Goal: Task Accomplishment & Management: Use online tool/utility

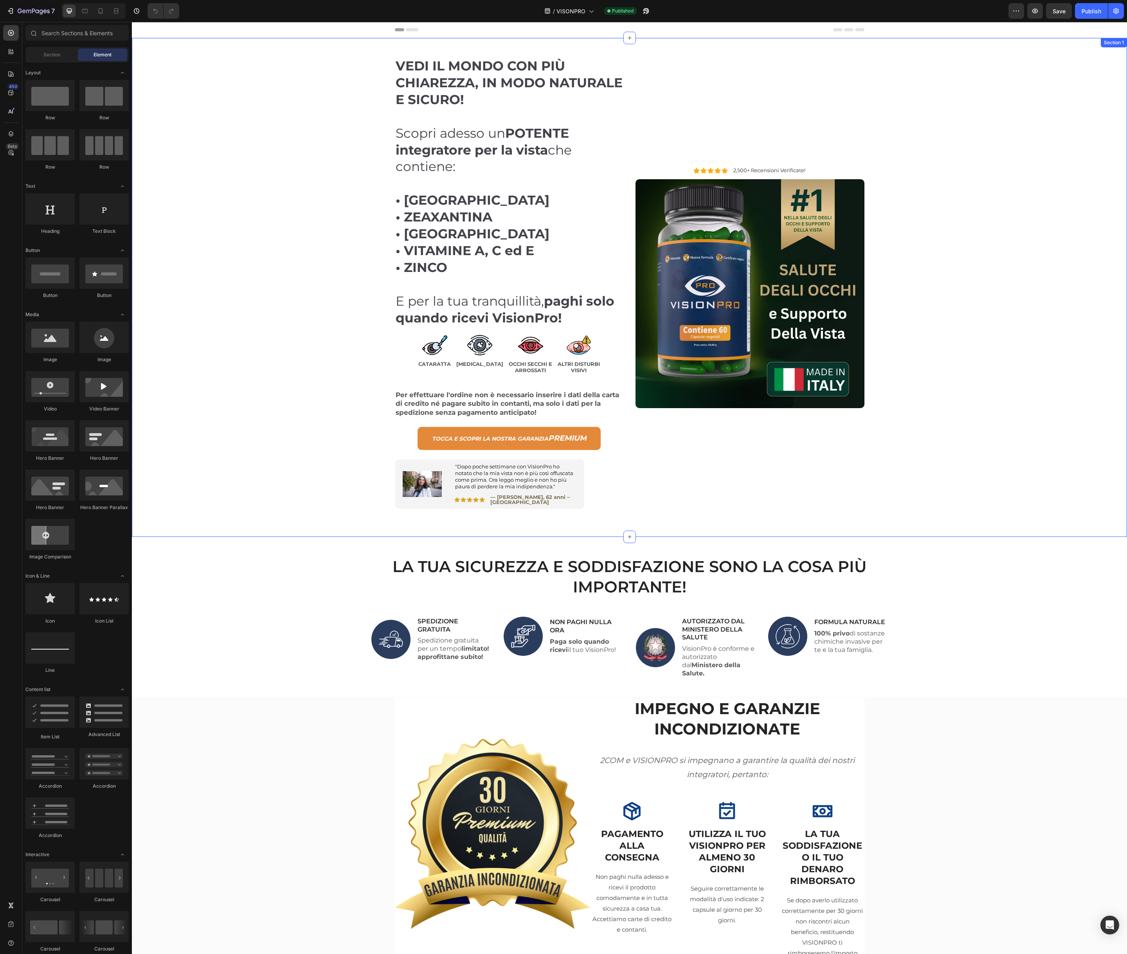
scroll to position [0, 0]
click at [298, 350] on div "VEDI IL MONDO CON PIÙ CHIAREZZA, IN MODO NATURALE E SICURO! Scopri adesso un PO…" at bounding box center [630, 287] width 984 height 499
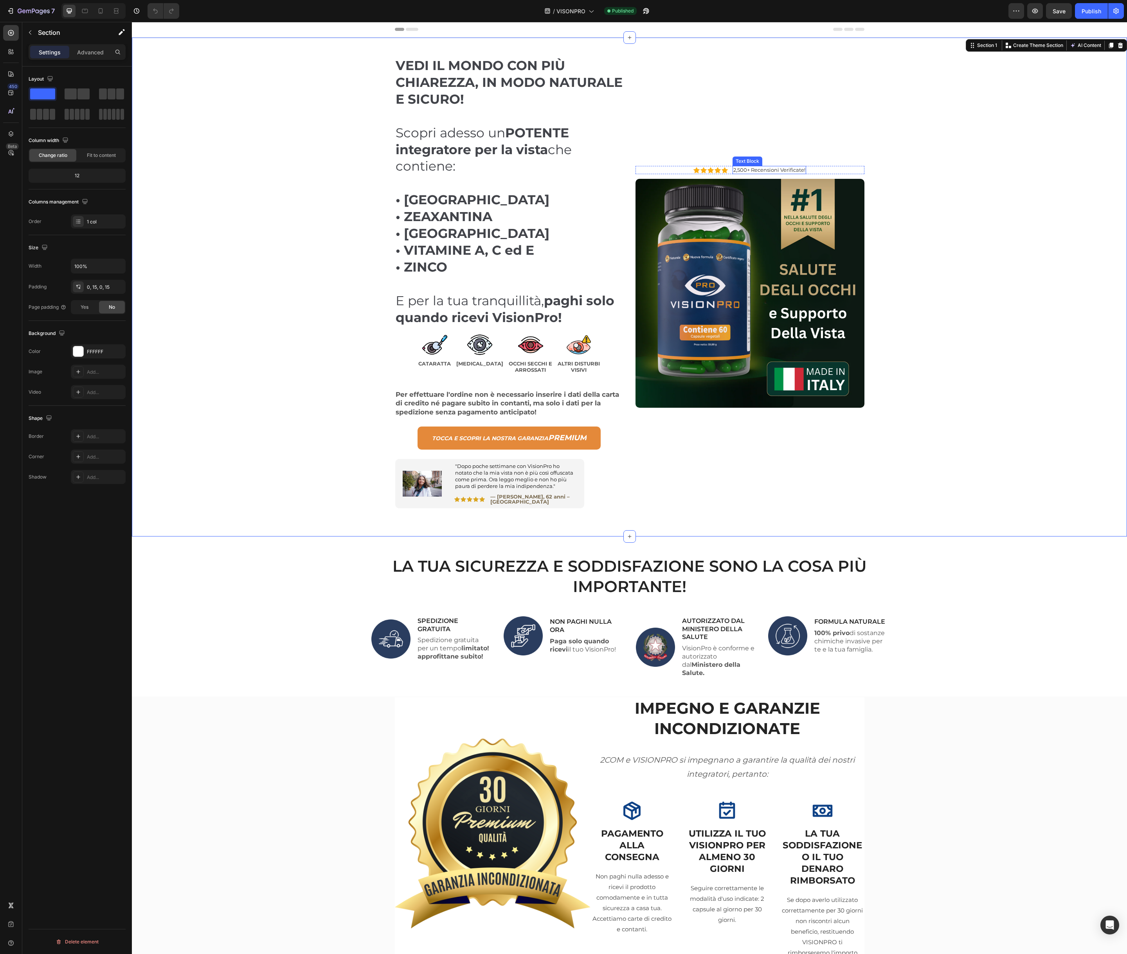
scroll to position [6, 0]
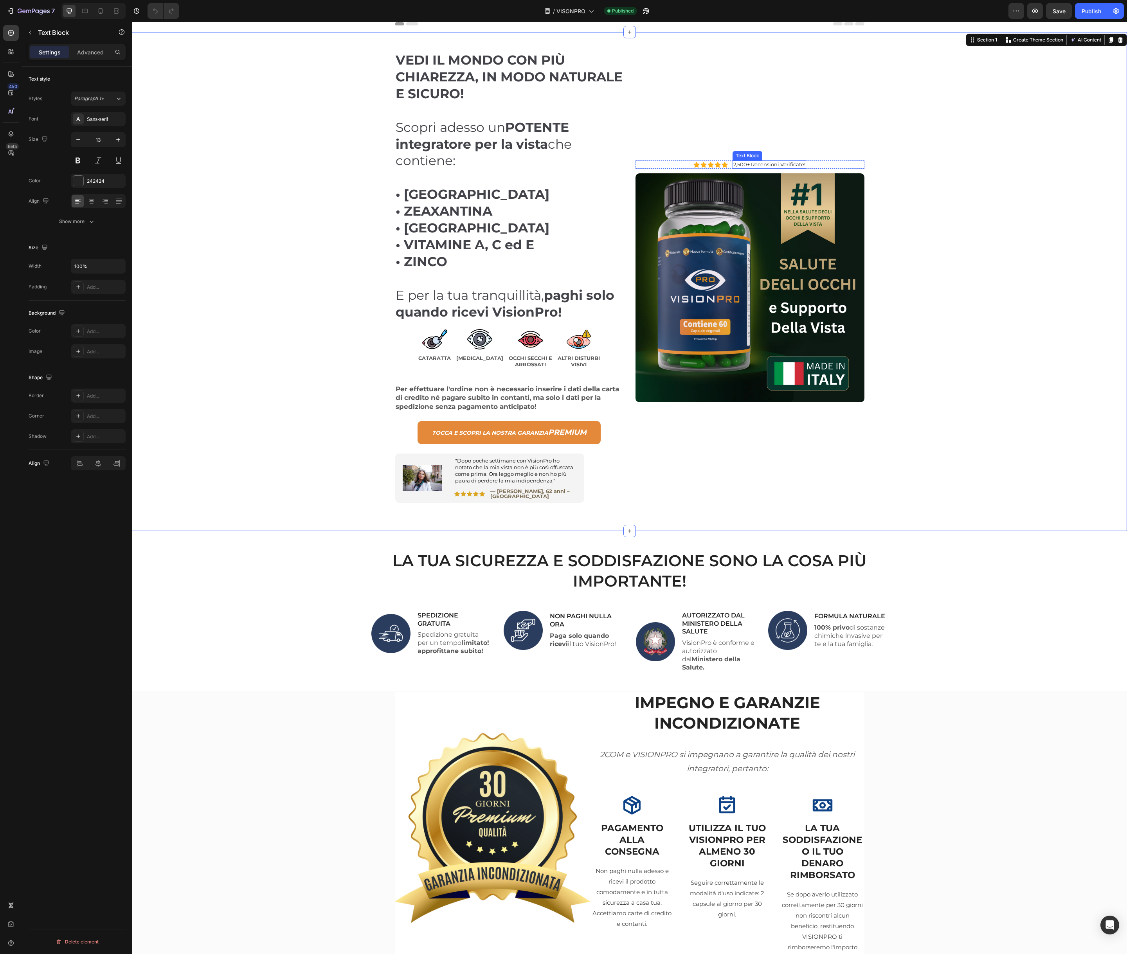
click at [750, 162] on p "2,500+ Recensioni Verificate!" at bounding box center [770, 164] width 72 height 7
click at [236, 350] on div "VEDI IL MONDO CON PIÙ CHIAREZZA, IN MODO NATURALE E SICURO! Scopri adesso un PO…" at bounding box center [630, 281] width 984 height 499
click at [223, 215] on div "VEDI IL MONDO CON PIÙ CHIAREZZA, IN MODO NATURALE E SICURO! Scopri adesso un PO…" at bounding box center [630, 281] width 984 height 499
click at [1012, 9] on button "button" at bounding box center [1017, 11] width 16 height 16
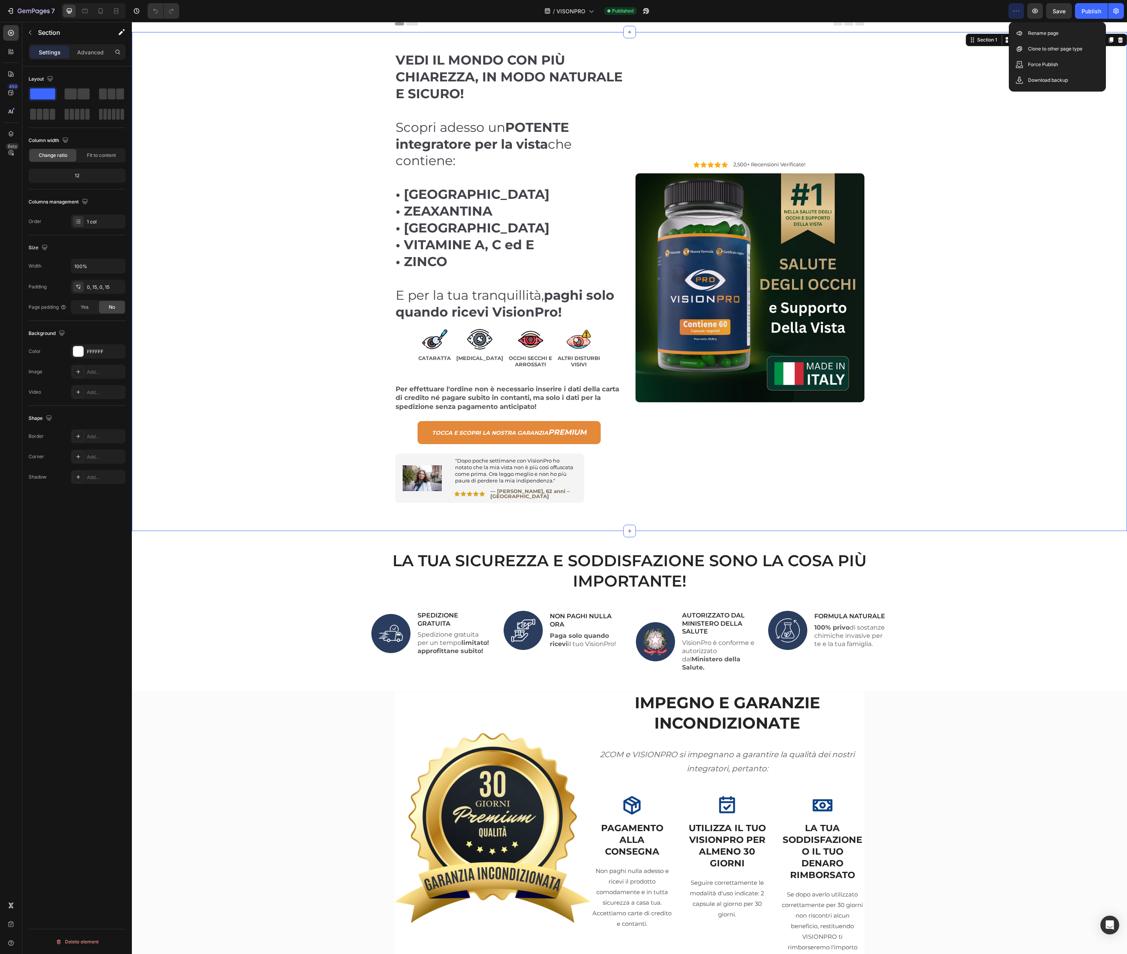
click at [1012, 9] on button "button" at bounding box center [1017, 11] width 16 height 16
click at [1115, 11] on icon "button" at bounding box center [1117, 11] width 8 height 8
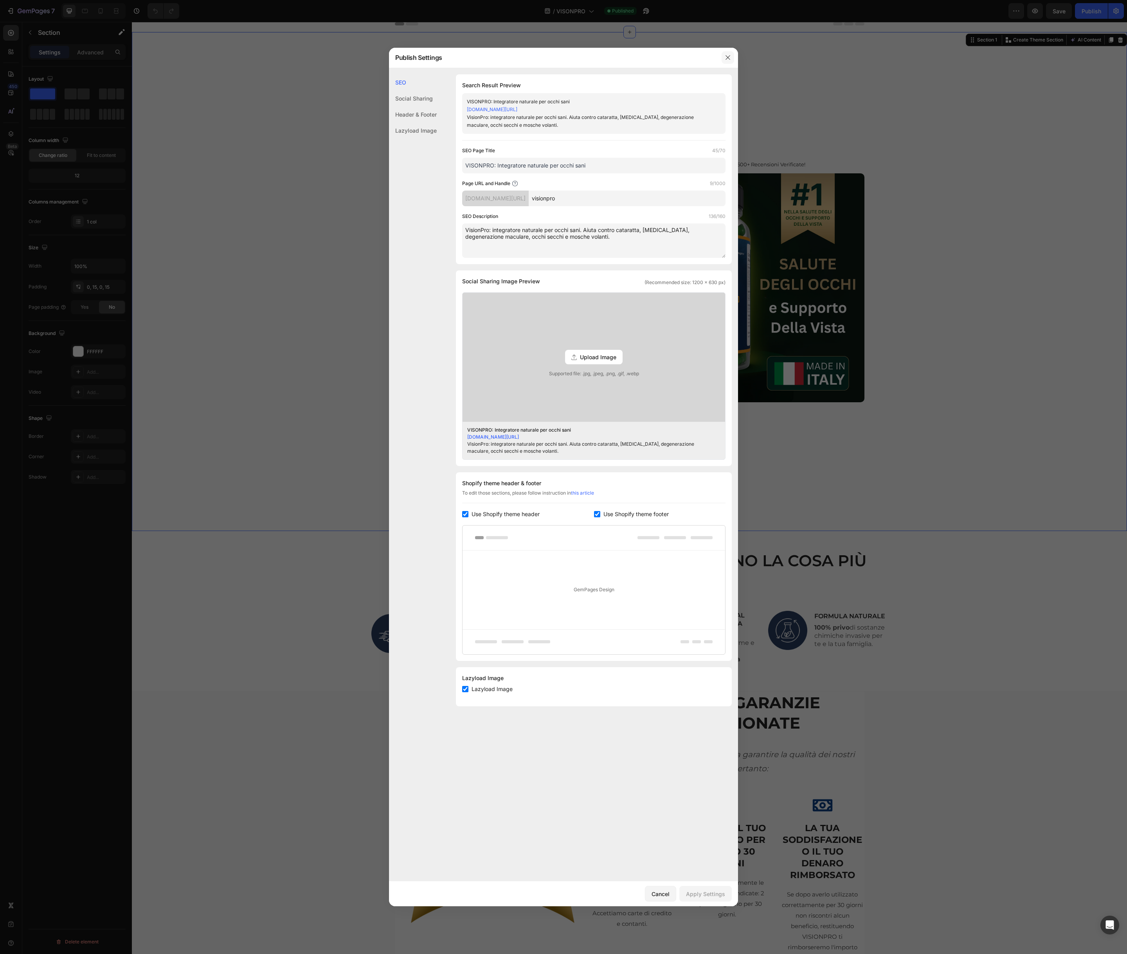
click at [730, 57] on icon "button" at bounding box center [728, 57] width 6 height 6
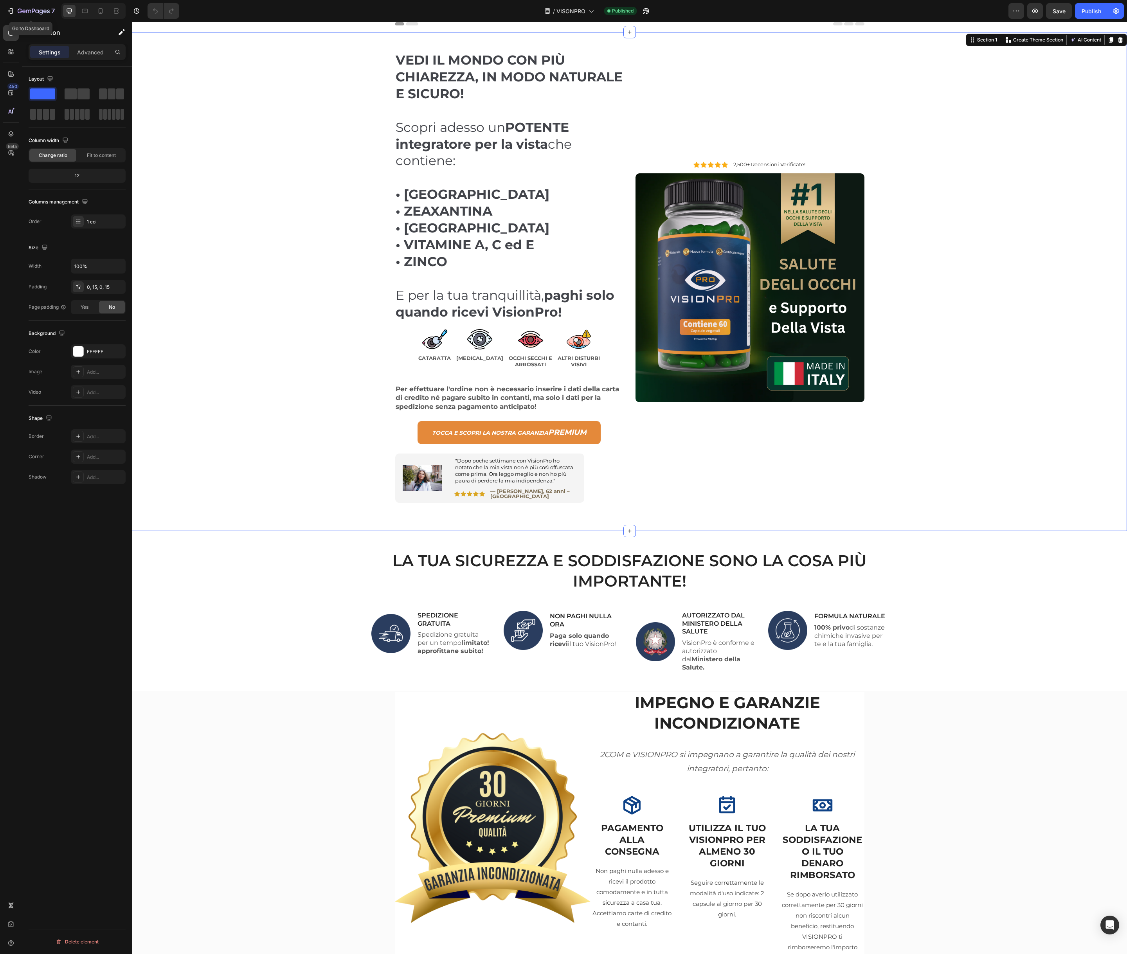
drag, startPoint x: 26, startPoint y: 11, endPoint x: 45, endPoint y: 46, distance: 40.5
click at [26, 11] on icon "button" at bounding box center [28, 12] width 5 height 4
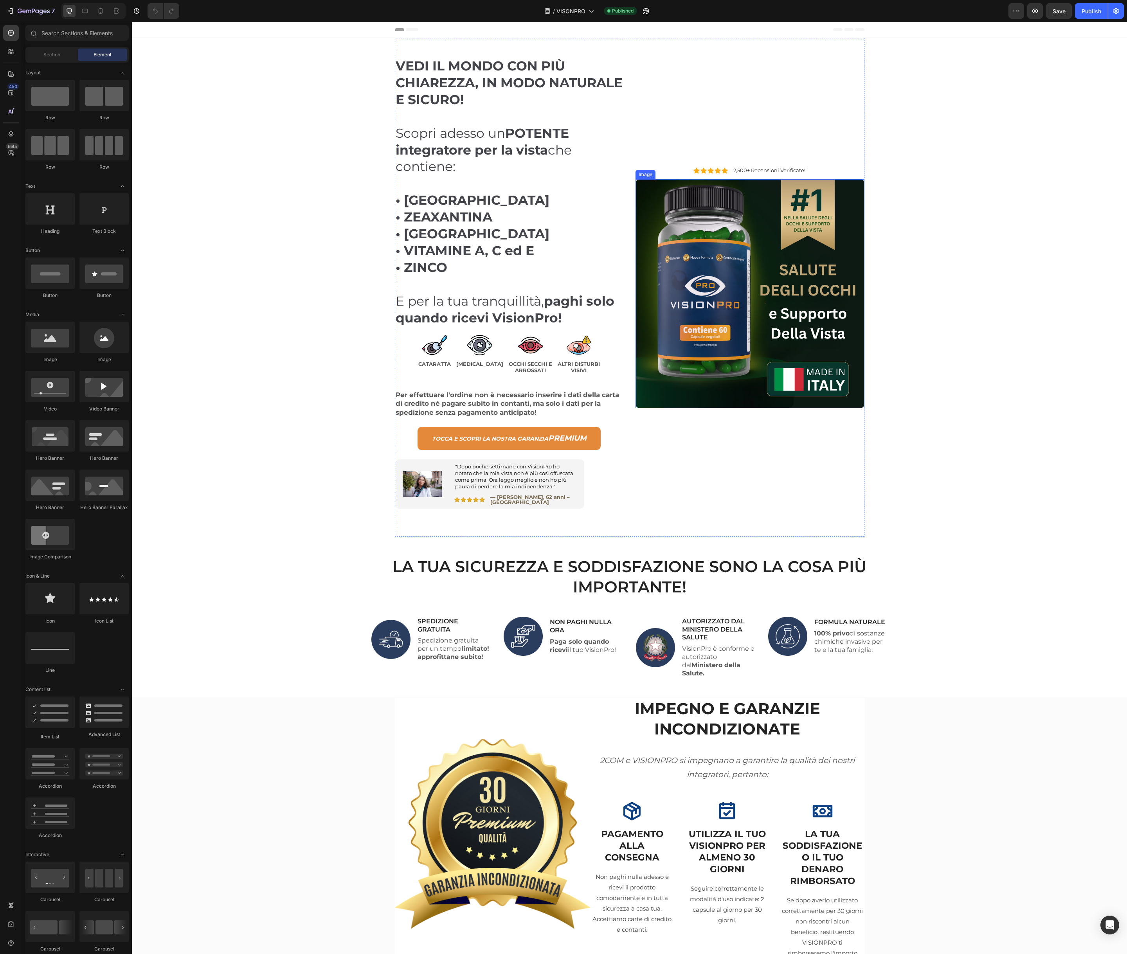
click at [715, 373] on img at bounding box center [750, 293] width 229 height 229
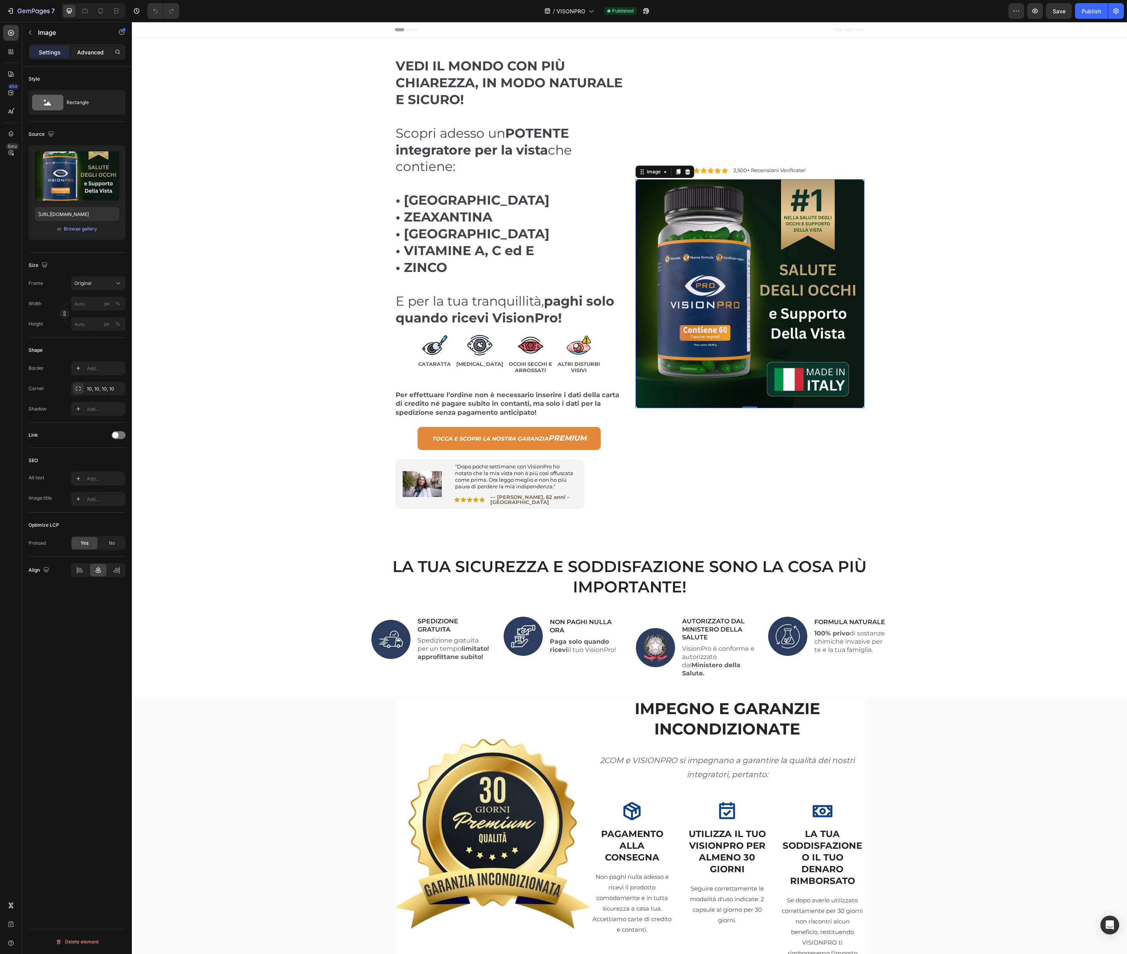
click at [88, 53] on p "Advanced" at bounding box center [90, 52] width 27 height 8
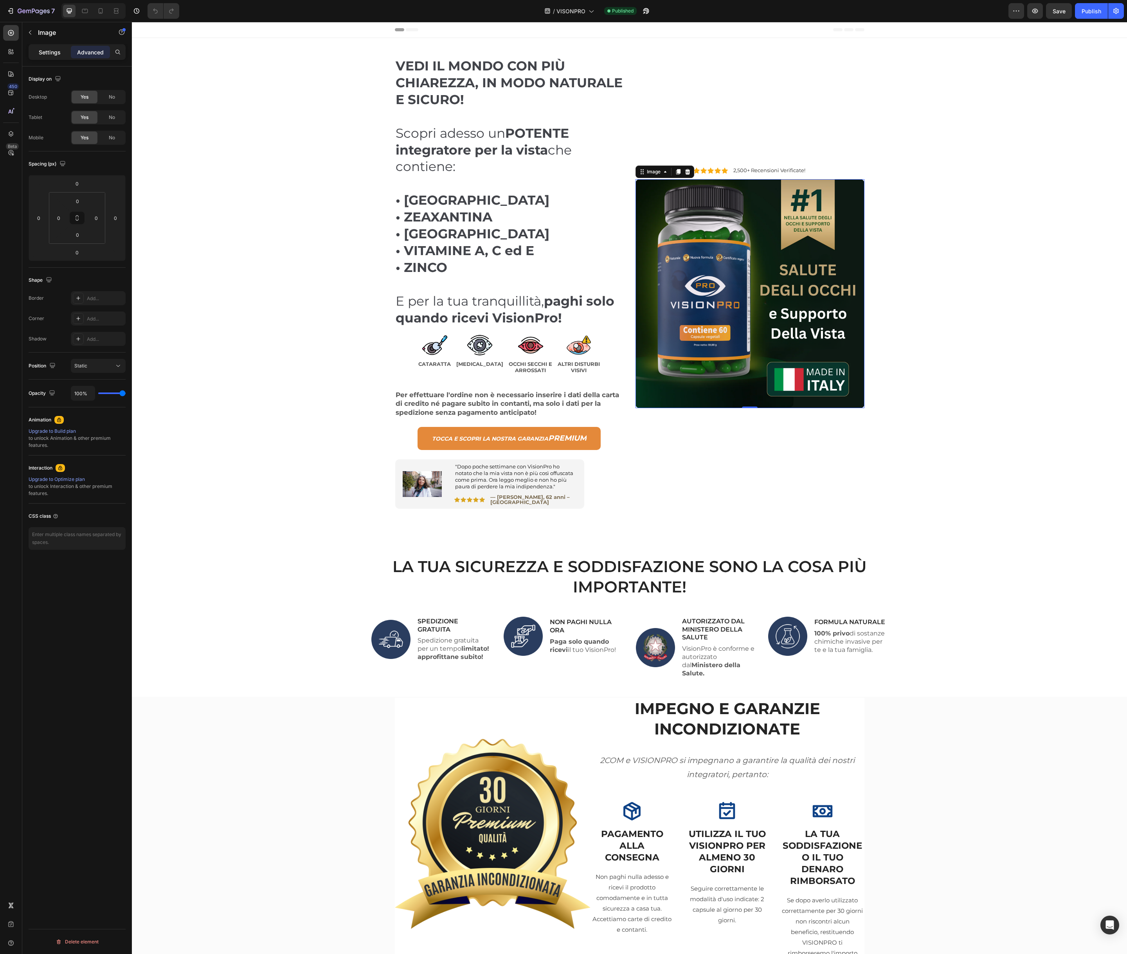
click at [42, 56] on p "Settings" at bounding box center [50, 52] width 22 height 8
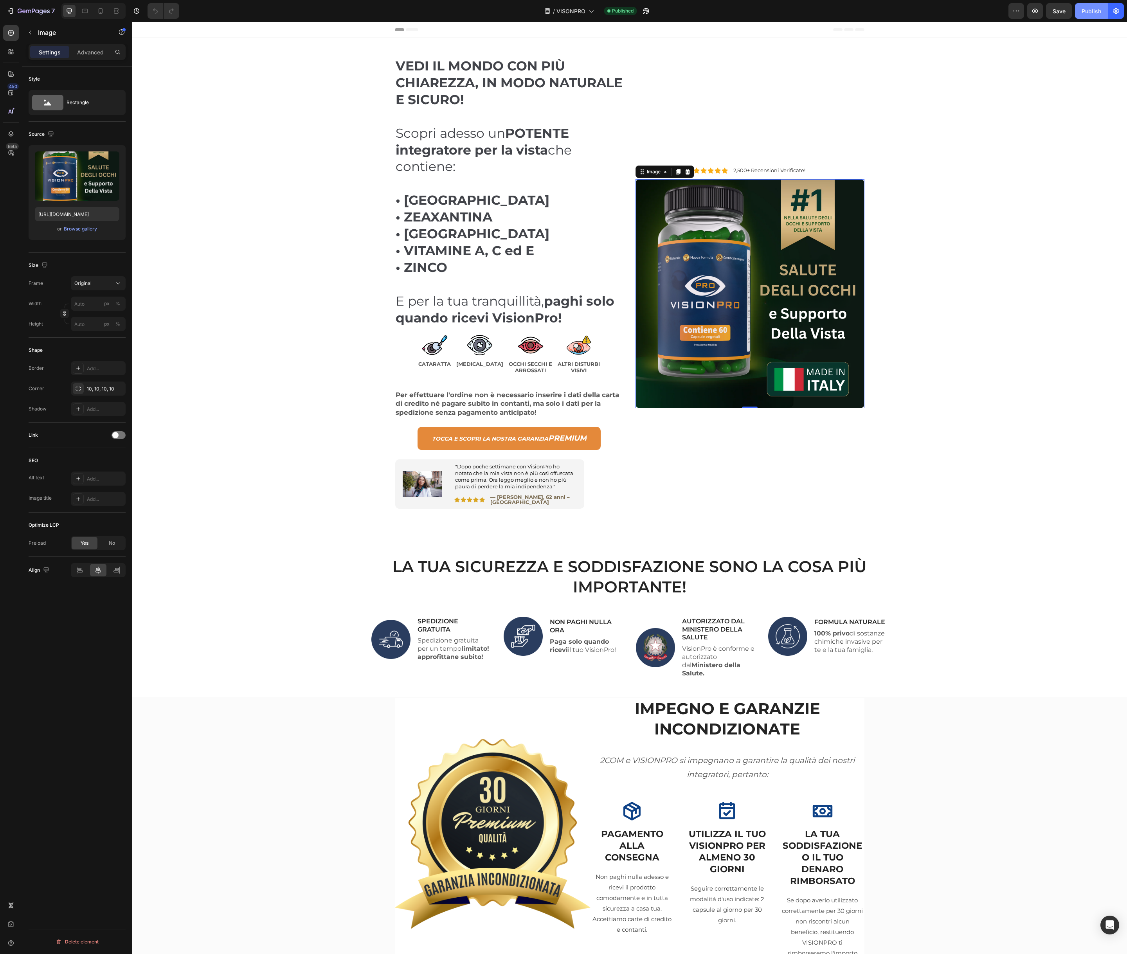
click at [1083, 11] on div "Publish" at bounding box center [1092, 11] width 20 height 8
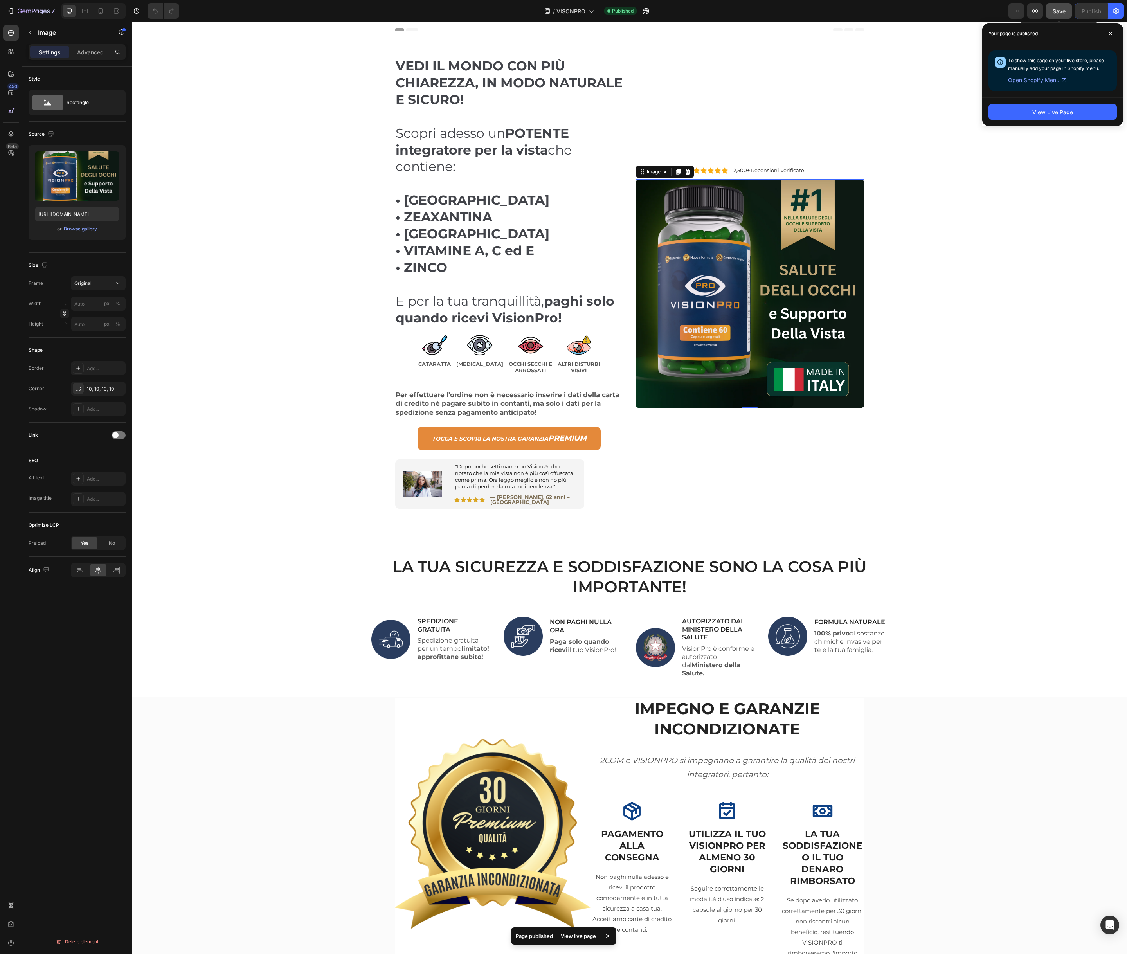
click at [1060, 15] on button "Save" at bounding box center [1059, 11] width 26 height 16
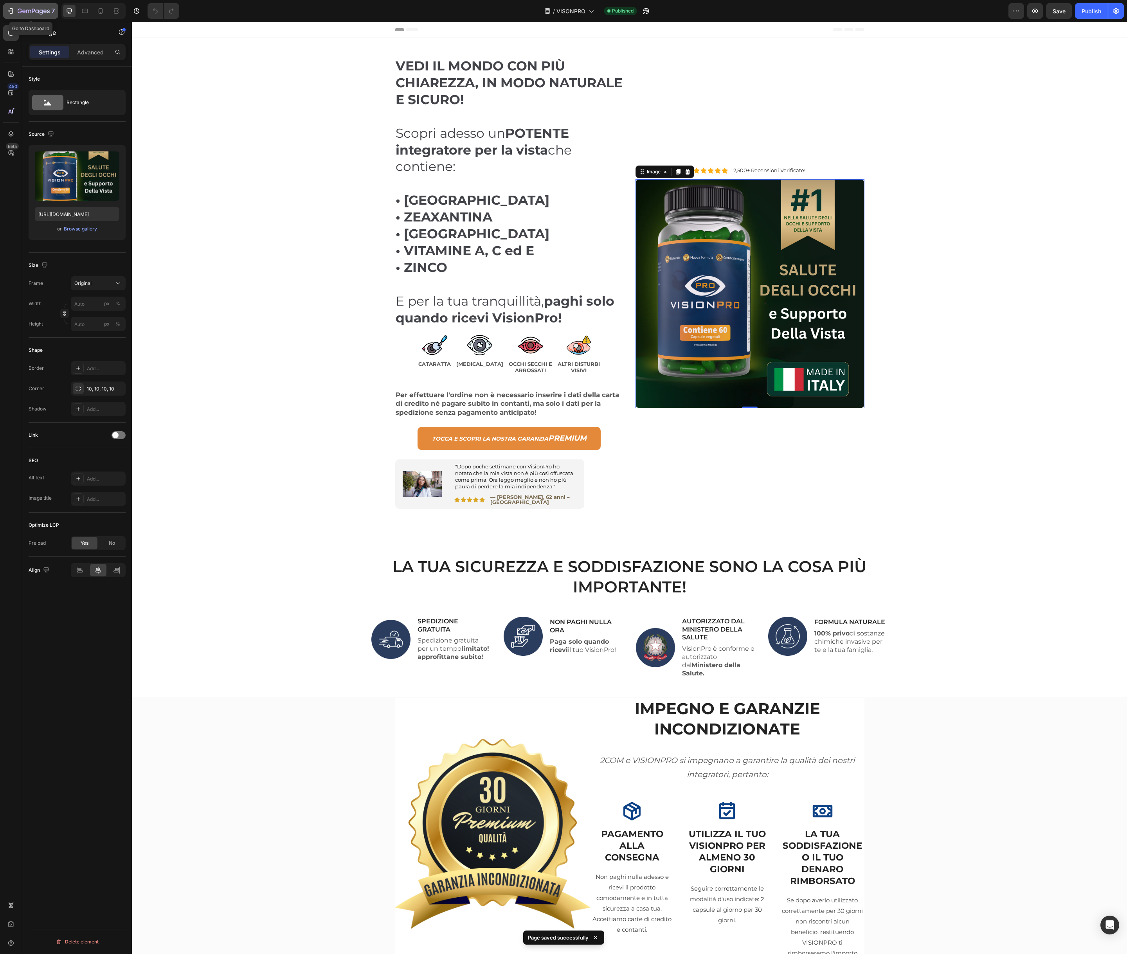
click at [37, 10] on icon "button" at bounding box center [34, 11] width 32 height 7
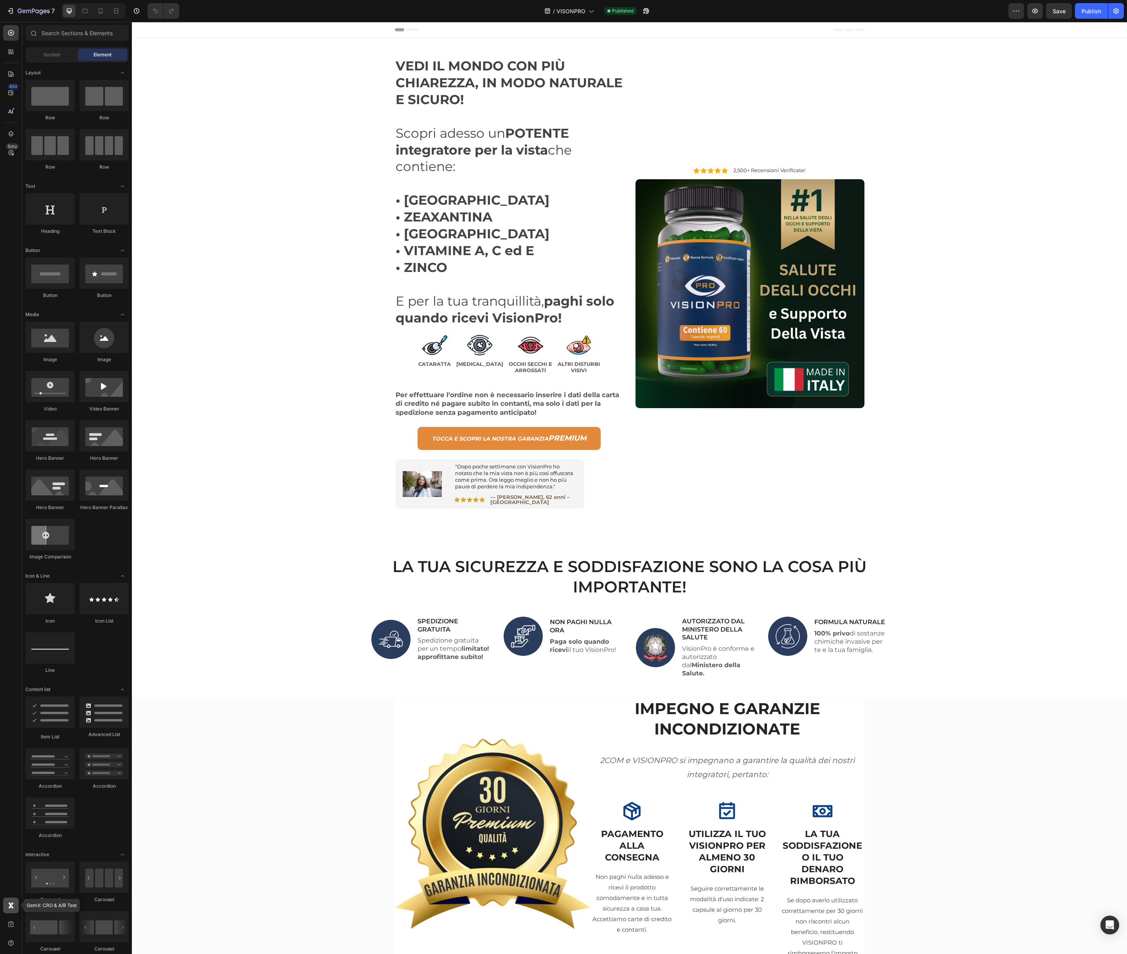
click at [7, 908] on icon at bounding box center [11, 906] width 8 height 8
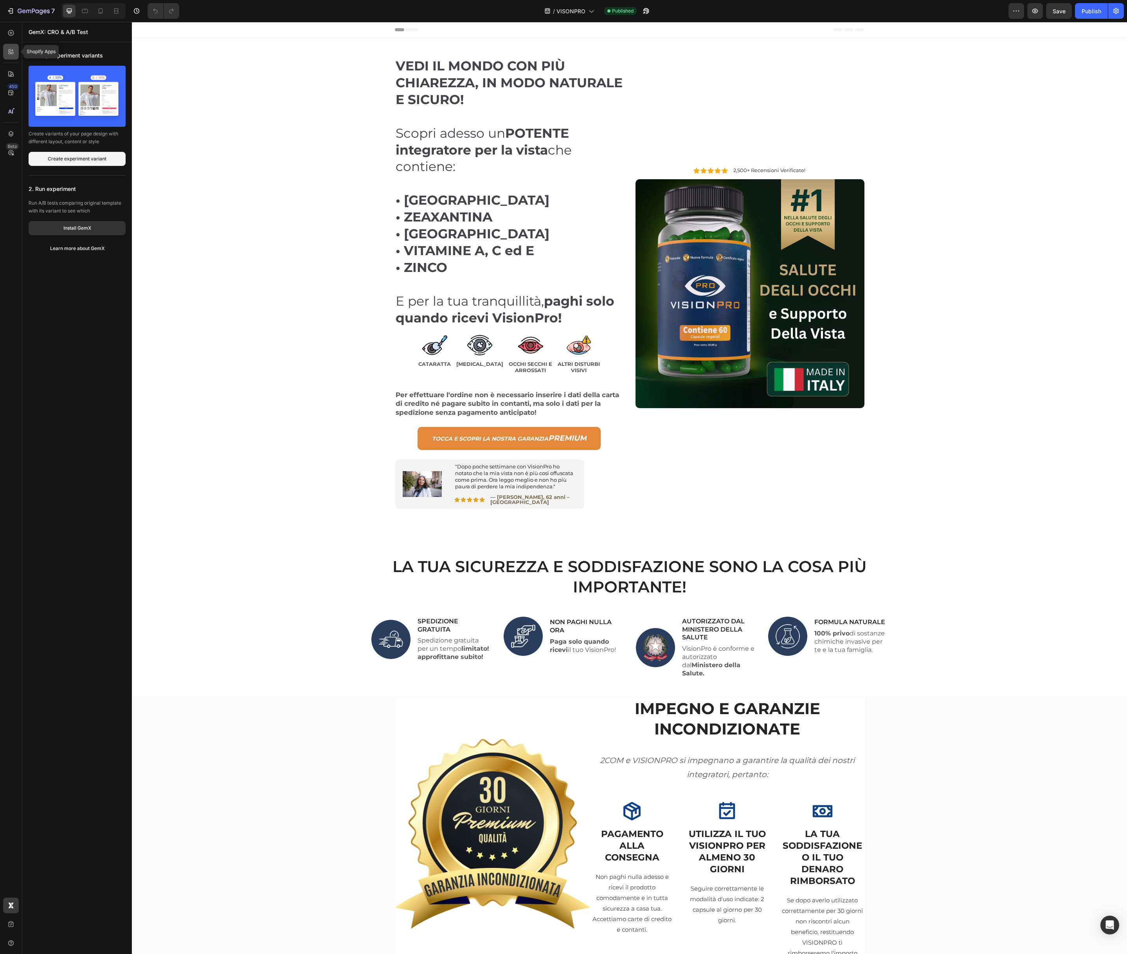
click at [9, 52] on icon at bounding box center [11, 52] width 8 height 8
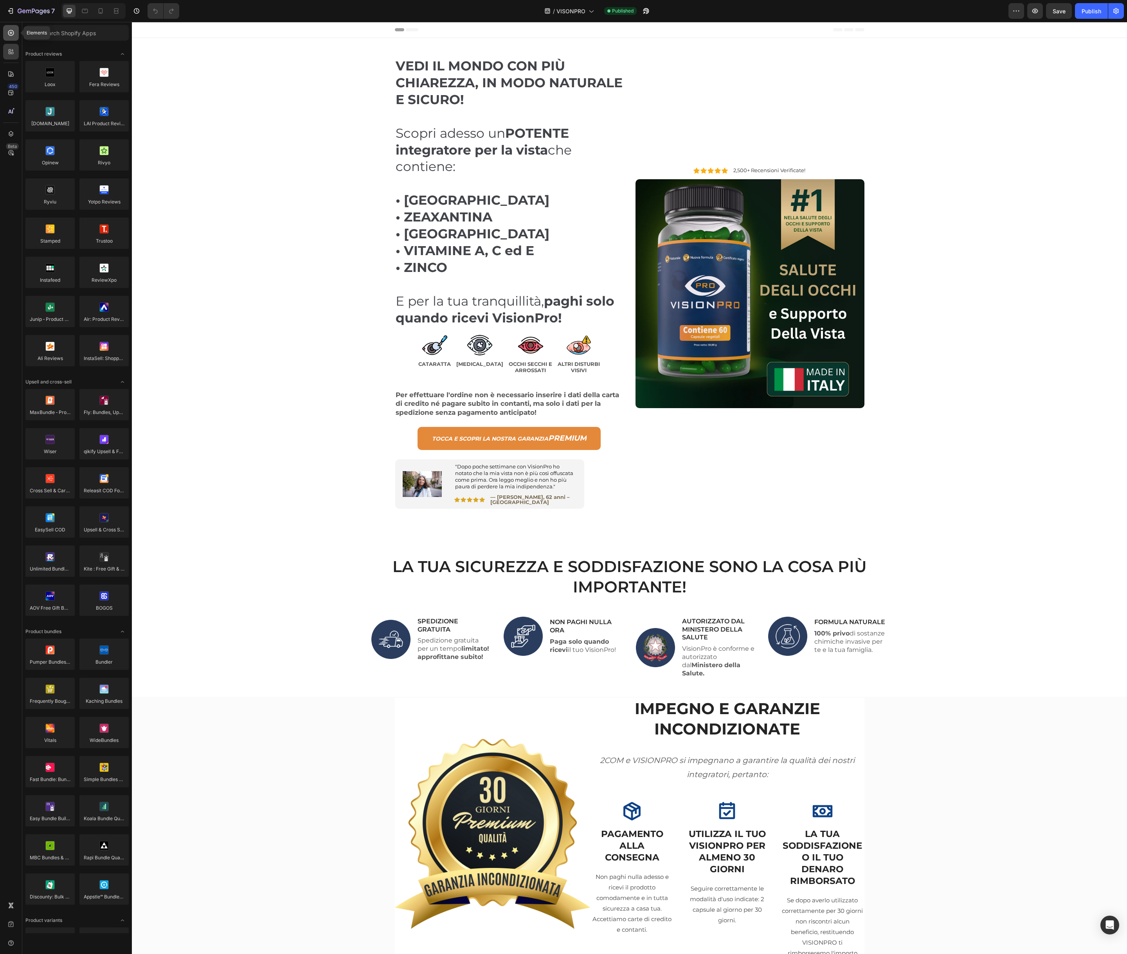
click at [10, 34] on icon at bounding box center [11, 33] width 8 height 8
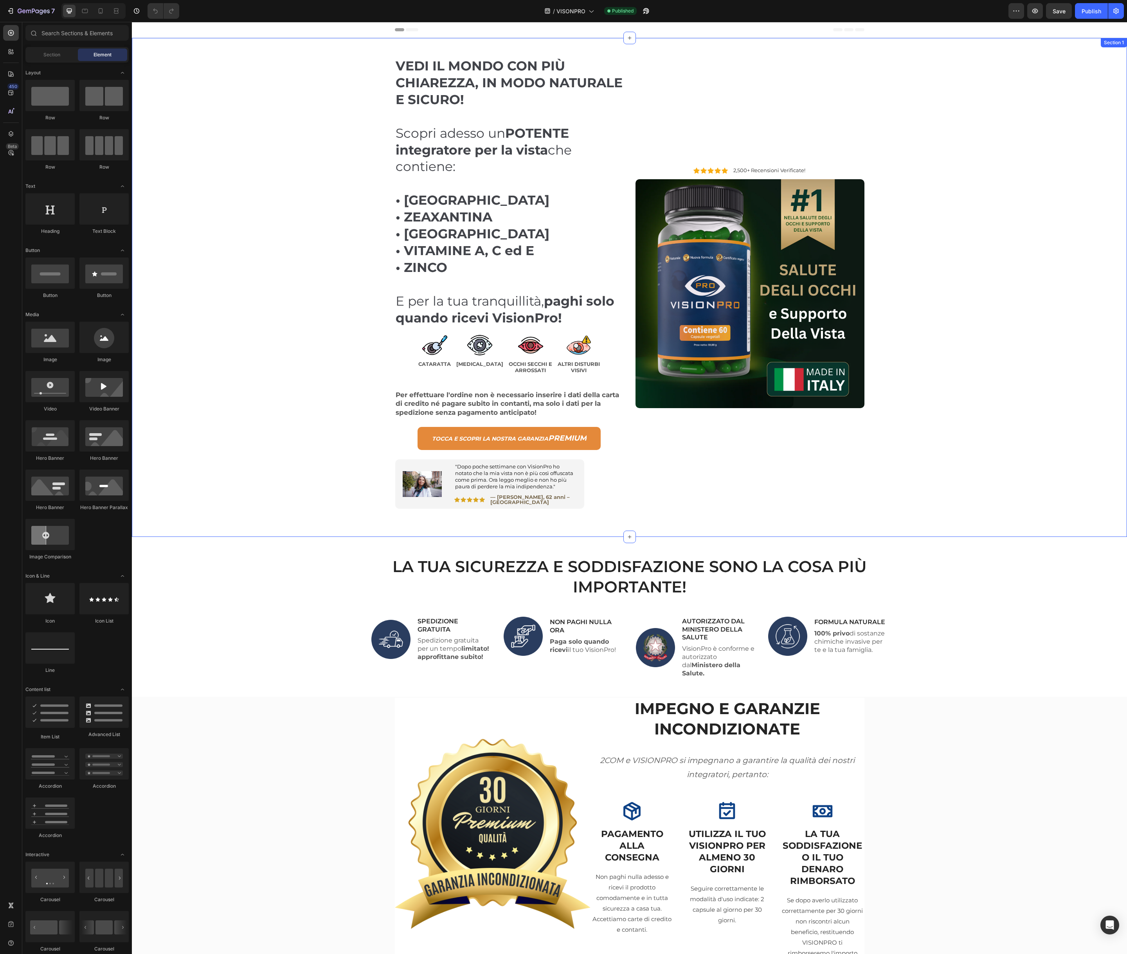
click at [227, 101] on div "VEDI IL MONDO CON PIÙ CHIAREZZA, IN MODO NATURALE E SICURO! Scopri adesso un PO…" at bounding box center [630, 287] width 984 height 499
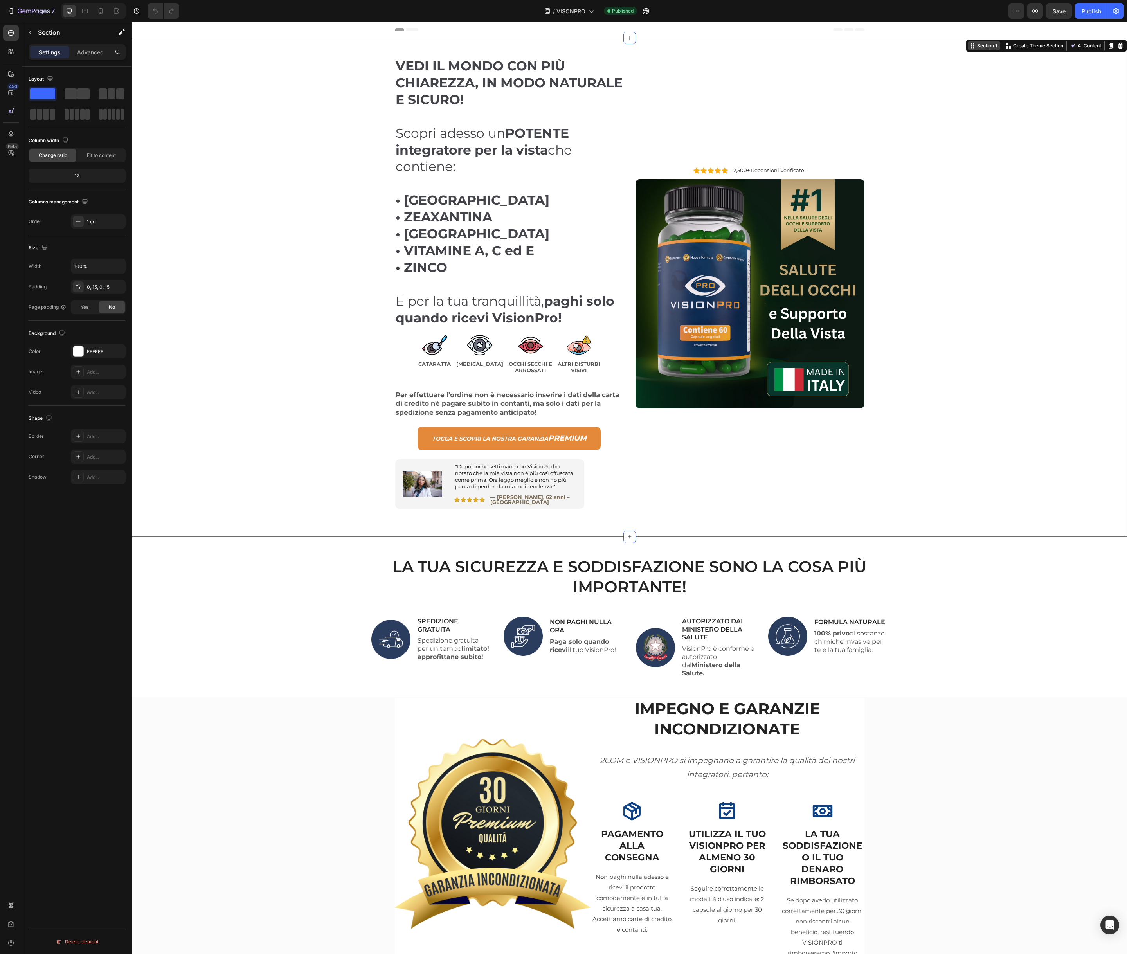
click at [981, 47] on div "Section 1" at bounding box center [987, 45] width 23 height 7
click at [987, 46] on div "Section 1" at bounding box center [987, 45] width 23 height 7
click at [226, 146] on div "VEDI IL MONDO CON PIÙ CHIAREZZA, IN MODO NATURALE E SICURO! Scopri adesso un PO…" at bounding box center [630, 287] width 984 height 499
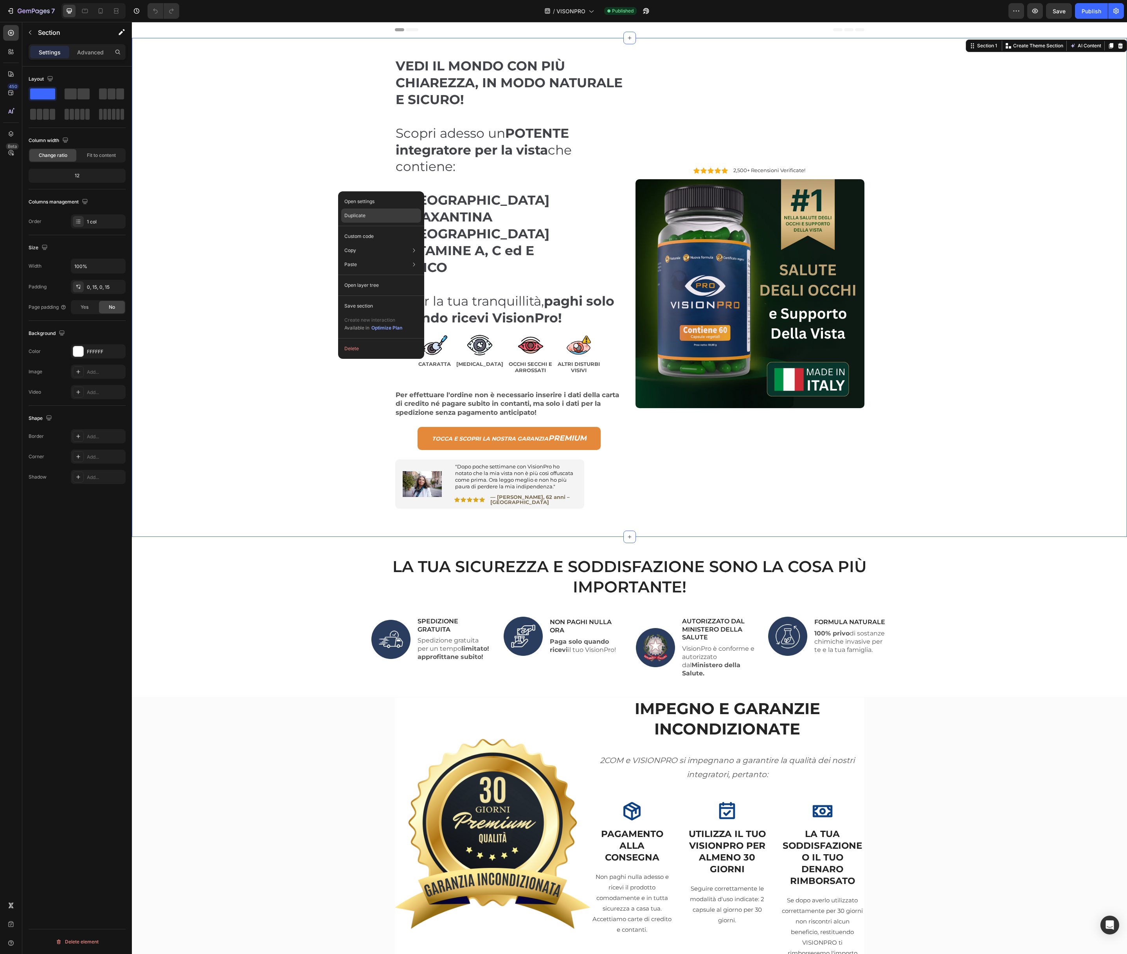
click at [387, 229] on div "Duplicate" at bounding box center [381, 236] width 80 height 14
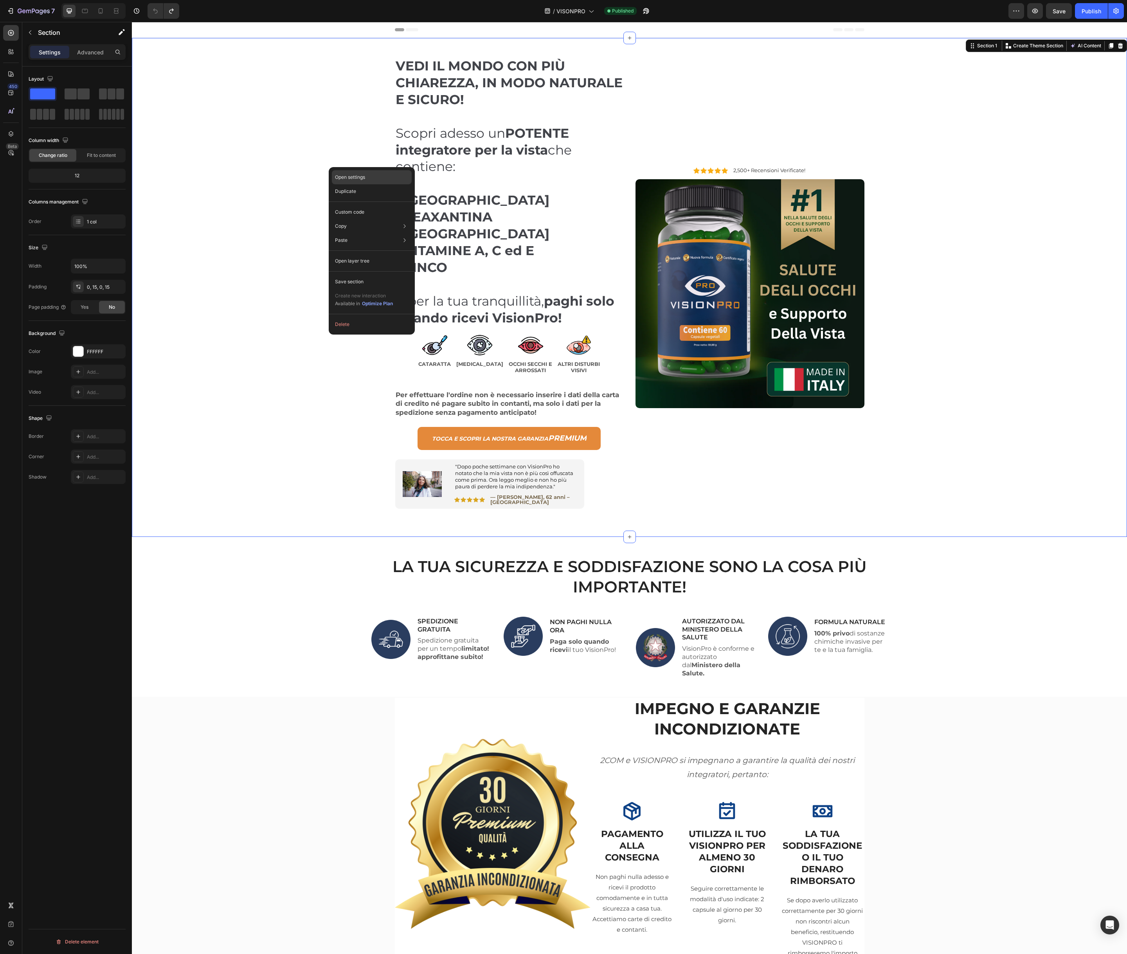
click at [350, 179] on p "Open settings" at bounding box center [350, 177] width 30 height 7
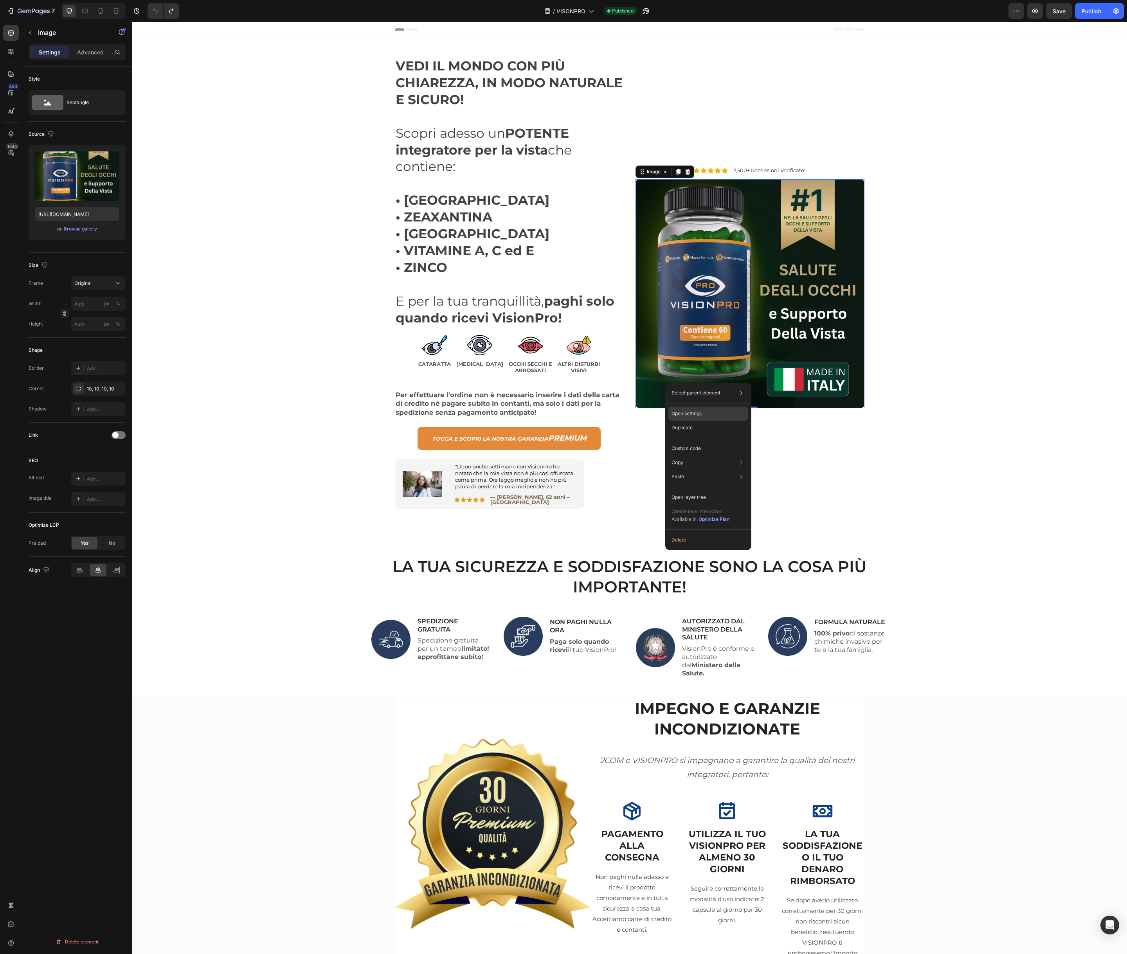
click at [698, 415] on p "Open settings" at bounding box center [687, 413] width 30 height 7
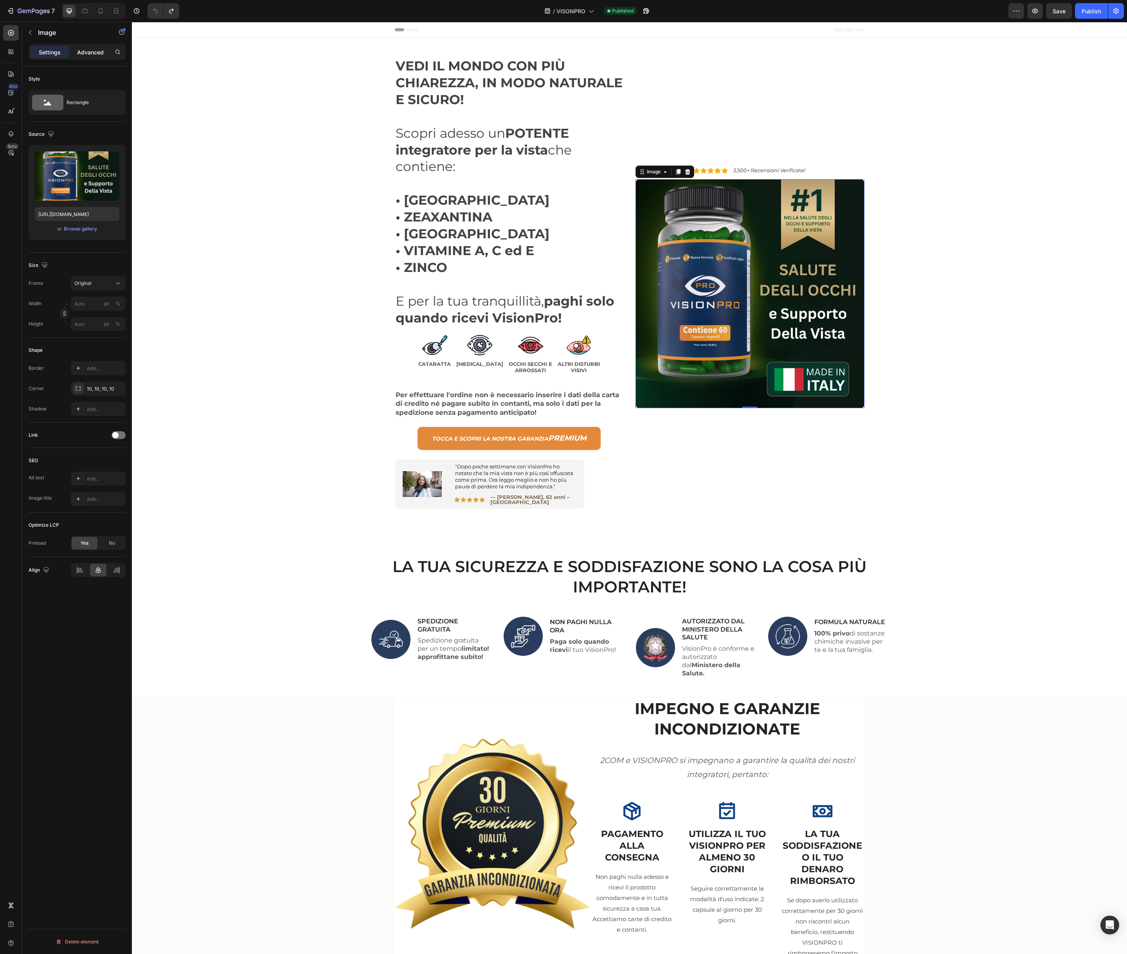
click at [79, 50] on p "Advanced" at bounding box center [90, 52] width 27 height 8
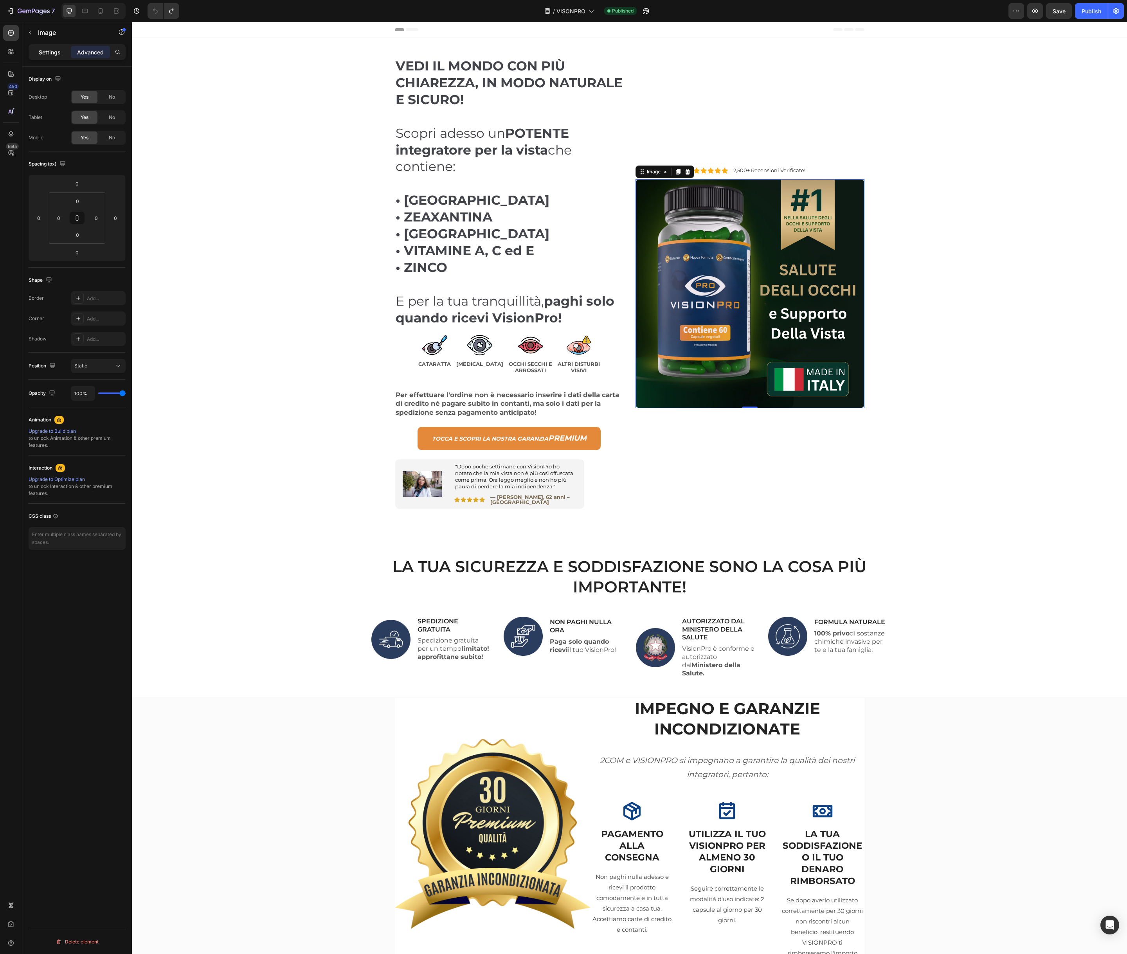
click at [58, 51] on p "Settings" at bounding box center [50, 52] width 22 height 8
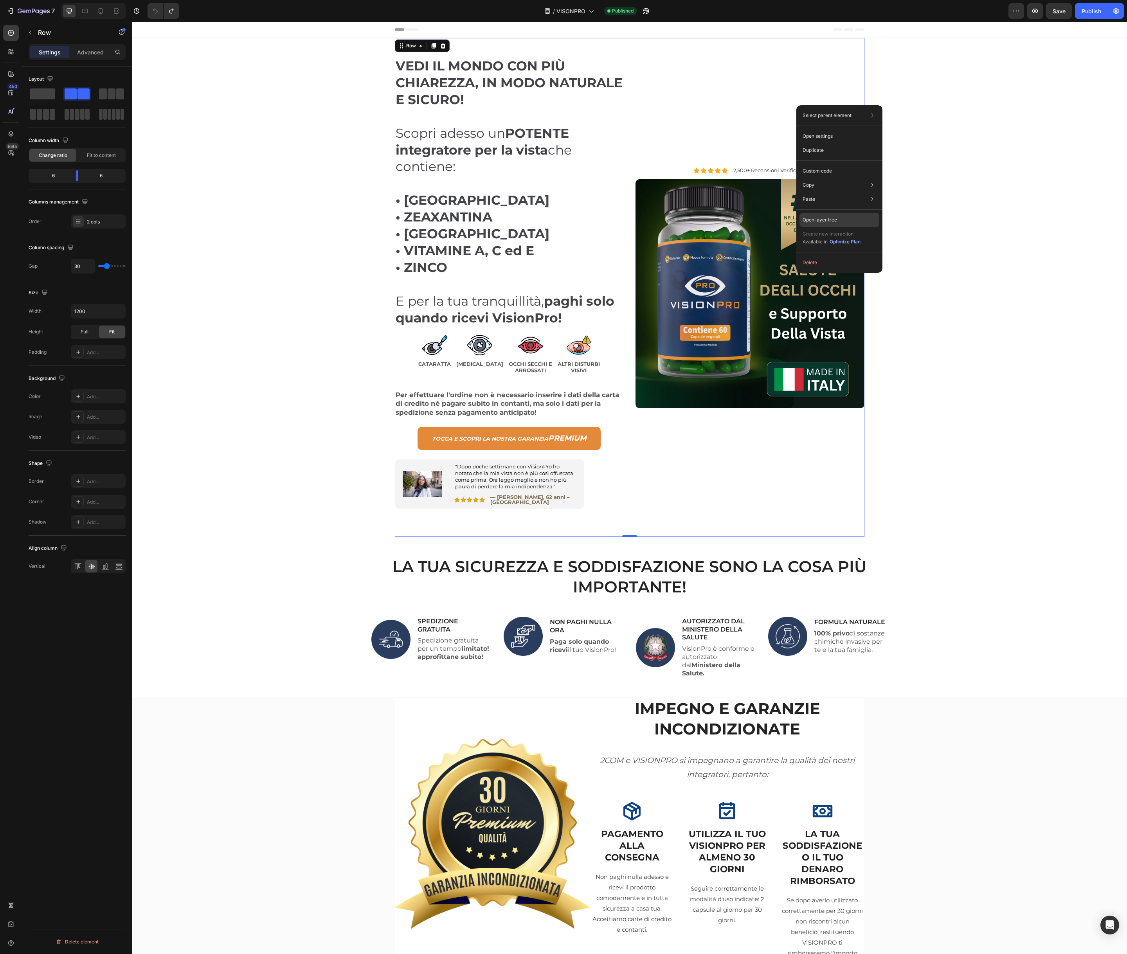
click at [826, 220] on p "Open layer tree" at bounding box center [820, 219] width 34 height 7
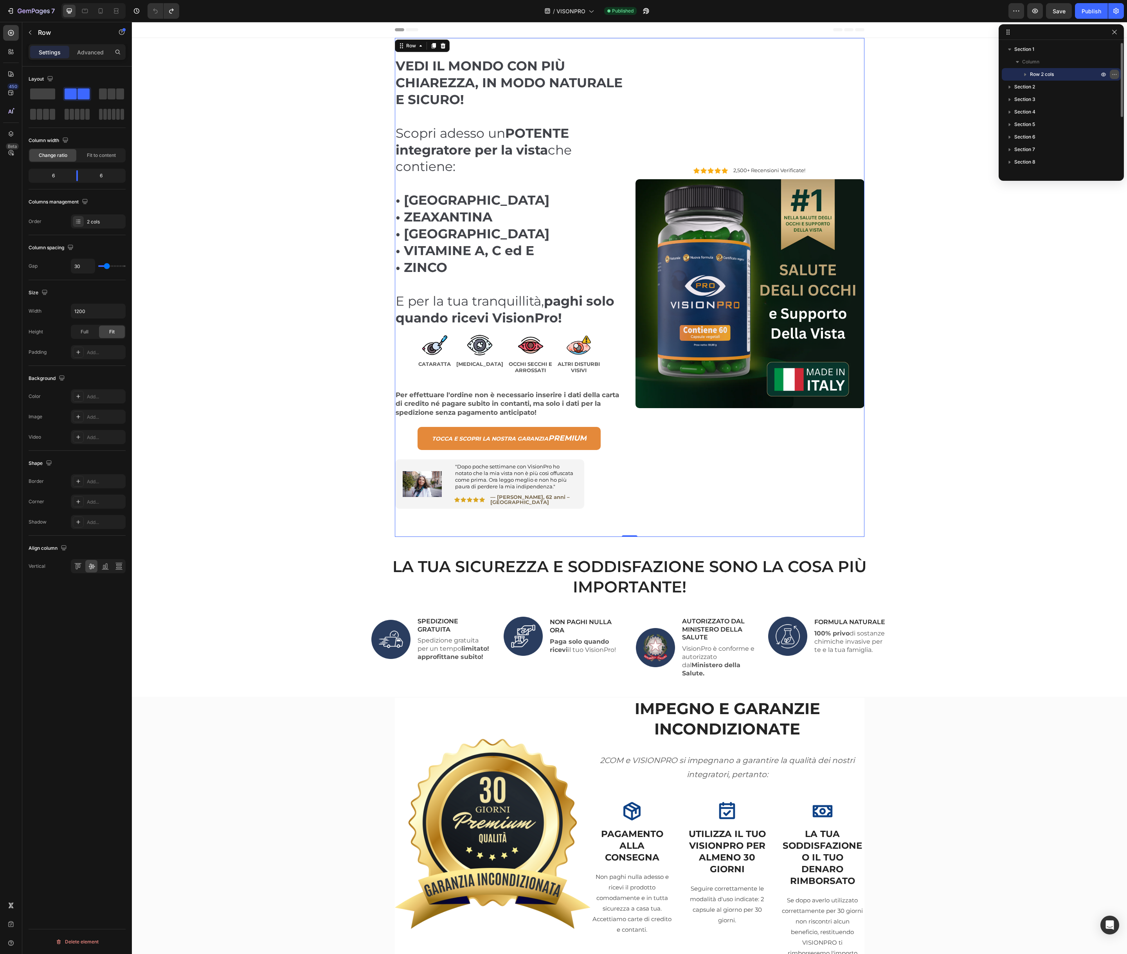
click at [1115, 74] on icon "button" at bounding box center [1115, 74] width 6 height 6
click at [1056, 150] on p "Custom code" at bounding box center [1049, 147] width 29 height 7
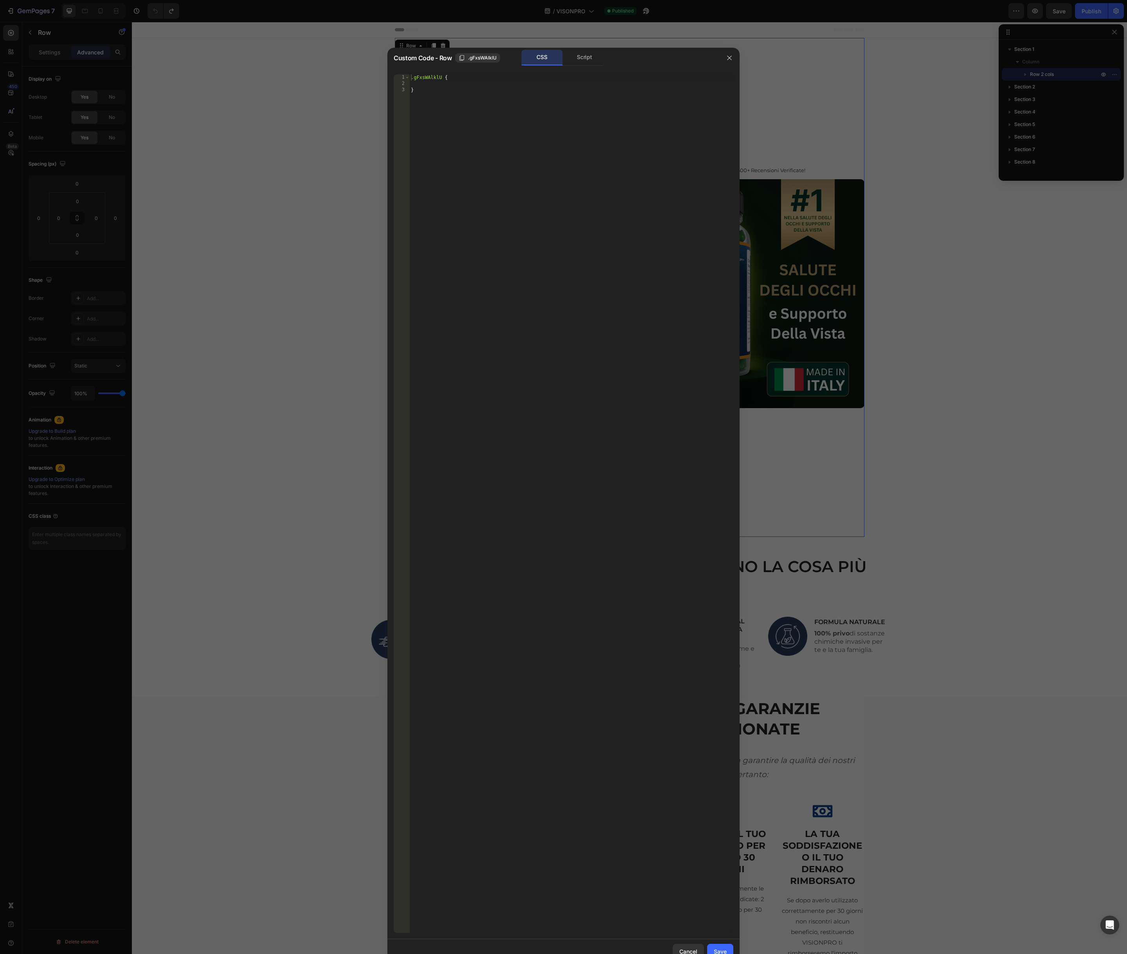
click at [444, 144] on div ".gFxsWAlklU { }" at bounding box center [571, 509] width 324 height 871
click at [588, 61] on div "Script" at bounding box center [584, 58] width 41 height 16
click at [550, 60] on div "CSS" at bounding box center [542, 58] width 41 height 16
click at [468, 58] on span ".gFxsWAlklU" at bounding box center [482, 57] width 29 height 7
click at [468, 58] on span "Copied" at bounding box center [476, 57] width 16 height 7
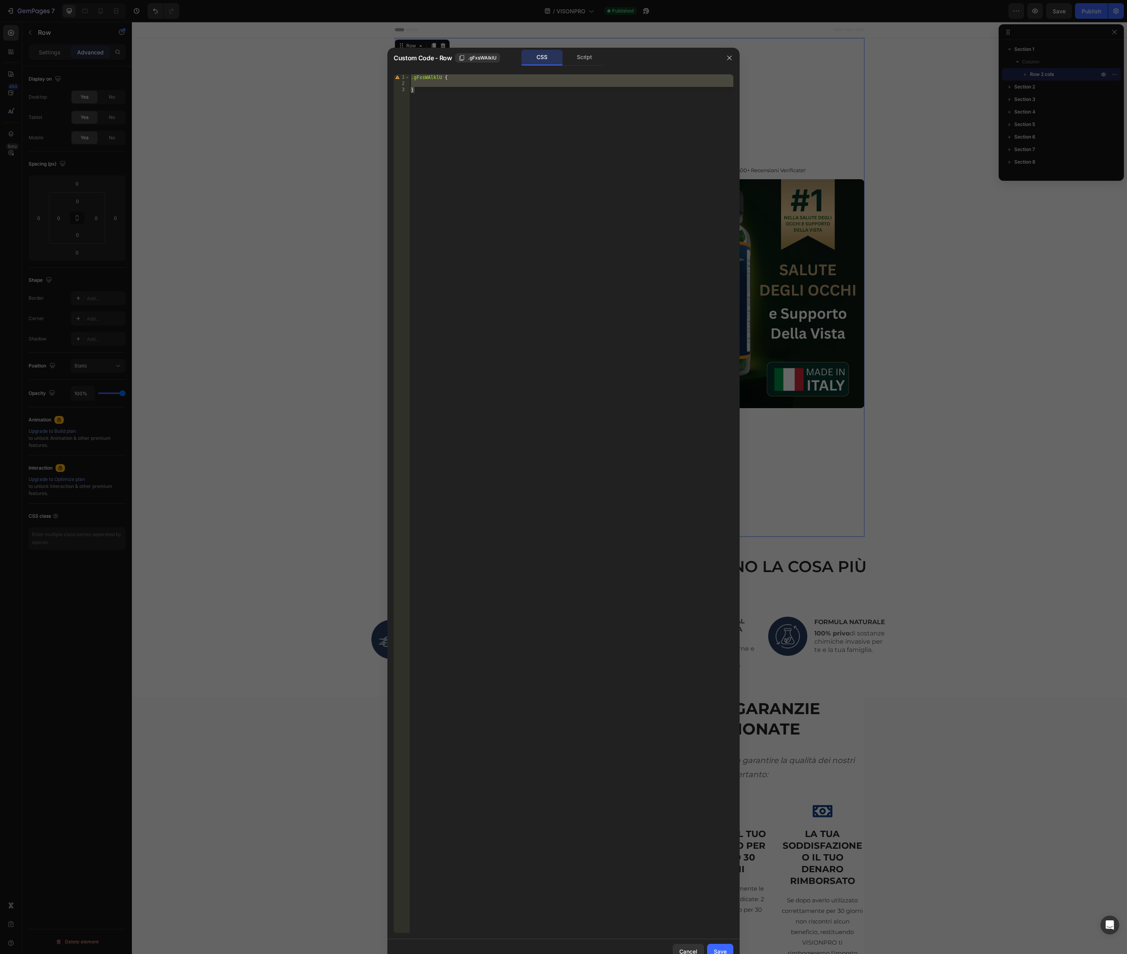
click at [463, 79] on div ".gFxsWAlklU { }" at bounding box center [571, 509] width 324 height 871
type textarea ".gFxsWAlklU {"
click at [438, 60] on span "Custom Code - Row" at bounding box center [423, 57] width 58 height 9
click at [727, 57] on icon "button" at bounding box center [730, 58] width 6 height 6
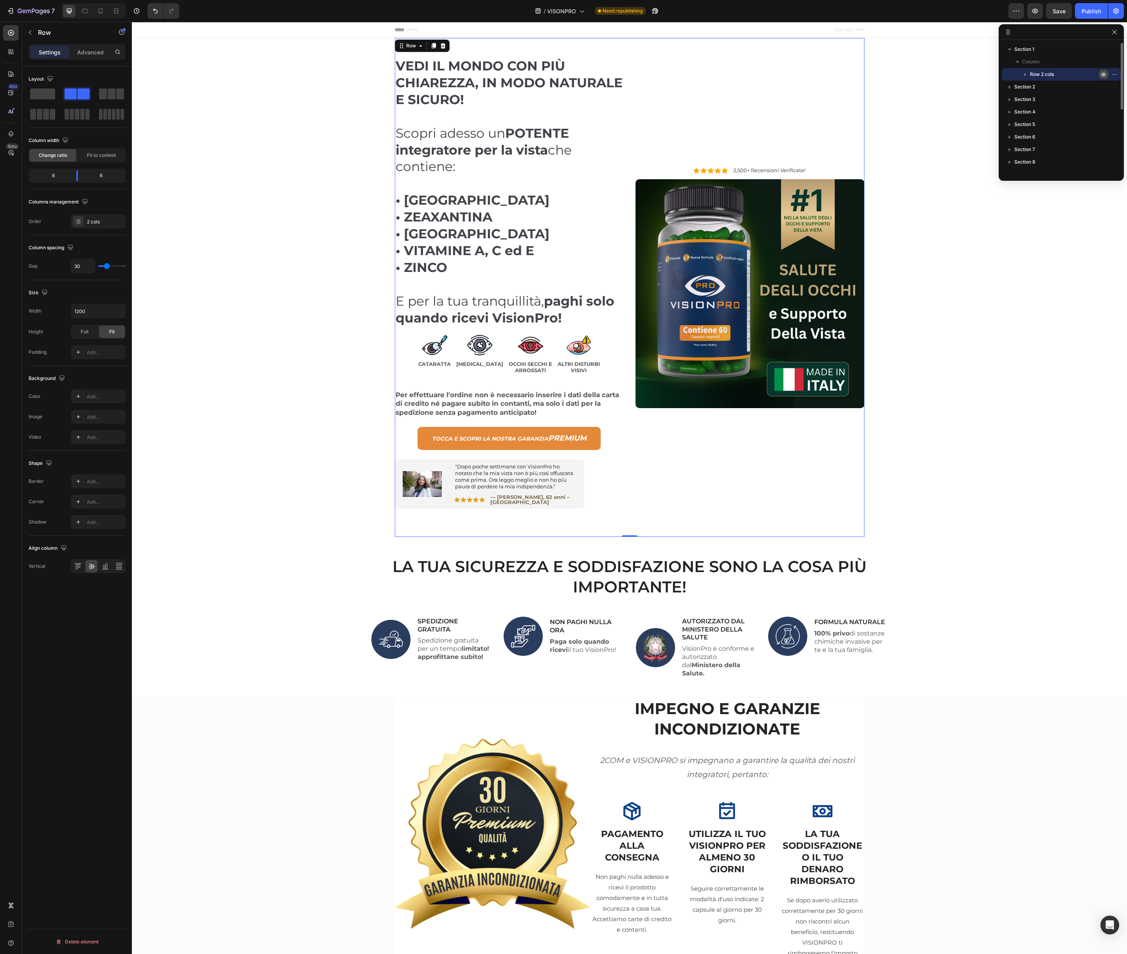
click at [1105, 75] on icon "button" at bounding box center [1104, 74] width 6 height 6
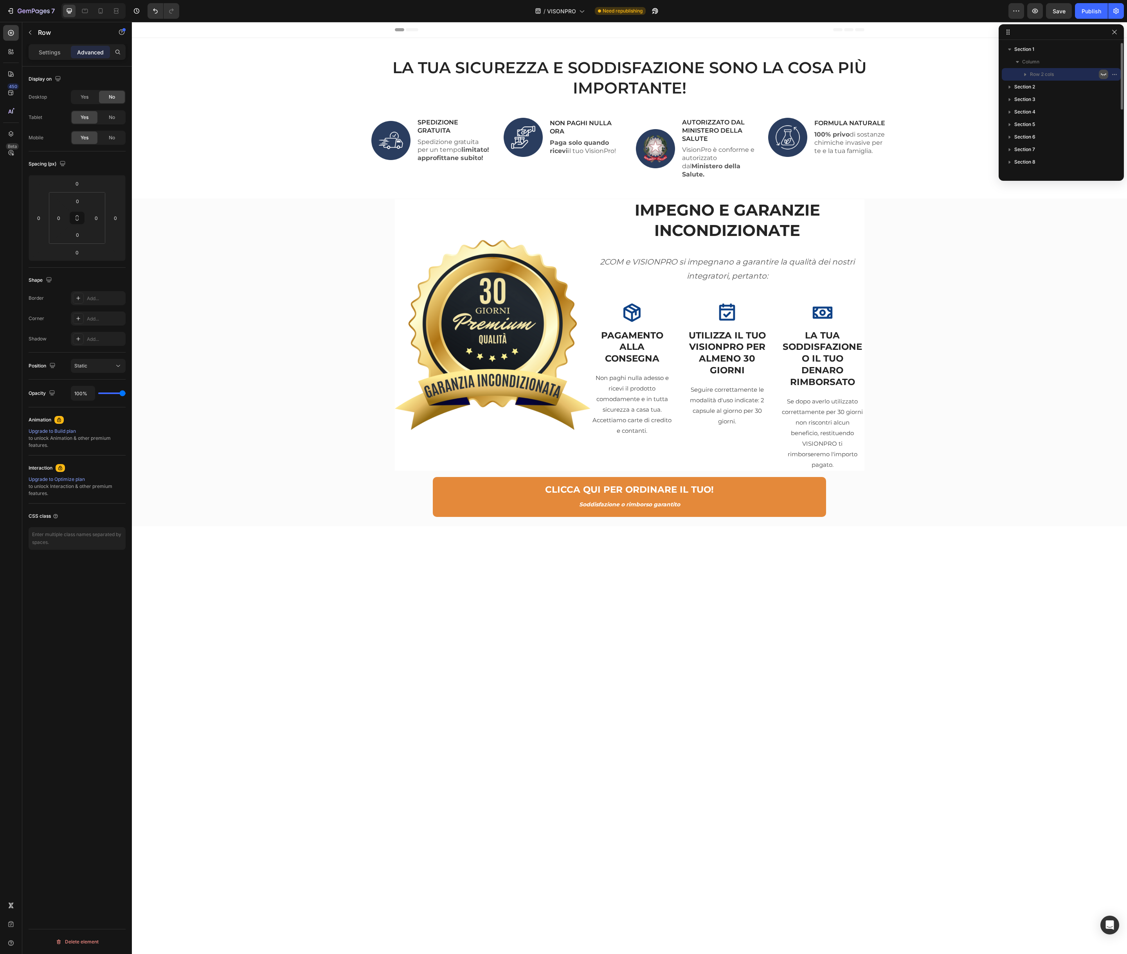
click at [1105, 75] on icon "button" at bounding box center [1104, 74] width 6 height 6
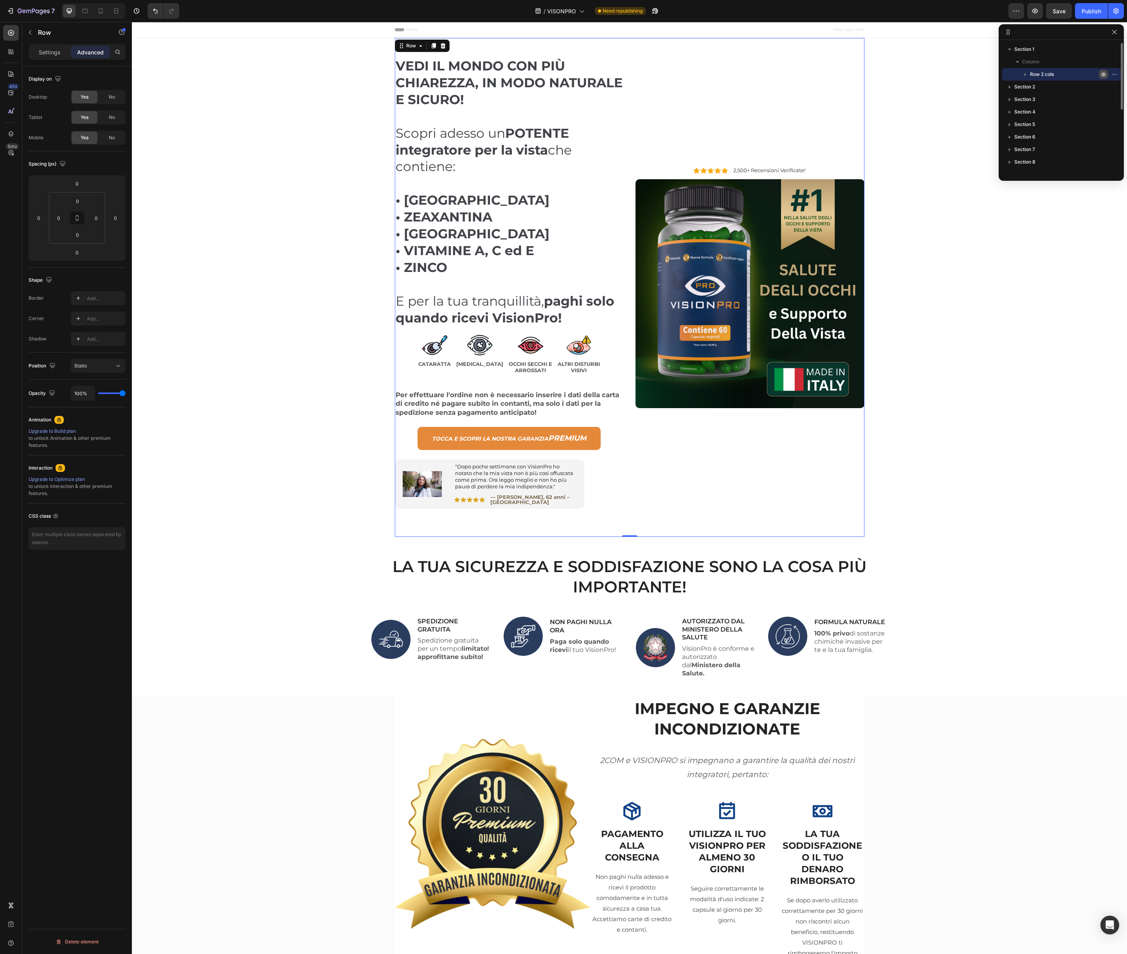
click at [1105, 75] on icon "button" at bounding box center [1104, 74] width 6 height 6
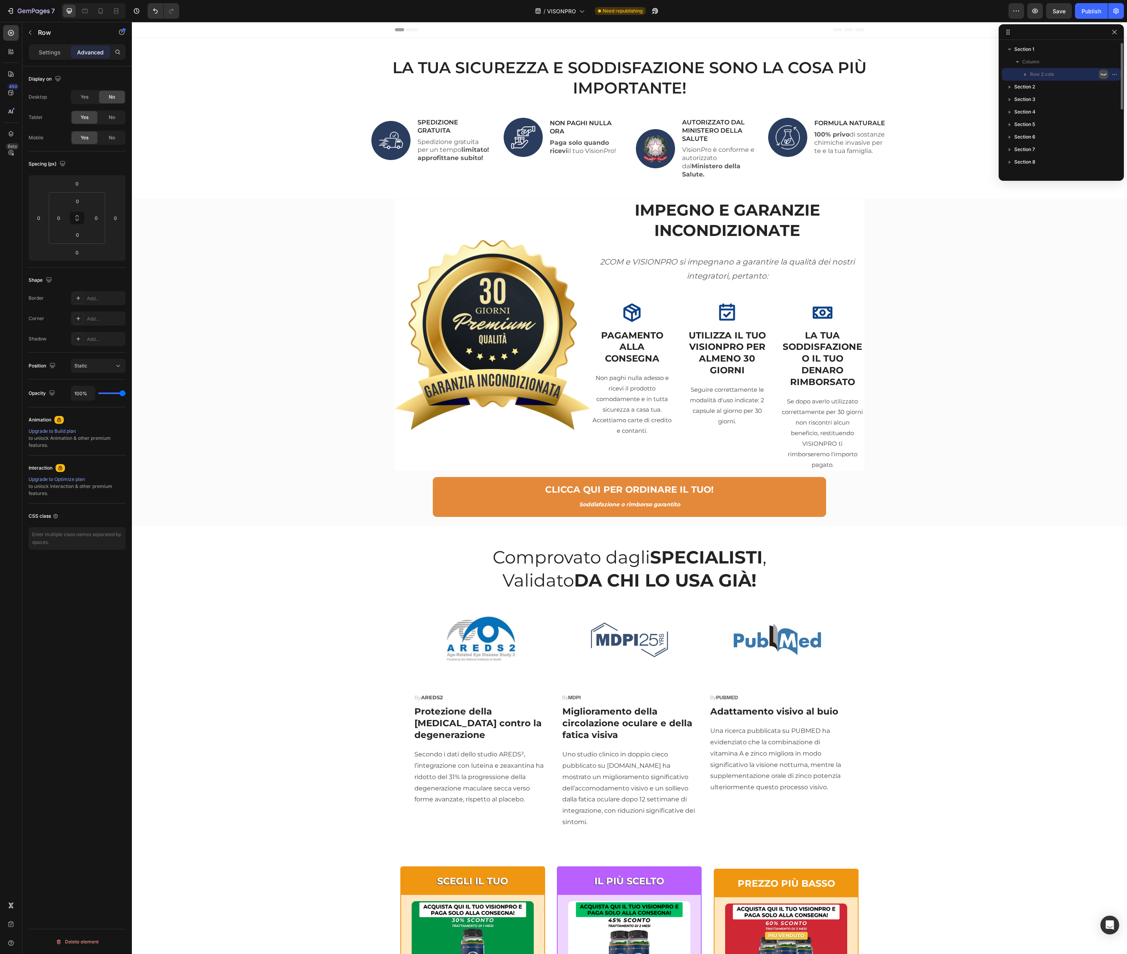
click at [1102, 73] on icon "button" at bounding box center [1104, 74] width 6 height 6
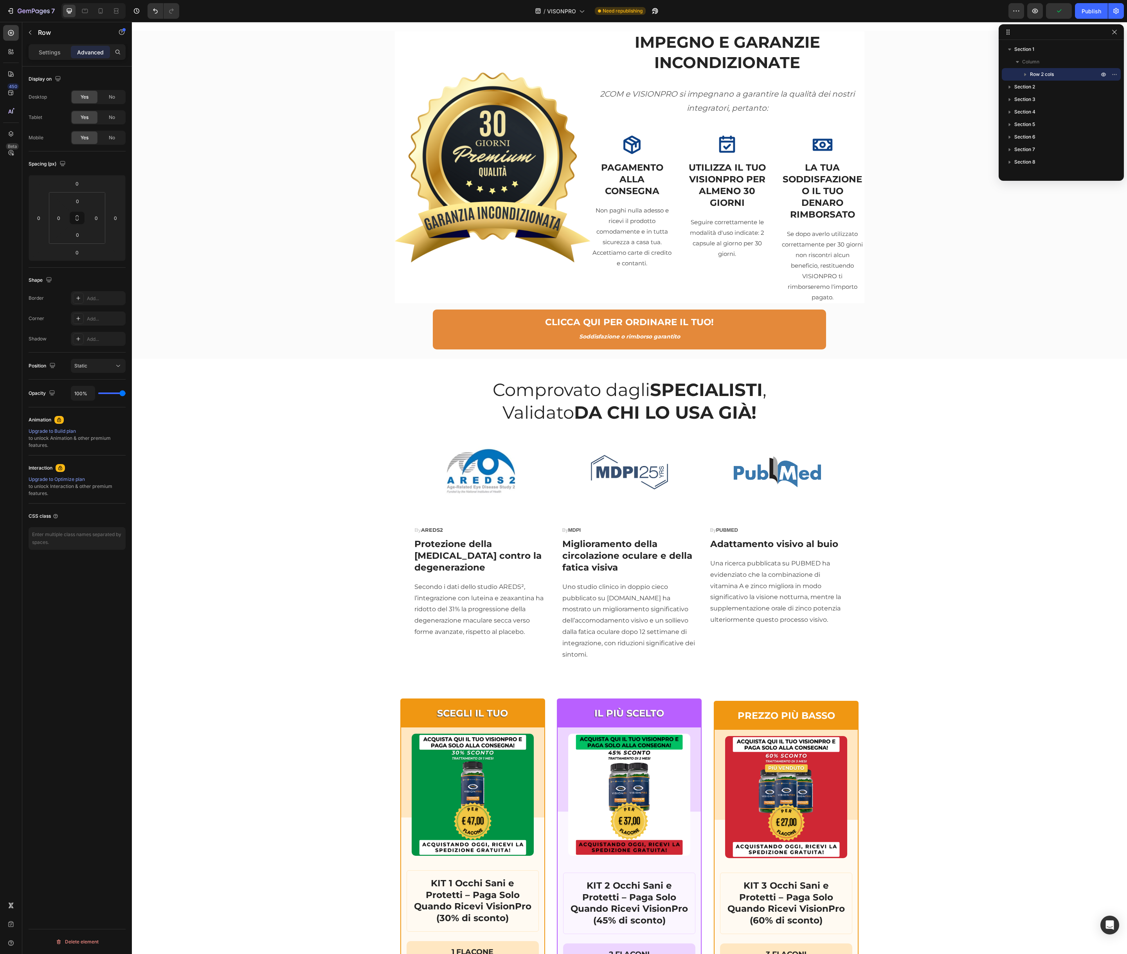
scroll to position [685, 0]
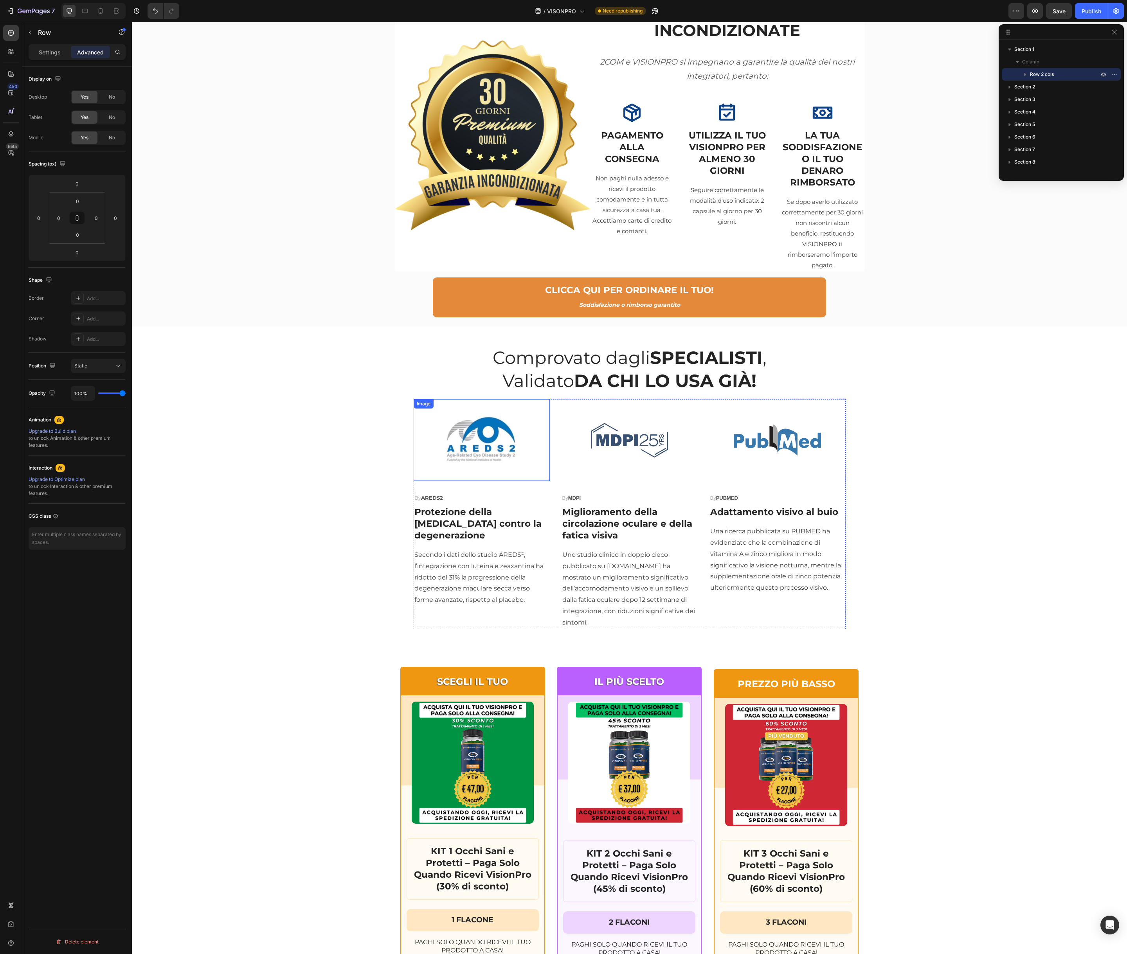
click at [446, 437] on img at bounding box center [481, 440] width 109 height 82
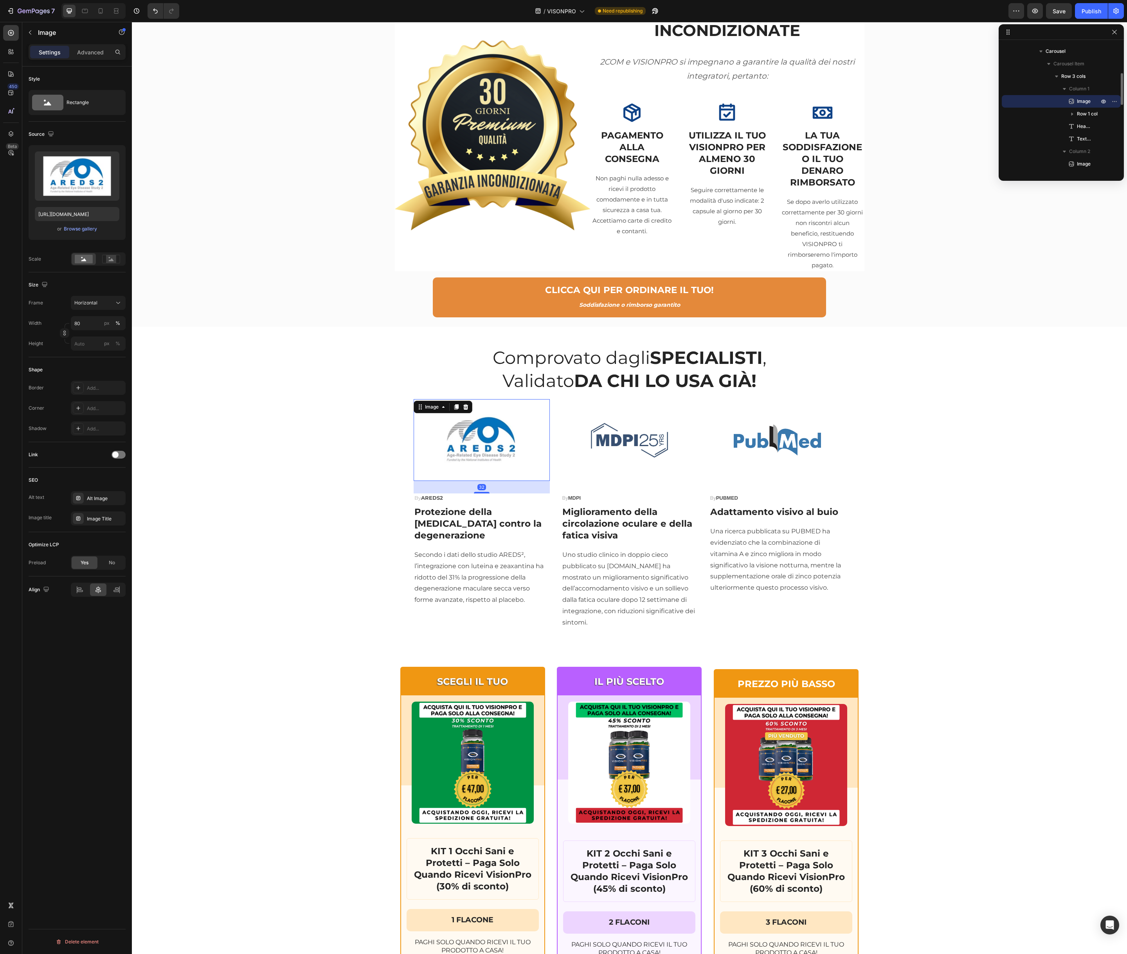
scroll to position [685, 0]
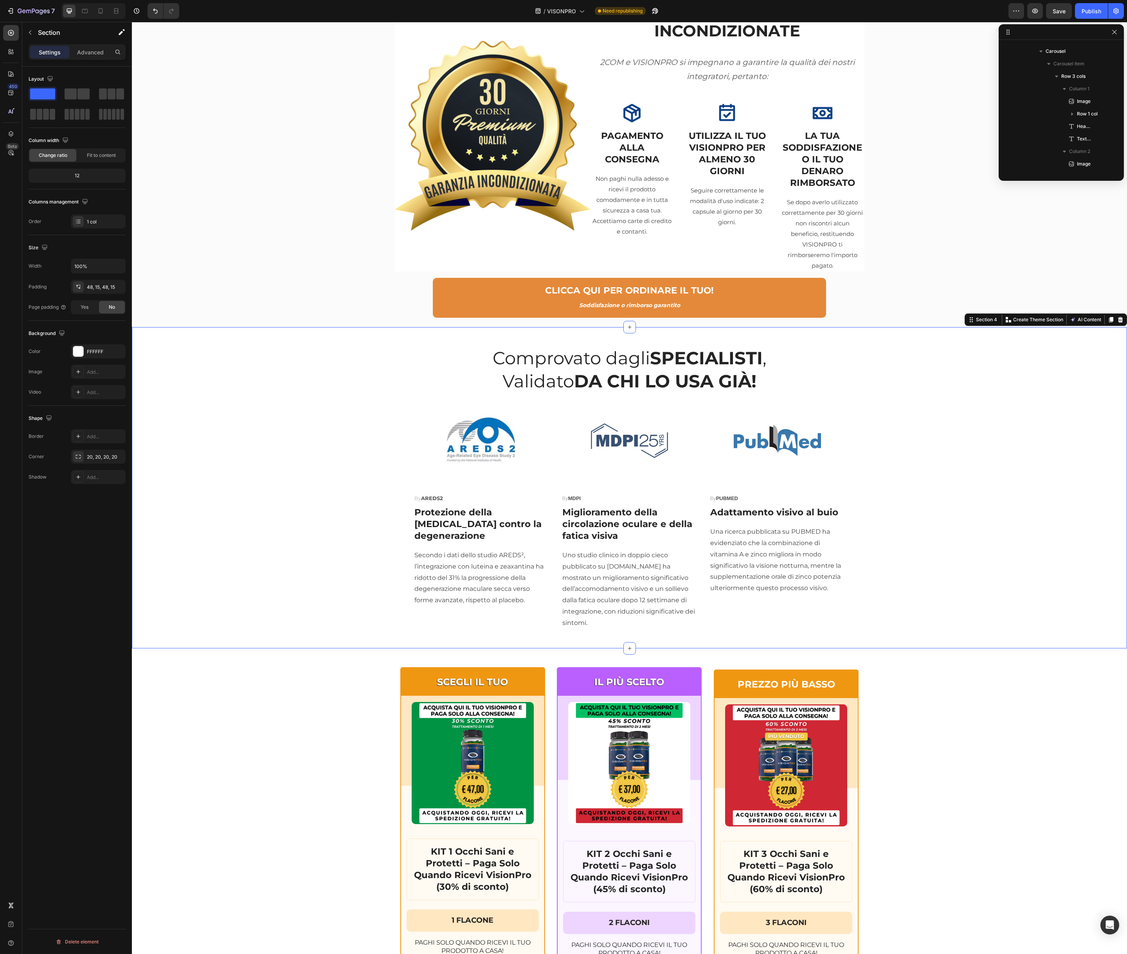
click at [281, 404] on div "Comprovato dagli SPECIALISTI , Validato DA CHI LO USA GIÀ! Heading Image By ARE…" at bounding box center [630, 488] width 984 height 284
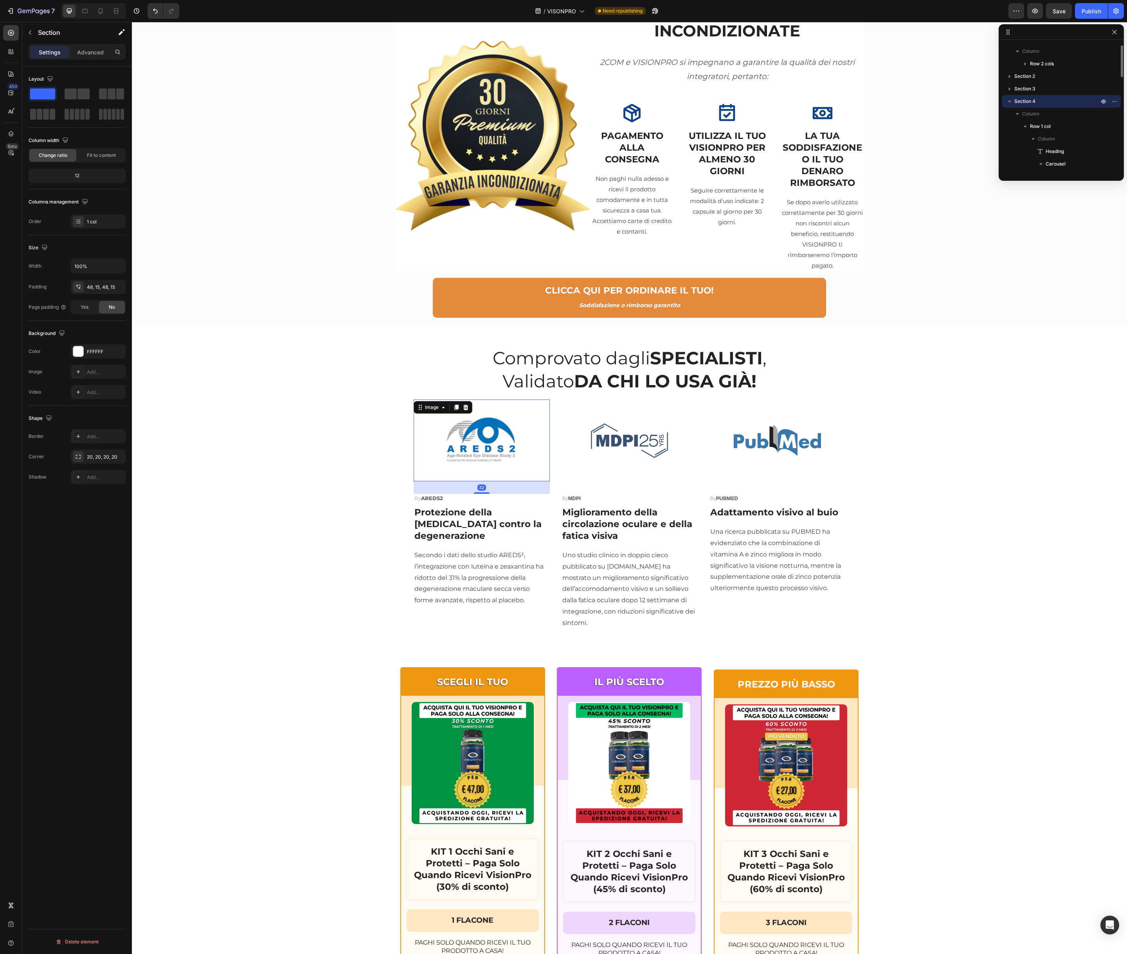
click at [481, 443] on img at bounding box center [481, 441] width 109 height 82
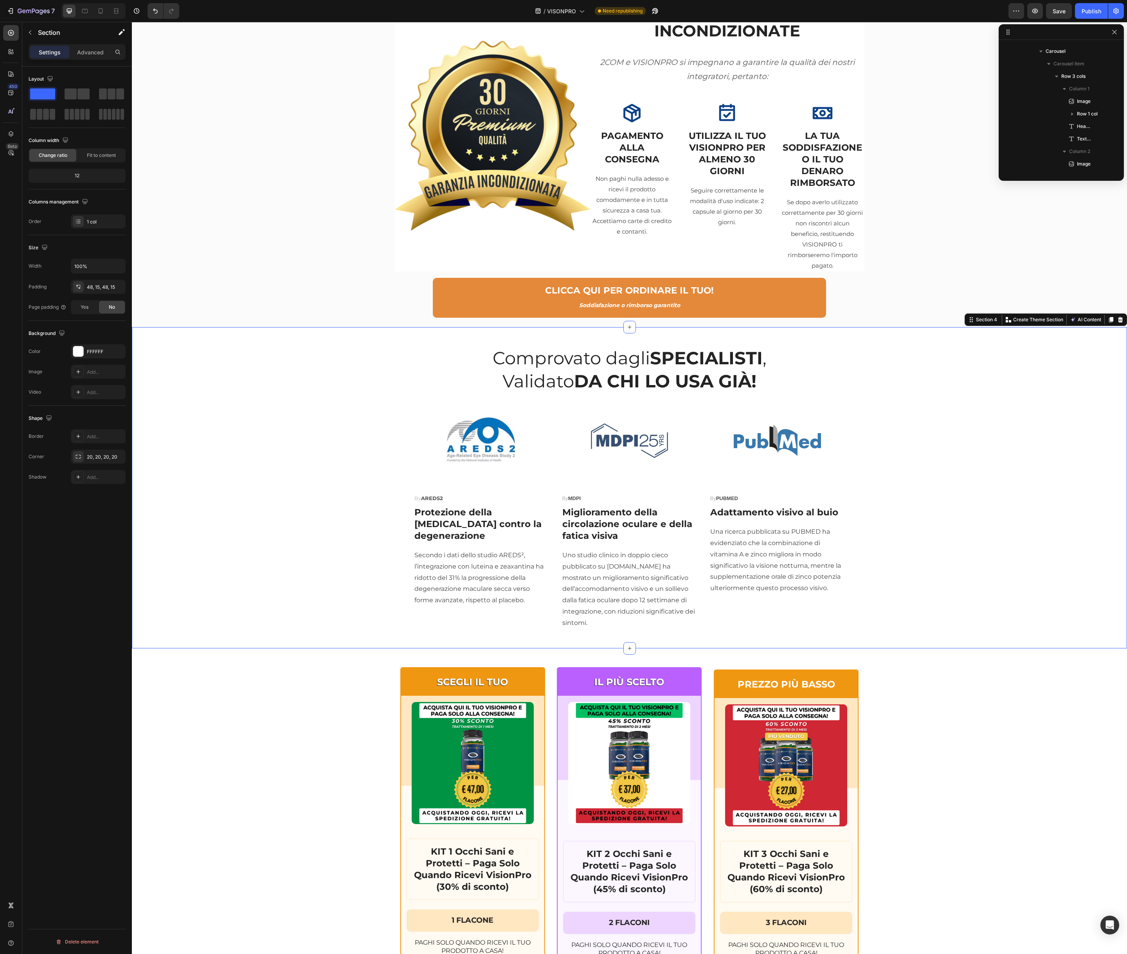
click at [905, 420] on div "Comprovato dagli SPECIALISTI , Validato DA CHI LO USA GIÀ! Heading Image By ARE…" at bounding box center [630, 488] width 984 height 284
click at [87, 57] on div "Advanced" at bounding box center [90, 52] width 39 height 13
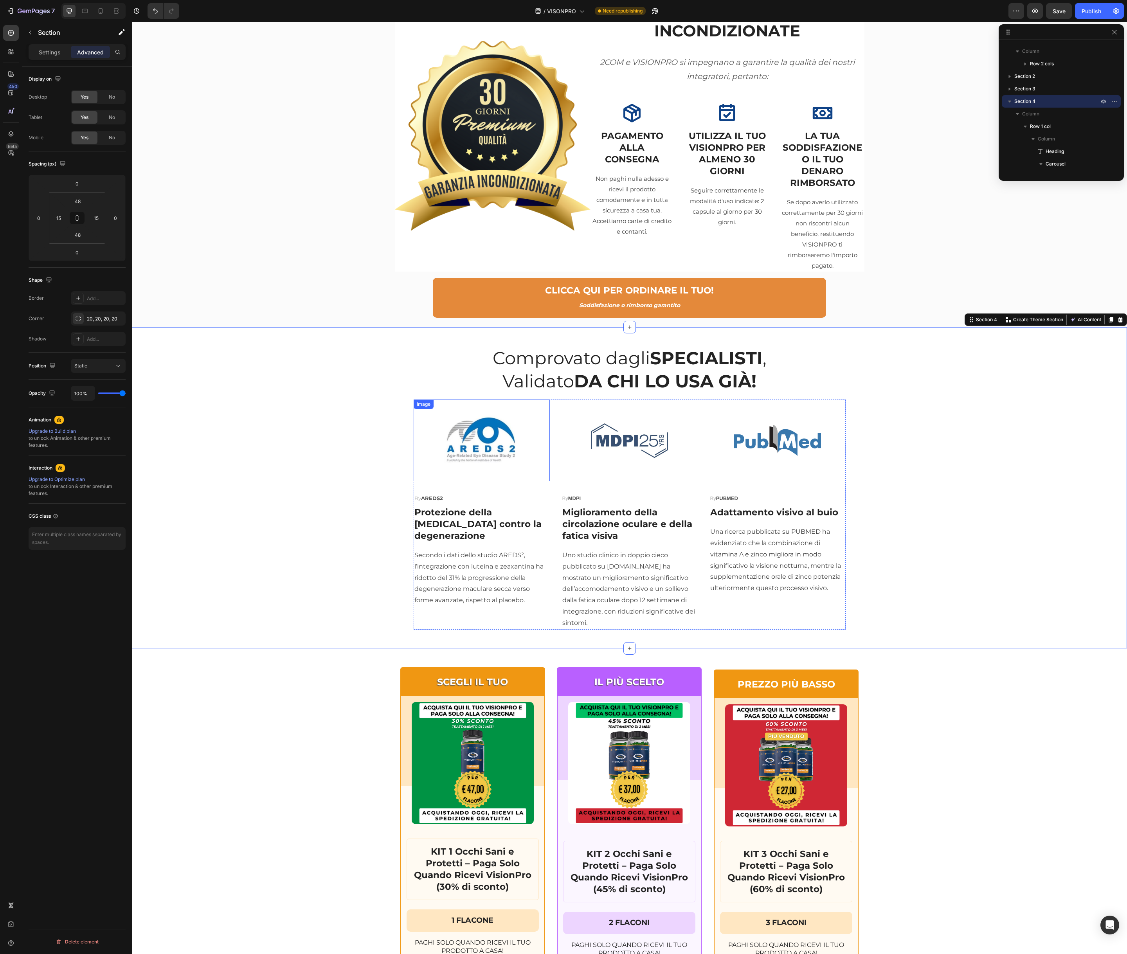
click at [478, 445] on img at bounding box center [481, 441] width 109 height 82
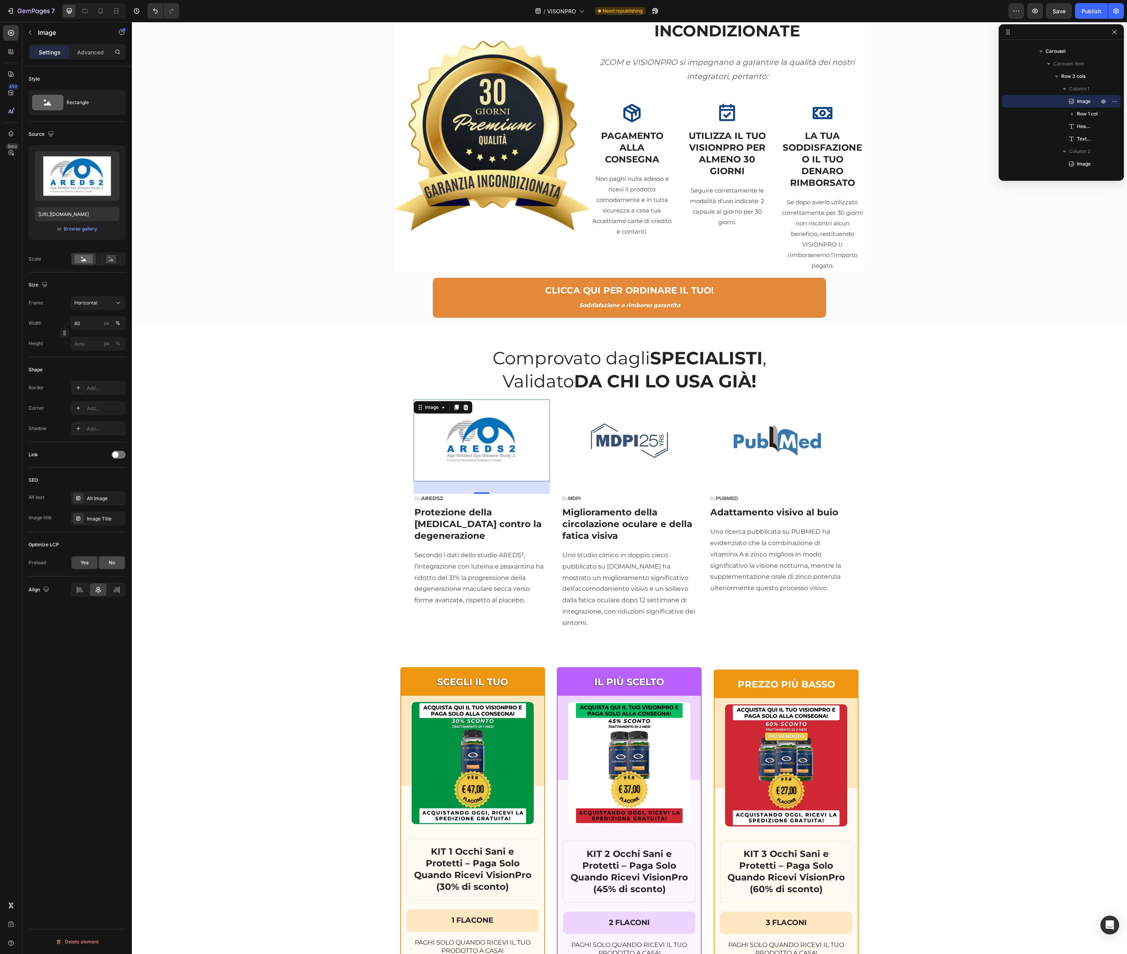
click at [117, 563] on div "No" at bounding box center [112, 563] width 26 height 13
click at [113, 588] on button "High" at bounding box center [98, 583] width 55 height 14
click at [89, 603] on p "Finest" at bounding box center [96, 602] width 45 height 7
click at [117, 584] on icon at bounding box center [118, 583] width 8 height 8
click at [88, 633] on span "Medium" at bounding box center [83, 632] width 18 height 7
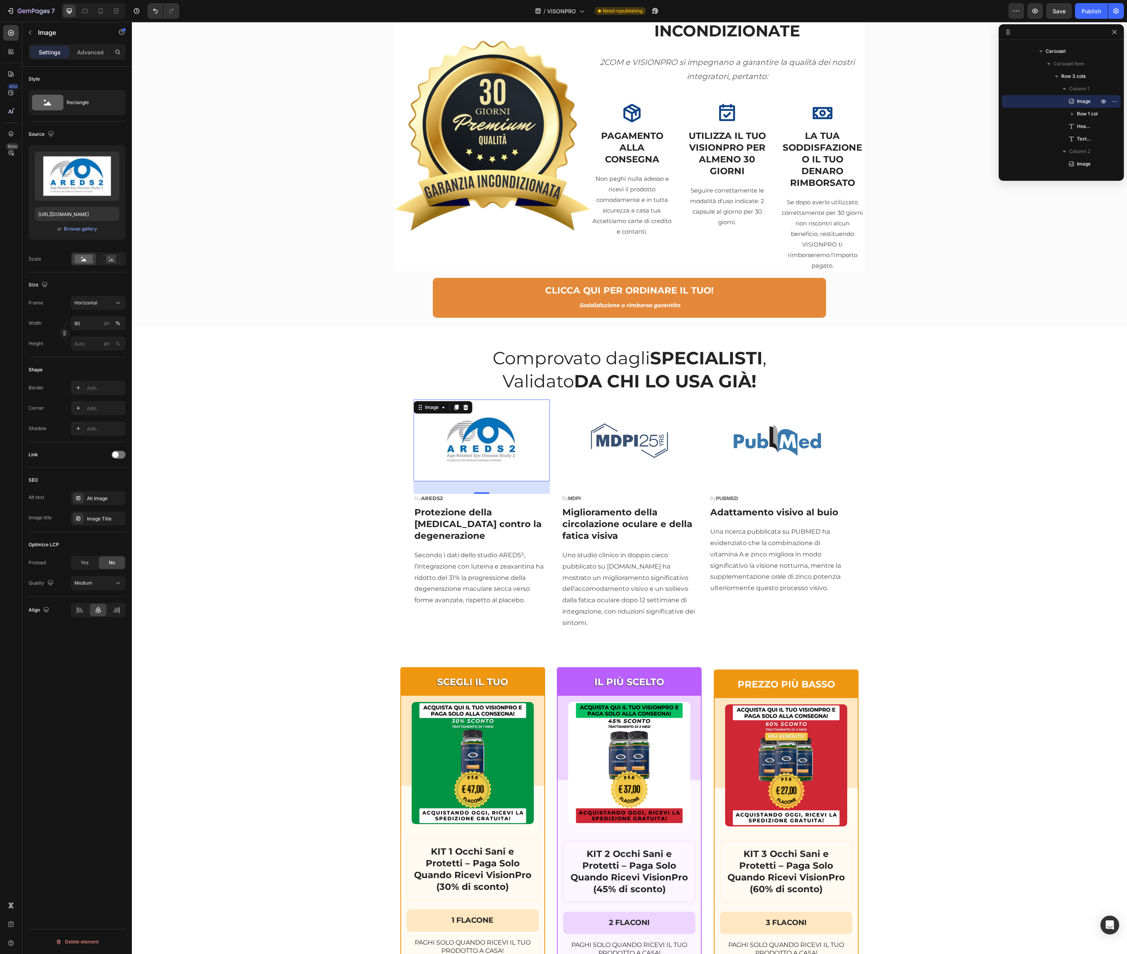
click at [49, 546] on div "Optimize LCP" at bounding box center [44, 544] width 31 height 7
click at [101, 501] on div "Alt Image" at bounding box center [105, 498] width 37 height 7
click at [175, 535] on textarea "Alt Image" at bounding box center [188, 540] width 97 height 22
click at [173, 536] on textarea "Alt Image" at bounding box center [188, 540] width 97 height 22
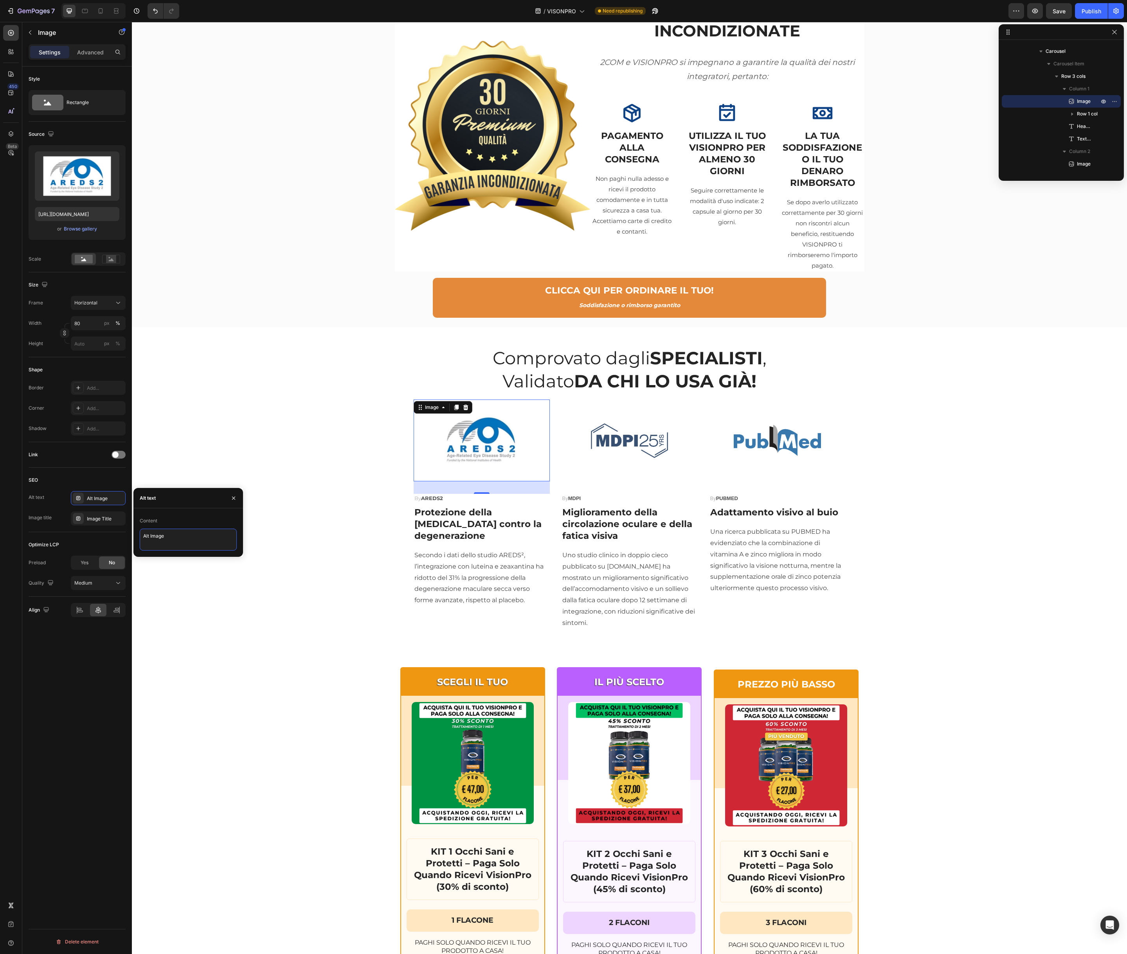
click at [173, 536] on textarea "Alt Image" at bounding box center [188, 540] width 97 height 22
type textarea "areds2"
click at [99, 546] on div "Optimize LCP" at bounding box center [77, 545] width 97 height 13
click at [88, 563] on span "Yes" at bounding box center [85, 562] width 8 height 7
click at [100, 521] on div "Image Title" at bounding box center [105, 519] width 37 height 7
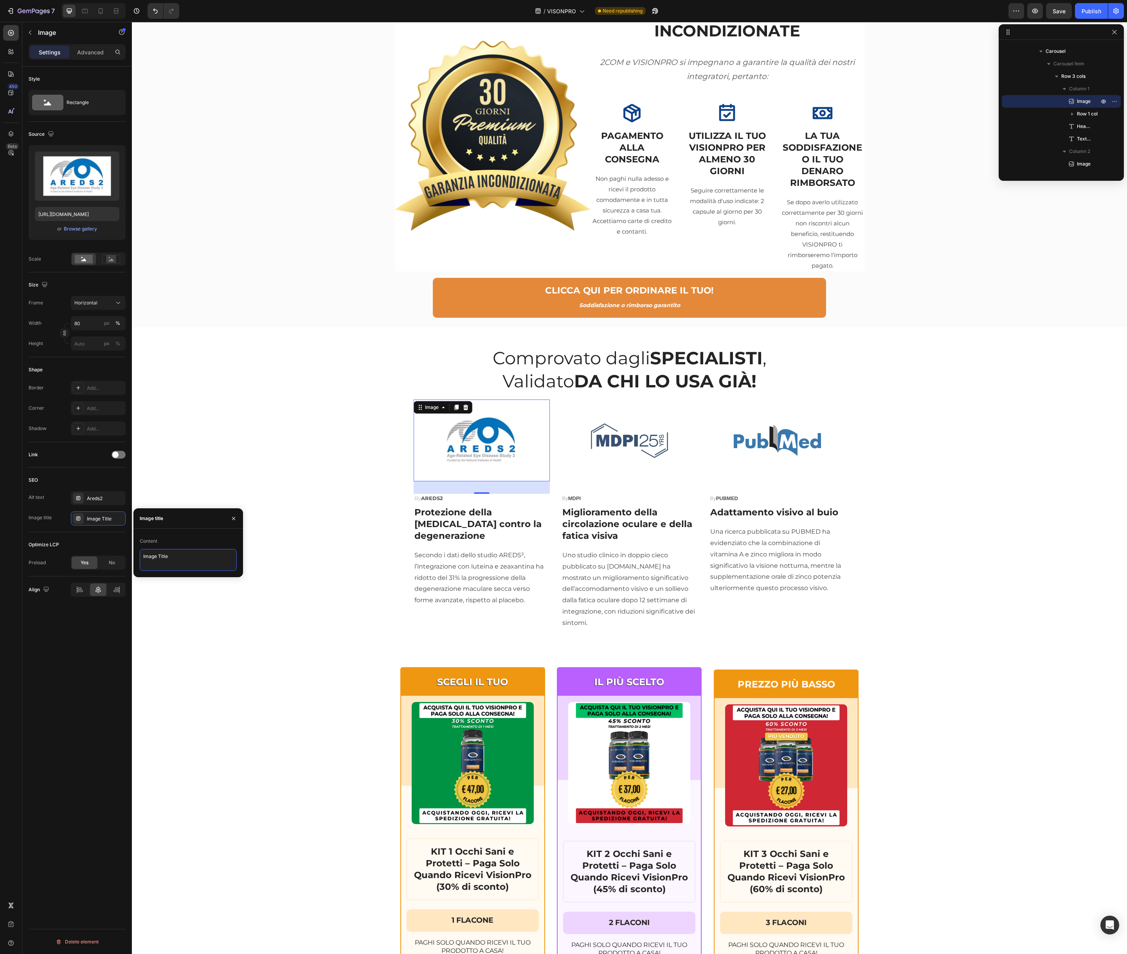
click at [162, 553] on textarea "Image Title" at bounding box center [188, 560] width 97 height 22
type textarea "areds2"
click at [92, 542] on div "Optimize LCP" at bounding box center [77, 545] width 97 height 13
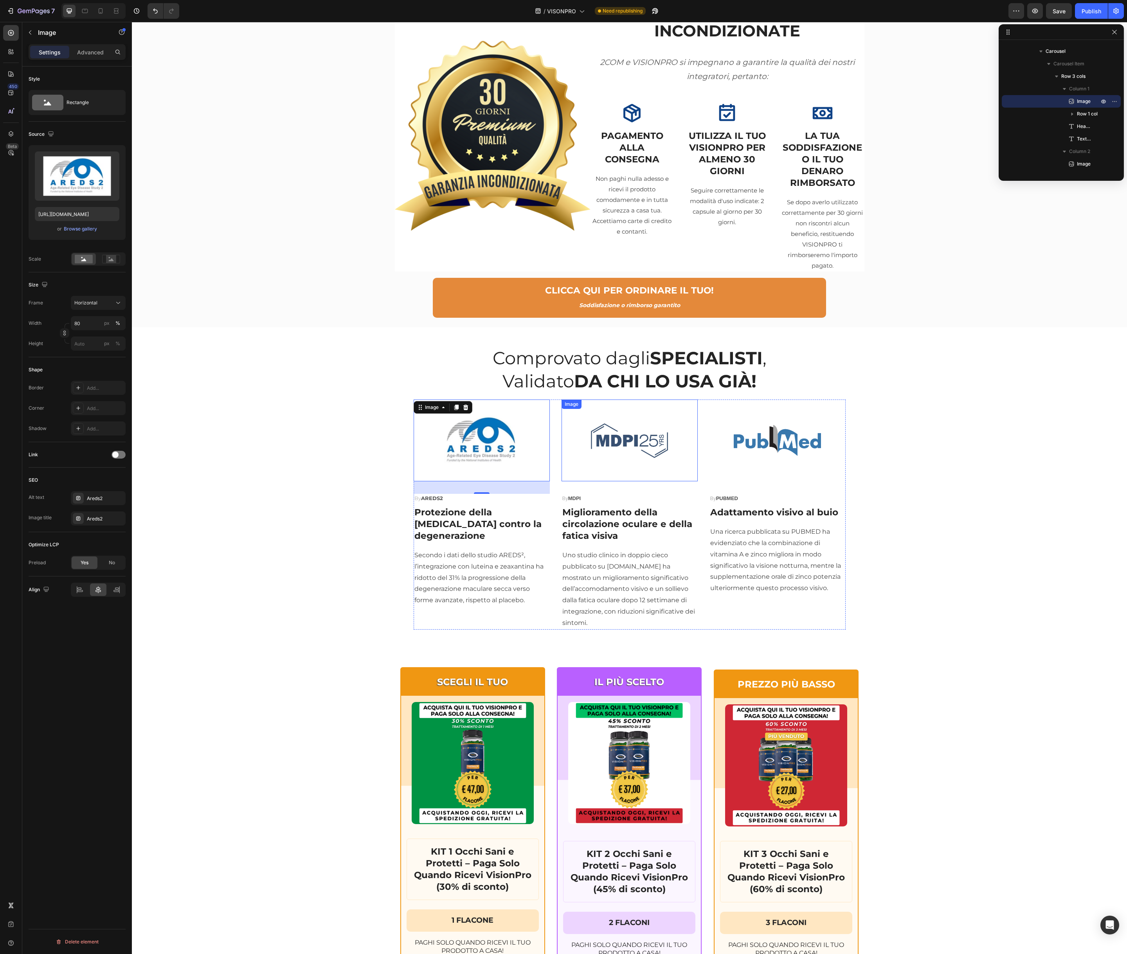
click at [600, 442] on img at bounding box center [629, 441] width 109 height 82
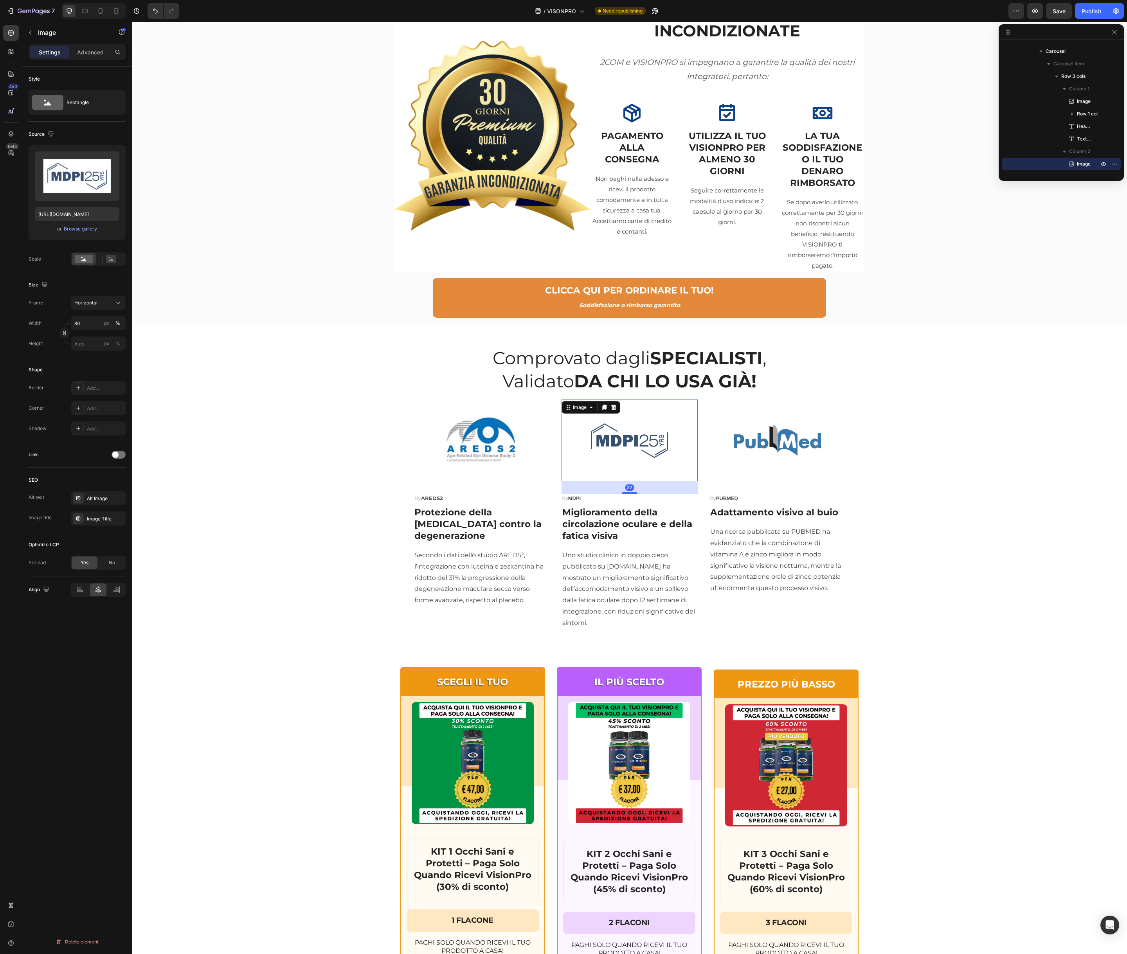
click at [609, 444] on img at bounding box center [629, 441] width 109 height 82
click at [112, 498] on div "Alt Image" at bounding box center [105, 498] width 37 height 7
click at [186, 544] on textarea "Alt Image" at bounding box center [188, 540] width 97 height 22
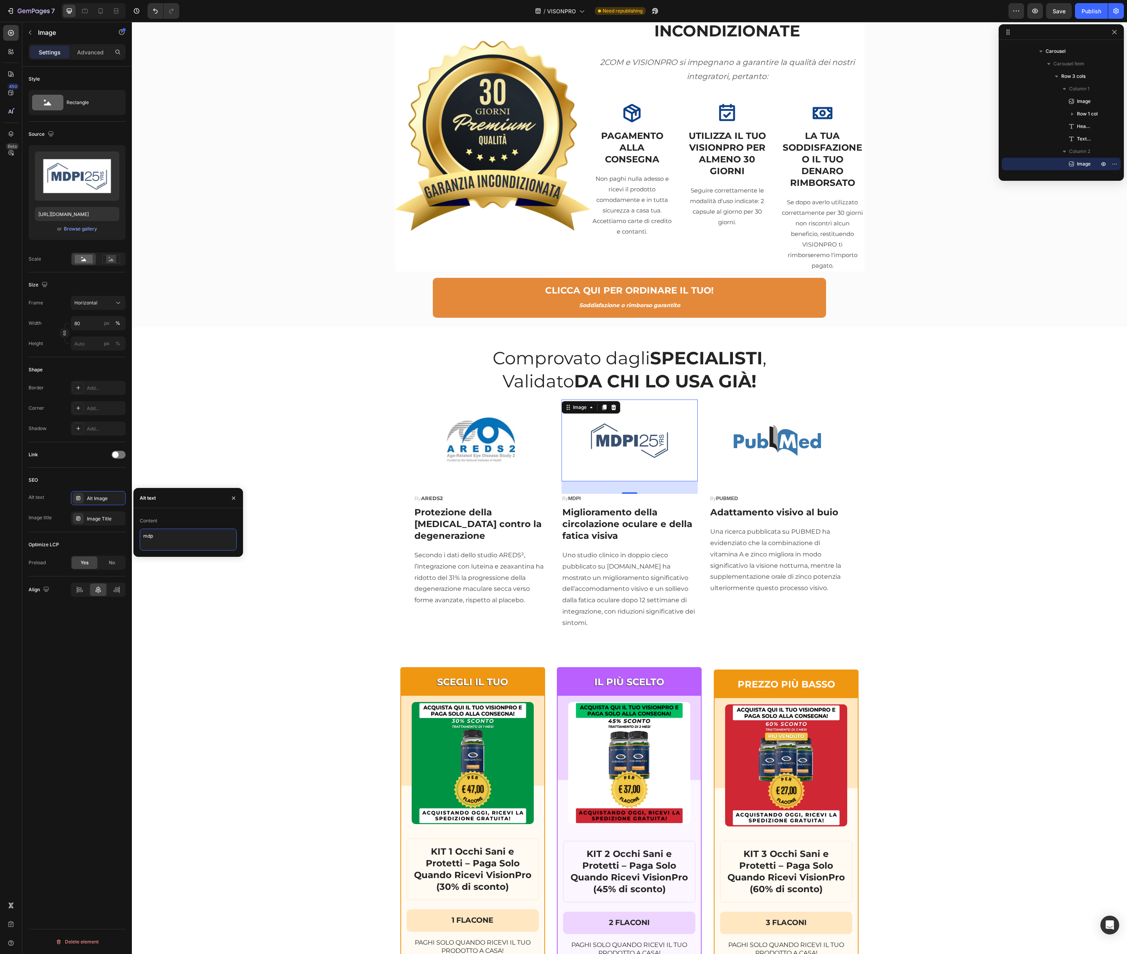
type textarea "mdpi"
click at [178, 543] on textarea "mdpi" at bounding box center [188, 540] width 97 height 22
click at [103, 524] on div "Image Title" at bounding box center [98, 519] width 55 height 14
click at [164, 553] on textarea "Image Title" at bounding box center [188, 560] width 97 height 22
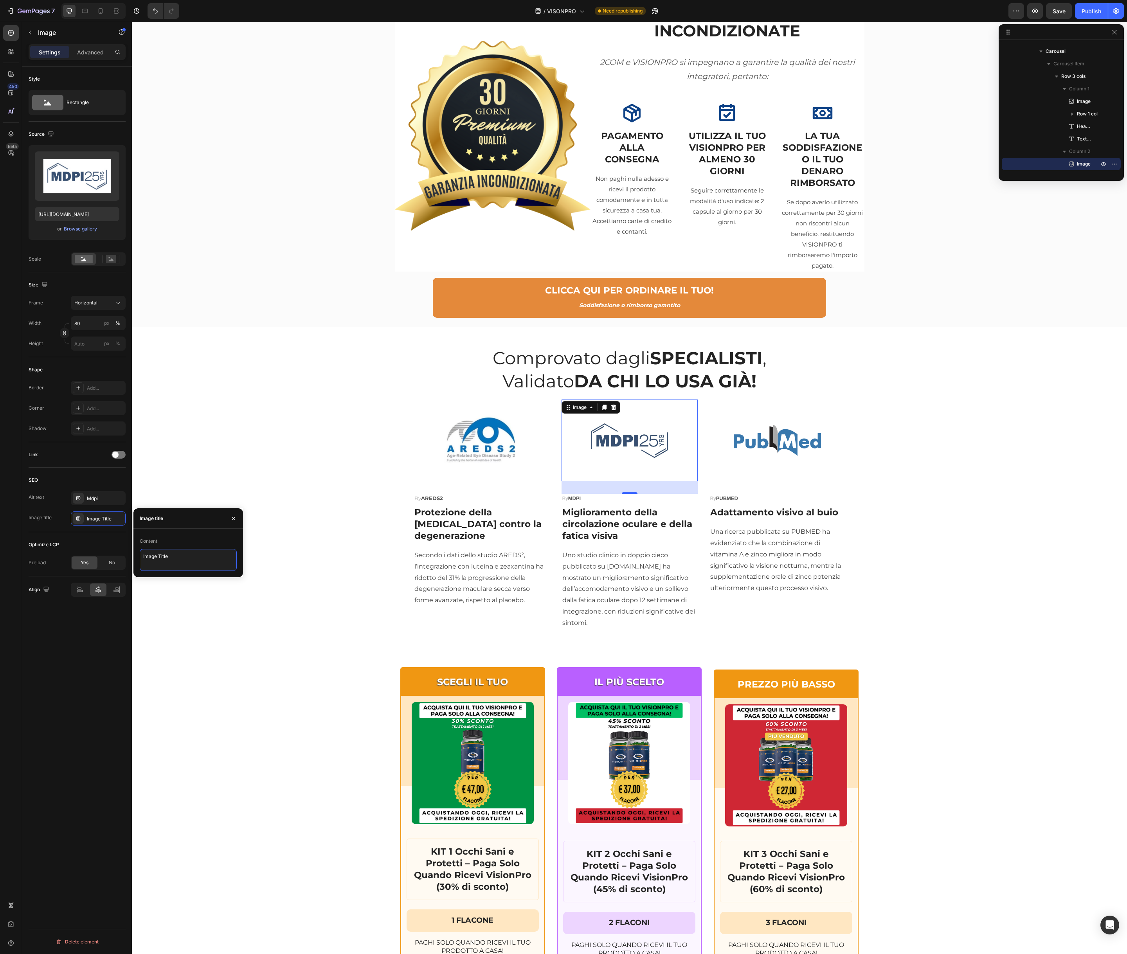
click at [164, 553] on textarea "Image Title" at bounding box center [188, 560] width 97 height 22
paste textarea "mdpi"
type textarea "mdpi"
click at [97, 536] on div "Optimize LCP Preload Yes No" at bounding box center [77, 554] width 97 height 44
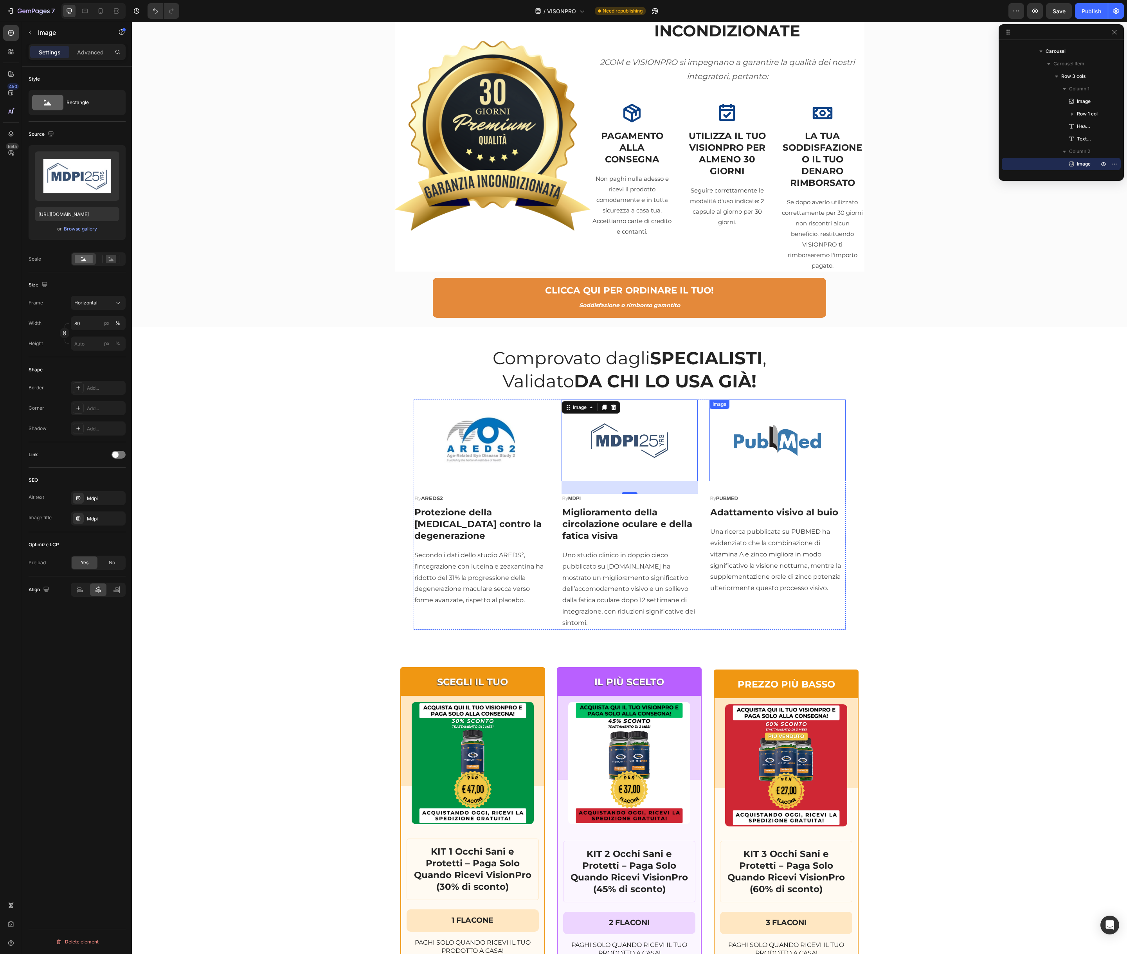
click at [792, 444] on img at bounding box center [777, 441] width 109 height 82
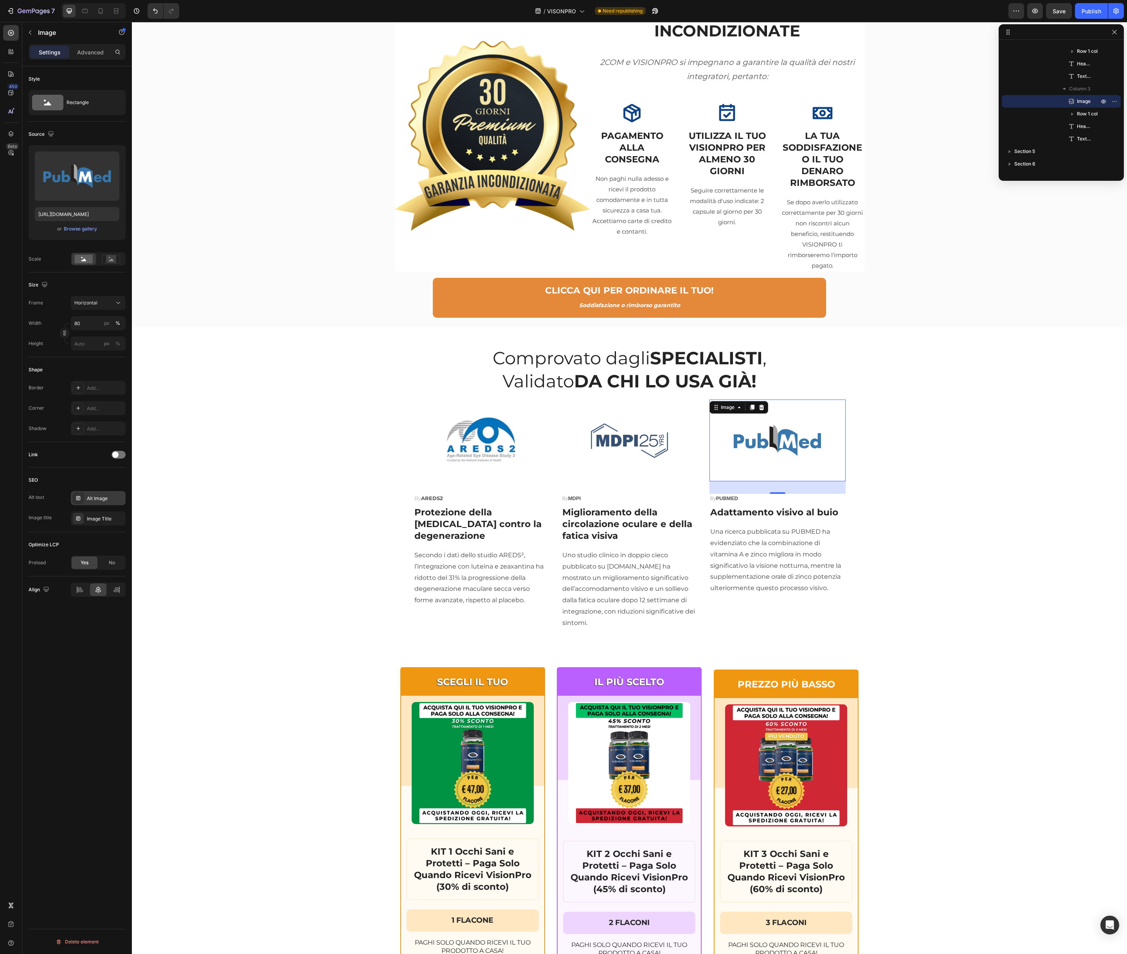
click at [106, 497] on div "Alt Image" at bounding box center [105, 498] width 37 height 7
click at [161, 531] on textarea "Alt Image" at bounding box center [188, 540] width 97 height 22
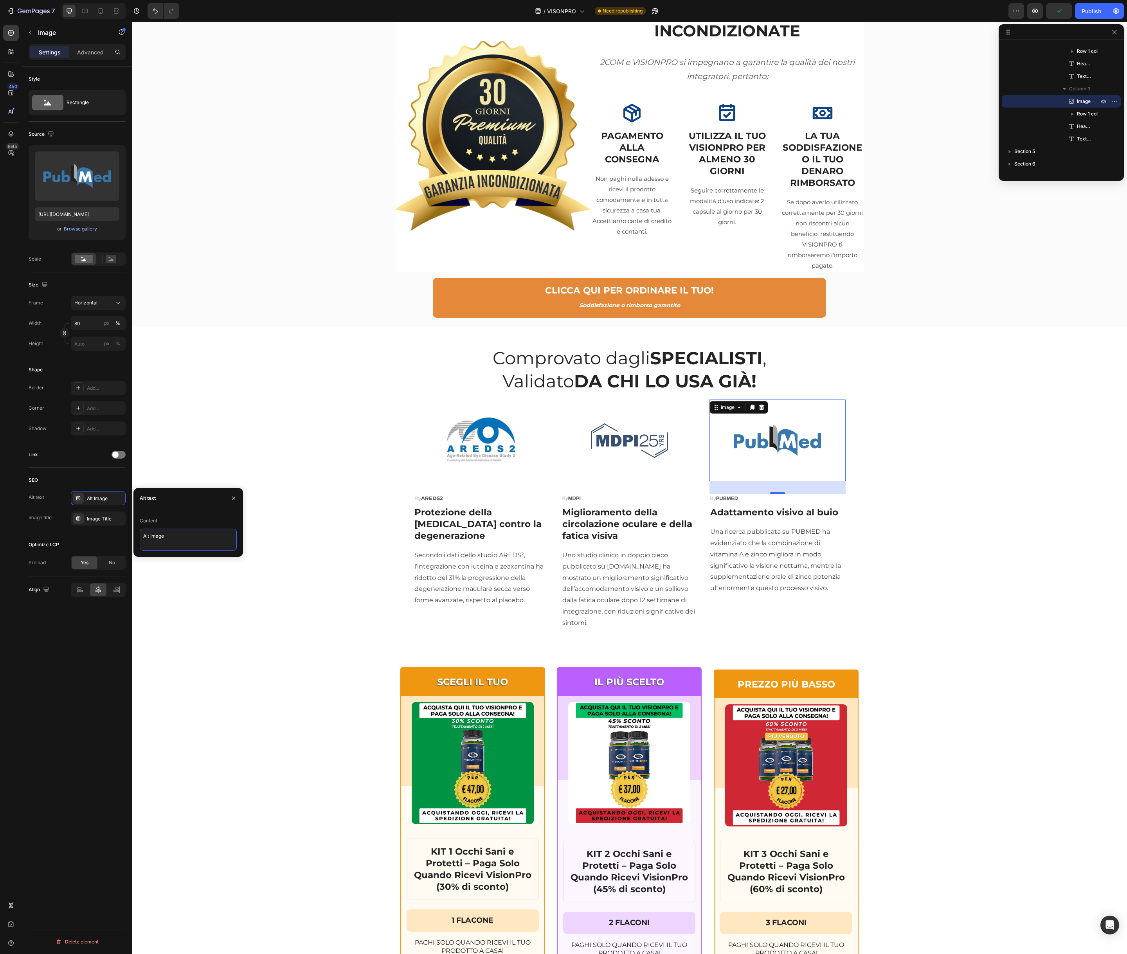
click at [161, 531] on textarea "Alt Image" at bounding box center [188, 540] width 97 height 22
type textarea "pubmed"
click at [148, 534] on textarea "pubmed" at bounding box center [188, 540] width 97 height 22
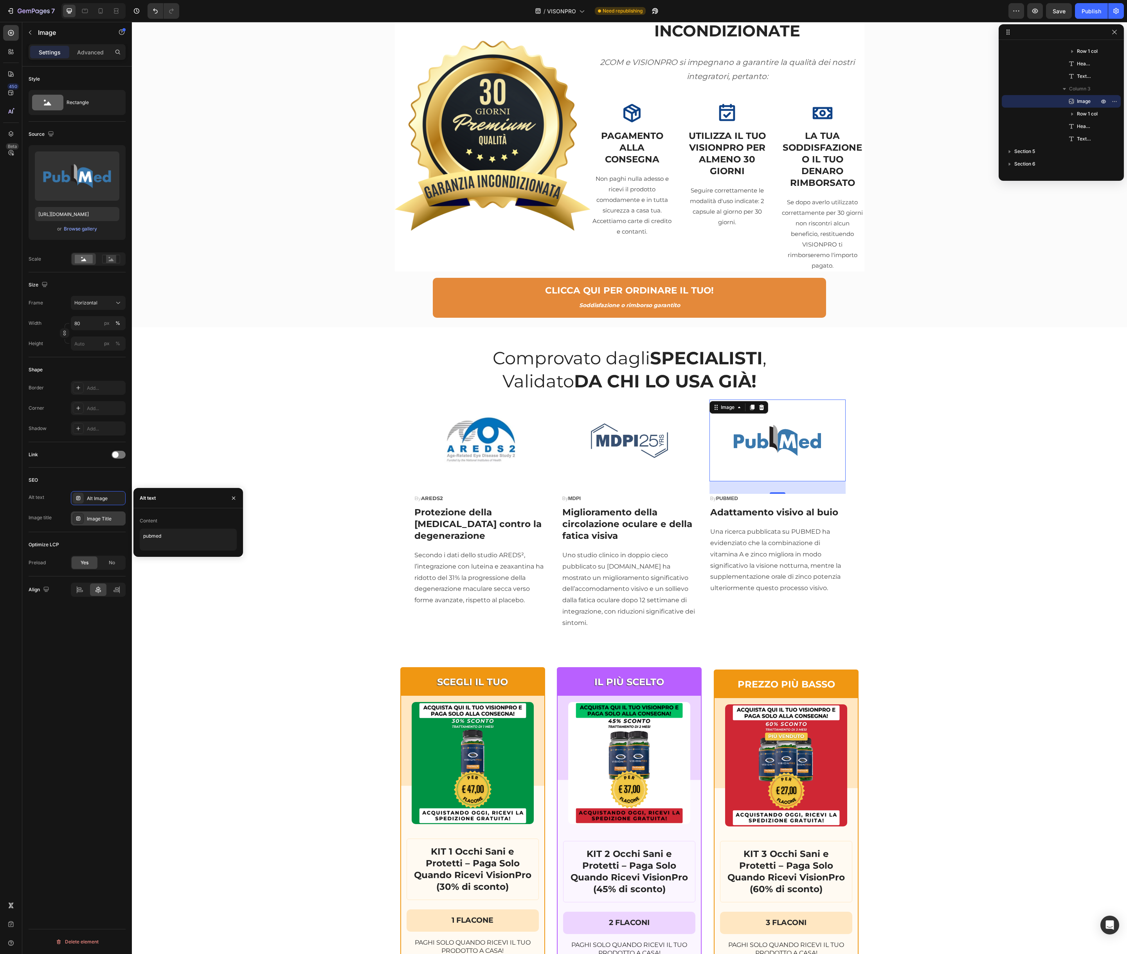
click at [96, 519] on div "Image Title" at bounding box center [105, 519] width 37 height 7
click at [187, 567] on textarea "Image Title" at bounding box center [188, 560] width 97 height 22
paste textarea "pubmed"
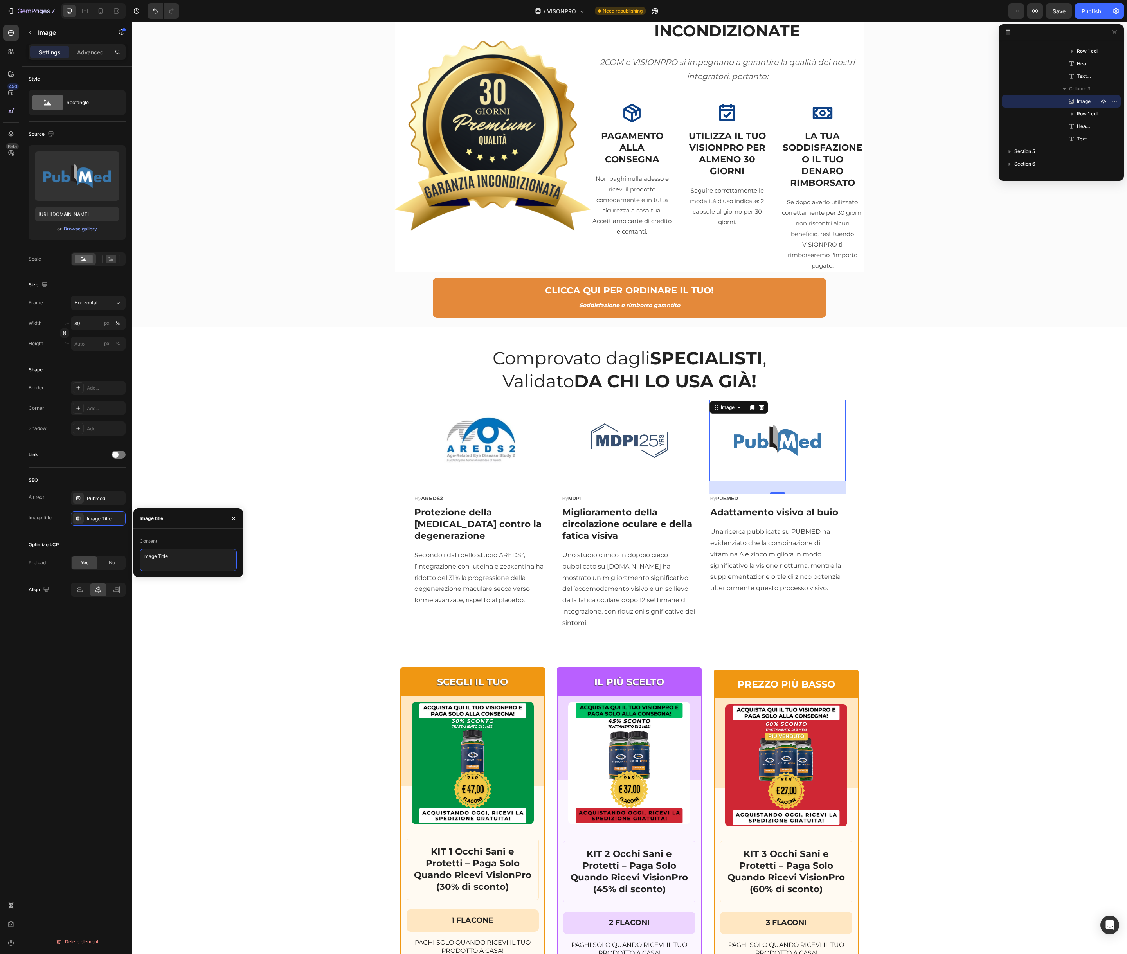
type textarea "pubmed"
click at [232, 590] on div "Comprovato dagli SPECIALISTI , Validato DA CHI LO USA GIÀ! Heading Image By ARE…" at bounding box center [630, 488] width 984 height 284
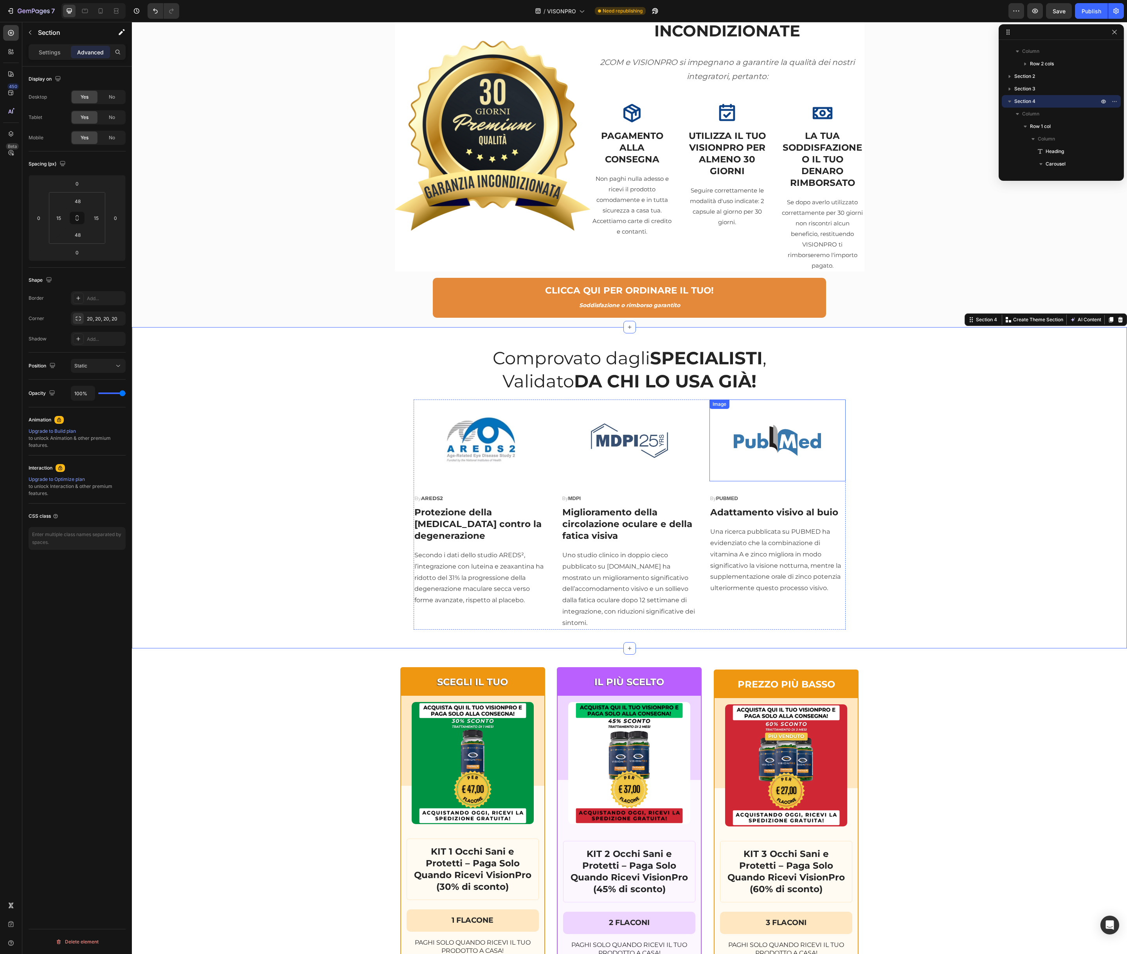
click at [783, 432] on img at bounding box center [777, 441] width 109 height 82
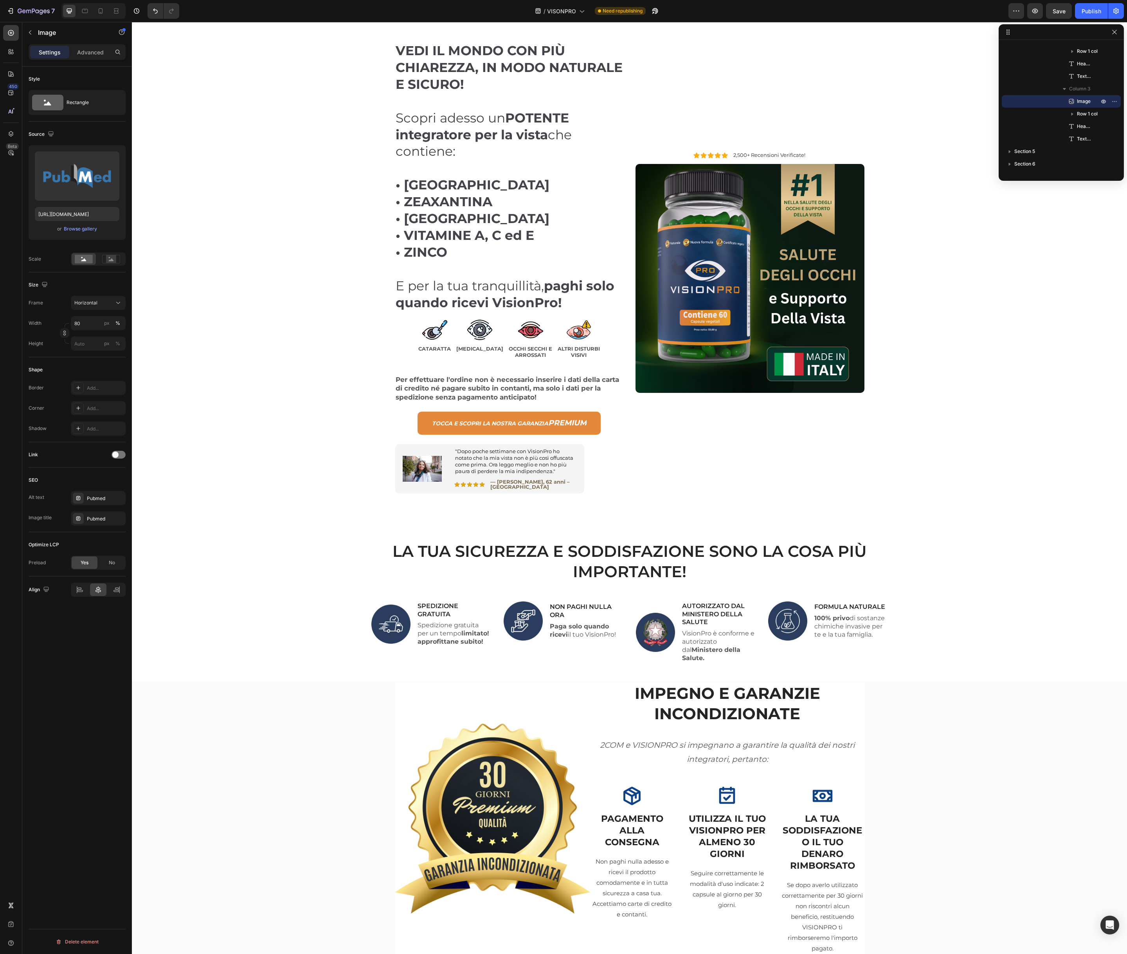
scroll to position [0, 0]
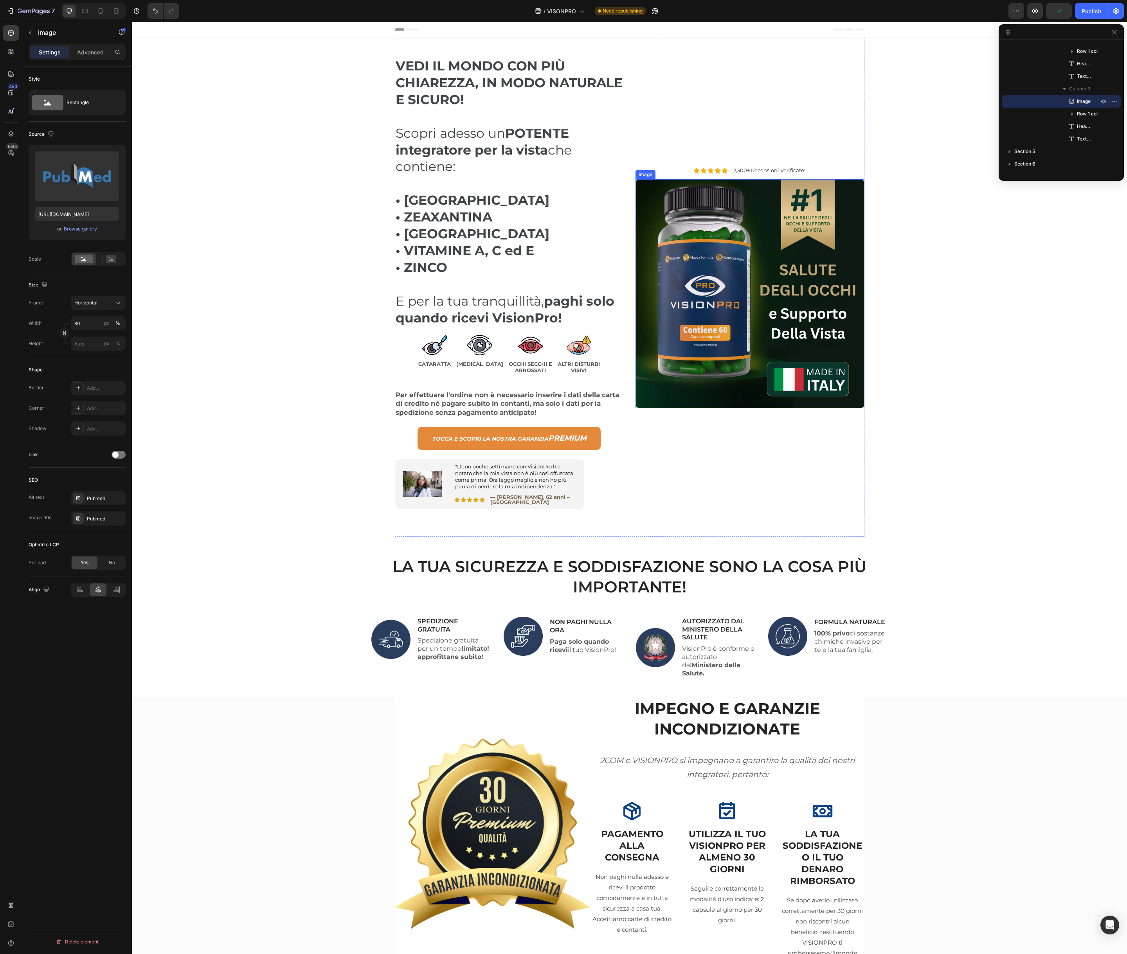
click at [705, 295] on img at bounding box center [750, 293] width 229 height 229
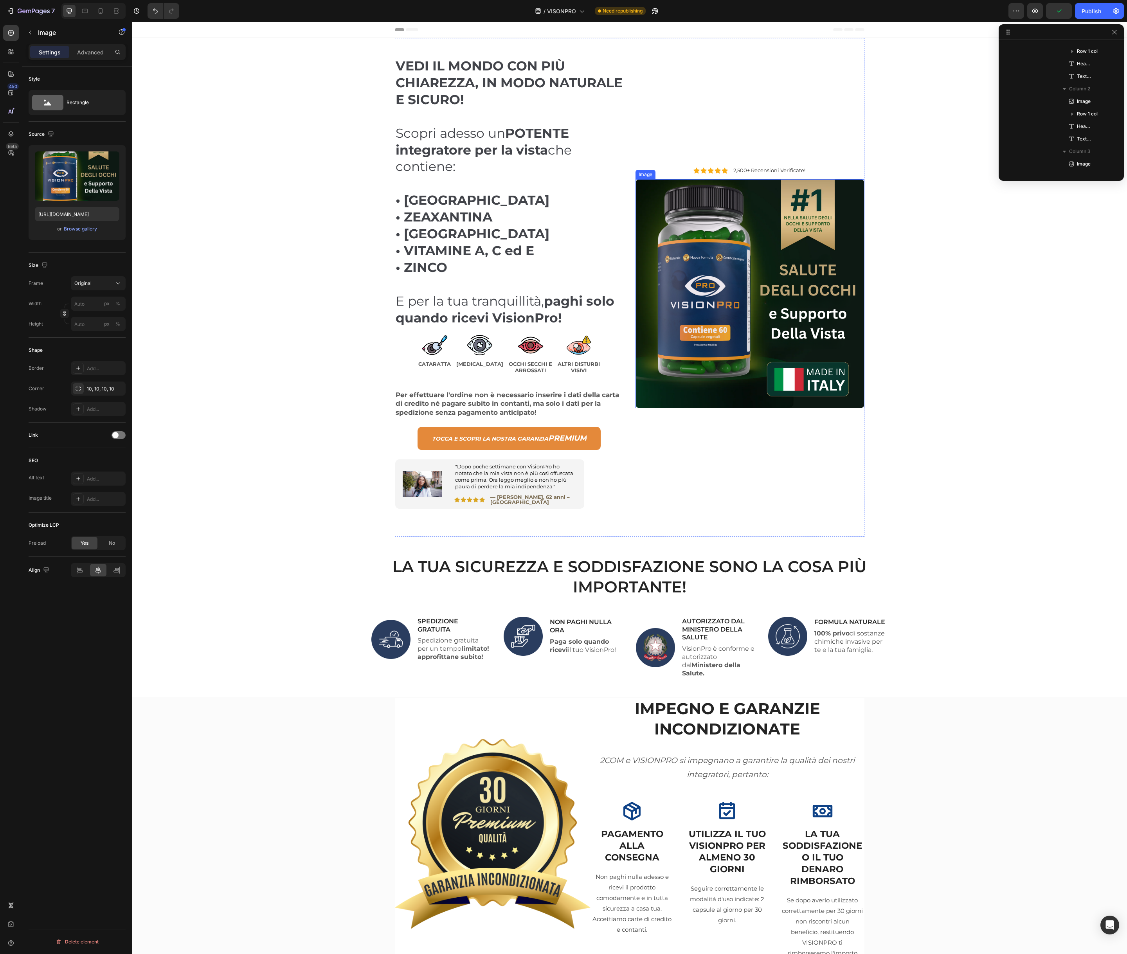
scroll to position [36, 0]
click at [99, 478] on div "Add..." at bounding box center [105, 479] width 37 height 7
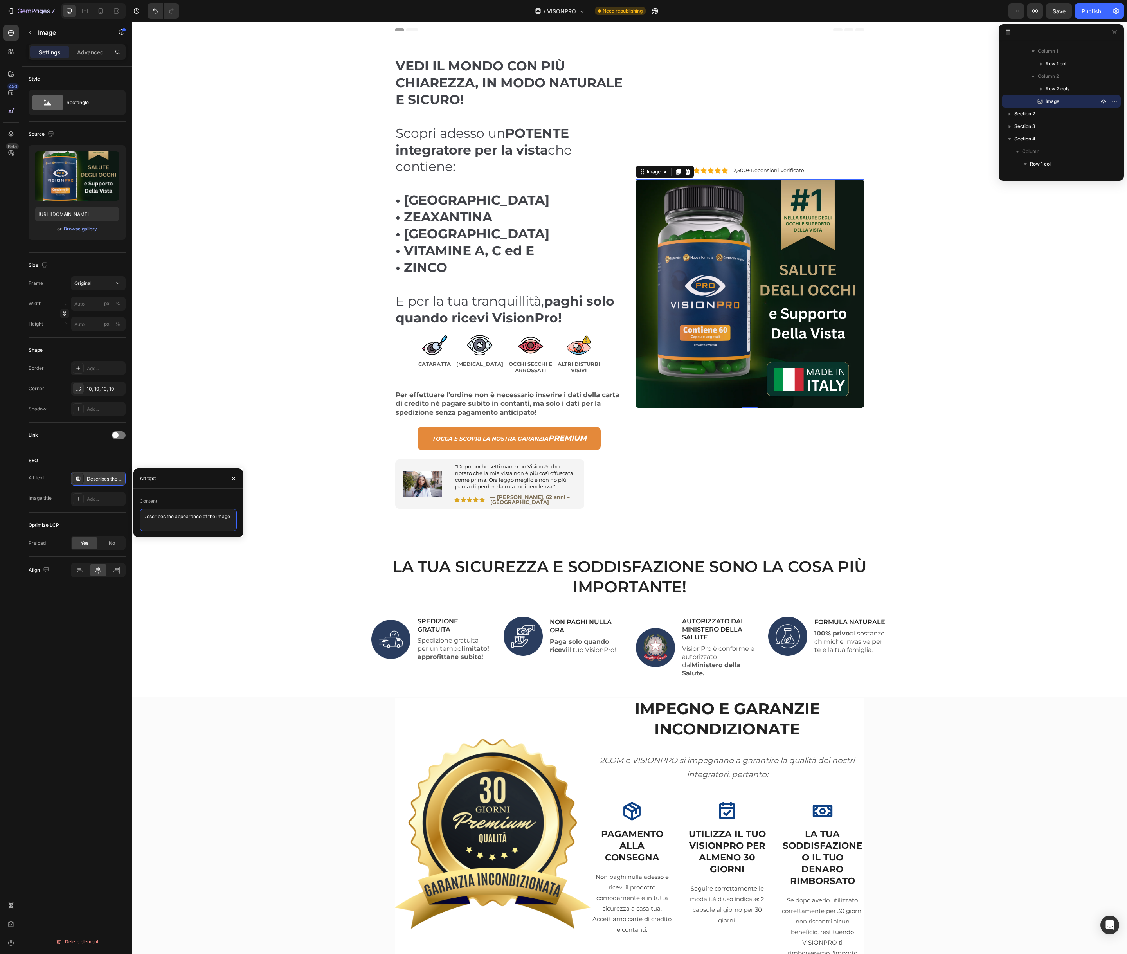
click at [164, 514] on textarea "Describes the appearance of the image" at bounding box center [188, 520] width 97 height 22
type textarea "number1"
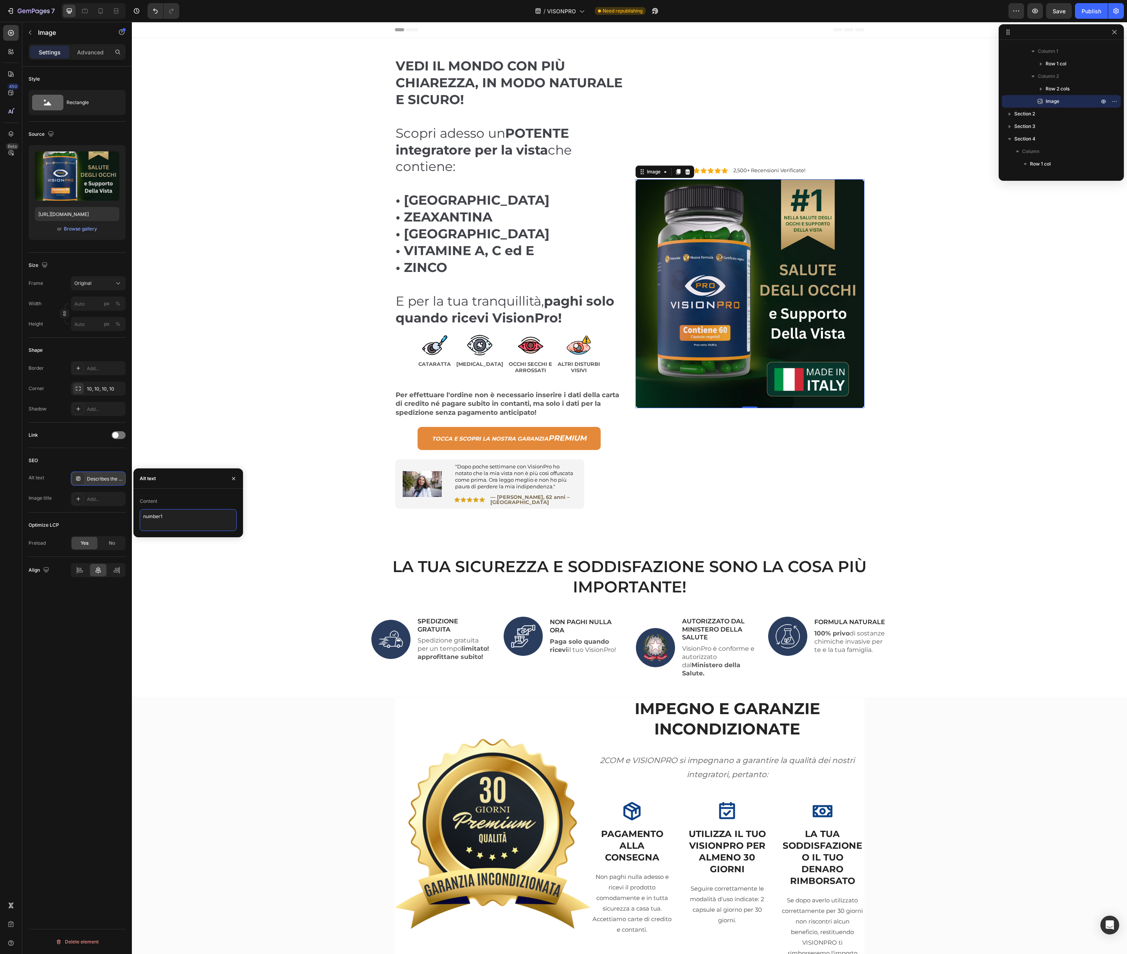
click at [178, 518] on textarea "number1" at bounding box center [188, 520] width 97 height 22
click at [96, 498] on div "Add..." at bounding box center [105, 499] width 37 height 7
click at [159, 544] on textarea "Title" at bounding box center [188, 541] width 97 height 22
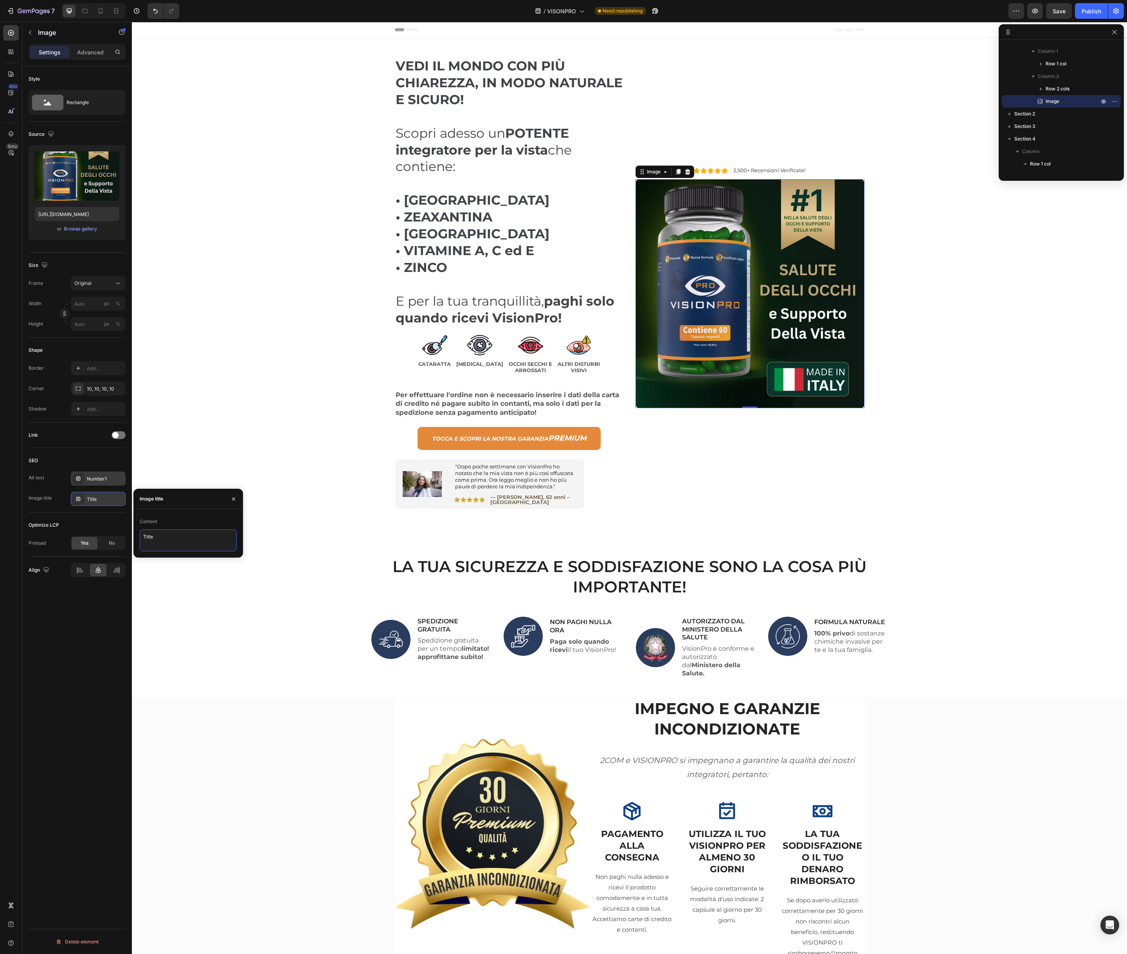
click at [159, 544] on textarea "Title" at bounding box center [188, 541] width 97 height 22
paste textarea "number1"
type textarea "number1"
click at [202, 563] on div "LA TUA SICUREZZA E SODDISFAZIONE SONO LA COSA PIÙ IMPORTANTE! Heading Image SPE…" at bounding box center [630, 627] width 984 height 142
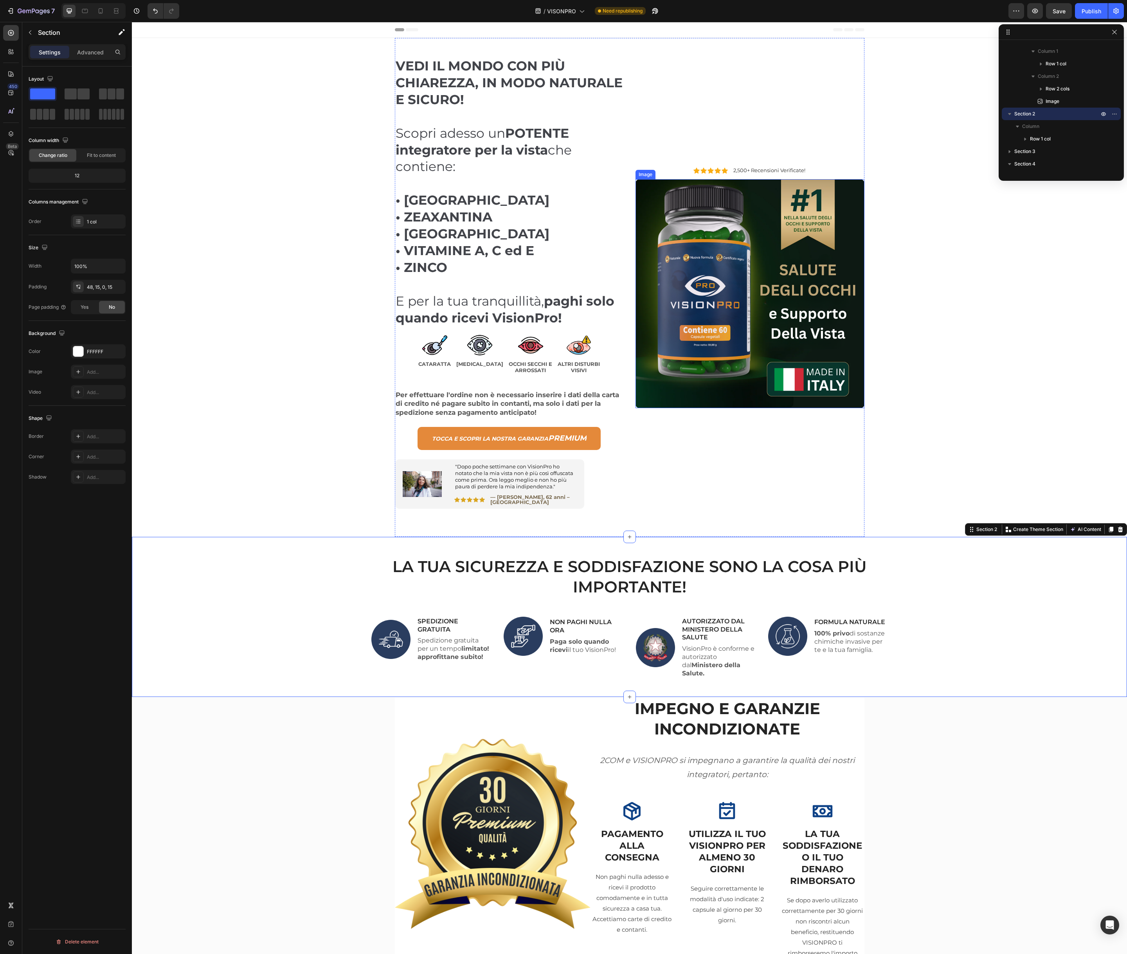
click at [769, 270] on img at bounding box center [750, 293] width 229 height 229
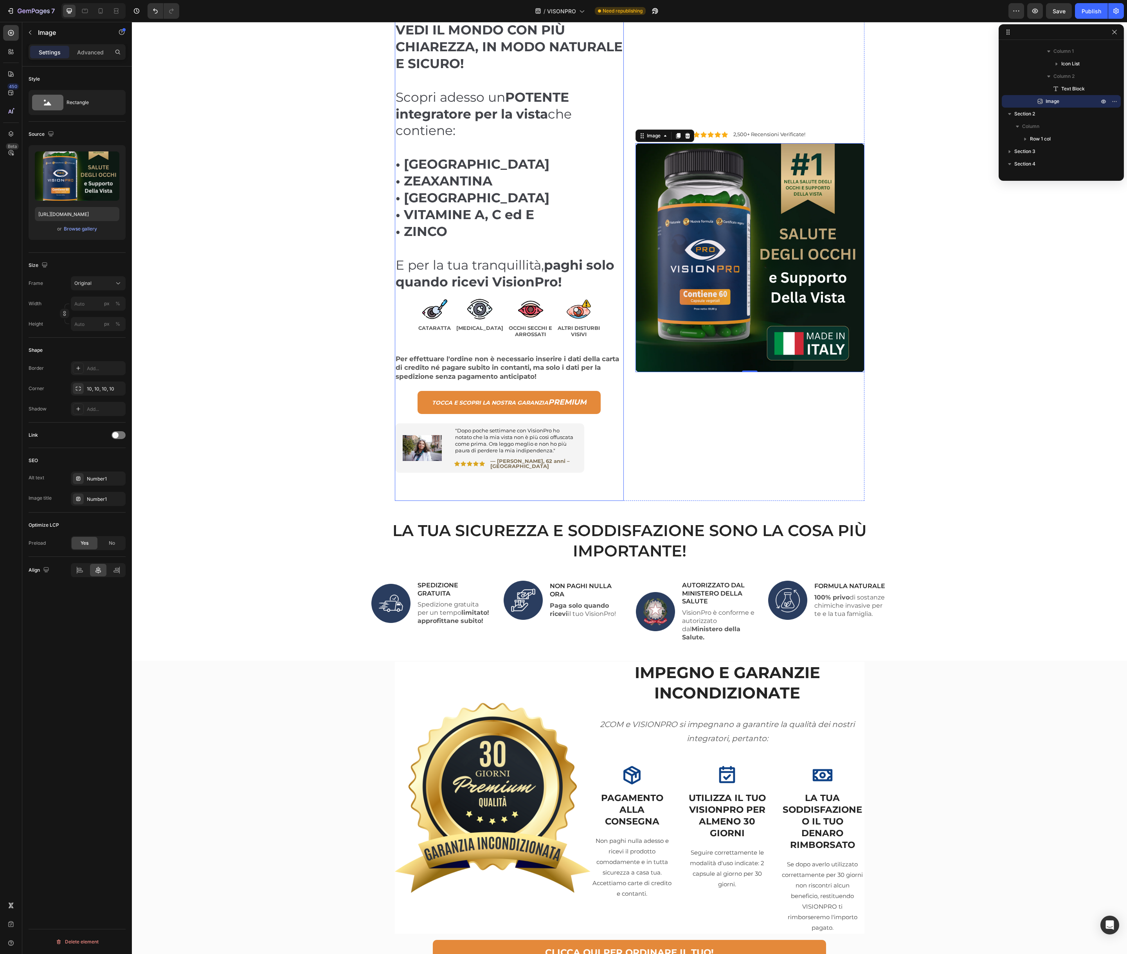
scroll to position [118, 0]
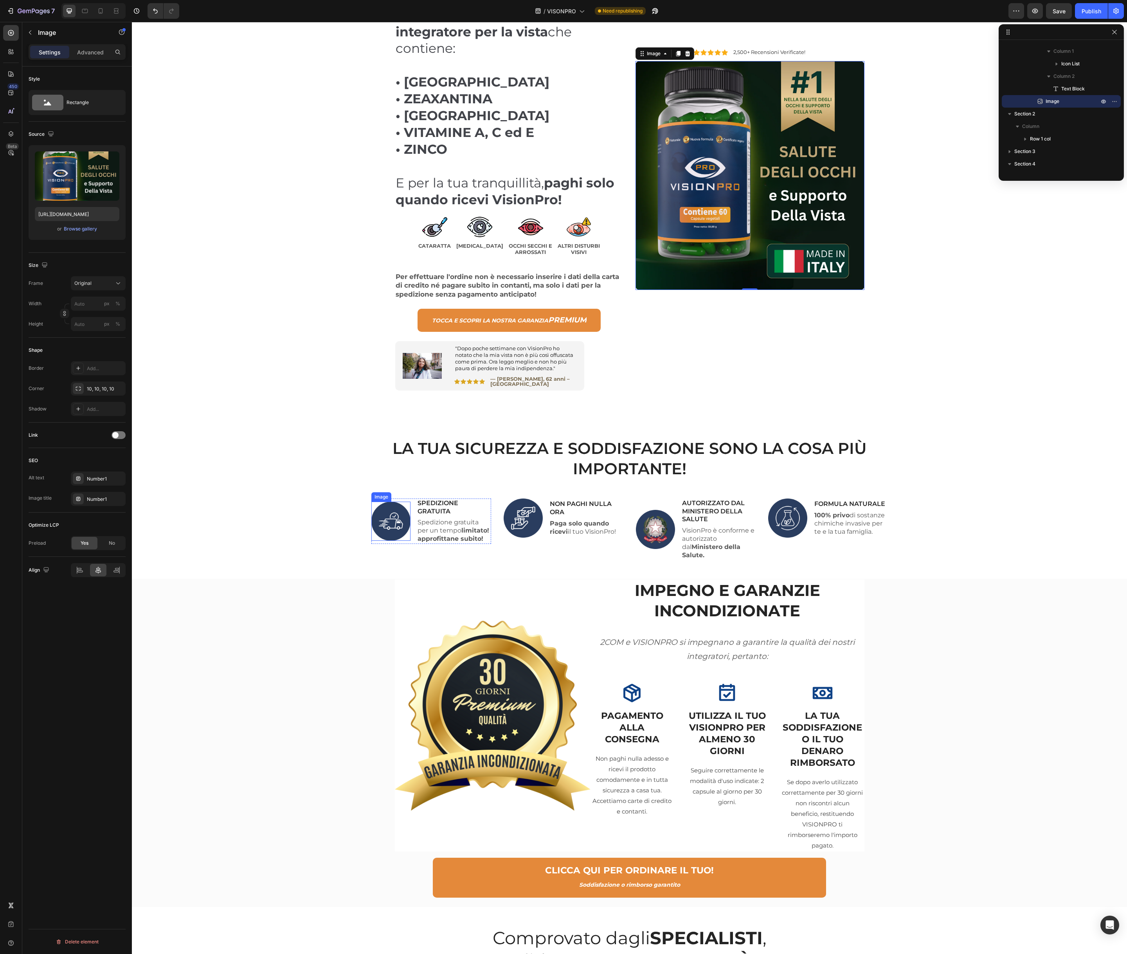
click at [393, 518] on img at bounding box center [390, 521] width 39 height 39
click at [105, 479] on div "Add..." at bounding box center [105, 479] width 37 height 7
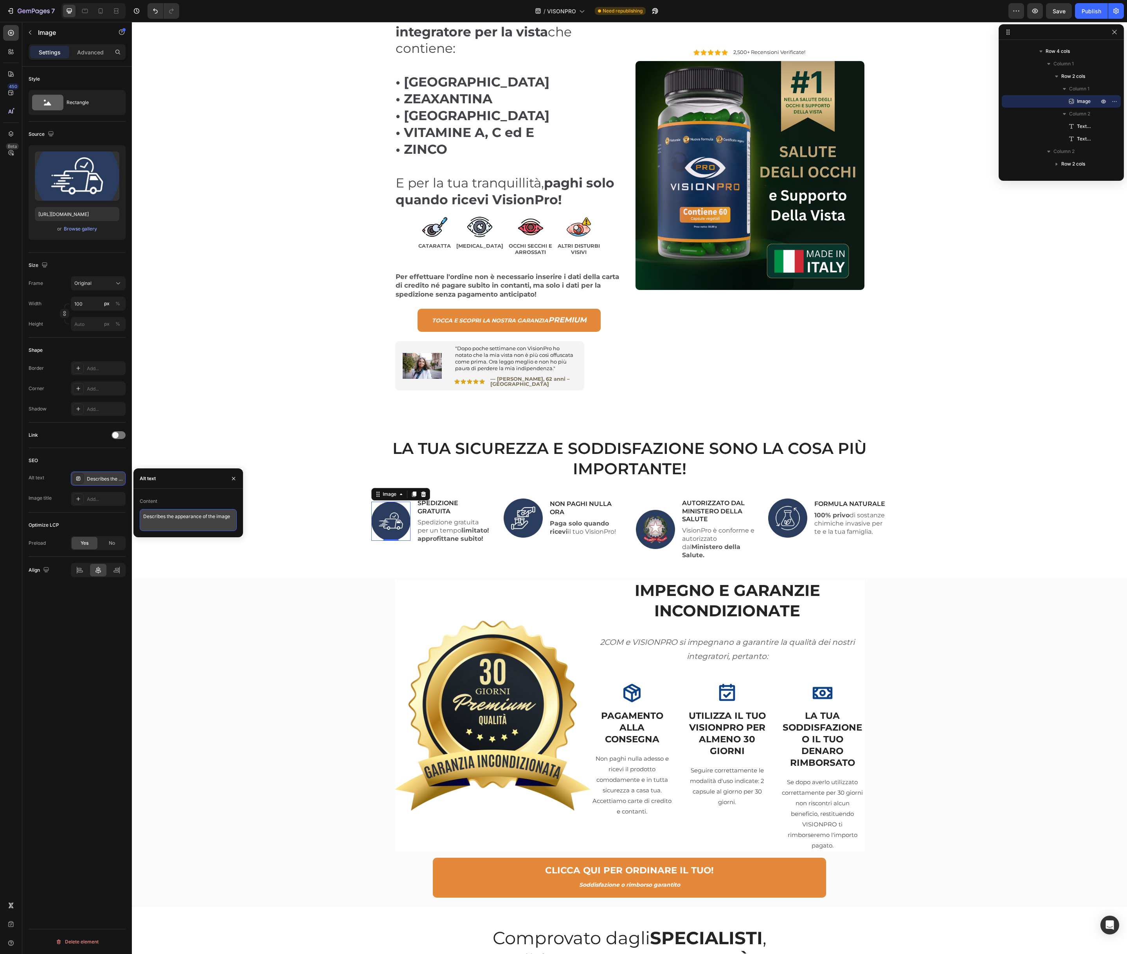
click at [168, 513] on textarea "Describes the appearance of the image" at bounding box center [188, 520] width 97 height 22
type textarea "e"
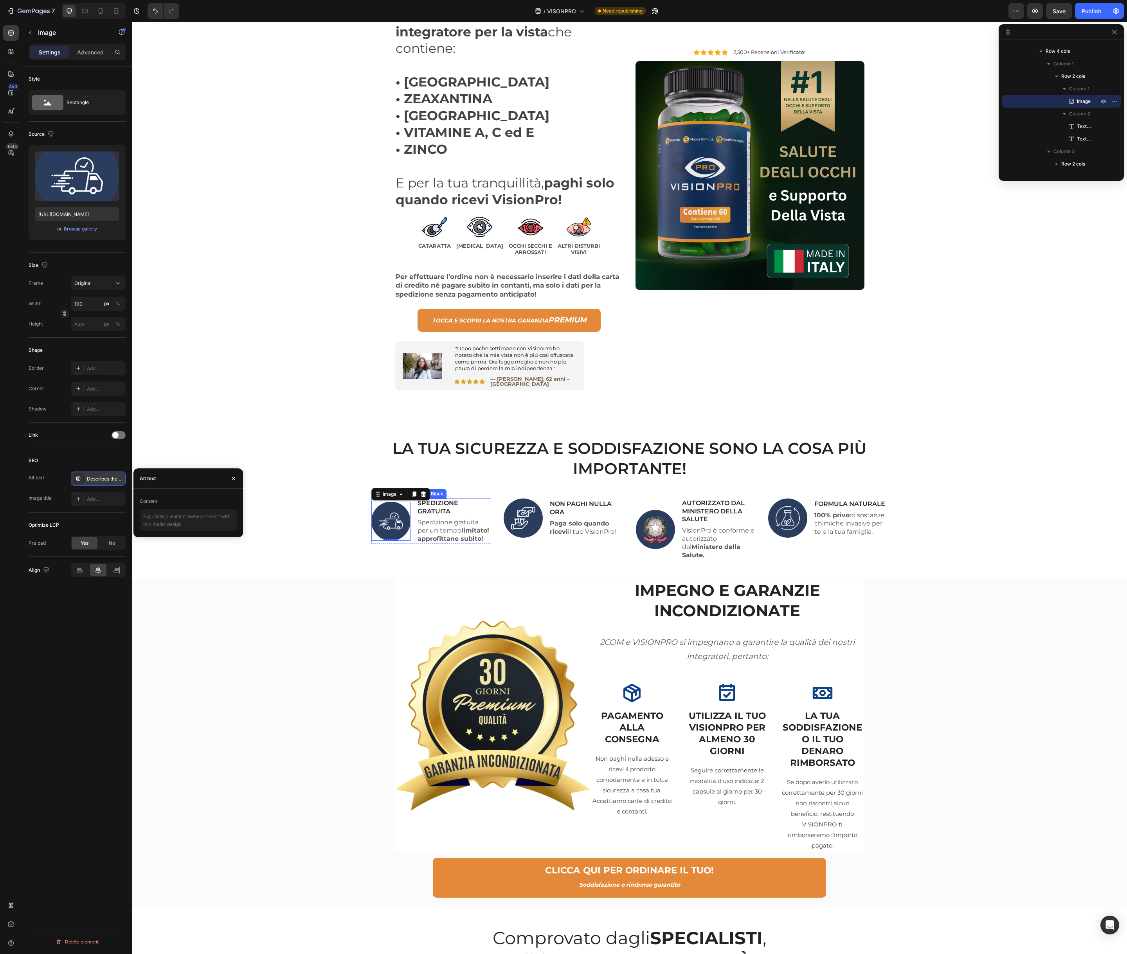
click at [440, 502] on p "SPEDIZIONE GRATUITA" at bounding box center [454, 507] width 73 height 16
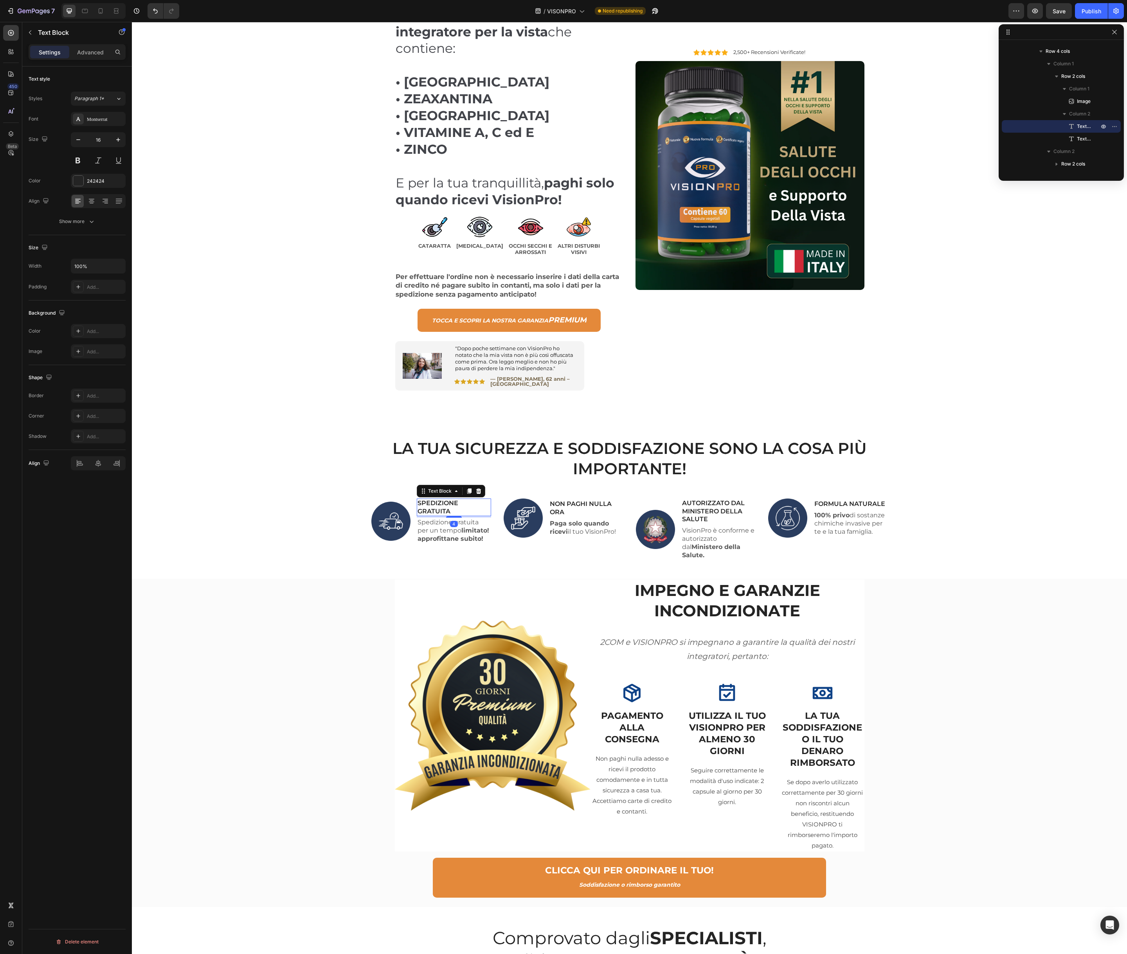
click at [440, 502] on p "SPEDIZIONE GRATUITA" at bounding box center [454, 507] width 73 height 16
copy p "SPEDIZIONE GRATUITA"
click at [385, 508] on img at bounding box center [390, 521] width 39 height 39
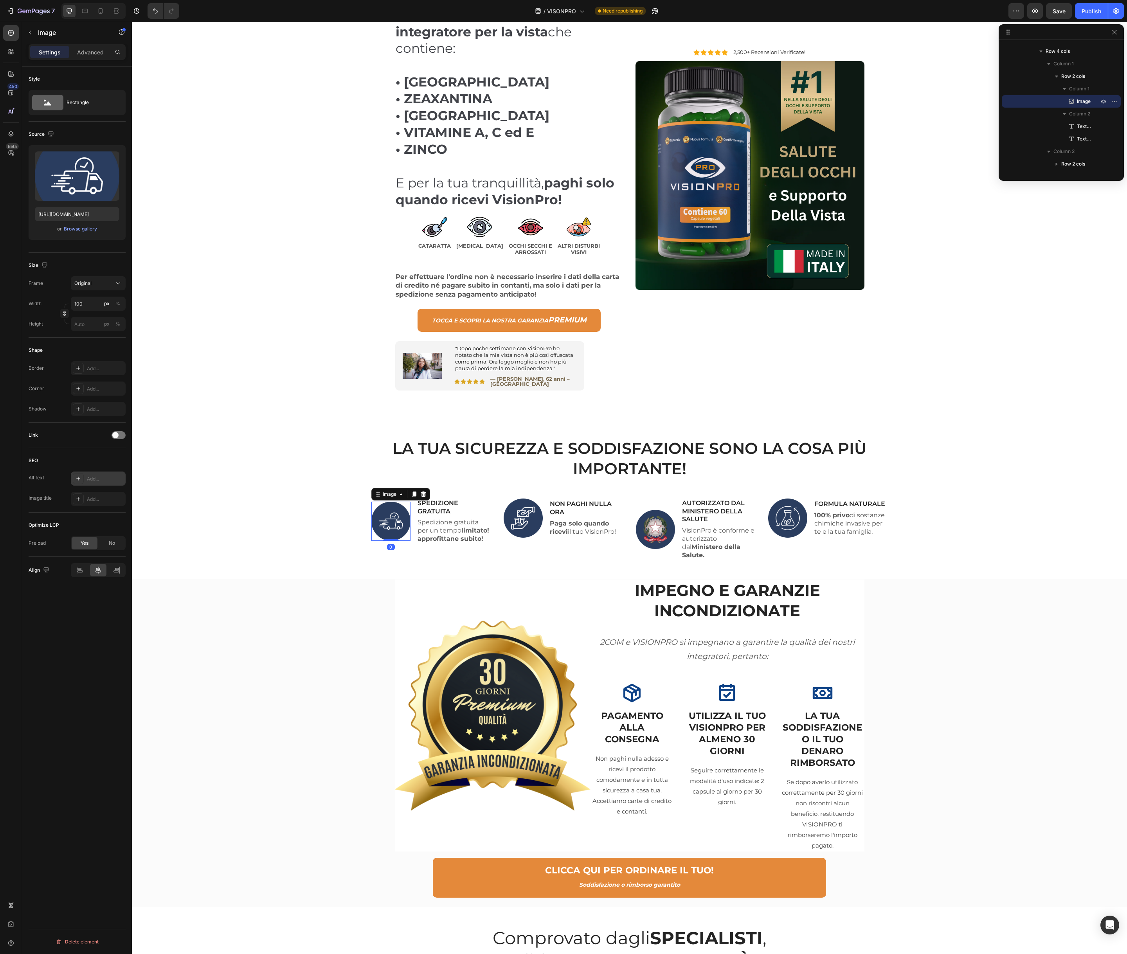
click at [100, 483] on div "Add..." at bounding box center [98, 479] width 55 height 14
click at [173, 514] on textarea "Describes the appearance of the image" at bounding box center [188, 520] width 97 height 22
paste textarea "SPEDIZIONE GRATUITA"
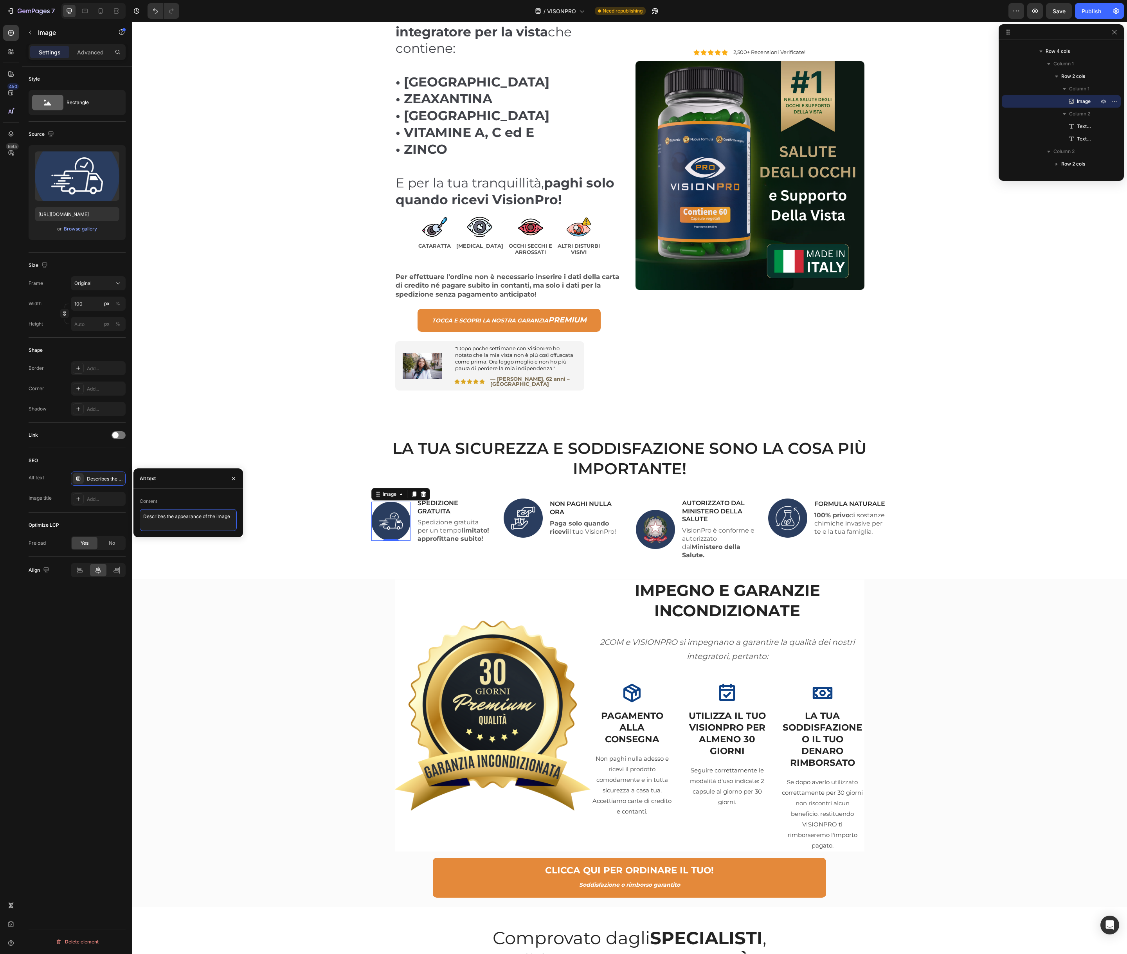
type textarea "SPEDIZIONE GRATUITA"
click at [88, 496] on div "Add..." at bounding box center [105, 499] width 37 height 7
click at [171, 540] on textarea "Title" at bounding box center [188, 541] width 97 height 22
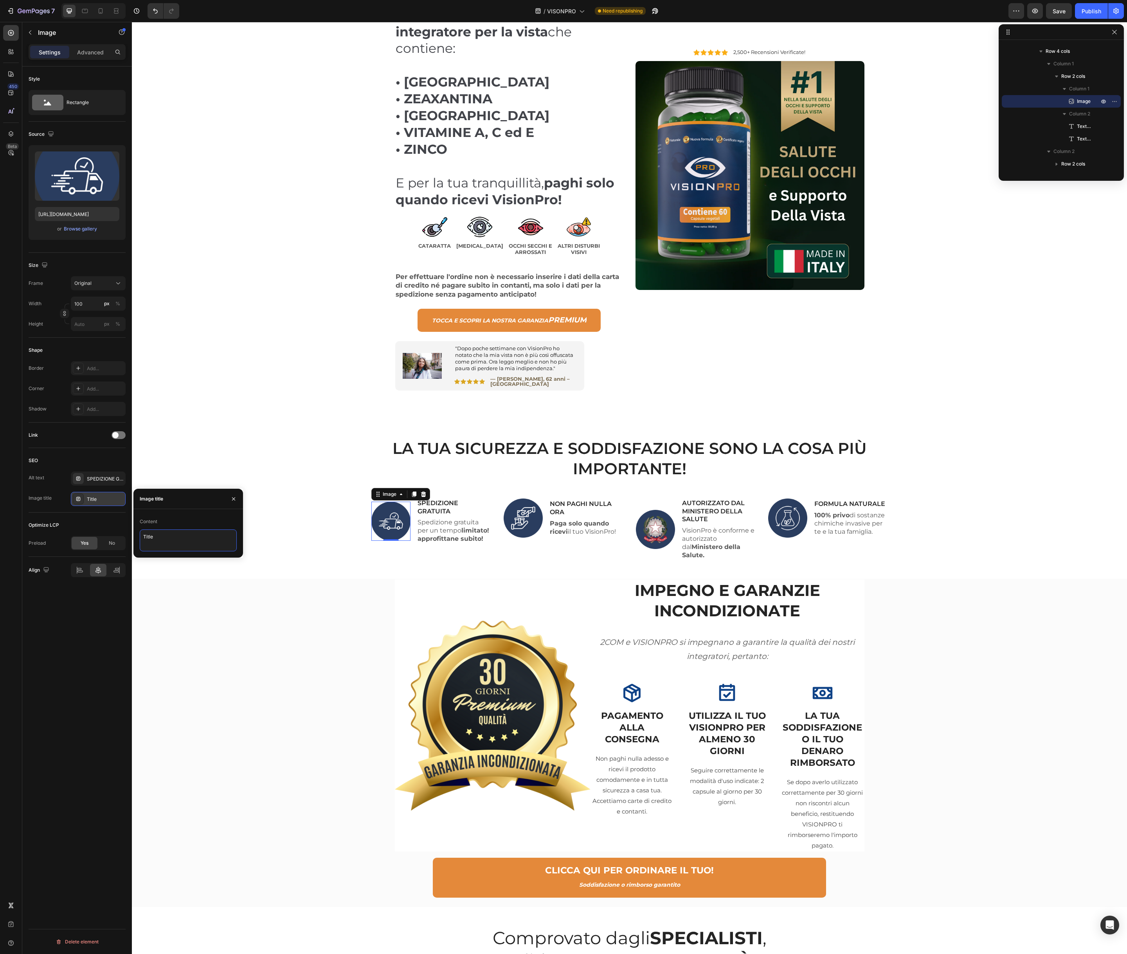
paste textarea "SPEDIZIONE GRATUITA"
type textarea "SPEDIZIONE GRATUITA"
click at [595, 506] on p "NON PAGHI NULLA ORA" at bounding box center [586, 508] width 73 height 16
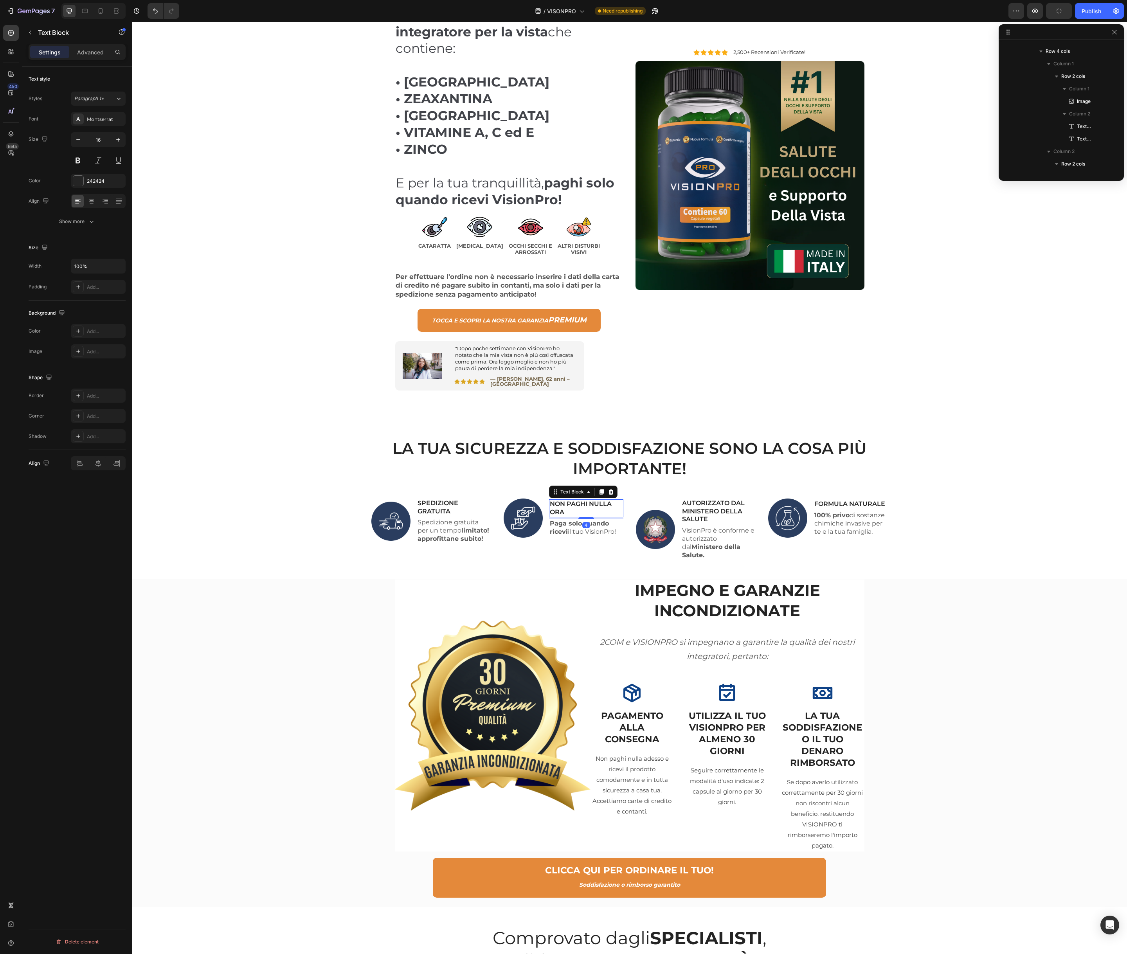
scroll to position [399, 0]
click at [590, 503] on p "NON PAGHI NULLA ORA" at bounding box center [586, 508] width 73 height 16
copy p "NON PAGHI NULLA ORA"
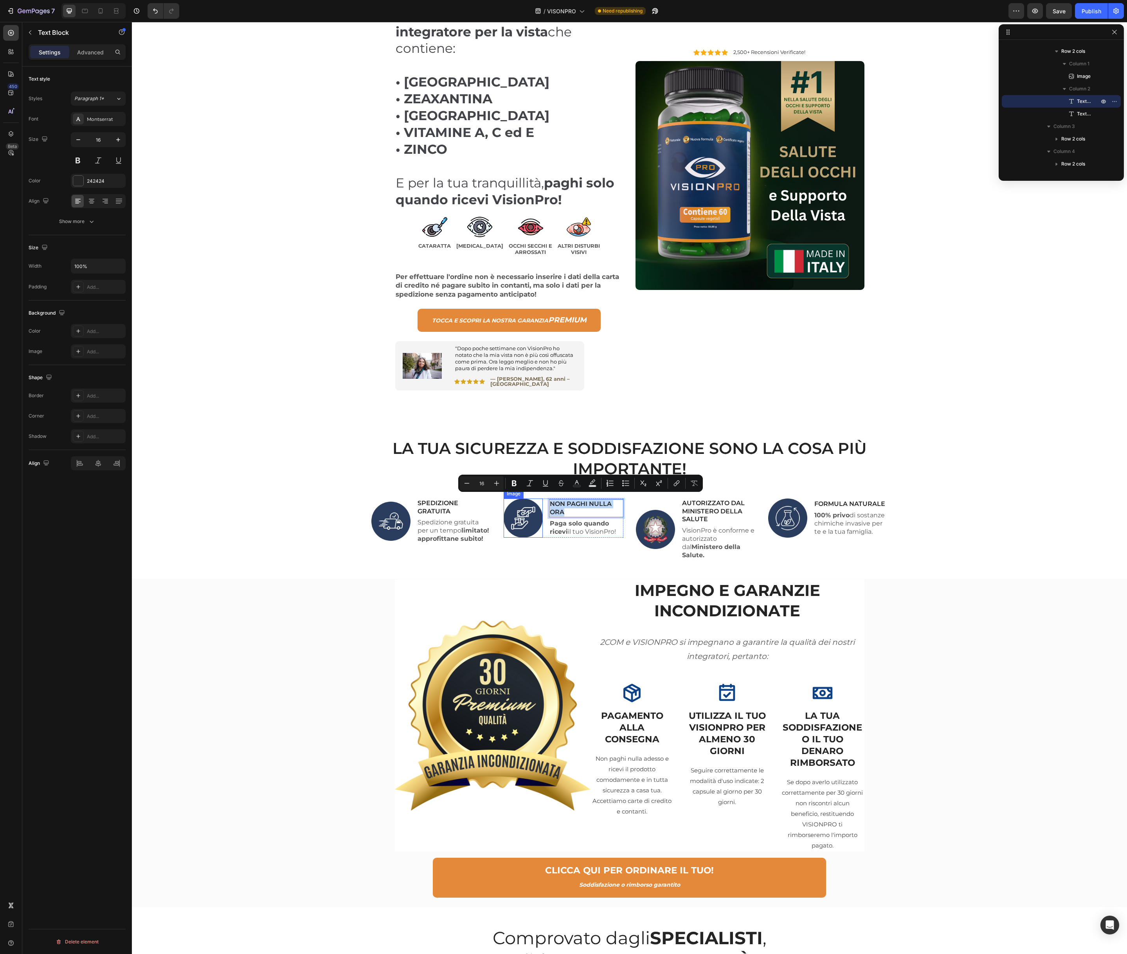
click at [516, 509] on img at bounding box center [523, 518] width 39 height 39
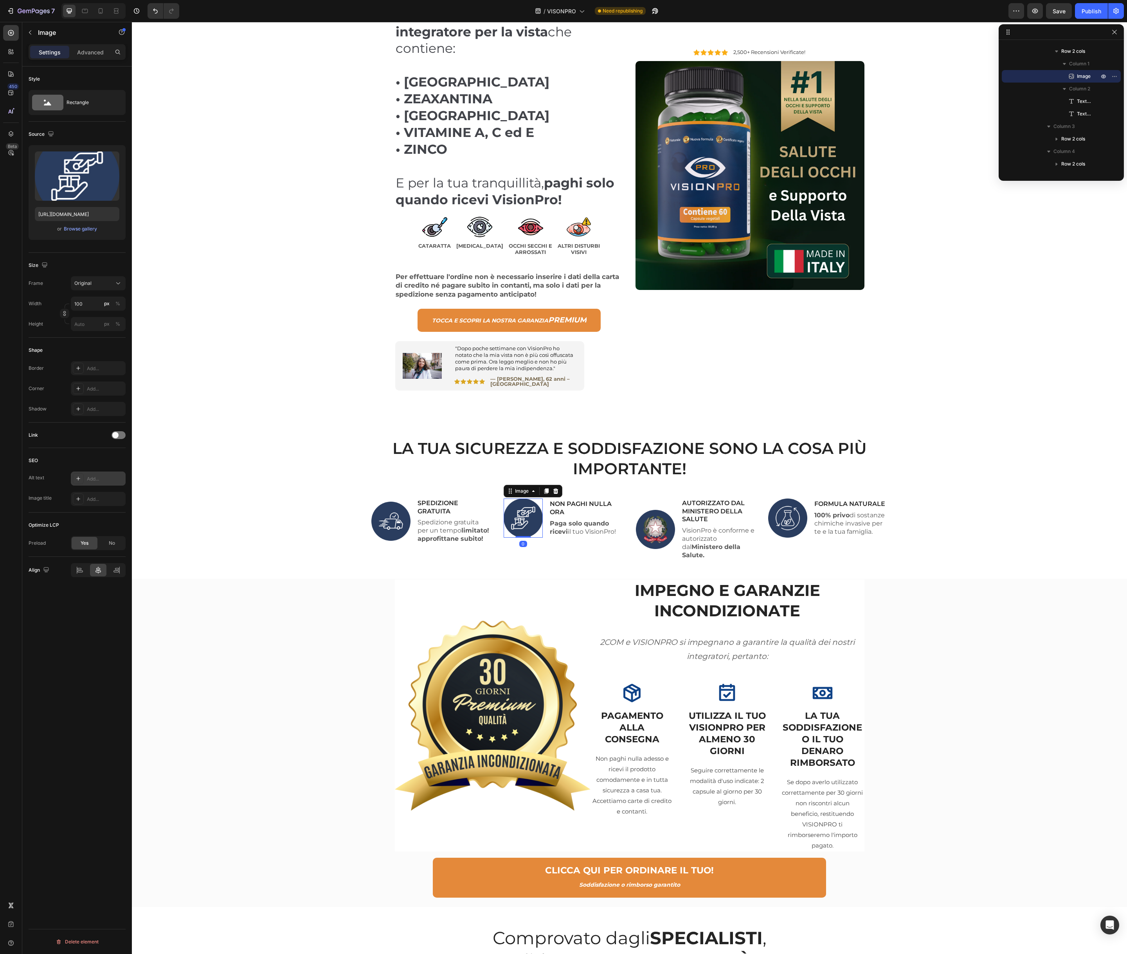
click at [103, 479] on div "Add..." at bounding box center [105, 479] width 37 height 7
click at [163, 518] on textarea "Describes the appearance of the image" at bounding box center [188, 520] width 97 height 22
paste textarea "NON PAGHI NULLA ORA"
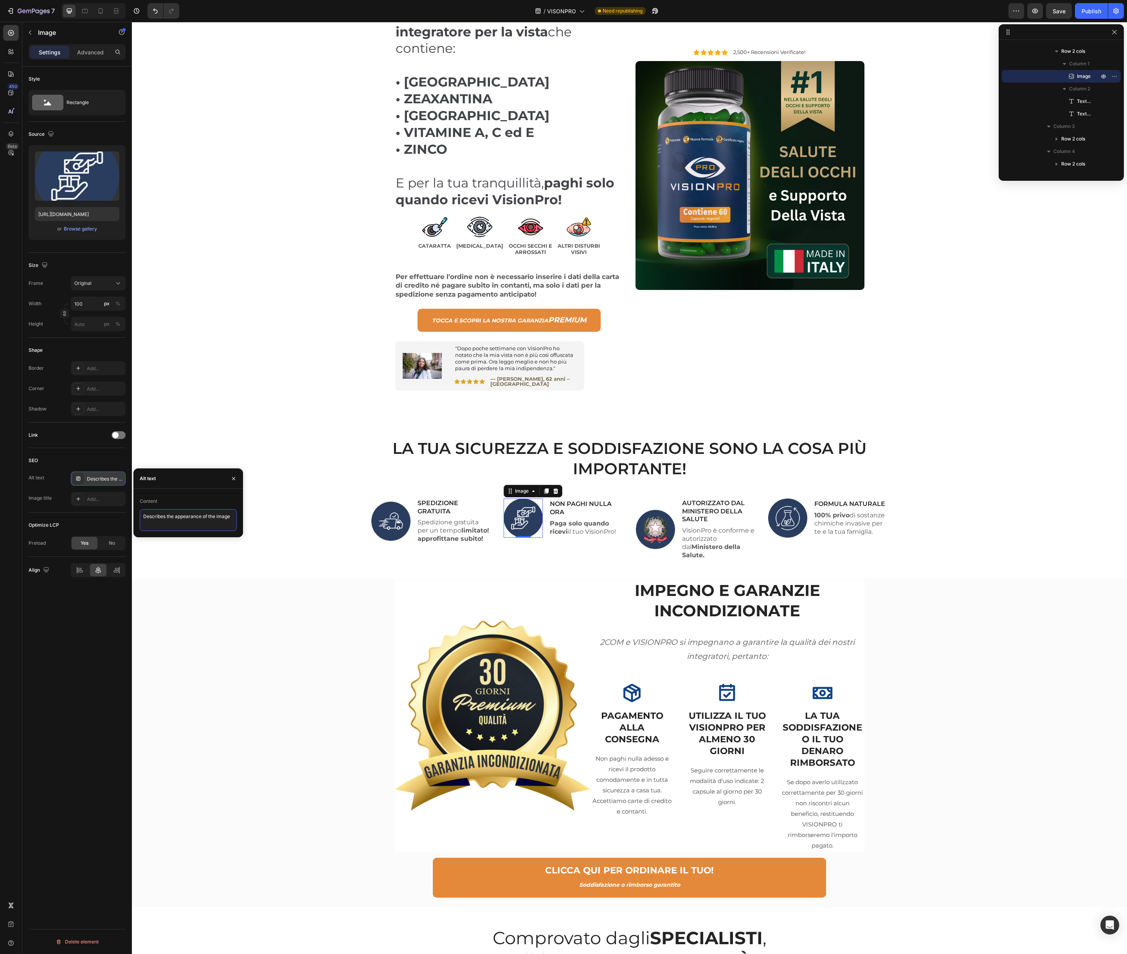
type textarea "NON PAGHI NULLA ORA"
click at [76, 497] on icon at bounding box center [78, 499] width 6 height 6
click at [155, 539] on textarea "Title" at bounding box center [188, 541] width 97 height 22
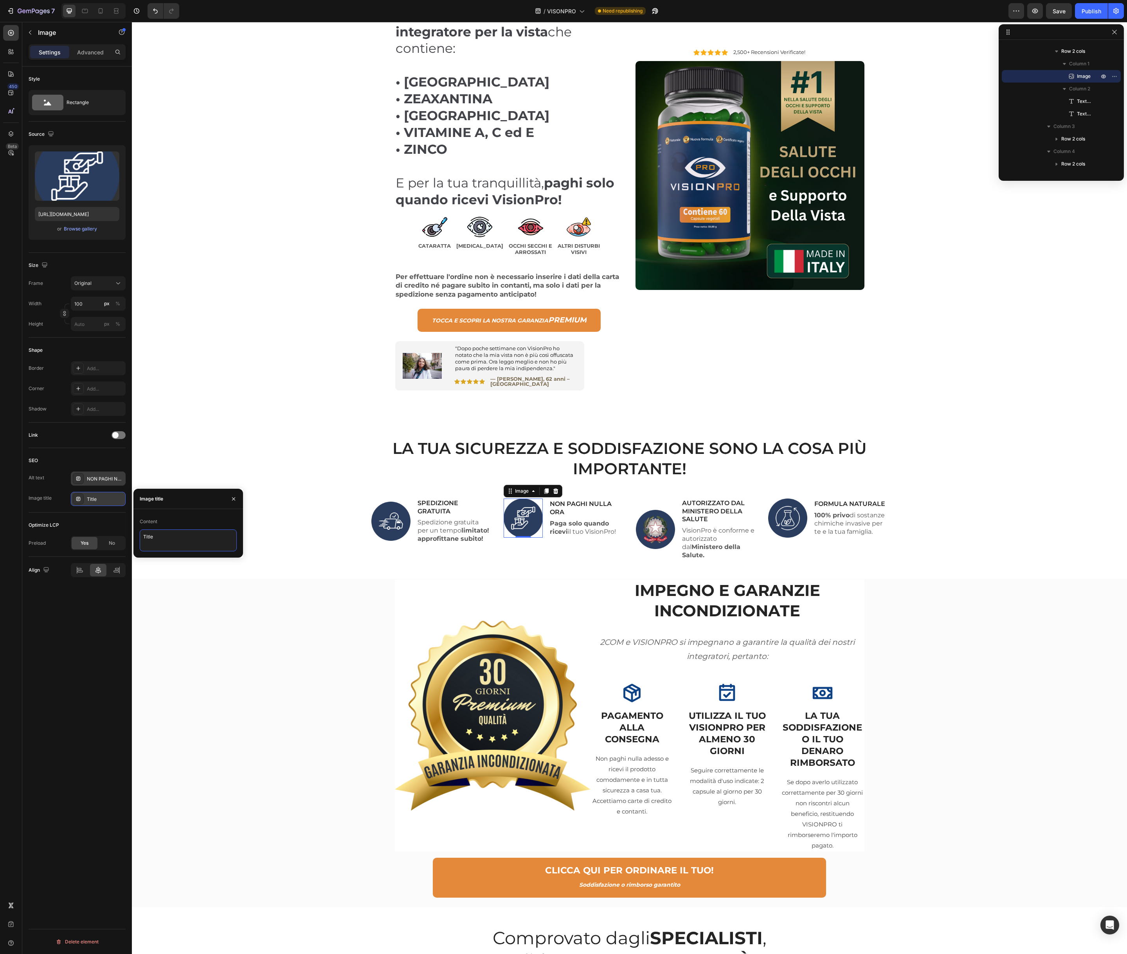
paste textarea "NON PAGHI NULLA ORA"
type textarea "NON PAGHI NULLA ORA"
click at [286, 547] on div "LA TUA SICUREZZA E SODDISFAZIONE SONO LA COSA PIÙ IMPORTANTE! Heading Image SPE…" at bounding box center [630, 509] width 984 height 142
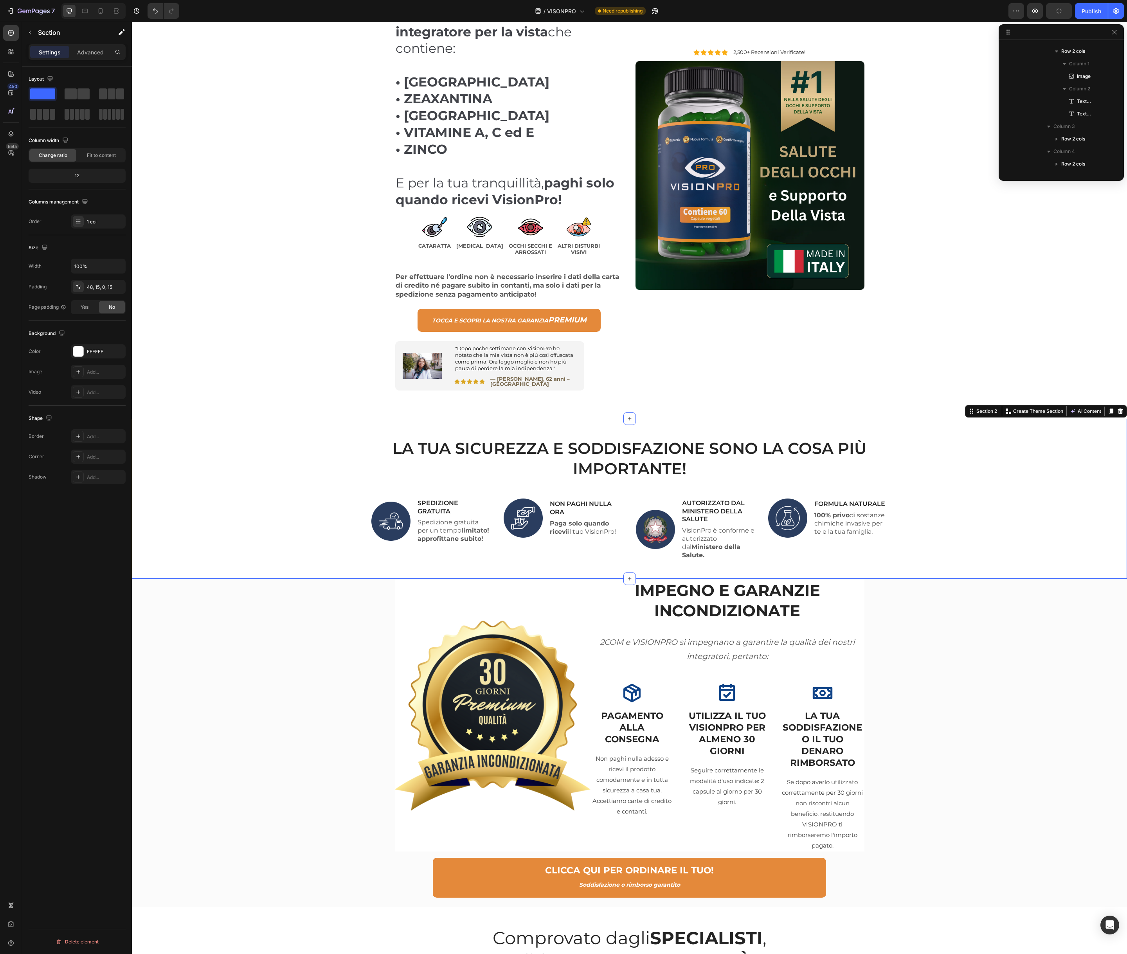
scroll to position [173, 0]
click at [527, 517] on img at bounding box center [523, 518] width 39 height 39
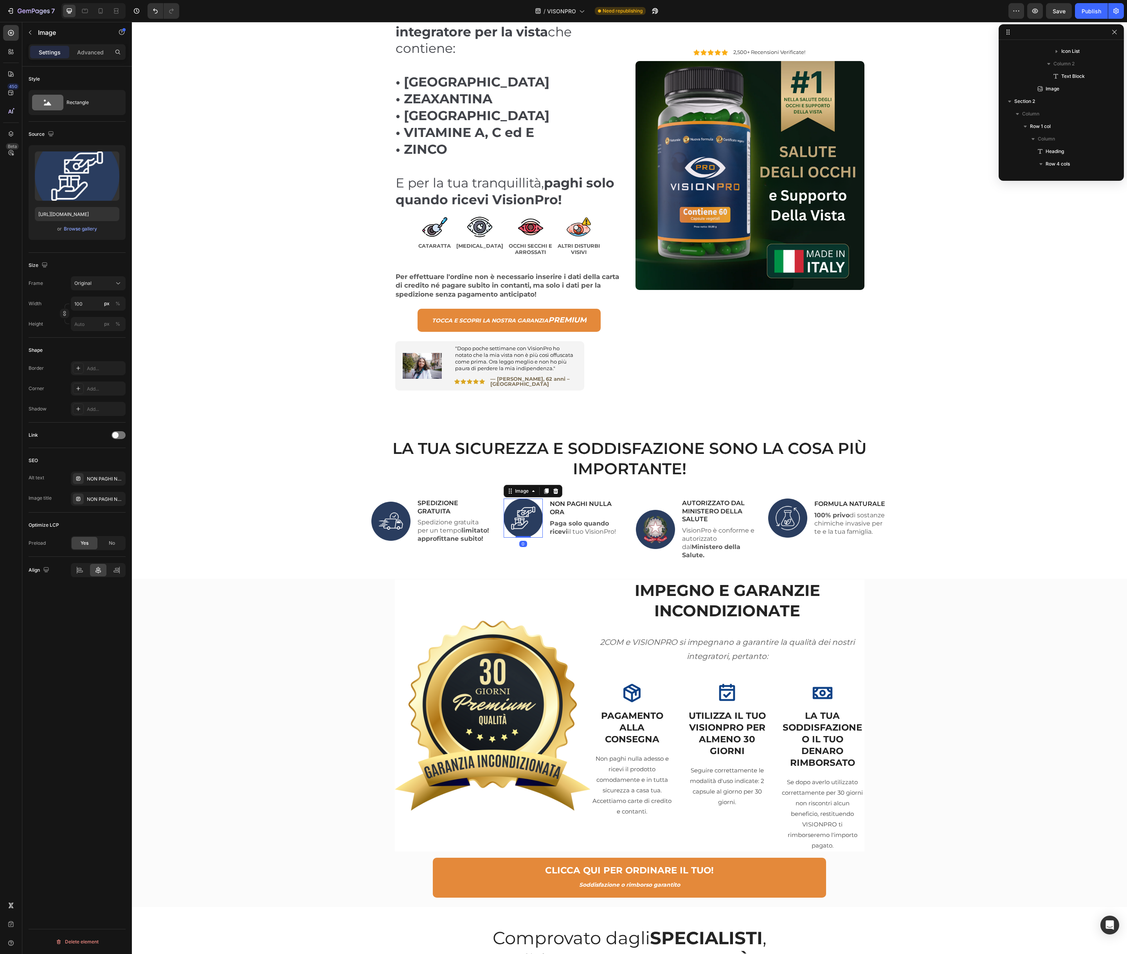
scroll to position [374, 0]
click at [665, 519] on img at bounding box center [655, 529] width 39 height 39
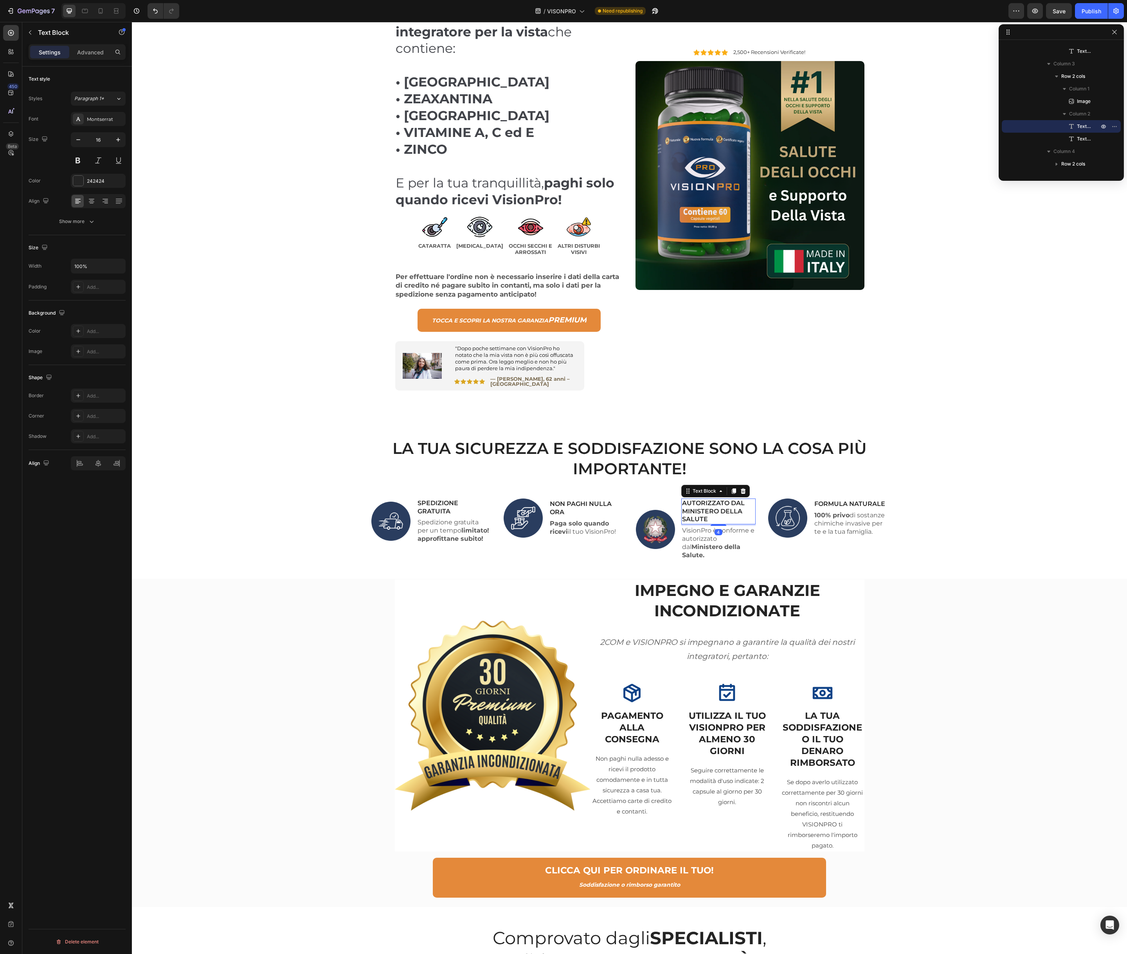
click at [704, 507] on p "AUTORIZZATO DAL MINISTERO DELLA SALUTE" at bounding box center [718, 511] width 73 height 24
copy p "AUTORIZZATO DAL MINISTERO DELLA SALUTE"
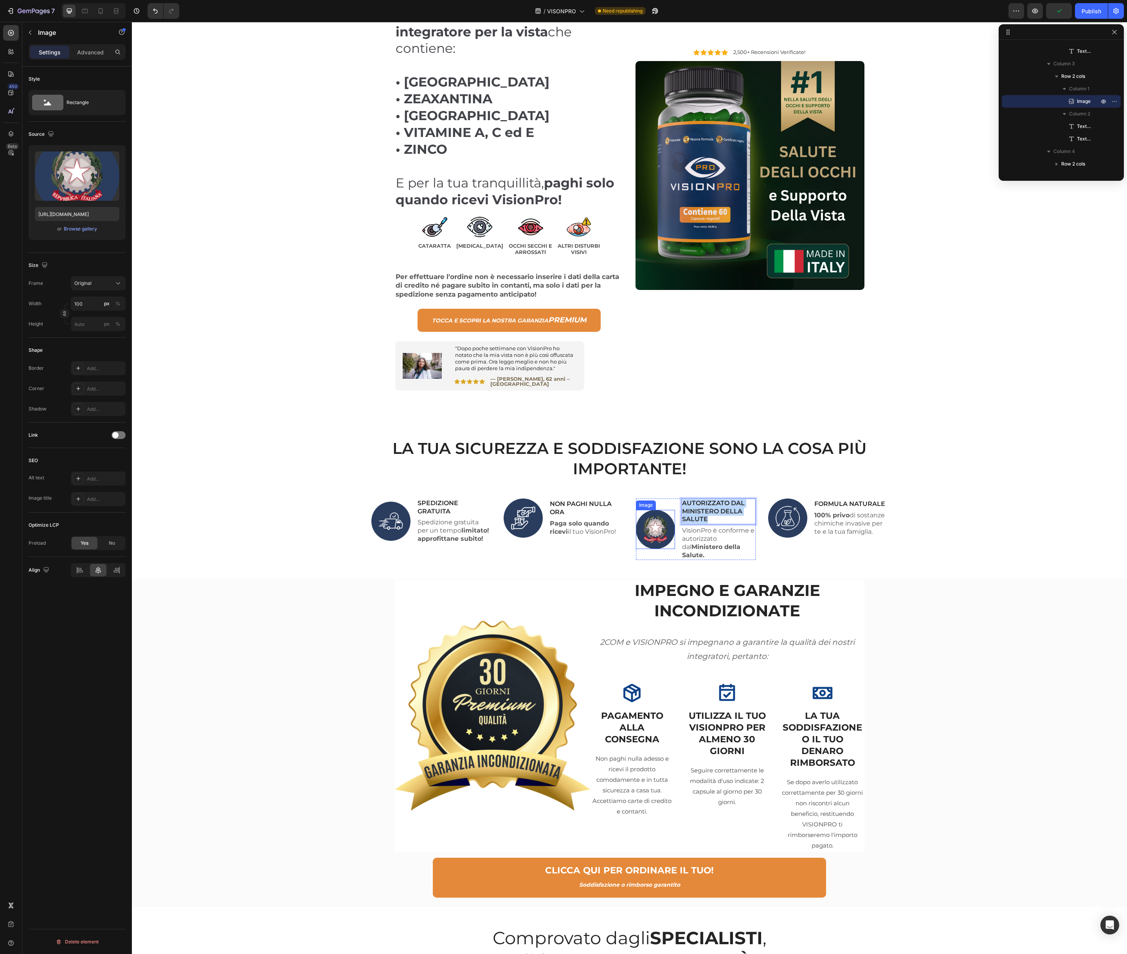
click at [659, 519] on img at bounding box center [655, 529] width 39 height 39
click at [104, 482] on div "Add..." at bounding box center [105, 479] width 37 height 7
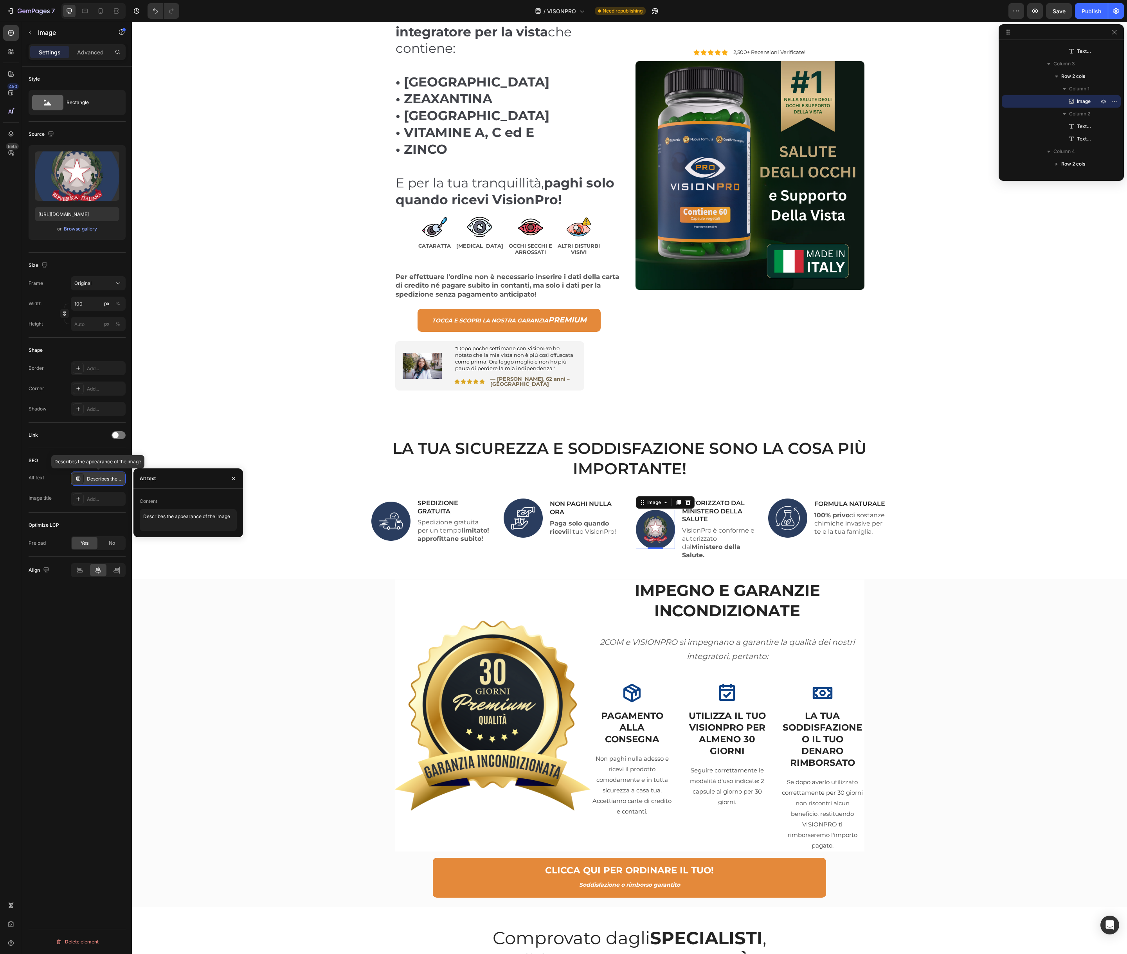
click at [104, 478] on div "Describes the appearance of the image" at bounding box center [105, 479] width 37 height 7
click at [186, 521] on textarea "Describes the appearance of the image" at bounding box center [188, 520] width 97 height 22
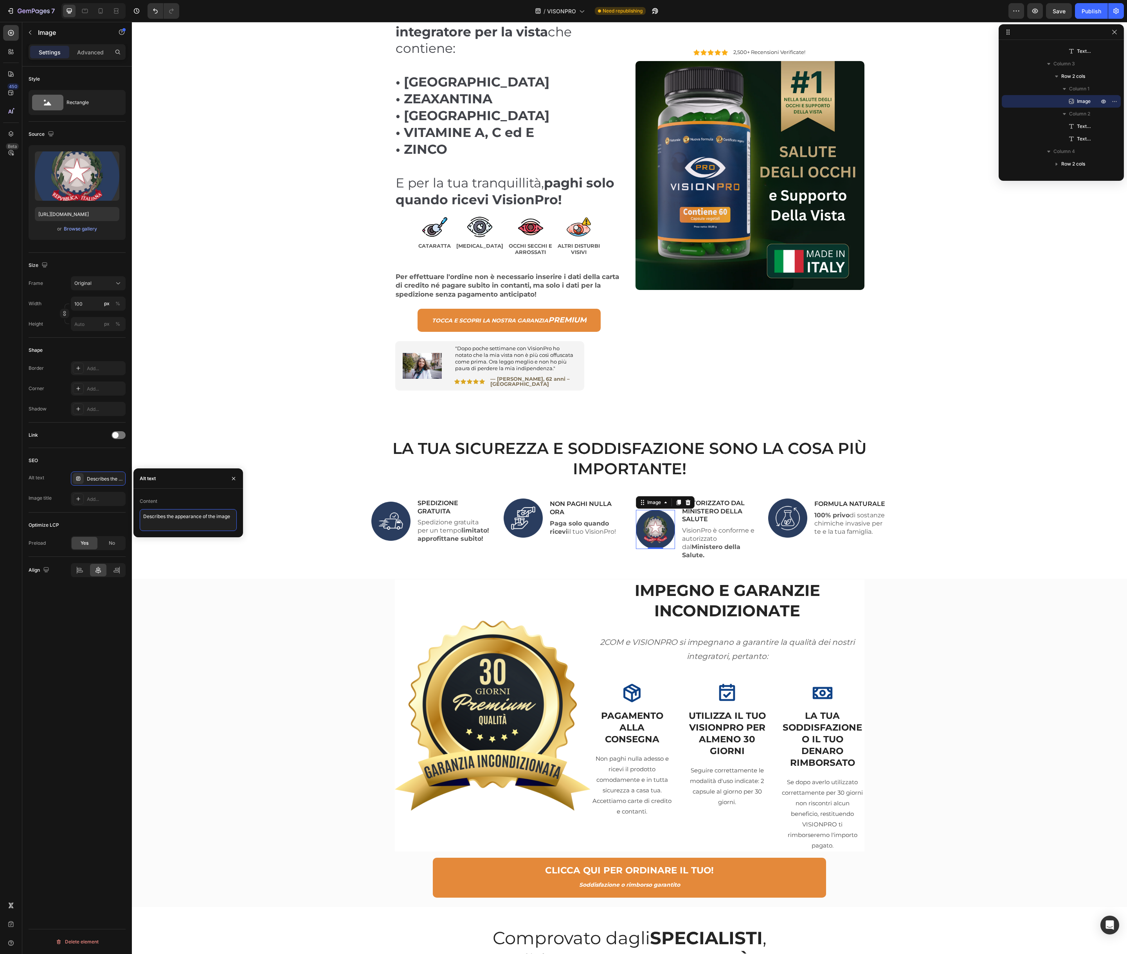
paste textarea "AUTORIZZATO DAL MINISTERO DELLA SALUTE"
type textarea "AUTORIZZATO DAL MINISTERO DELLA SALUTE"
click at [84, 499] on div "Add..." at bounding box center [98, 499] width 55 height 14
click at [177, 539] on textarea "Title" at bounding box center [188, 541] width 97 height 22
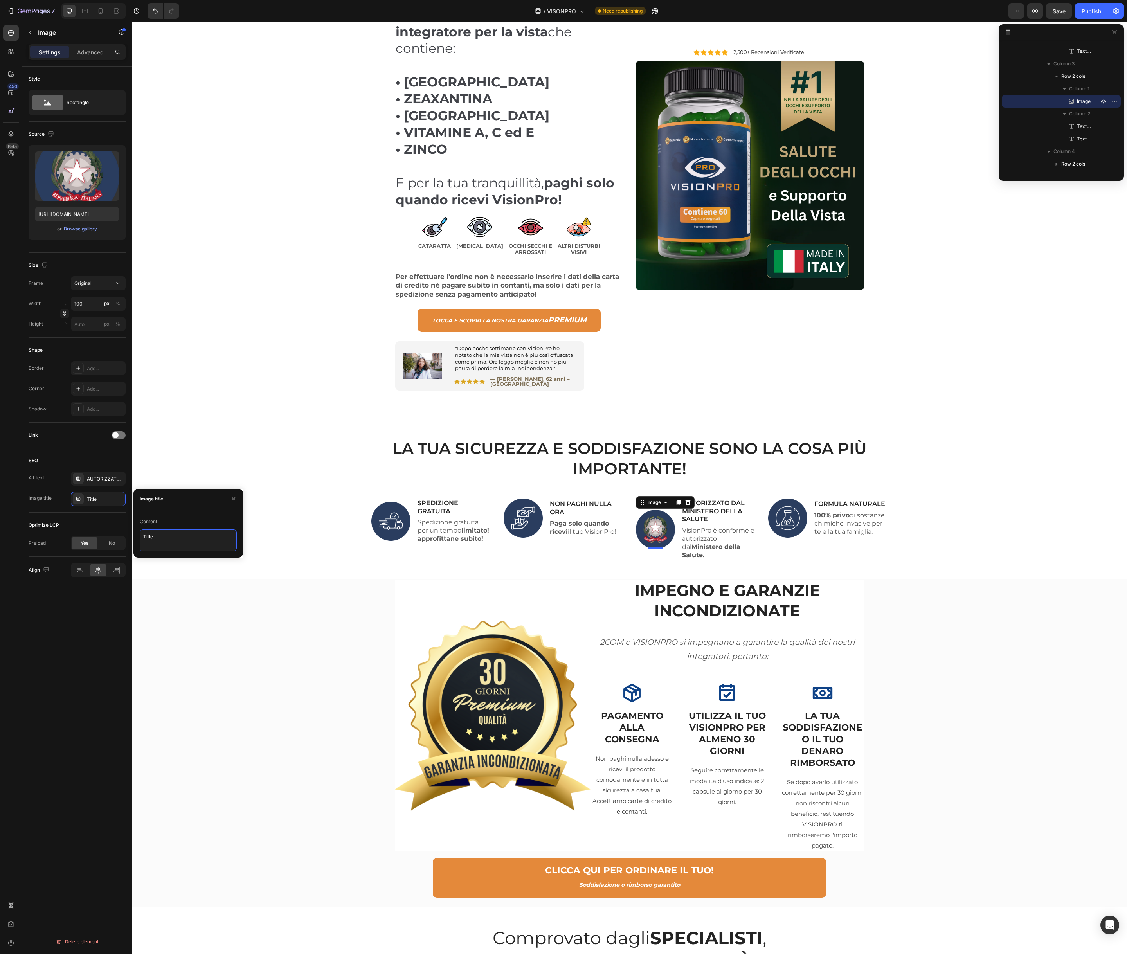
click at [177, 539] on textarea "Title" at bounding box center [188, 541] width 97 height 22
paste textarea "AUTORIZZATO DAL MINISTERO DELLA SALUTE"
type textarea "AUTORIZZATO DAL MINISTERO DELLA SALUTE"
click at [279, 546] on div "LA TUA SICUREZZA E SODDISFAZIONE SONO LA COSA PIÙ IMPORTANTE! Heading Image SPE…" at bounding box center [630, 509] width 984 height 142
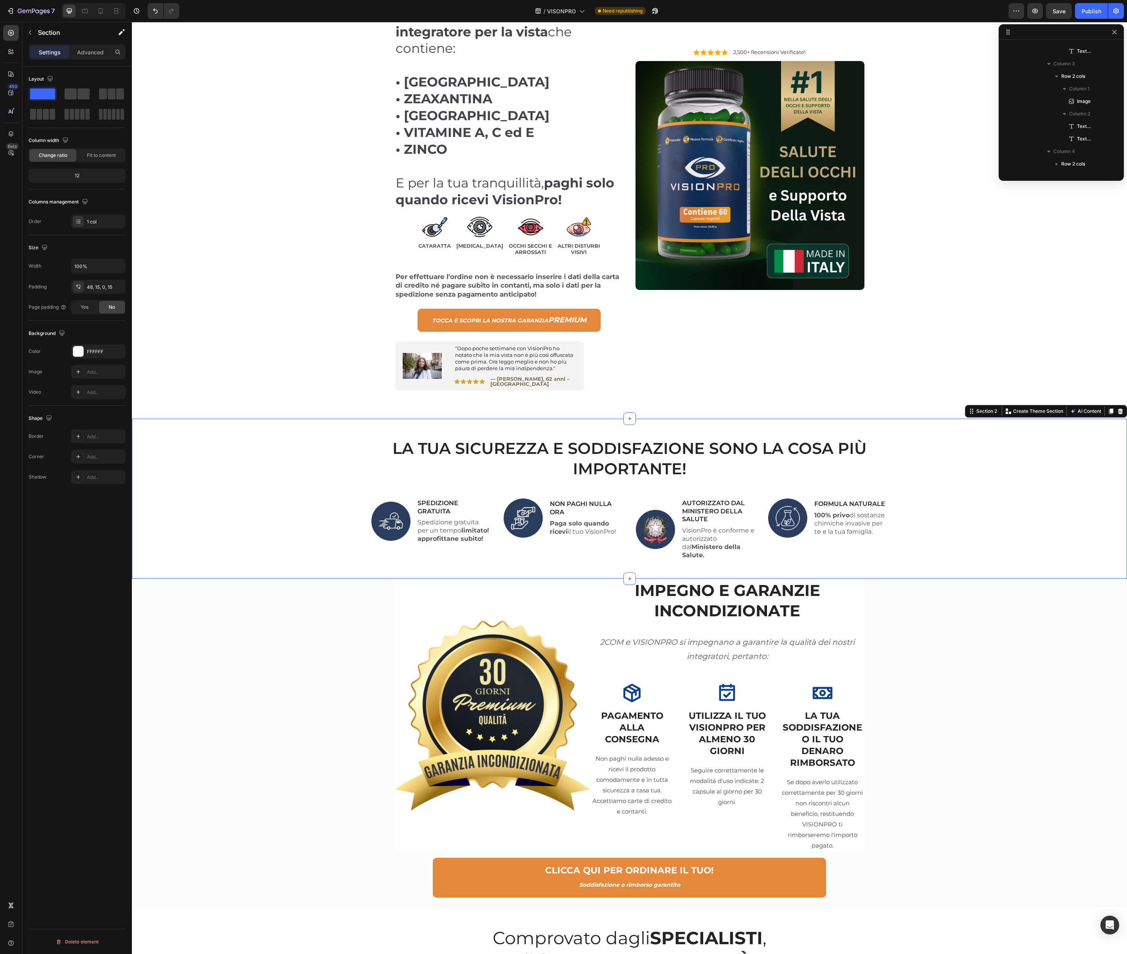
scroll to position [173, 0]
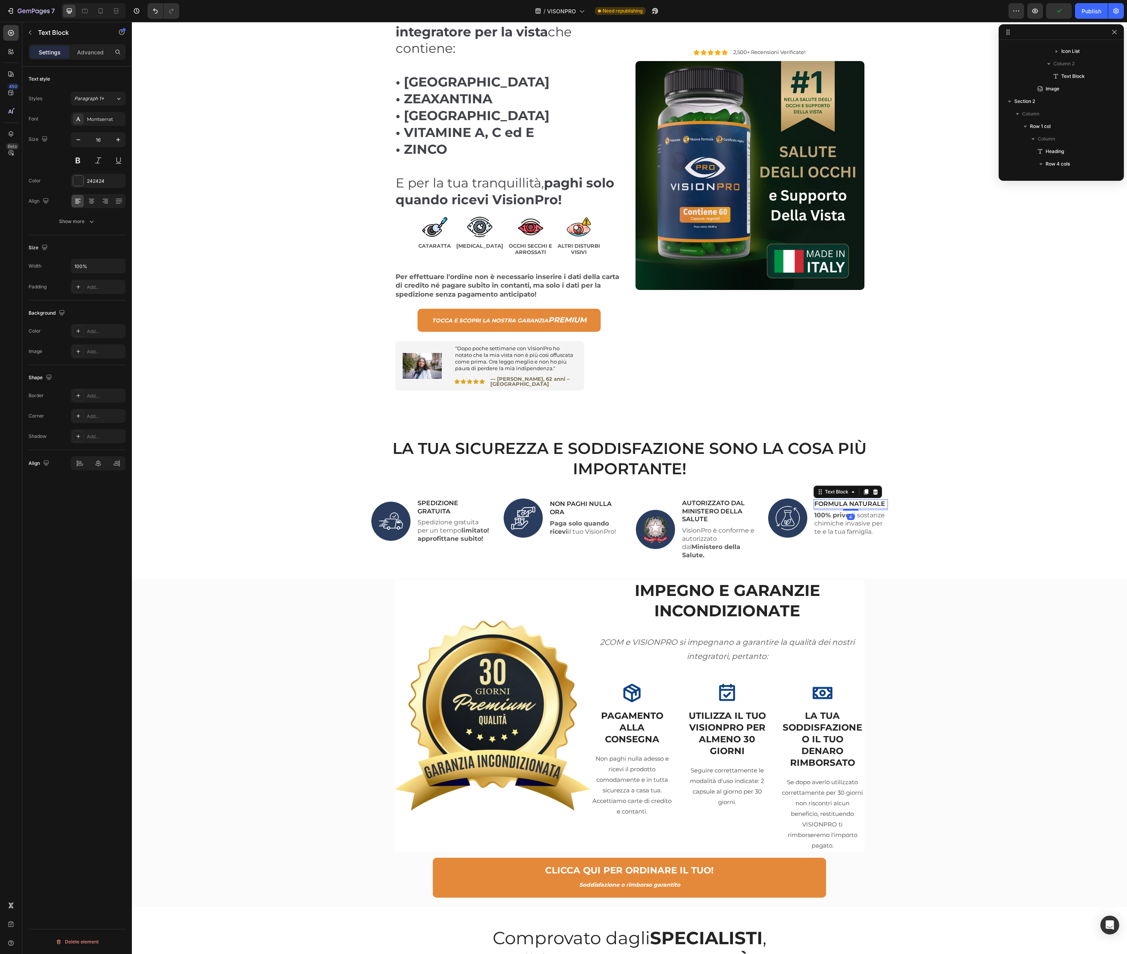
click at [855, 500] on p "FORMULA NATURALE" at bounding box center [851, 504] width 73 height 8
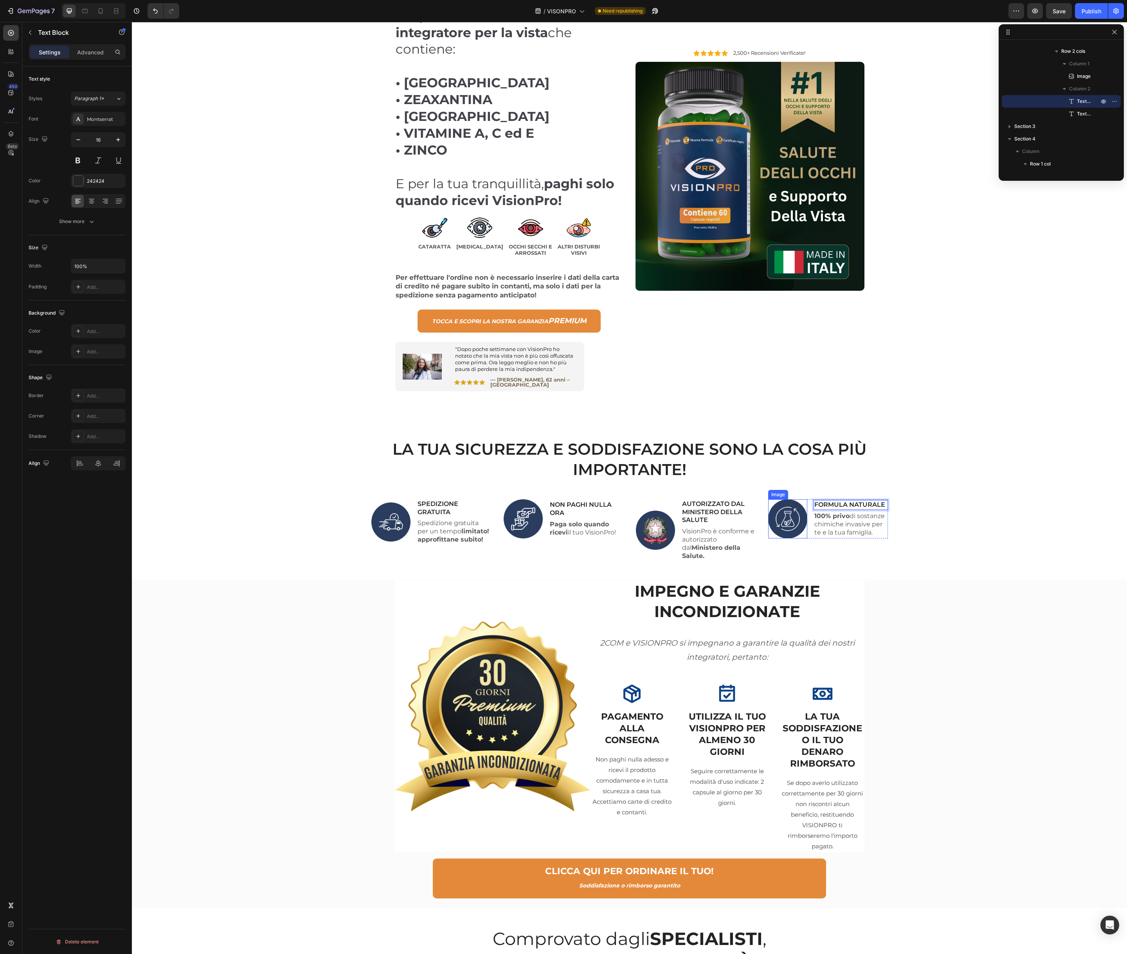
scroll to position [118, 0]
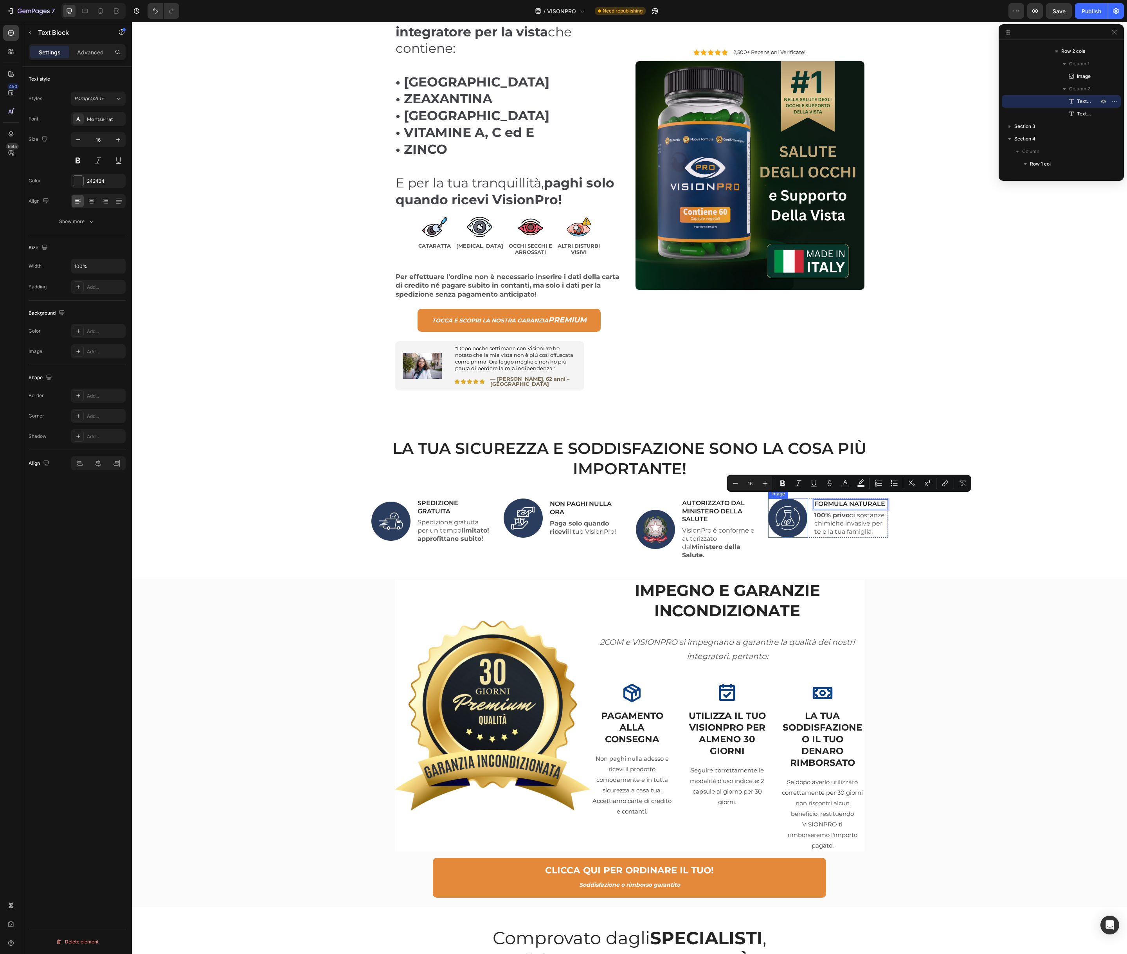
click at [799, 512] on img at bounding box center [787, 518] width 39 height 39
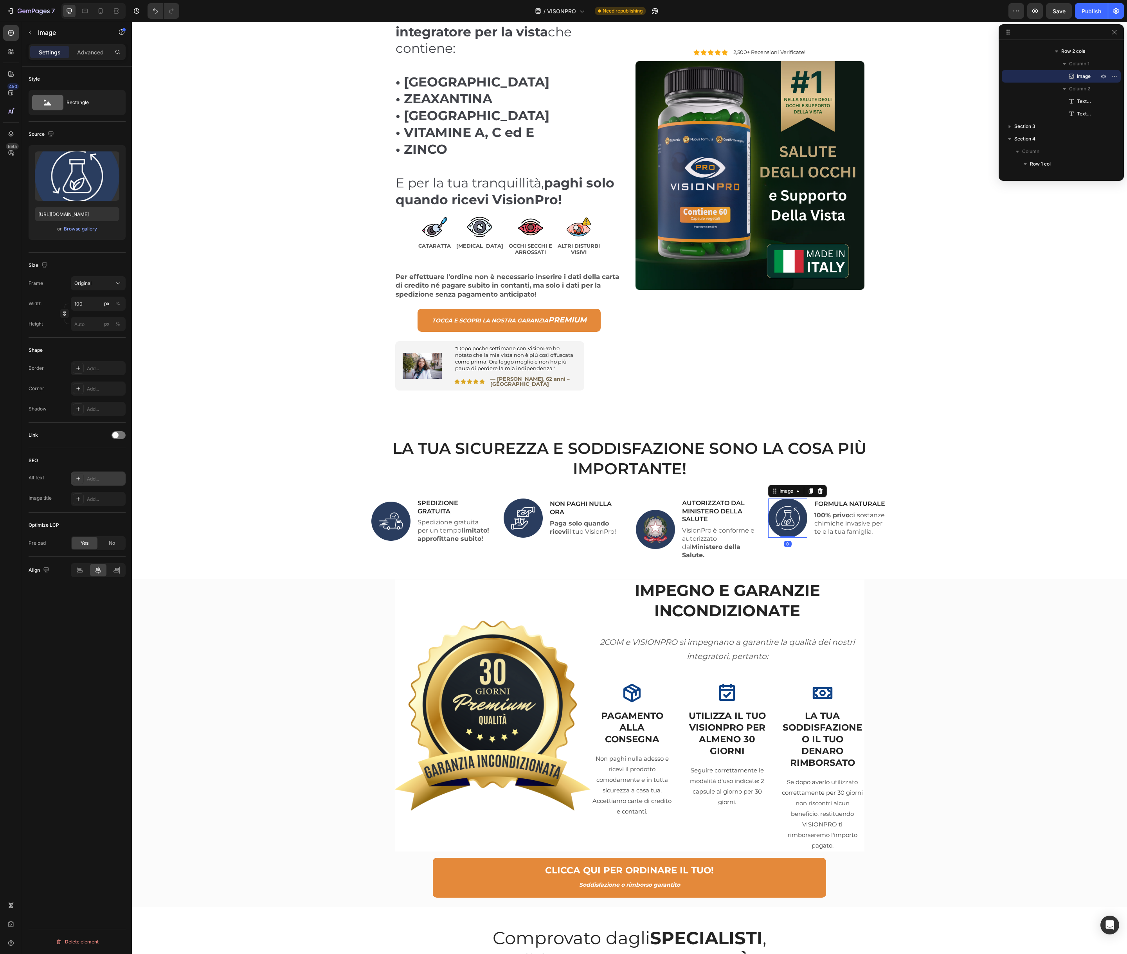
click at [113, 480] on div "Add..." at bounding box center [105, 479] width 37 height 7
click at [205, 522] on textarea "Describes the appearance of the image" at bounding box center [188, 520] width 97 height 22
paste textarea "FORMULA NATURALE"
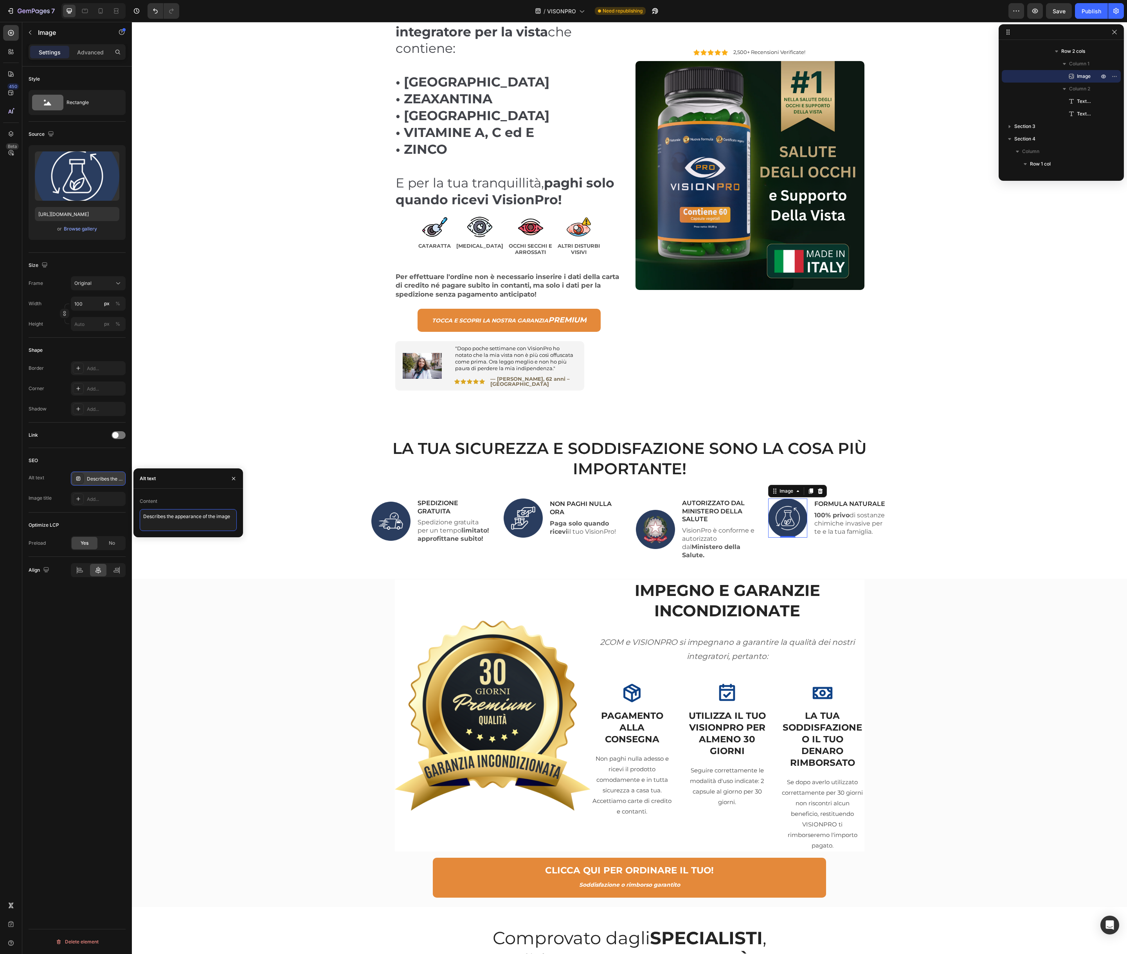
type textarea "FORMULA NATURALE"
click at [106, 499] on div "Add..." at bounding box center [105, 499] width 37 height 7
click at [173, 543] on textarea "Title" at bounding box center [188, 541] width 97 height 22
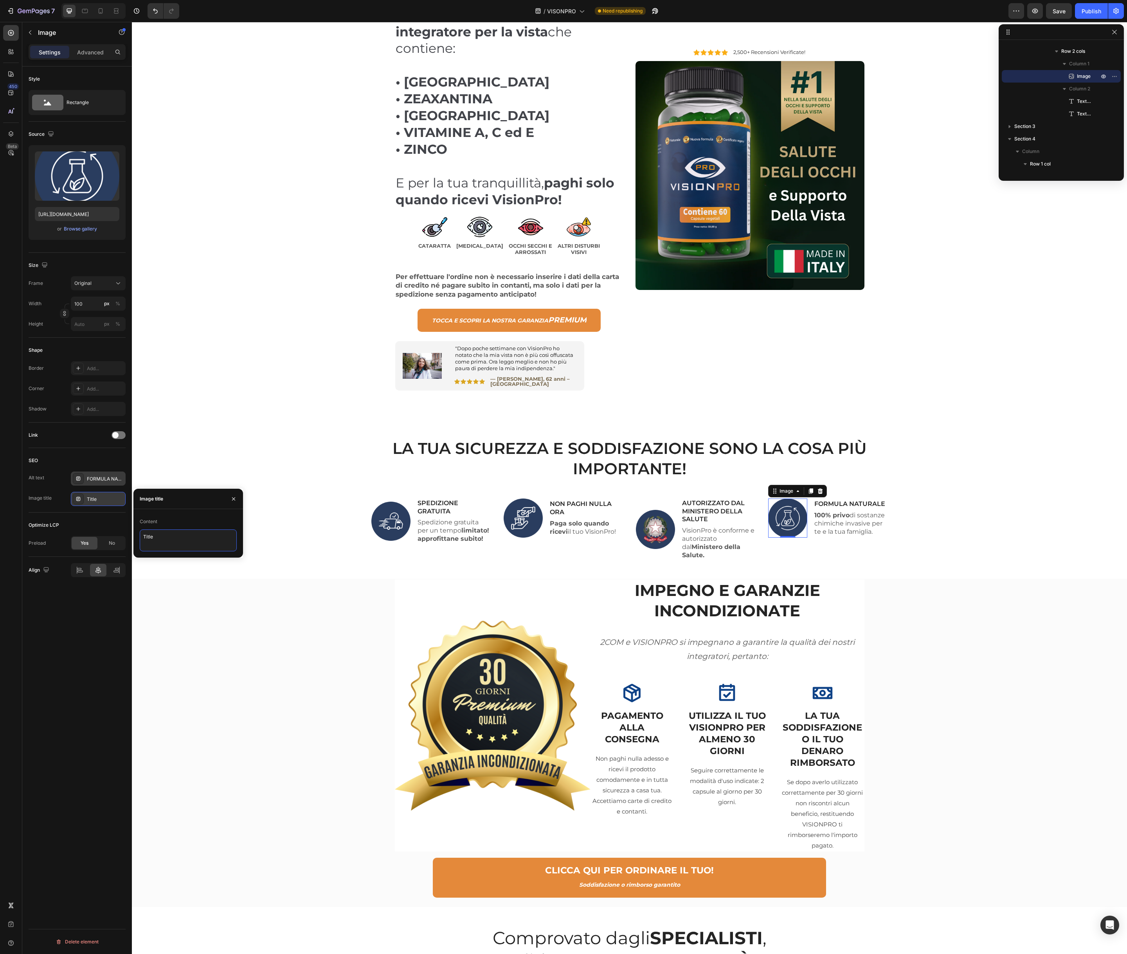
paste textarea "FORMULA NATURALE"
type textarea "FORMULA NATURALE"
click at [266, 580] on div "Image IMPEGNO E GARANZIE INCONDIZIONATE Heading 2COM e VISIONPRO si impegnano a…" at bounding box center [630, 739] width 984 height 318
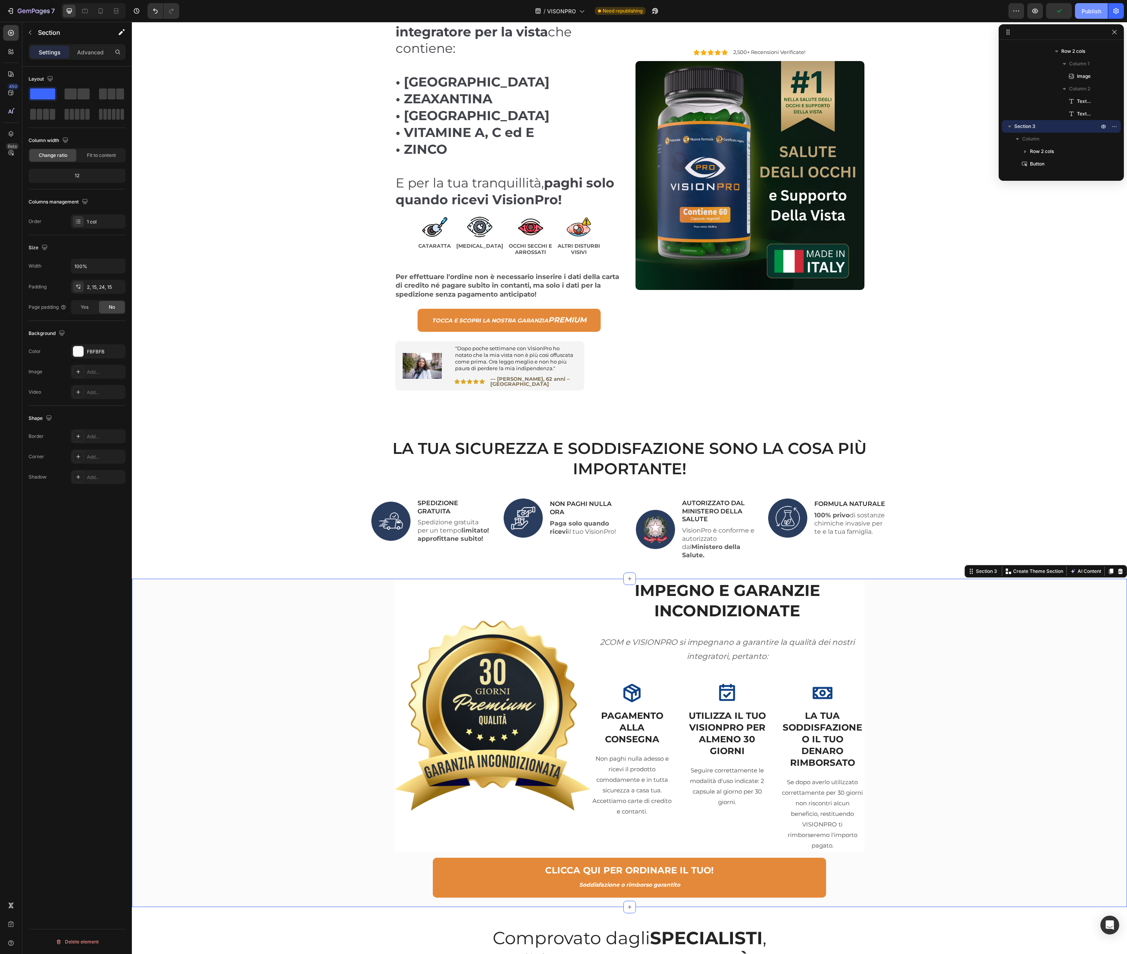
click at [1095, 10] on div "Publish" at bounding box center [1092, 11] width 20 height 8
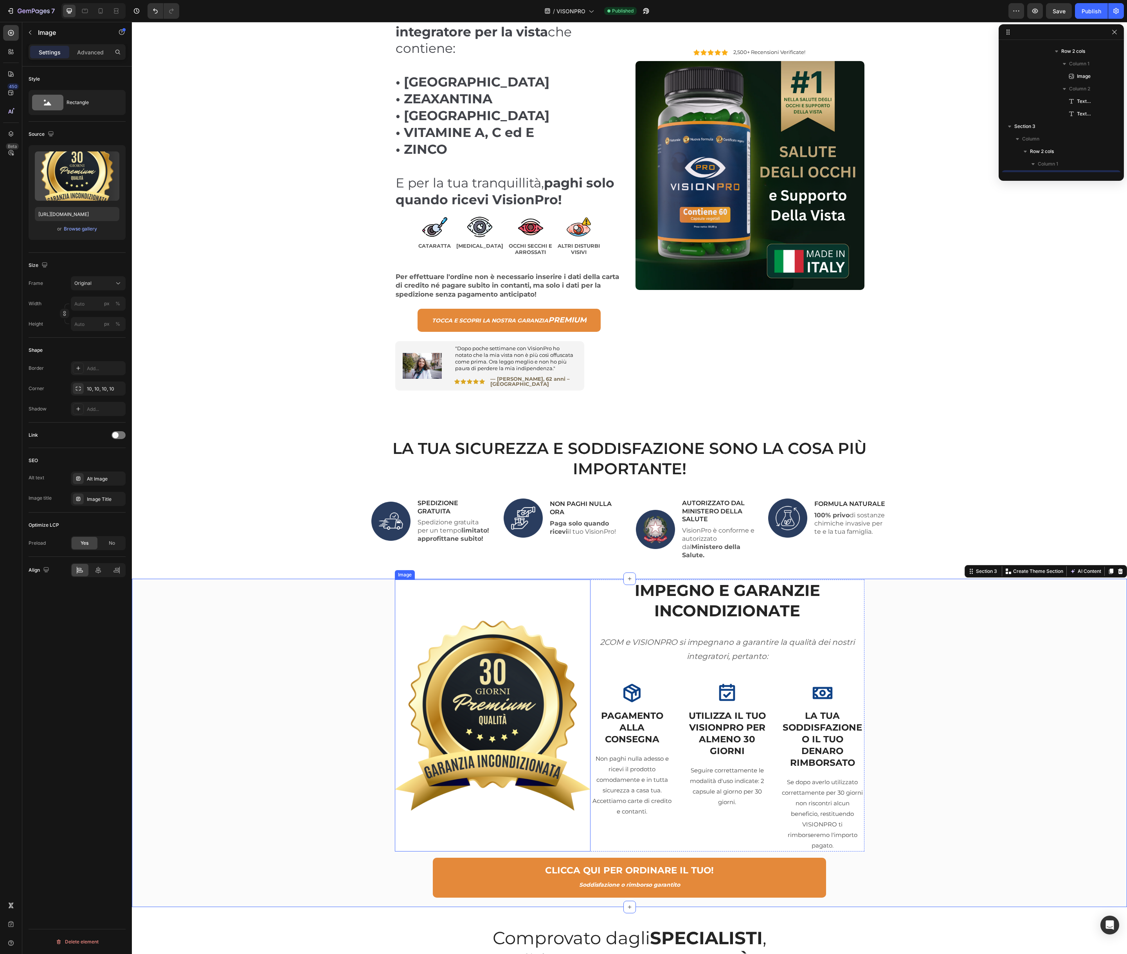
click at [481, 651] on img at bounding box center [493, 716] width 196 height 196
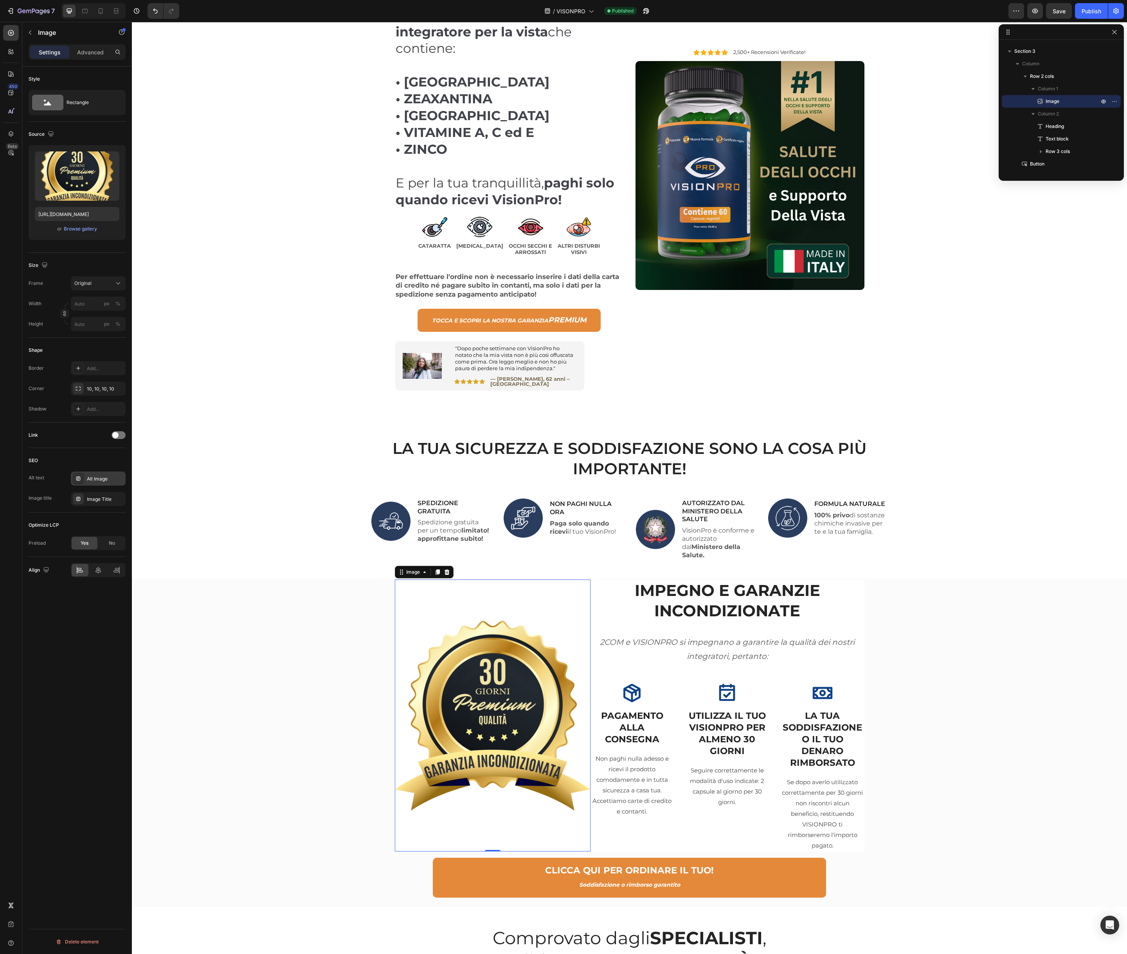
click at [95, 480] on div "Alt Image" at bounding box center [105, 479] width 37 height 7
click at [160, 517] on textarea "Alt Image" at bounding box center [188, 520] width 97 height 22
type textarea "30 giorni"
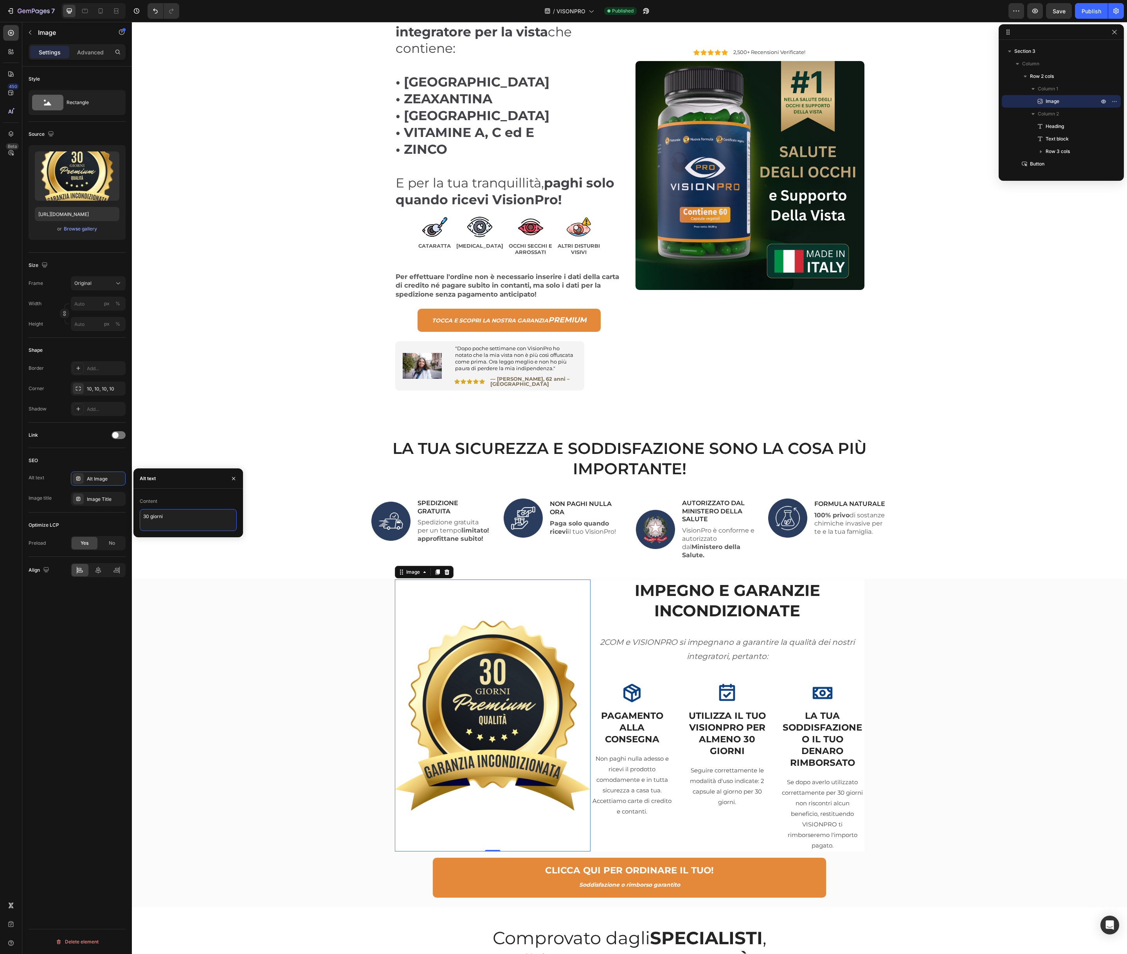
click at [171, 517] on textarea "30 giorni" at bounding box center [188, 520] width 97 height 22
click at [102, 503] on div "Image Title" at bounding box center [98, 499] width 55 height 14
click at [174, 536] on textarea "Image Title" at bounding box center [188, 541] width 97 height 22
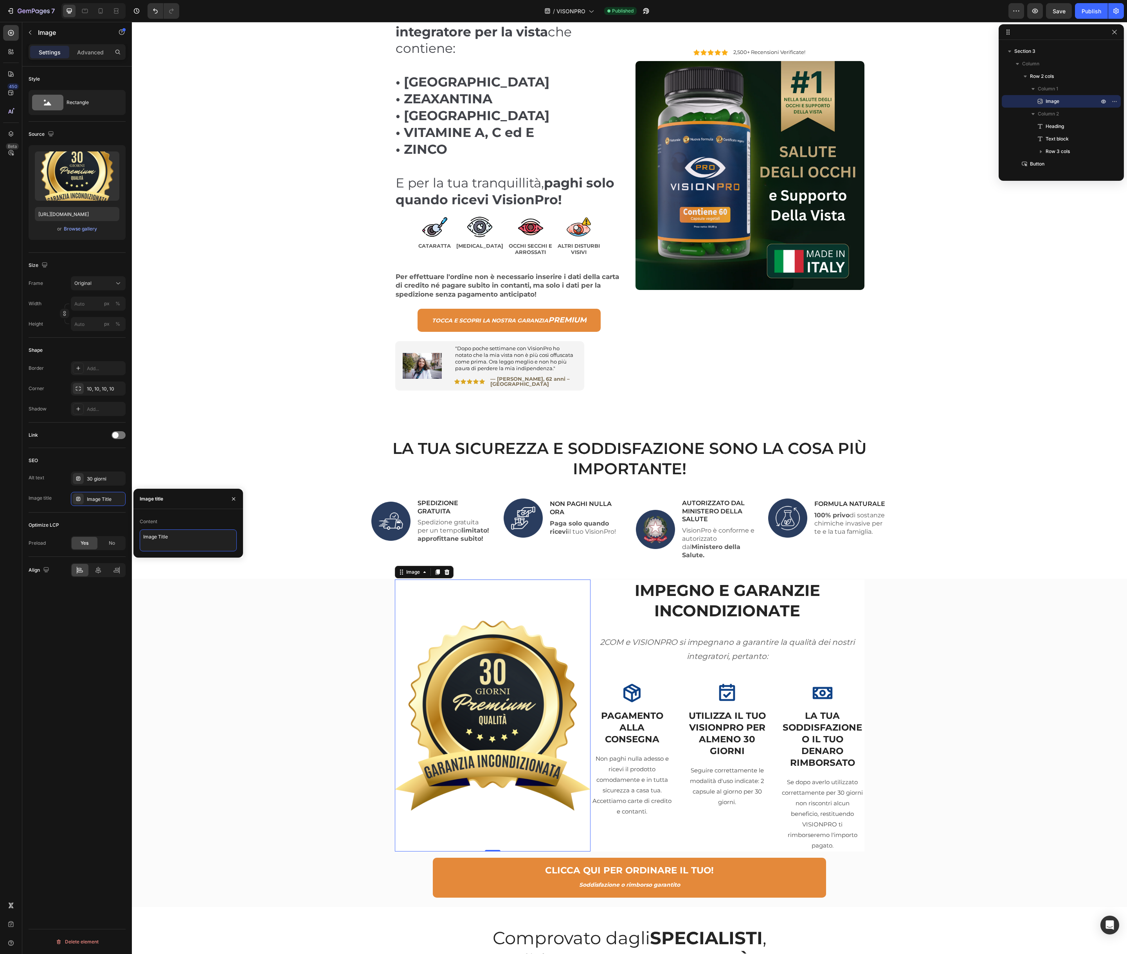
click at [174, 536] on textarea "Image Title" at bounding box center [188, 541] width 97 height 22
click at [173, 536] on textarea "Image Title" at bounding box center [188, 541] width 97 height 22
paste textarea "FORMULA NATURALE"
click at [171, 536] on textarea "FORMULA NATURALE" at bounding box center [188, 541] width 97 height 22
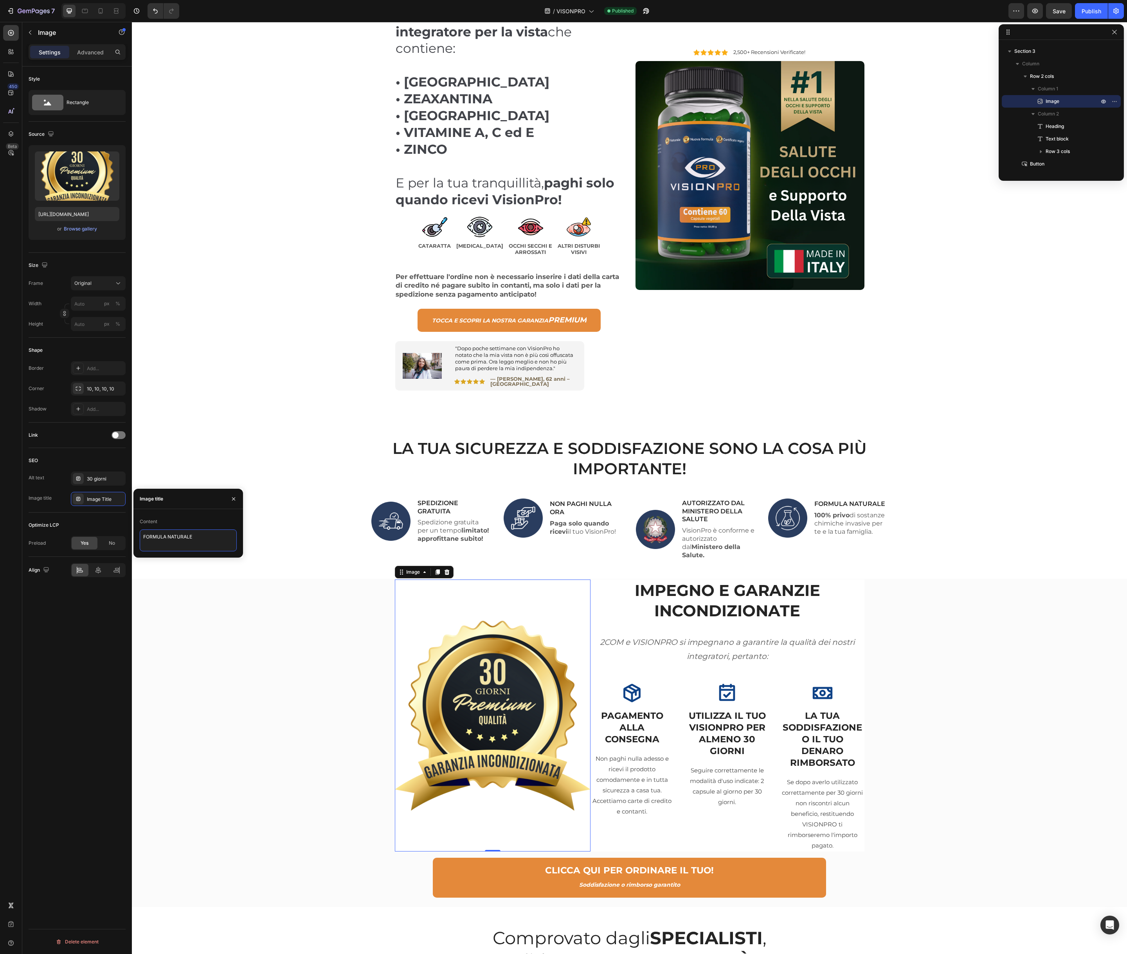
click at [171, 536] on textarea "FORMULA NATURALE" at bounding box center [188, 541] width 97 height 22
type textarea "30 giorni"
click at [108, 522] on div "Optimize LCP" at bounding box center [77, 525] width 97 height 13
click at [633, 711] on h3 "PAGAMENTO ALLA CONSEGNA" at bounding box center [632, 728] width 83 height 37
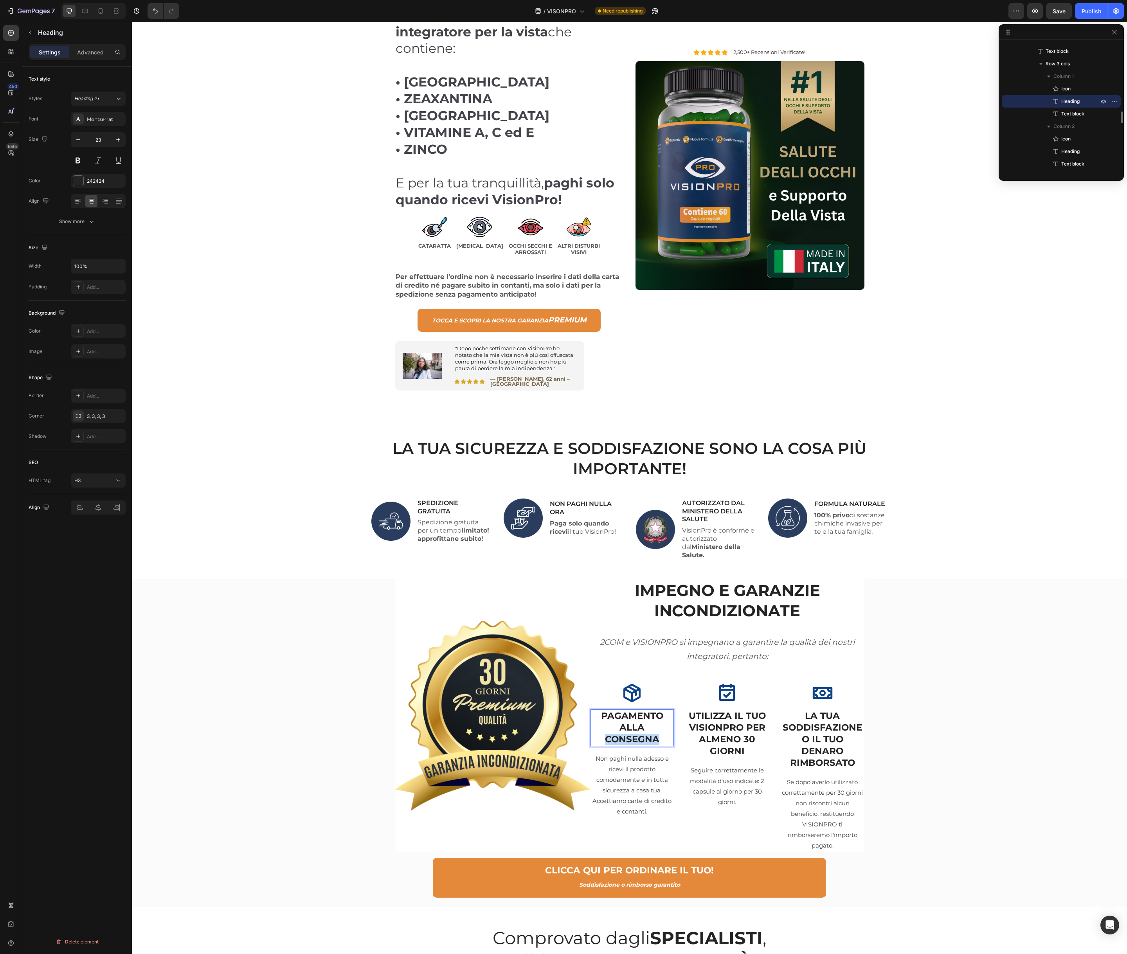
click at [633, 711] on h3 "PAGAMENTO ALLA CONSEGNA" at bounding box center [632, 728] width 83 height 37
click at [633, 711] on p "PAGAMENTO ALLA CONSEGNA" at bounding box center [632, 727] width 82 height 35
copy p "PAGAMENTO ALLA CONSEGNA"
click at [629, 668] on div "IMPEGNO E GARANZIE INCONDIZIONATE Heading 2COM e VISIONPRO si impegnano a garan…" at bounding box center [728, 716] width 274 height 272
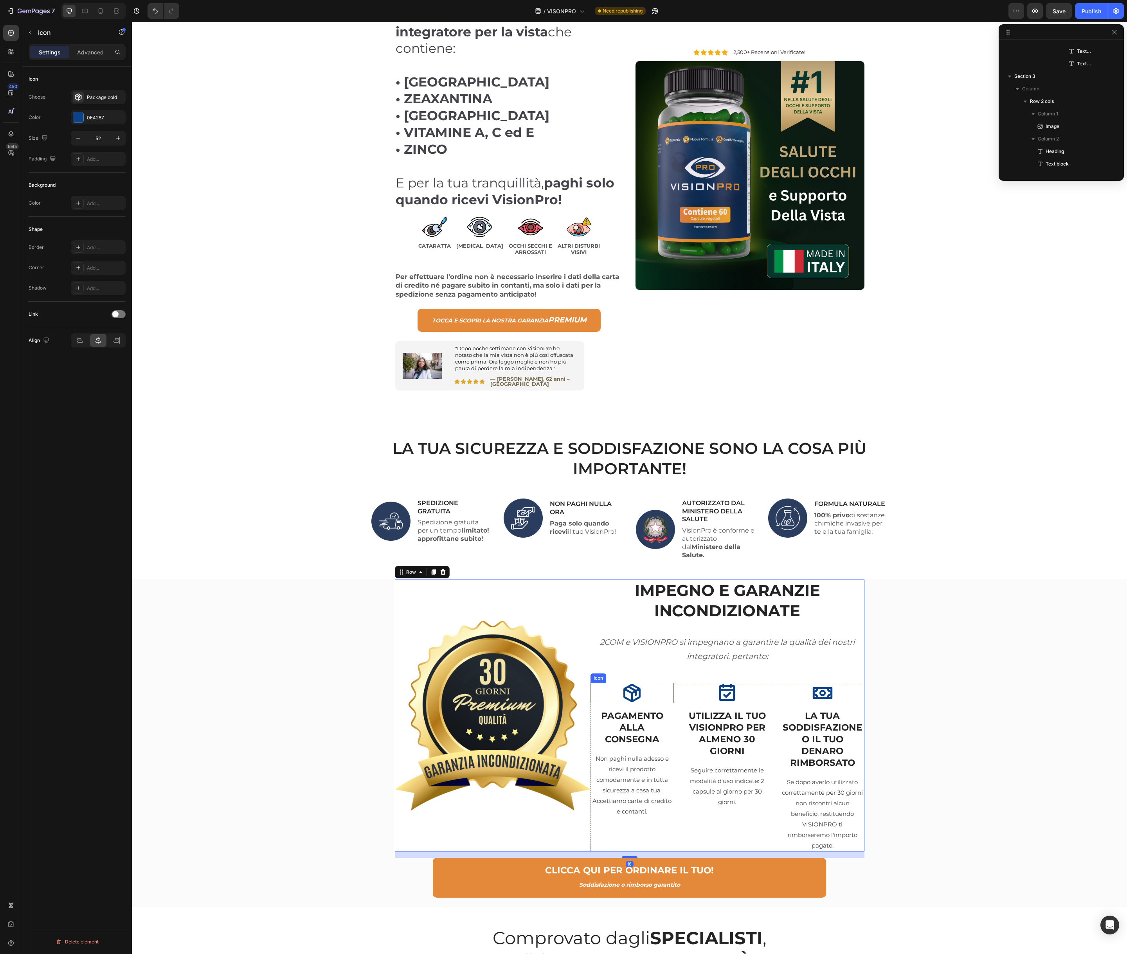
click at [629, 684] on icon at bounding box center [632, 693] width 17 height 18
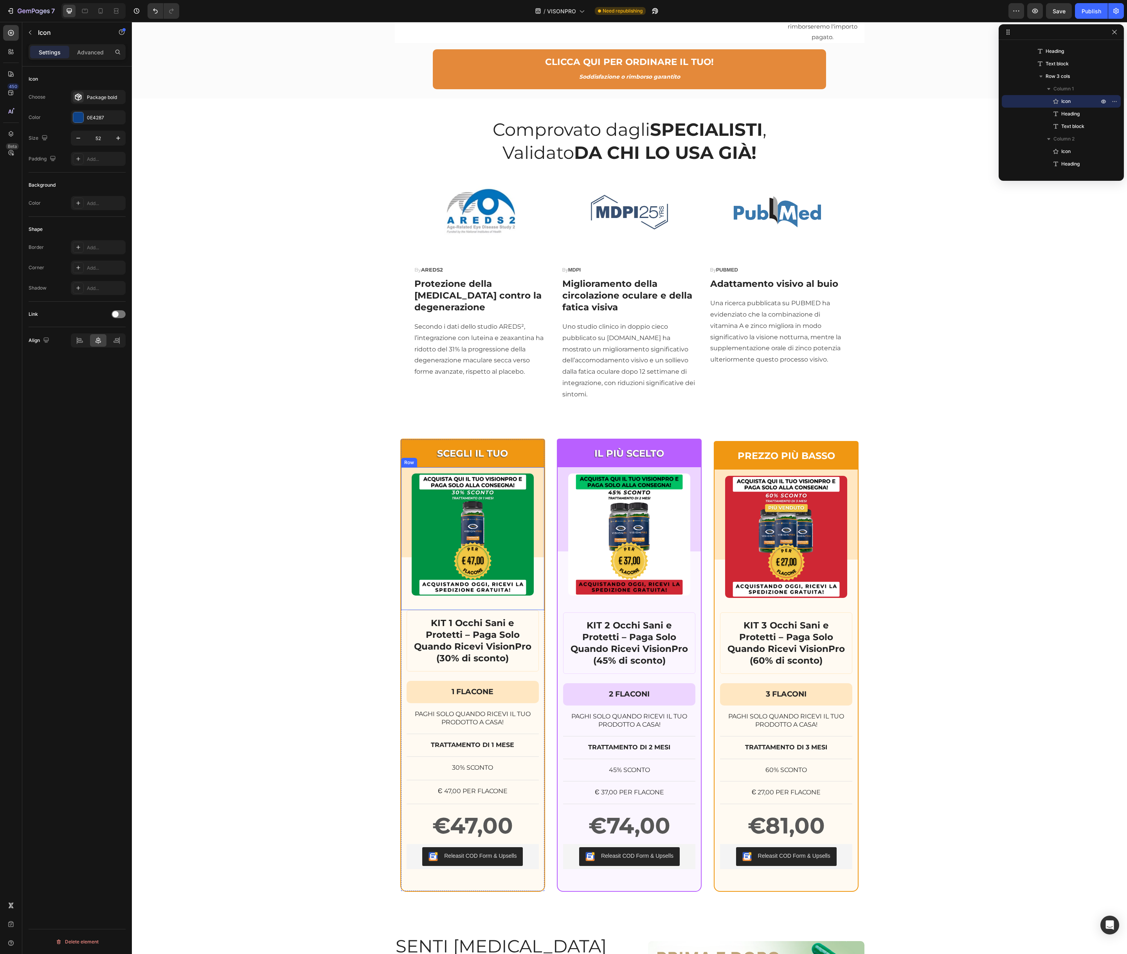
scroll to position [916, 0]
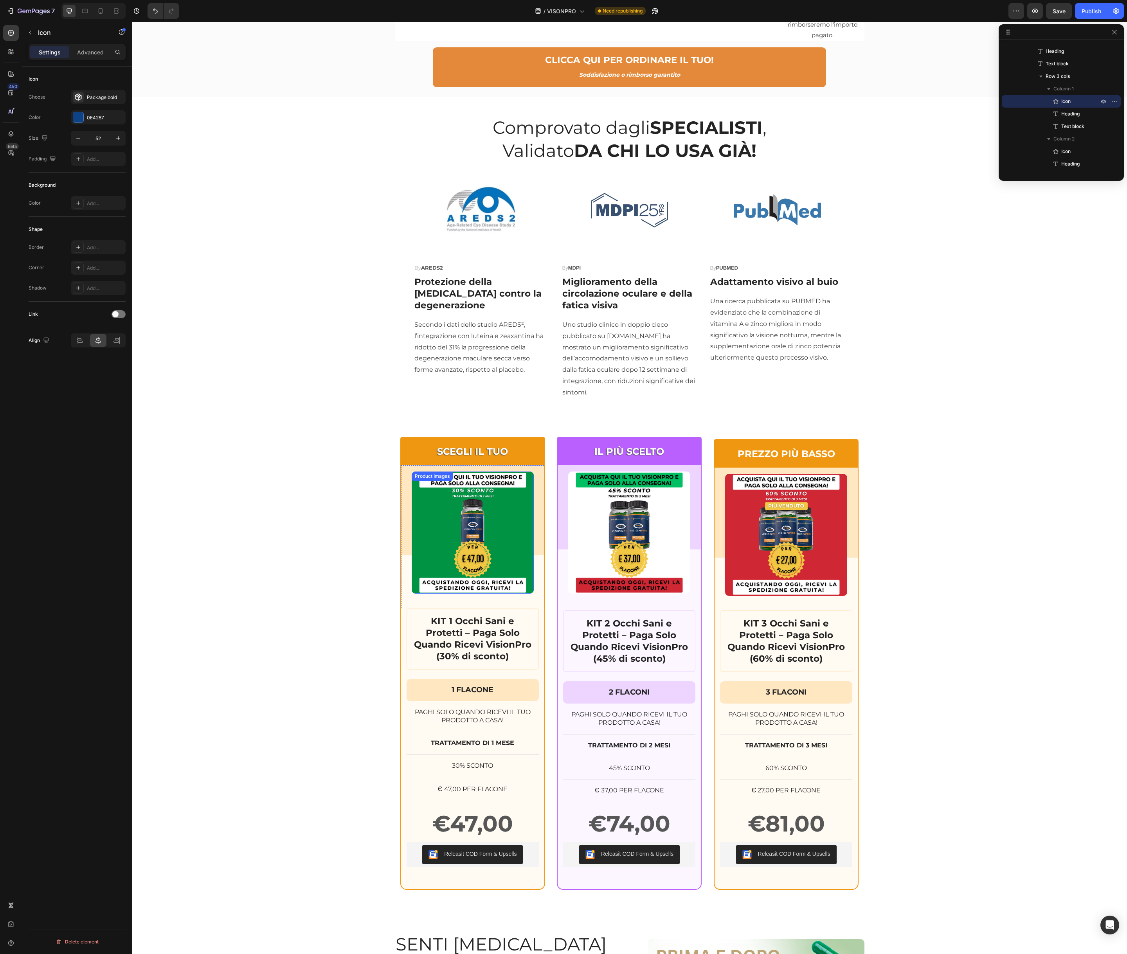
click at [436, 535] on img at bounding box center [473, 533] width 122 height 122
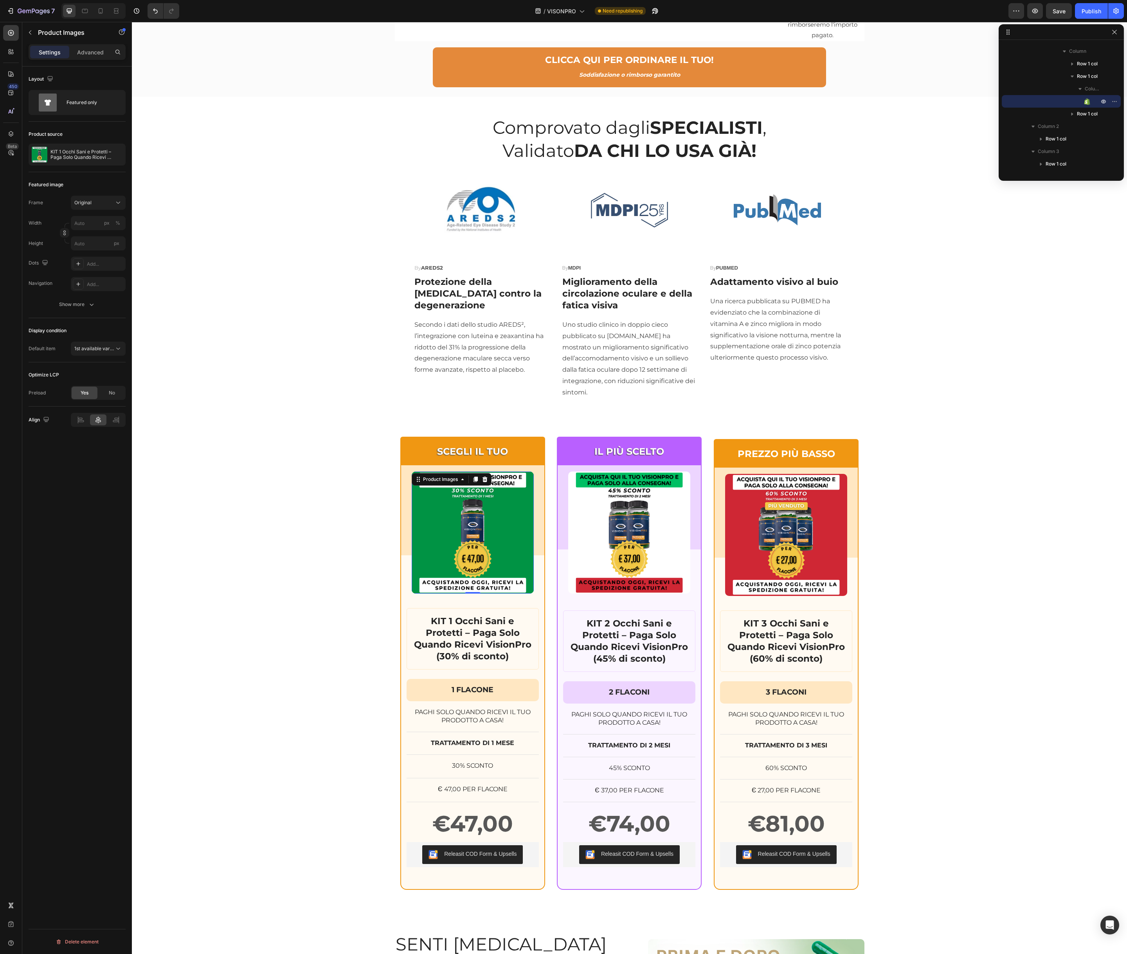
click at [432, 528] on img at bounding box center [473, 533] width 122 height 122
click at [117, 202] on icon at bounding box center [118, 203] width 8 height 8
click at [118, 348] on icon at bounding box center [118, 349] width 8 height 8
click at [38, 481] on div "Layout Featured only Product source KIT 1 Occhi Sani e Protetti – Paga Solo Qua…" at bounding box center [77, 522] width 110 height 910
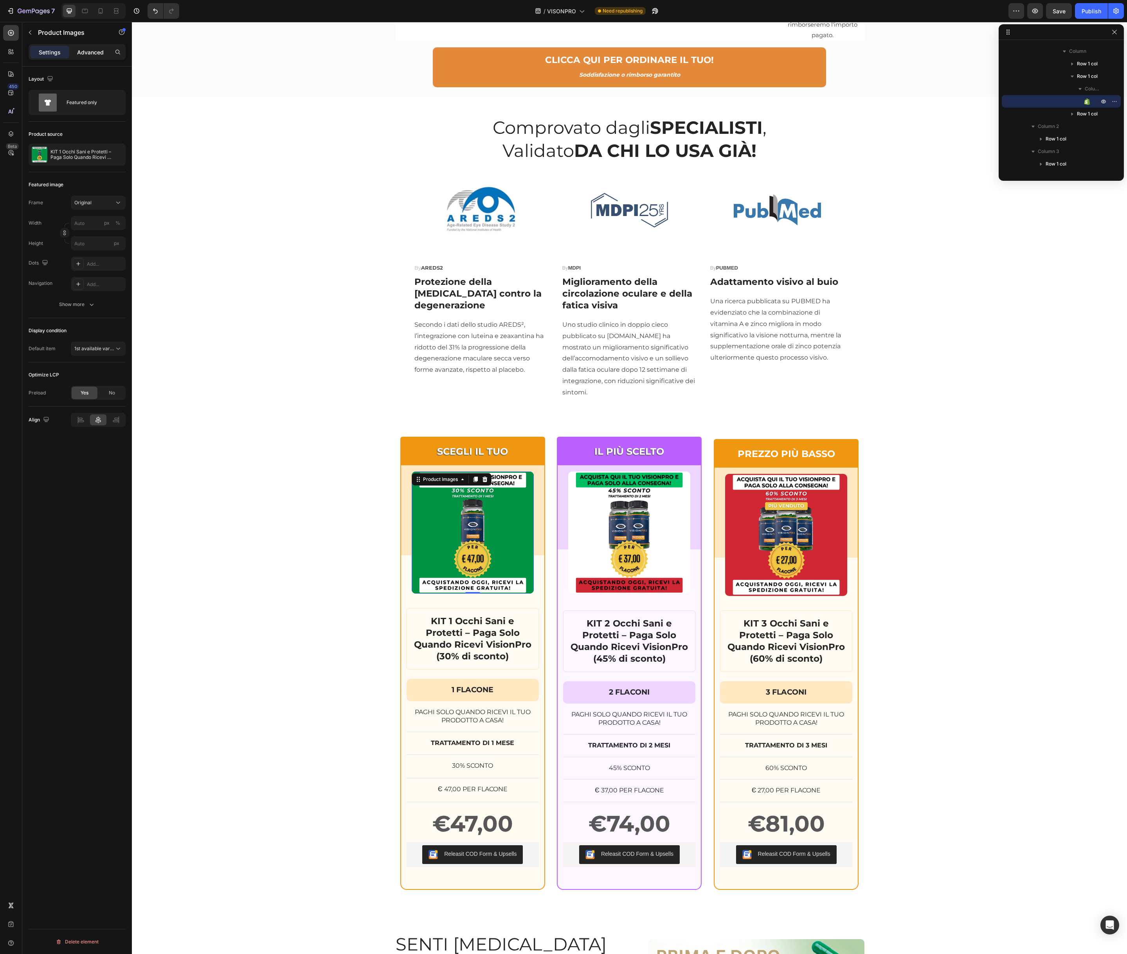
click at [90, 51] on p "Advanced" at bounding box center [90, 52] width 27 height 8
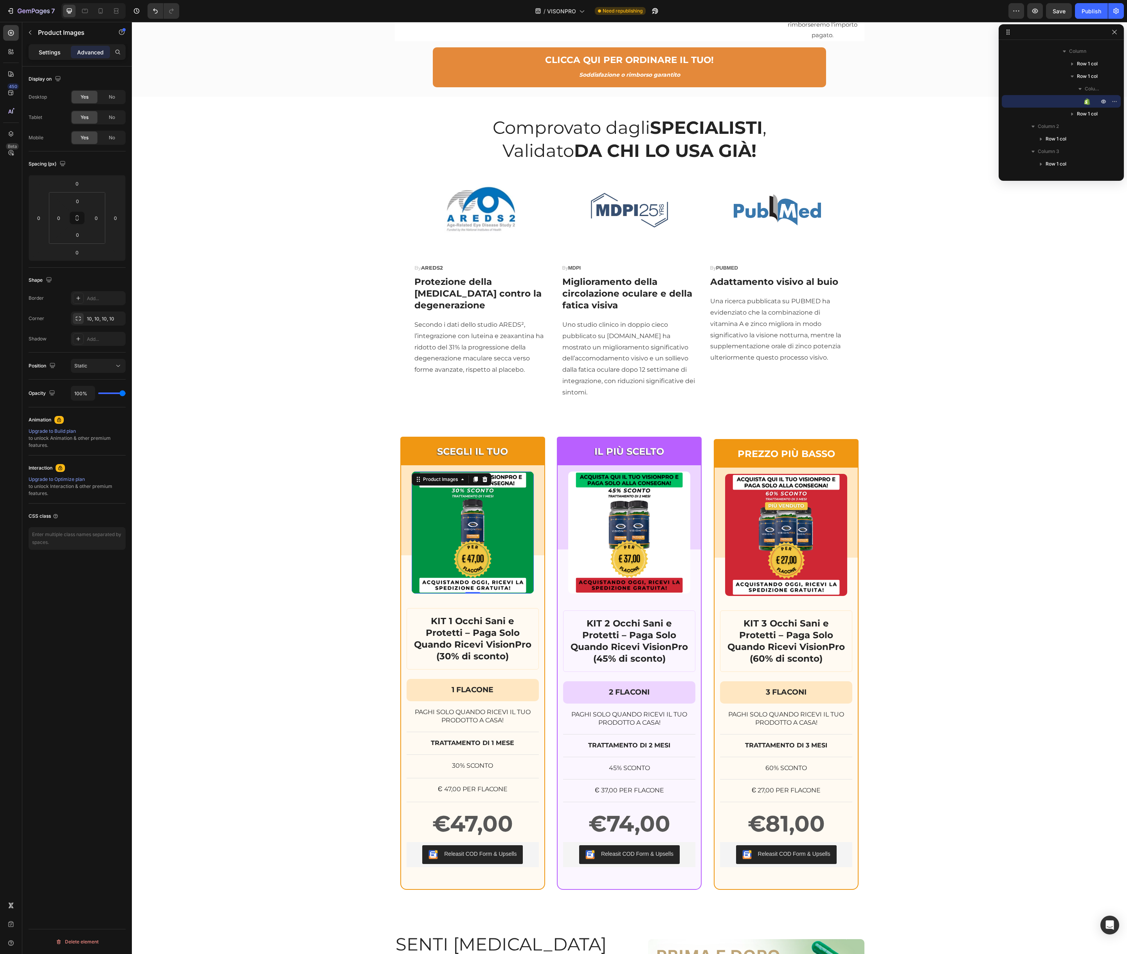
click at [53, 54] on p "Settings" at bounding box center [50, 52] width 22 height 8
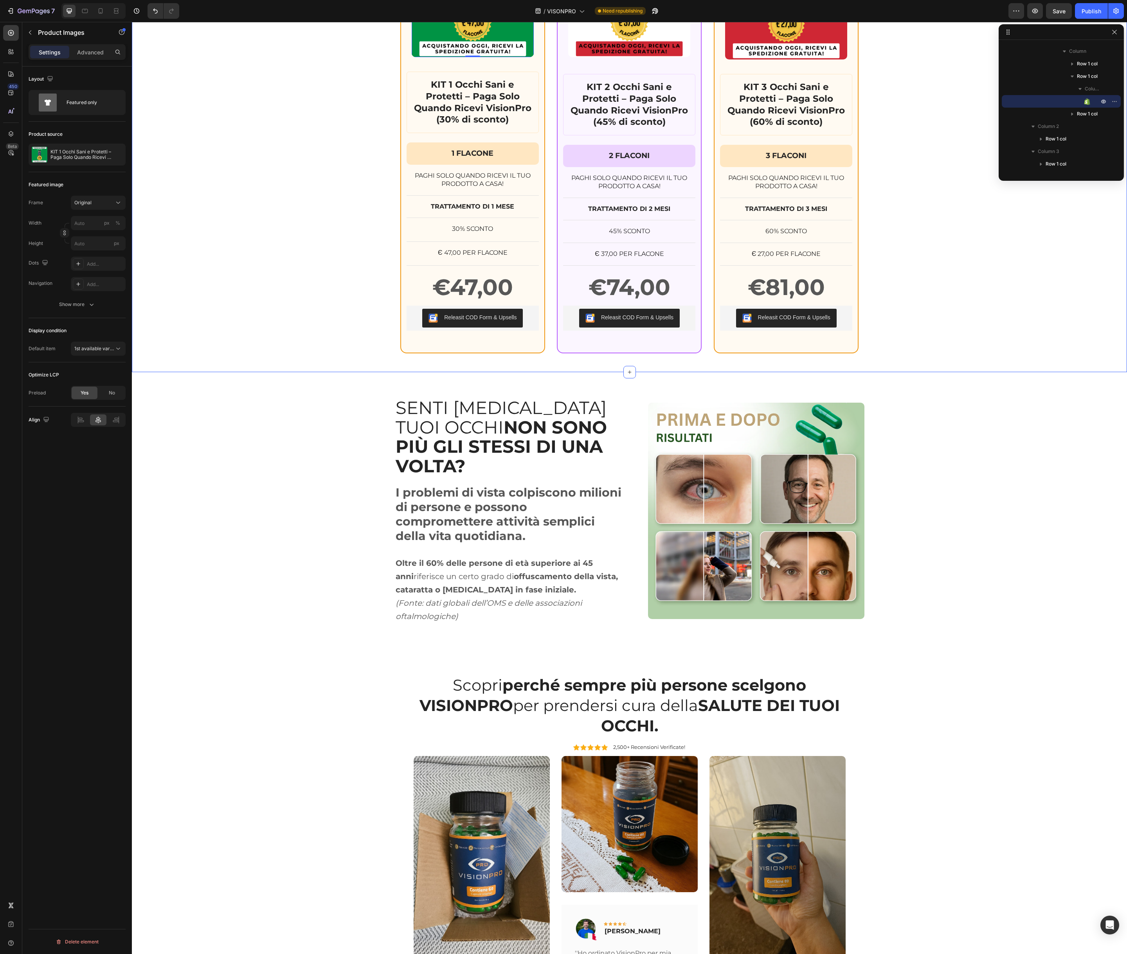
scroll to position [1504, 0]
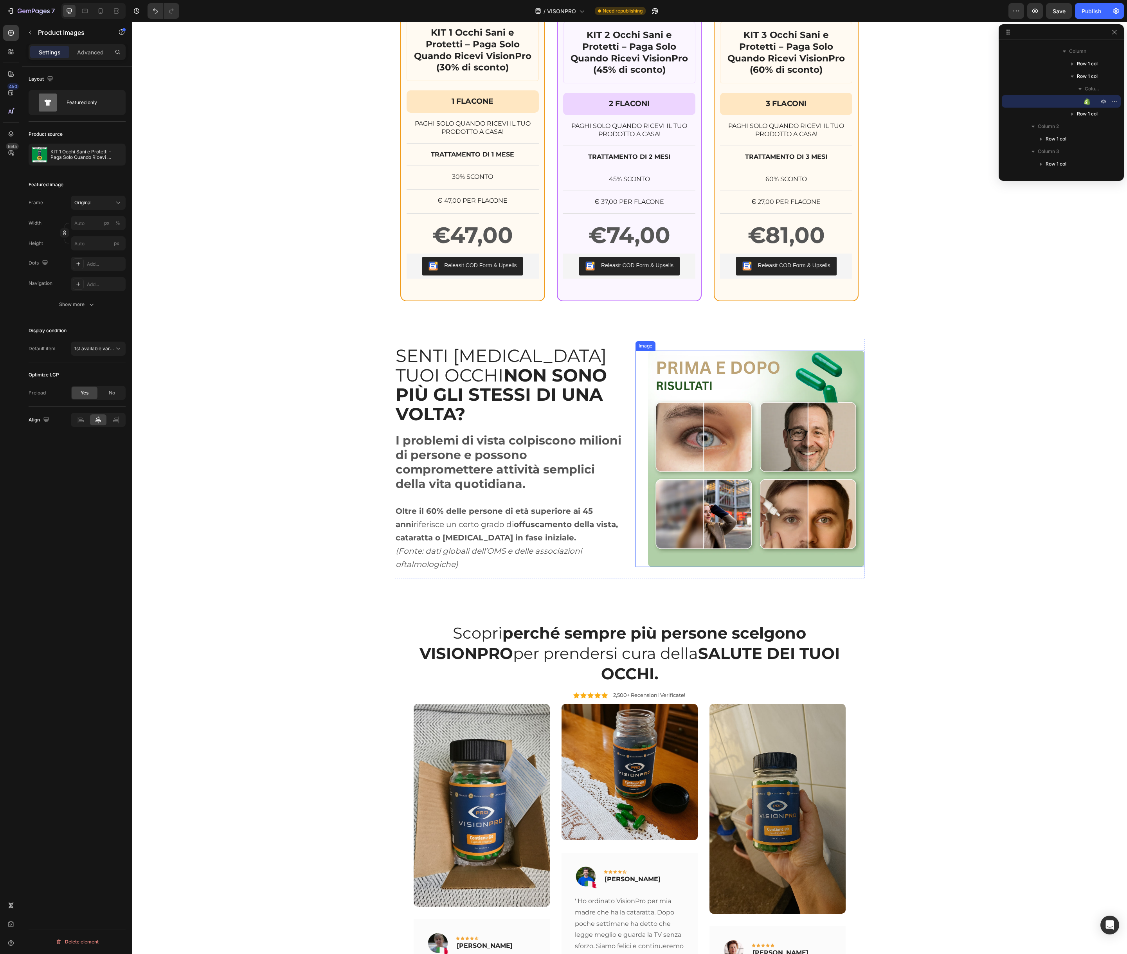
click at [717, 432] on img at bounding box center [756, 459] width 216 height 216
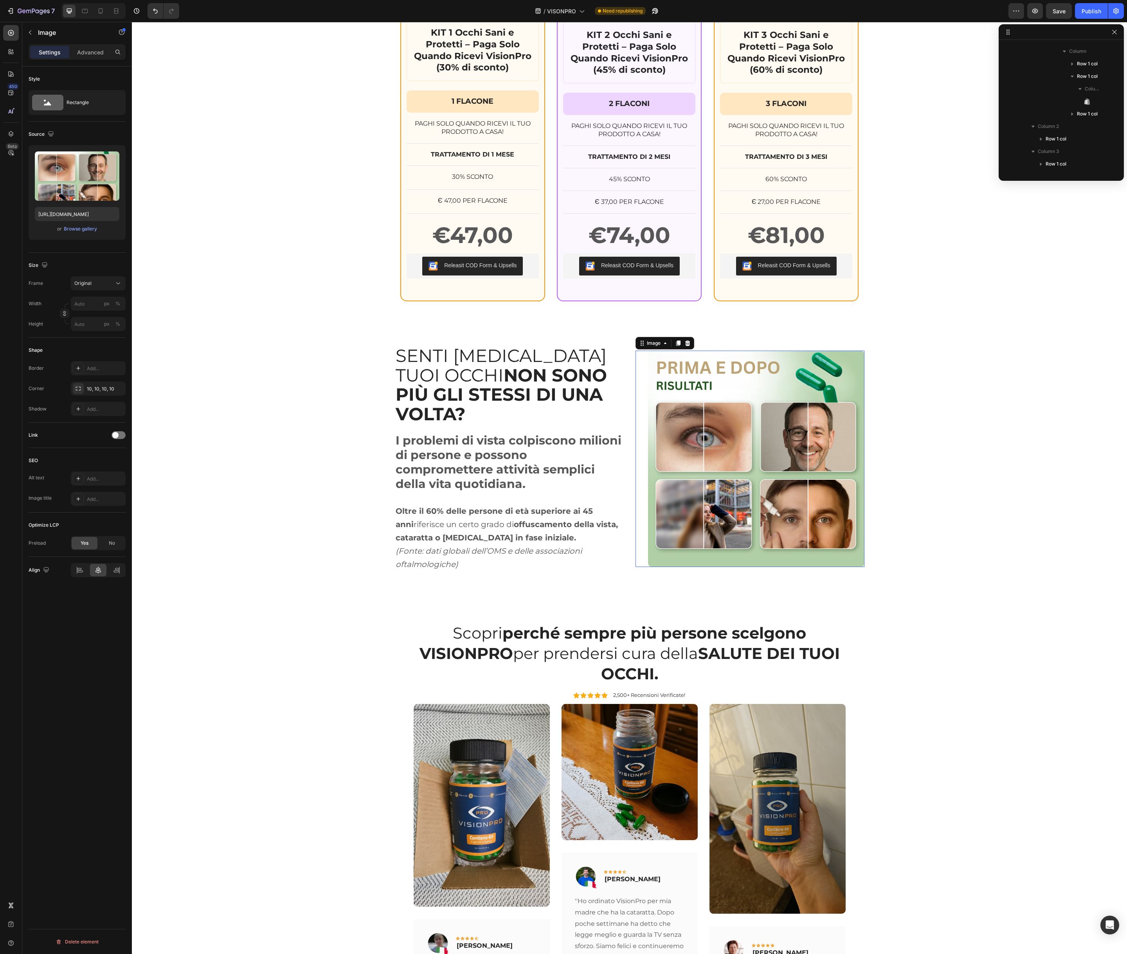
scroll to position [1464, 0]
click at [107, 481] on div "Add..." at bounding box center [105, 479] width 37 height 7
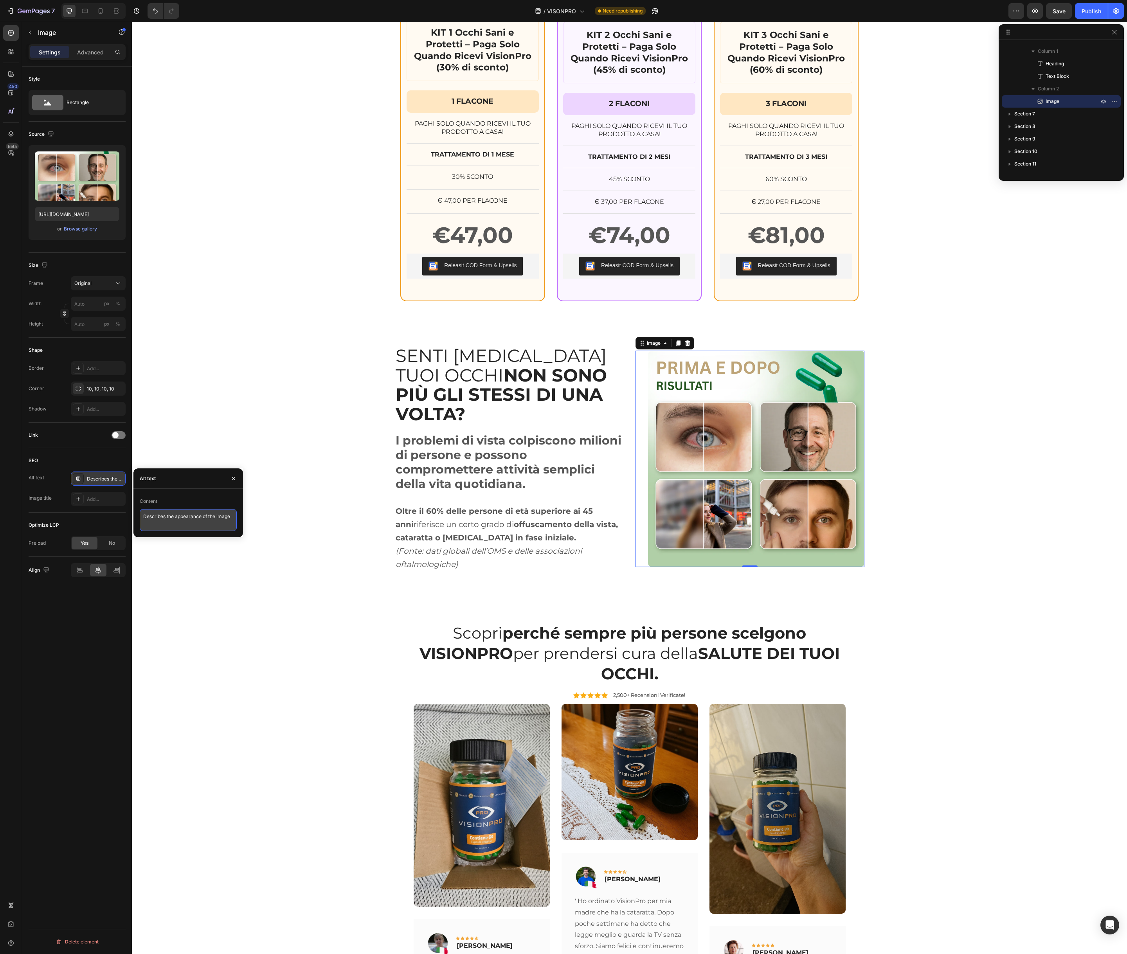
click at [165, 514] on textarea "Describes the appearance of the image" at bounding box center [188, 520] width 97 height 22
type textarea "prima e dopo"
drag, startPoint x: 178, startPoint y: 517, endPoint x: 138, endPoint y: 516, distance: 40.0
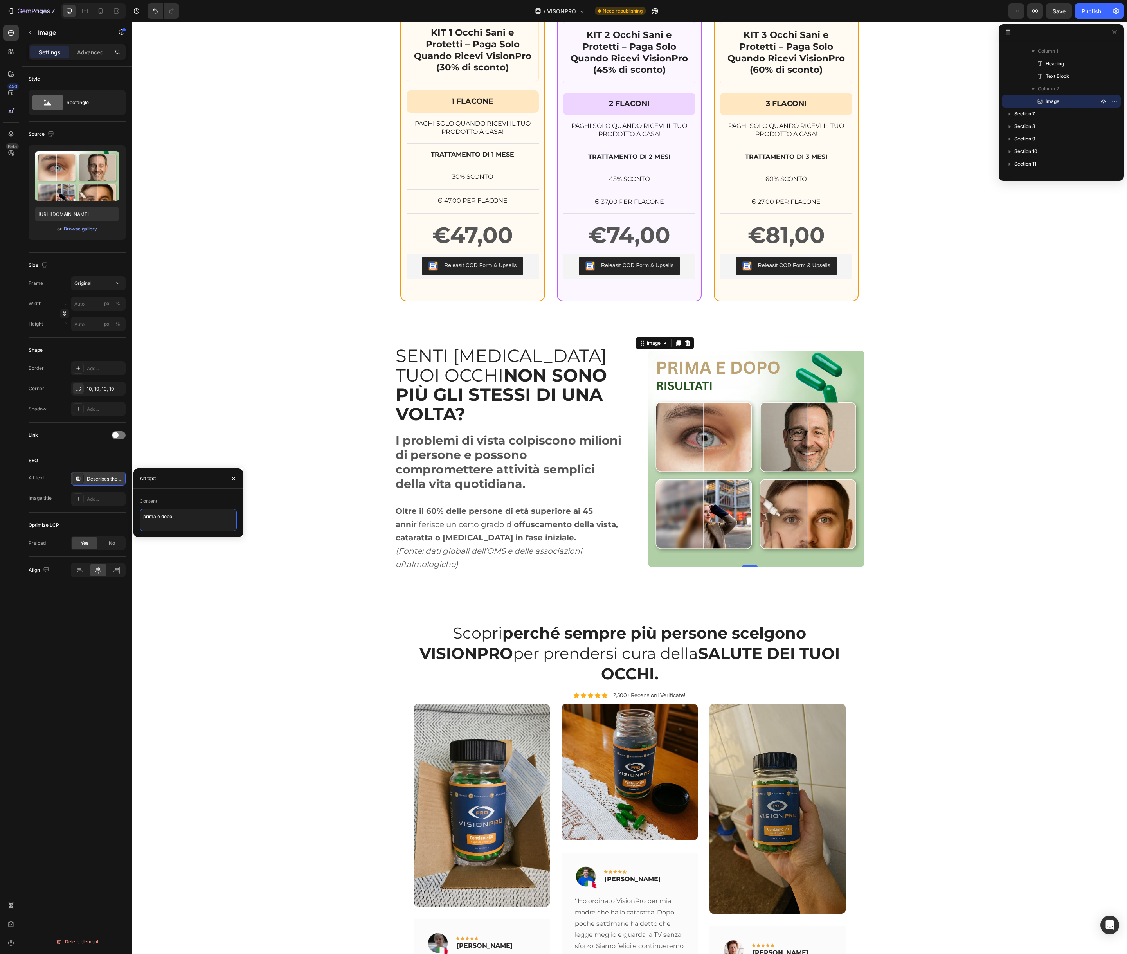
click at [138, 516] on div "Content prima e dopo" at bounding box center [188, 513] width 110 height 36
click at [88, 498] on div "Add..." at bounding box center [105, 499] width 37 height 7
click at [165, 541] on textarea "Title" at bounding box center [188, 541] width 97 height 22
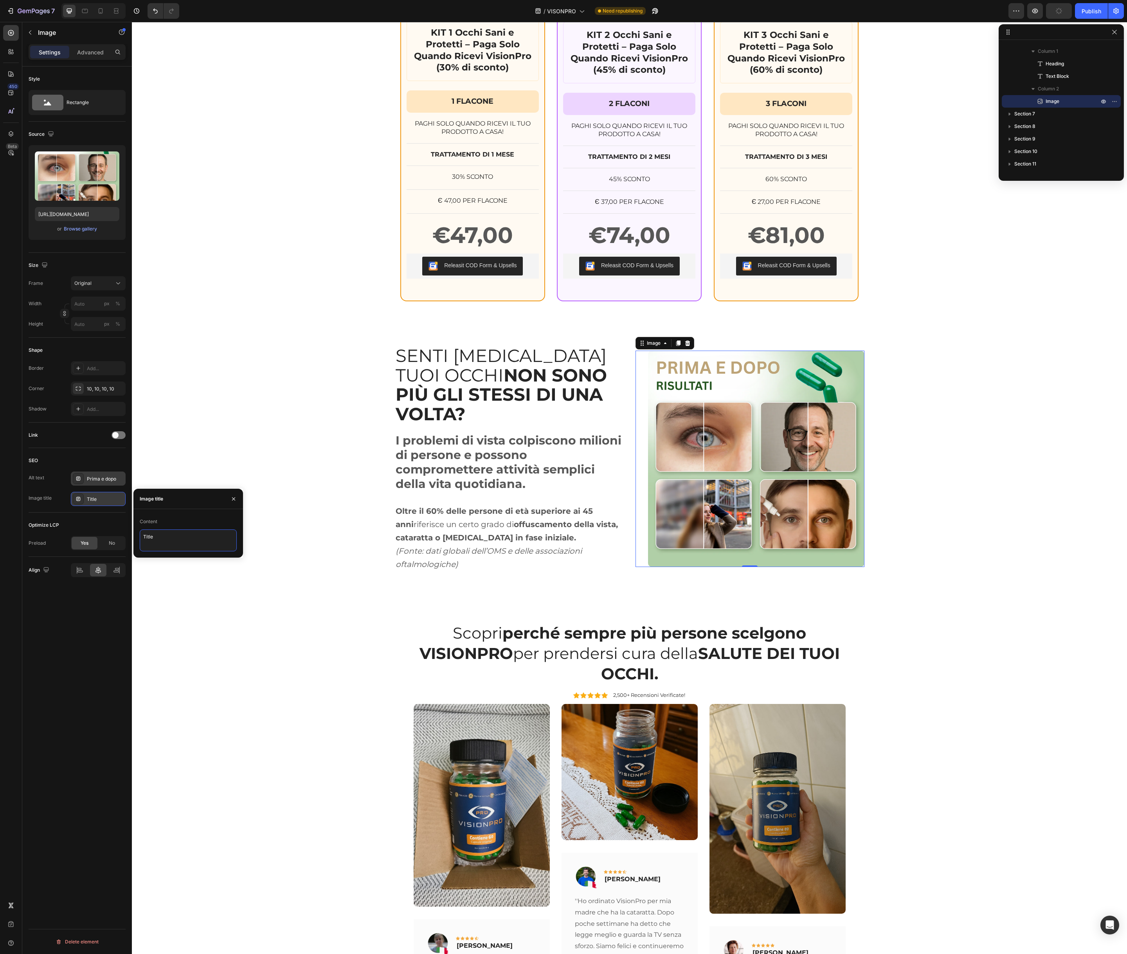
paste textarea "prima e dopo"
type textarea "prima e dopo"
click at [173, 566] on div "SENTI CHE I TUOI OCCHI NON SONO PIÙ GLI STESSI DI UNA VOLTA? Heading I problemi…" at bounding box center [629, 461] width 995 height 283
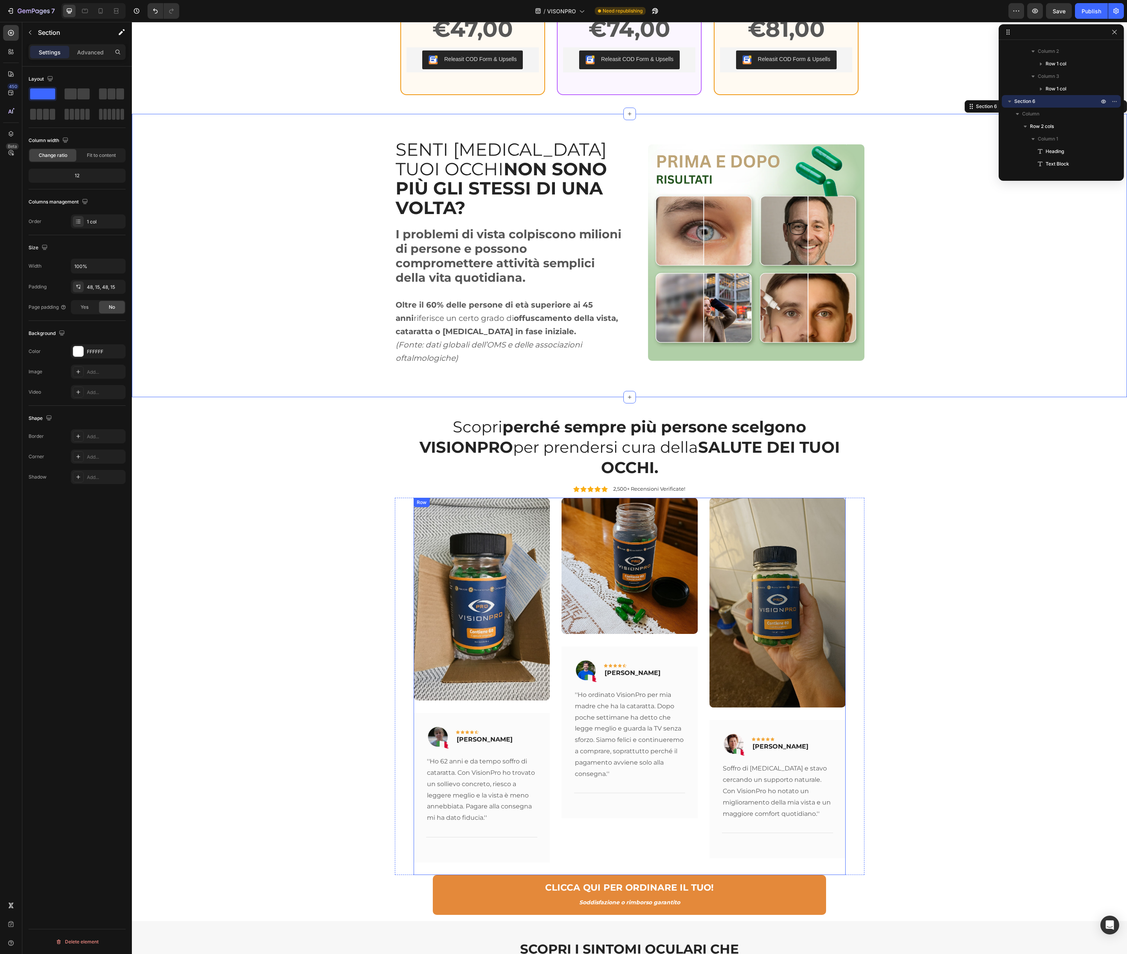
scroll to position [1729, 0]
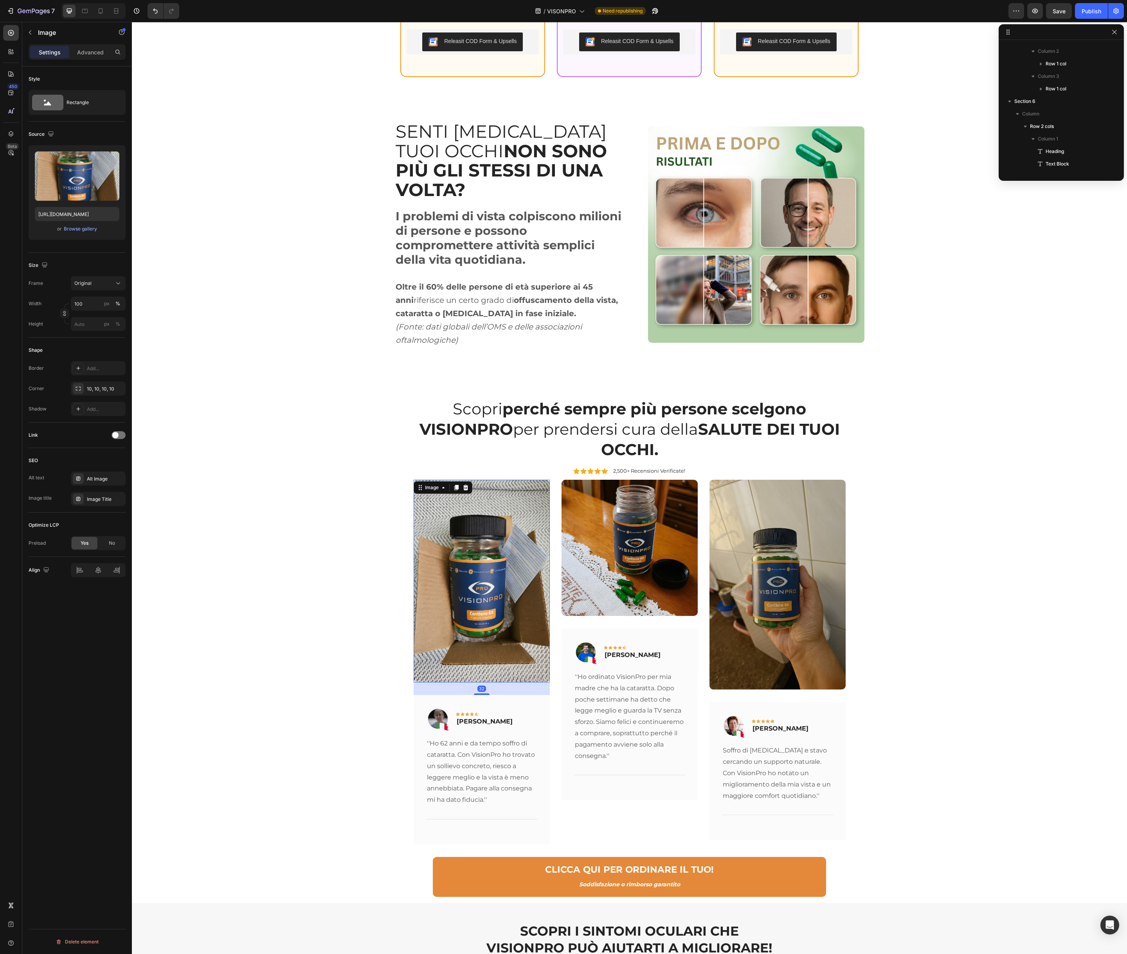
click at [441, 517] on img at bounding box center [482, 581] width 136 height 203
click at [484, 717] on p "Cristina Martini" at bounding box center [485, 721] width 56 height 9
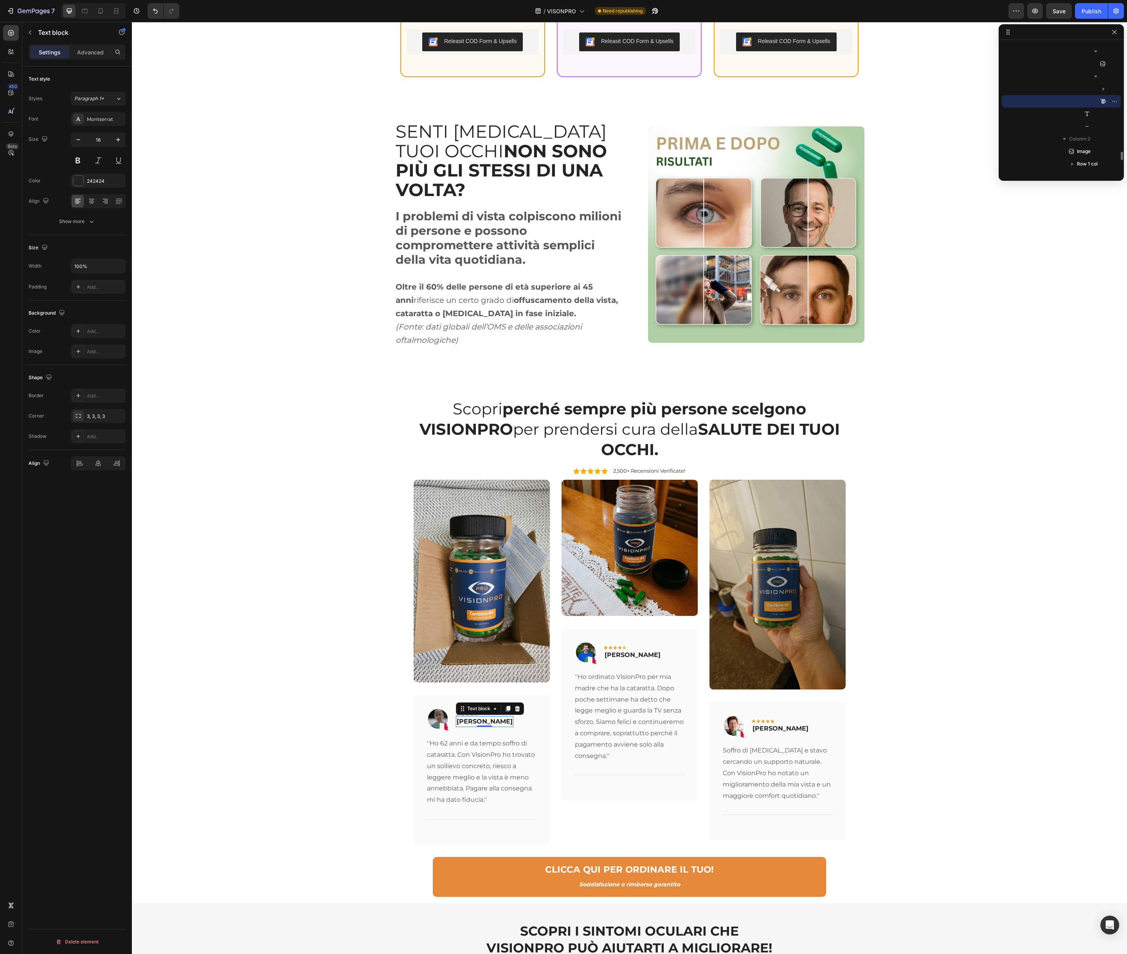
click at [484, 717] on p "Cristina Martini" at bounding box center [485, 721] width 56 height 9
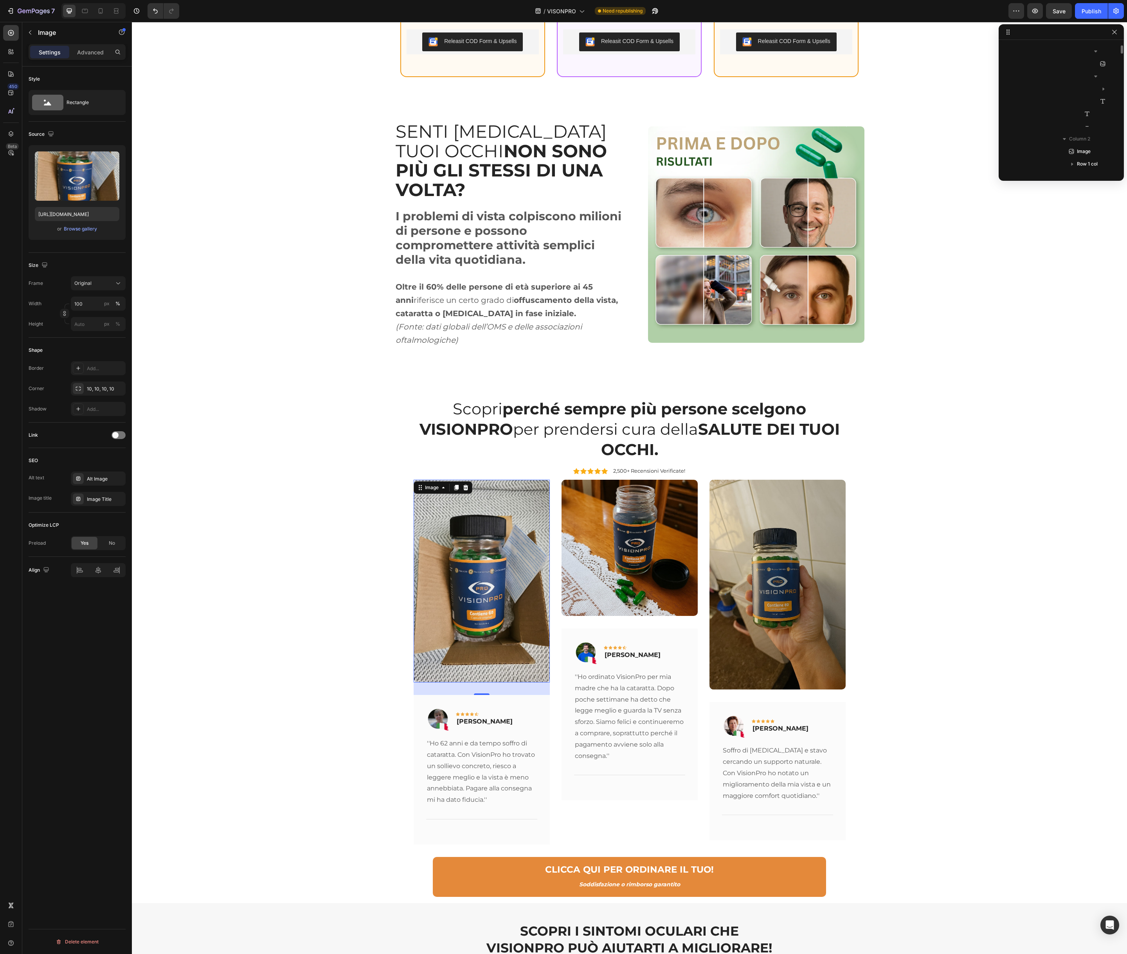
click at [452, 600] on img at bounding box center [482, 581] width 136 height 203
click at [107, 477] on div "Alt Image" at bounding box center [105, 479] width 37 height 7
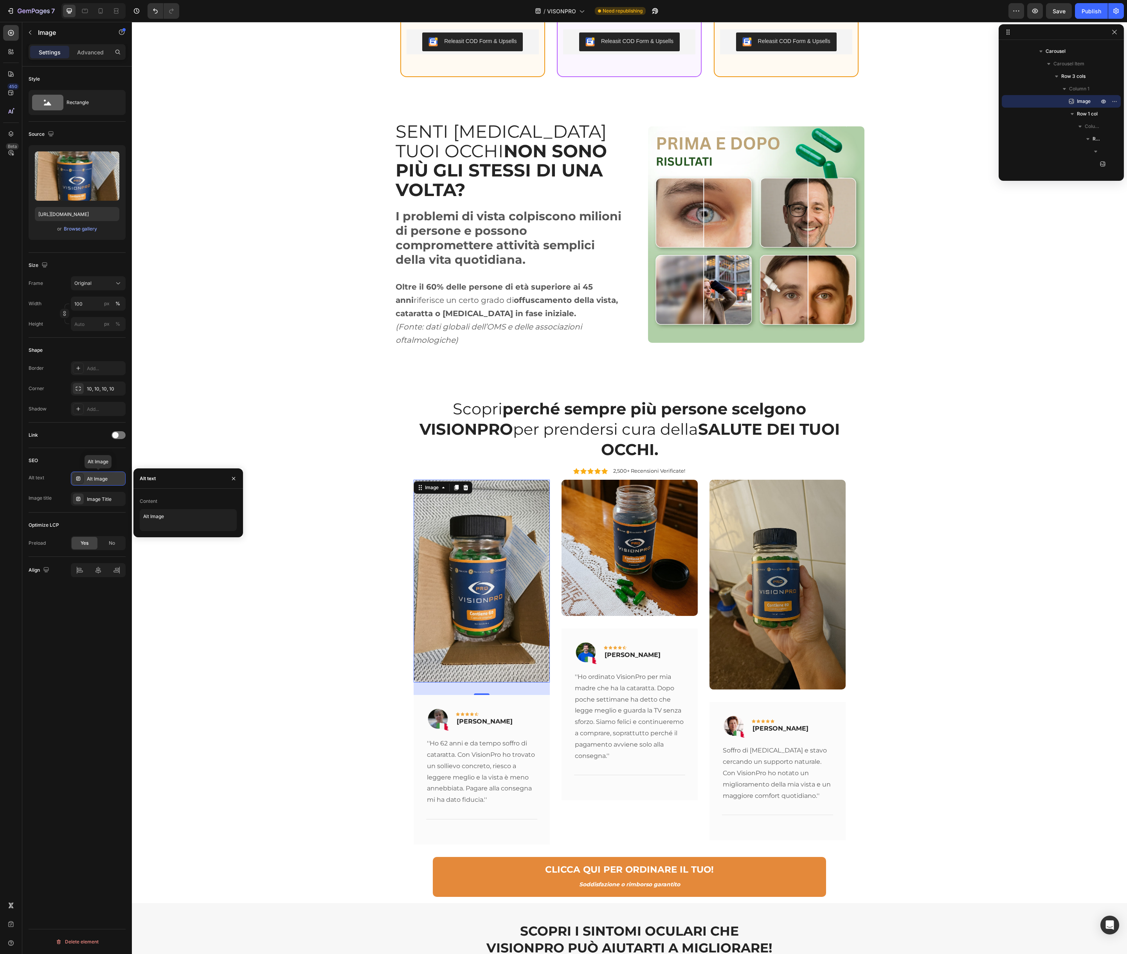
click at [107, 477] on div "Alt Image" at bounding box center [105, 479] width 37 height 7
click at [179, 524] on textarea "Alt Image" at bounding box center [188, 520] width 97 height 22
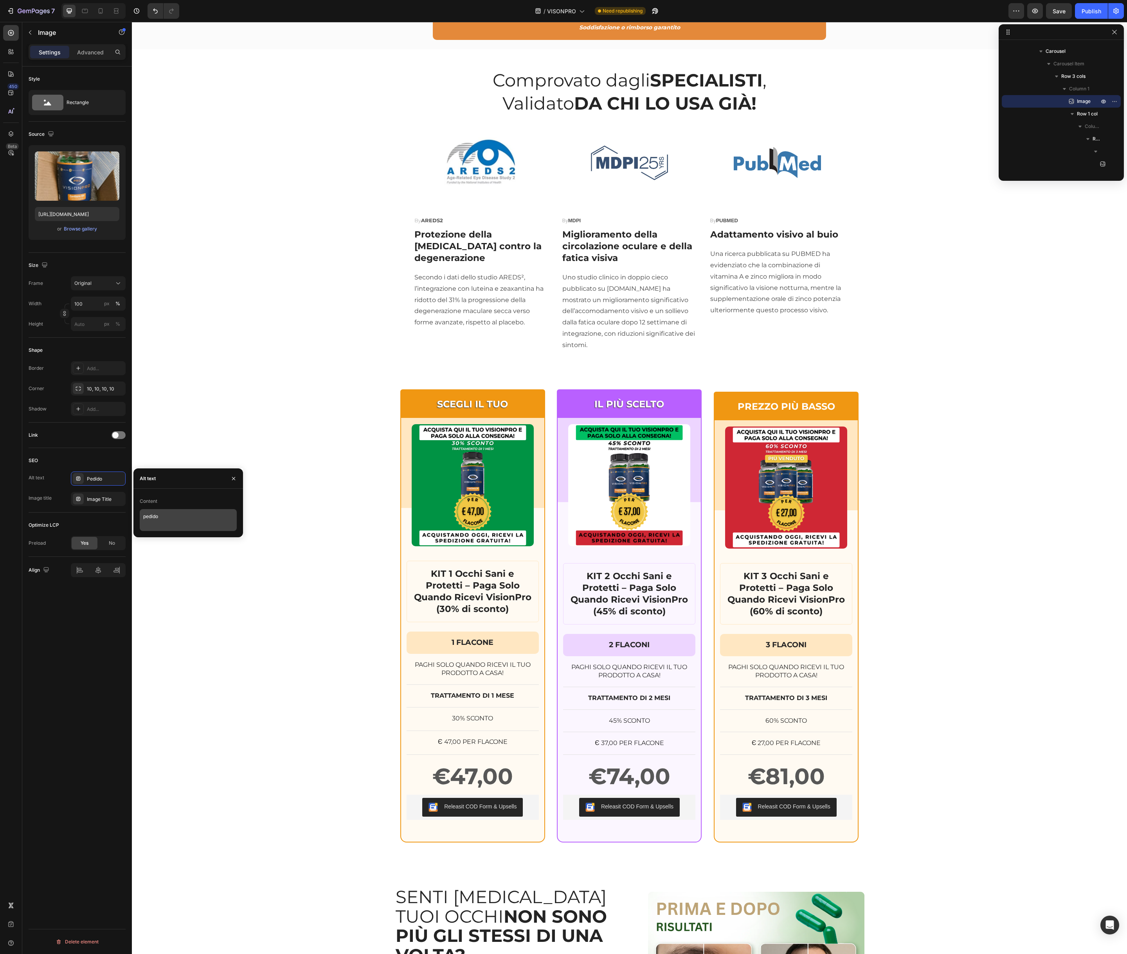
scroll to position [960, 0]
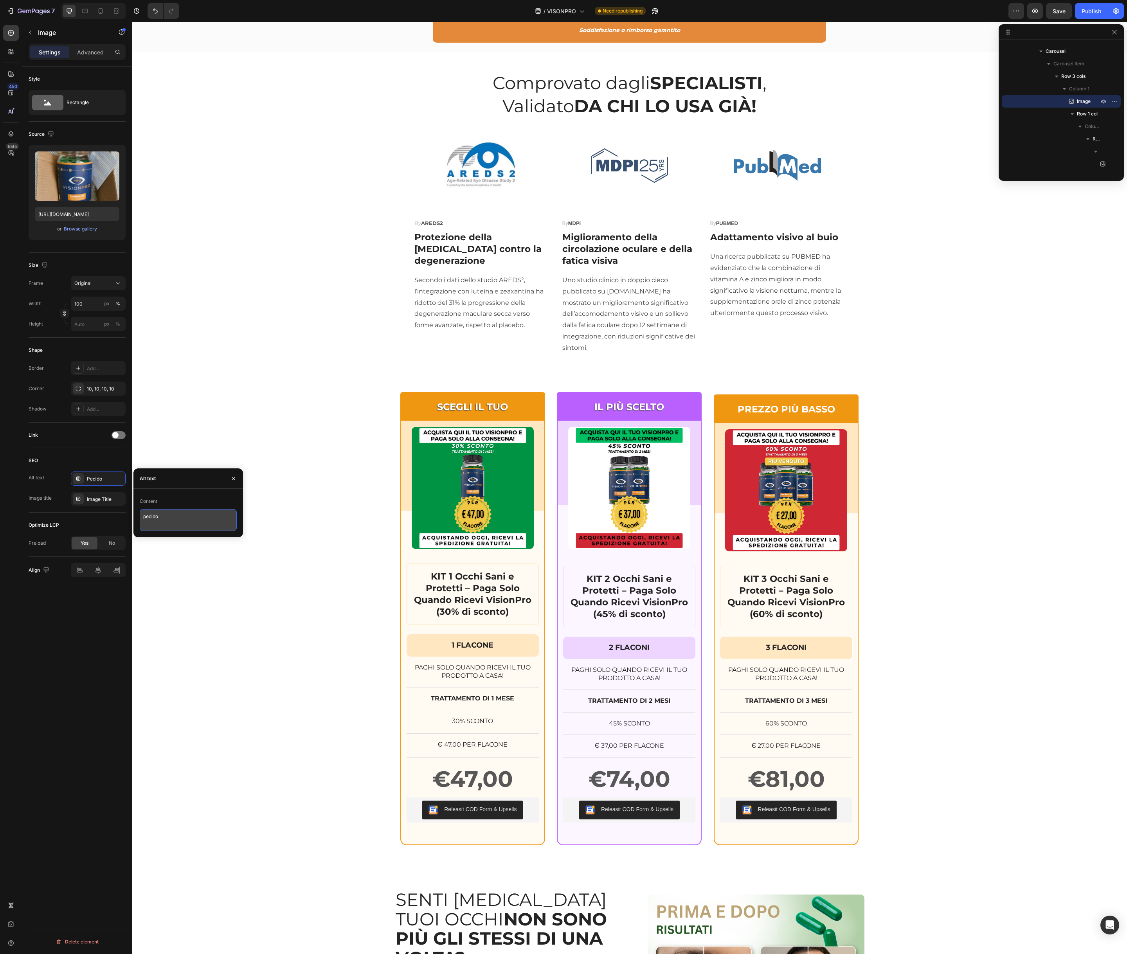
click at [197, 524] on textarea "pedido" at bounding box center [188, 520] width 97 height 22
type textarea "pedido 1"
drag, startPoint x: 204, startPoint y: 512, endPoint x: 142, endPoint y: 514, distance: 62.3
click at [142, 514] on textarea "pedido 1" at bounding box center [188, 520] width 97 height 22
click at [172, 519] on textarea "pedido 1" at bounding box center [188, 520] width 97 height 22
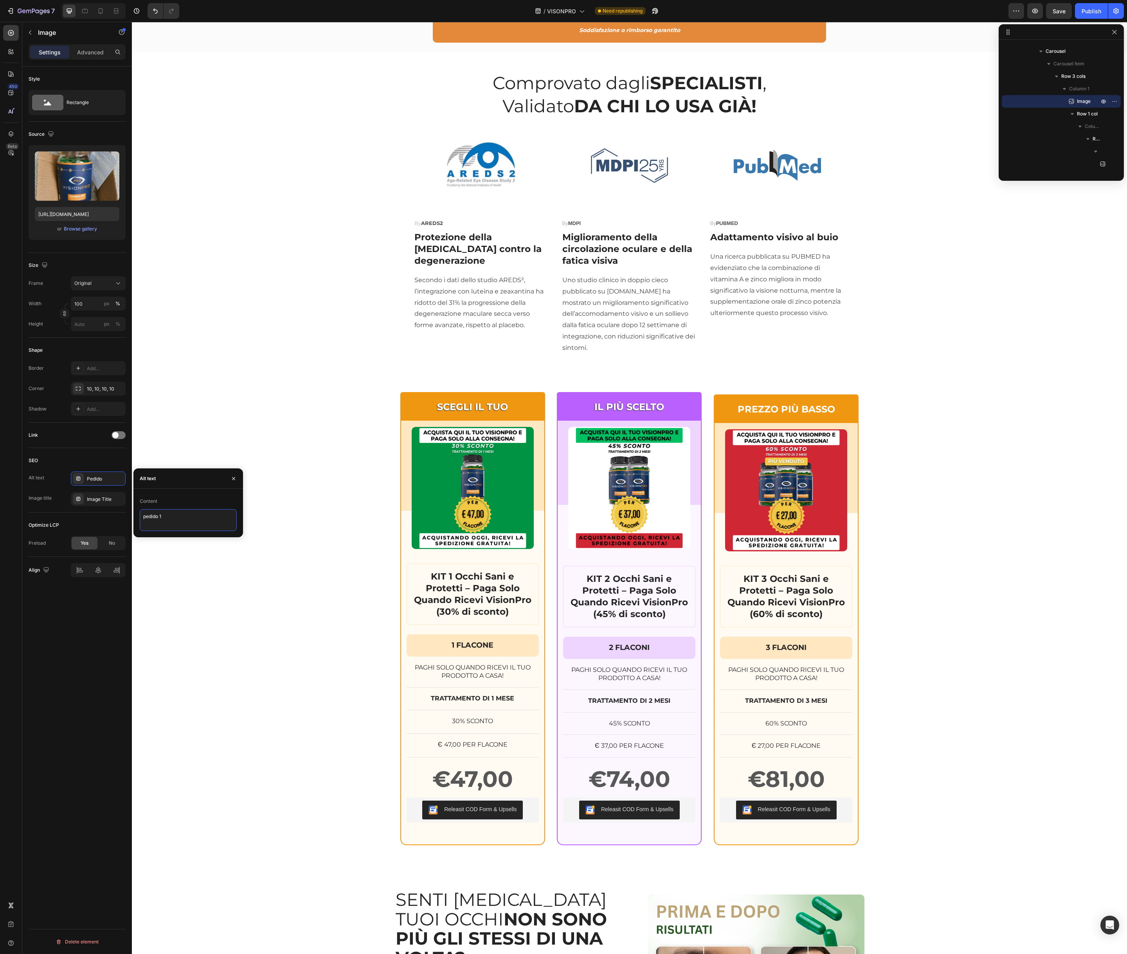
click at [172, 519] on textarea "pedido 1" at bounding box center [188, 520] width 97 height 22
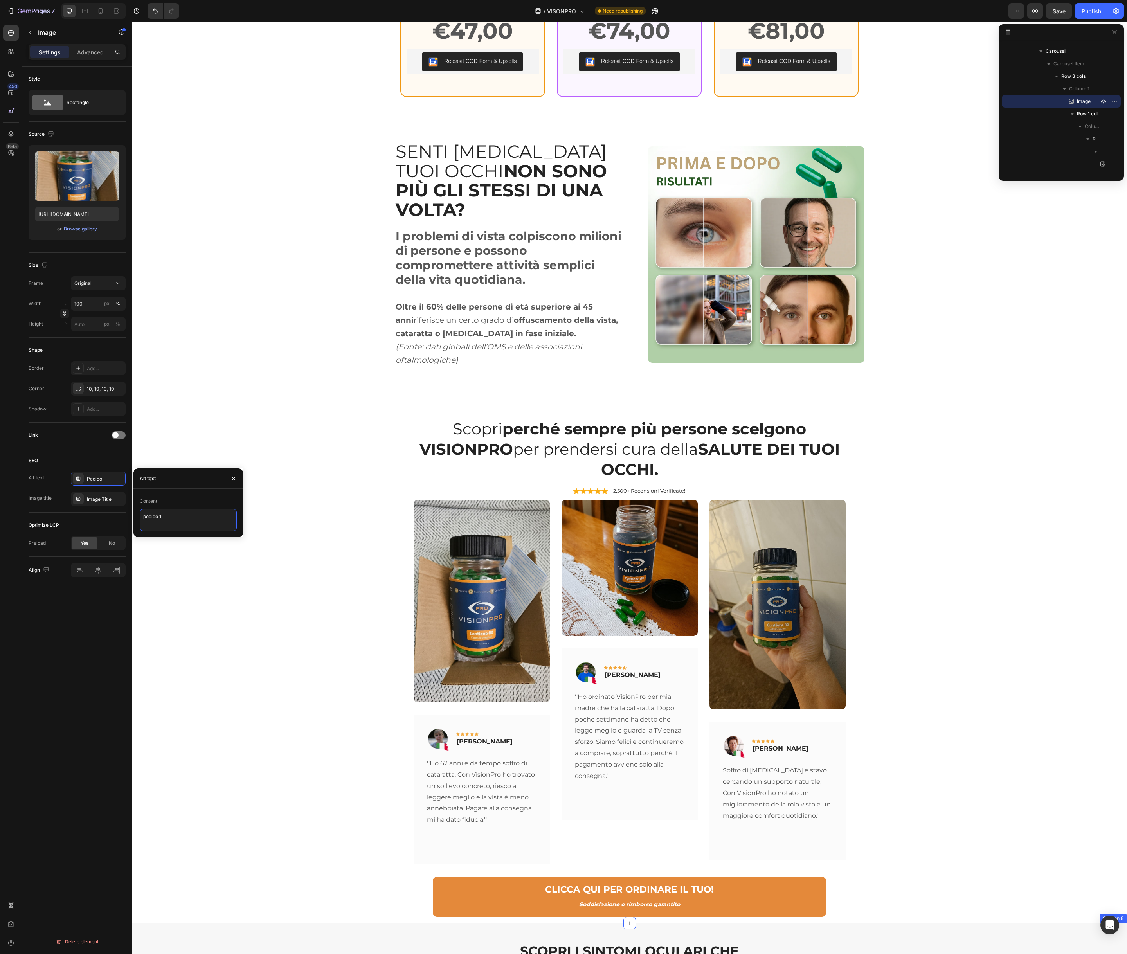
scroll to position [1663, 0]
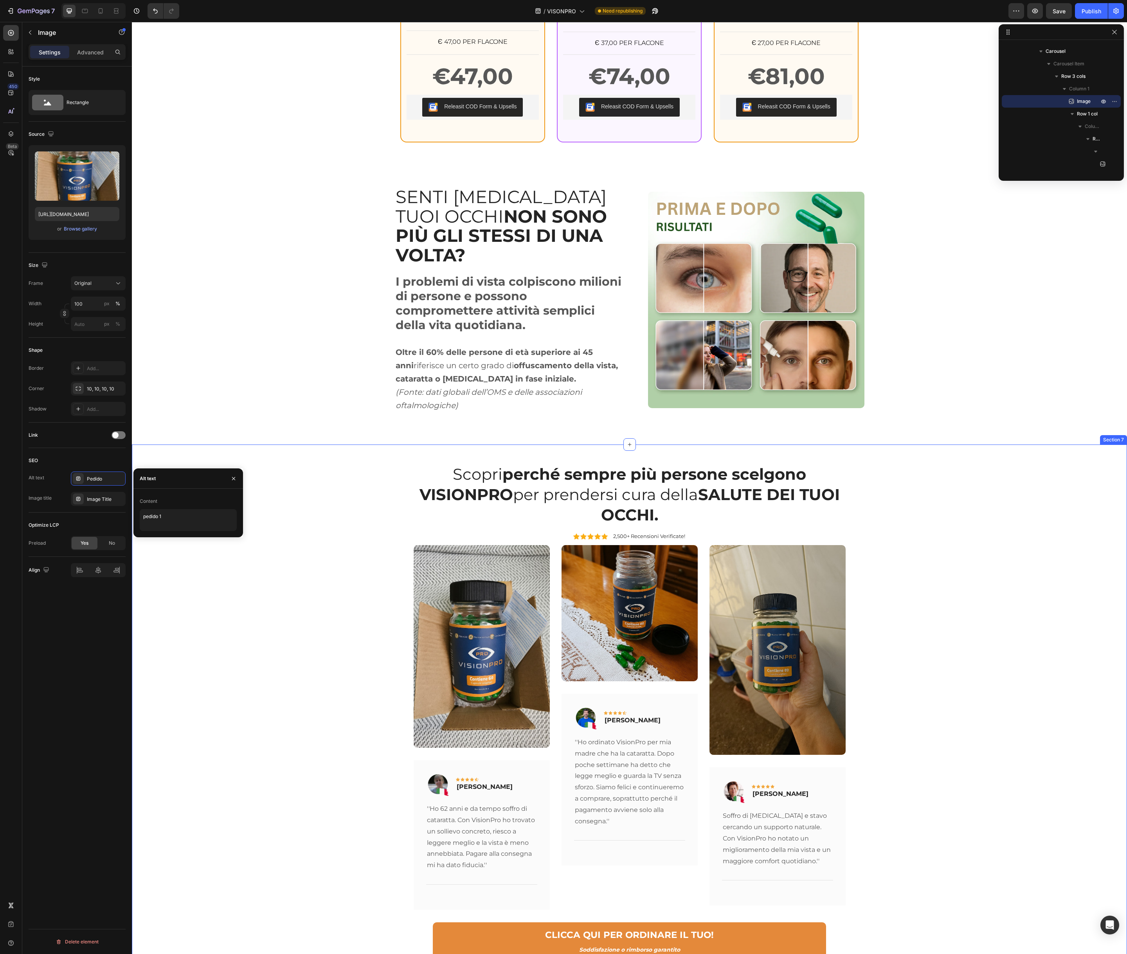
drag, startPoint x: 197, startPoint y: 593, endPoint x: 171, endPoint y: 580, distance: 29.6
click at [197, 593] on div "Scopri perché sempre più persone scelgono VISIONPRO per prendersi cura della SA…" at bounding box center [630, 712] width 984 height 499
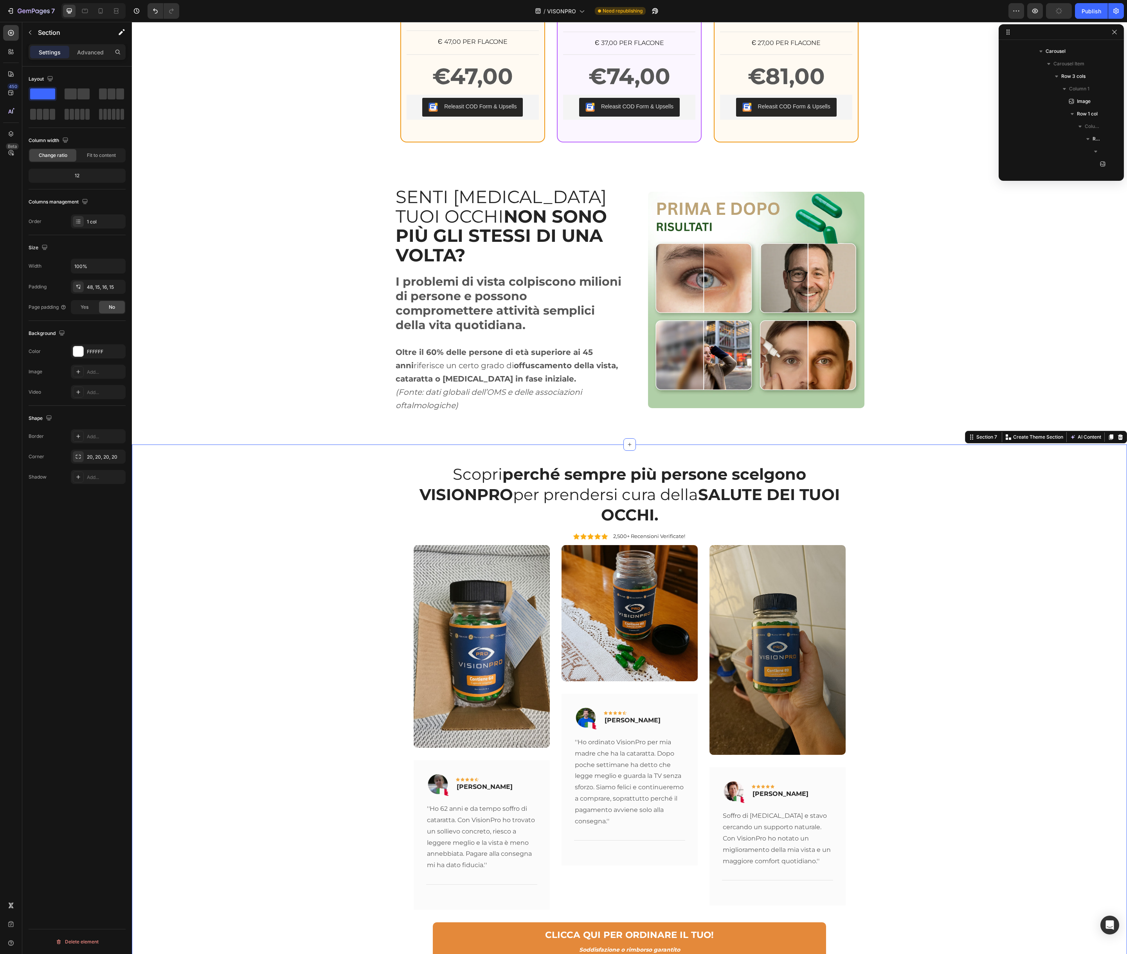
scroll to position [1476, 0]
click at [454, 558] on img at bounding box center [482, 646] width 136 height 203
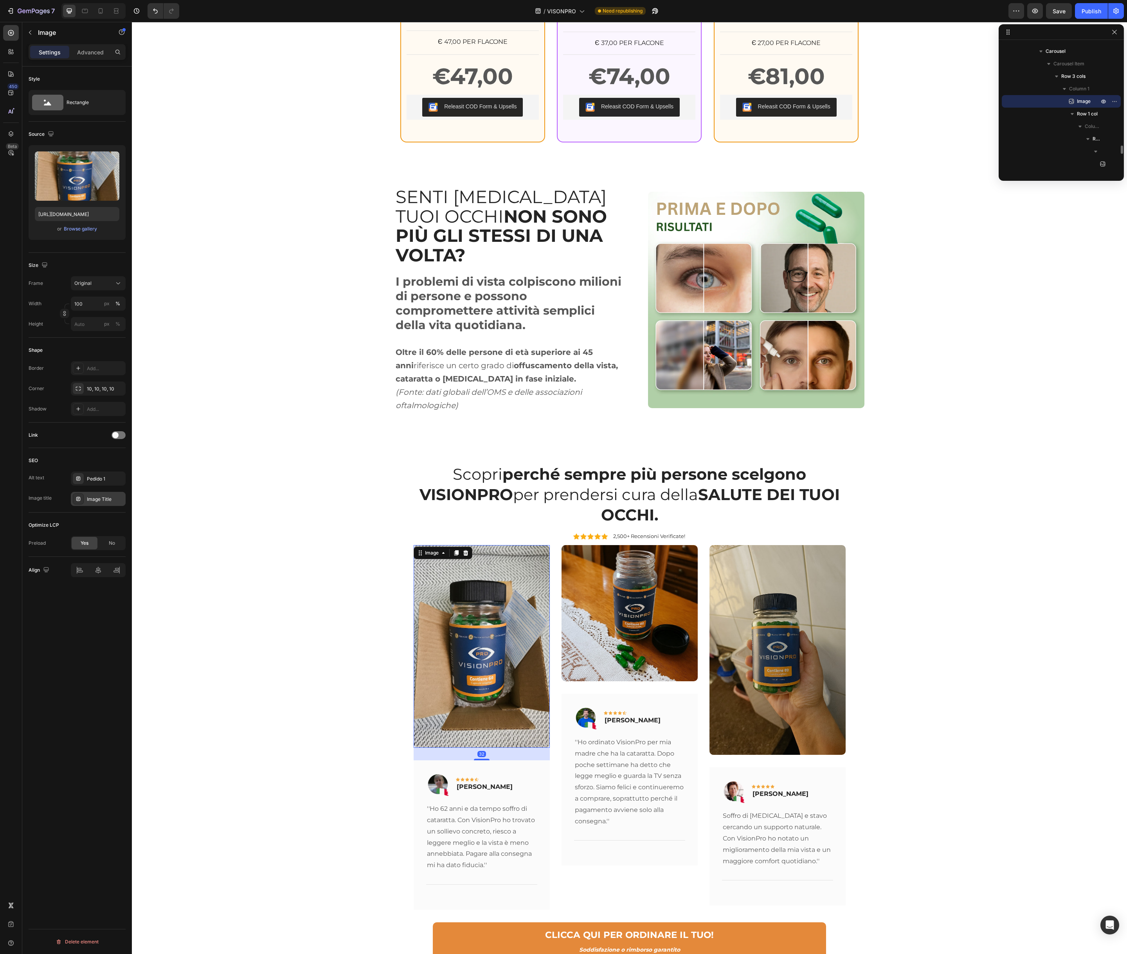
click at [90, 496] on div "Image Title" at bounding box center [105, 499] width 37 height 7
click at [153, 530] on textarea "Image Title" at bounding box center [188, 541] width 97 height 22
click at [154, 532] on textarea "Image Title" at bounding box center [188, 541] width 97 height 22
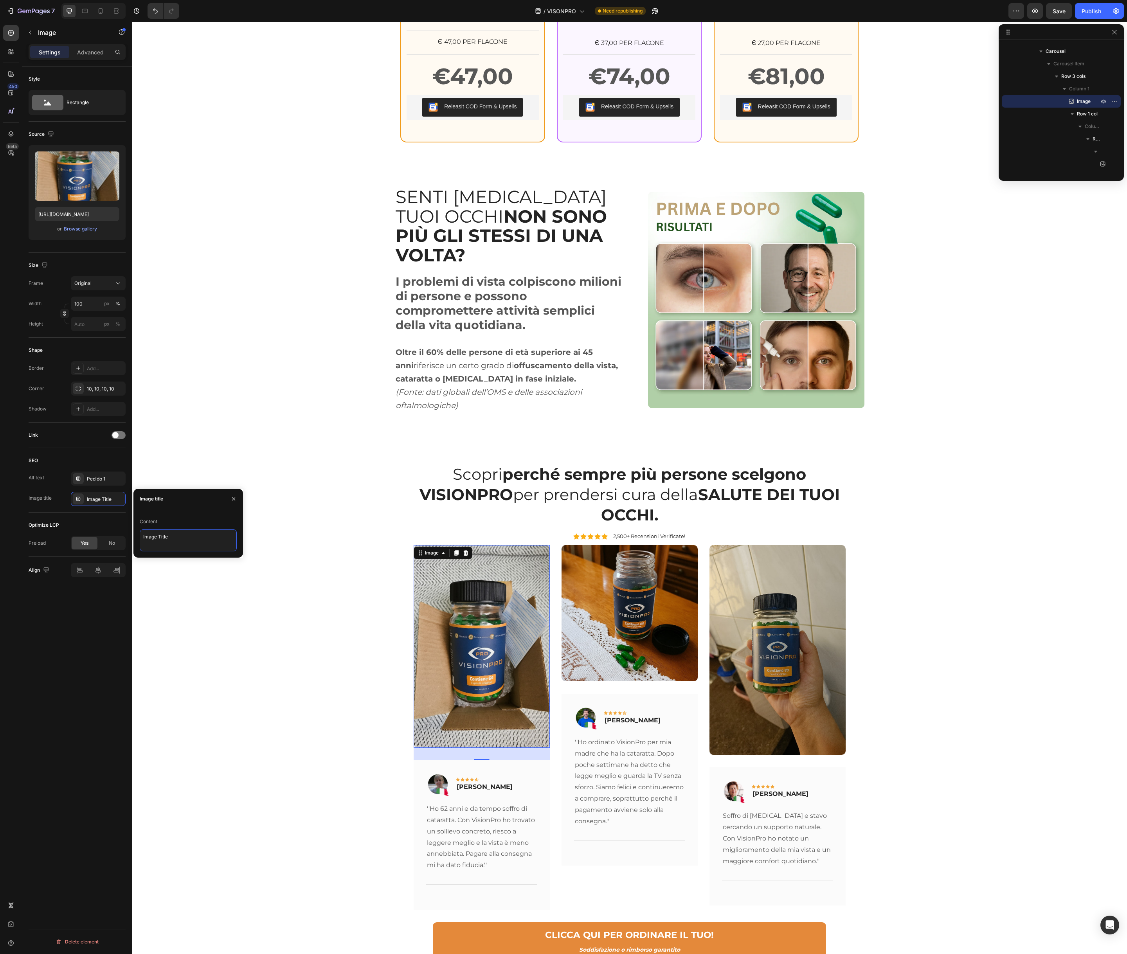
click at [154, 532] on textarea "Image Title" at bounding box center [188, 541] width 97 height 22
paste textarea "pedido 1"
type textarea "pedido 1"
click at [582, 548] on img at bounding box center [630, 613] width 136 height 136
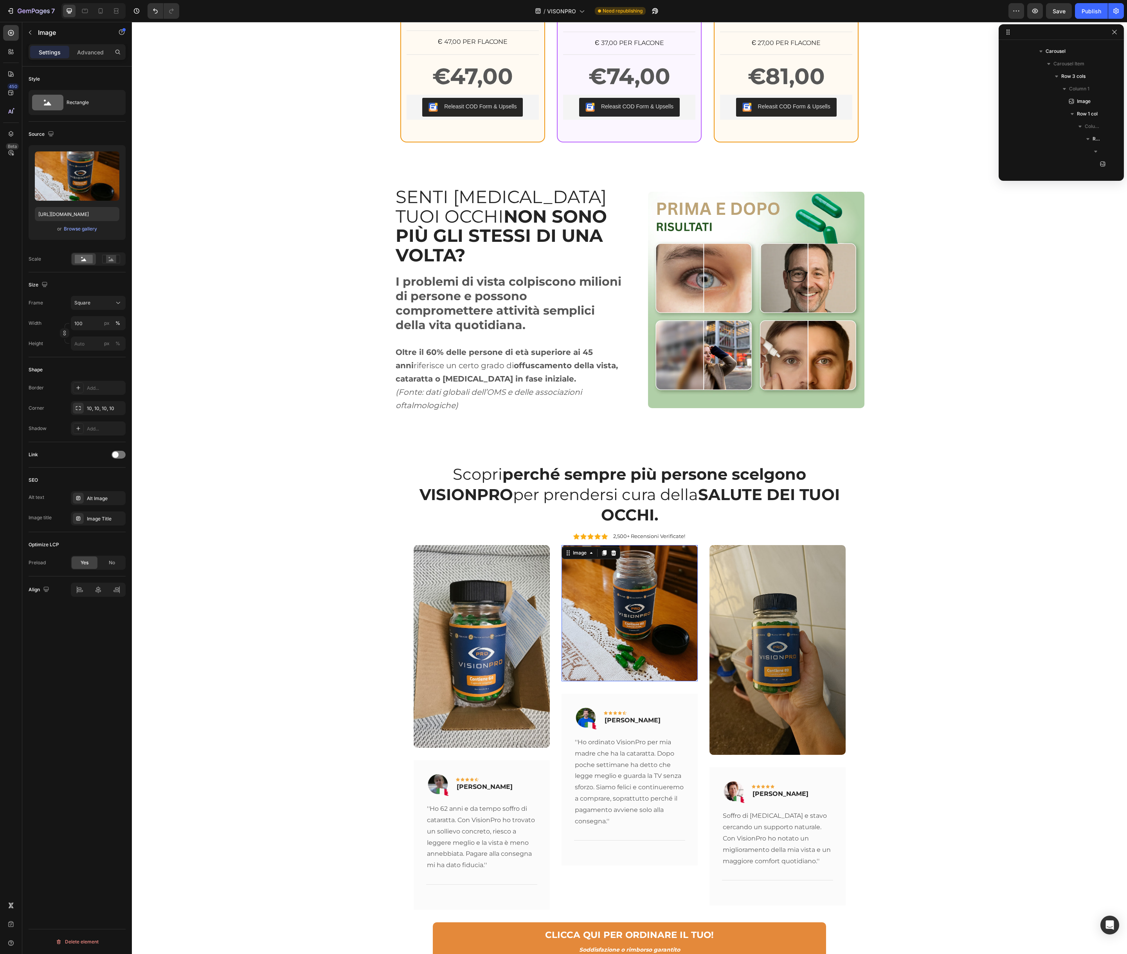
scroll to position [1752, 0]
drag, startPoint x: 123, startPoint y: 501, endPoint x: 127, endPoint y: 504, distance: 5.6
click at [123, 501] on div "Alt Image" at bounding box center [105, 498] width 37 height 7
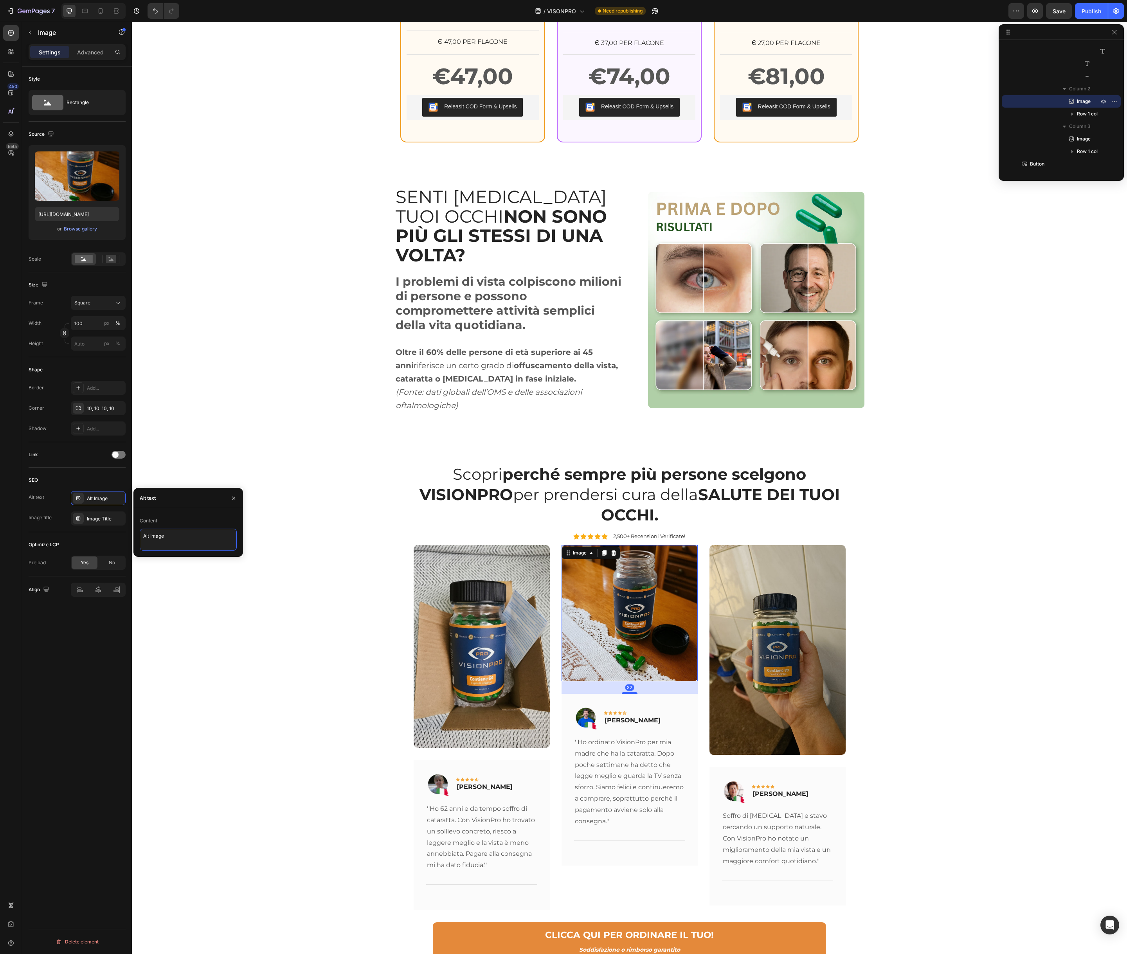
click at [169, 541] on textarea "Alt Image" at bounding box center [188, 540] width 97 height 22
paste textarea "pedido 1"
type textarea "pedido 2"
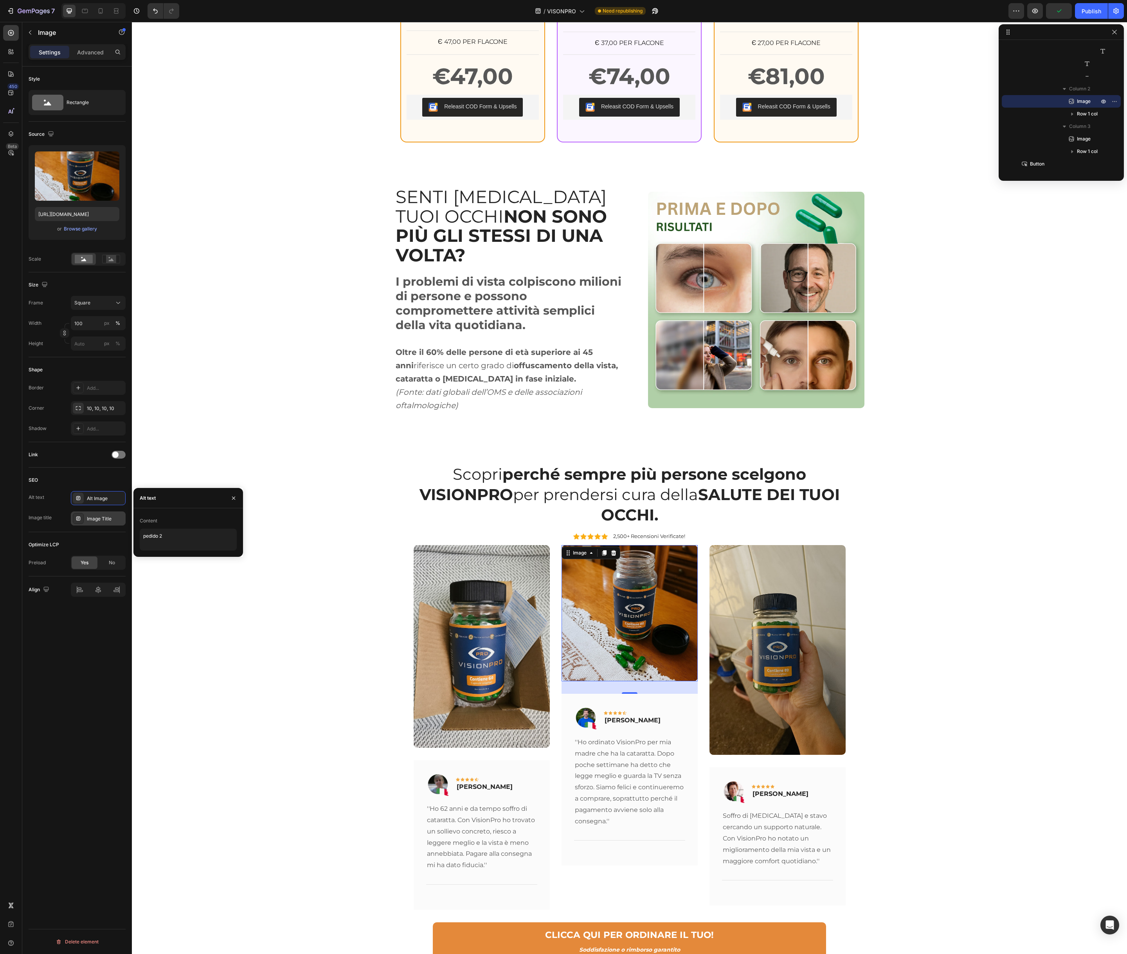
click at [114, 519] on div "Image Title" at bounding box center [105, 519] width 37 height 7
click at [178, 558] on textarea "Image Title" at bounding box center [188, 560] width 97 height 22
paste textarea "pedido 1"
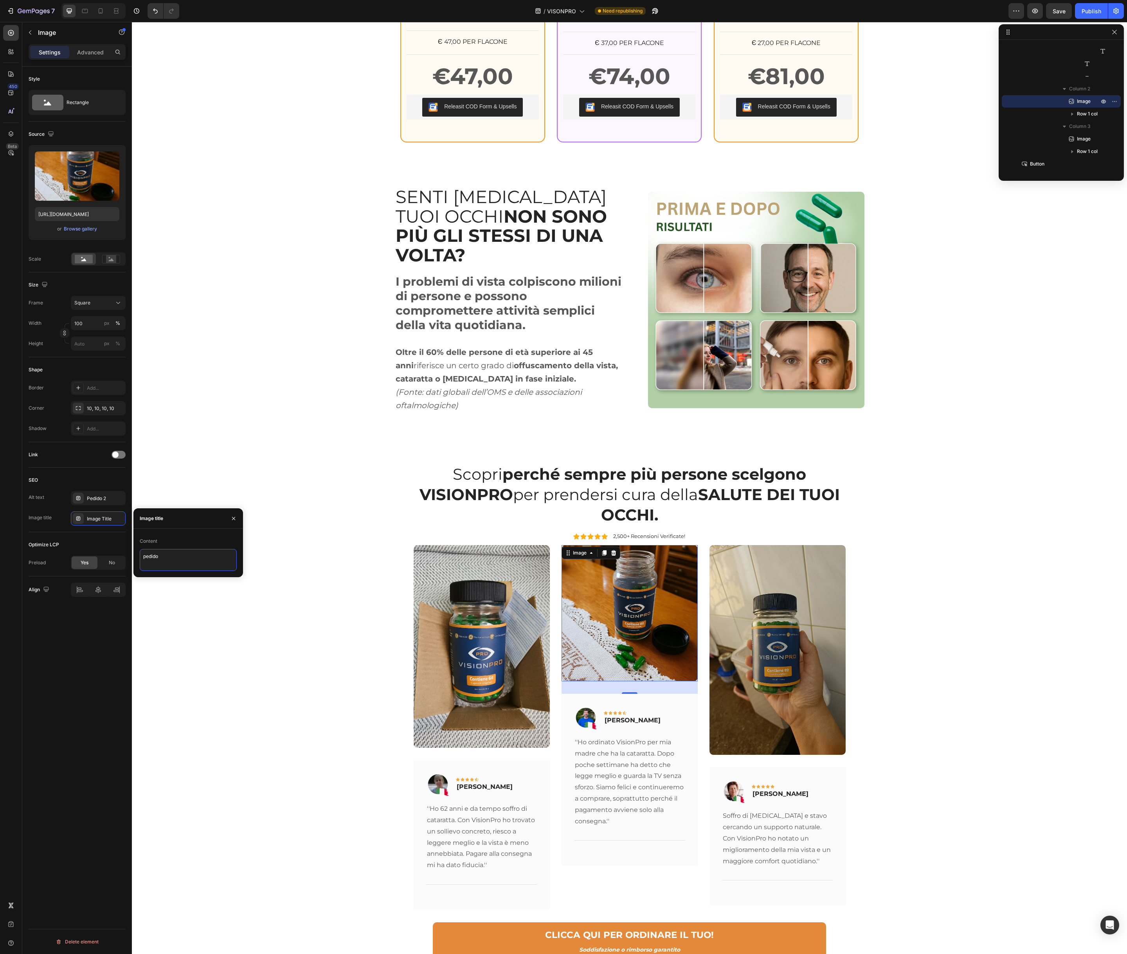
type textarea "pedido 2"
click at [737, 584] on img at bounding box center [778, 650] width 136 height 210
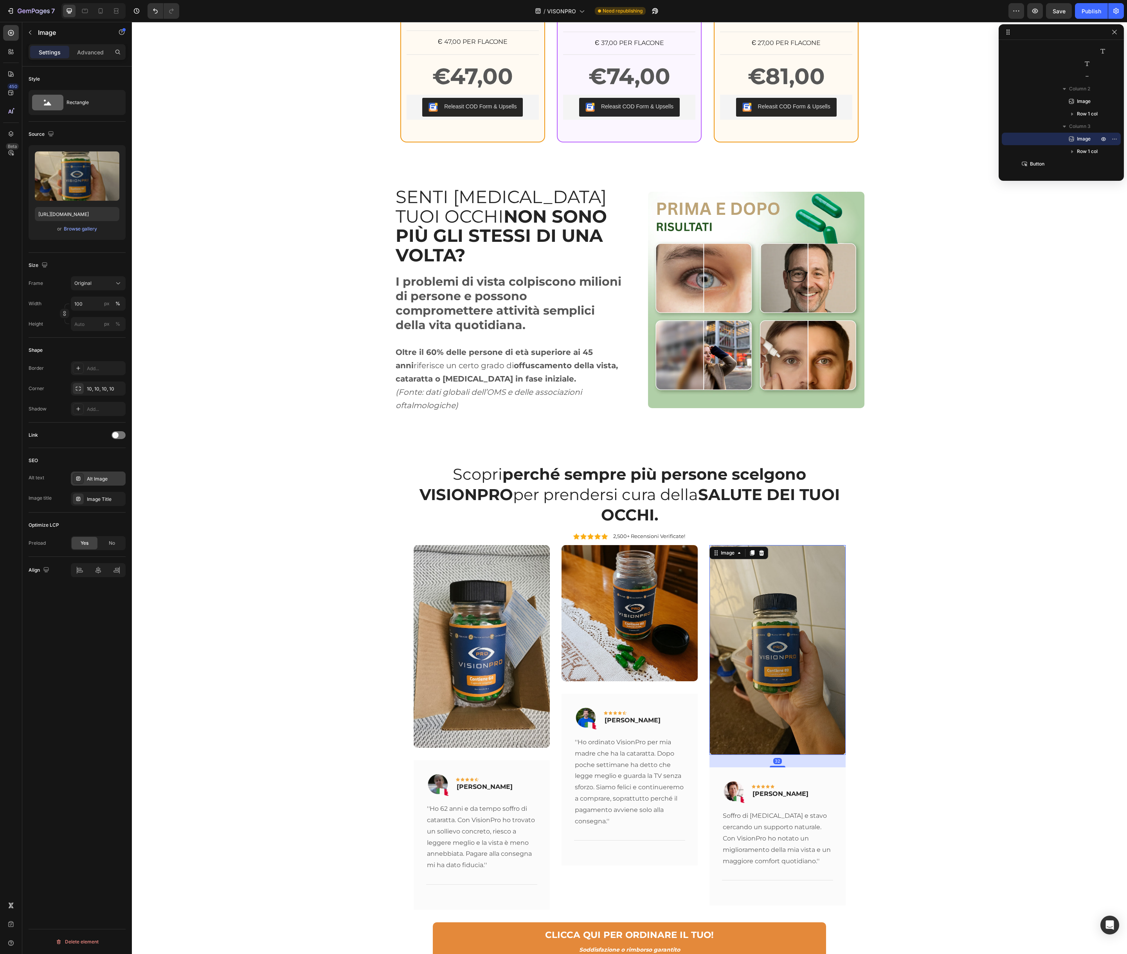
drag, startPoint x: 101, startPoint y: 479, endPoint x: 105, endPoint y: 482, distance: 4.5
click at [101, 479] on div "Alt Image" at bounding box center [105, 479] width 37 height 7
click at [182, 524] on textarea "Alt Image" at bounding box center [188, 520] width 97 height 22
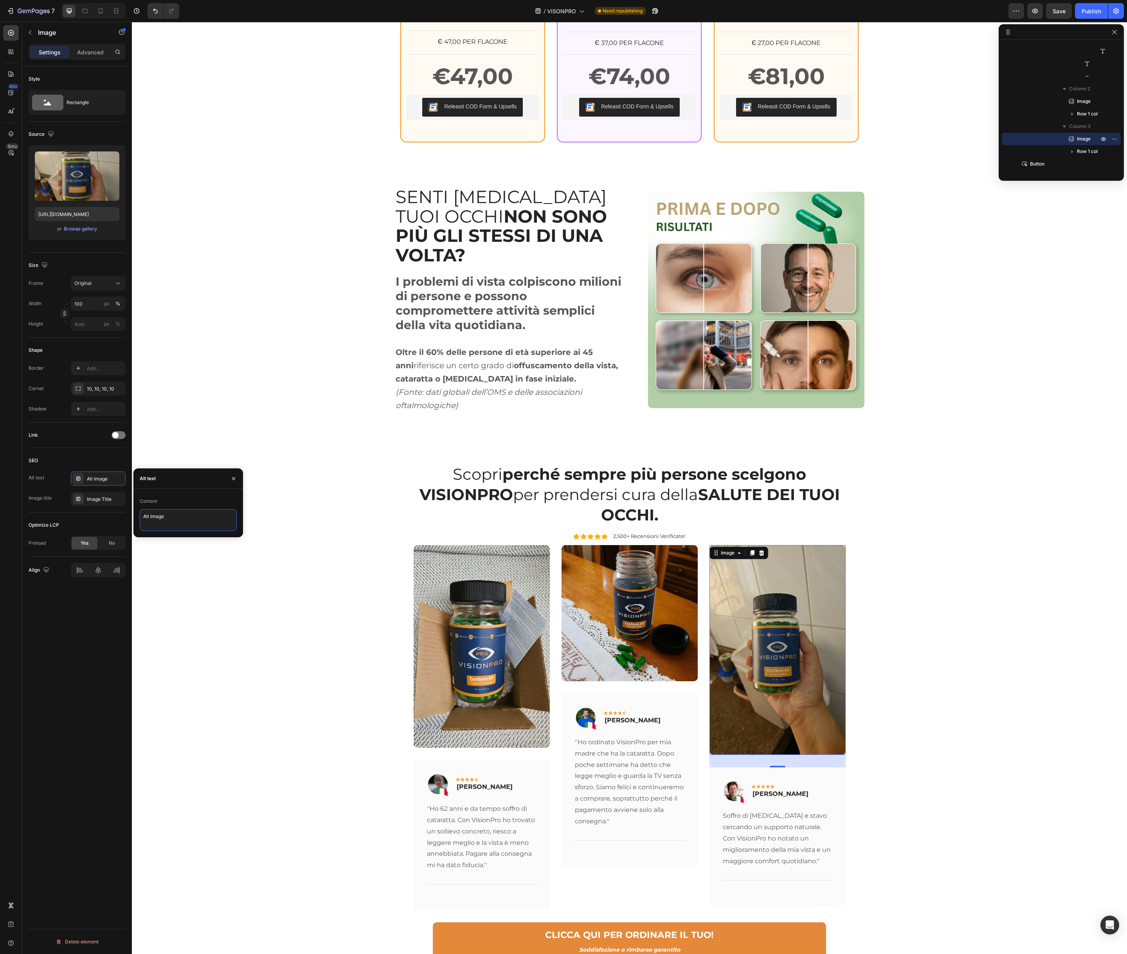
paste textarea "pedido 1"
type textarea "pedido 3"
click at [99, 496] on div "Image Title" at bounding box center [105, 499] width 37 height 7
click at [166, 538] on textarea "Image Title" at bounding box center [188, 541] width 97 height 22
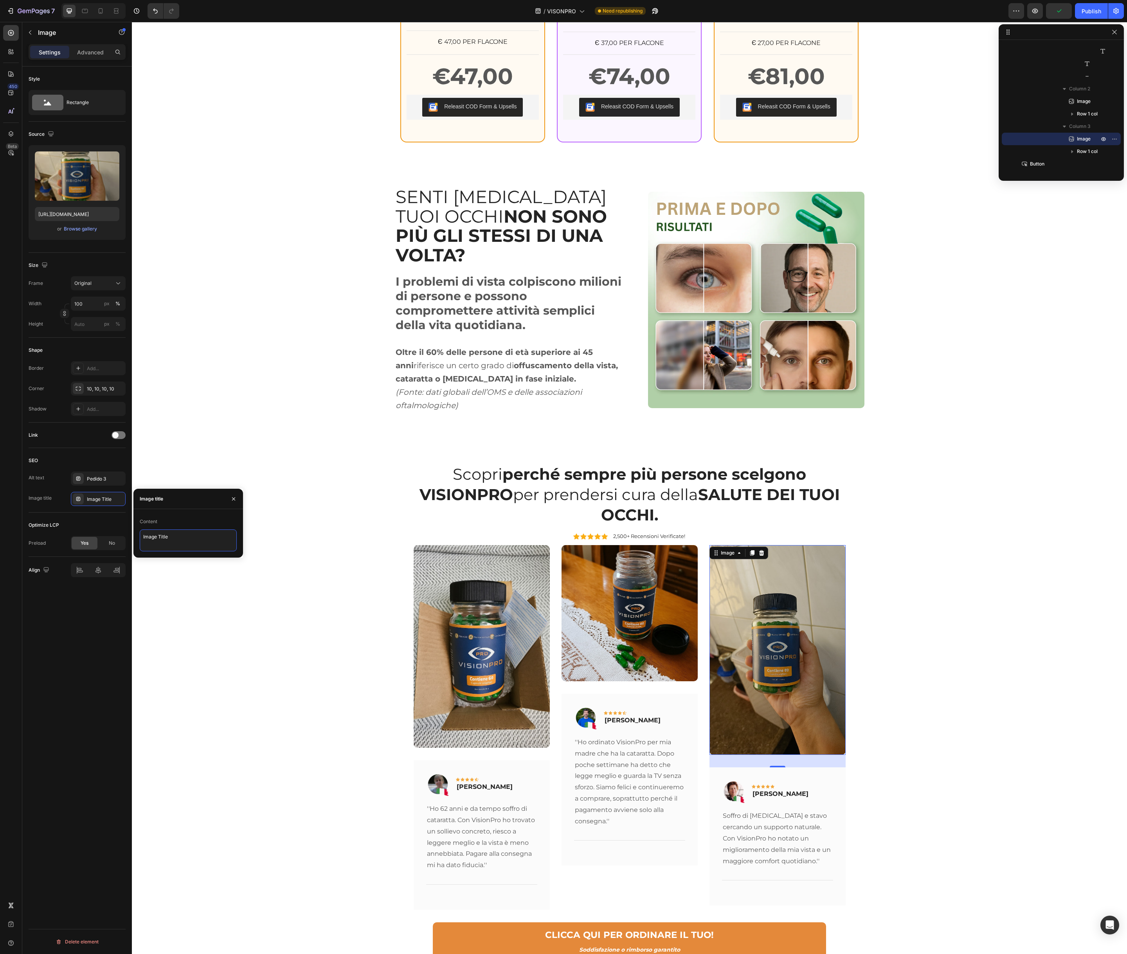
click at [166, 538] on textarea "Image Title" at bounding box center [188, 541] width 97 height 22
paste textarea "pedido 1"
type textarea "pedido 3"
click at [216, 581] on div "Scopri perché sempre più persone scelgono VISIONPRO per prendersi cura della SA…" at bounding box center [630, 712] width 984 height 499
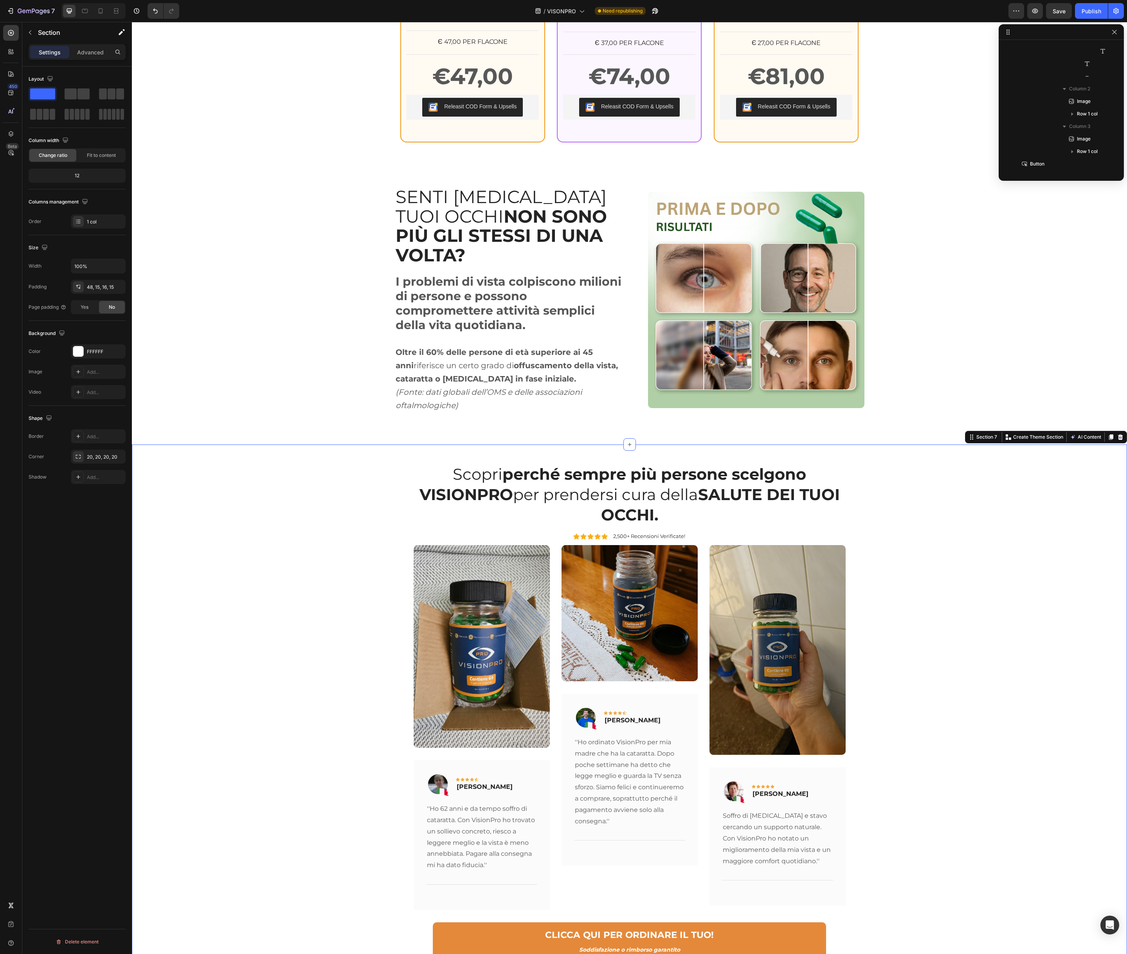
scroll to position [1476, 0]
click at [476, 783] on p "Cristina Martini" at bounding box center [485, 787] width 56 height 9
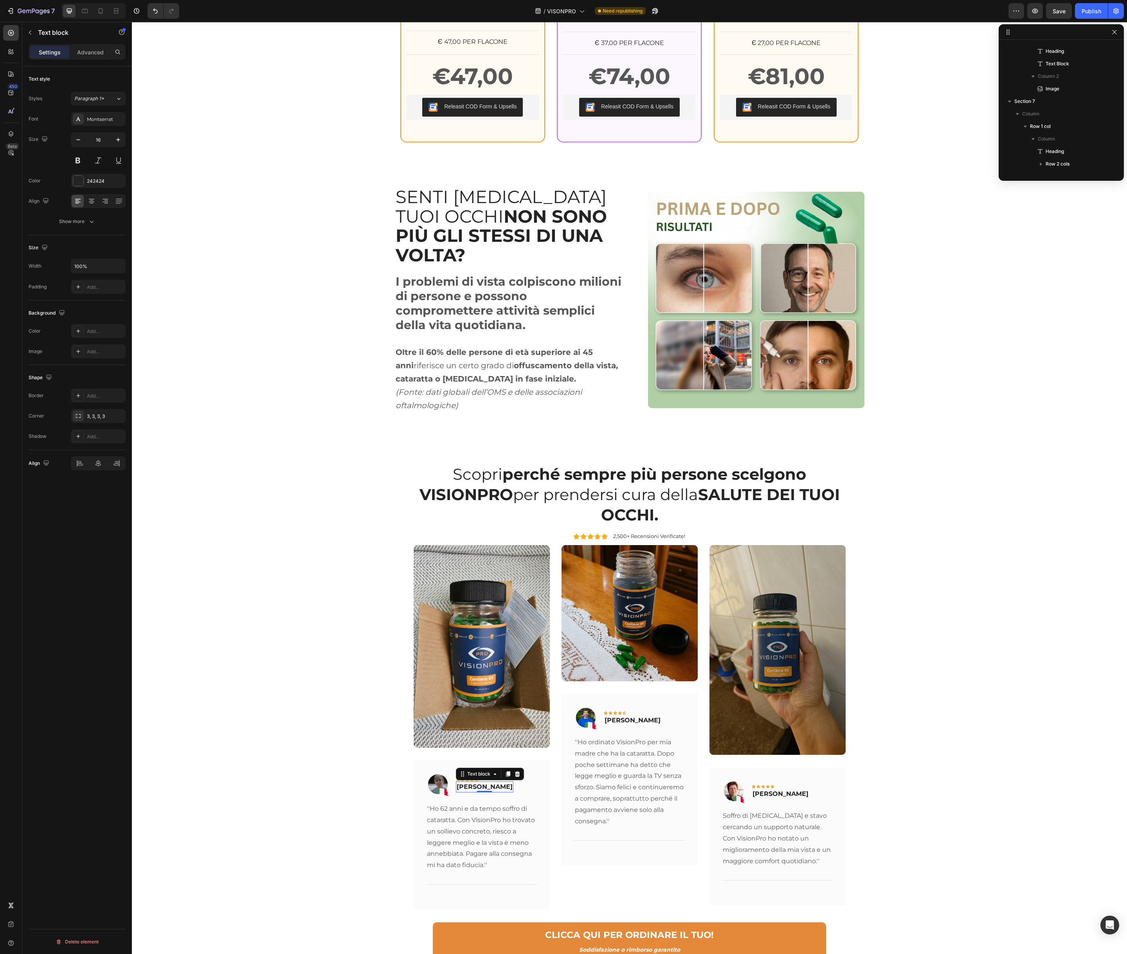
scroll to position [1702, 0]
click at [476, 783] on p "Cristina Martini" at bounding box center [485, 787] width 56 height 9
copy p "Cristina Martini"
click at [434, 773] on img at bounding box center [437, 784] width 23 height 23
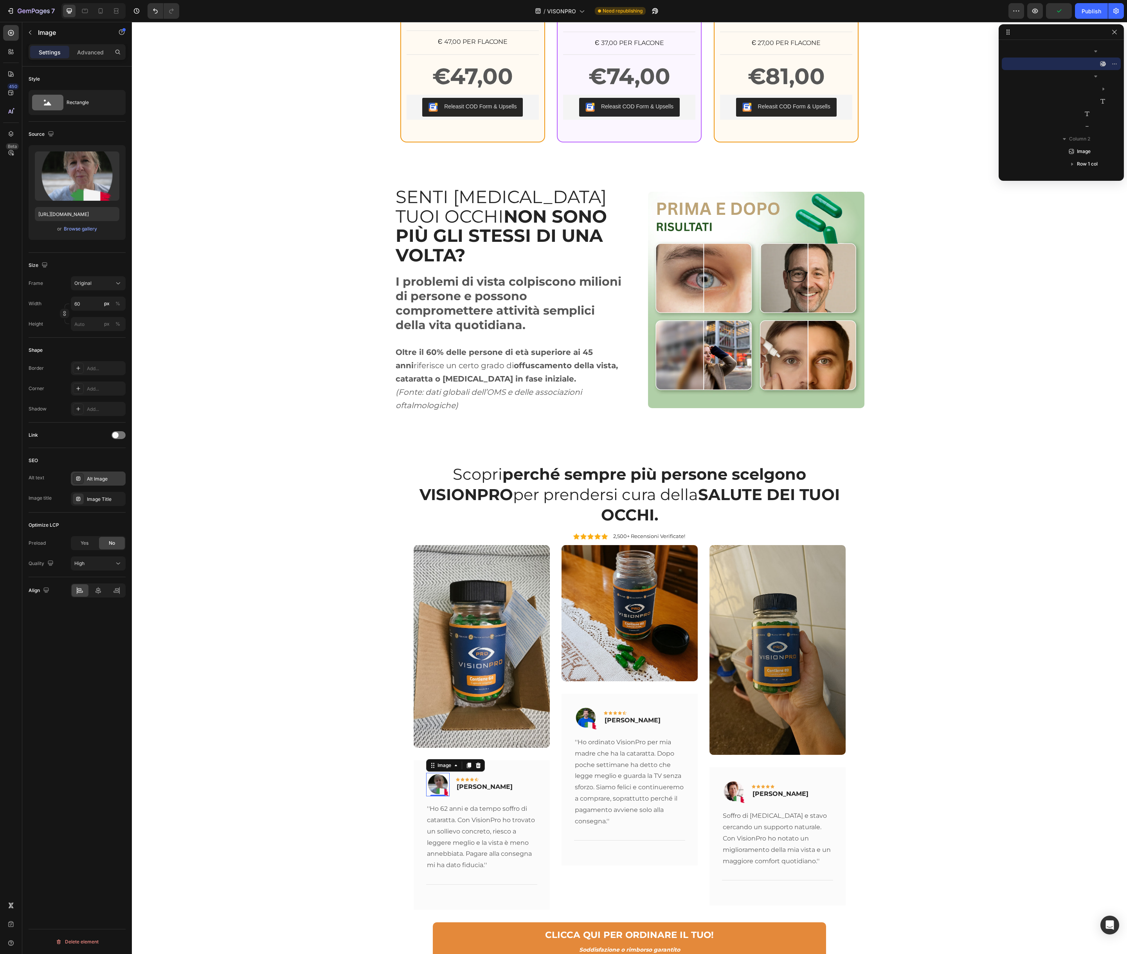
click at [112, 481] on div "Alt Image" at bounding box center [105, 479] width 37 height 7
click at [157, 514] on textarea "Alt Image" at bounding box center [188, 520] width 97 height 22
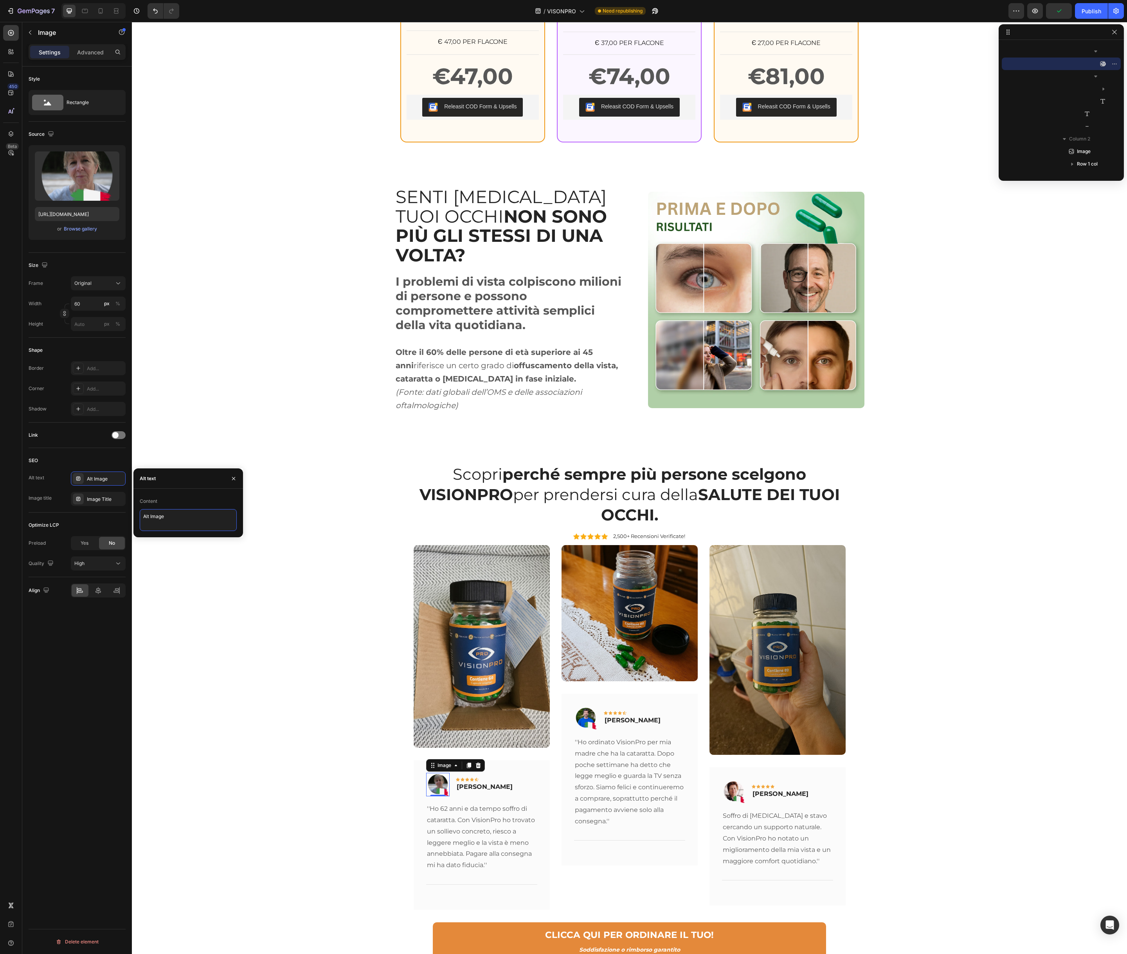
click at [157, 514] on textarea "Alt Image" at bounding box center [188, 520] width 97 height 22
paste textarea "Cristina Martini"
type textarea "Cristina Martini"
drag, startPoint x: 101, startPoint y: 490, endPoint x: 102, endPoint y: 495, distance: 5.0
click at [101, 490] on div "Alt text Alt Image Image title Image Title" at bounding box center [77, 489] width 97 height 34
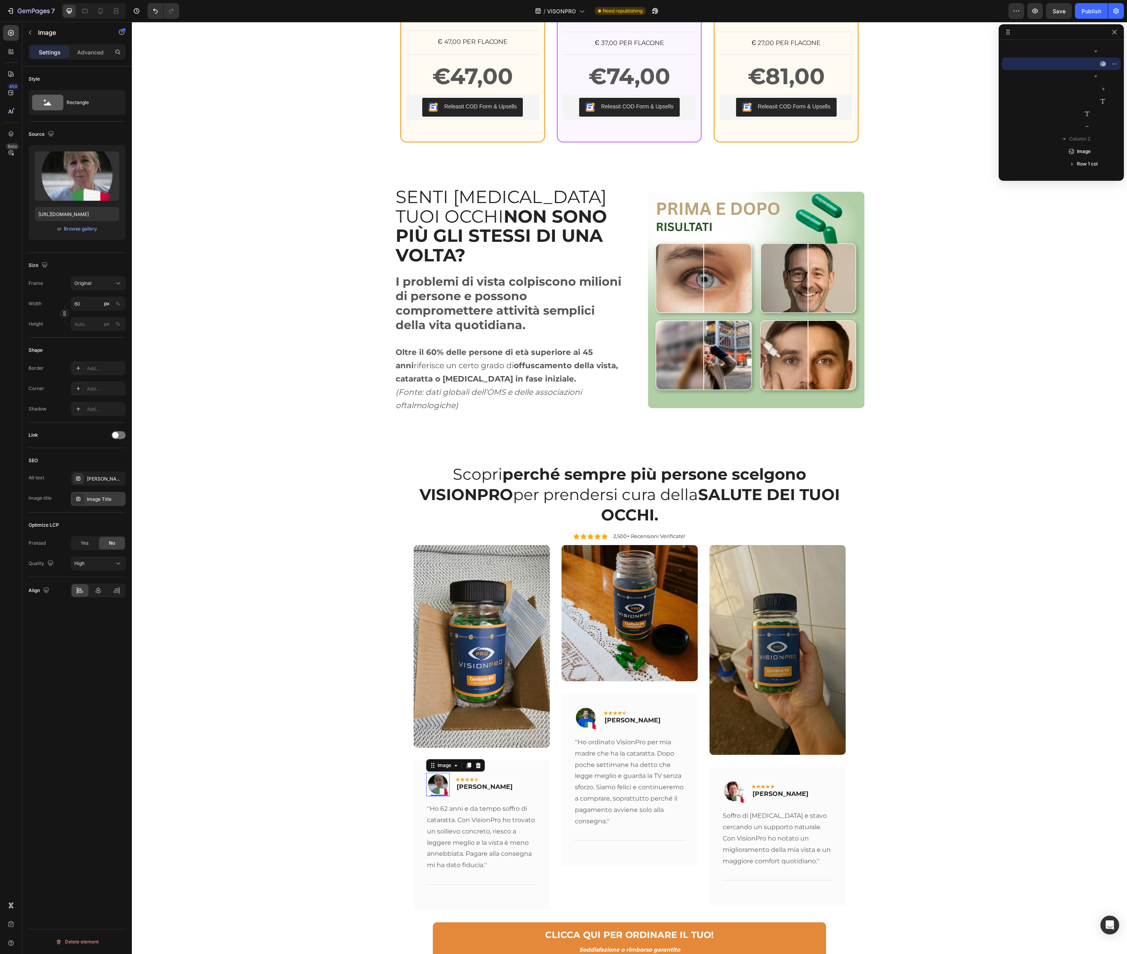
click at [102, 499] on div "Image Title" at bounding box center [105, 499] width 37 height 7
click at [162, 536] on textarea "Image Title" at bounding box center [188, 541] width 97 height 22
paste textarea "Cristina Martini"
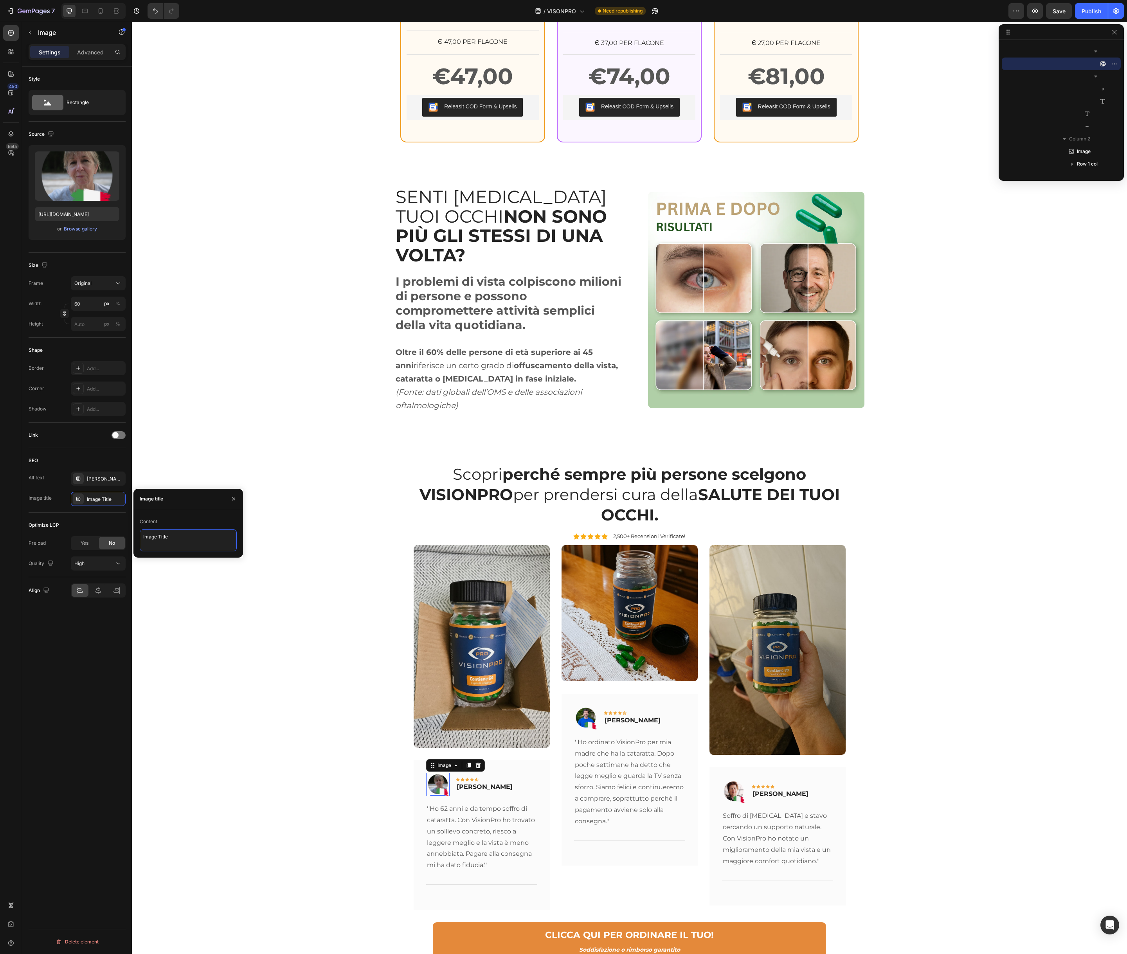
type textarea "Cristina Martini"
click at [623, 716] on p "Pietro Santoro" at bounding box center [633, 720] width 56 height 9
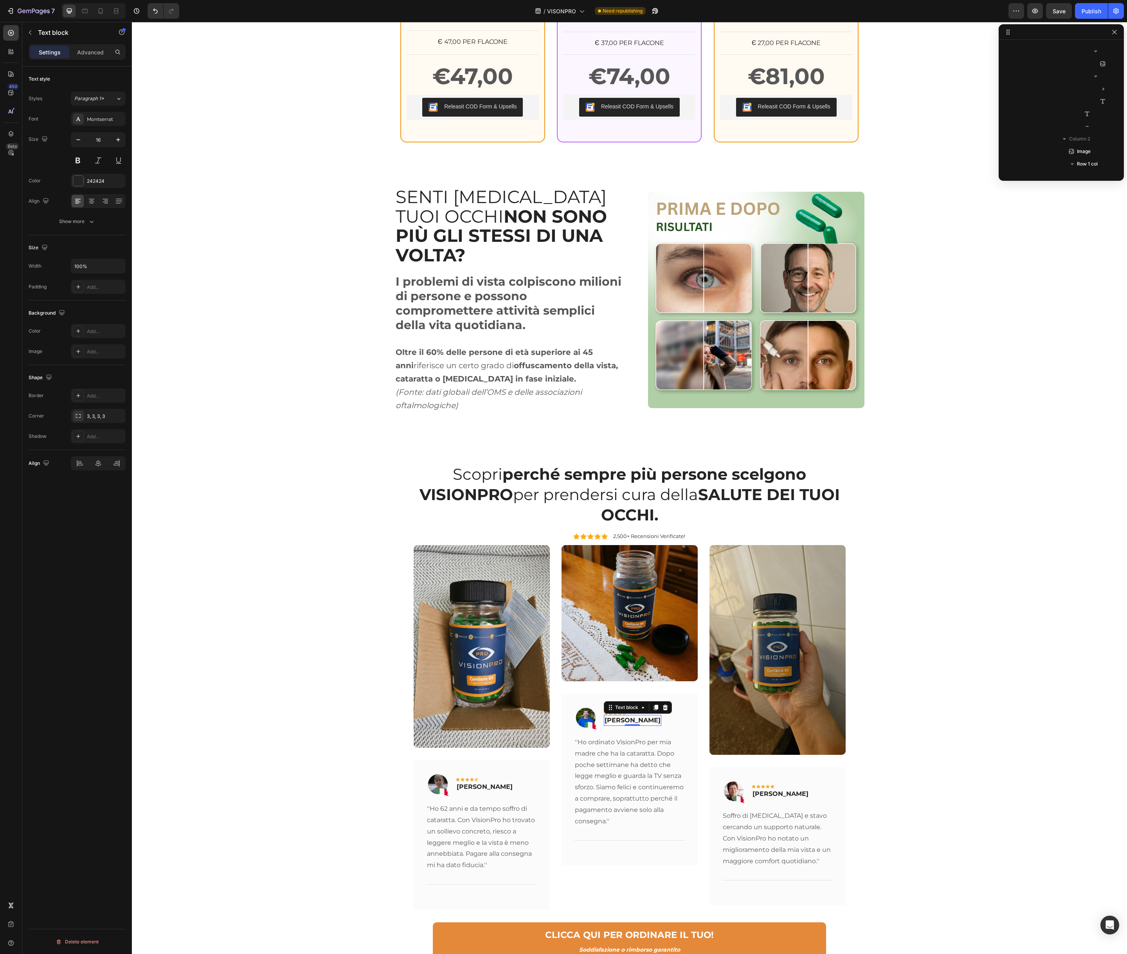
scroll to position [1852, 0]
click at [623, 716] on p "Pietro Santoro" at bounding box center [633, 720] width 56 height 9
copy p "Pietro Santoro"
click at [586, 707] on img at bounding box center [585, 718] width 23 height 23
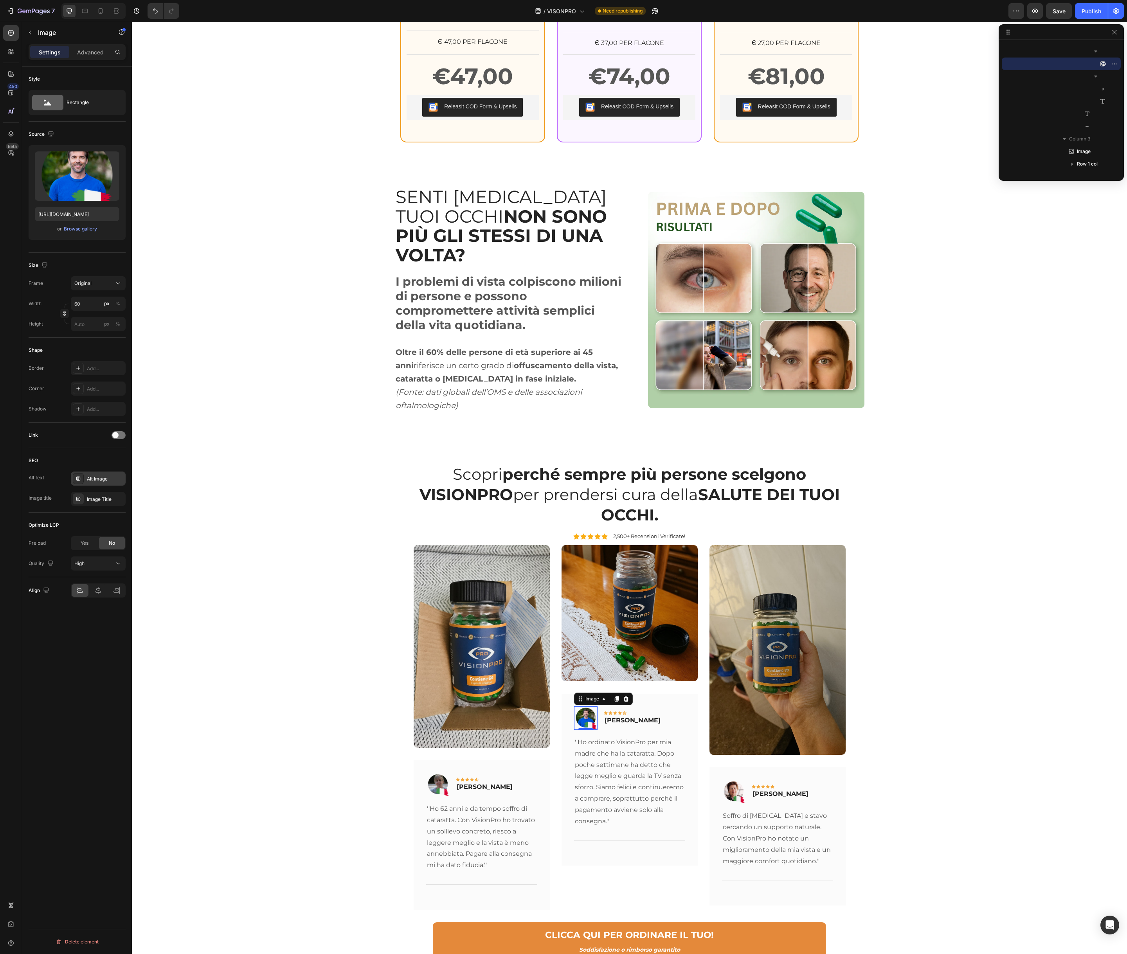
click at [101, 480] on div "Alt Image" at bounding box center [105, 479] width 37 height 7
click at [173, 526] on textarea "Alt Image" at bounding box center [188, 520] width 97 height 22
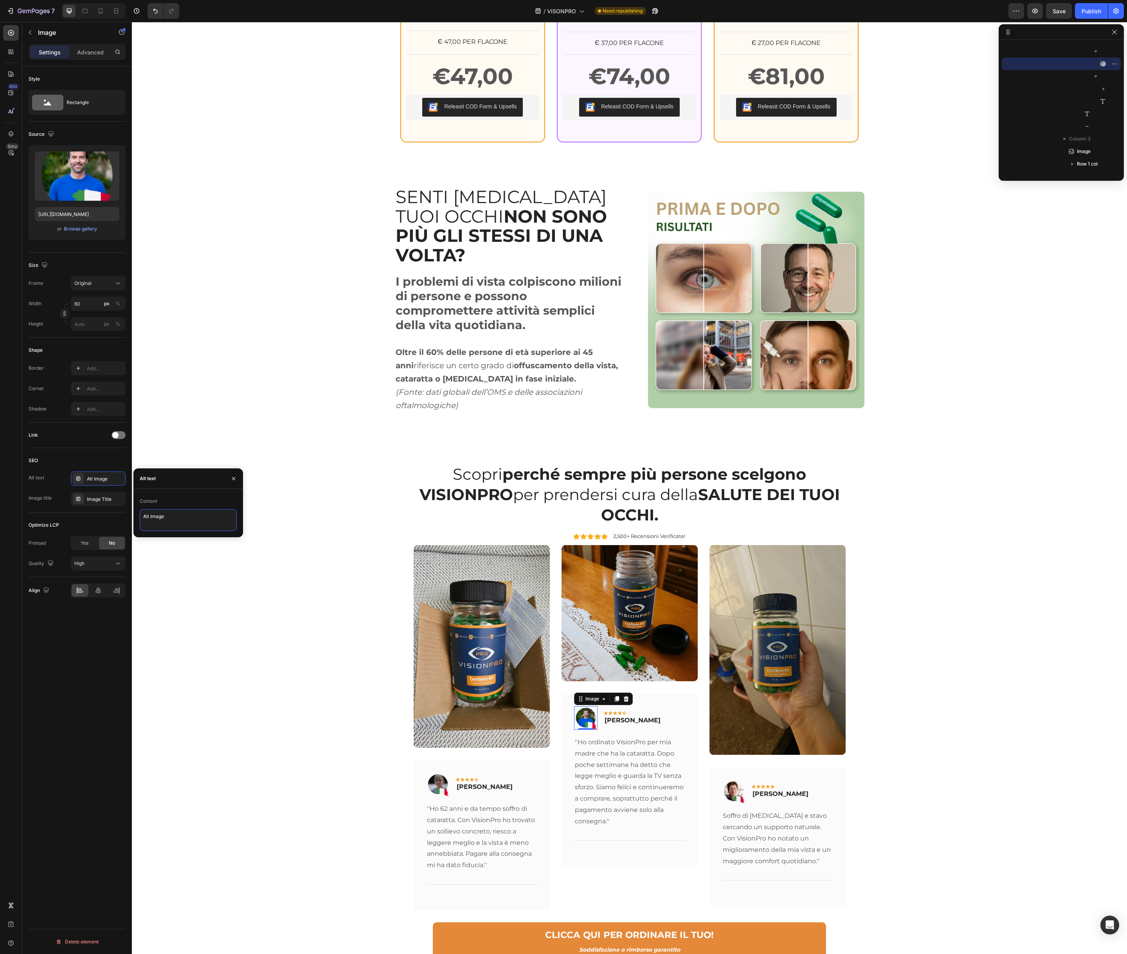
click at [173, 526] on textarea "Alt Image" at bounding box center [188, 520] width 97 height 22
paste textarea "Pietro Santoro"
type textarea "Pietro Santoro"
click at [99, 496] on div "Image Title" at bounding box center [105, 499] width 37 height 7
click at [161, 539] on textarea "Image Title" at bounding box center [188, 541] width 97 height 22
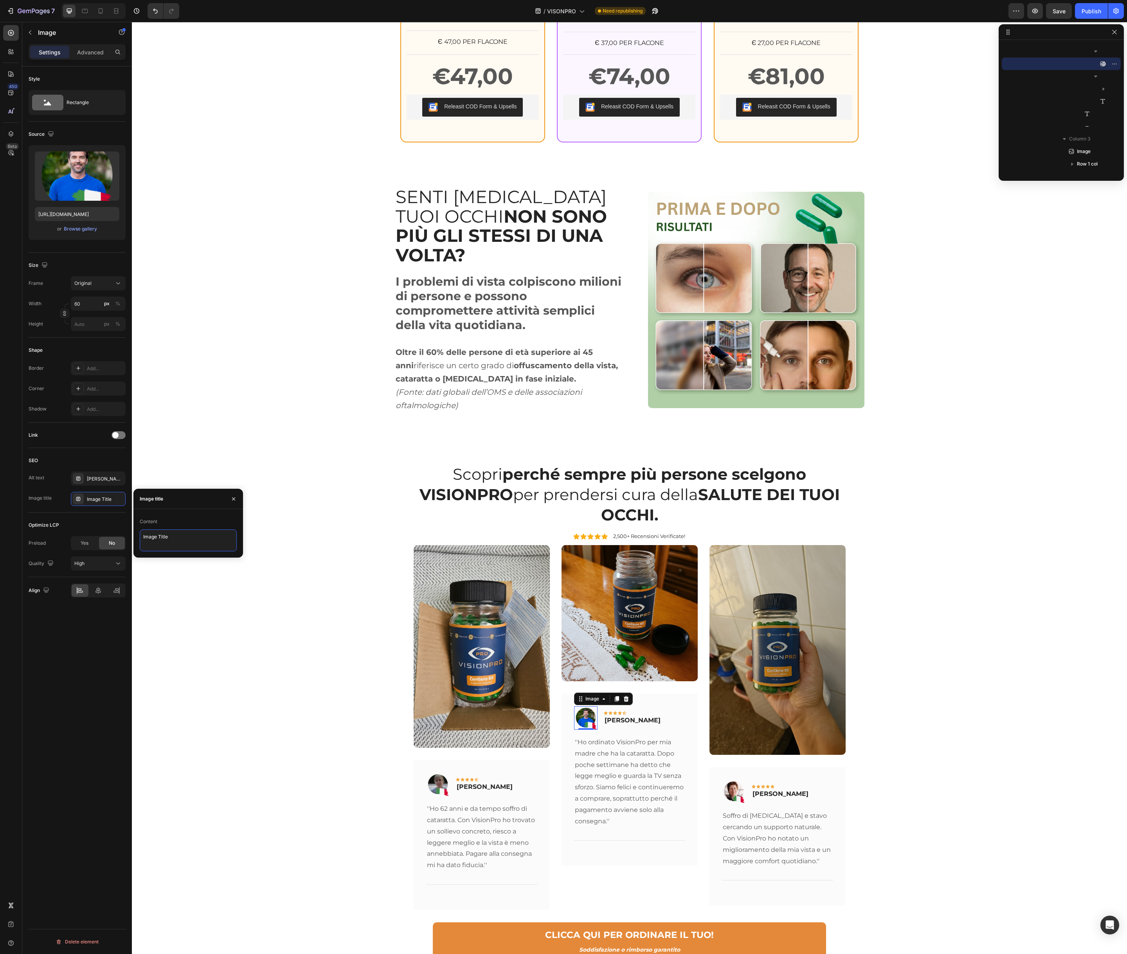
click at [161, 539] on textarea "Image Title" at bounding box center [188, 541] width 97 height 22
paste textarea "Pietro Santoro"
type textarea "Pietro Santoro"
click at [726, 780] on img at bounding box center [733, 791] width 23 height 23
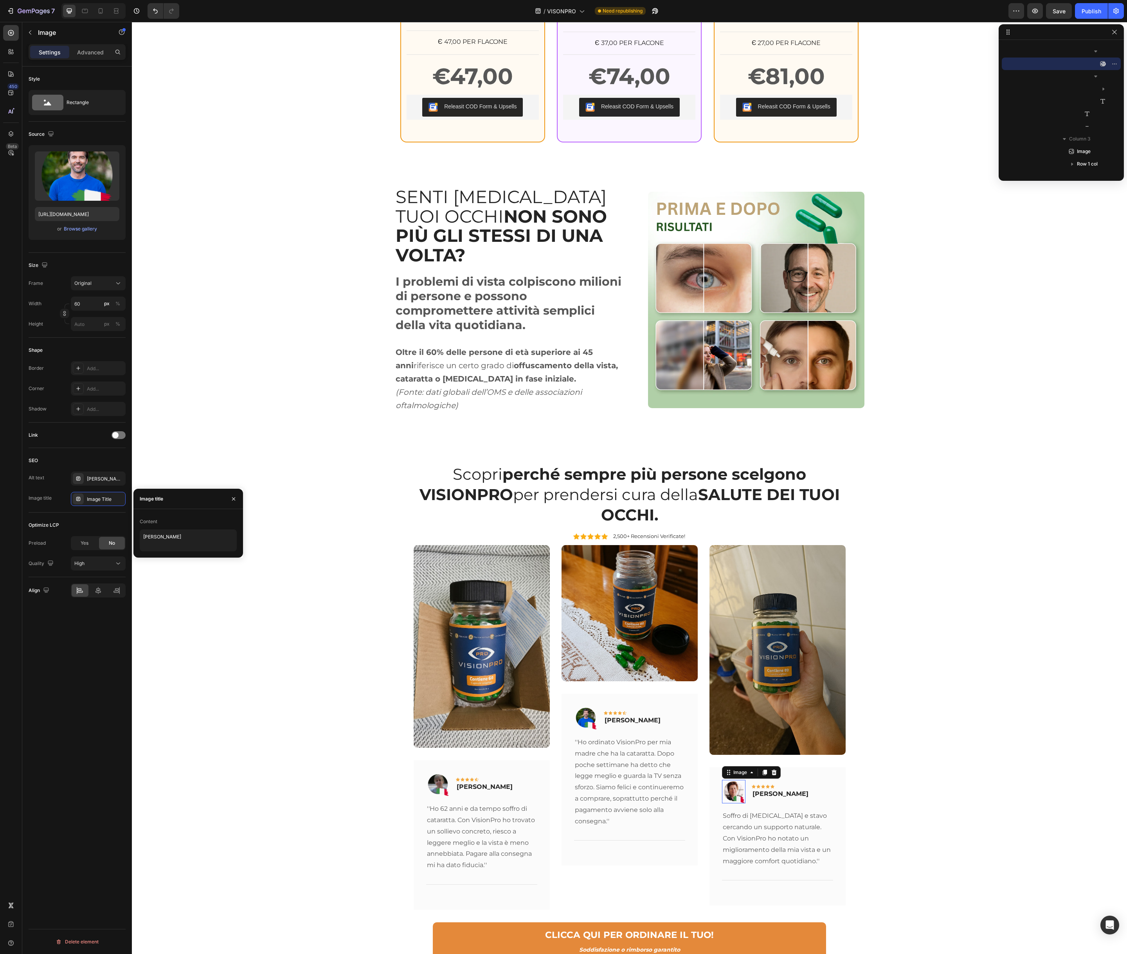
scroll to position [1965, 0]
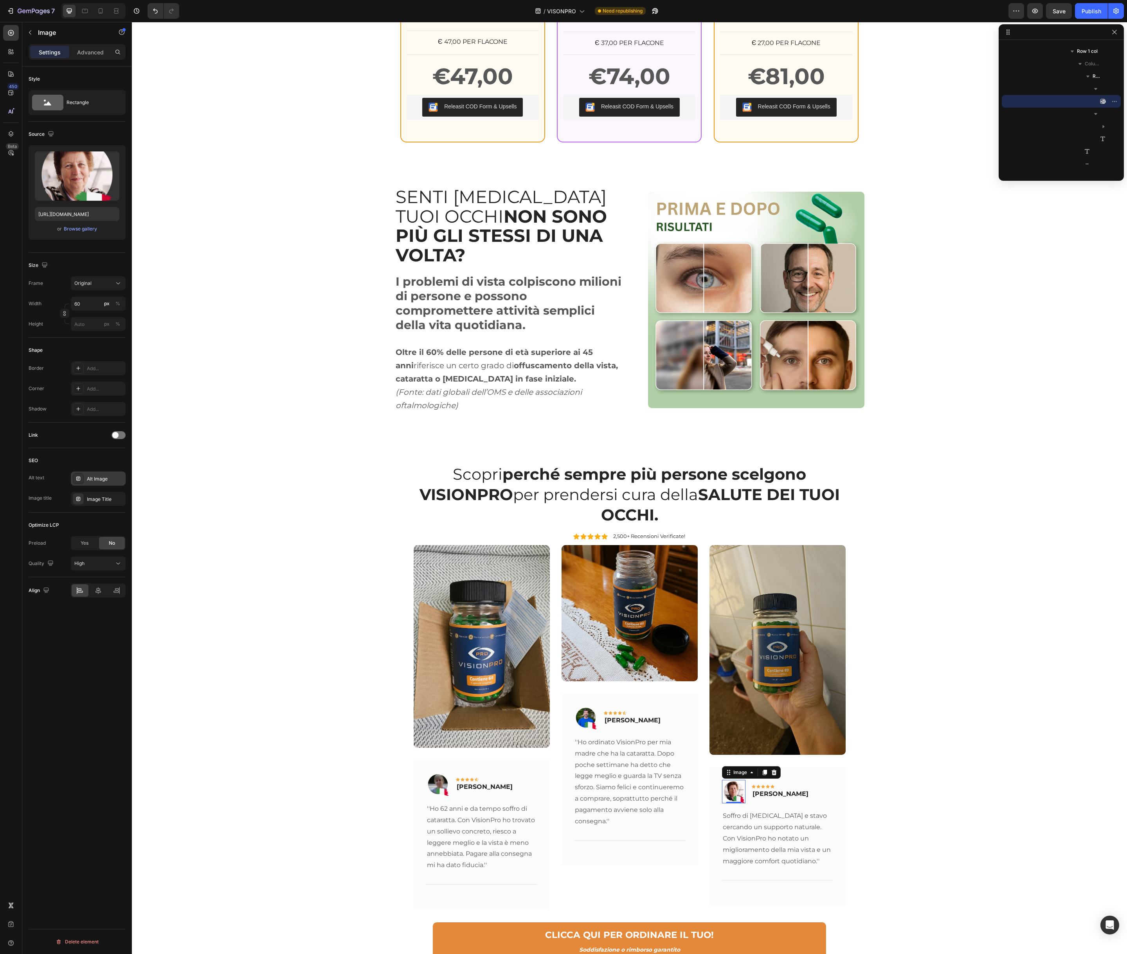
click at [98, 480] on div "Alt Image" at bounding box center [105, 479] width 37 height 7
click at [168, 525] on textarea "Alt Image" at bounding box center [188, 520] width 97 height 22
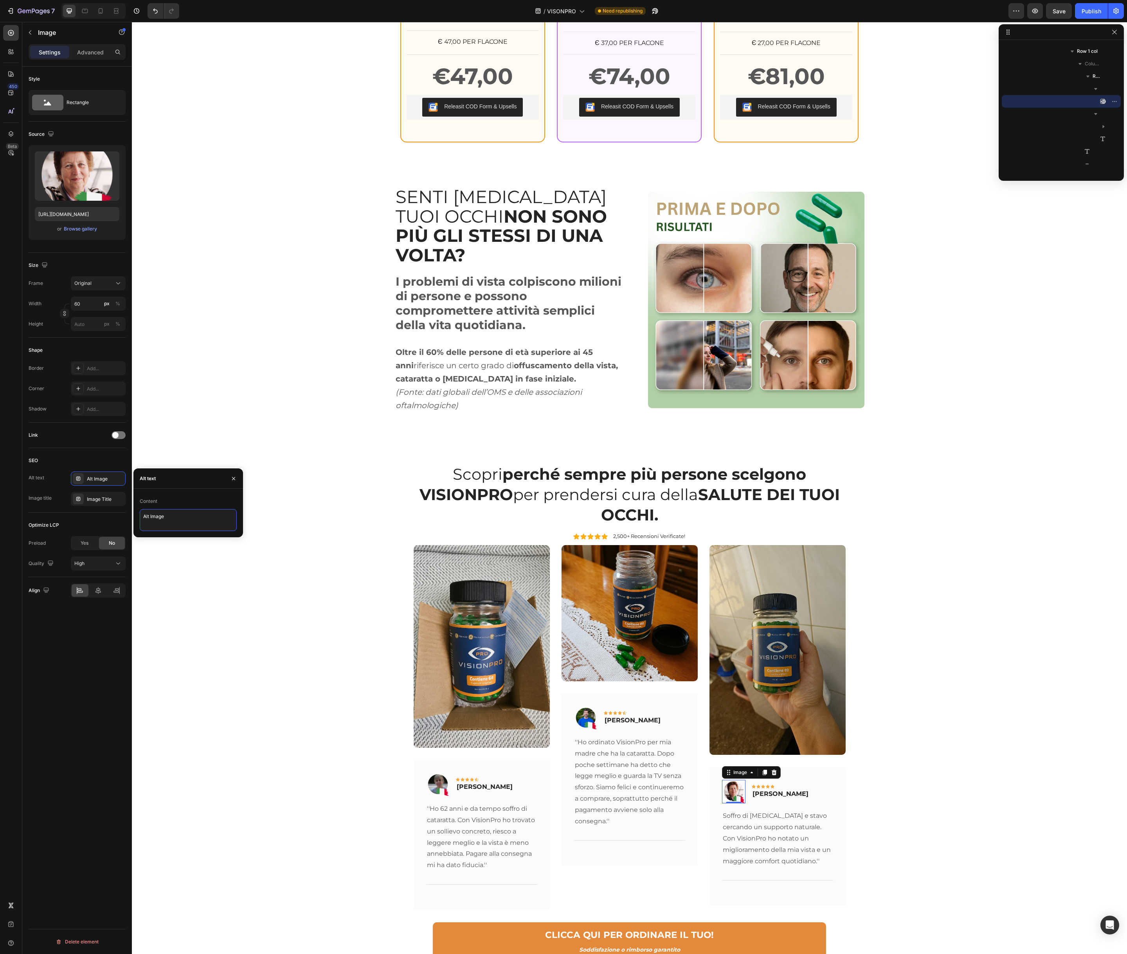
click at [168, 525] on textarea "Alt Image" at bounding box center [188, 520] width 97 height 22
paste textarea "Pietro Santoro"
type textarea "Pietro Santoro"
click at [799, 790] on p "Gabriella Pellegrini" at bounding box center [781, 794] width 56 height 9
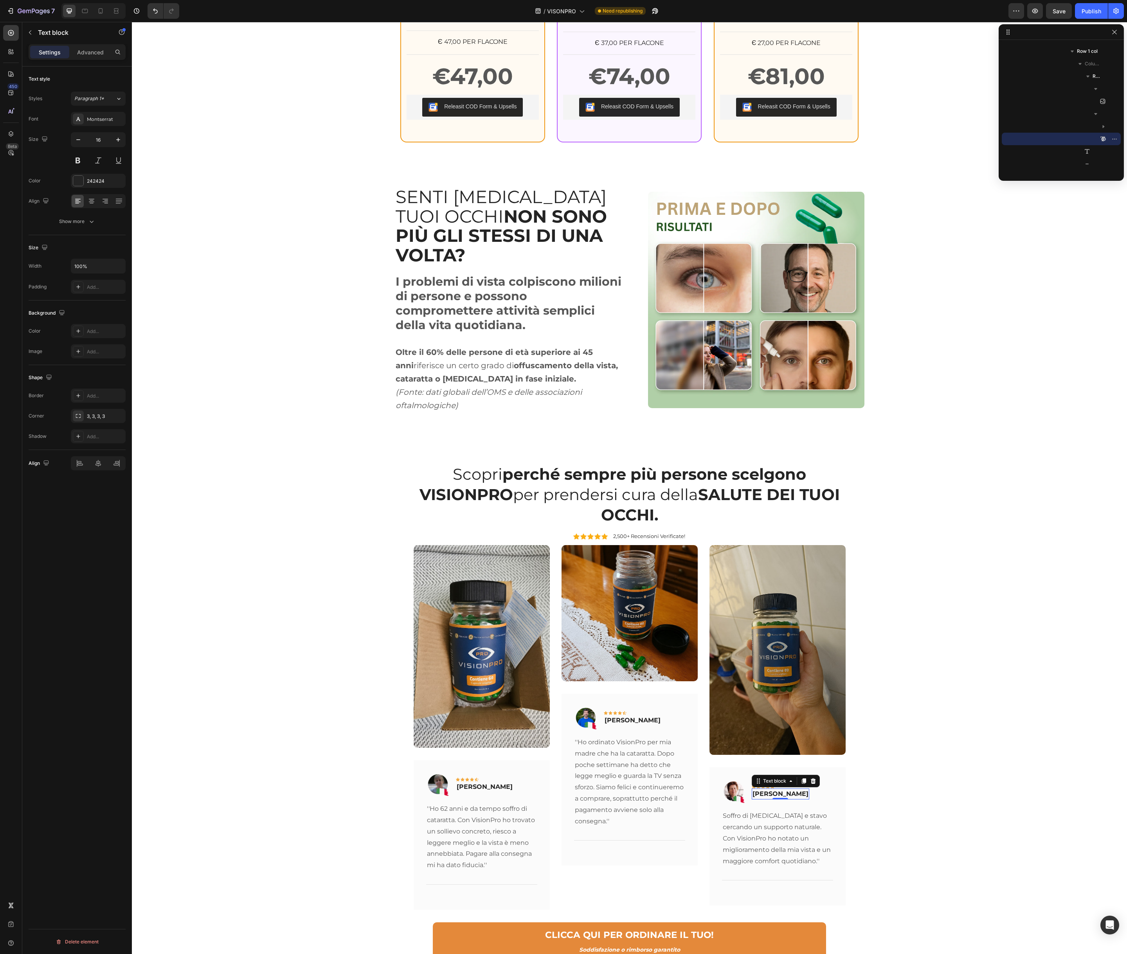
click at [799, 790] on p "Gabriella Pellegrini" at bounding box center [781, 794] width 56 height 9
copy p "Gabriella Pellegrini"
click at [743, 780] on img at bounding box center [733, 791] width 23 height 23
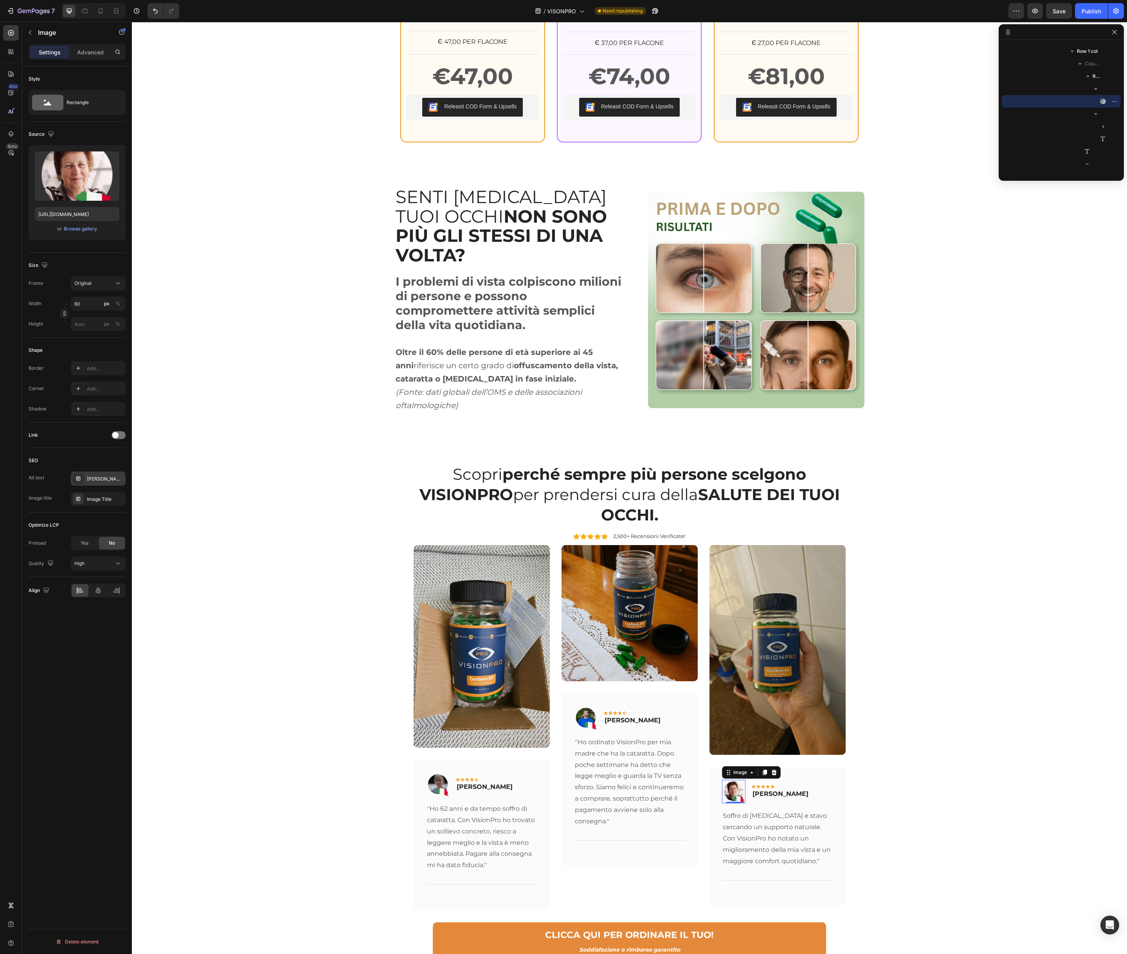
click at [97, 481] on div "Pietro Santoro" at bounding box center [105, 479] width 37 height 7
click at [177, 518] on textarea "Pietro Santoro" at bounding box center [188, 520] width 97 height 22
paste textarea "Gabriella Pellegrini"
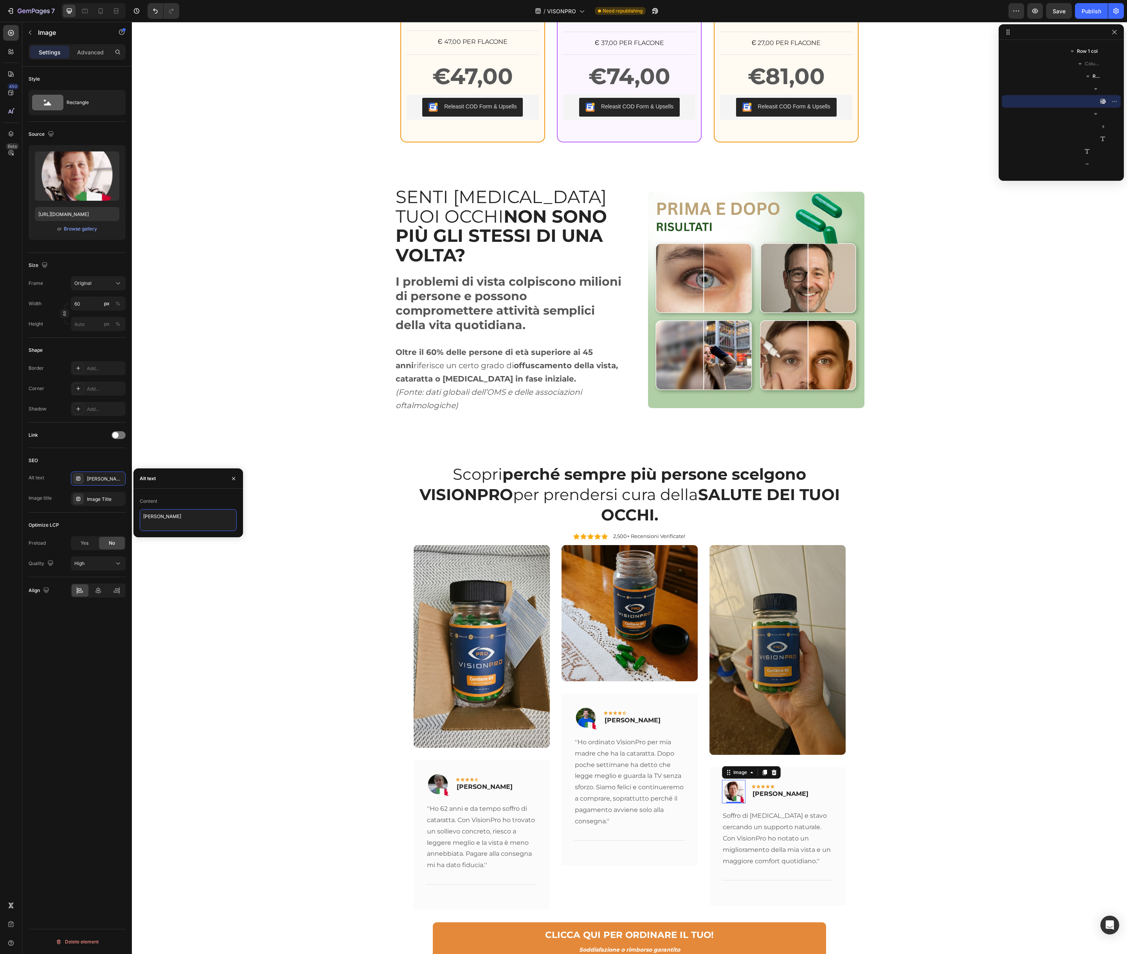
type textarea "Gabriella Pellegrini"
click at [99, 494] on div "Image Title" at bounding box center [98, 499] width 55 height 14
click at [174, 539] on textarea "Image Title" at bounding box center [188, 541] width 97 height 22
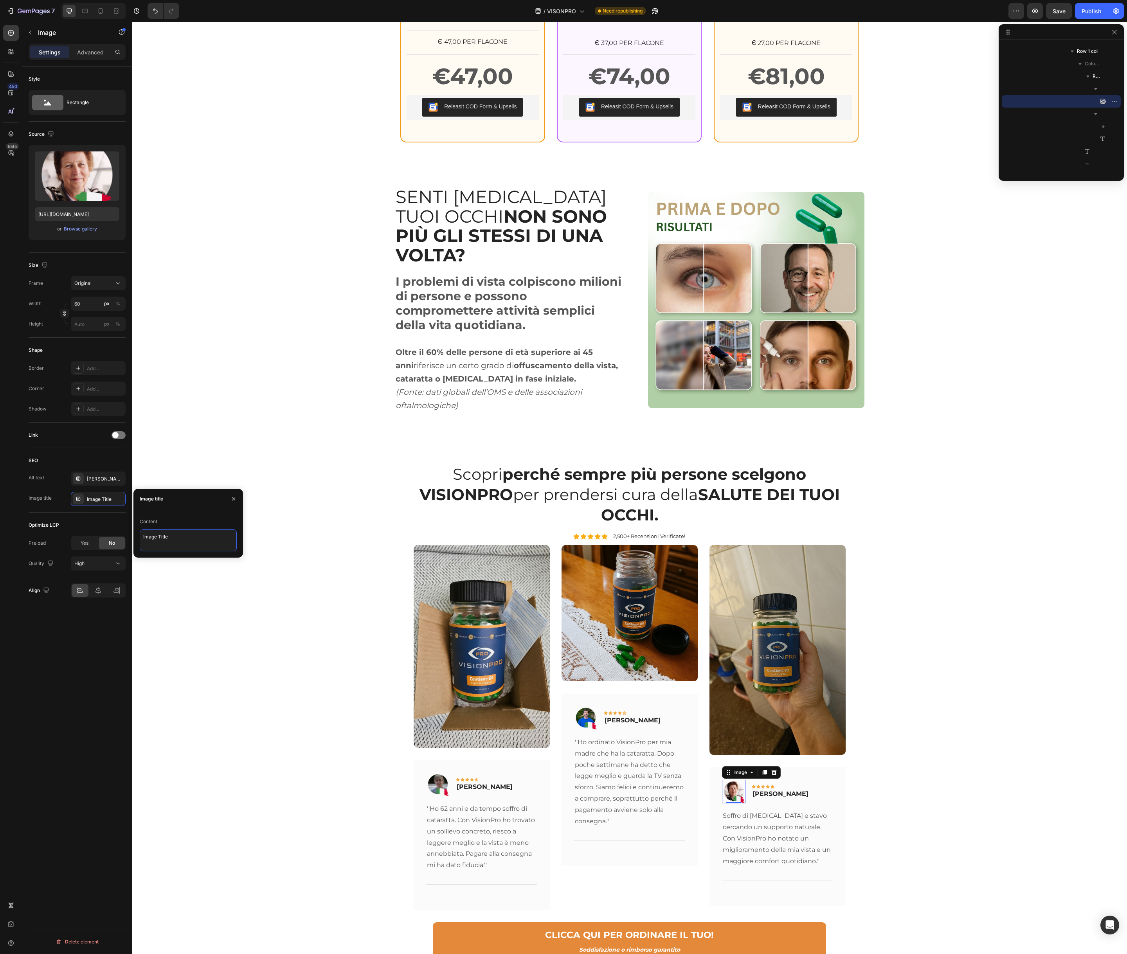
click at [174, 539] on textarea "Image Title" at bounding box center [188, 541] width 97 height 22
paste textarea "Gabriella Pellegrini"
type textarea "Gabriella Pellegrini"
click at [271, 566] on div "Scopri perché sempre più persone scelgono VISIONPRO per prendersi cura della SA…" at bounding box center [630, 712] width 984 height 499
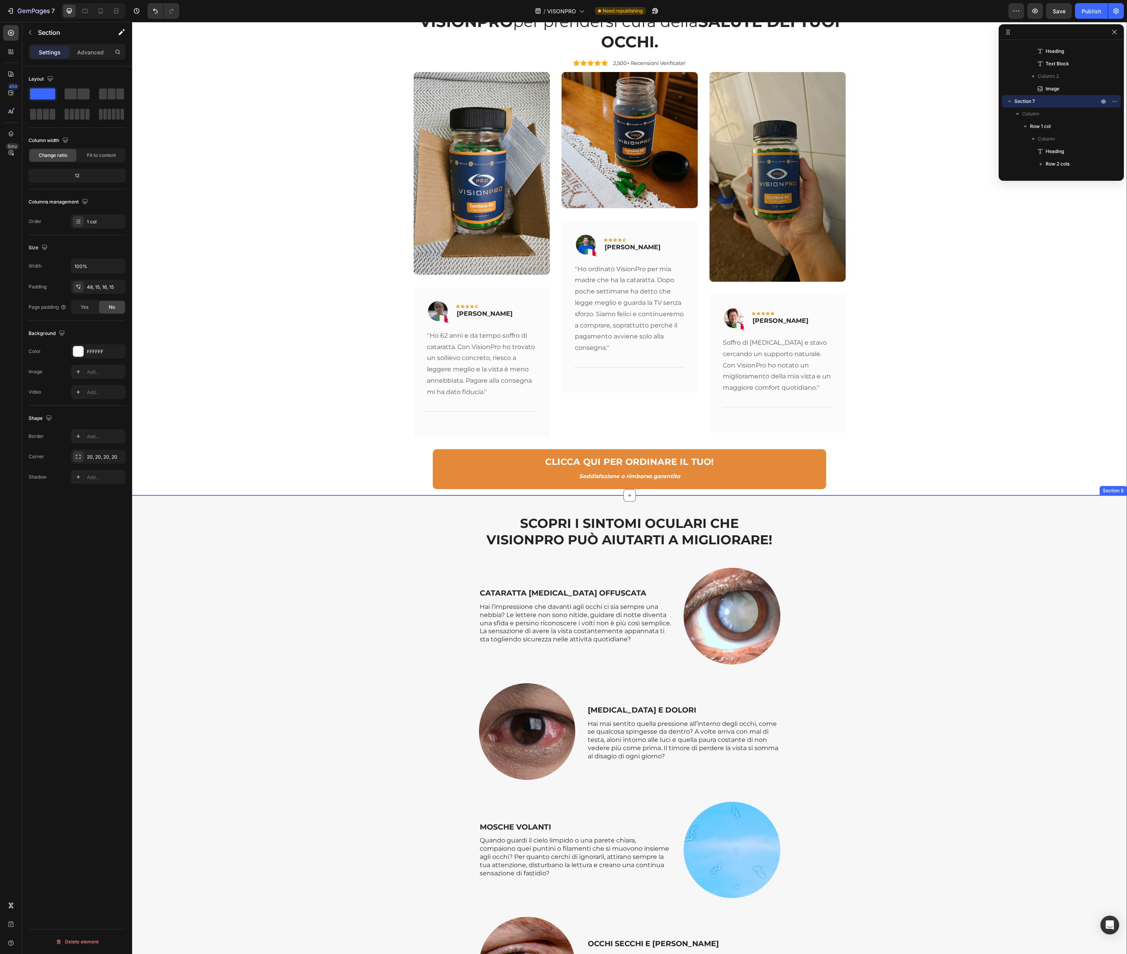
scroll to position [2141, 0]
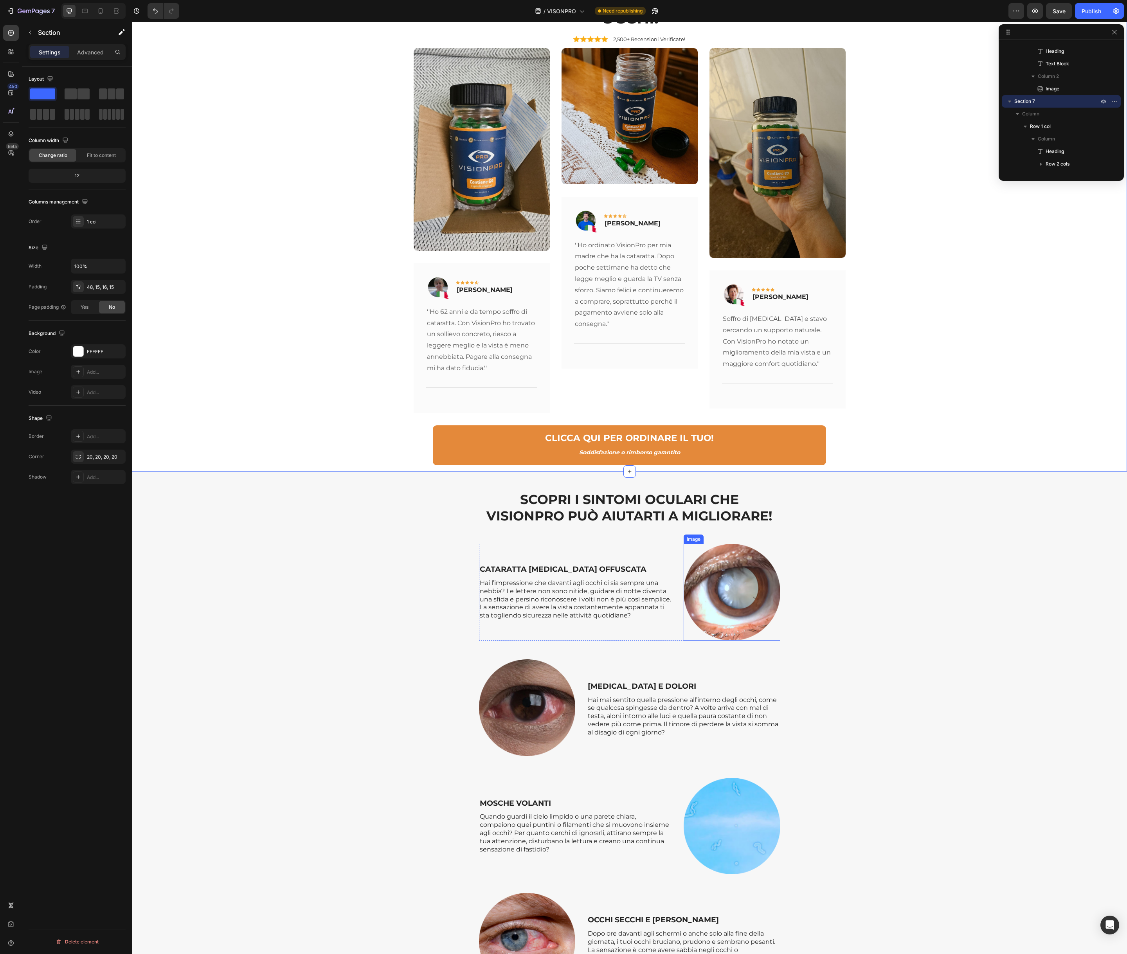
click at [710, 563] on img at bounding box center [732, 592] width 97 height 97
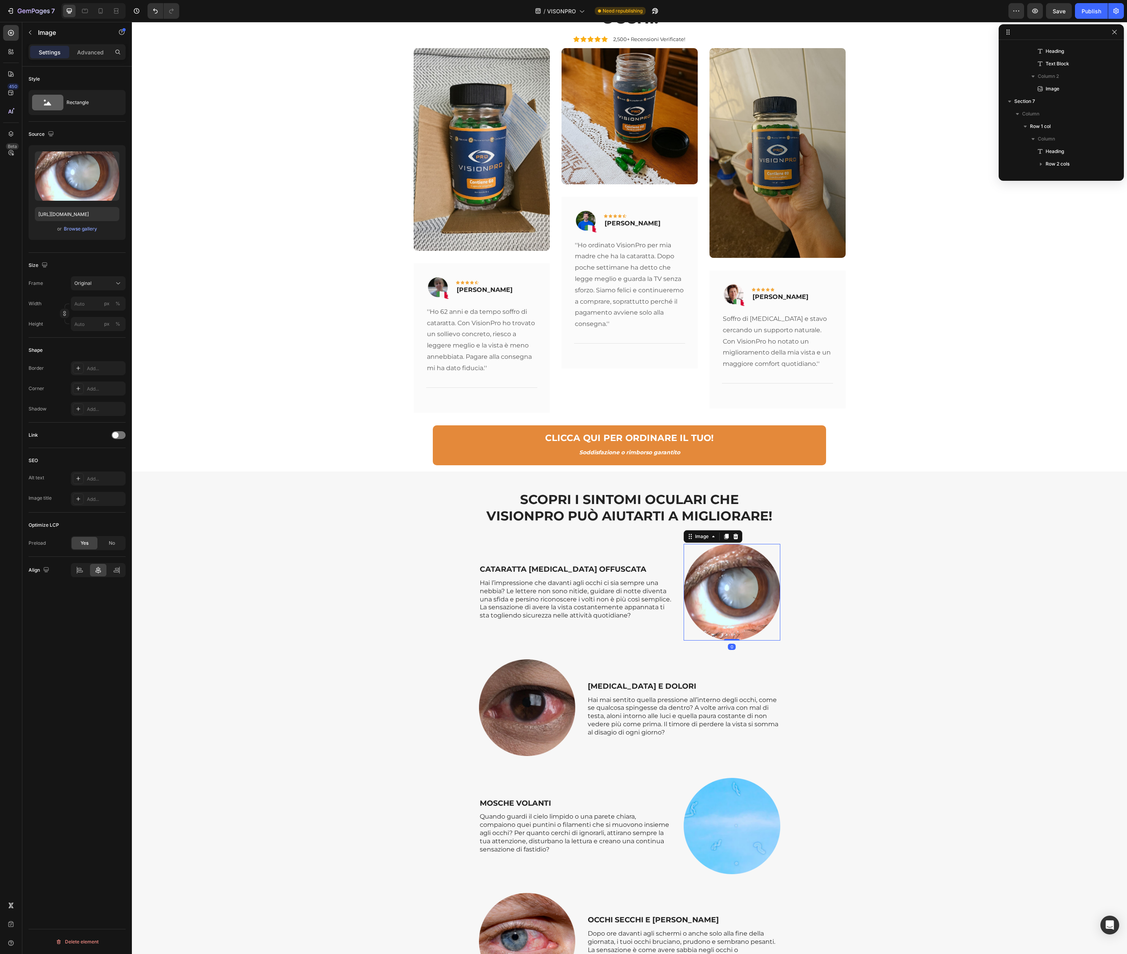
scroll to position [2153, 0]
click at [101, 481] on div "Add..." at bounding box center [105, 479] width 37 height 7
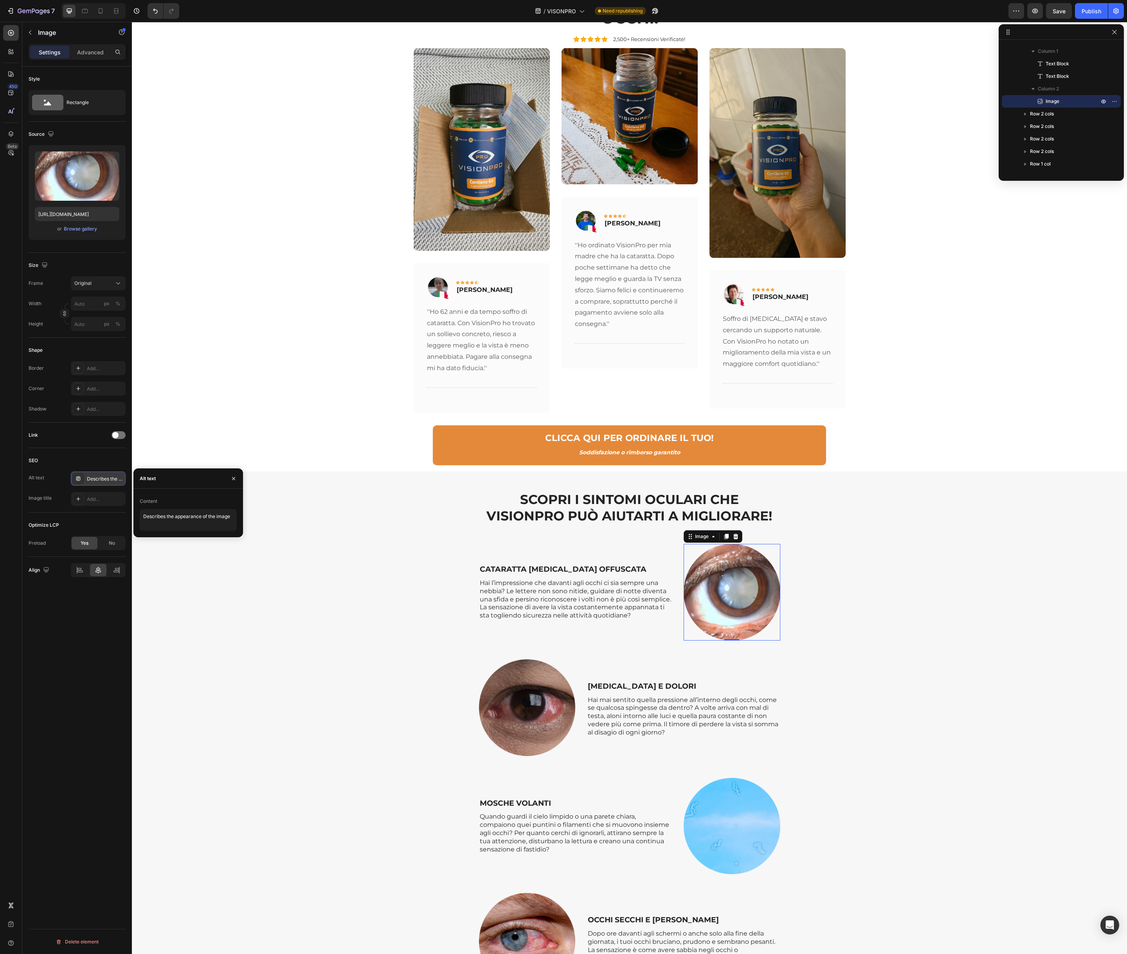
click at [101, 481] on div "Describes the appearance of the image" at bounding box center [105, 479] width 37 height 7
click at [171, 523] on textarea "Describes the appearance of the image" at bounding box center [188, 520] width 97 height 22
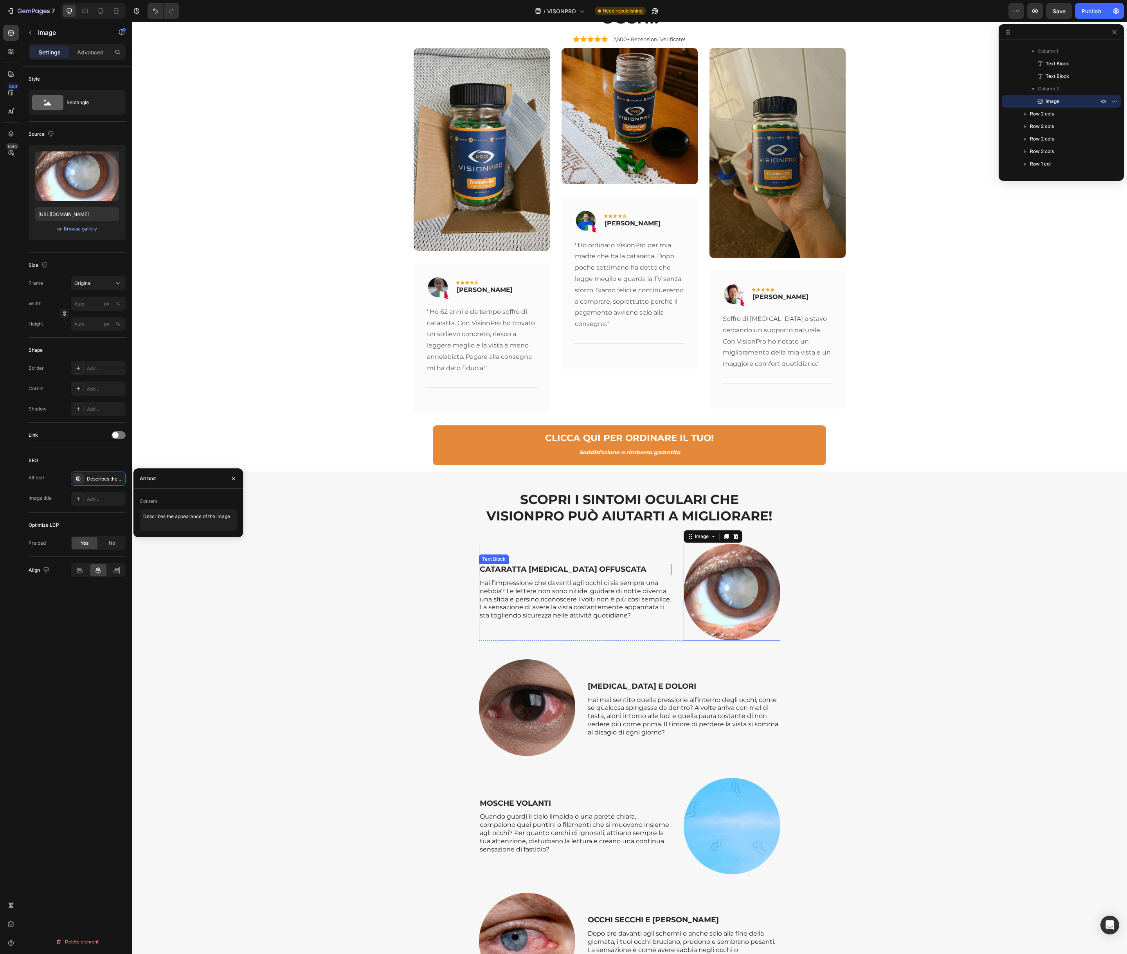
click at [536, 565] on p "CATARATTA E VISTA OFFUSCATA" at bounding box center [575, 570] width 191 height 10
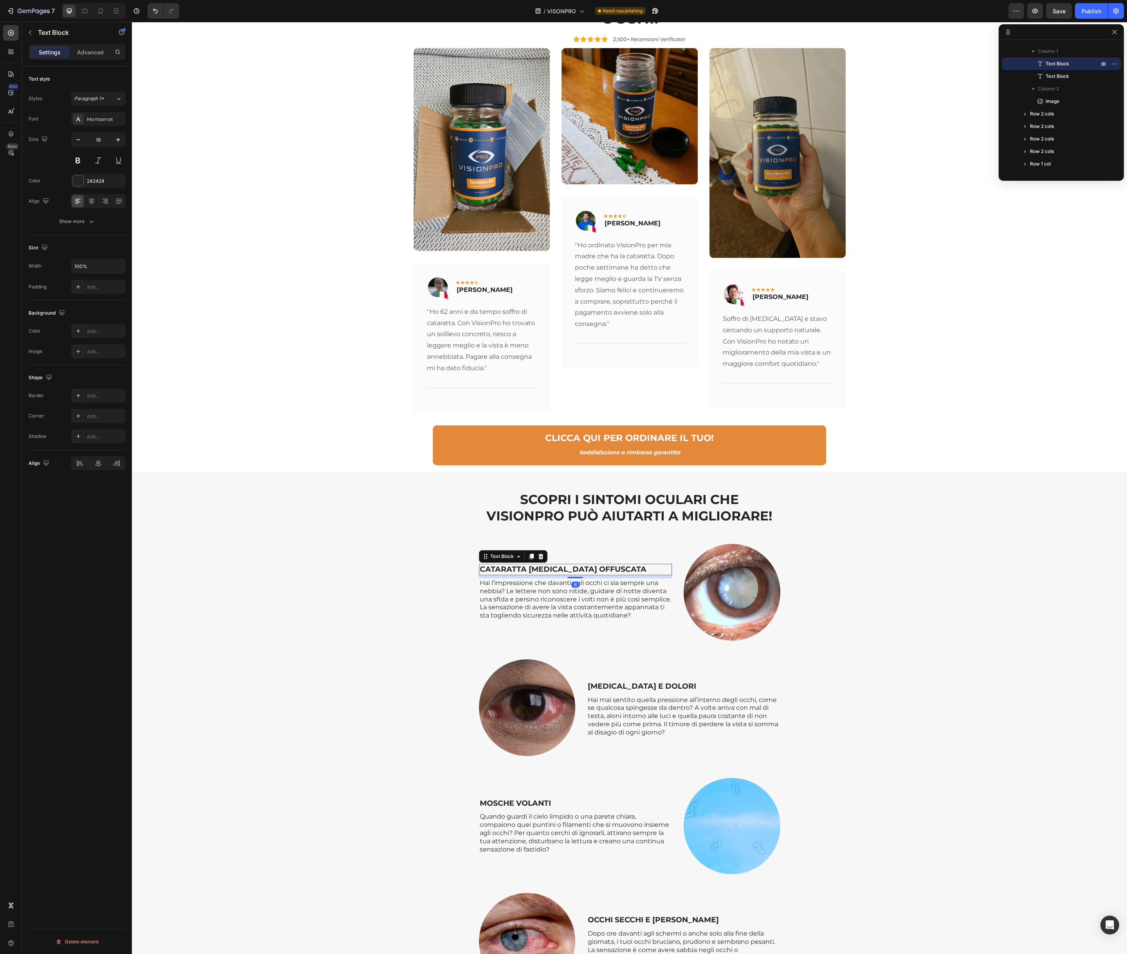
click at [536, 565] on p "CATARATTA E VISTA OFFUSCATA" at bounding box center [575, 570] width 191 height 10
copy p "CATARATTA E VISTA OFFUSCATA"
click at [704, 559] on img at bounding box center [732, 592] width 97 height 97
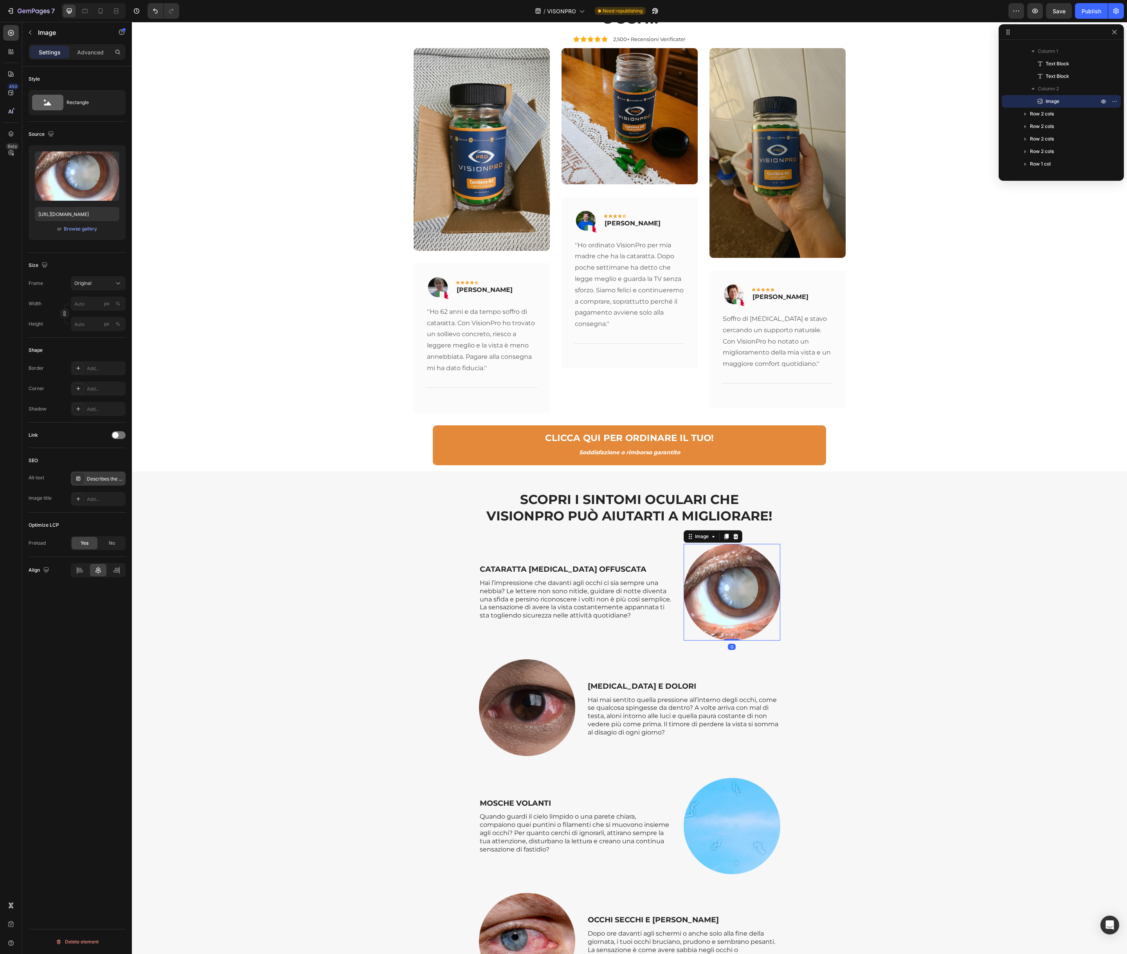
click at [112, 481] on div "Describes the appearance of the image" at bounding box center [105, 479] width 37 height 7
click at [178, 521] on textarea "Describes the appearance of the image" at bounding box center [188, 520] width 97 height 22
paste textarea "CATARATTA E VISTA OFFUSCATA"
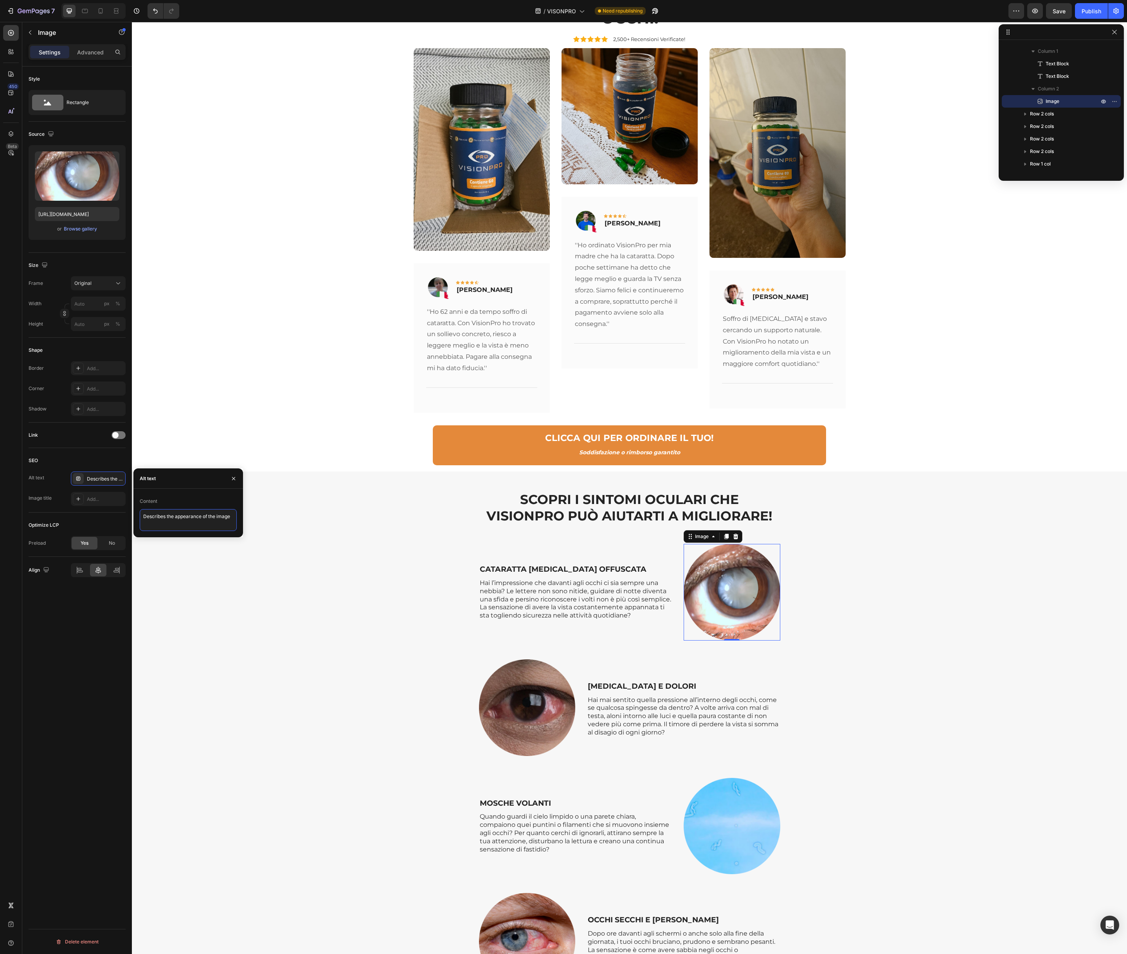
type textarea "CATARATTA E VISTA OFFUSCATA"
click at [99, 499] on div "Add..." at bounding box center [105, 499] width 37 height 7
click at [174, 540] on textarea "Title" at bounding box center [188, 541] width 97 height 22
drag, startPoint x: 174, startPoint y: 540, endPoint x: 167, endPoint y: 538, distance: 6.9
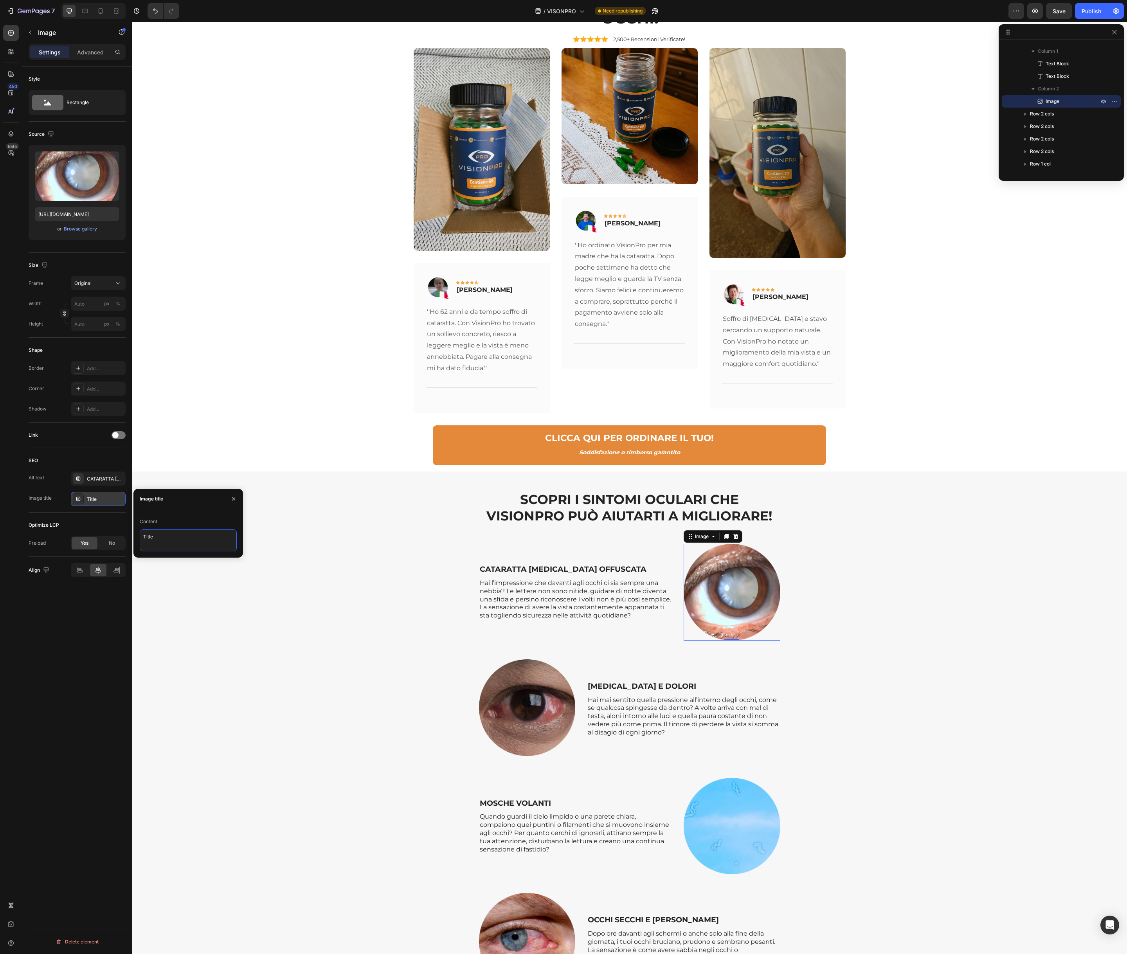
click at [174, 540] on textarea "Title" at bounding box center [188, 541] width 97 height 22
paste textarea "CATARATTA E VISTA OFFUSCATA"
type textarea "CATARATTA E VISTA OFFUSCATA"
click at [627, 682] on p "GLAUCOMA E DOLORI" at bounding box center [683, 687] width 191 height 10
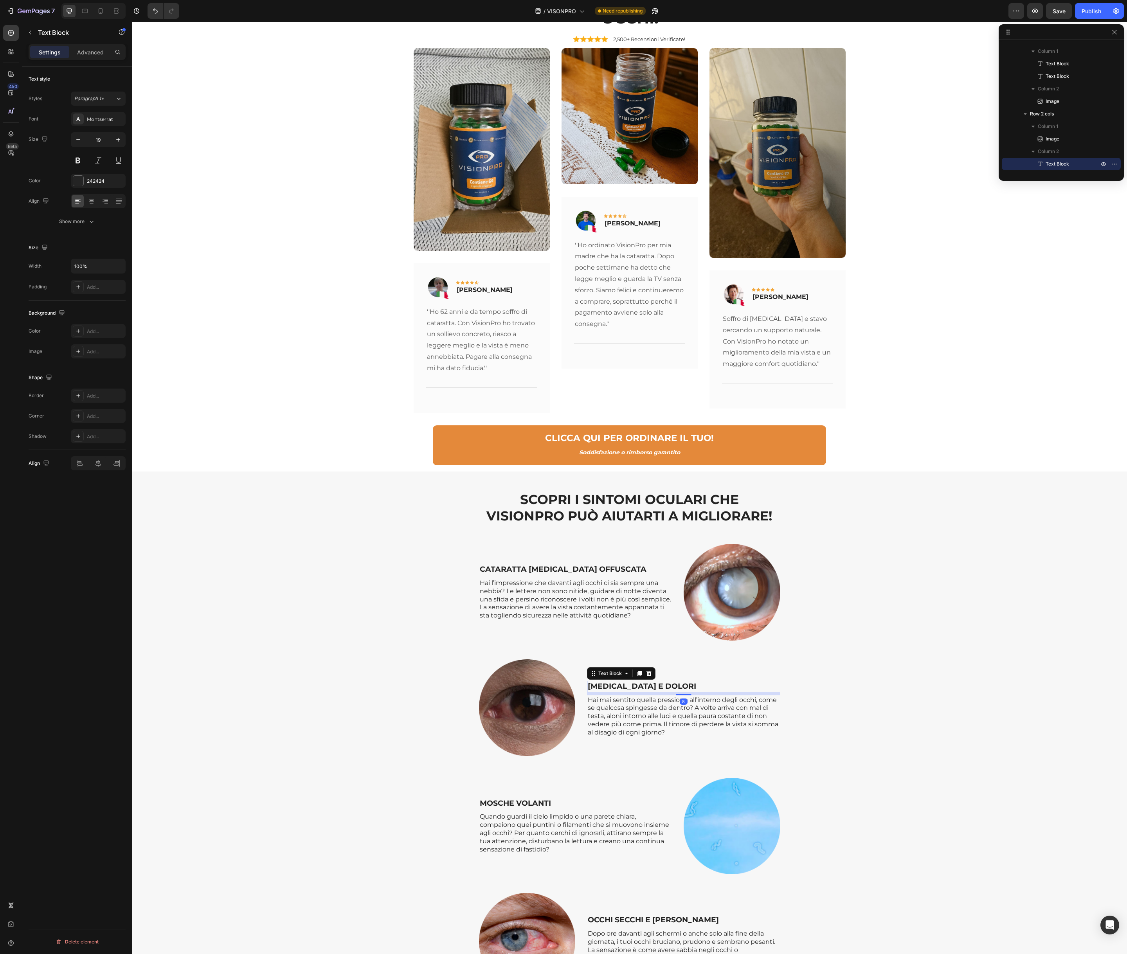
click at [627, 682] on p "GLAUCOMA E DOLORI" at bounding box center [683, 687] width 191 height 10
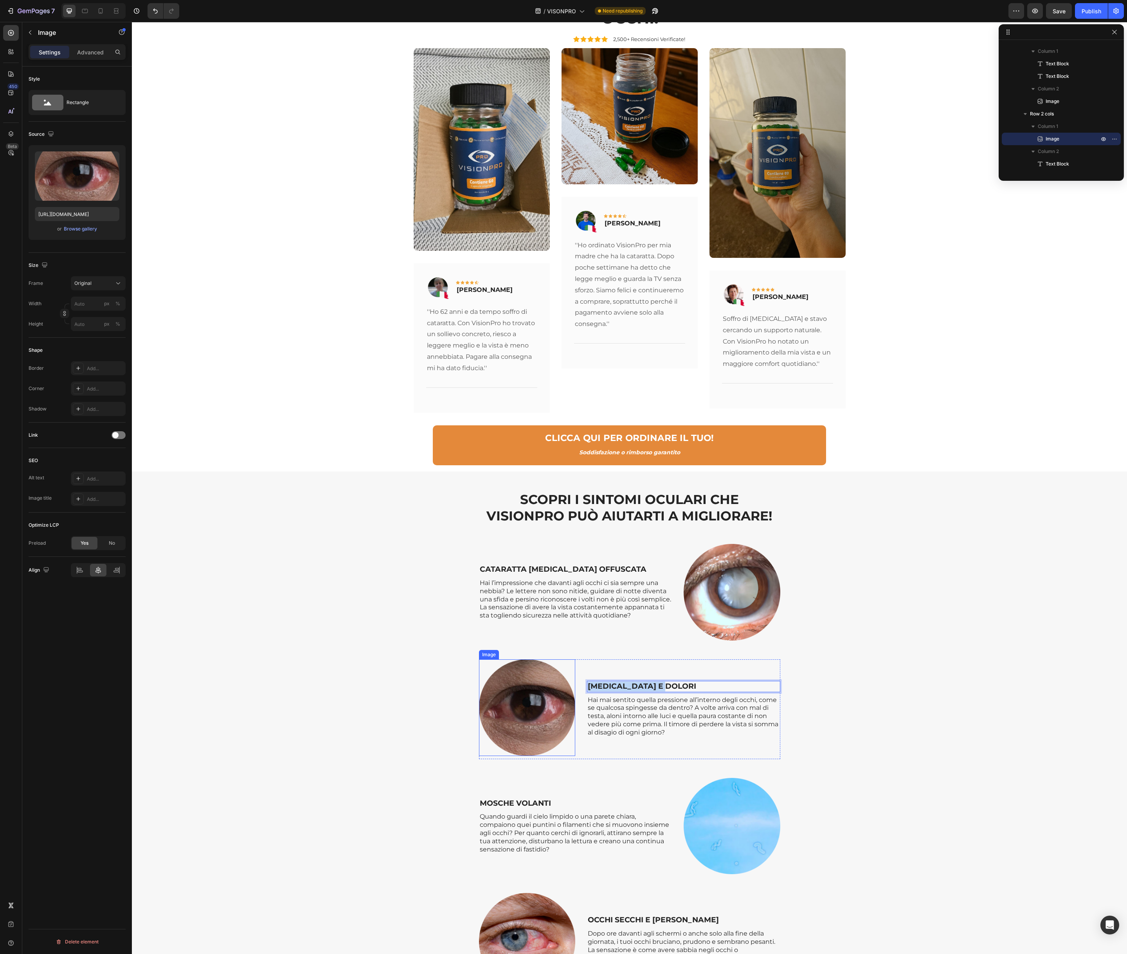
click at [531, 676] on img at bounding box center [527, 708] width 97 height 97
click at [92, 479] on div "Add..." at bounding box center [105, 479] width 37 height 7
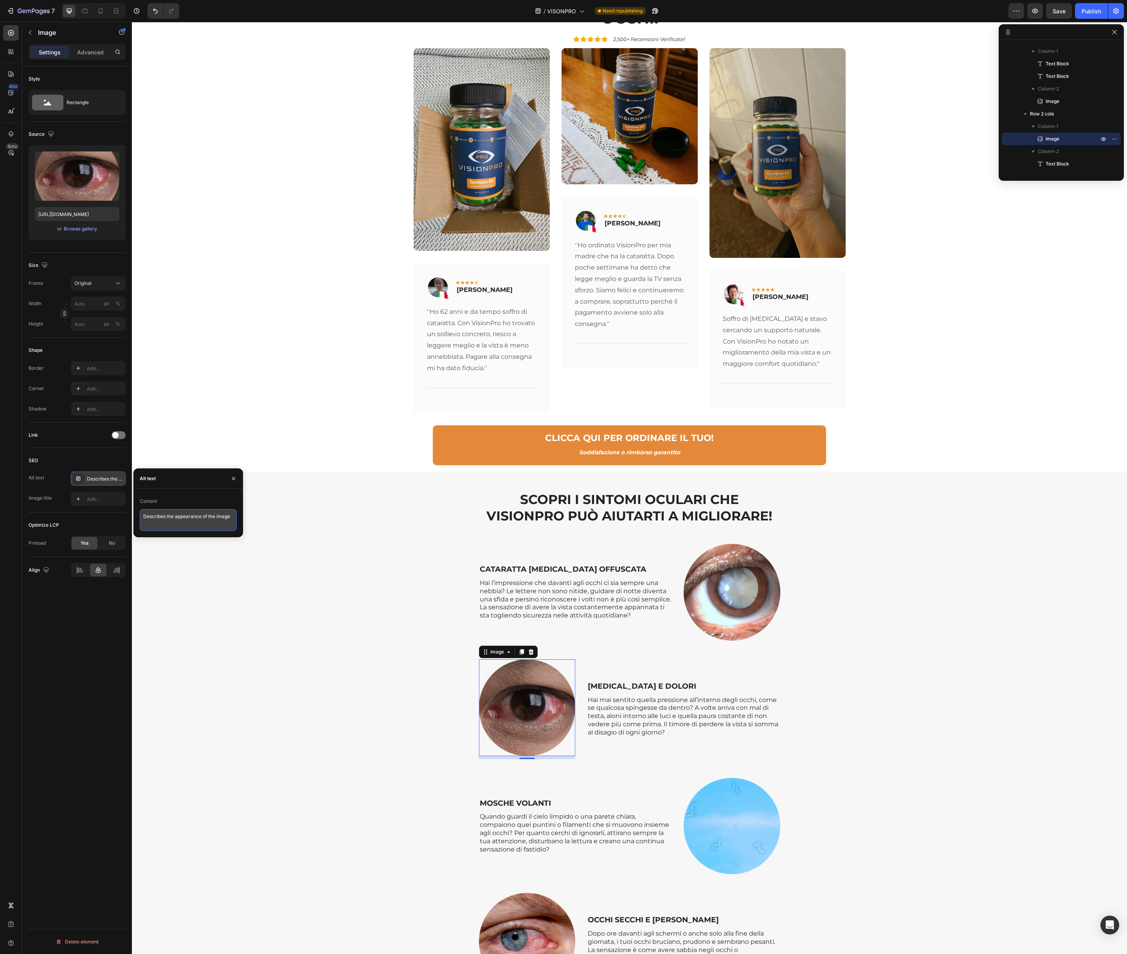
click at [179, 519] on textarea "Describes the appearance of the image" at bounding box center [188, 520] width 97 height 22
paste textarea "GLAUCOMA E DOLORI"
type textarea "GLAUCOMA E DOLORI"
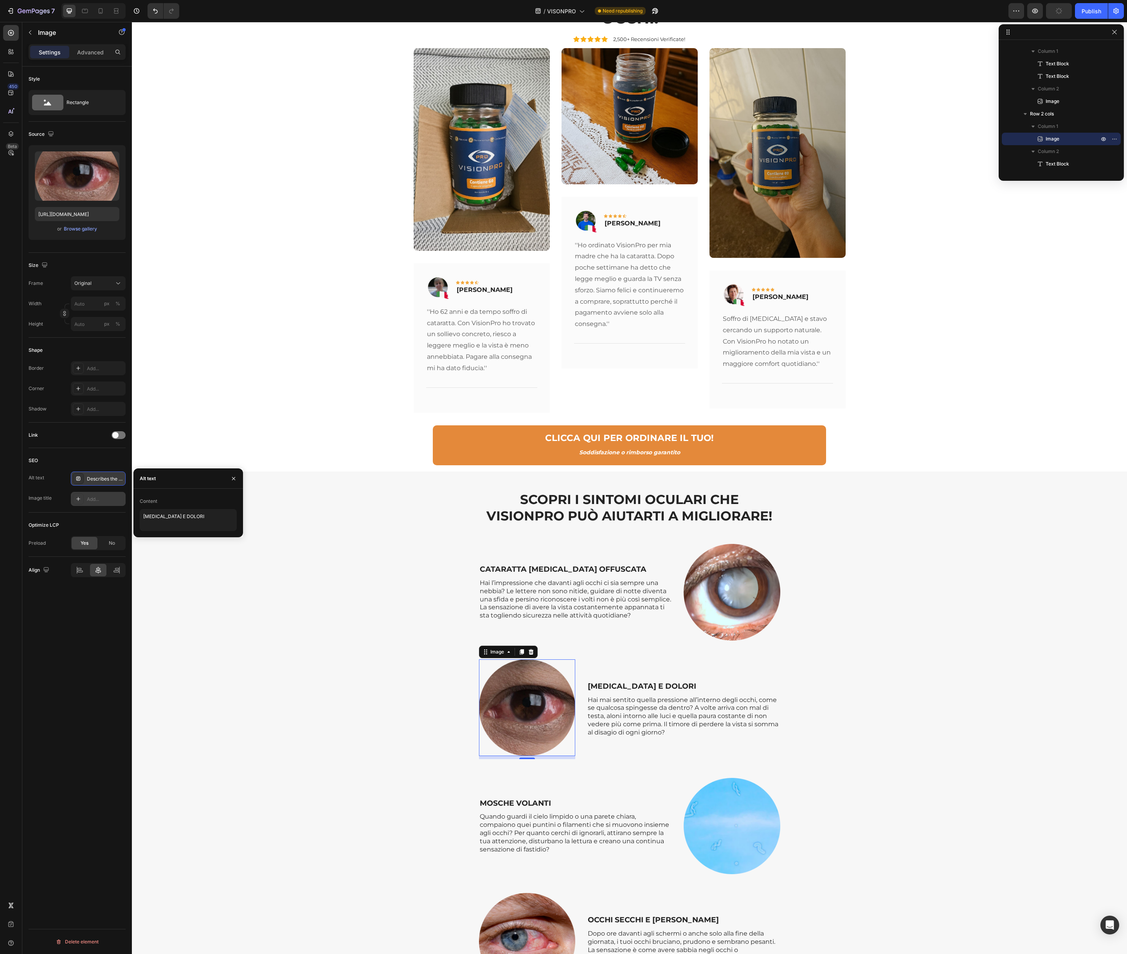
click at [103, 498] on div "Add..." at bounding box center [105, 499] width 37 height 7
click at [166, 535] on textarea "Title" at bounding box center [188, 541] width 97 height 22
paste textarea "GLAUCOMA E DOLORI"
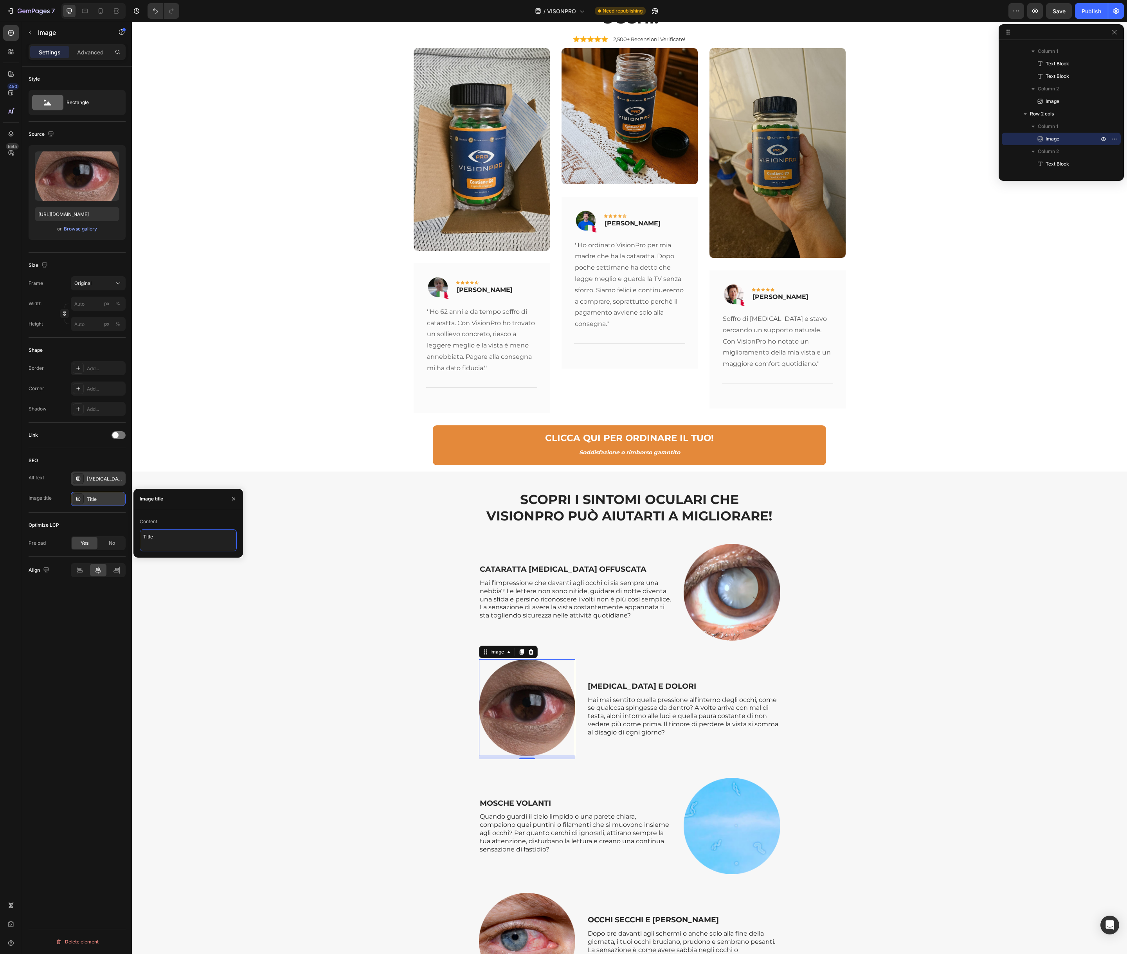
type textarea "GLAUCOMA E DOLORI"
click at [534, 799] on p "MOSCHE VOLANTI" at bounding box center [575, 804] width 191 height 10
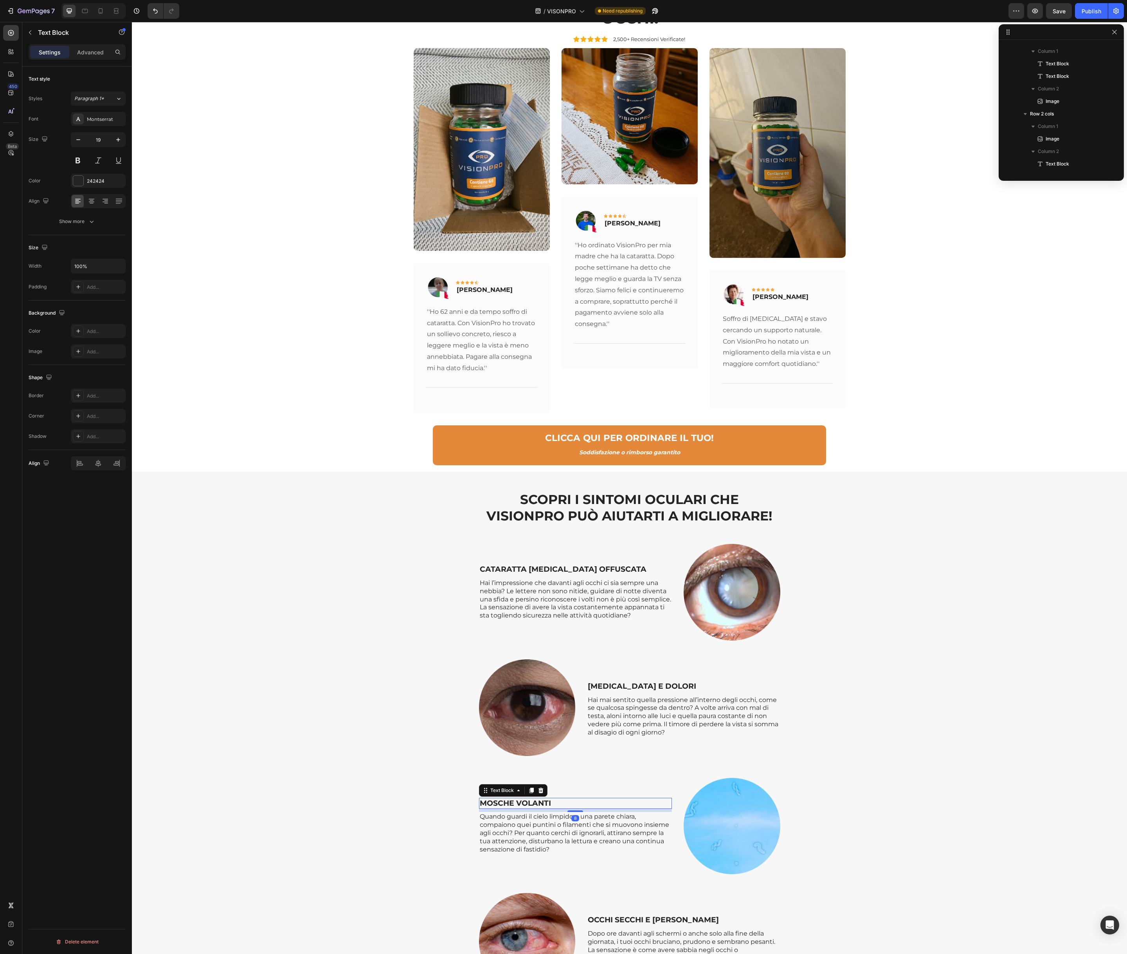
scroll to position [2265, 0]
click at [534, 799] on p "MOSCHE VOLANTI" at bounding box center [575, 804] width 191 height 10
copy p "MOSCHE VOLANTI"
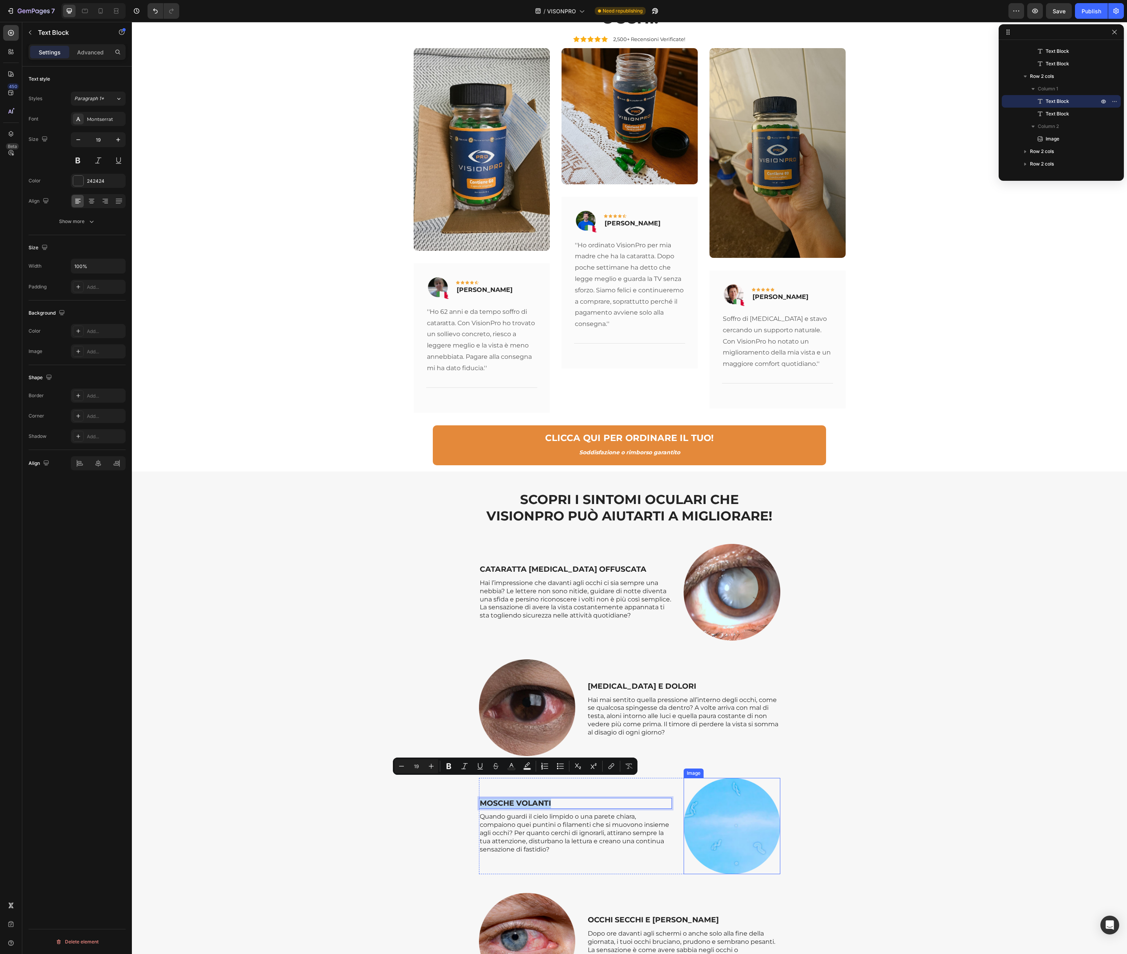
click at [741, 811] on img at bounding box center [732, 826] width 97 height 97
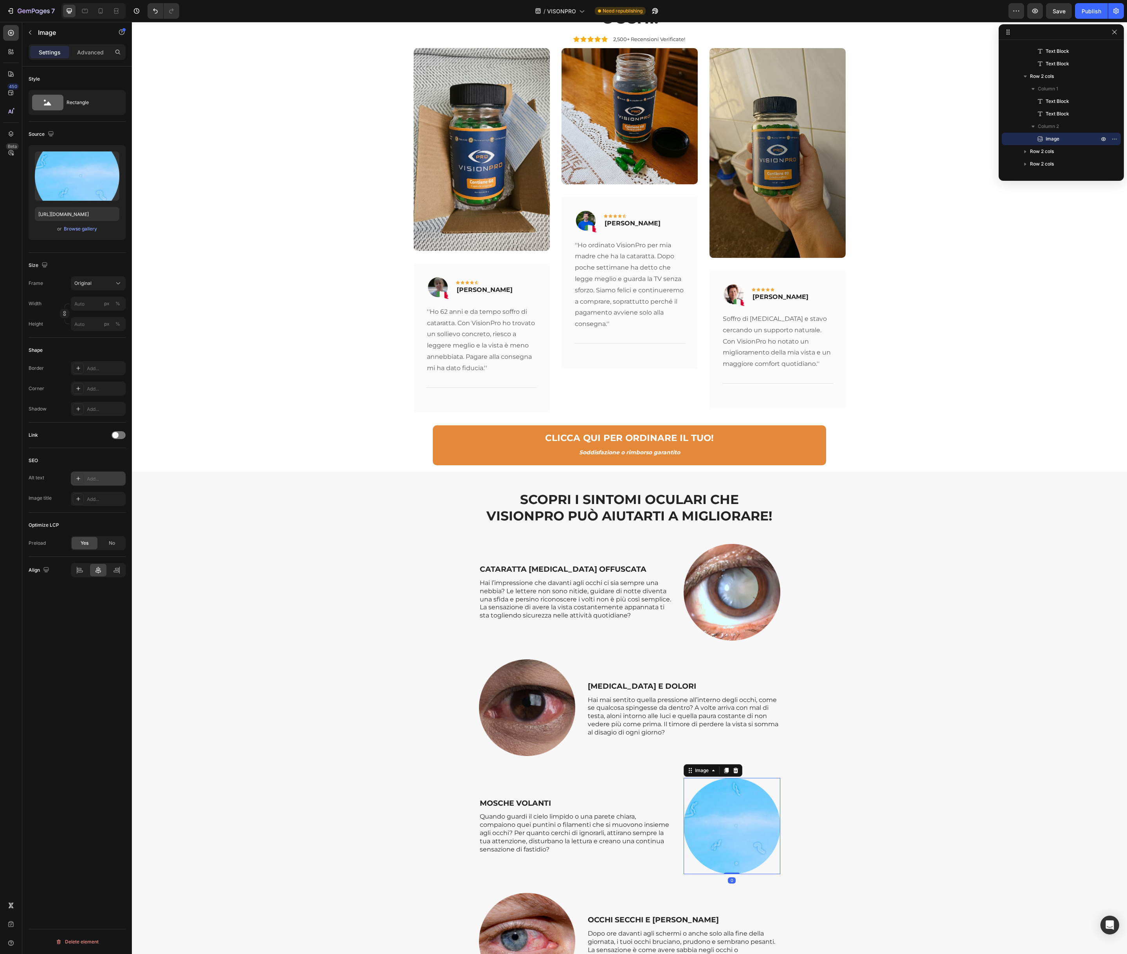
click at [106, 484] on div "Add..." at bounding box center [98, 479] width 55 height 14
click at [171, 519] on textarea "Describes the appearance of the image" at bounding box center [188, 520] width 97 height 22
paste textarea "MOSCHE VOLANTI"
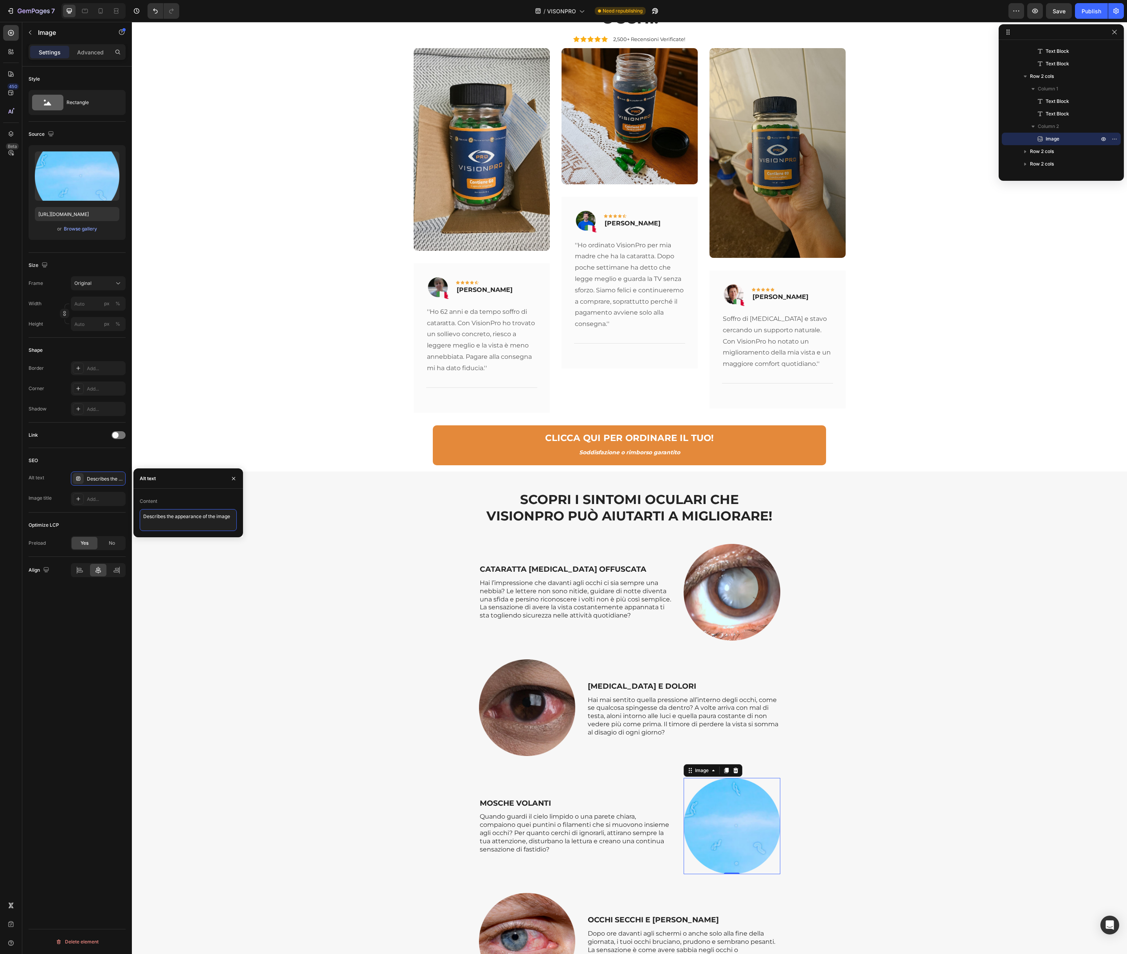
type textarea "MOSCHE VOLANTI"
click at [98, 501] on div "Add..." at bounding box center [105, 499] width 37 height 7
click at [156, 536] on textarea "Title" at bounding box center [188, 541] width 97 height 22
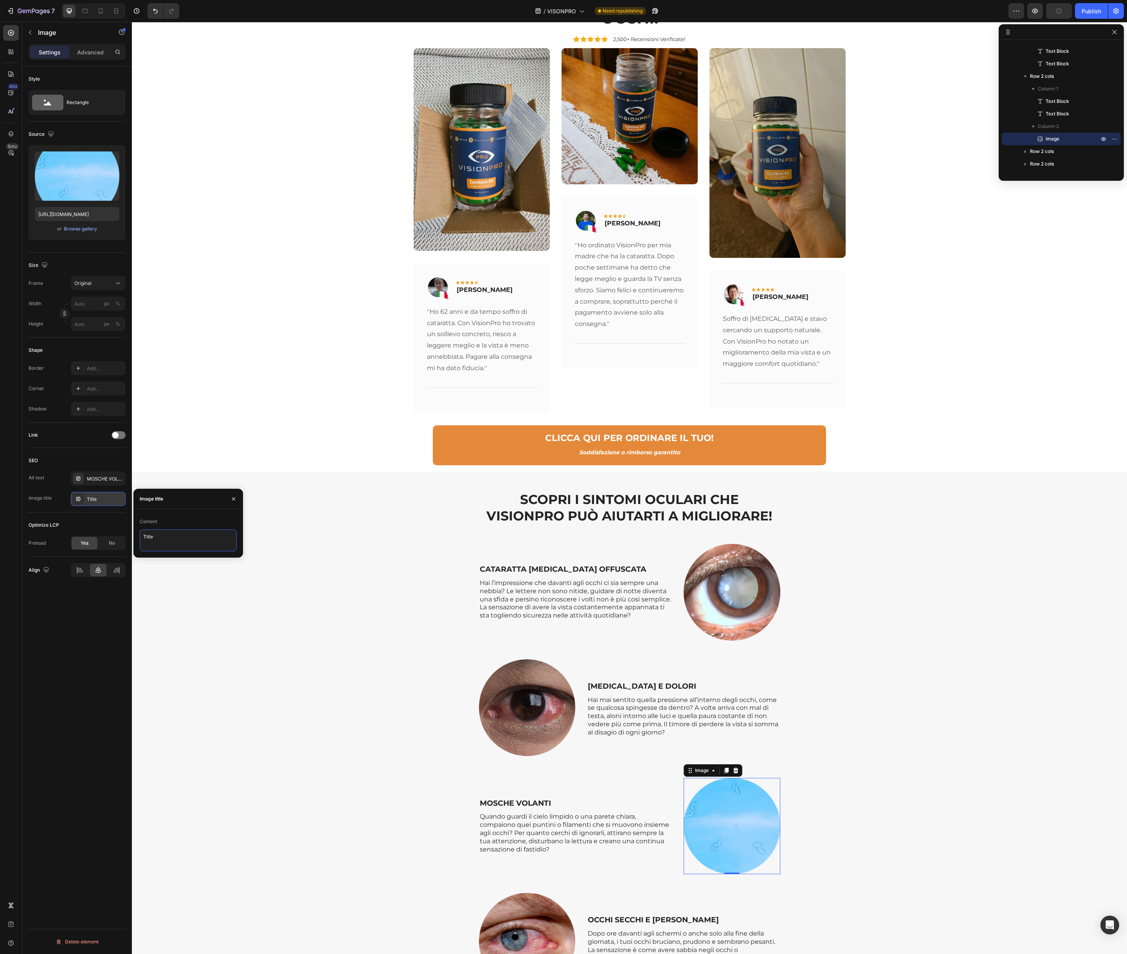
paste textarea "MOSCHE VOLANTI"
type textarea "MOSCHE VOLANTI"
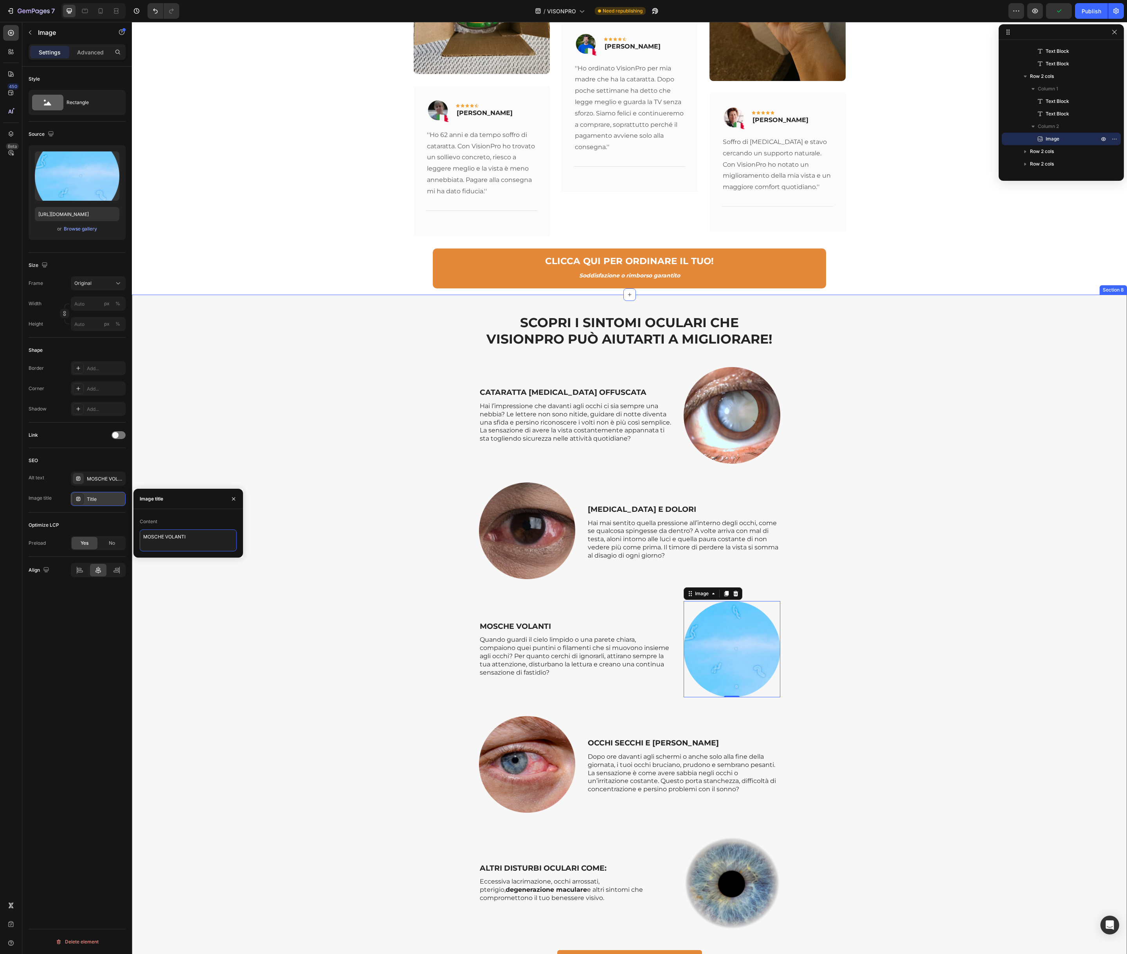
scroll to position [2339, 0]
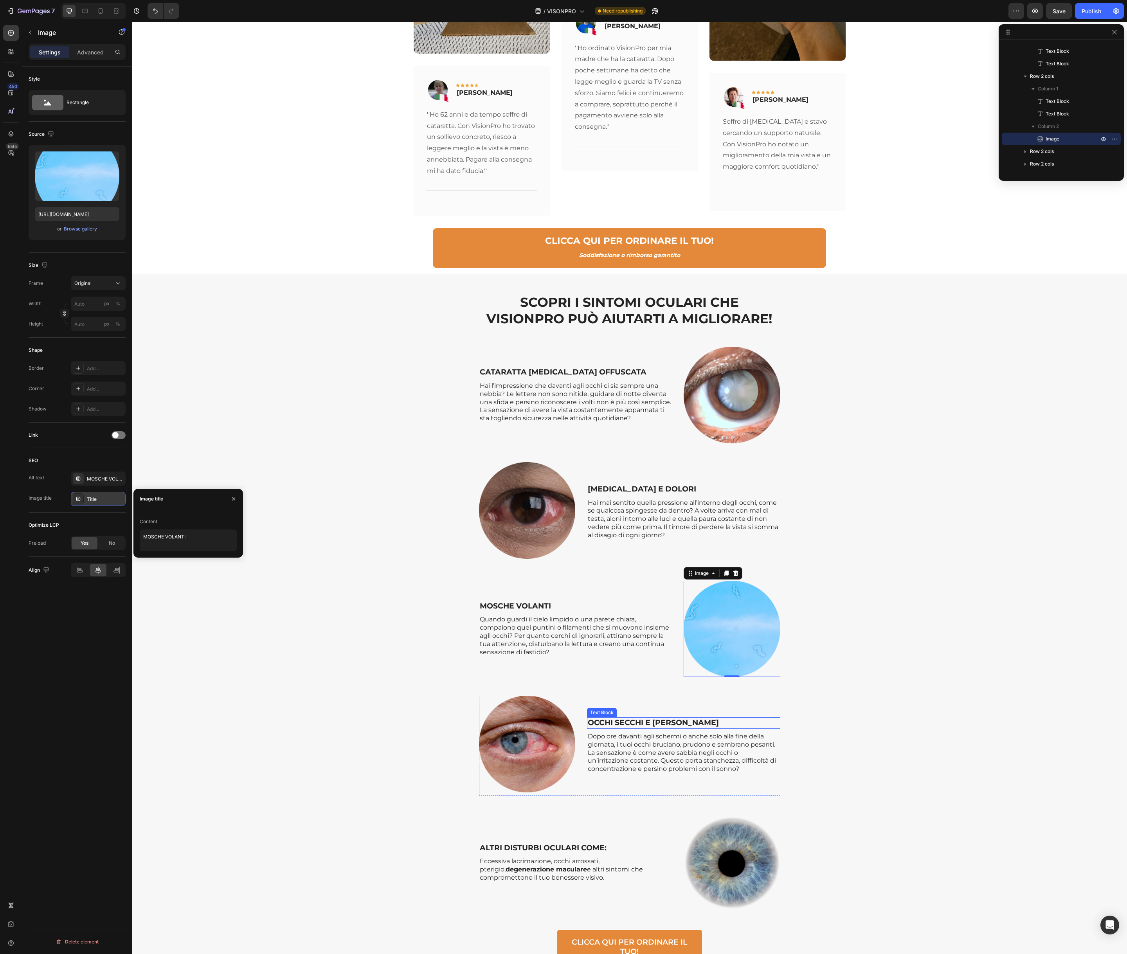
click at [631, 718] on p "OCCHI SECCHI E STANCHI" at bounding box center [683, 723] width 191 height 10
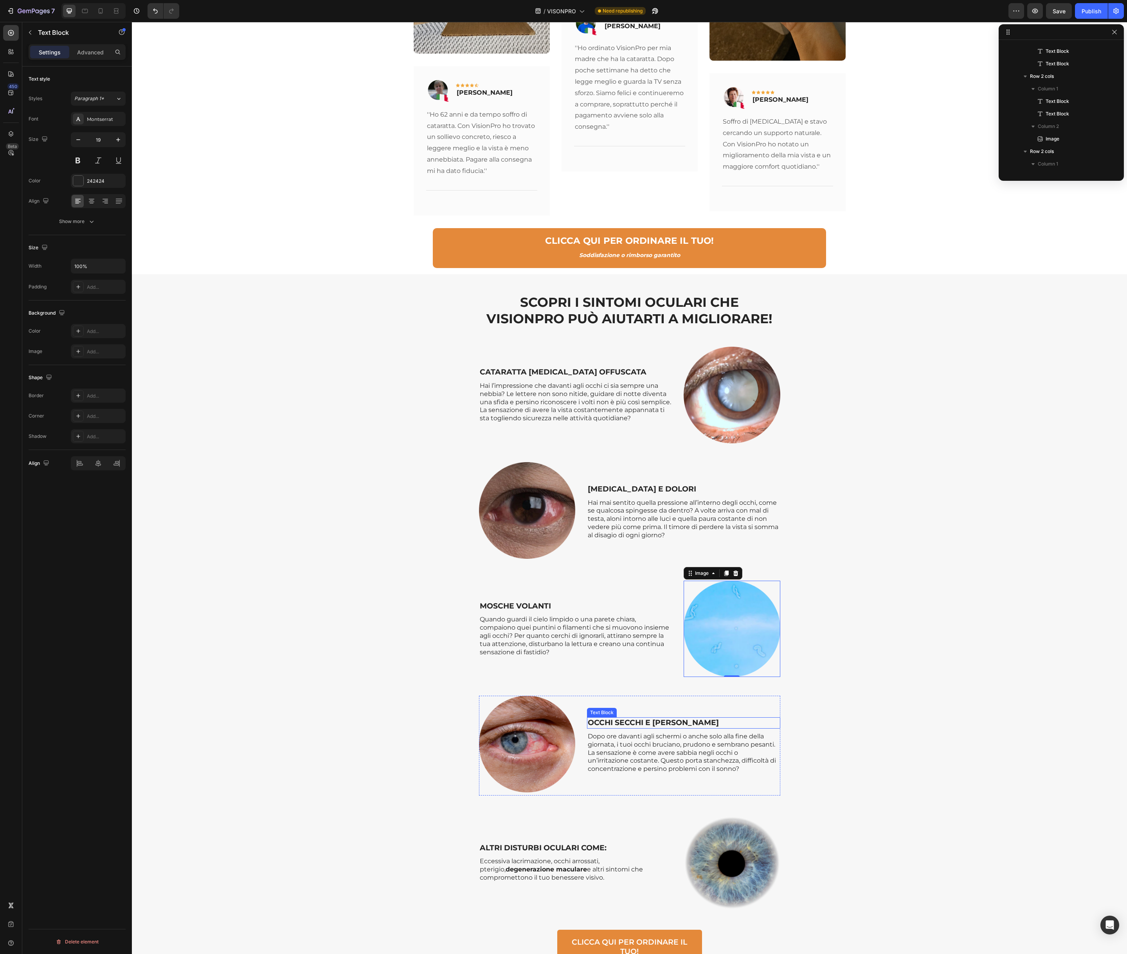
scroll to position [2366, 0]
click at [631, 718] on p "OCCHI SECCHI E STANCHI" at bounding box center [683, 723] width 191 height 10
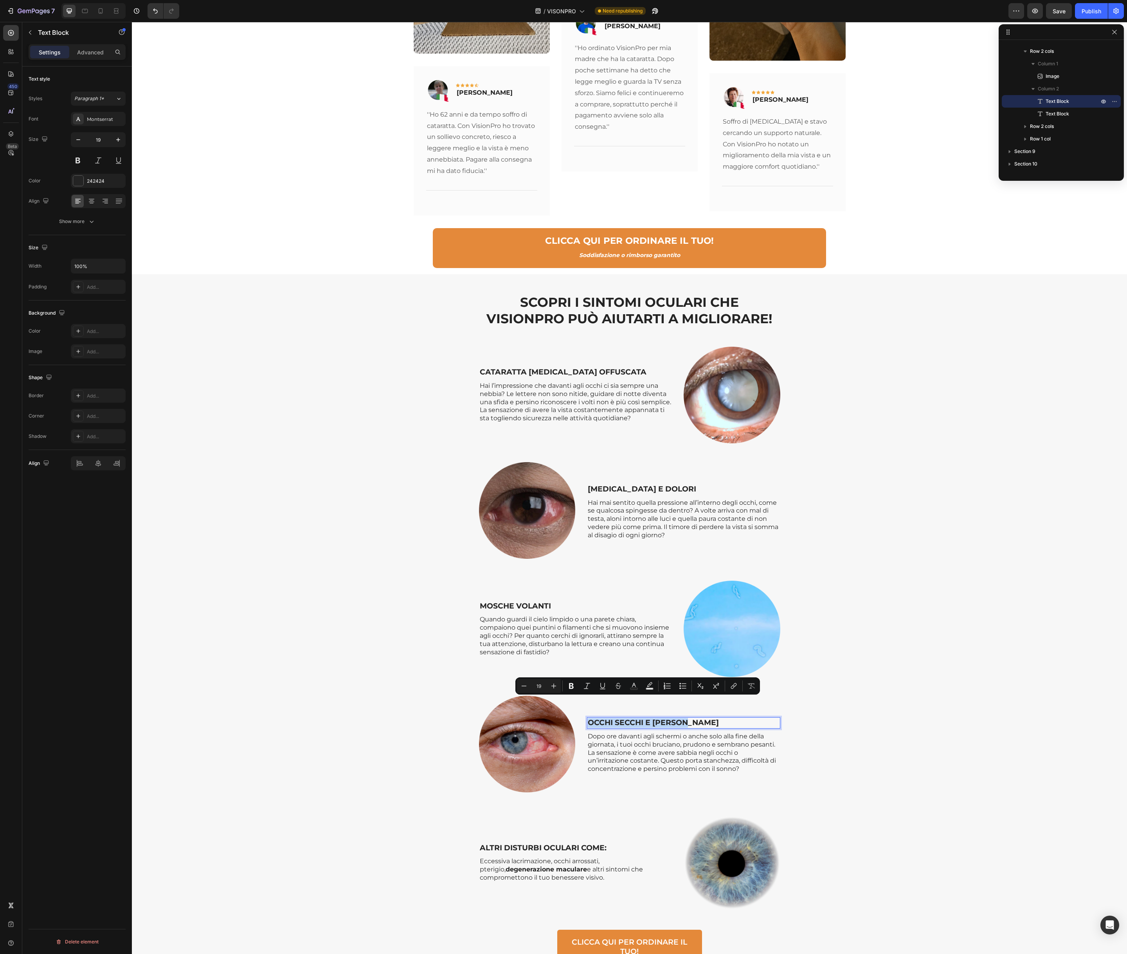
copy p "OCCHI SECCHI E STANCHI"
click at [538, 712] on img at bounding box center [527, 744] width 97 height 97
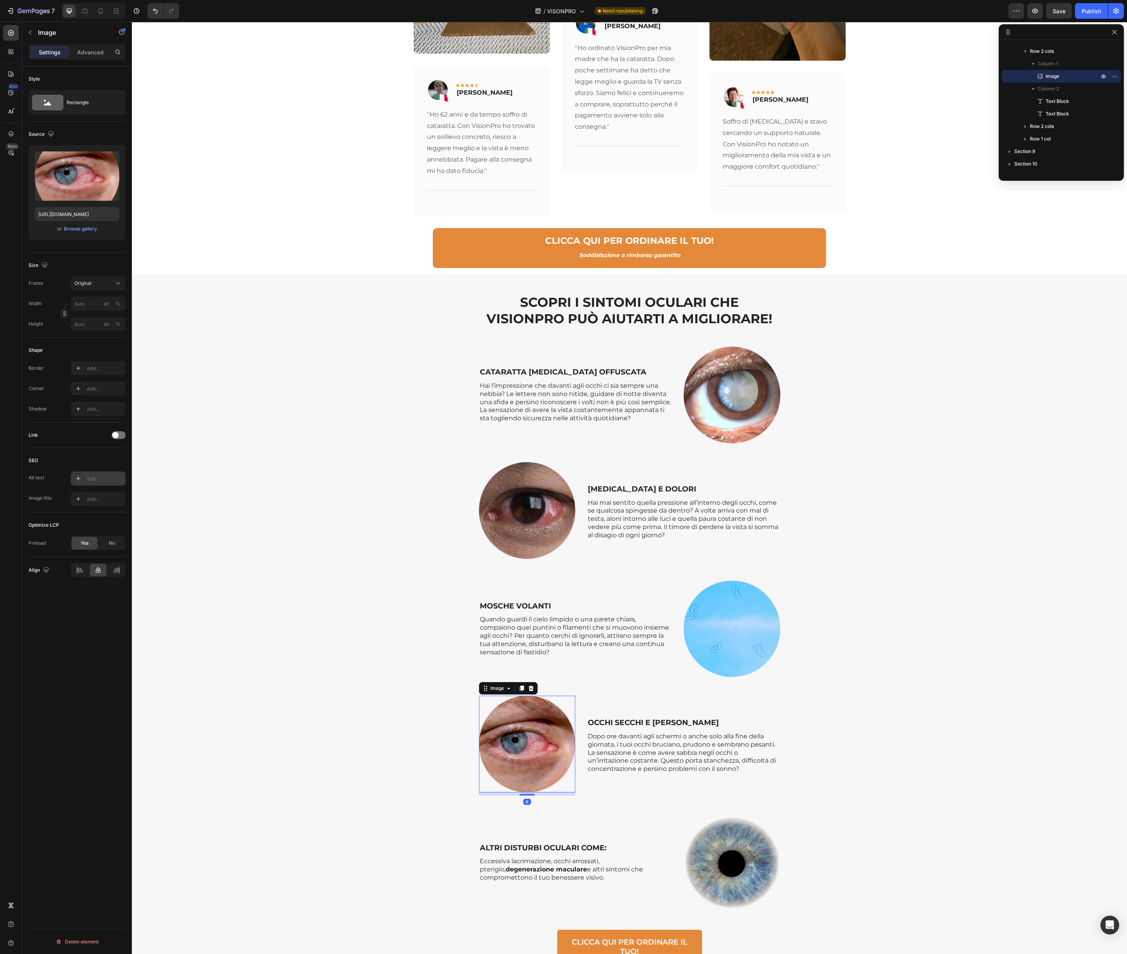
click at [97, 481] on div "Add..." at bounding box center [105, 479] width 37 height 7
click at [166, 519] on textarea "Describes the appearance of the image" at bounding box center [188, 520] width 97 height 22
paste textarea "OCCHI SECCHI E STANCHI"
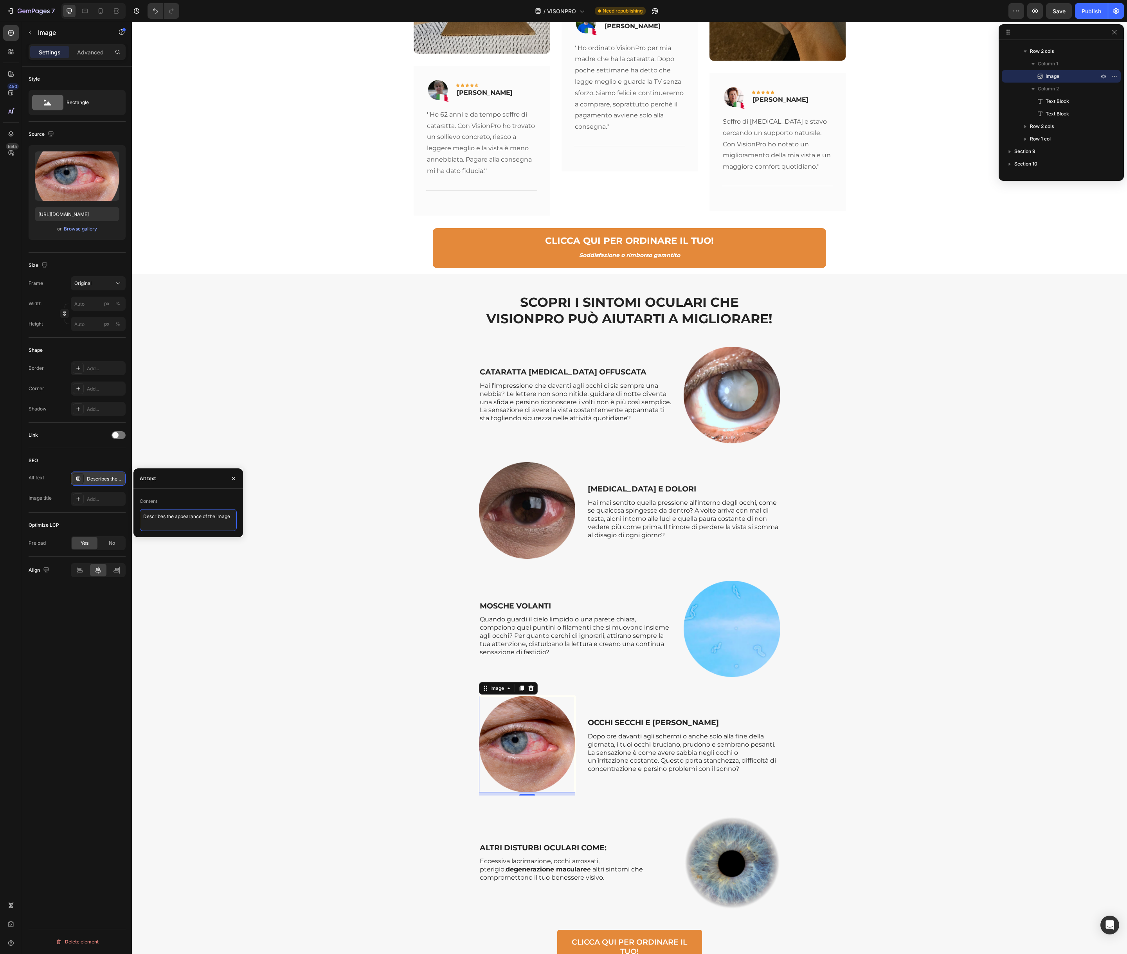
type textarea "OCCHI SECCHI E STANCHI"
click at [103, 503] on div "Add..." at bounding box center [105, 499] width 37 height 7
click at [162, 536] on textarea "Title" at bounding box center [188, 541] width 97 height 22
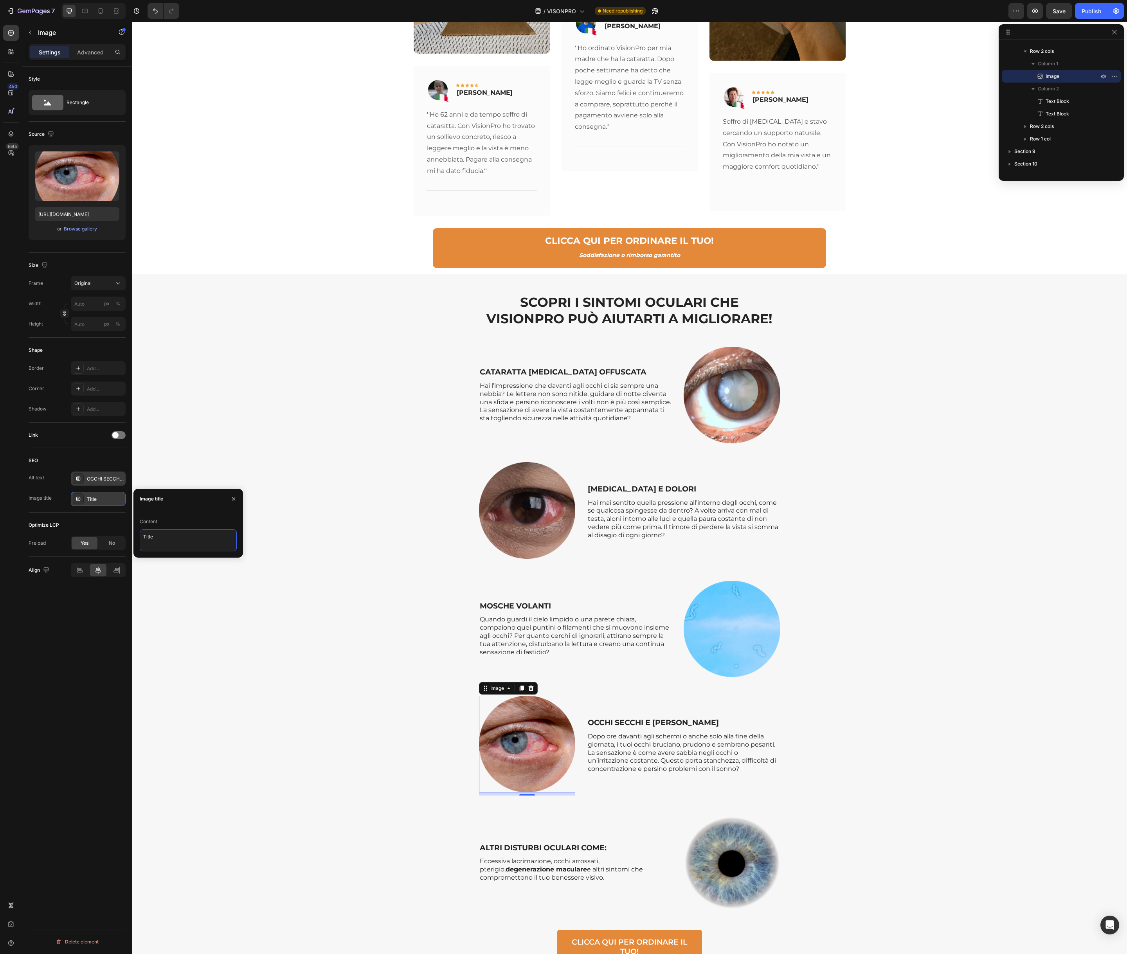
paste textarea "OCCHI SECCHI E STANCHI"
type textarea "OCCHI SECCHI E STANCHI"
click at [308, 581] on div "SCOPRI I SINTOMI OCULARI CHE VISIONPRO PUÒ AIUTARTI A MIGLIORARE! Heading Row C…" at bounding box center [630, 647] width 984 height 709
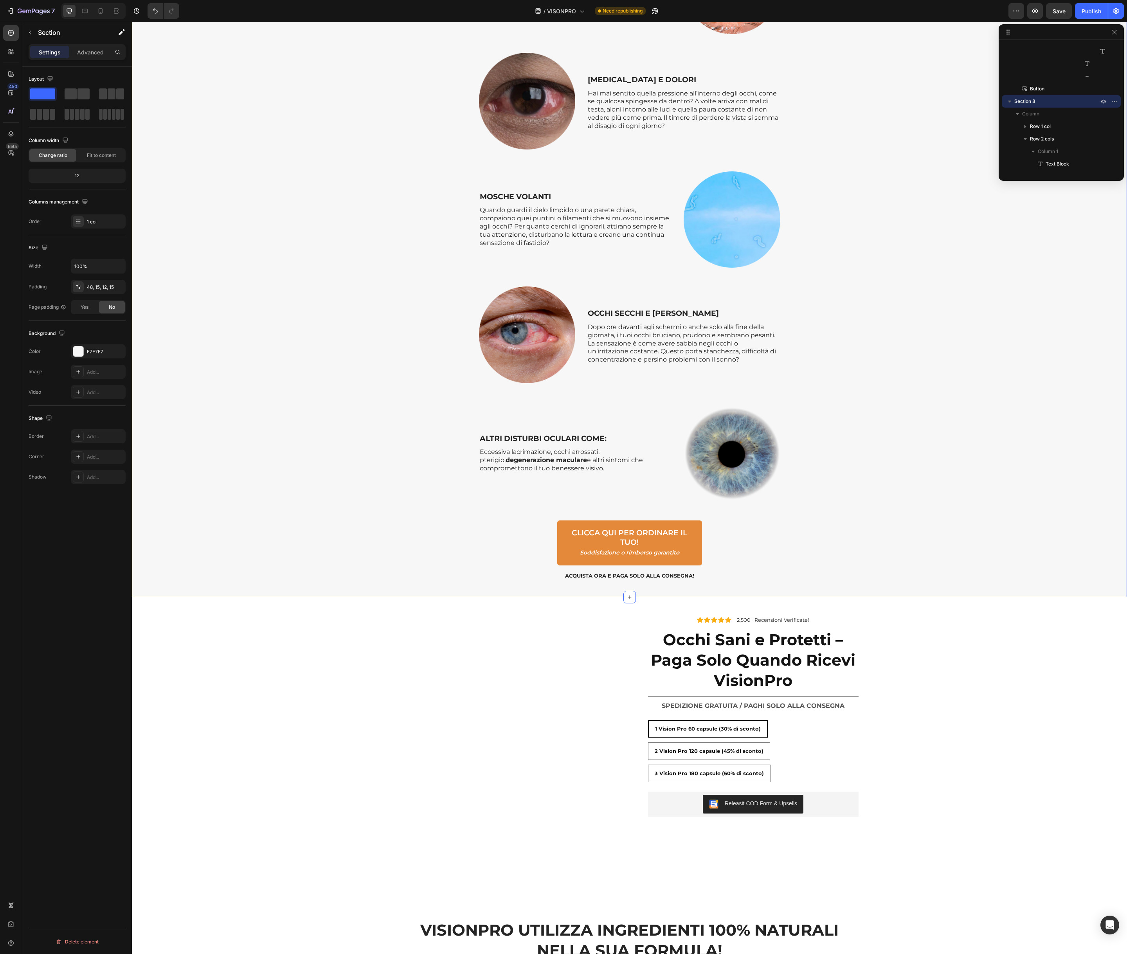
scroll to position [2755, 0]
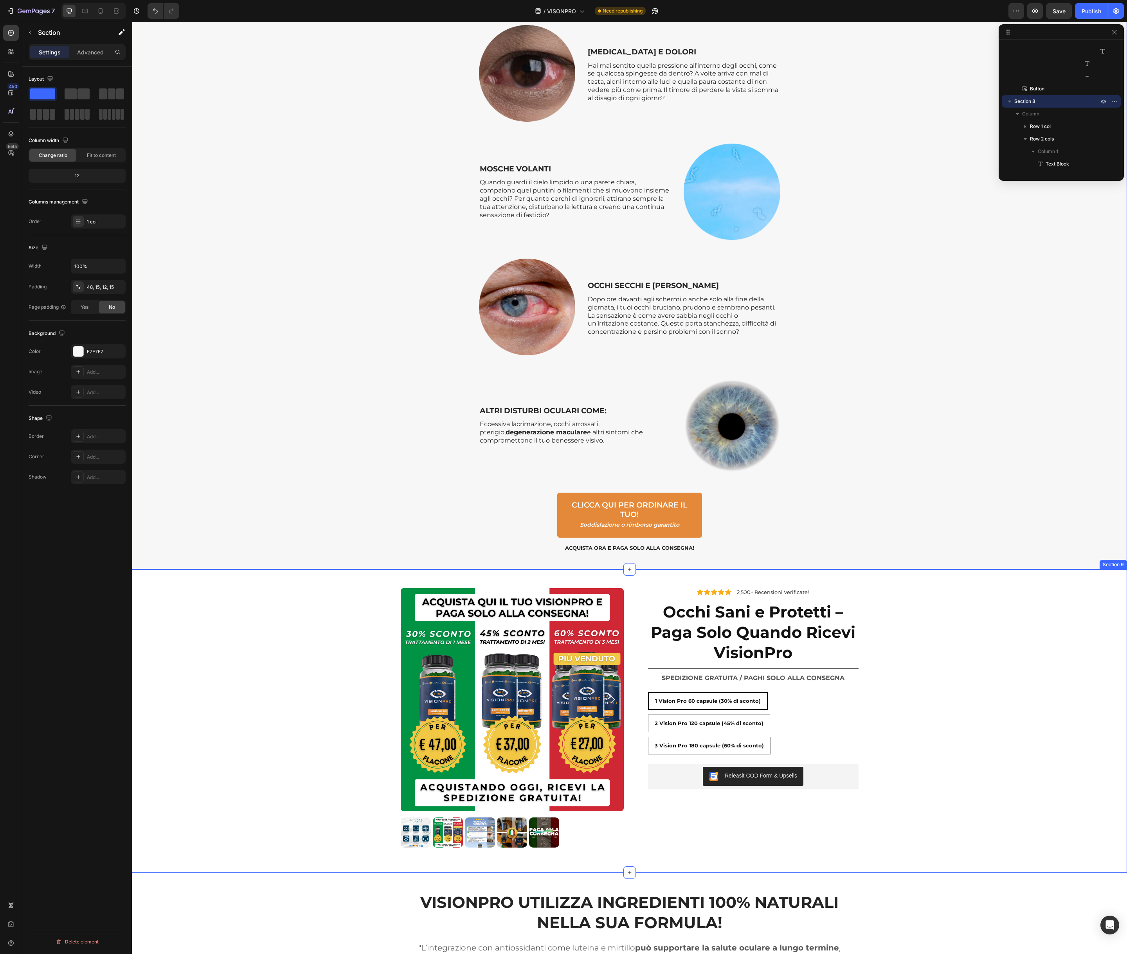
click at [438, 607] on img at bounding box center [512, 699] width 223 height 223
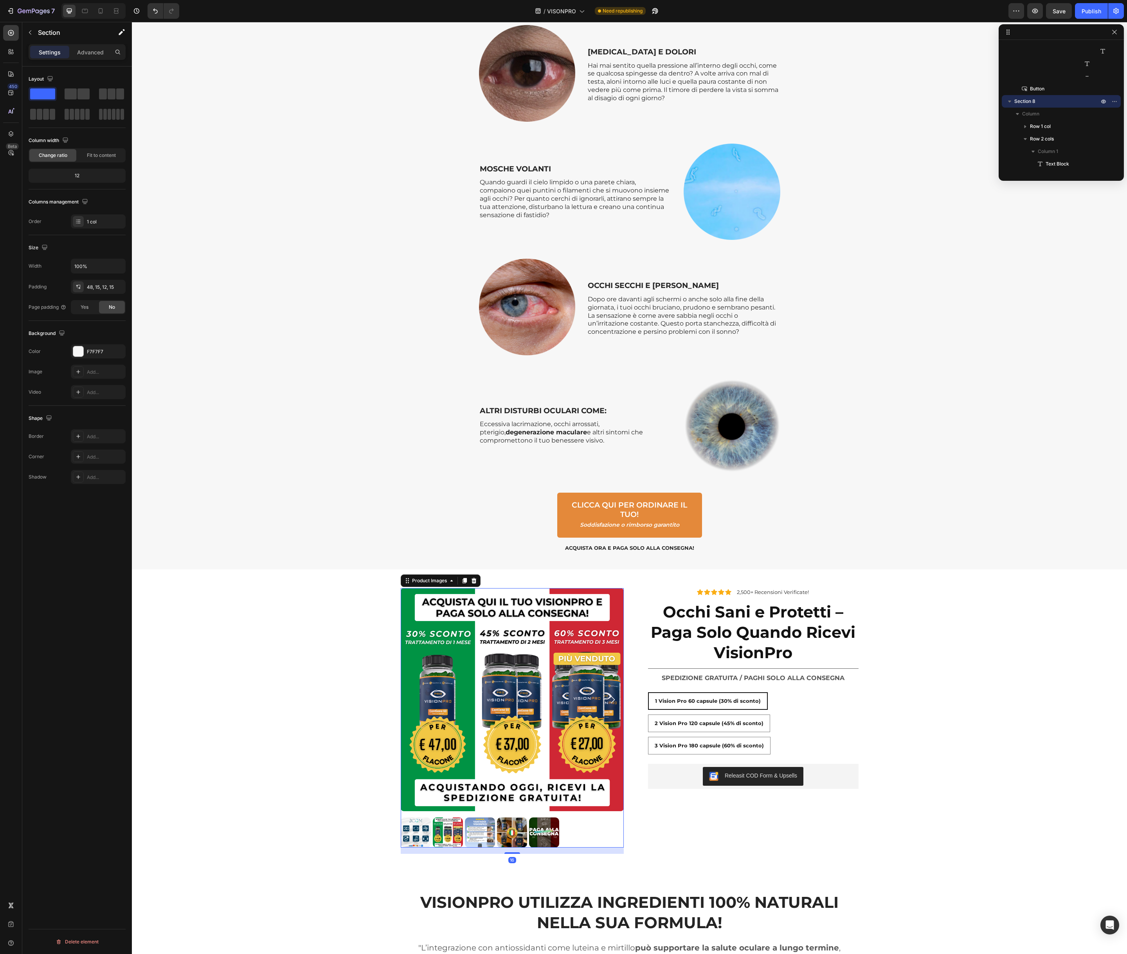
scroll to position [2466, 0]
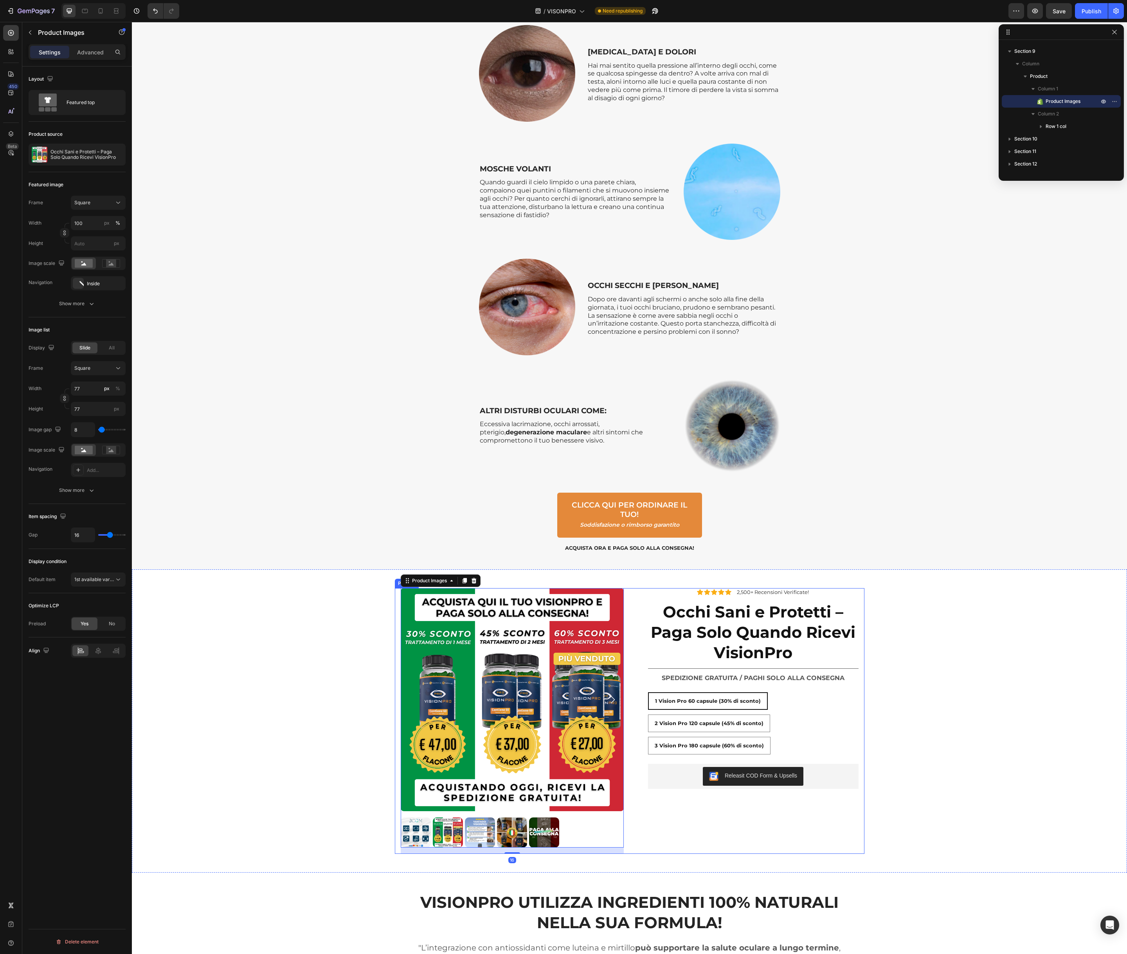
click at [399, 603] on div "Product Images 16 Icon Icon Icon Icon Icon Icon List 2,500+ Recensioni Verifica…" at bounding box center [630, 721] width 470 height 266
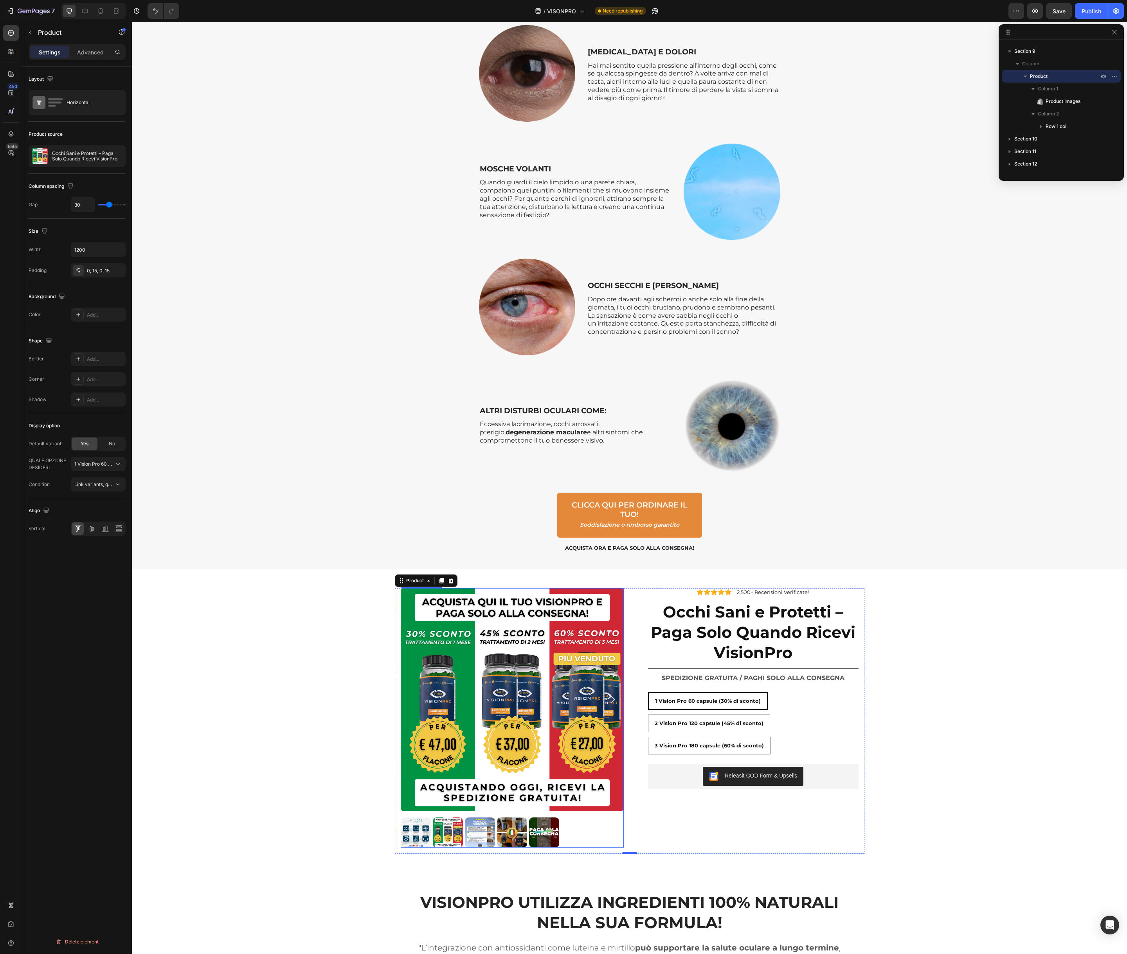
click at [409, 604] on img at bounding box center [512, 699] width 223 height 223
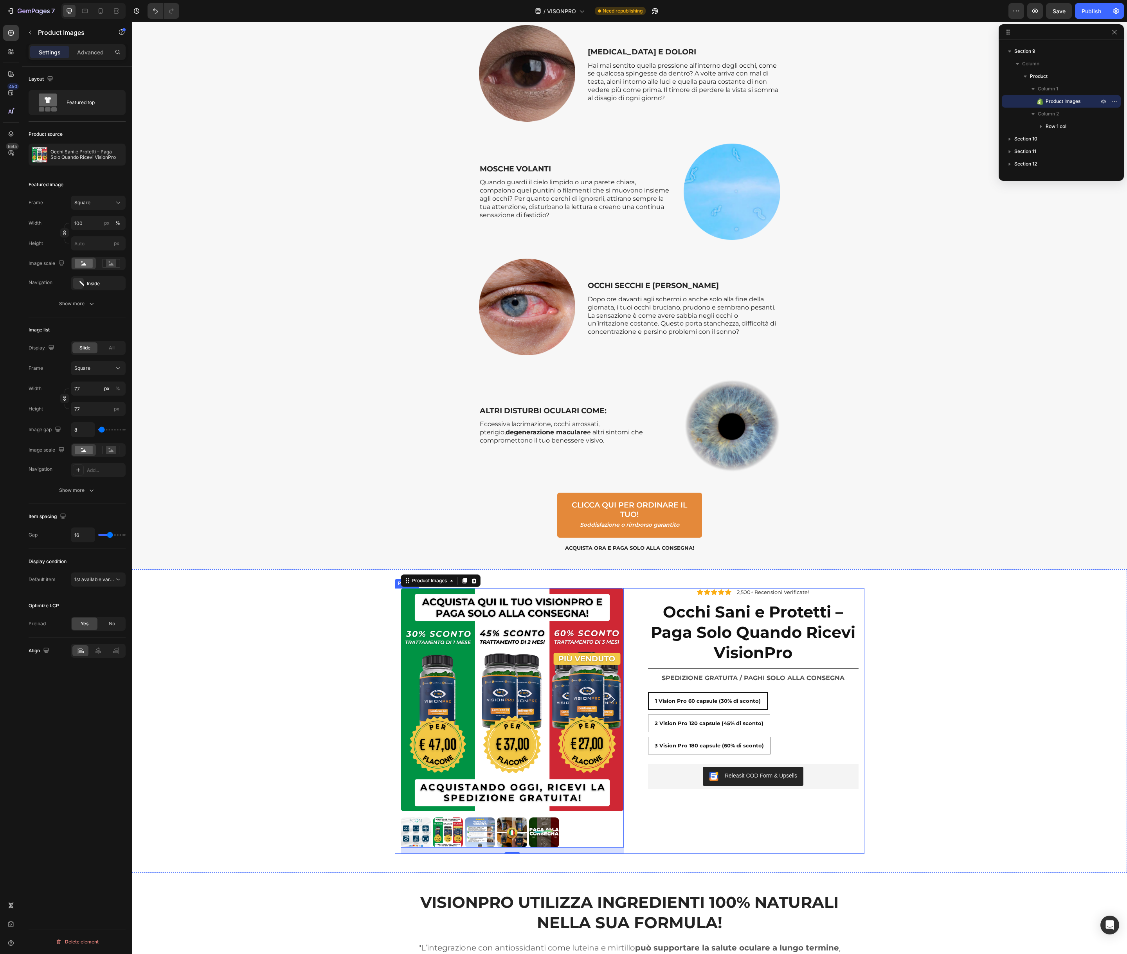
click at [397, 606] on div "Product Images 16 Icon Icon Icon Icon Icon Icon List 2,500+ Recensioni Verifica…" at bounding box center [630, 721] width 470 height 266
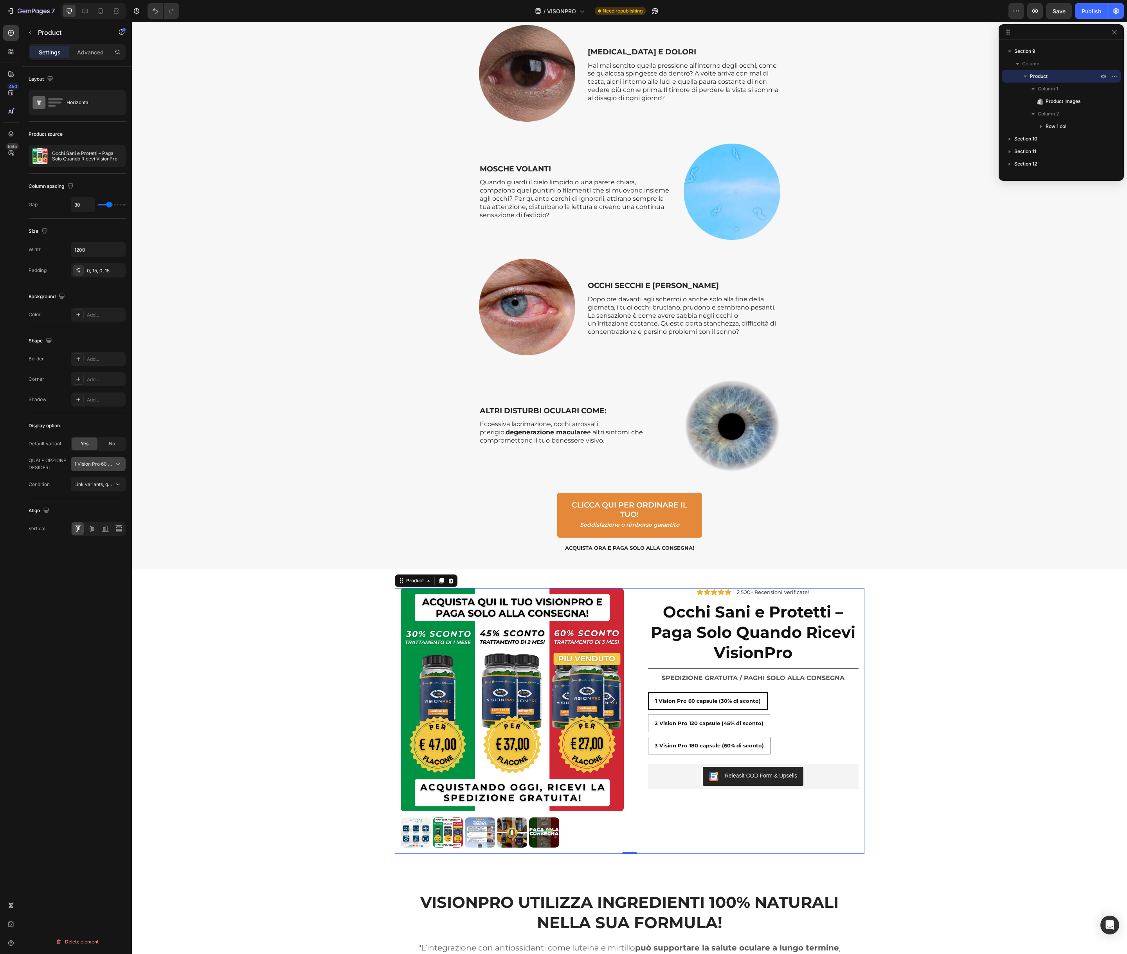
click at [119, 463] on icon at bounding box center [118, 464] width 8 height 8
click at [116, 485] on icon at bounding box center [118, 485] width 8 height 8
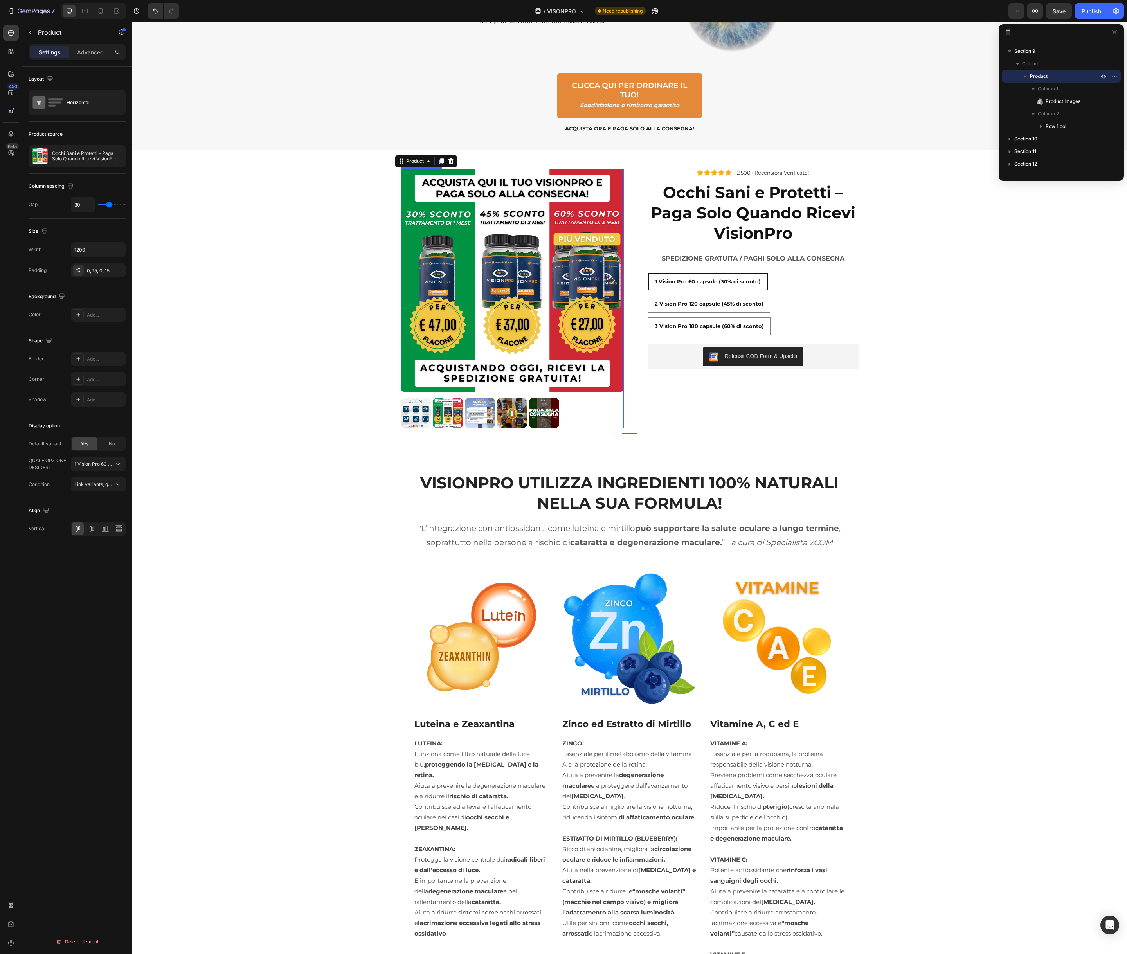
scroll to position [3265, 0]
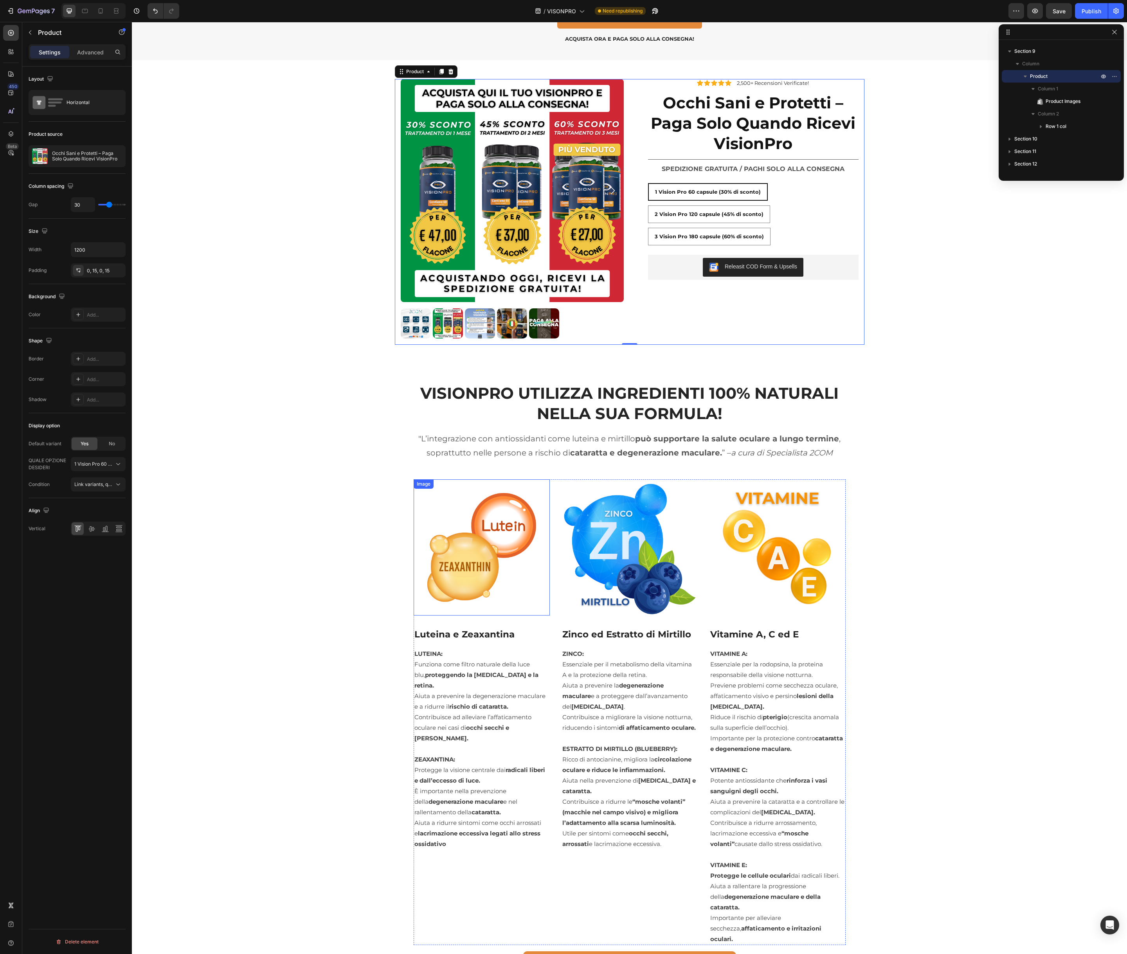
click at [471, 552] on img at bounding box center [482, 548] width 136 height 136
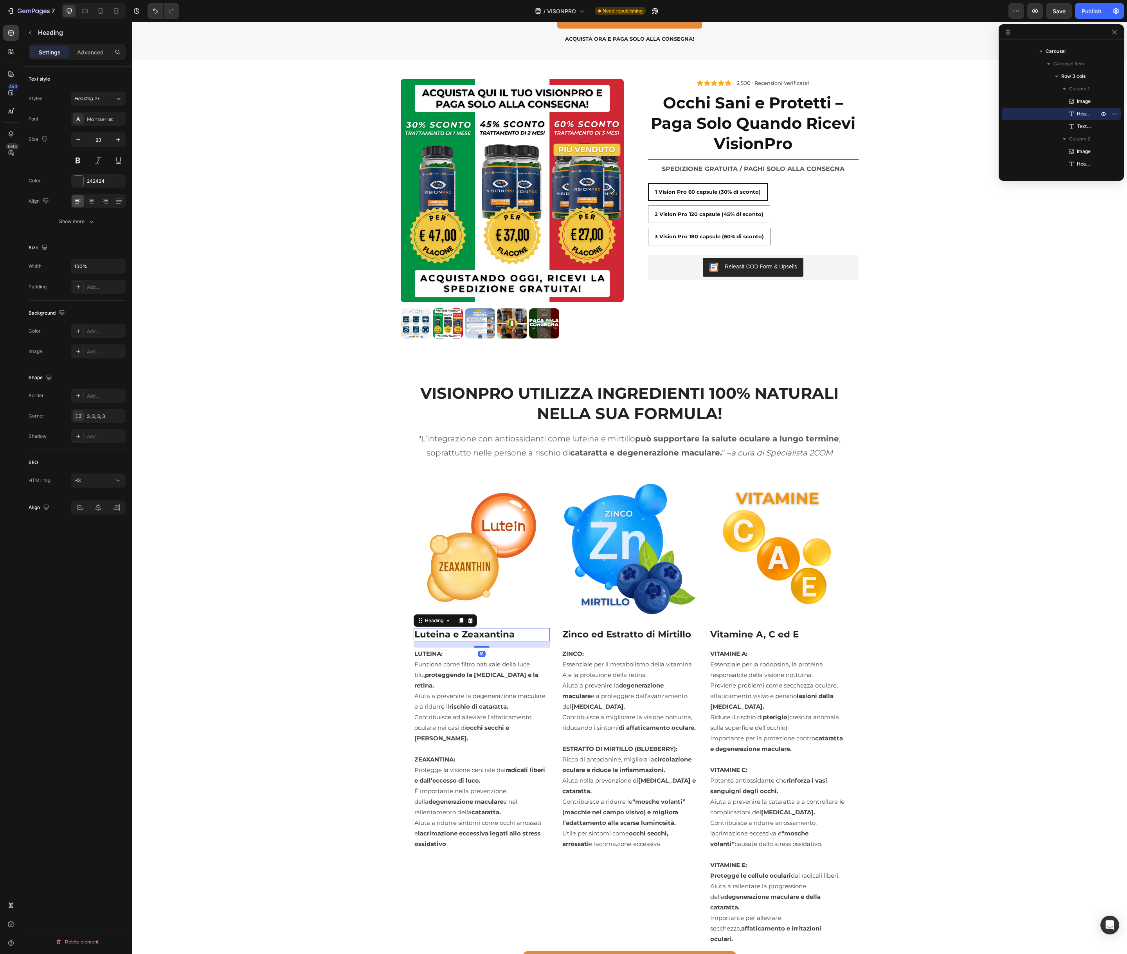
click at [485, 633] on h3 "Luteina e Zeaxantina" at bounding box center [482, 634] width 136 height 13
click at [485, 633] on p "Luteina e Zeaxantina" at bounding box center [482, 635] width 135 height 12
click at [474, 546] on img at bounding box center [482, 548] width 136 height 136
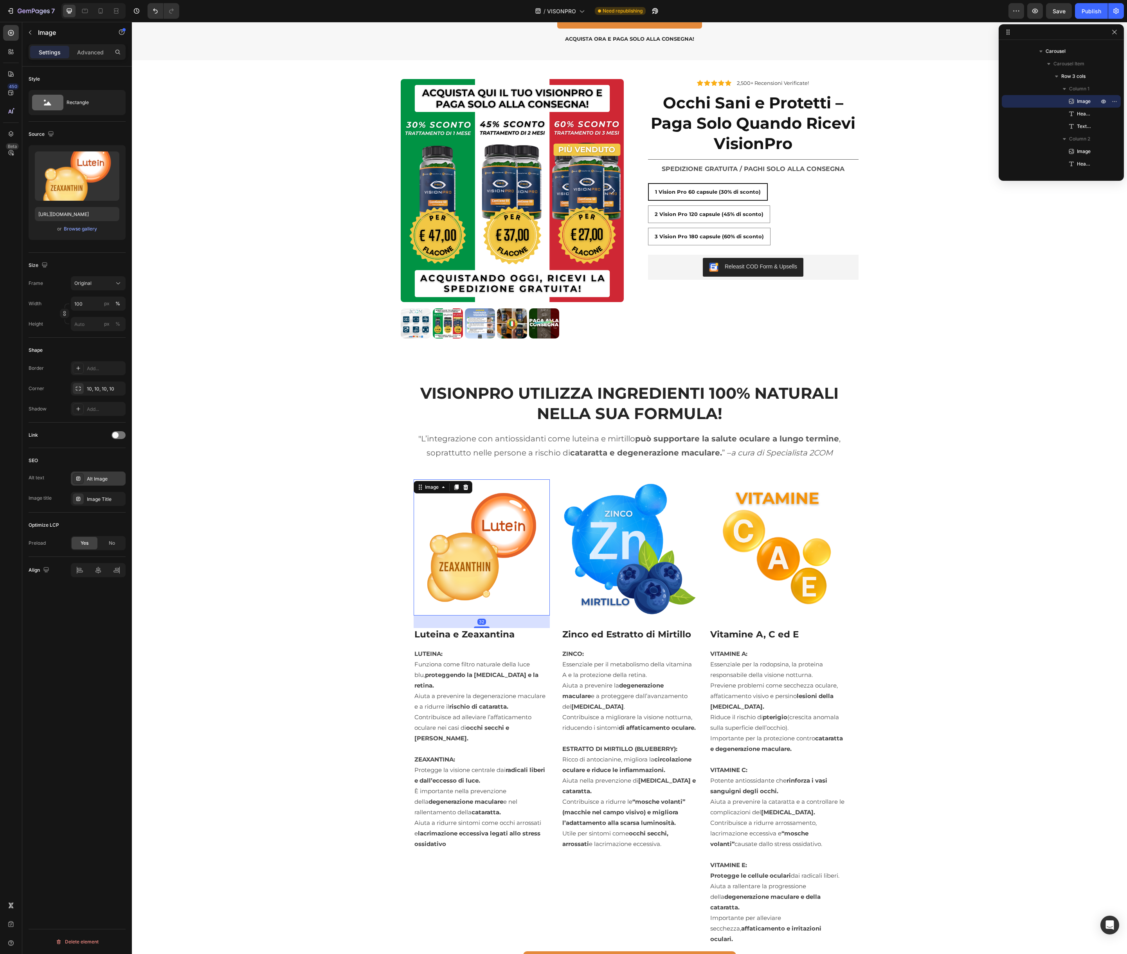
click at [95, 477] on div "Alt Image" at bounding box center [105, 479] width 37 height 7
click at [112, 481] on div "Alt Image" at bounding box center [105, 479] width 37 height 7
click at [170, 519] on textarea "Alt Image" at bounding box center [188, 520] width 97 height 22
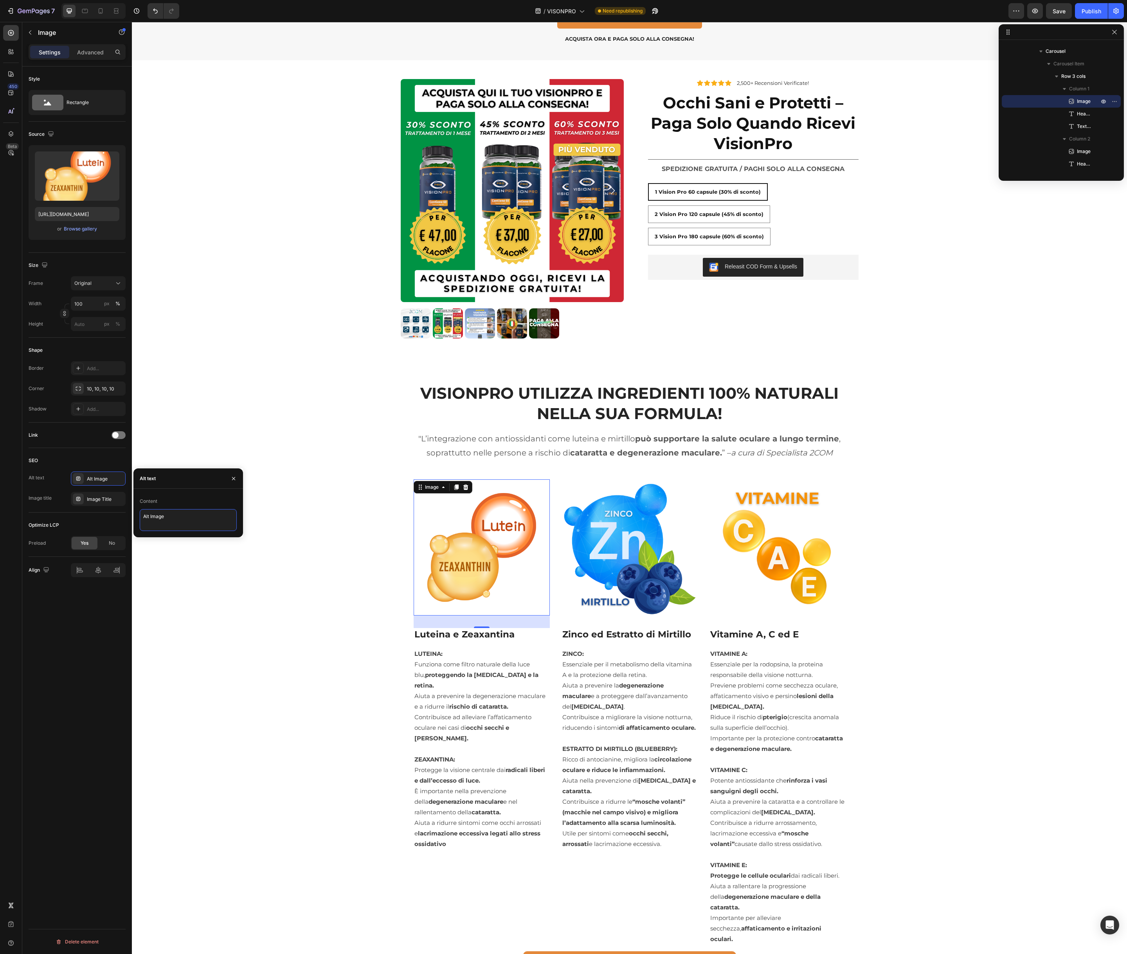
click at [170, 519] on textarea "Alt Image" at bounding box center [188, 520] width 97 height 22
paste textarea "Luteina e Zeaxantina"
type textarea "Luteina e Zeaxantina"
click at [112, 496] on div "Image Title" at bounding box center [105, 499] width 37 height 7
click at [177, 535] on textarea "Image Title" at bounding box center [188, 541] width 97 height 22
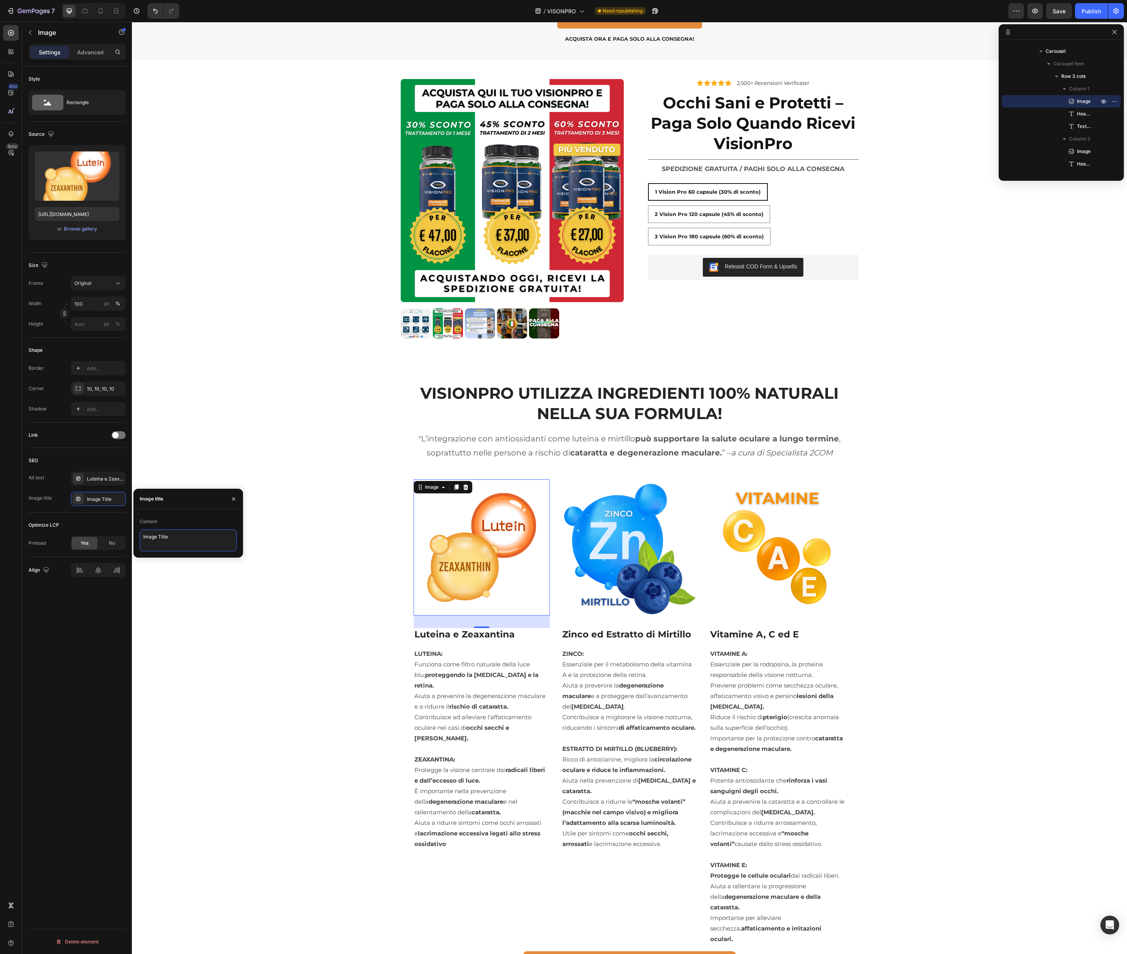
click at [177, 535] on textarea "Image Title" at bounding box center [188, 541] width 97 height 22
paste textarea "Luteina e Zeaxantina"
type textarea "Luteina e Zeaxantina"
click at [601, 633] on h3 "Zinco ed Estratto di Mirtillo" at bounding box center [630, 634] width 136 height 13
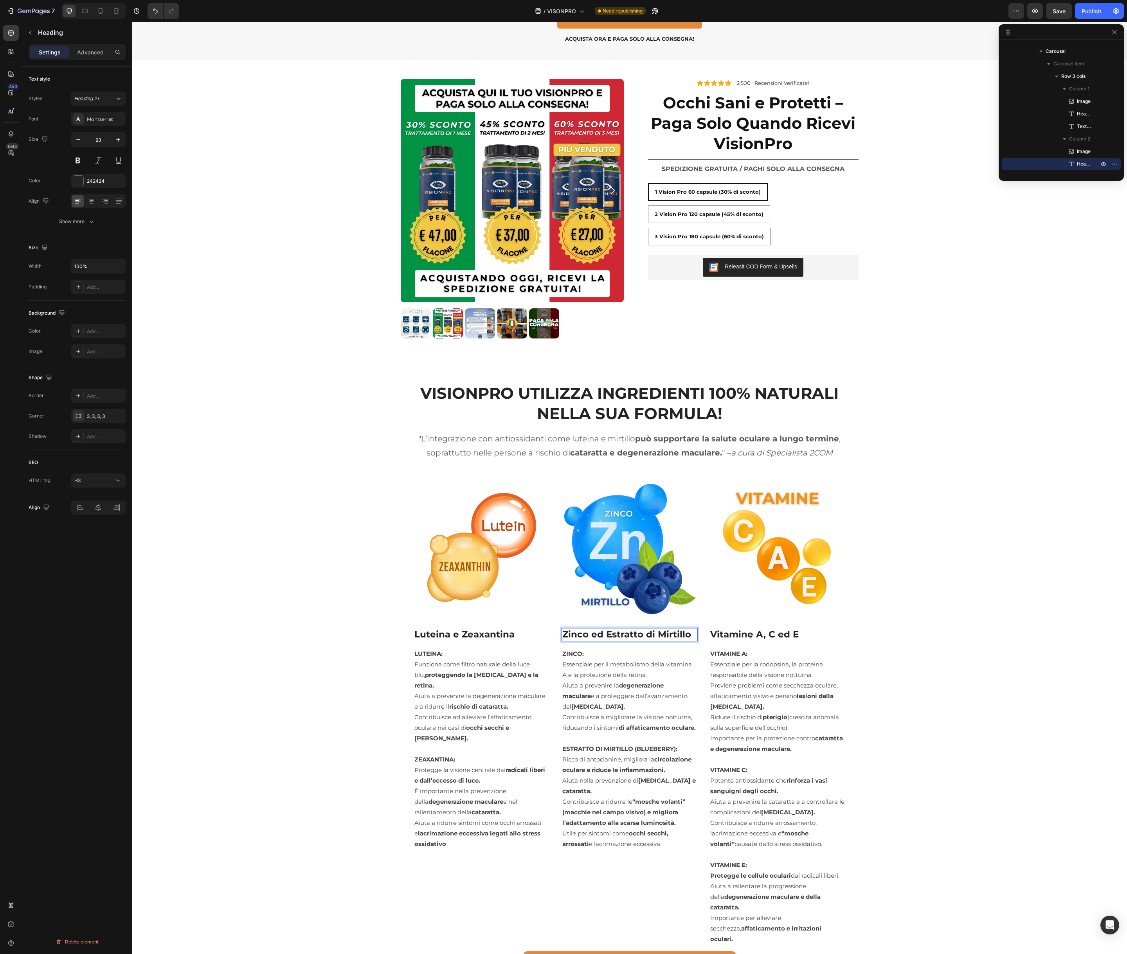
click at [598, 636] on h3 "Zinco ed Estratto di Mirtillo" at bounding box center [630, 634] width 136 height 13
click at [598, 636] on p "Zinco ed Estratto di Mirtillo" at bounding box center [630, 635] width 135 height 12
click at [607, 546] on img at bounding box center [630, 548] width 136 height 136
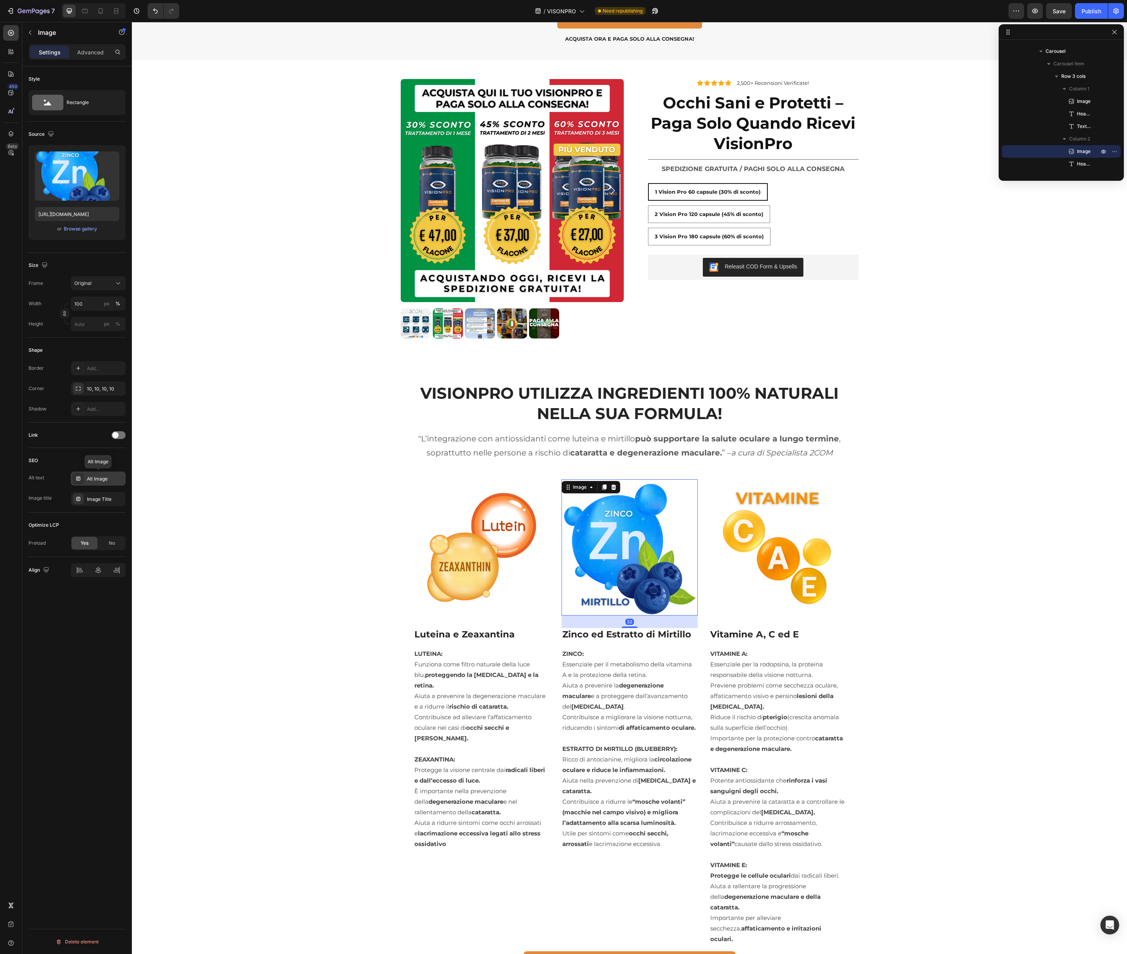
click at [102, 479] on div "Alt Image" at bounding box center [105, 479] width 37 height 7
click at [153, 517] on textarea "Alt Image" at bounding box center [188, 520] width 97 height 22
paste textarea "Zinco ed Estratto di Mirtillo"
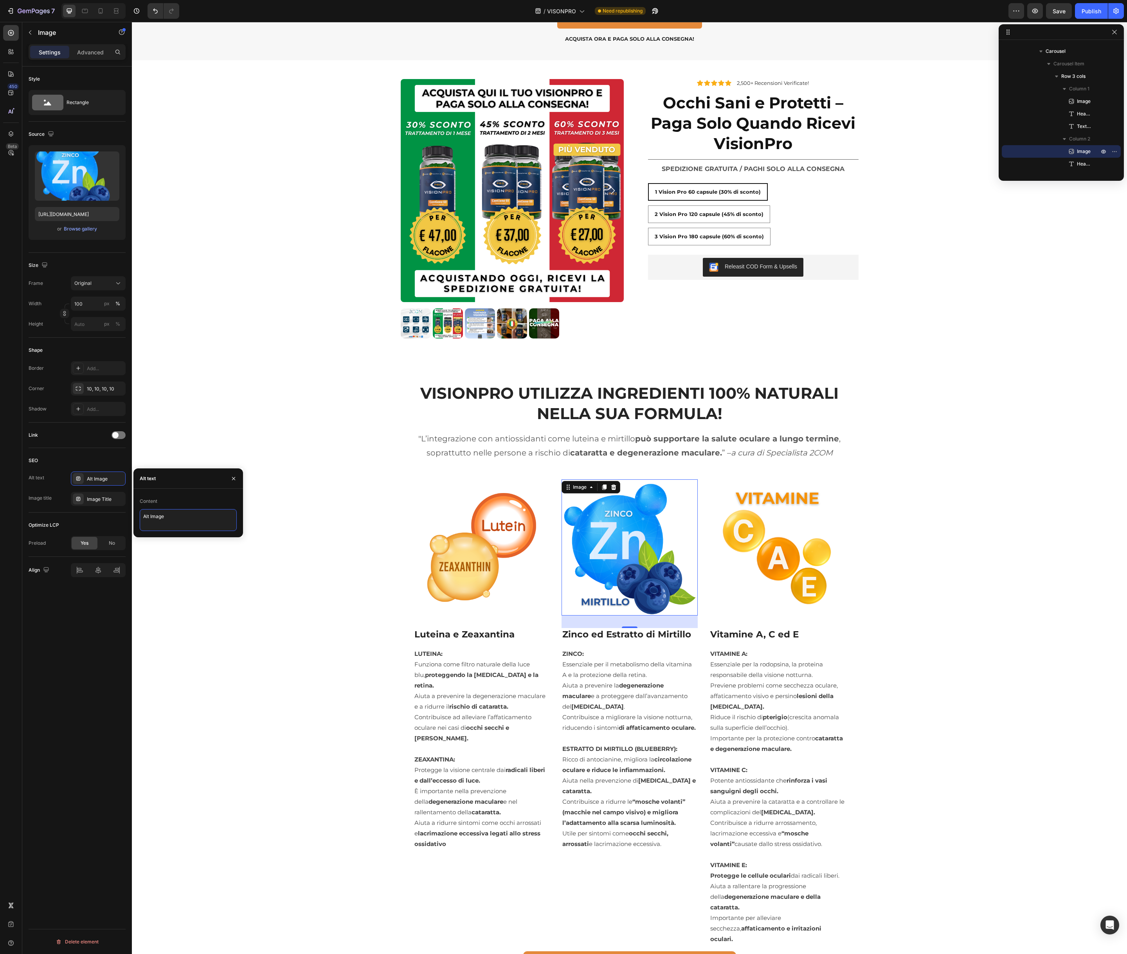
type textarea "Zinco ed Estratto di Mirtillo"
click at [102, 496] on div "Image Title" at bounding box center [105, 499] width 37 height 7
click at [168, 536] on textarea "Image Title" at bounding box center [188, 541] width 97 height 22
drag, startPoint x: 168, startPoint y: 536, endPoint x: 161, endPoint y: 534, distance: 7.3
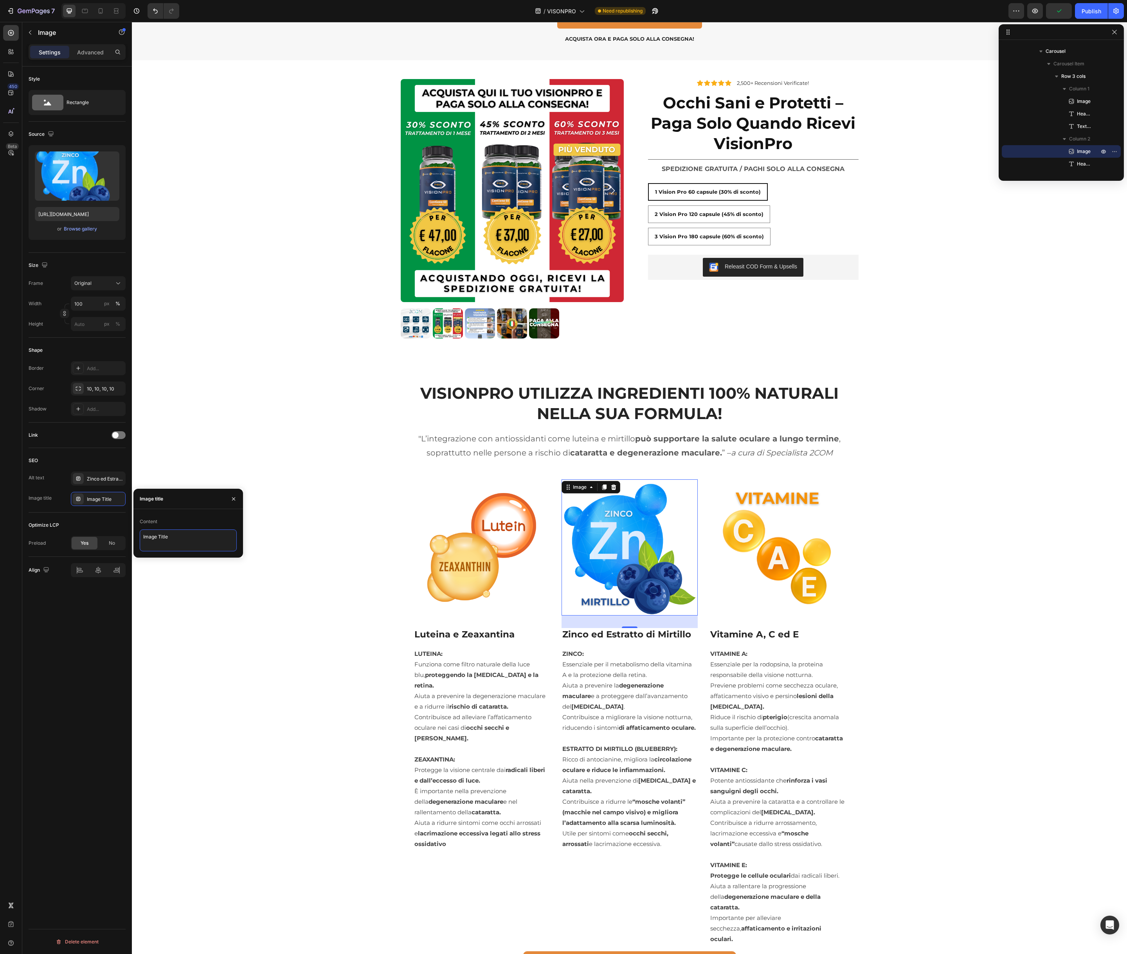
click at [168, 536] on textarea "Image Title" at bounding box center [188, 541] width 97 height 22
paste textarea "Zinco ed Estratto di Mirtillo"
type textarea "Zinco ed Estratto di Mirtillo"
click at [757, 634] on h3 "Vitamine A, C ed E" at bounding box center [778, 634] width 136 height 13
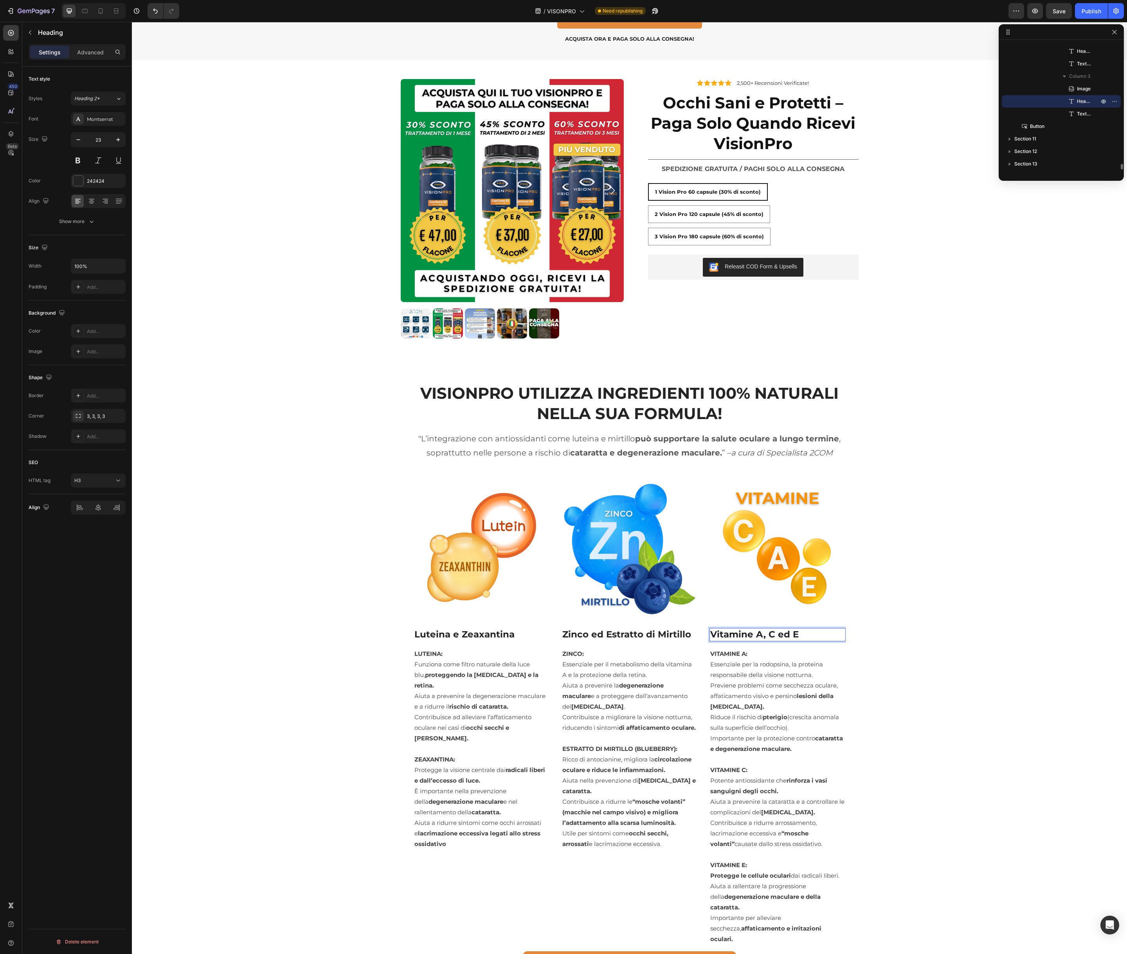
click at [757, 634] on h3 "Vitamine A, C ed E" at bounding box center [778, 634] width 136 height 13
click at [757, 634] on p "Vitamine A, C ed E" at bounding box center [777, 635] width 135 height 12
click at [786, 531] on img at bounding box center [778, 548] width 136 height 136
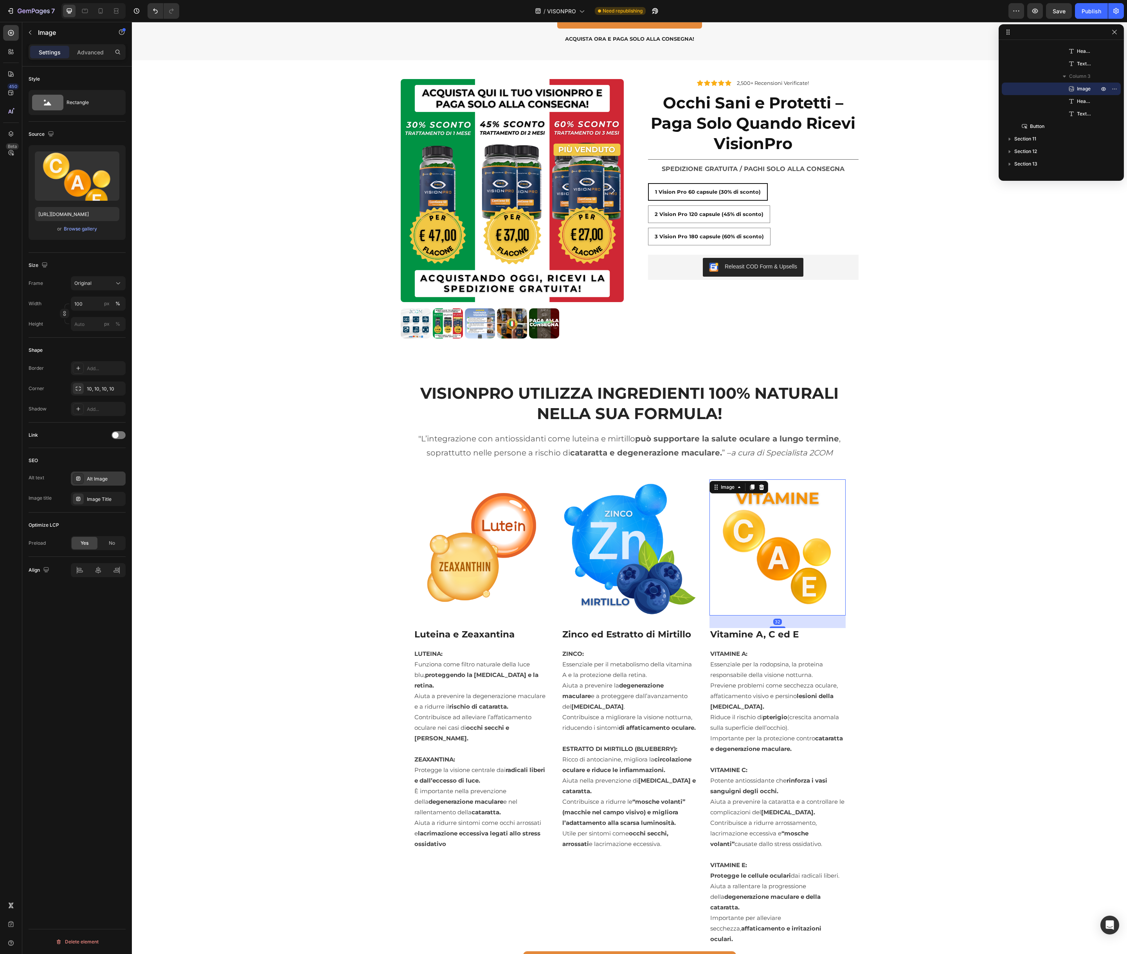
click at [115, 480] on div "Alt Image" at bounding box center [105, 479] width 37 height 7
click at [164, 520] on textarea "Alt Image" at bounding box center [188, 520] width 97 height 22
paste textarea "Vitamine A, C ed E"
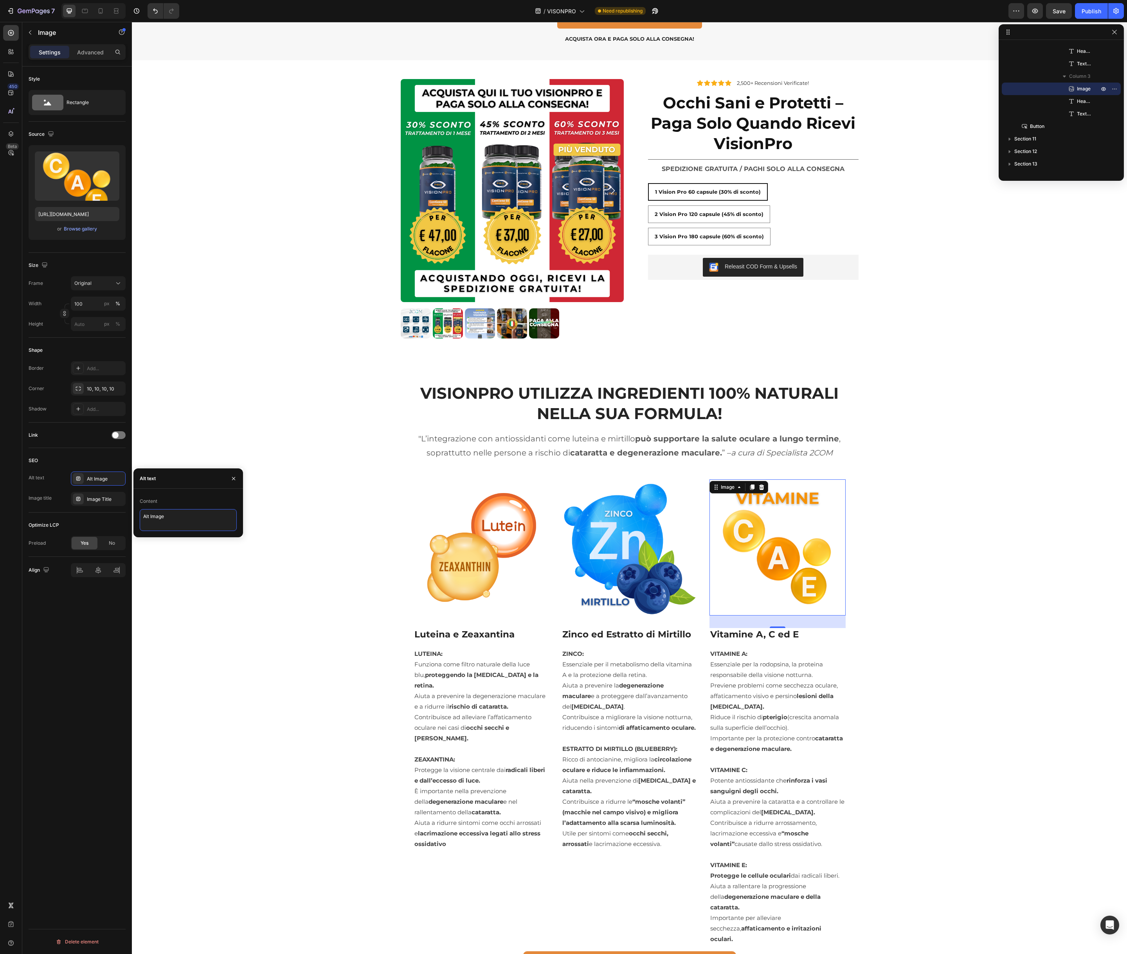
type textarea "Vitamine A, C ed E"
click at [113, 501] on div "Image Title" at bounding box center [105, 499] width 37 height 7
click at [171, 538] on textarea "Image Title" at bounding box center [188, 541] width 97 height 22
click at [171, 539] on textarea "Image Title" at bounding box center [188, 541] width 97 height 22
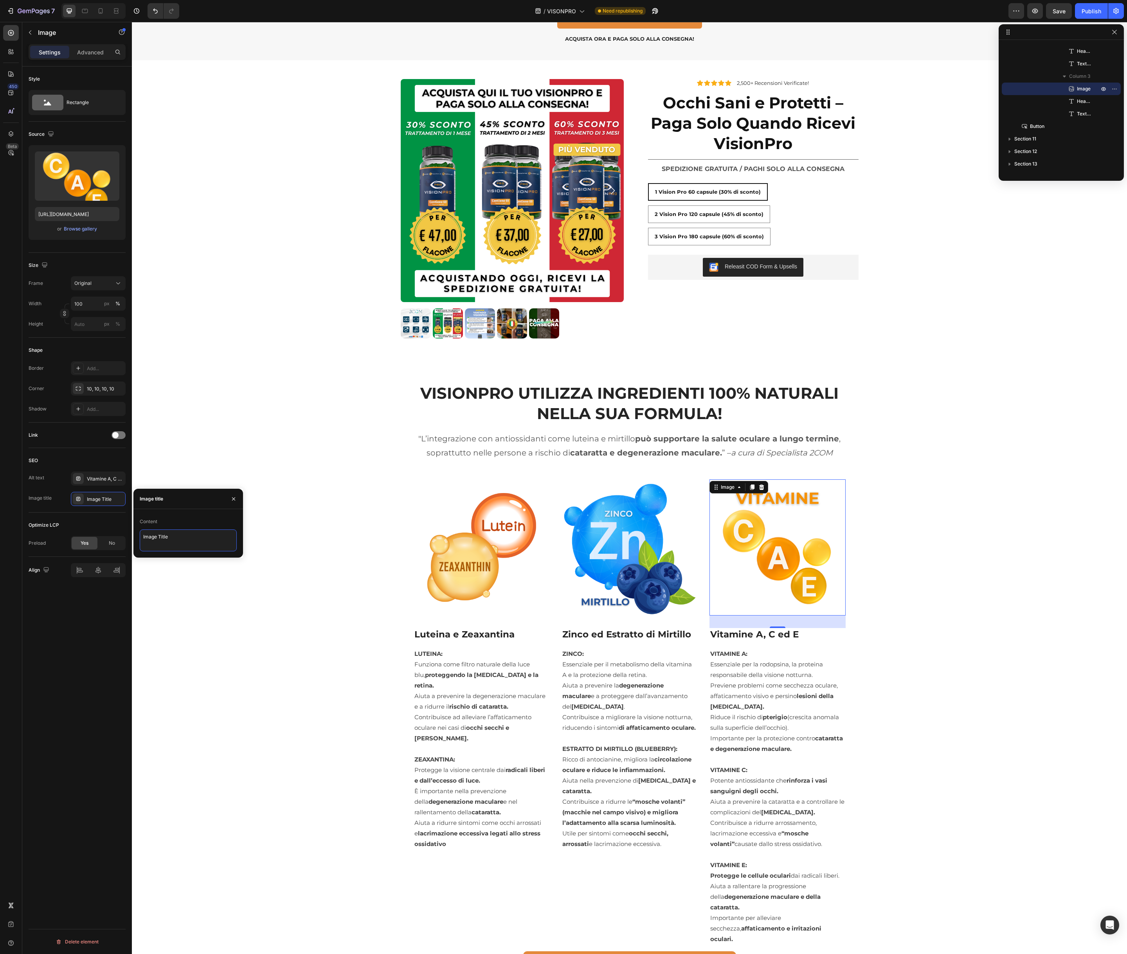
paste textarea "Vitamine A, C ed E"
type textarea "Vitamine A, C ed E"
click at [328, 569] on div "VISIONPRO UTILIZZA INGREDIENTI 100% NATURALI NELLA SUA FORMULA! Heading "L’inte…" at bounding box center [630, 692] width 984 height 620
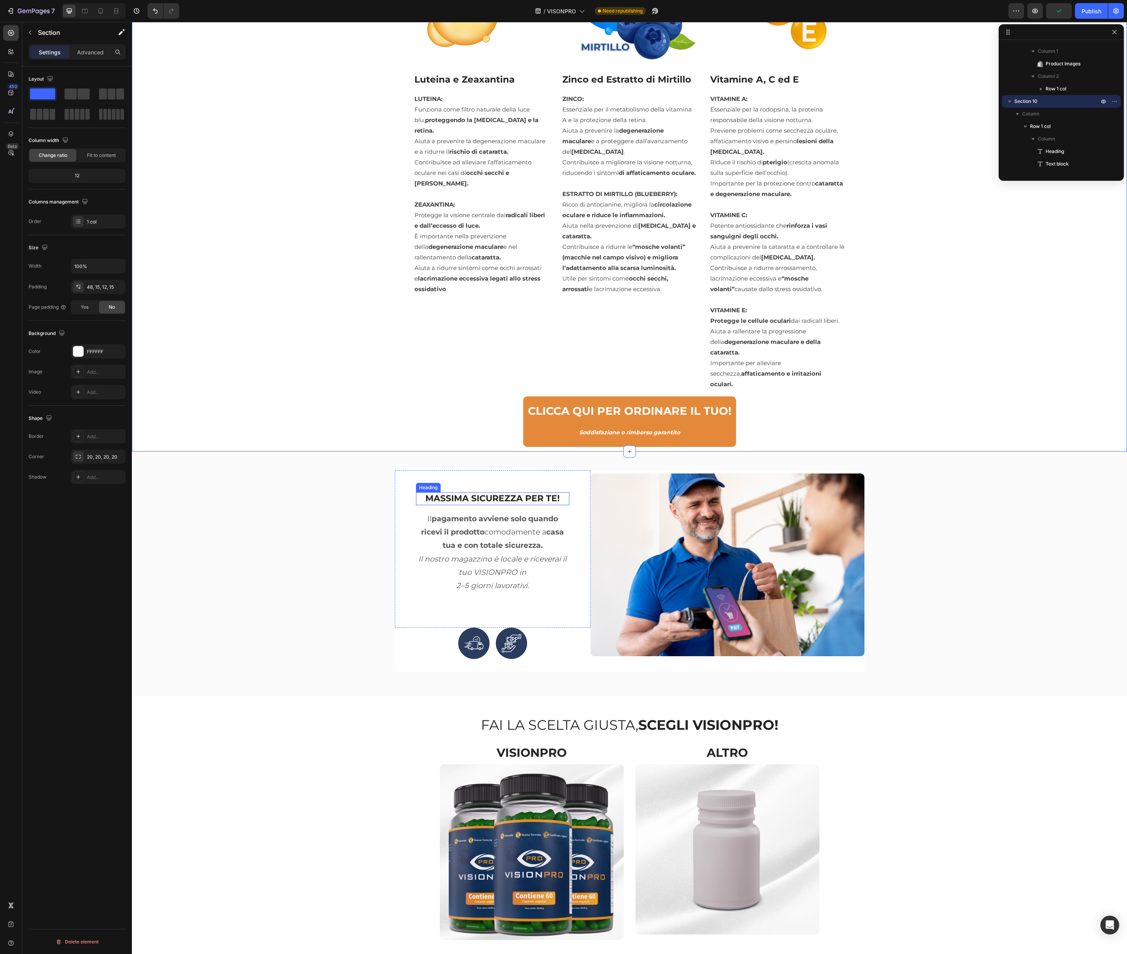
scroll to position [2854, 0]
click at [494, 492] on h2 "MASSIMA SICUREZZA PER TE!" at bounding box center [492, 498] width 153 height 13
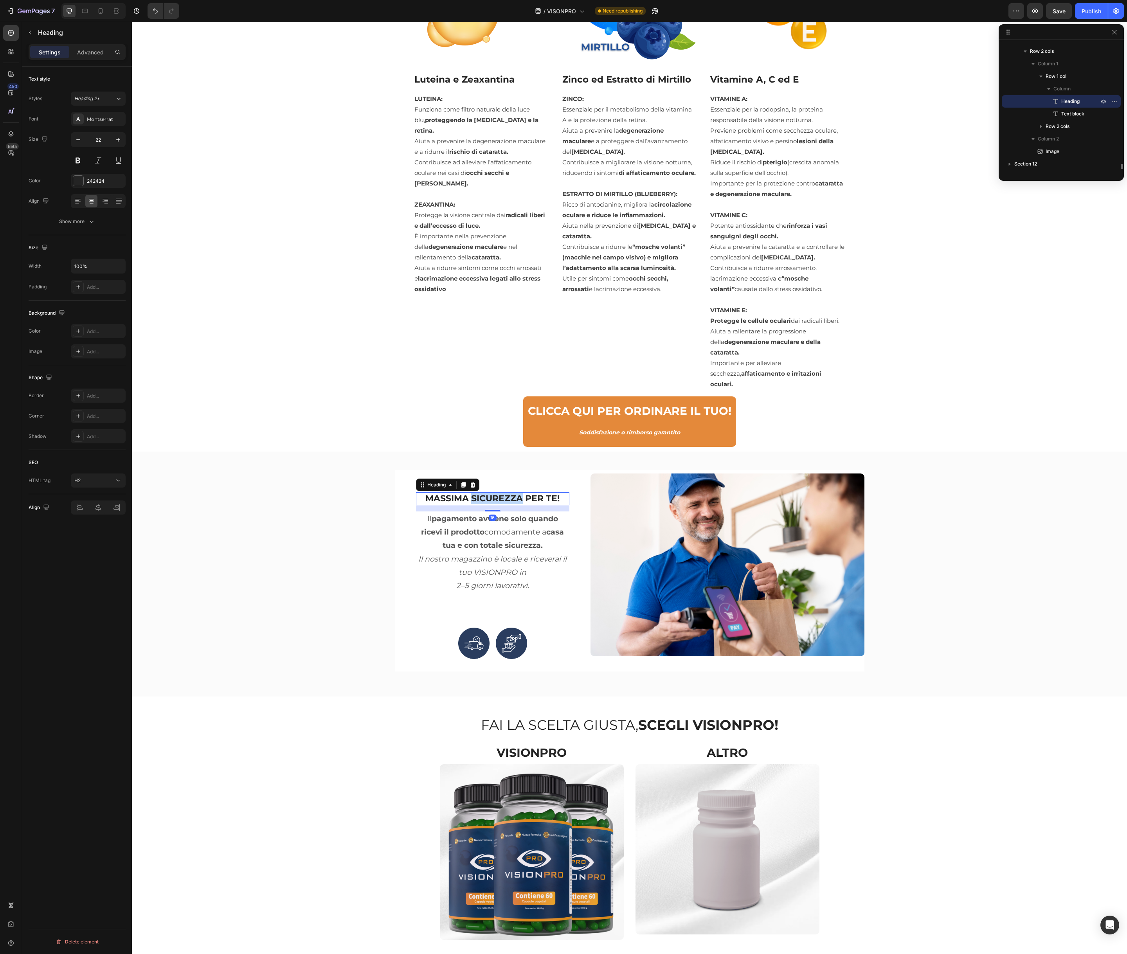
click at [494, 492] on h2 "MASSIMA SICUREZZA PER TE!" at bounding box center [492, 498] width 153 height 13
click at [494, 493] on p "MASSIMA SICUREZZA PER TE!" at bounding box center [493, 498] width 152 height 11
click at [751, 517] on img at bounding box center [728, 565] width 274 height 183
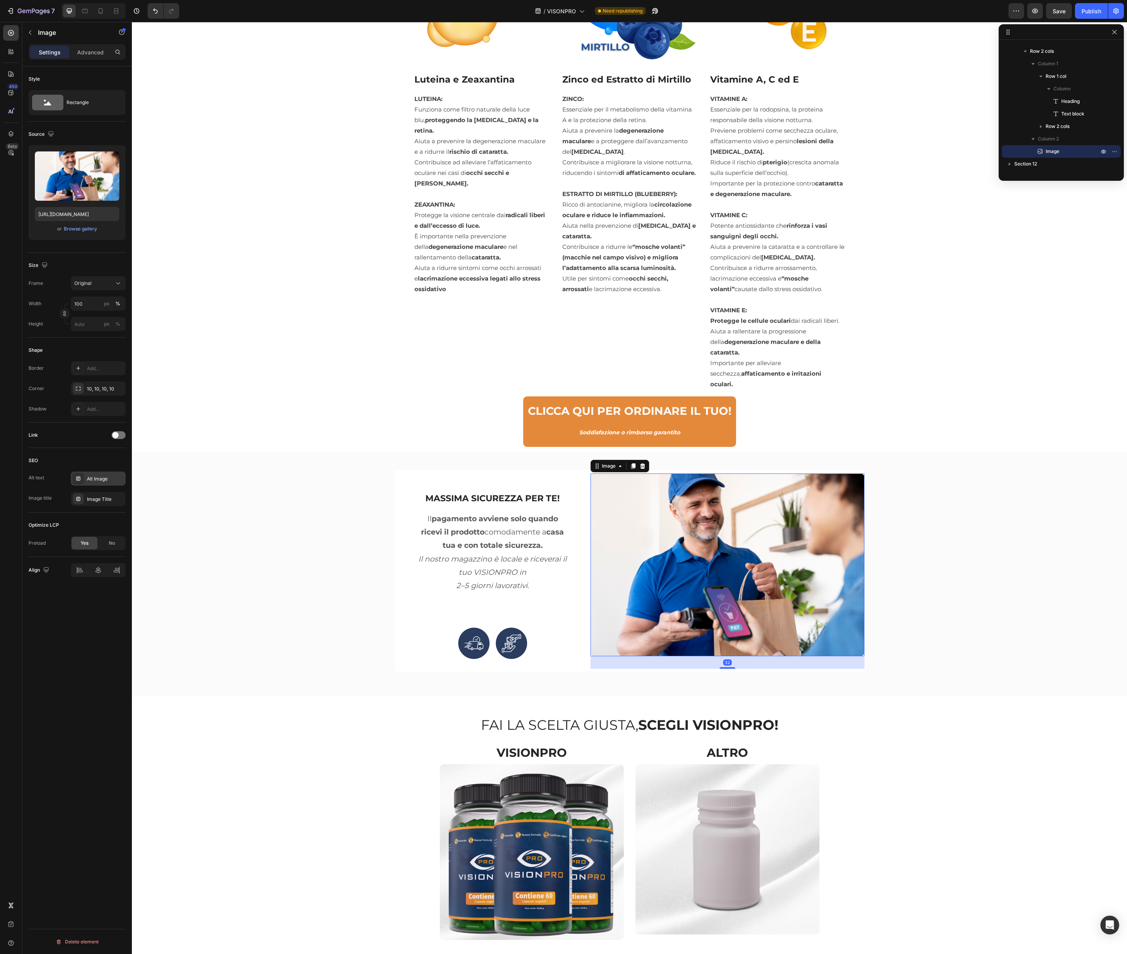
click at [104, 481] on div "Alt Image" at bounding box center [105, 479] width 37 height 7
click at [174, 516] on textarea "Alt Image" at bounding box center [188, 520] width 97 height 22
paste textarea "MASSIMA SICUREZZA PER TE!"
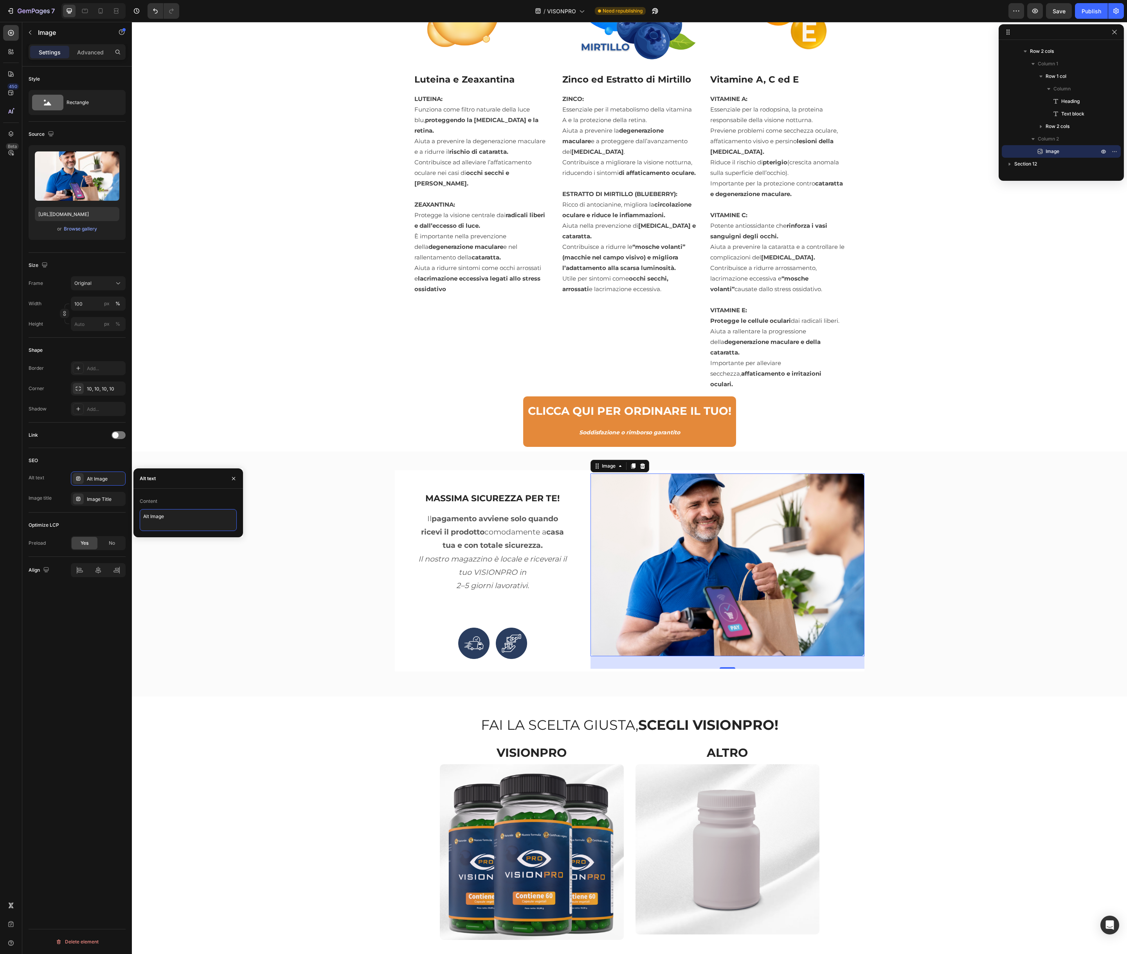
type textarea "MASSIMA SICUREZZA PER TE!"
click at [118, 503] on div "Image Title" at bounding box center [98, 499] width 55 height 14
click at [188, 539] on textarea "Image Title" at bounding box center [188, 541] width 97 height 22
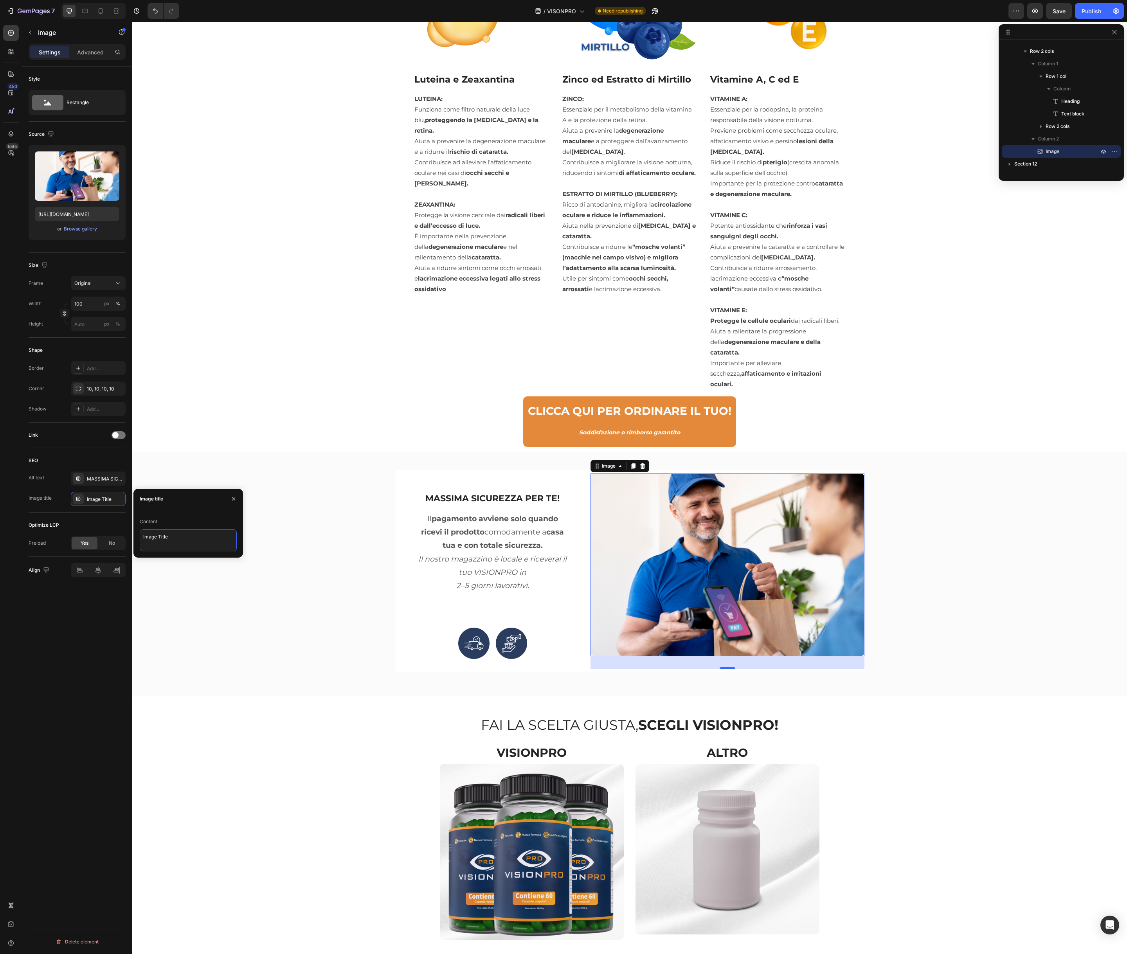
paste textarea "MASSIMA SICUREZZA PER TE!"
type textarea "MASSIMA SICUREZZA PER TE!"
click at [474, 628] on img at bounding box center [473, 643] width 31 height 31
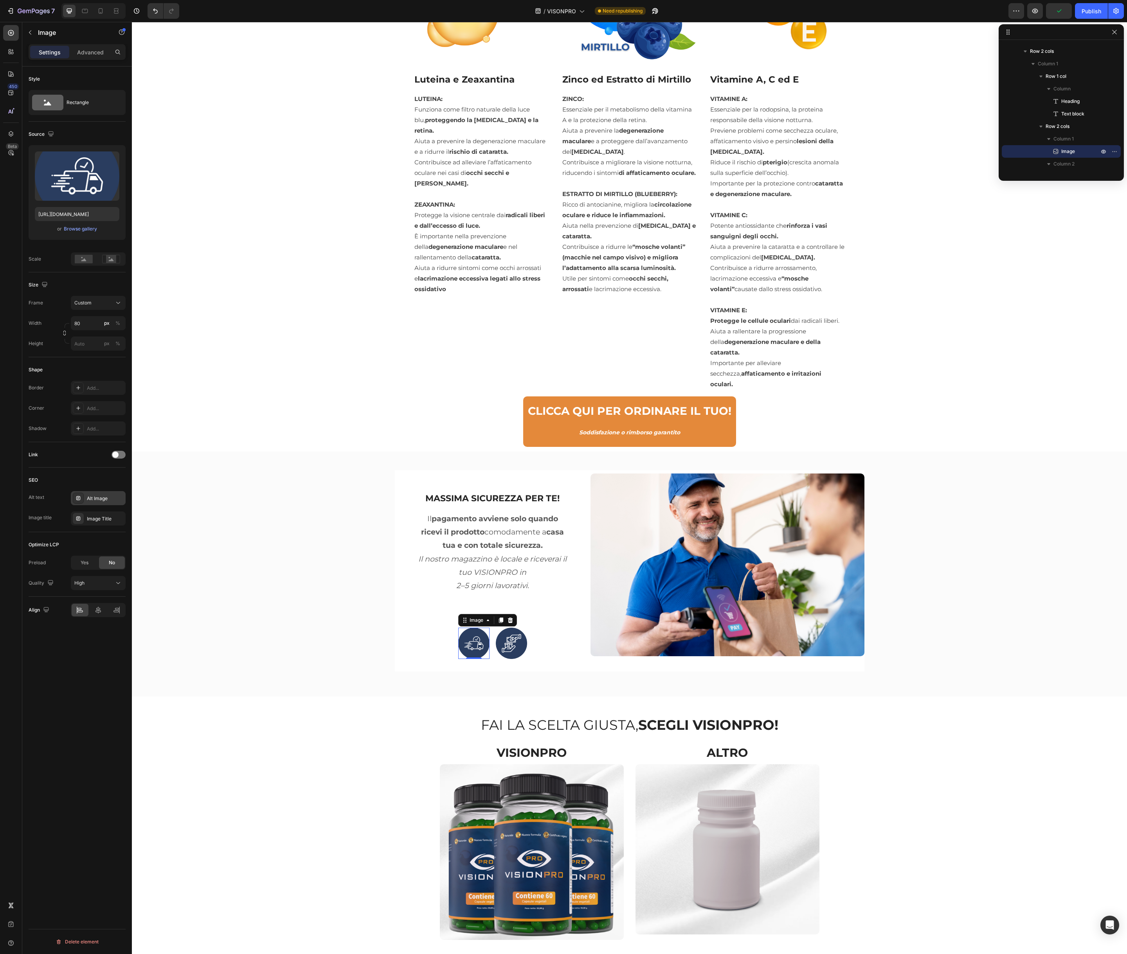
click at [106, 499] on div "Alt Image" at bounding box center [105, 498] width 37 height 7
click at [152, 537] on textarea "Alt Image" at bounding box center [188, 540] width 97 height 22
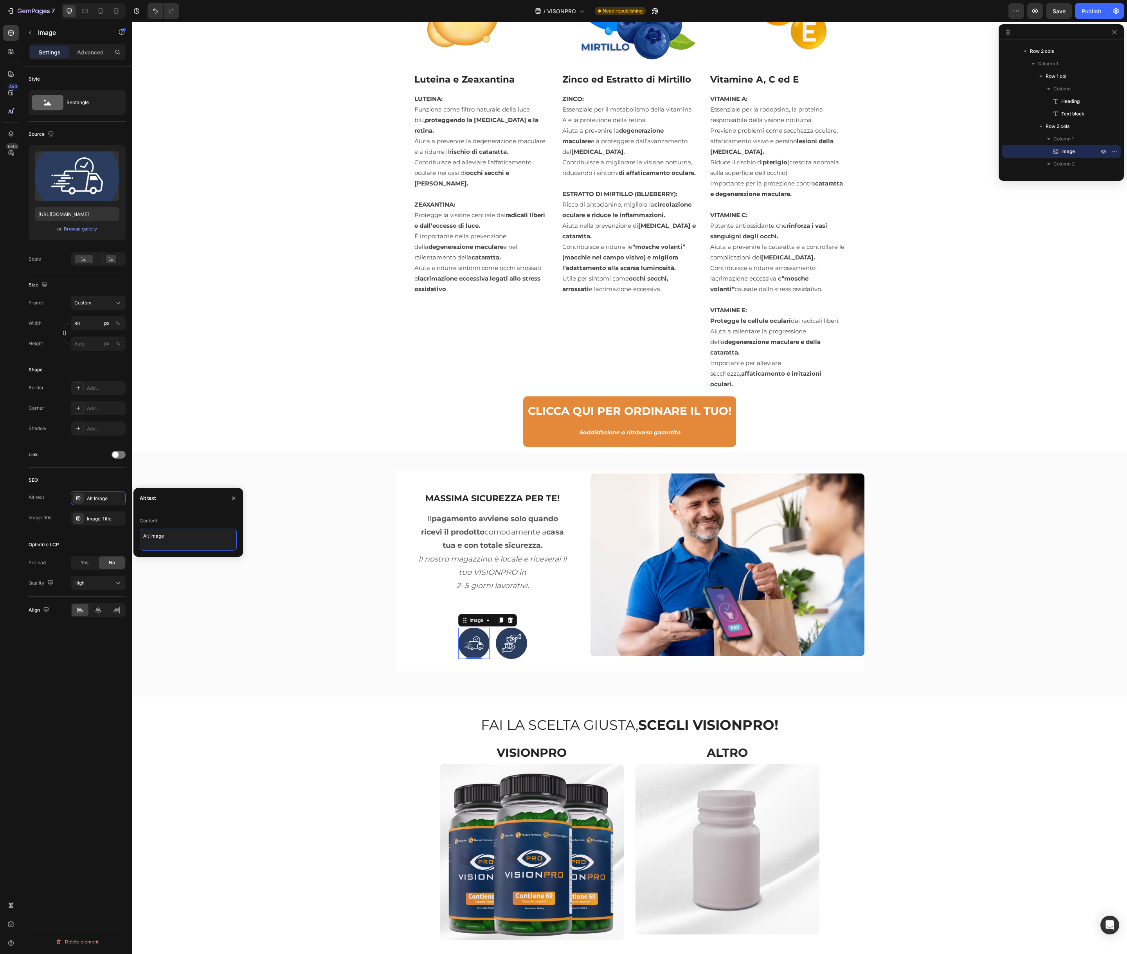
click at [152, 537] on textarea "Alt Image" at bounding box center [188, 540] width 97 height 22
type textarea "frete gratuito"
click at [178, 536] on textarea "frete gratuito" at bounding box center [188, 540] width 97 height 22
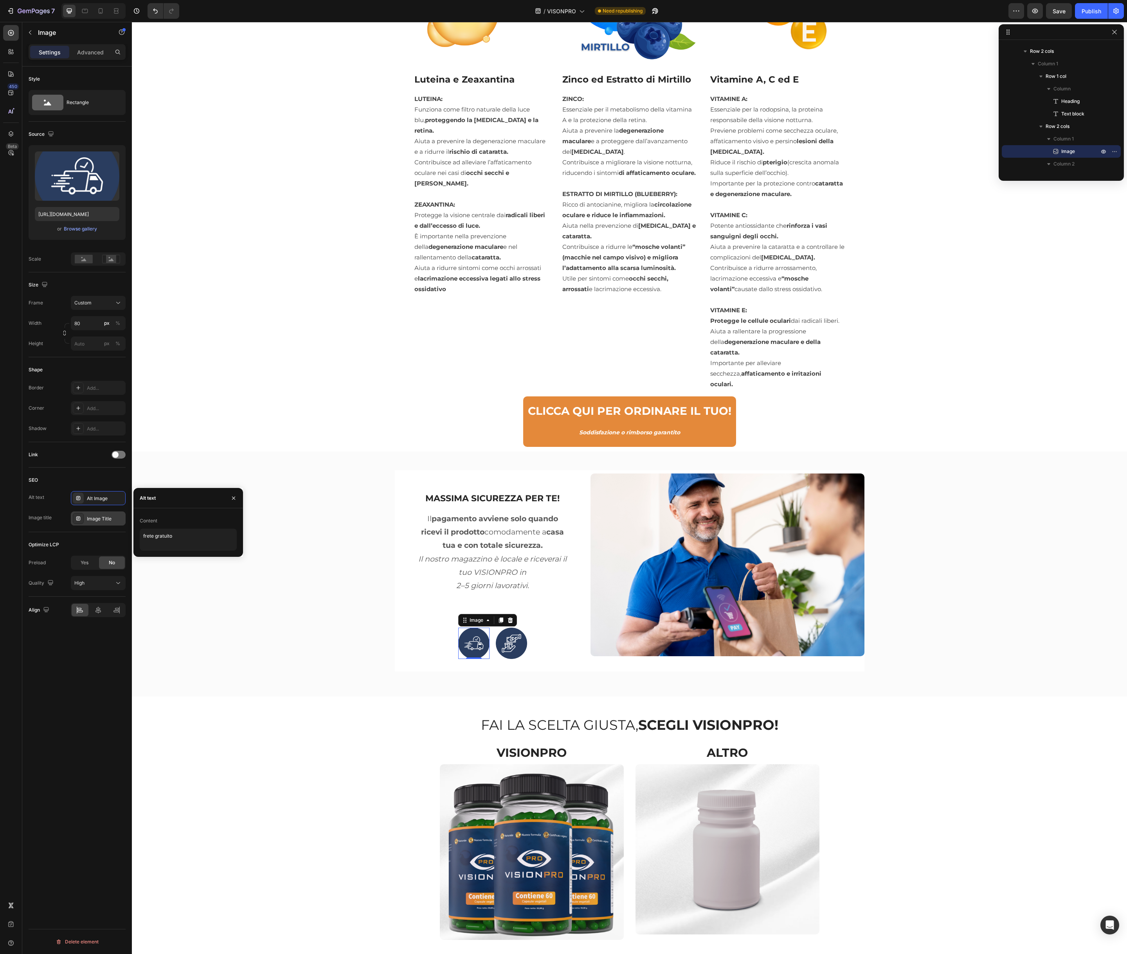
click at [91, 519] on div "Image Title" at bounding box center [105, 519] width 37 height 7
click at [178, 560] on textarea "Image Title" at bounding box center [188, 560] width 97 height 22
paste textarea "frete gratuito"
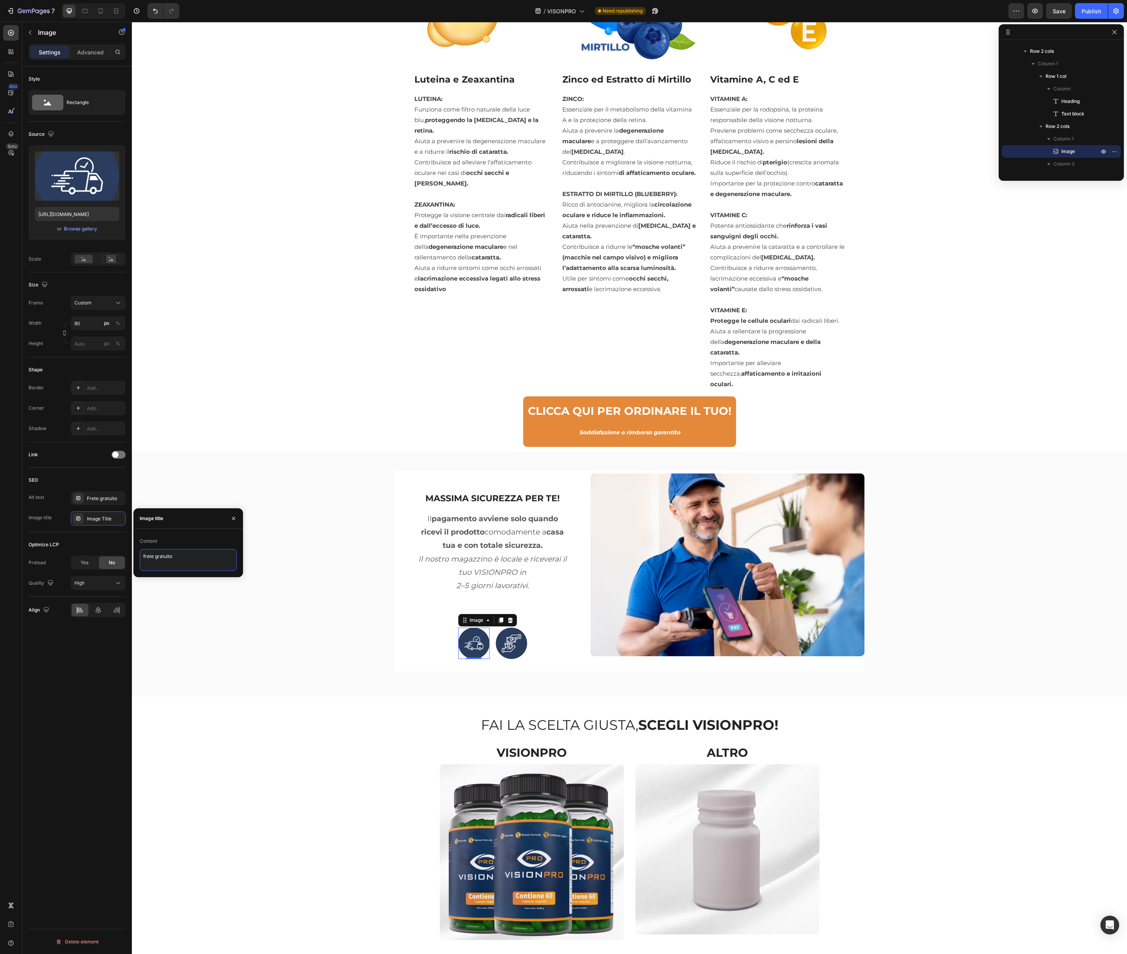
paste textarea "frete gratuito"
click at [178, 560] on textarea "frete gratuitofrete gratuito" at bounding box center [188, 560] width 97 height 22
paste textarea
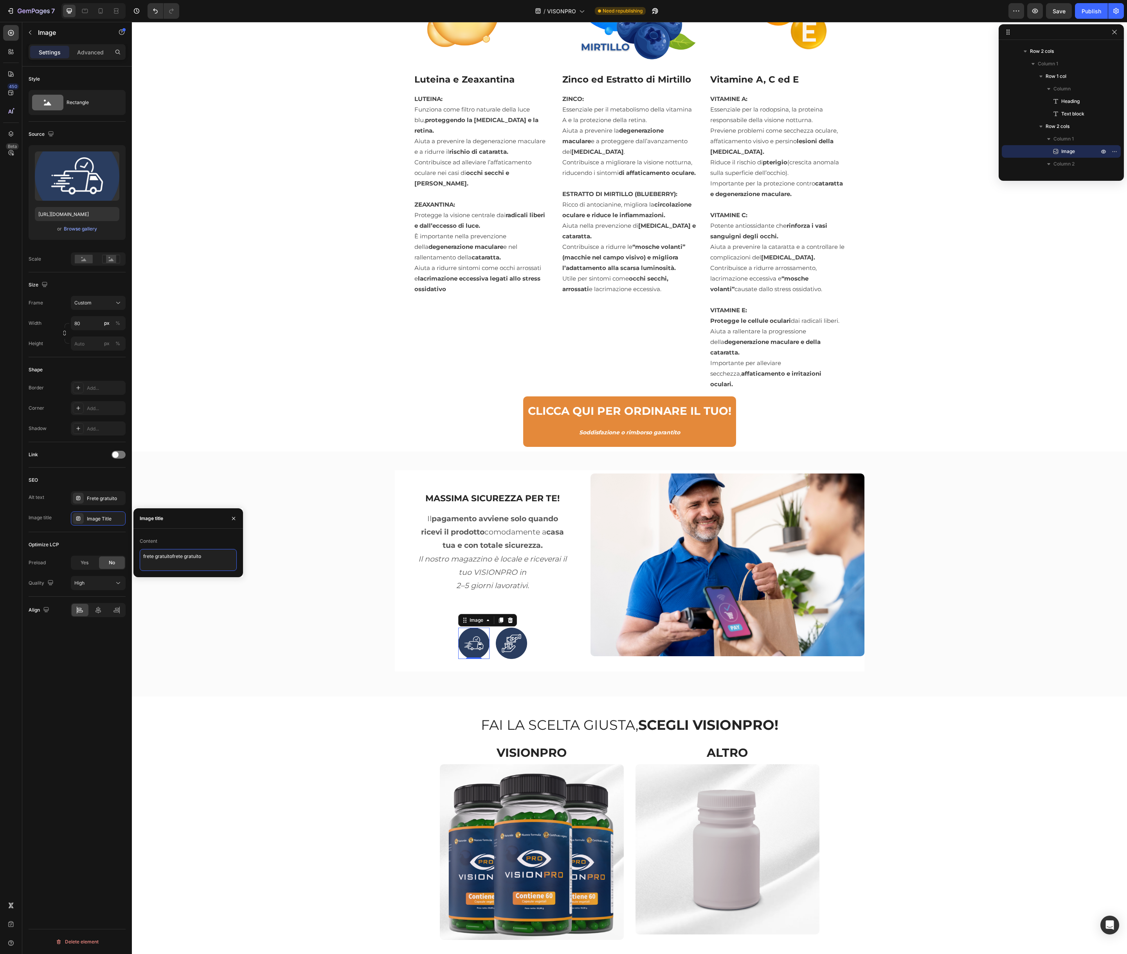
type textarea "frete gratuito"
click at [509, 628] on img at bounding box center [511, 643] width 31 height 31
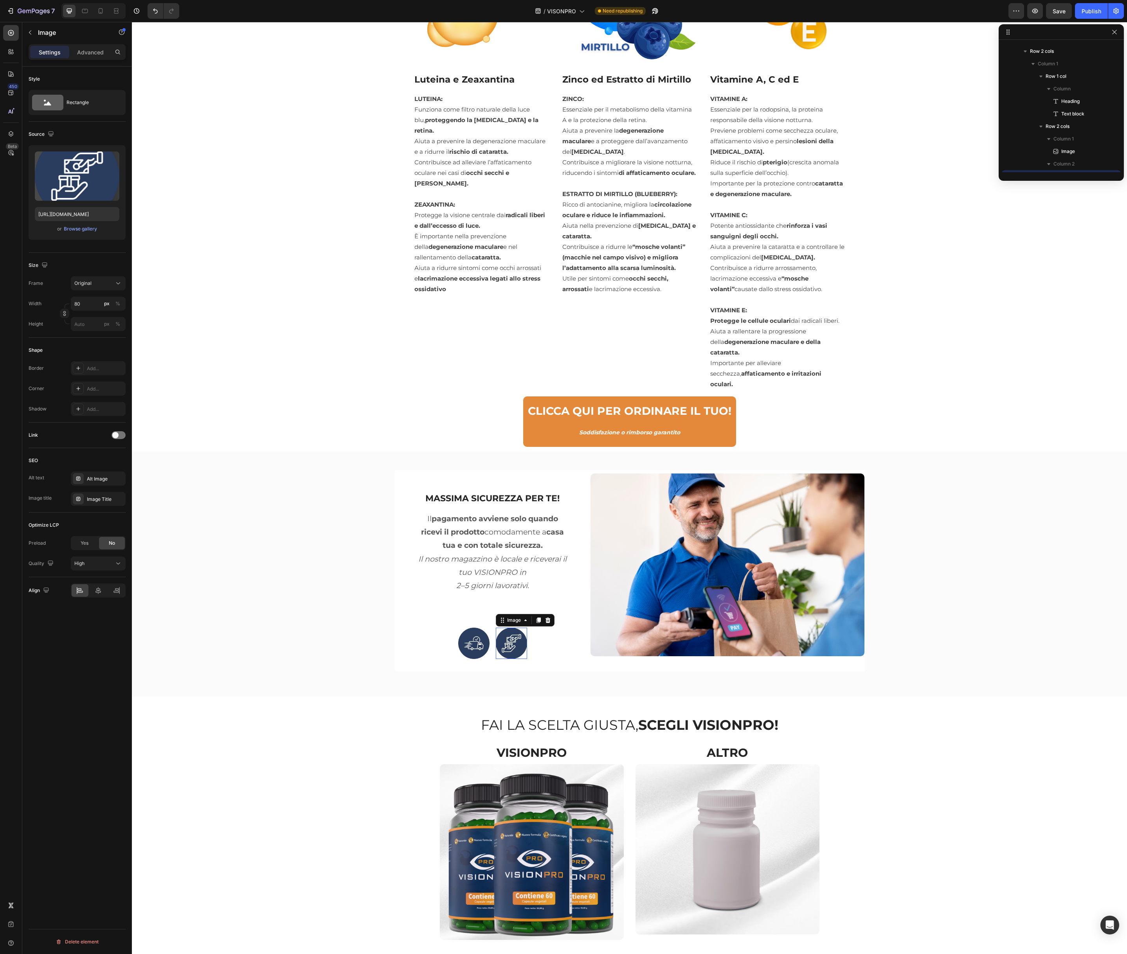
scroll to position [2929, 0]
click at [102, 483] on div "Alt Image" at bounding box center [98, 479] width 55 height 14
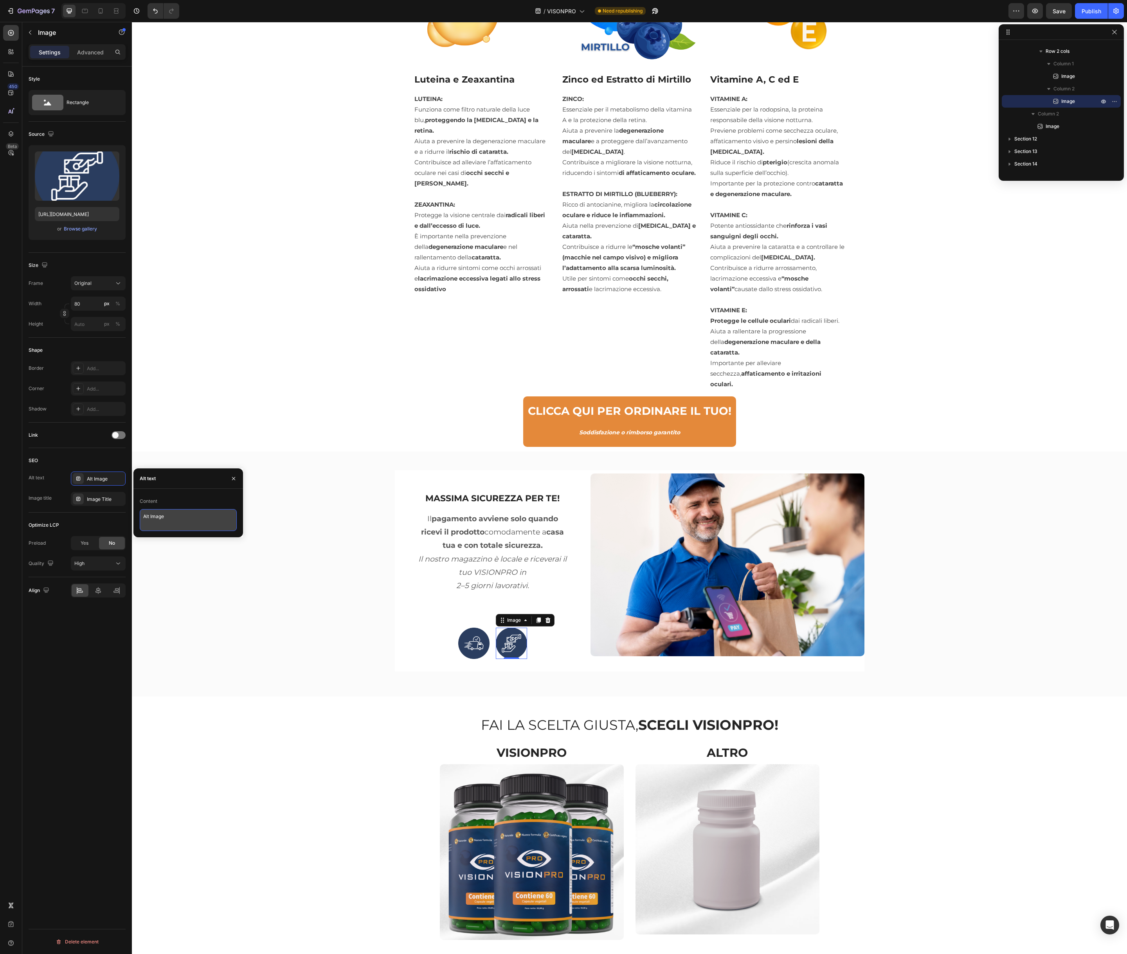
click at [165, 517] on textarea "Alt Image" at bounding box center [188, 520] width 97 height 22
type textarea "pagamento na entrega"
click at [188, 521] on textarea "pagamento na entrega" at bounding box center [188, 520] width 97 height 22
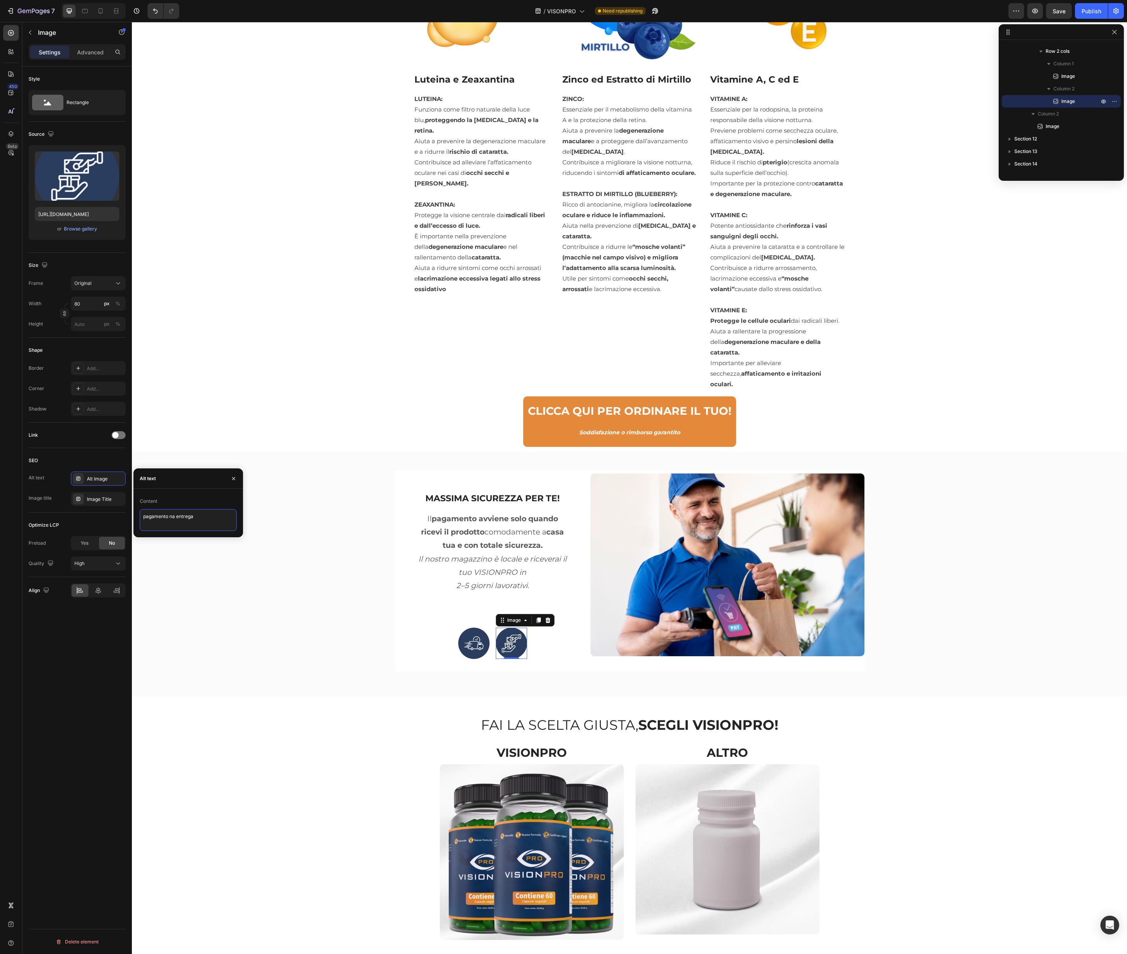
click at [188, 521] on textarea "pagamento na entrega" at bounding box center [188, 520] width 97 height 22
click at [94, 497] on div "Image Title" at bounding box center [105, 499] width 37 height 7
click at [177, 538] on textarea "Image Title" at bounding box center [188, 541] width 97 height 22
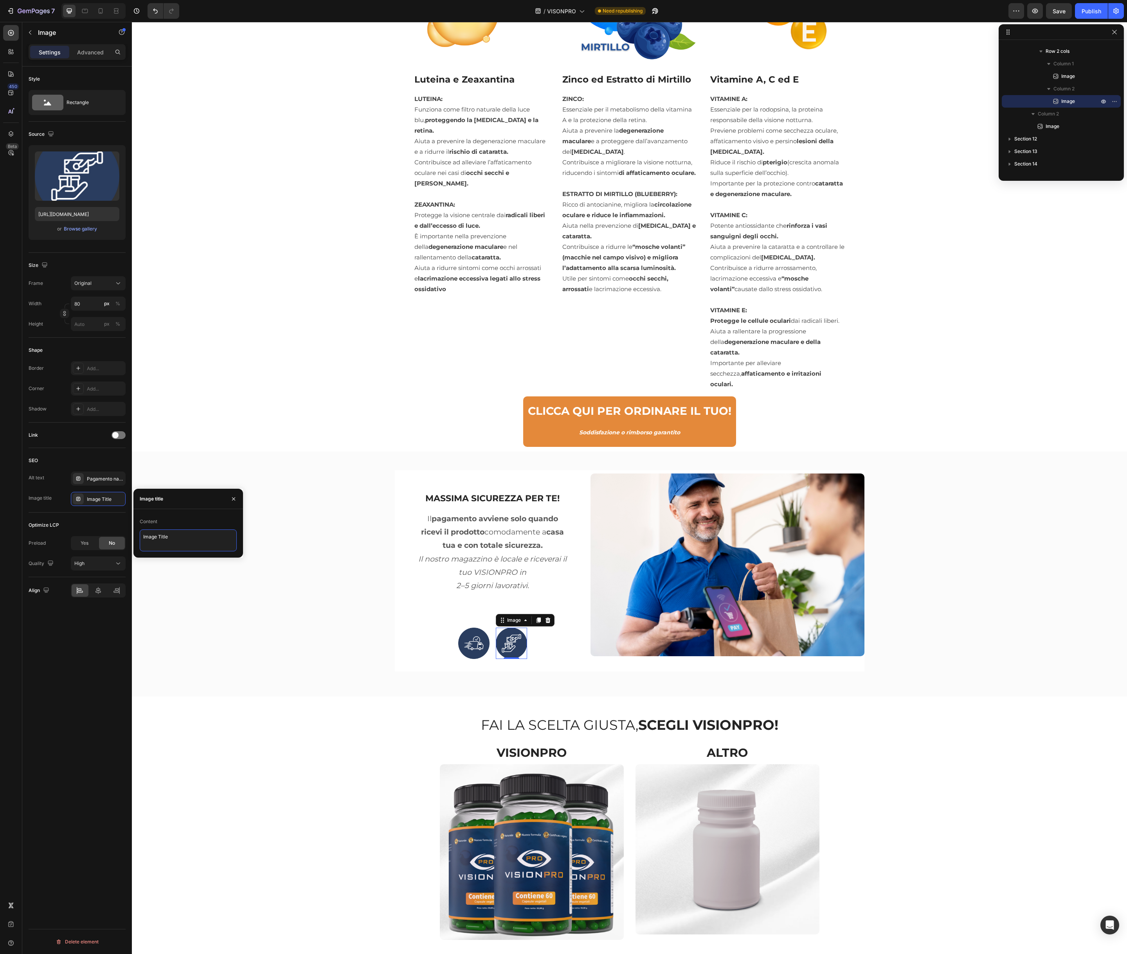
click at [177, 538] on textarea "Image Title" at bounding box center [188, 541] width 97 height 22
paste textarea "pagamento na entrega"
type textarea "pagamento na entrega"
click at [315, 567] on div "MASSIMA SICUREZZA PER TE! Heading Il pagamento avviene solo quando ricevi il pr…" at bounding box center [630, 574] width 984 height 207
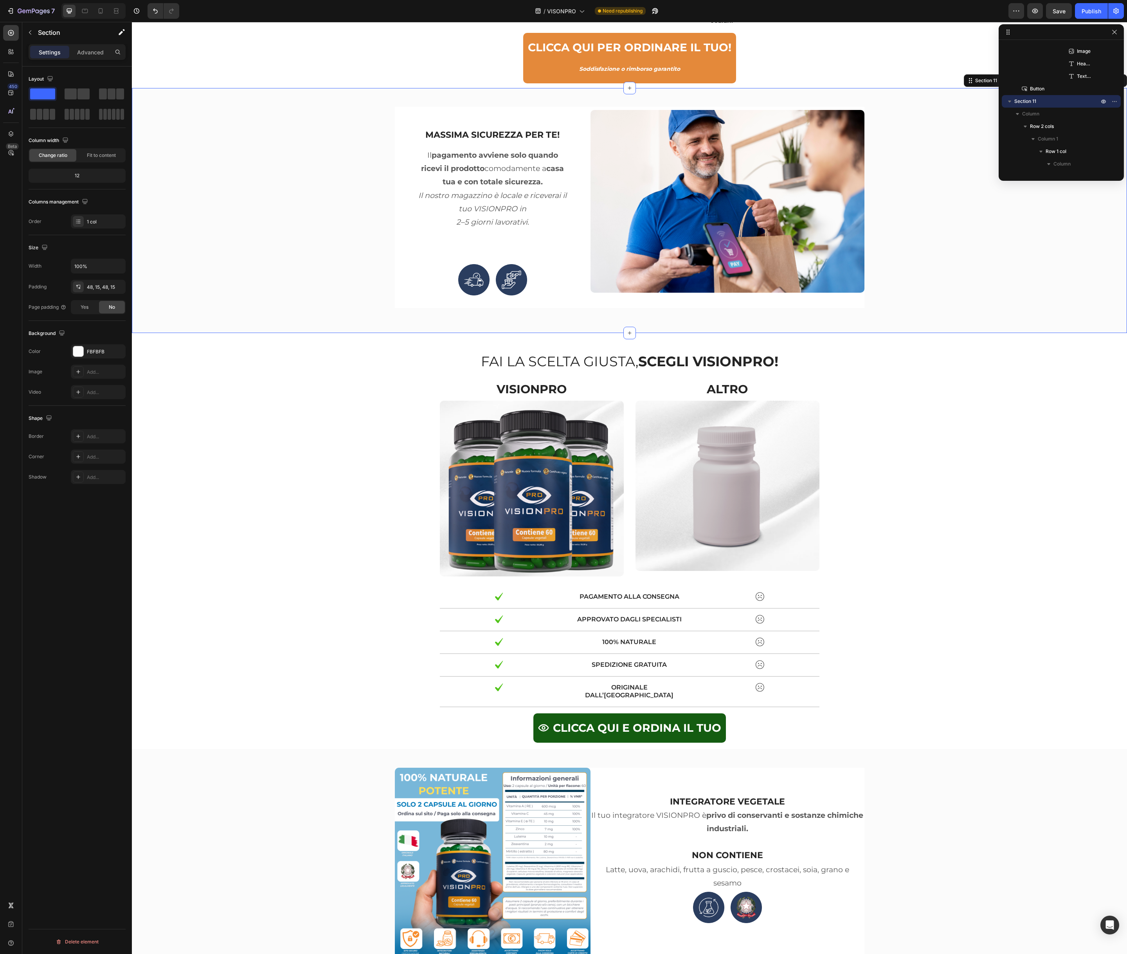
scroll to position [4190, 0]
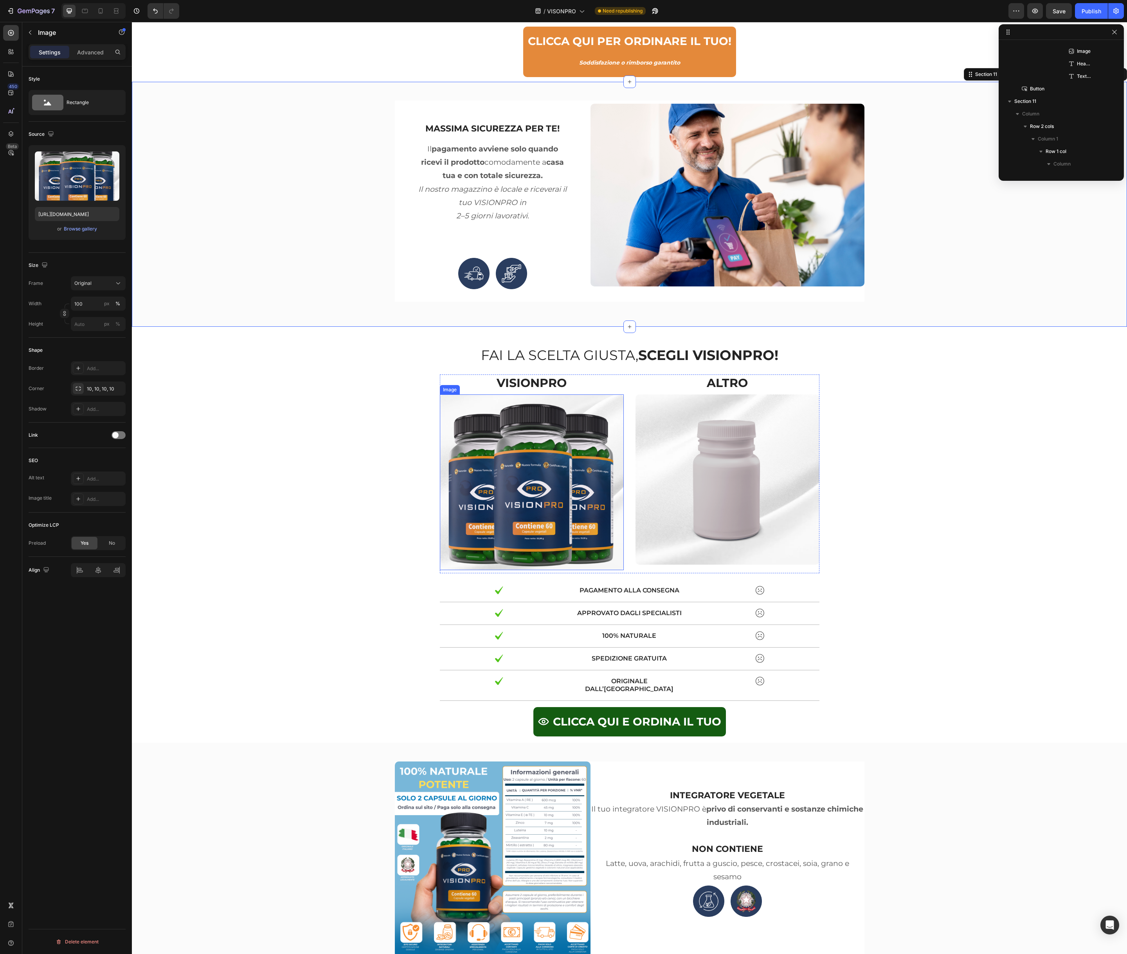
click at [498, 501] on img at bounding box center [532, 483] width 184 height 176
click at [103, 482] on div "Add..." at bounding box center [98, 479] width 55 height 14
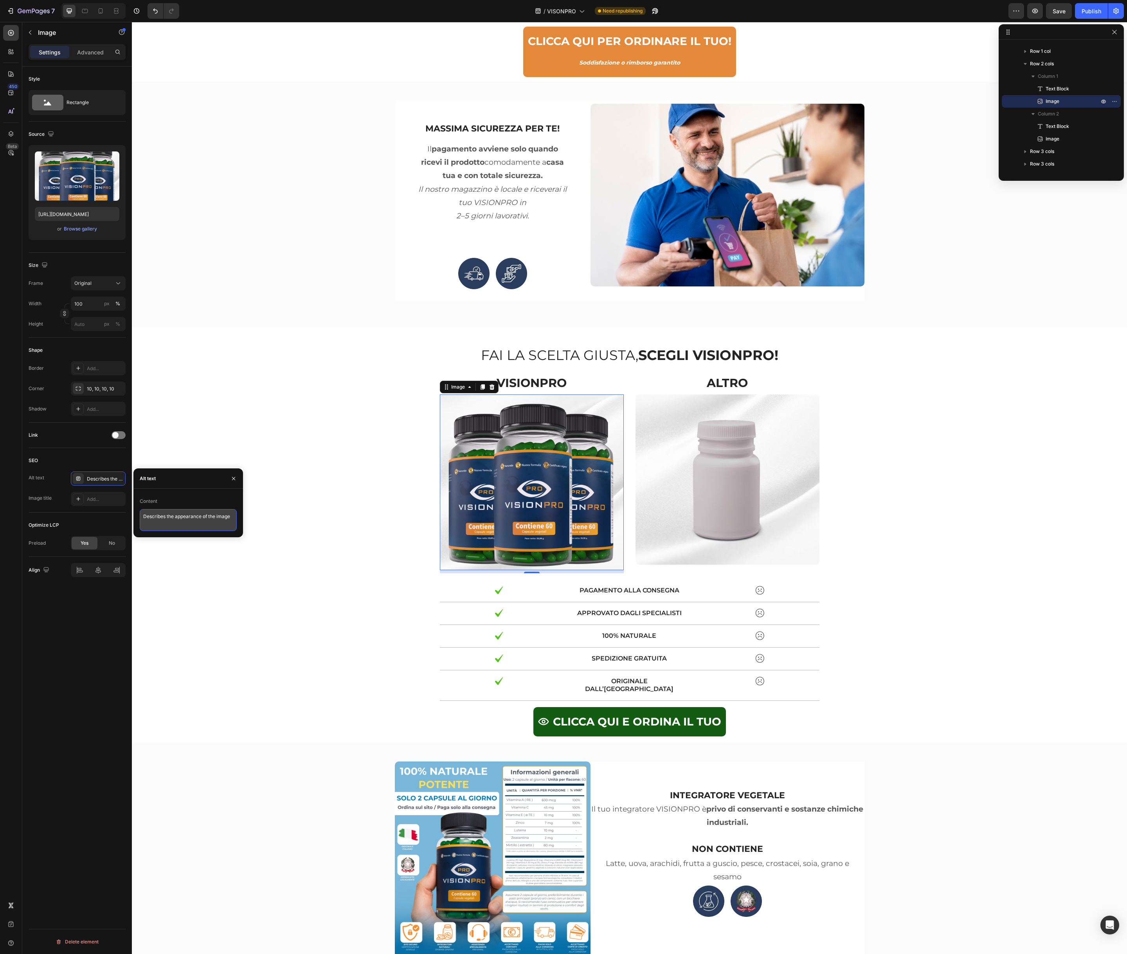
click at [176, 515] on textarea "Describes the appearance of the image" at bounding box center [188, 520] width 97 height 22
type textarea "3 frascos"
click at [204, 518] on textarea "3 frascos" at bounding box center [188, 520] width 97 height 22
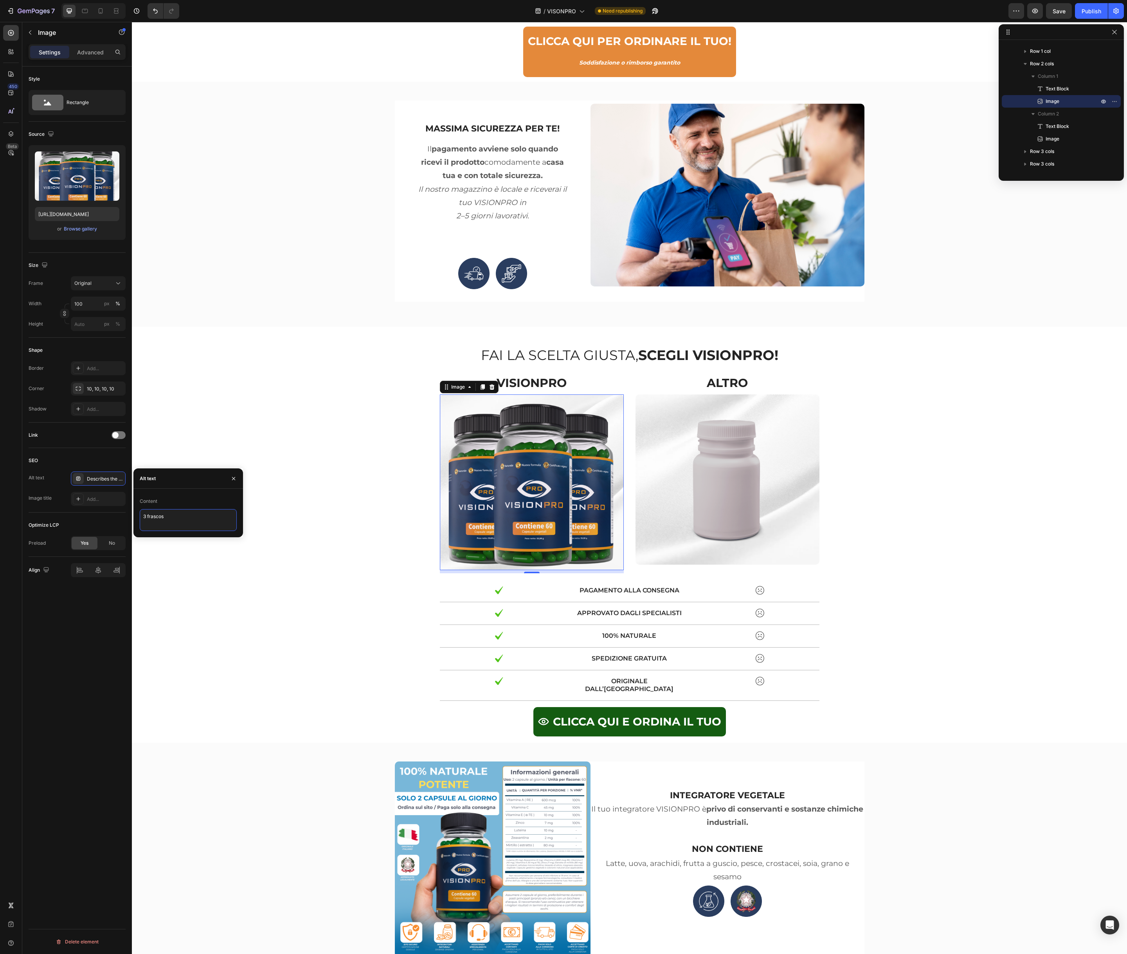
click at [204, 518] on textarea "3 frascos" at bounding box center [188, 520] width 97 height 22
click at [68, 492] on div "Image title Add..." at bounding box center [77, 499] width 97 height 14
click at [99, 496] on div "Add..." at bounding box center [105, 499] width 37 height 7
click at [193, 545] on textarea "Title" at bounding box center [188, 541] width 97 height 22
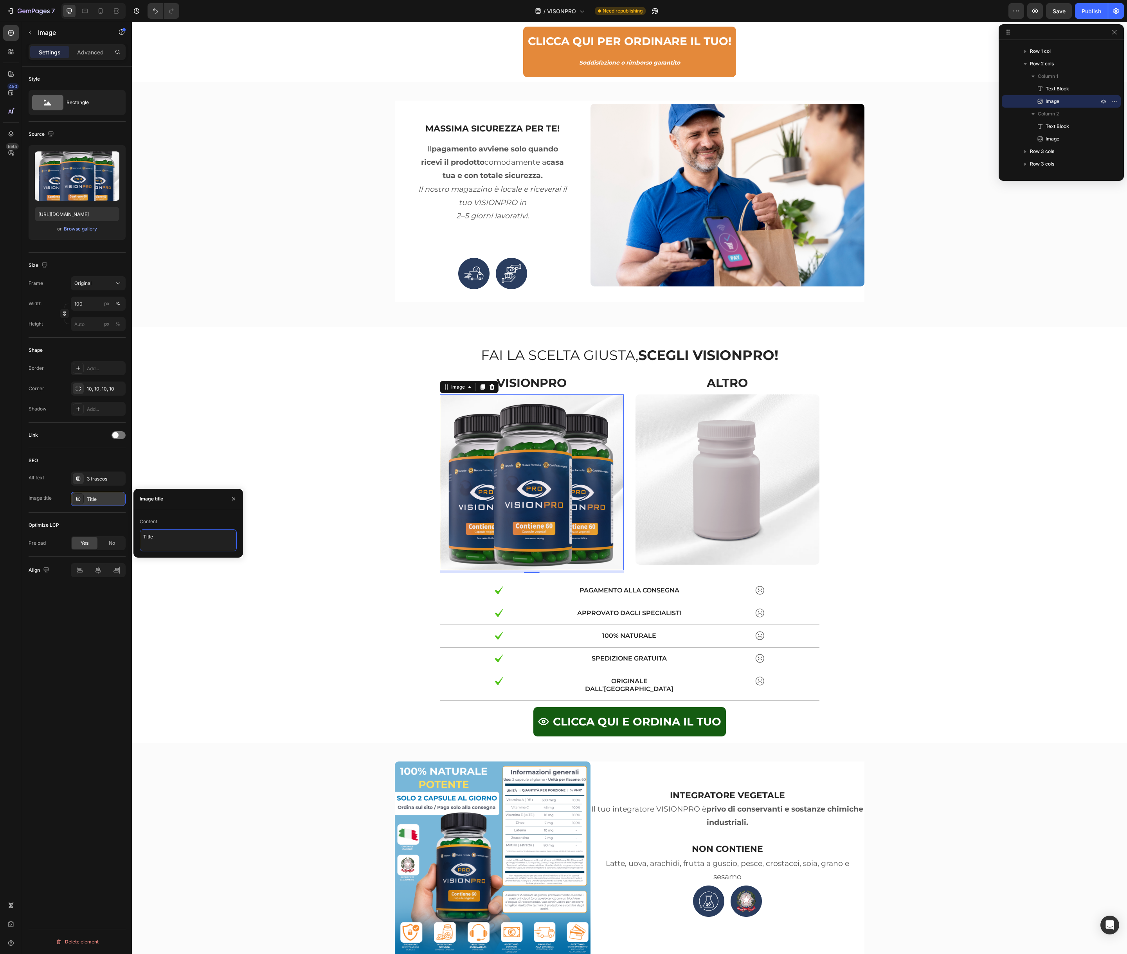
click at [193, 545] on textarea "Title" at bounding box center [188, 541] width 97 height 22
paste textarea "3 frascos"
type textarea "3 frascos"
click at [743, 484] on img at bounding box center [728, 480] width 184 height 170
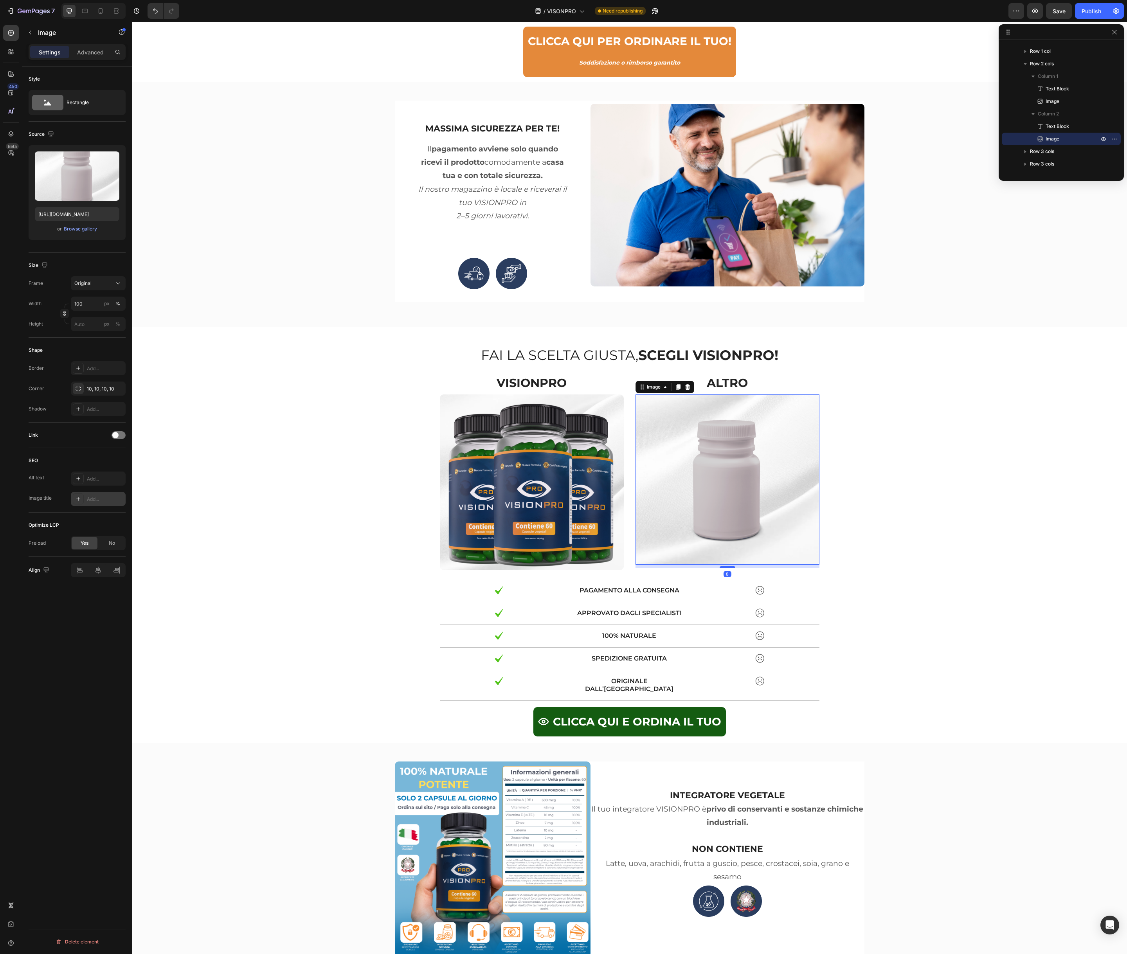
click at [737, 481] on img at bounding box center [728, 480] width 184 height 170
click at [95, 478] on div "Add..." at bounding box center [105, 479] width 37 height 7
click at [183, 518] on textarea "Describes the appearance of the image" at bounding box center [188, 520] width 97 height 22
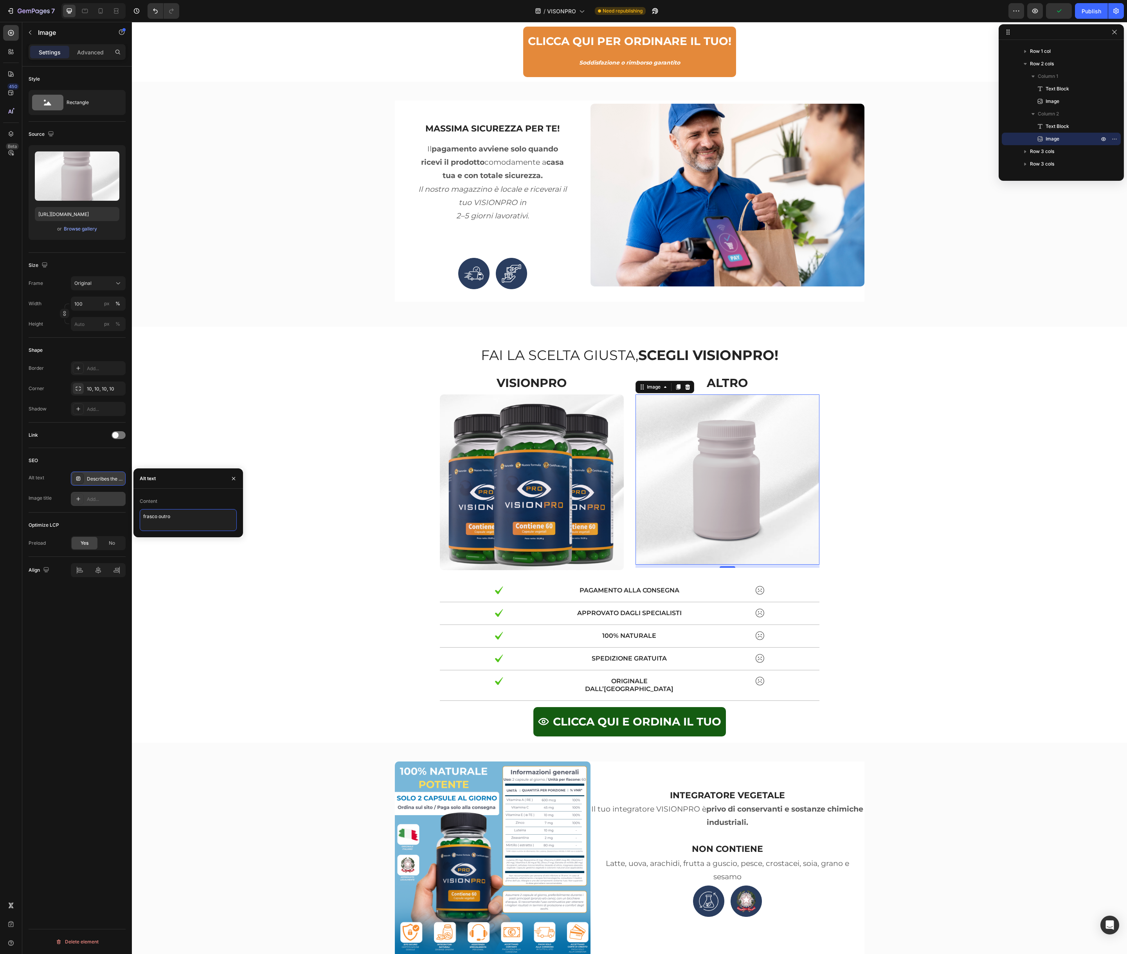
type textarea "frasco outros"
click at [187, 517] on textarea "frasco outros" at bounding box center [188, 520] width 97 height 22
click at [91, 500] on div "Add..." at bounding box center [105, 499] width 37 height 7
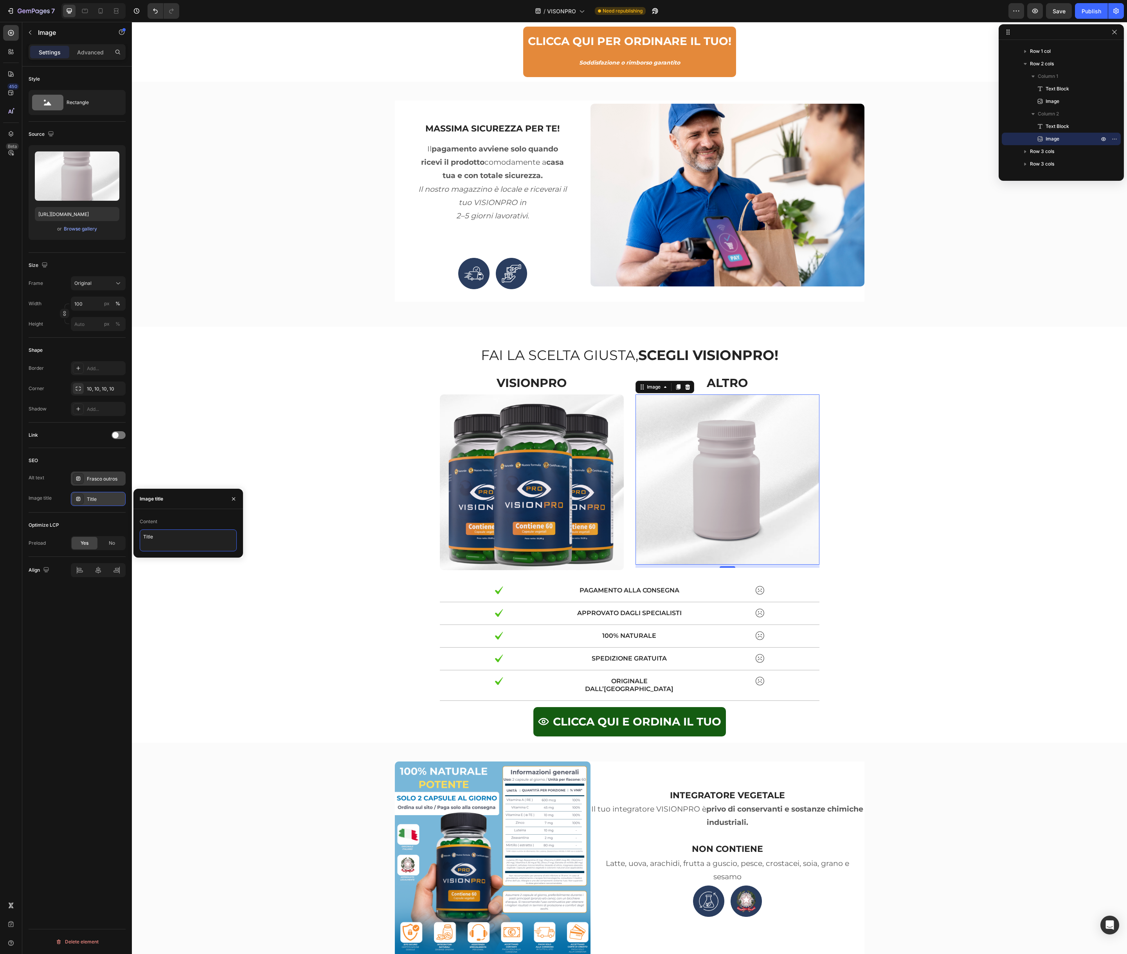
click at [159, 534] on textarea "Title" at bounding box center [188, 541] width 97 height 22
paste textarea "frasco outros"
type textarea "frasco outros"
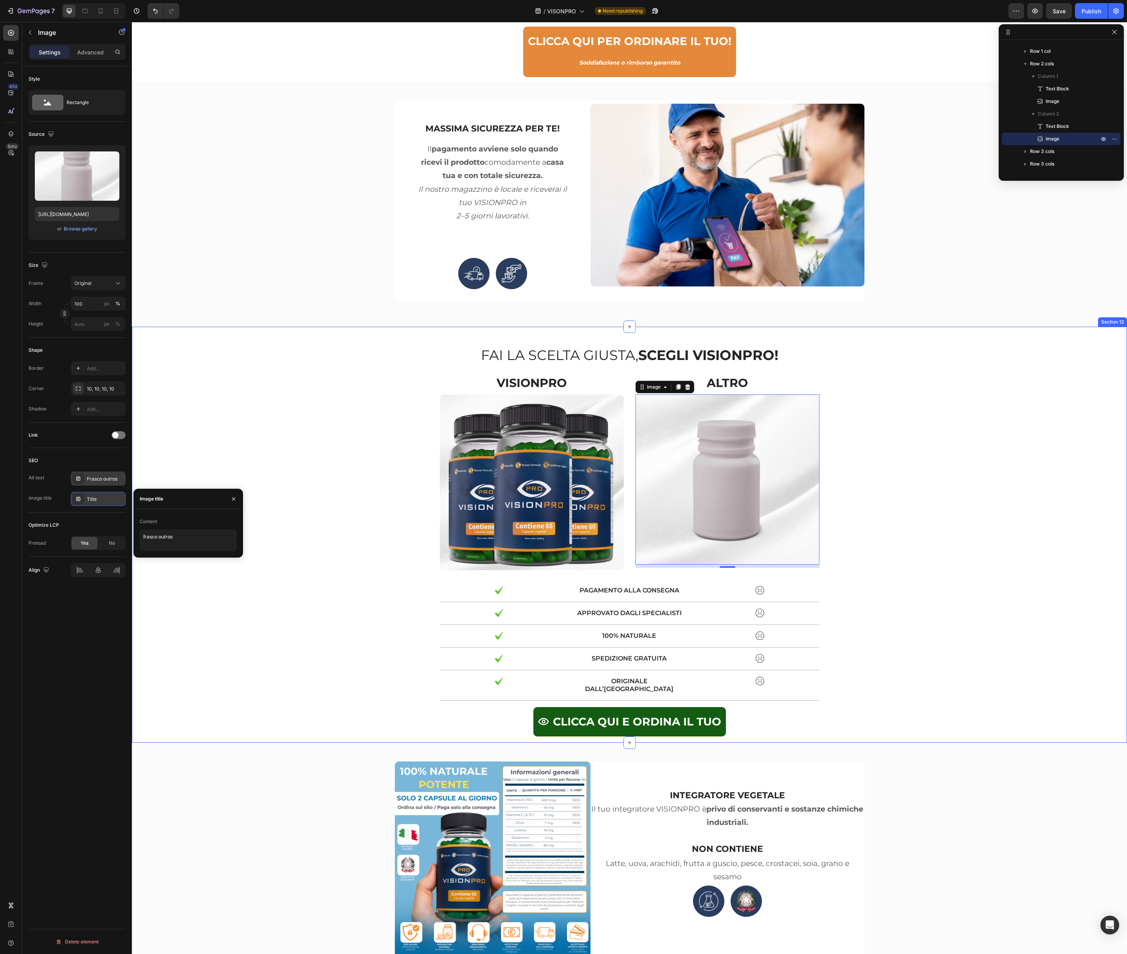
click at [305, 547] on div "FAI LA SCELTA GIUSTA, SCEGLI VISIONPRO! Text Block Row VISIONPRO Text Block Ima…" at bounding box center [630, 541] width 984 height 391
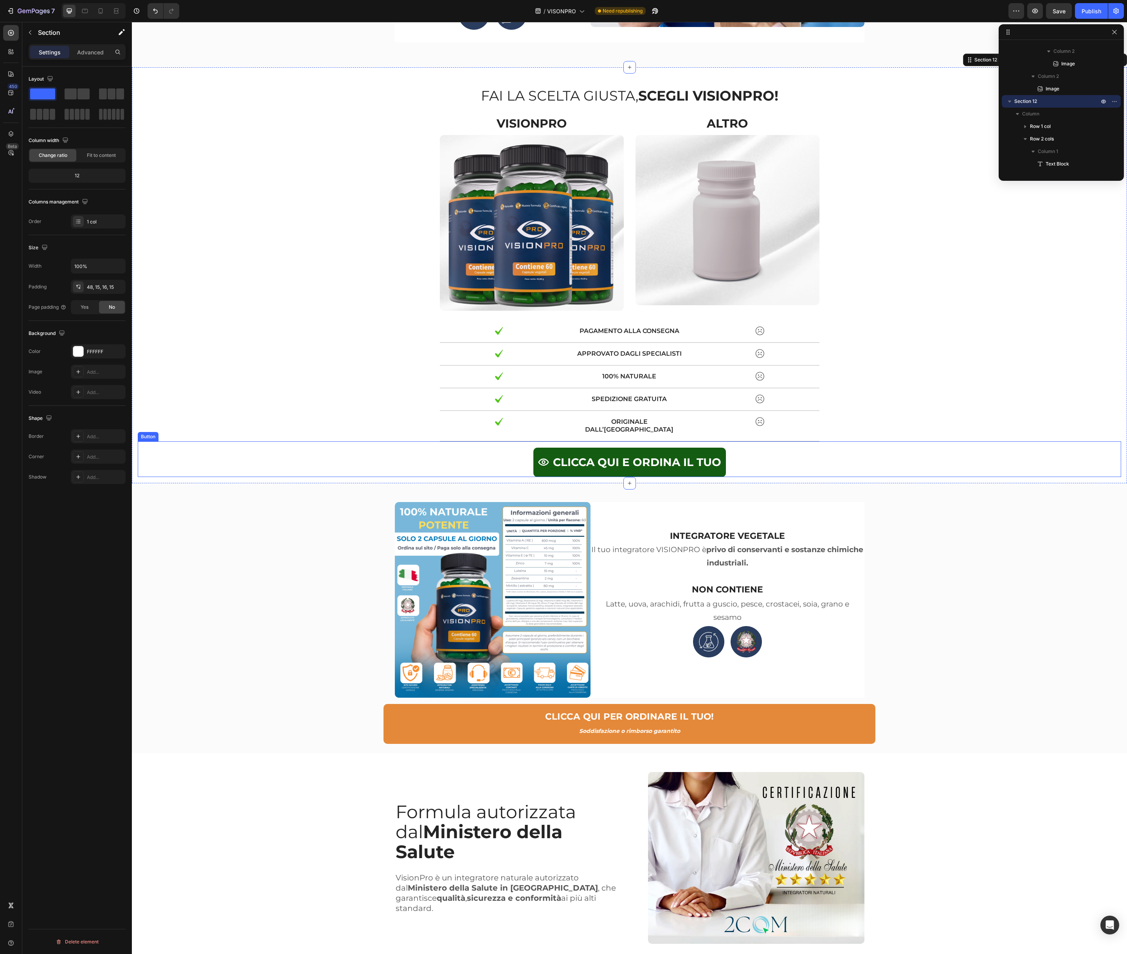
scroll to position [4457, 0]
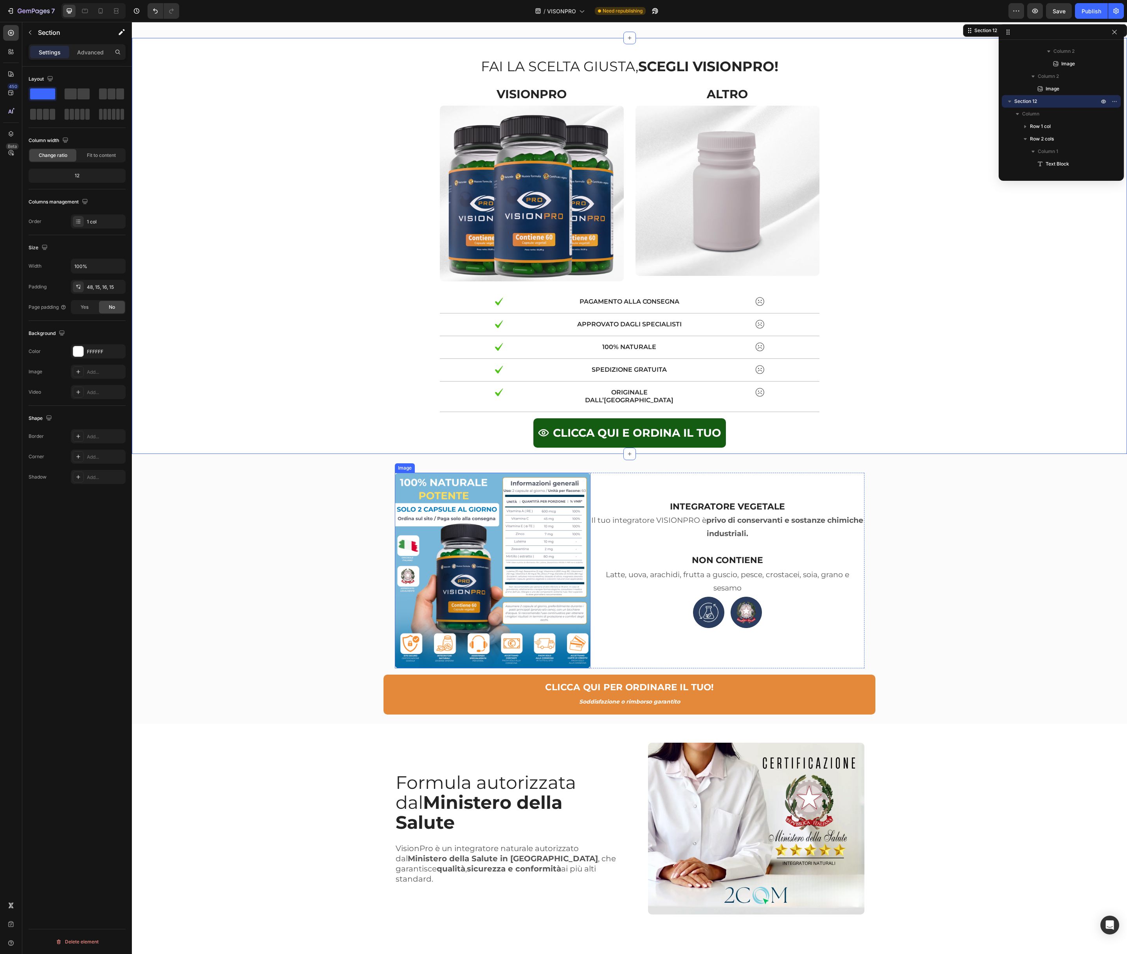
click at [455, 531] on img at bounding box center [493, 571] width 196 height 196
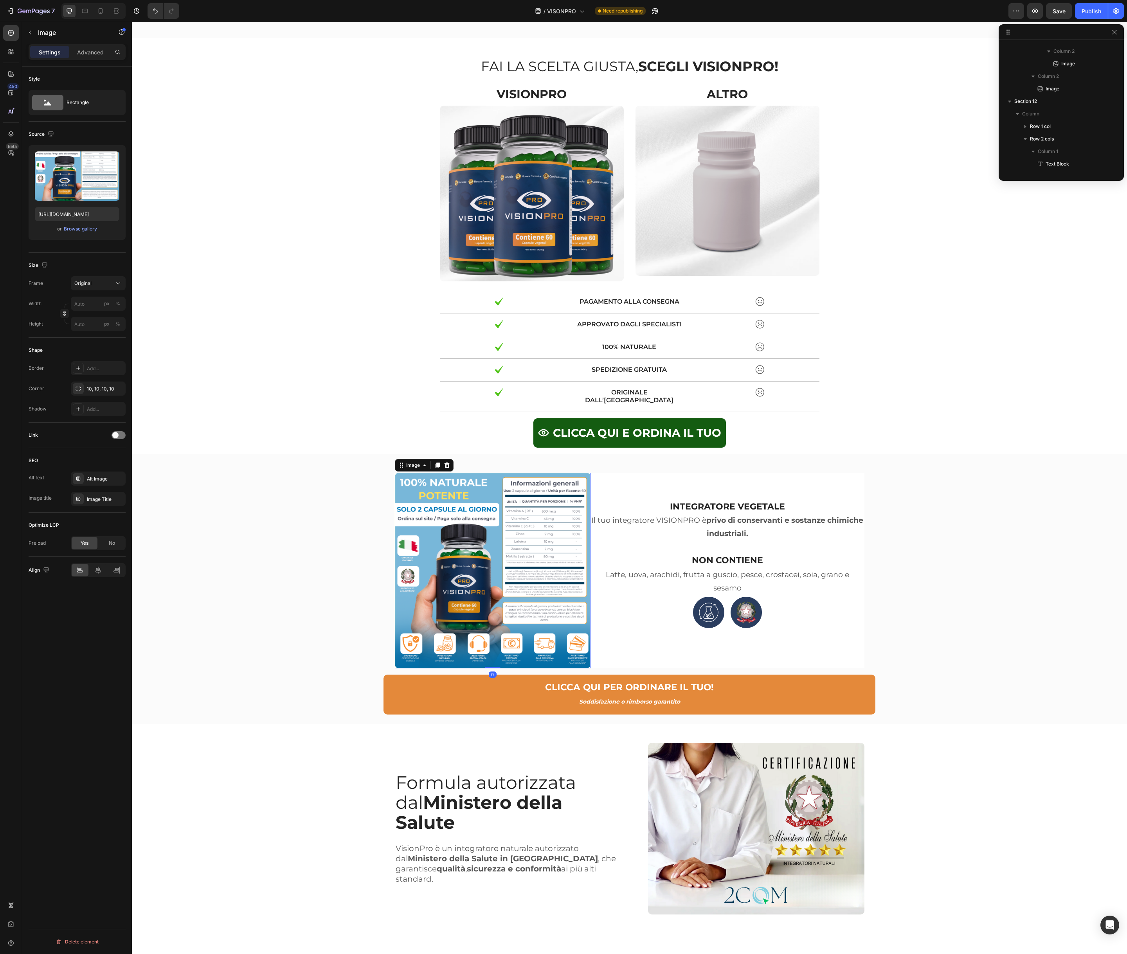
scroll to position [3217, 0]
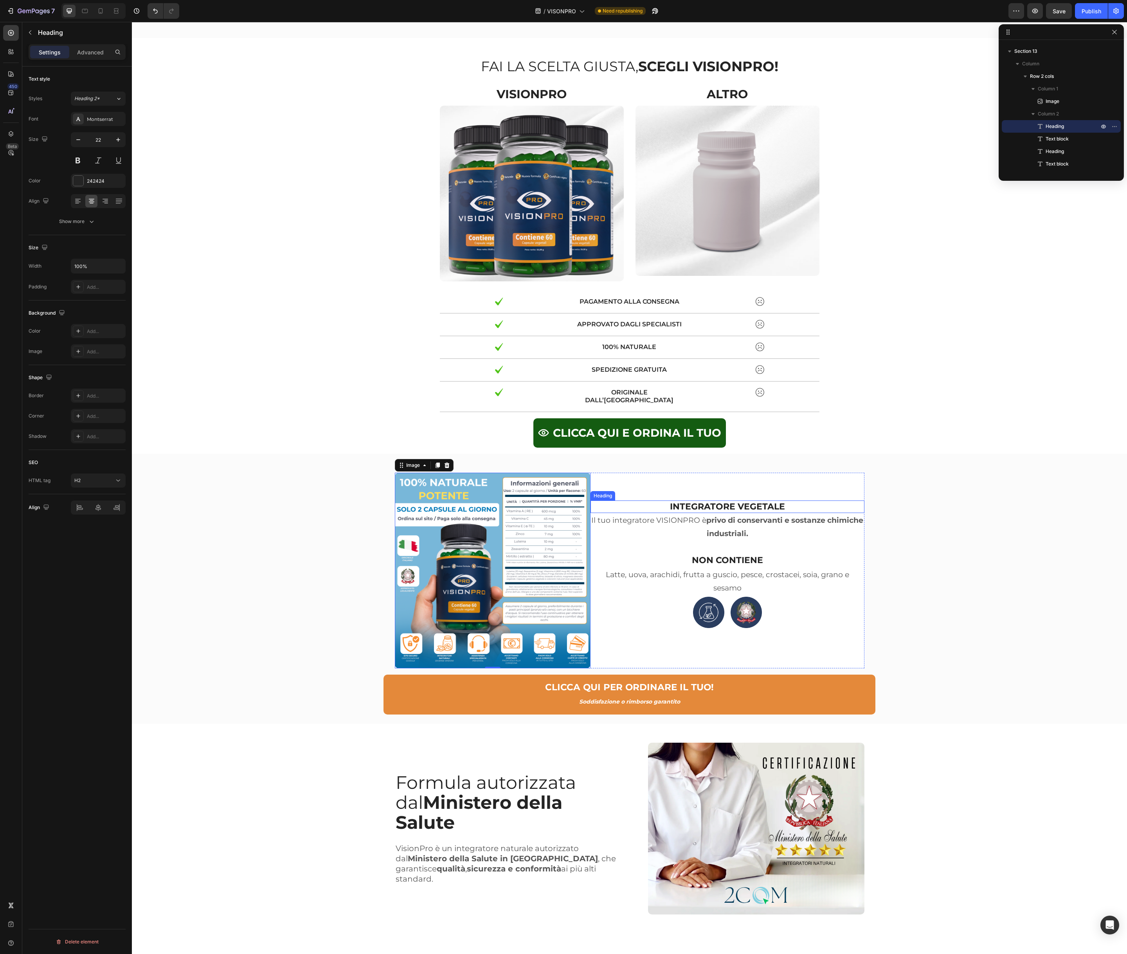
click at [725, 501] on h2 "INTEGRATORE VEGETALE" at bounding box center [728, 507] width 274 height 13
click at [725, 501] on p "INTEGRATORE VEGETALE" at bounding box center [727, 506] width 272 height 11
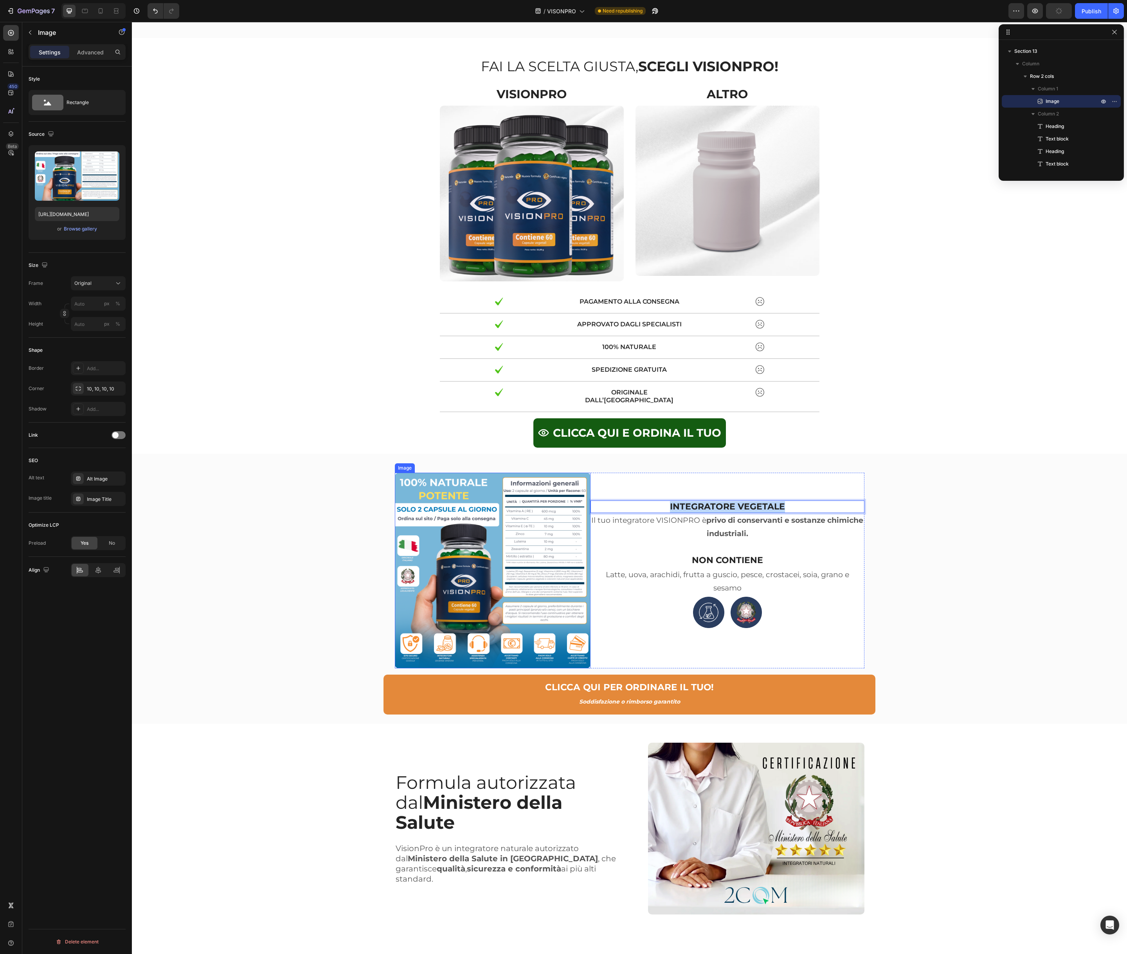
click at [453, 514] on img at bounding box center [493, 571] width 196 height 196
drag, startPoint x: 106, startPoint y: 481, endPoint x: 114, endPoint y: 483, distance: 7.4
click at [106, 481] on div "Alt Image" at bounding box center [105, 479] width 37 height 7
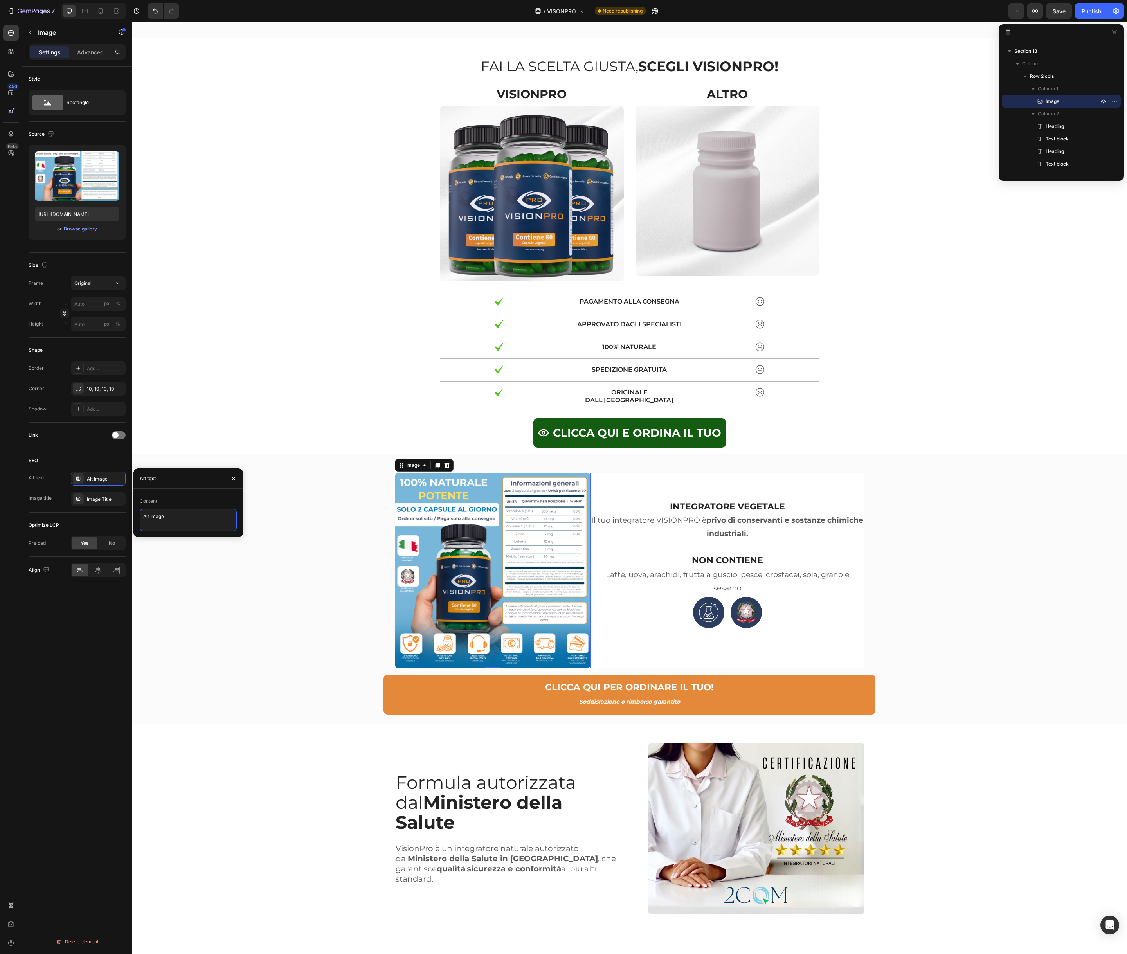
click at [167, 514] on textarea "Alt Image" at bounding box center [188, 520] width 97 height 22
paste textarea "INTEGRATORE VEGETALE"
type textarea "INTEGRATORE VEGETALE"
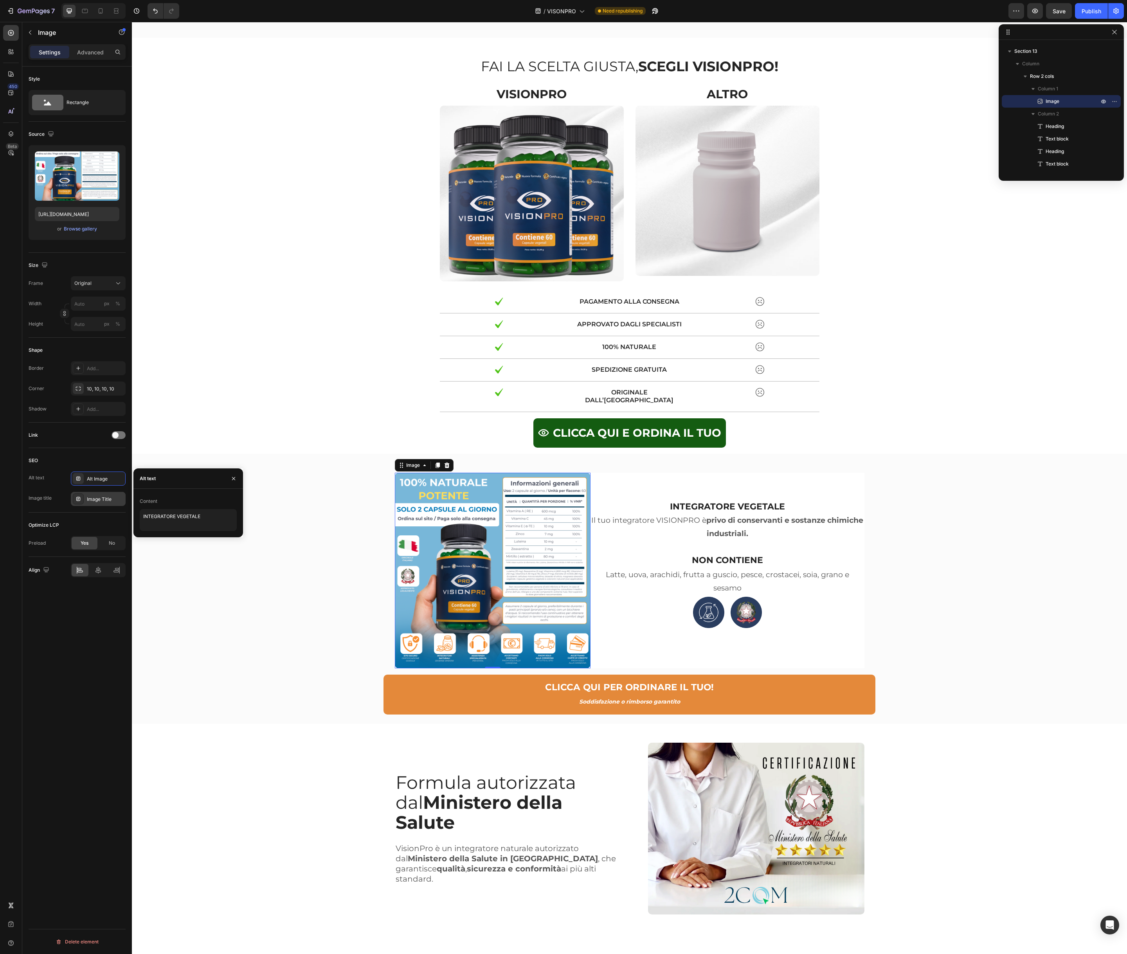
click at [111, 500] on div "Image Title" at bounding box center [105, 499] width 37 height 7
click at [178, 535] on textarea "Image Title" at bounding box center [188, 541] width 97 height 22
paste textarea "NTEGRATORE VEGETALE"
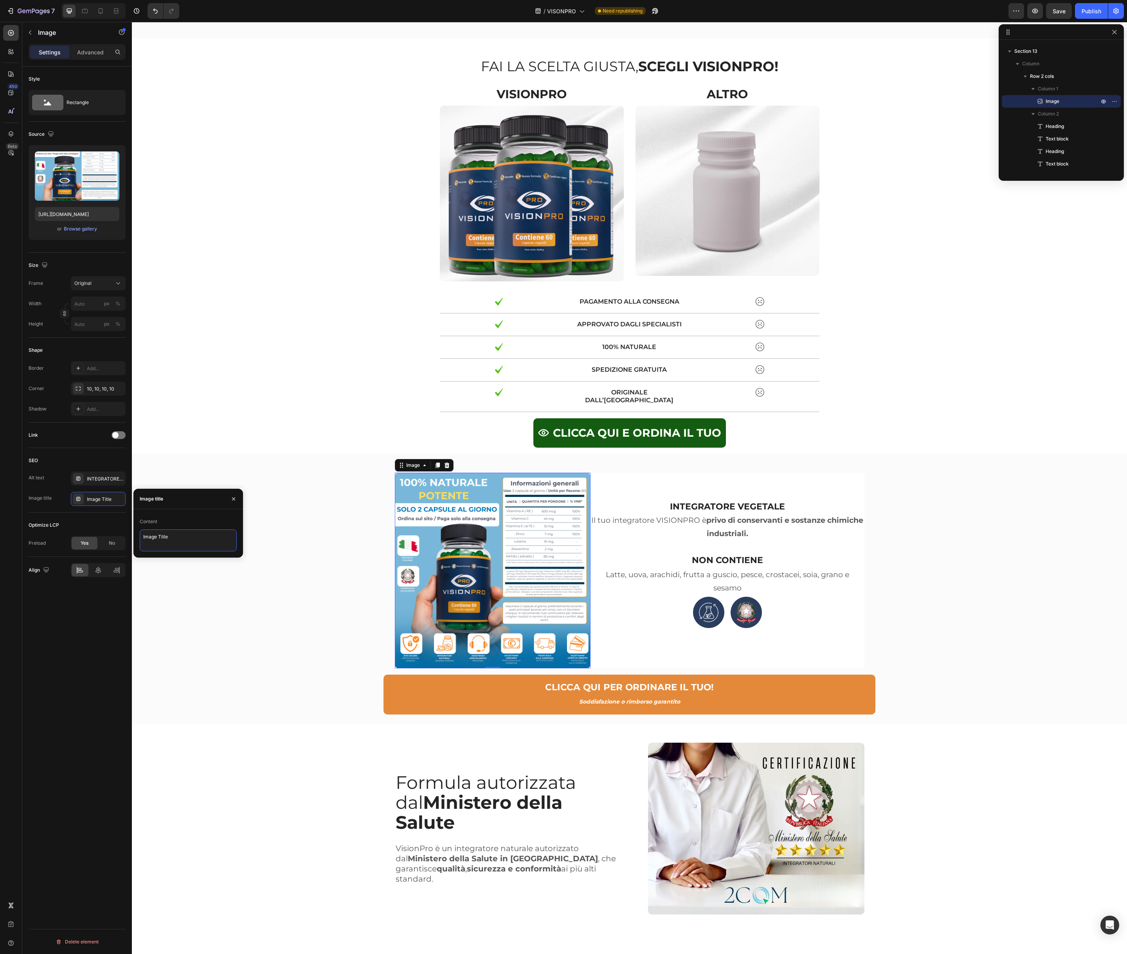
type textarea "INTEGRATORE VEGETALE"
click at [289, 559] on div "Image 0 INTEGRATORE VEGETALE Heading Il tuo integratore VISIONPRO è privo di co…" at bounding box center [630, 594] width 984 height 242
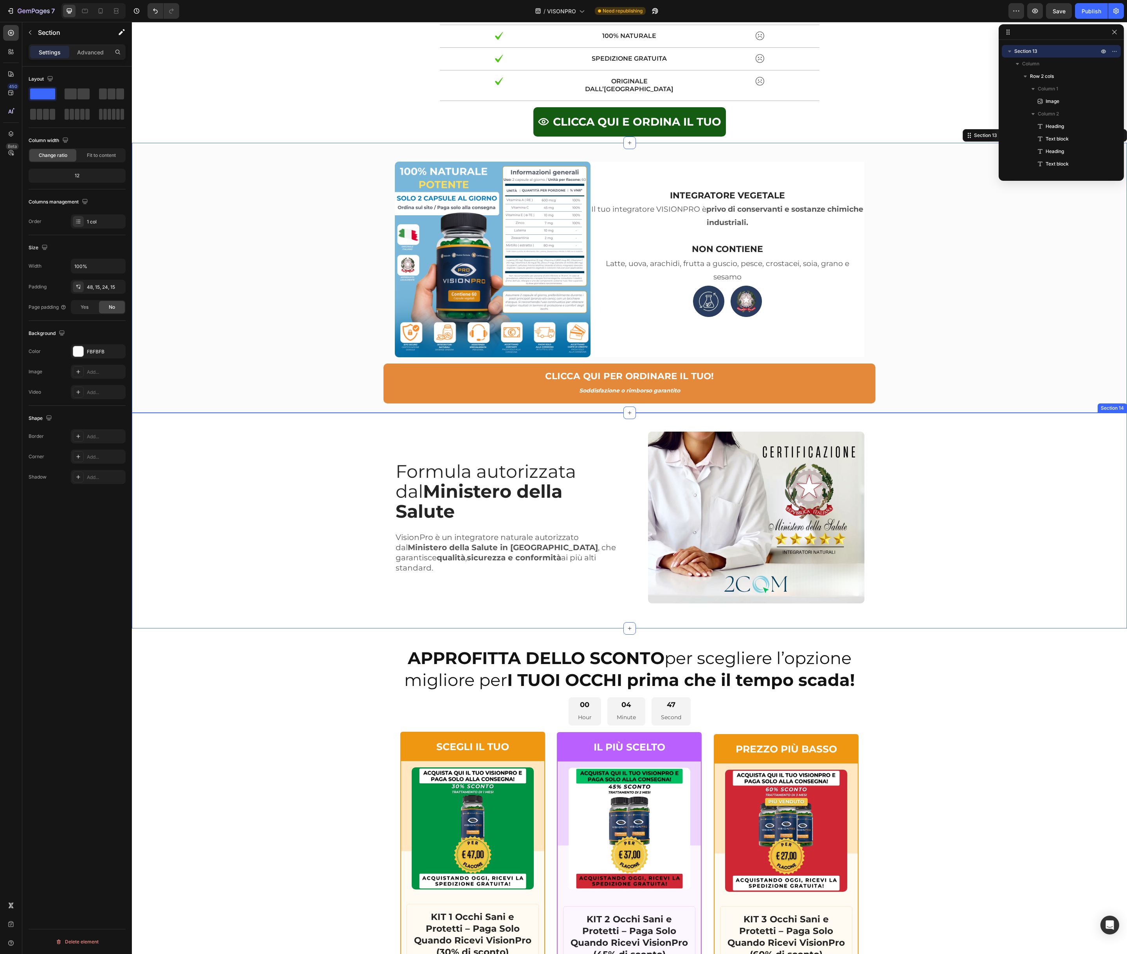
scroll to position [4780, 0]
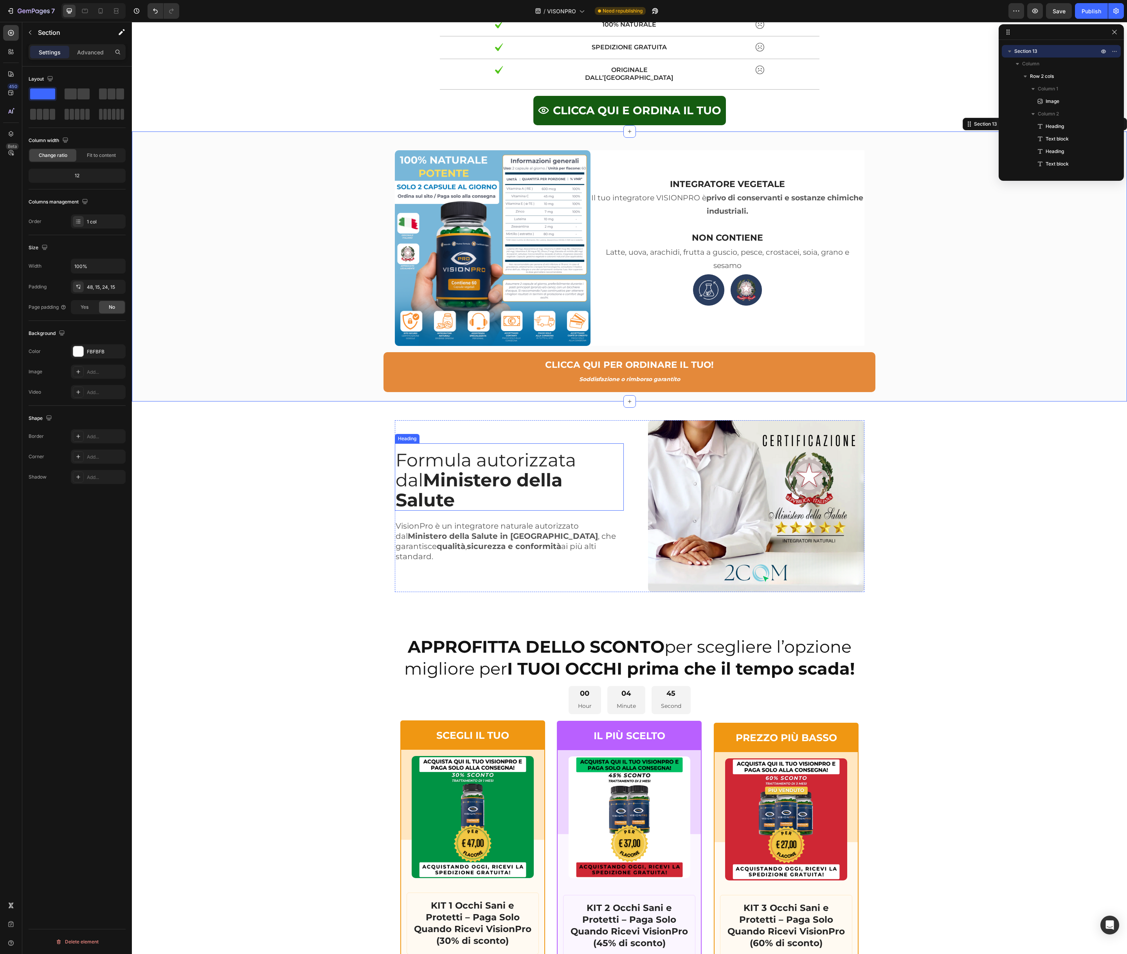
click at [523, 484] on strong "Ministero della Salute" at bounding box center [479, 490] width 167 height 42
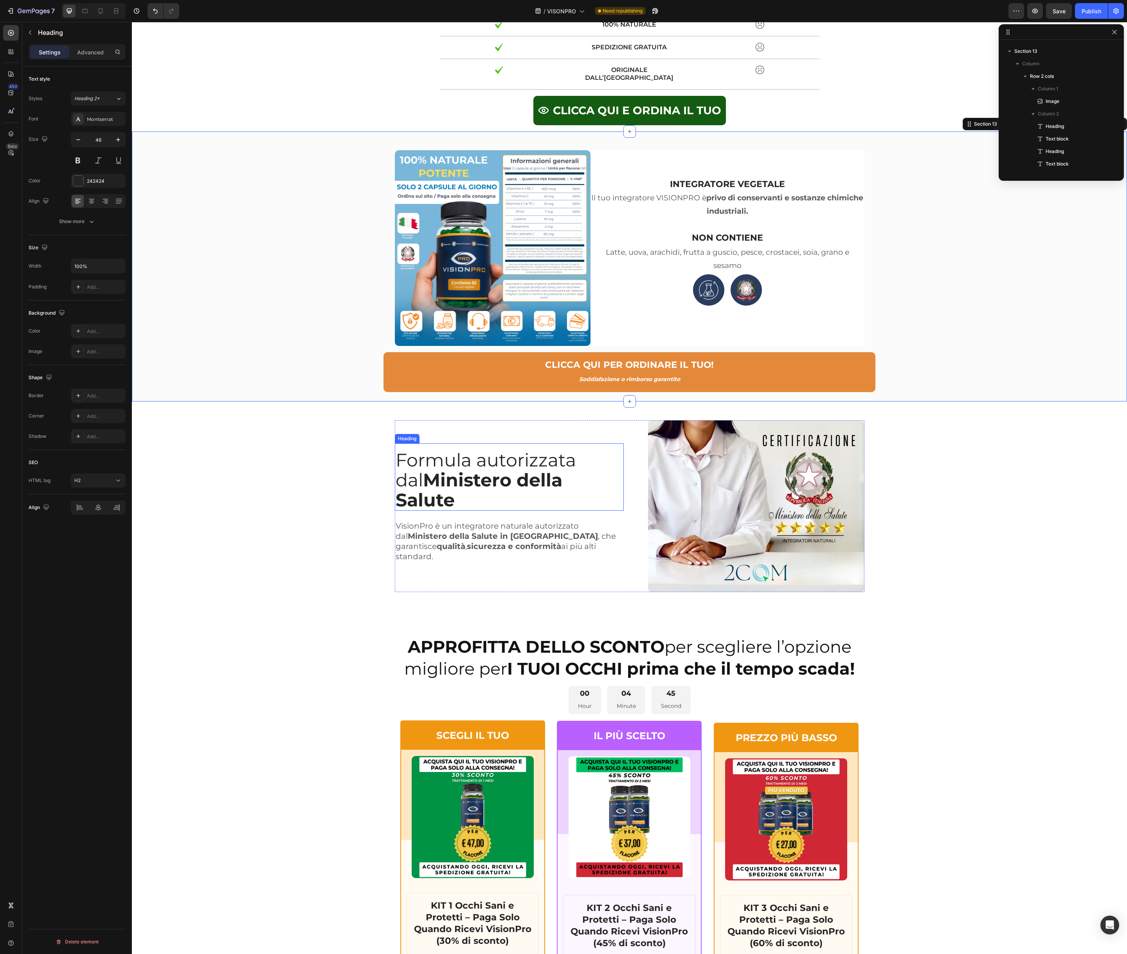
scroll to position [3368, 0]
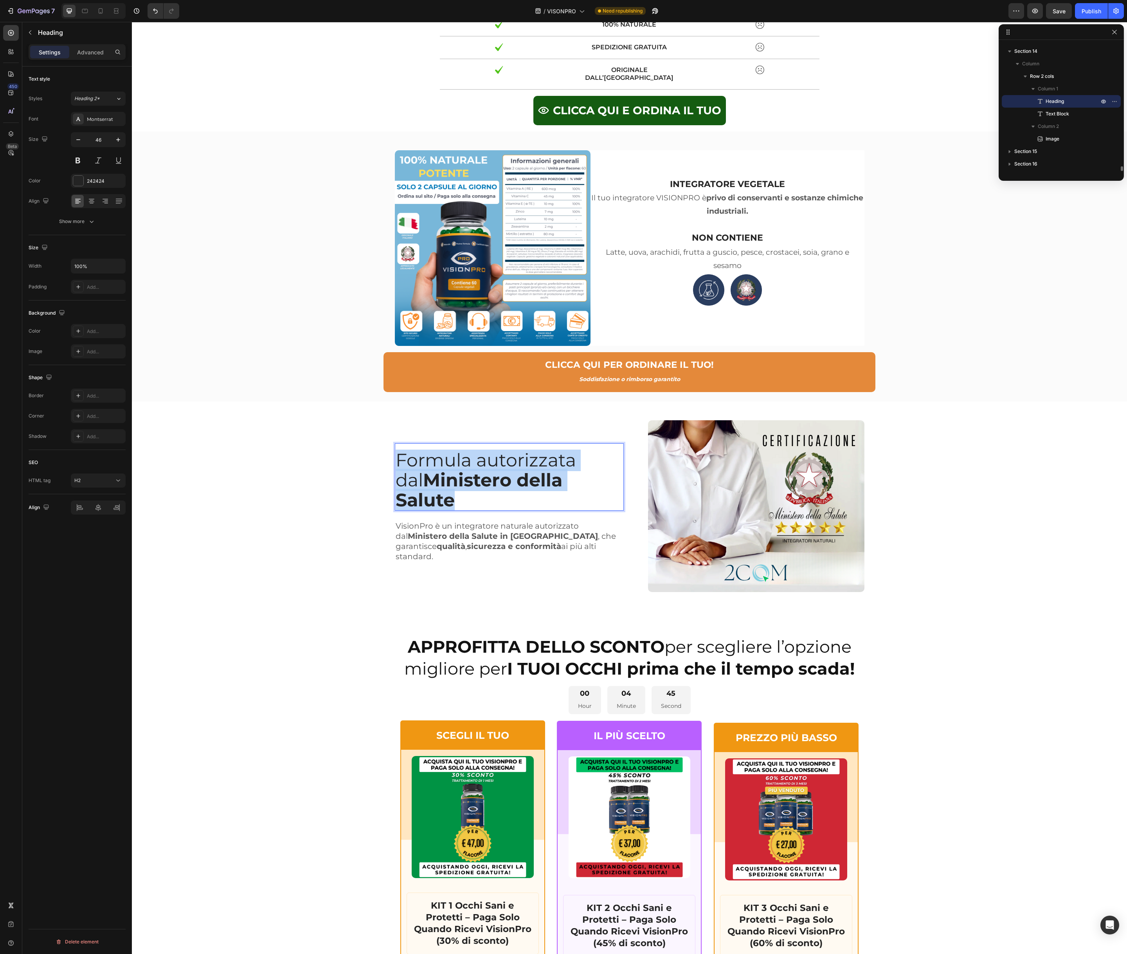
click at [523, 484] on strong "Ministero della Salute" at bounding box center [479, 490] width 167 height 42
click at [512, 490] on strong "Ministero della Salute" at bounding box center [479, 490] width 167 height 42
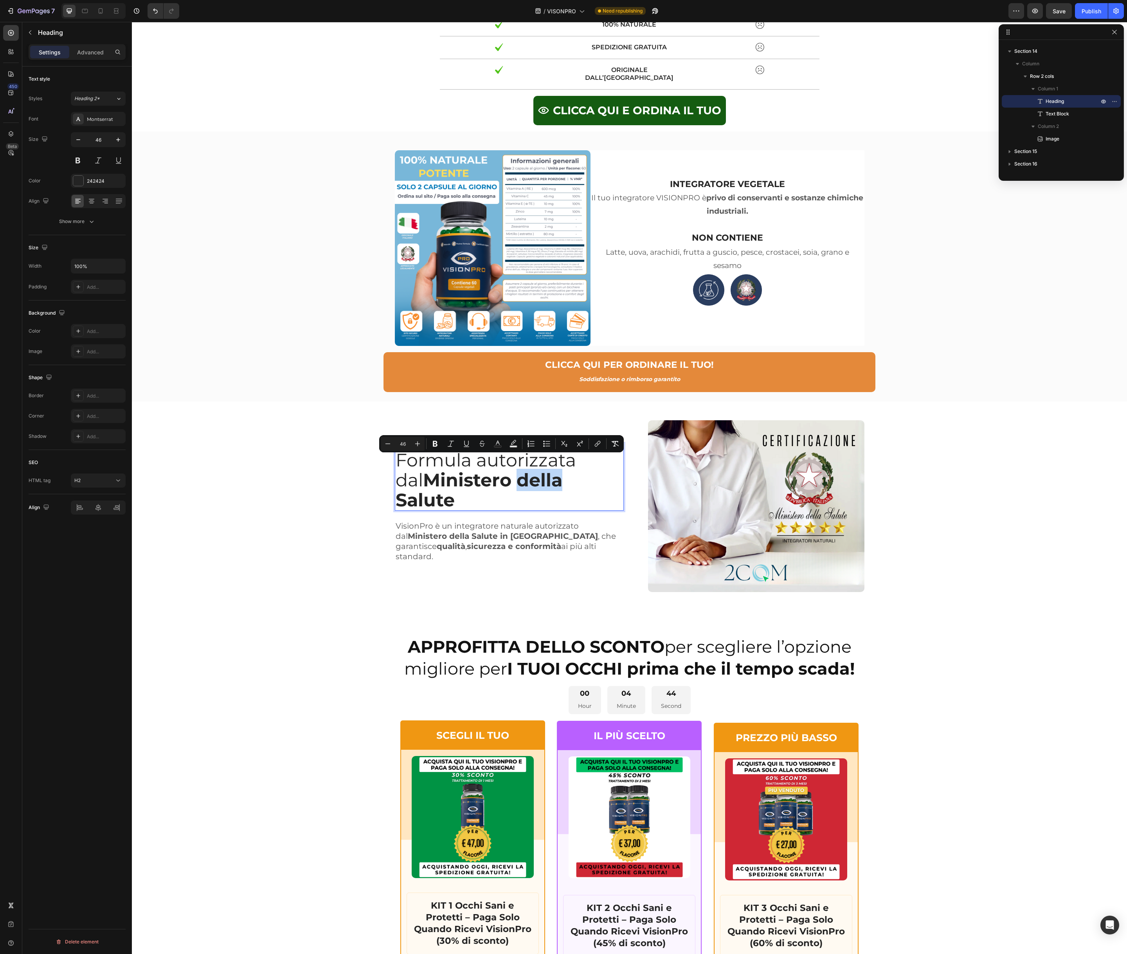
click at [512, 490] on strong "Ministero della Salute" at bounding box center [479, 490] width 167 height 42
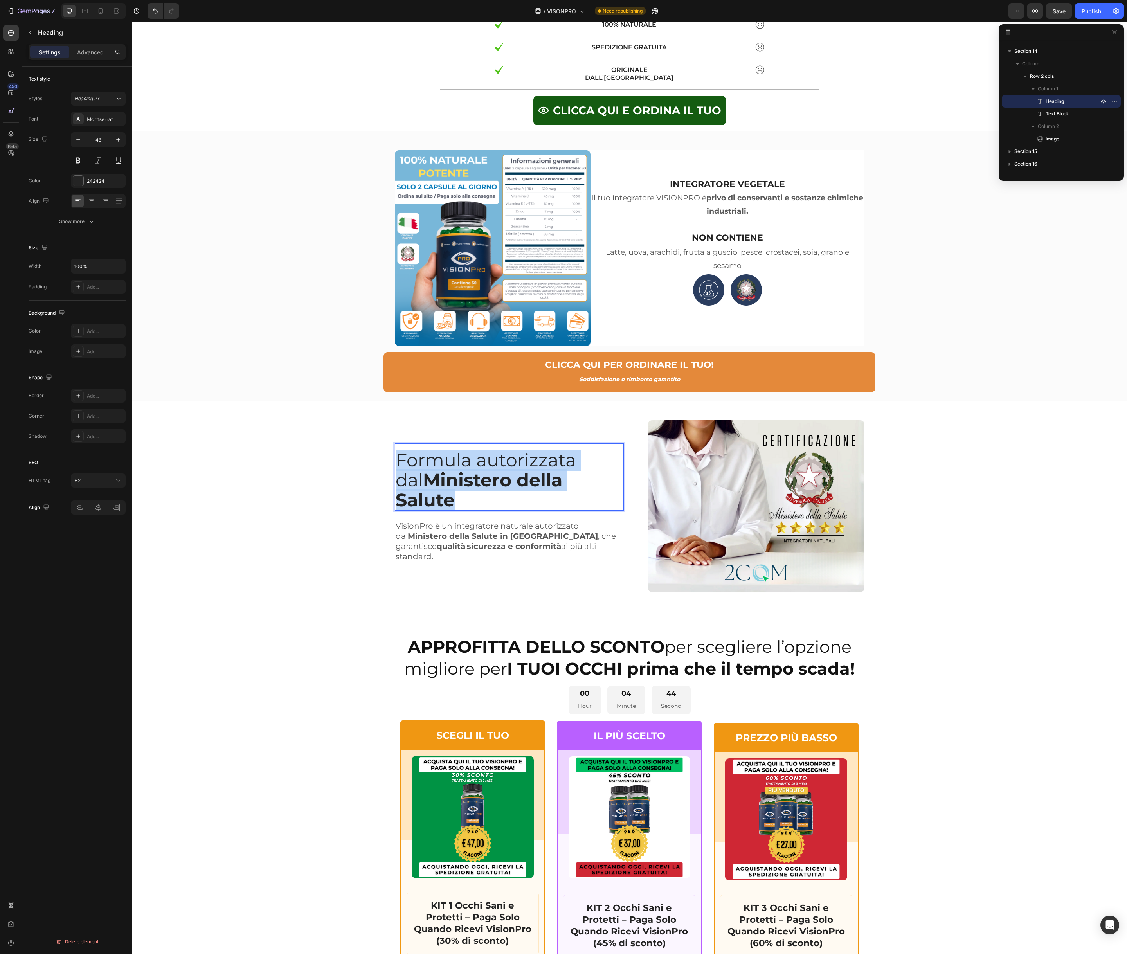
click at [512, 490] on strong "Ministero della Salute" at bounding box center [479, 490] width 167 height 42
click at [400, 492] on strong "Ministero della Salute" at bounding box center [479, 490] width 167 height 42
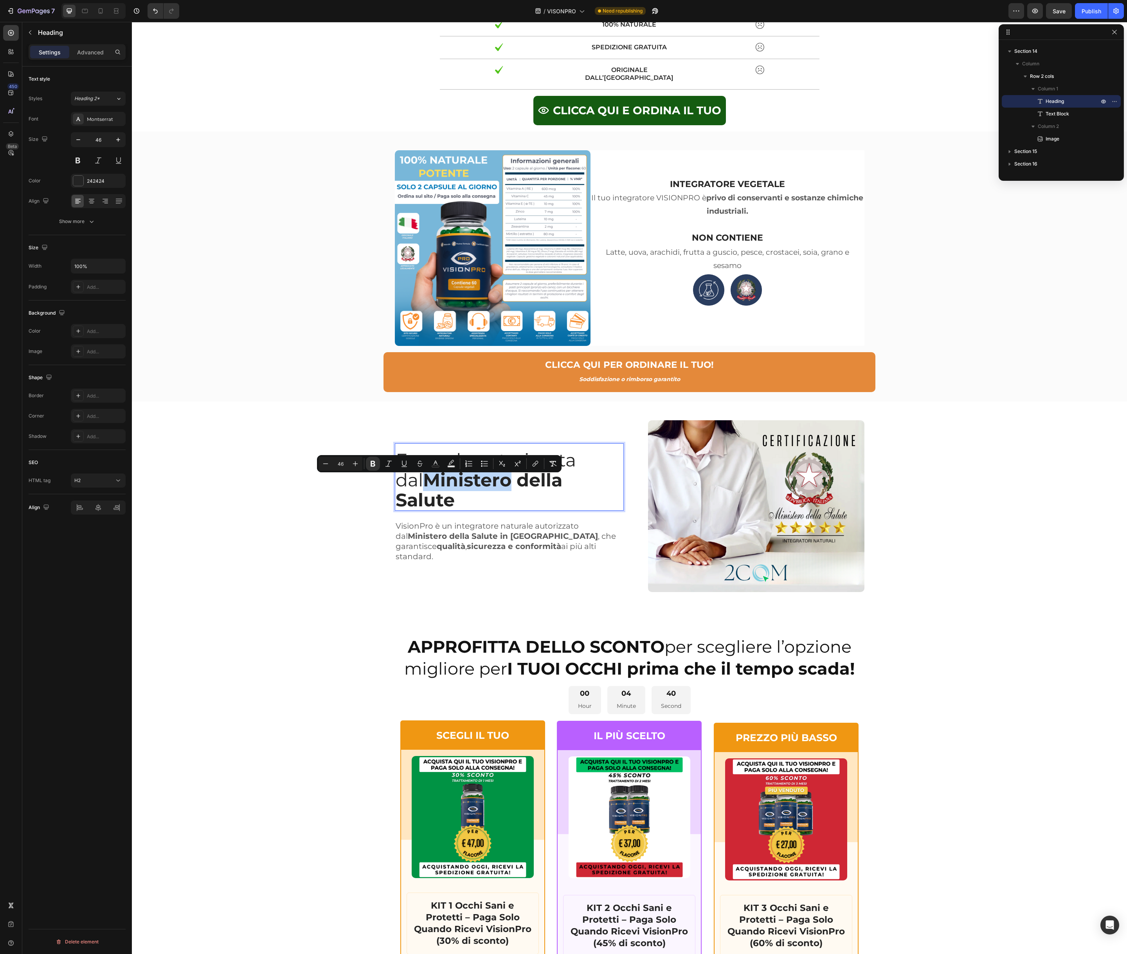
click at [398, 492] on strong "Ministero della Salute" at bounding box center [479, 490] width 167 height 42
drag, startPoint x: 399, startPoint y: 492, endPoint x: 604, endPoint y: 491, distance: 205.1
click at [604, 491] on p "Formula autorizzata dal Ministero della Salute" at bounding box center [509, 481] width 227 height 60
click at [741, 496] on img at bounding box center [756, 506] width 216 height 172
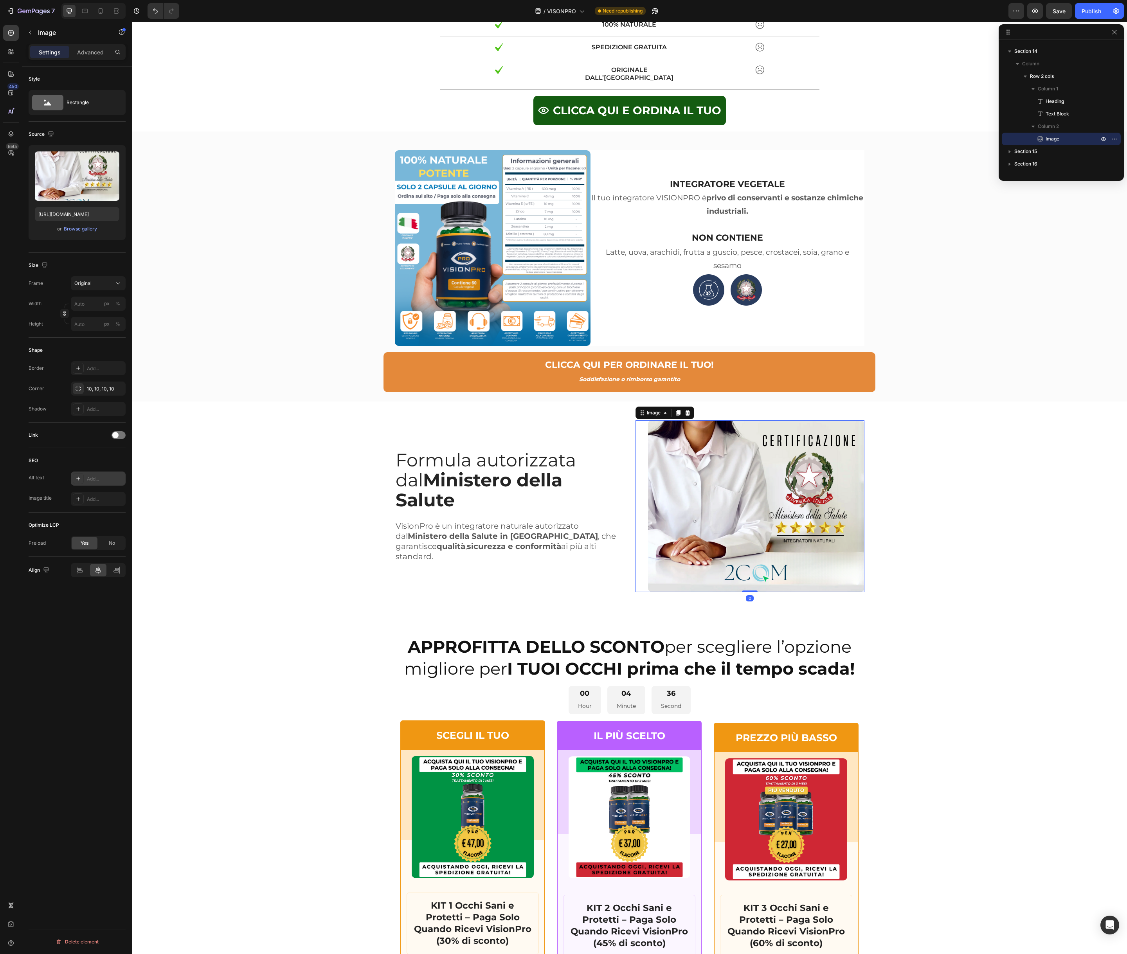
click at [110, 480] on div "Add..." at bounding box center [105, 479] width 37 height 7
click at [160, 512] on textarea "Describes the appearance of the image" at bounding box center [188, 520] width 97 height 22
paste textarea "Ministero della Salut"
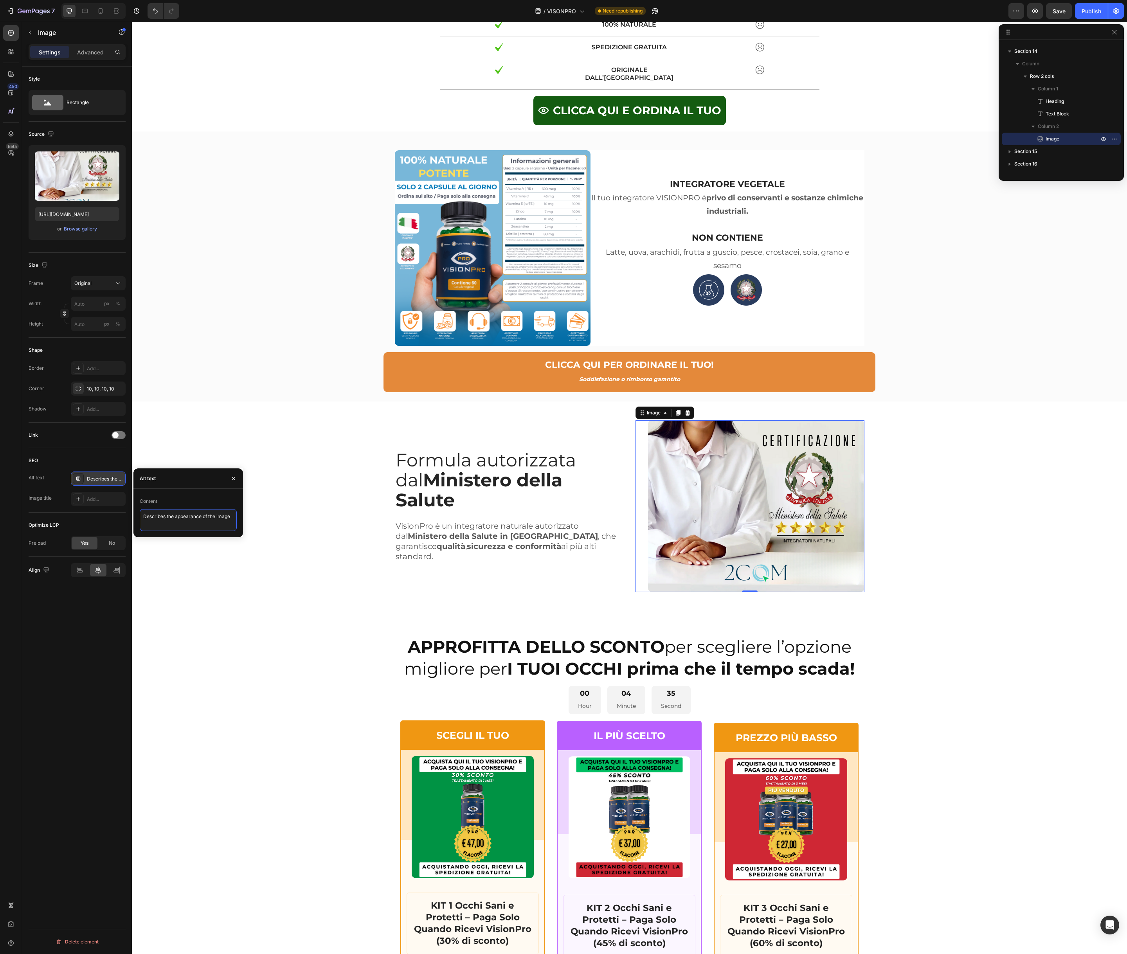
type textarea "Ministero della Salute"
click at [110, 501] on div "Add..." at bounding box center [105, 499] width 37 height 7
click at [168, 538] on textarea "Title" at bounding box center [188, 541] width 97 height 22
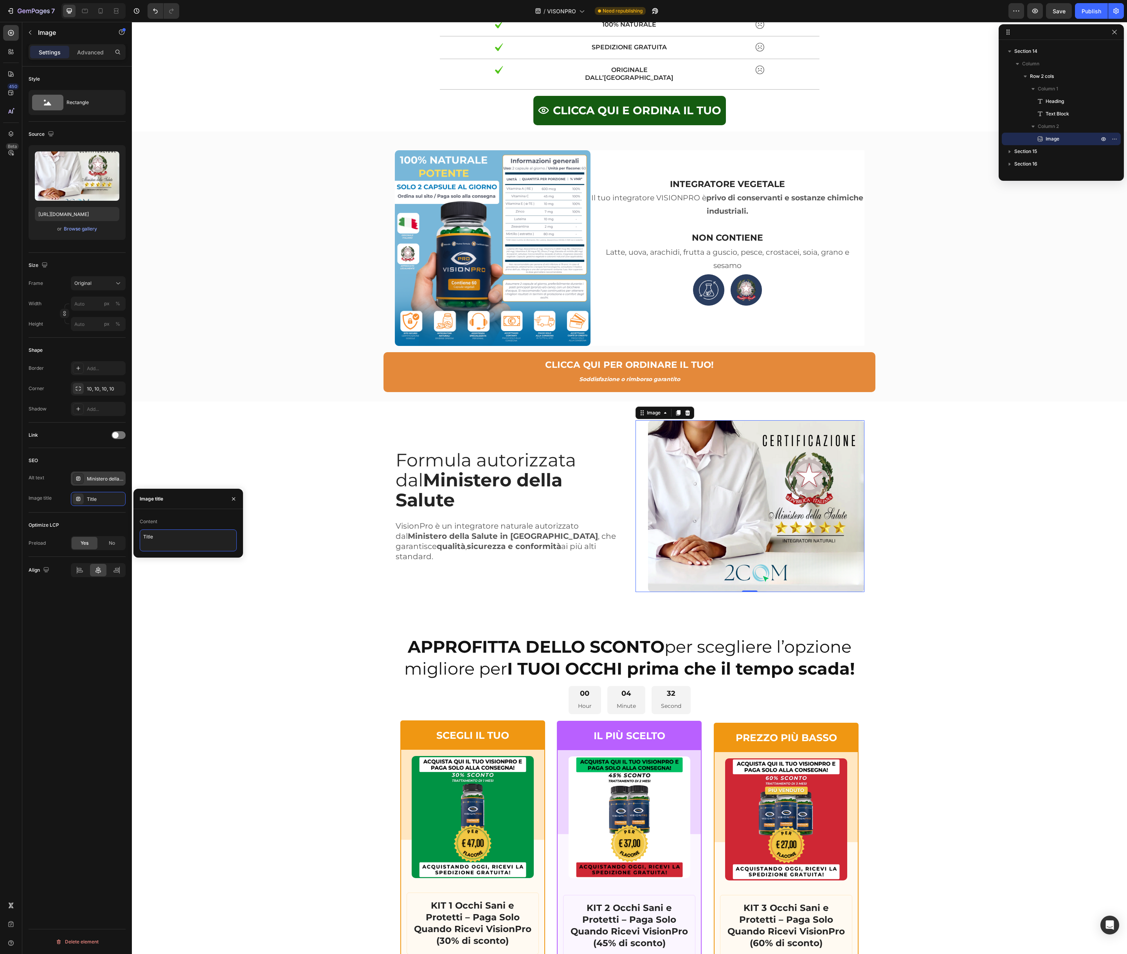
paste textarea "Ministero della Salut"
type textarea "Ministero della Salute"
click at [286, 540] on div "Formula autorizzata dal Ministero della Salute Heading VisionPro è un integrato…" at bounding box center [630, 509] width 984 height 178
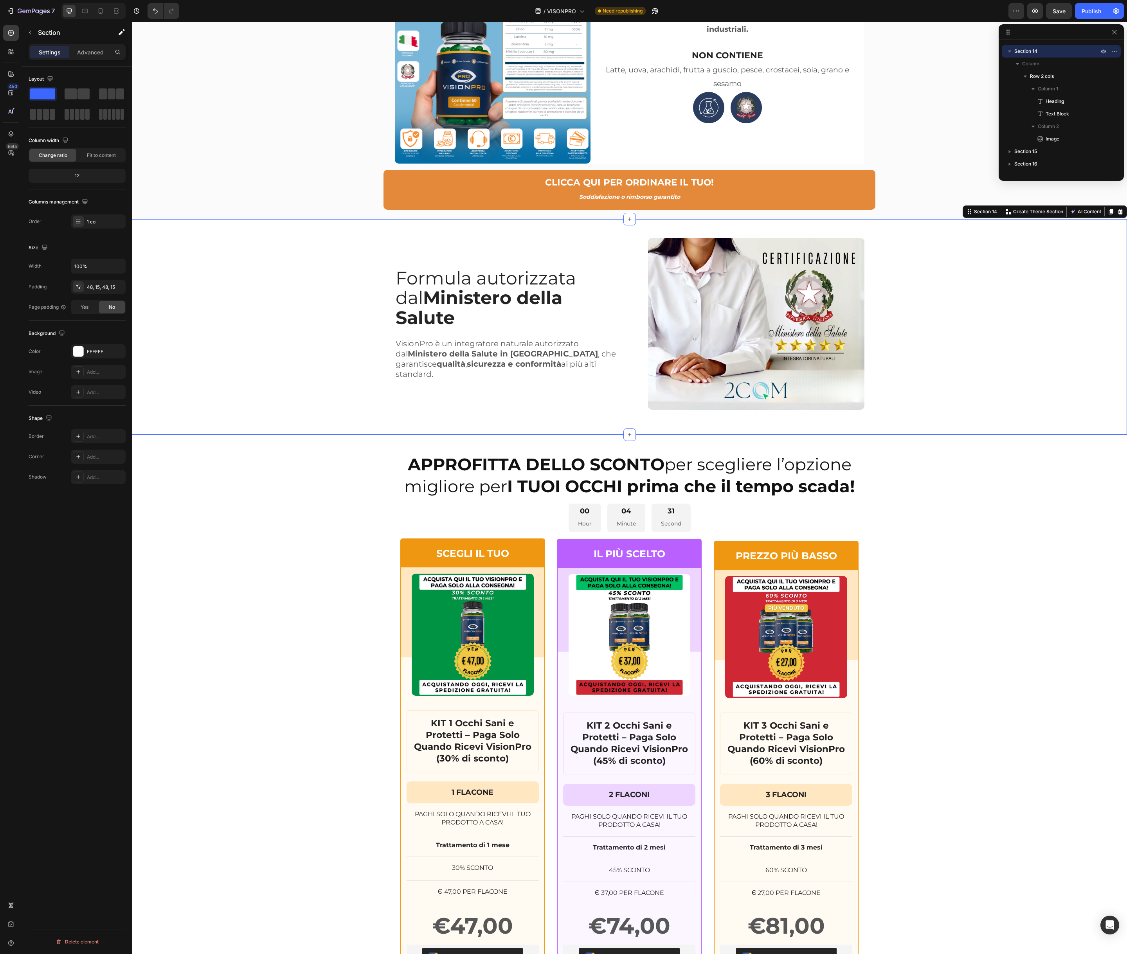
scroll to position [5009, 0]
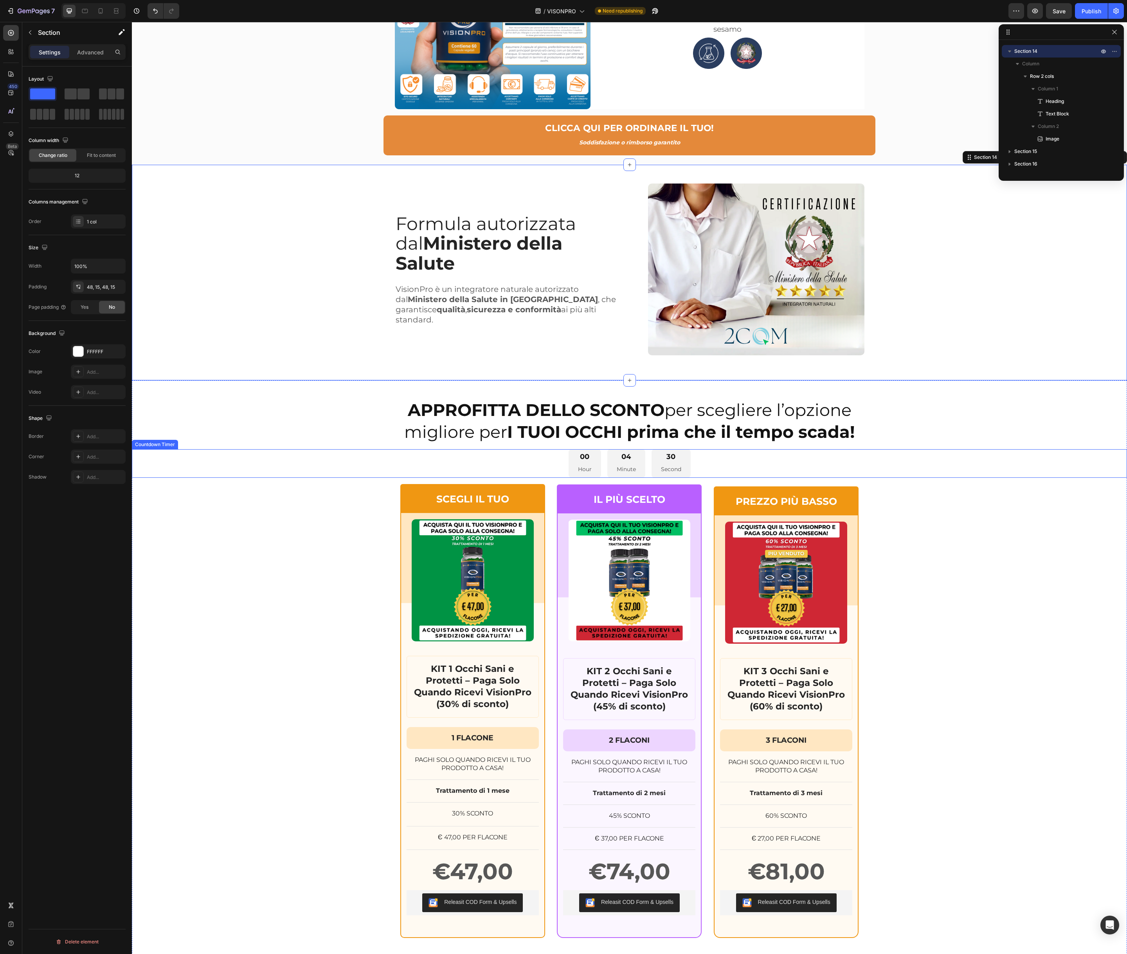
click at [539, 464] on div "00 Hour 04 Minute 30 Second" at bounding box center [629, 463] width 995 height 29
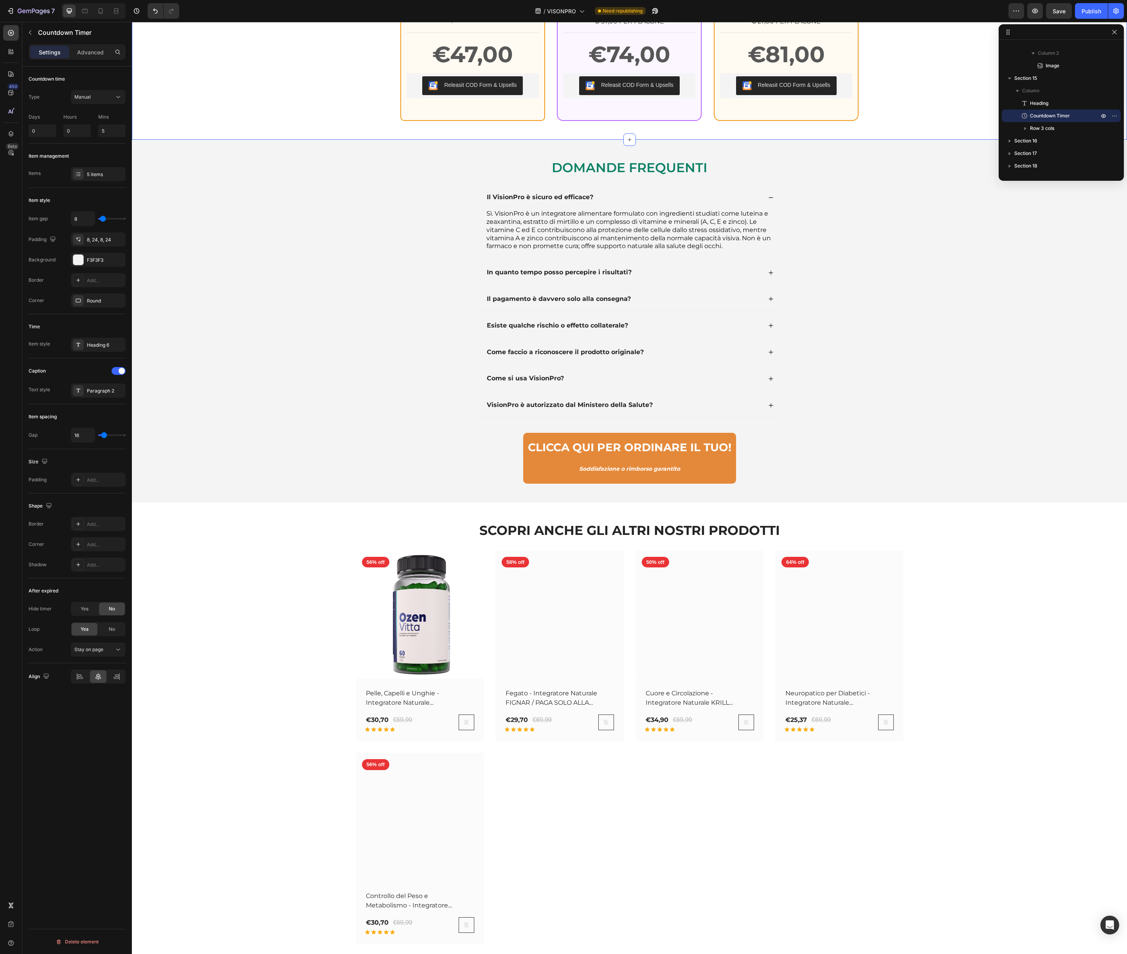
scroll to position [5866, 0]
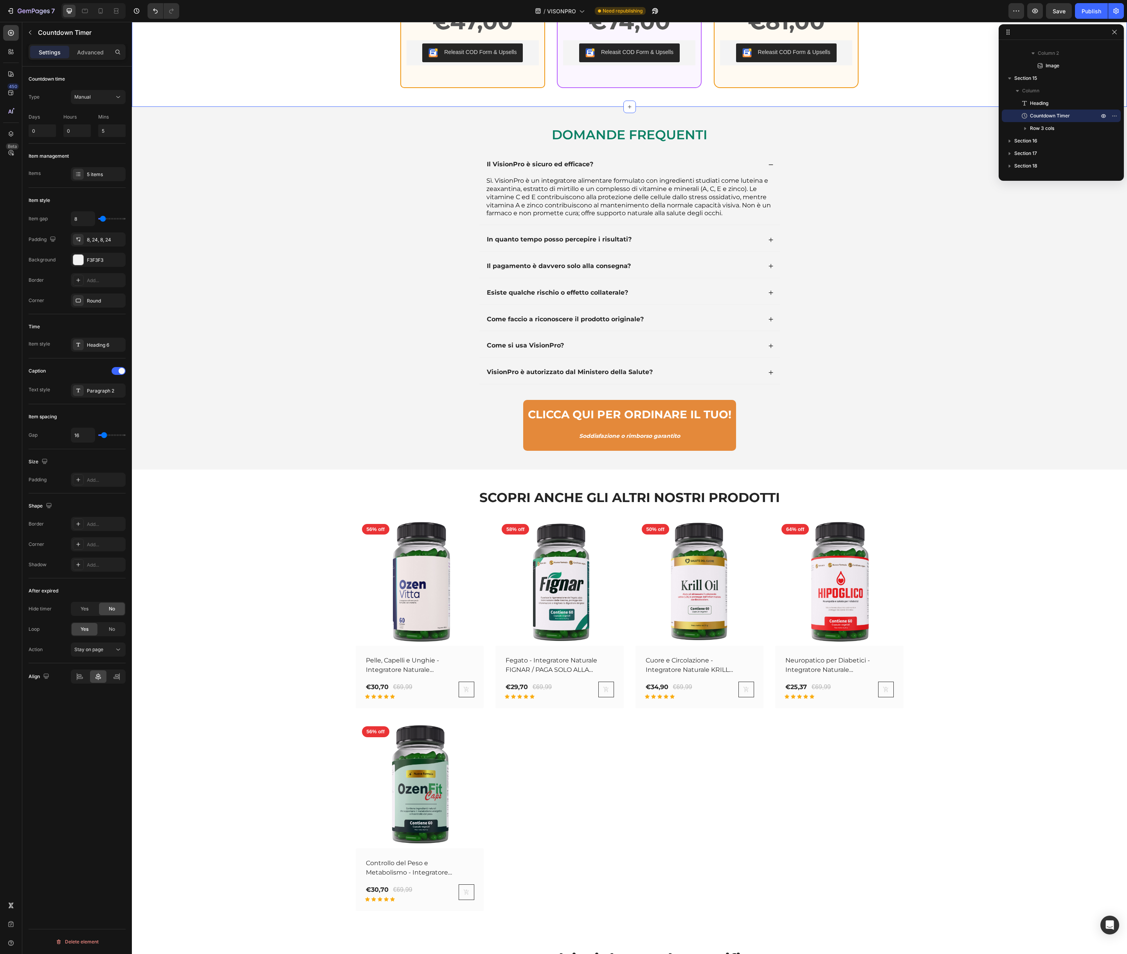
click at [267, 497] on div "SCOPRI ANCHE GLI ALTRI NOSTRI PRODOTTI Heading Row (P) Images 56% off Product B…" at bounding box center [630, 700] width 984 height 423
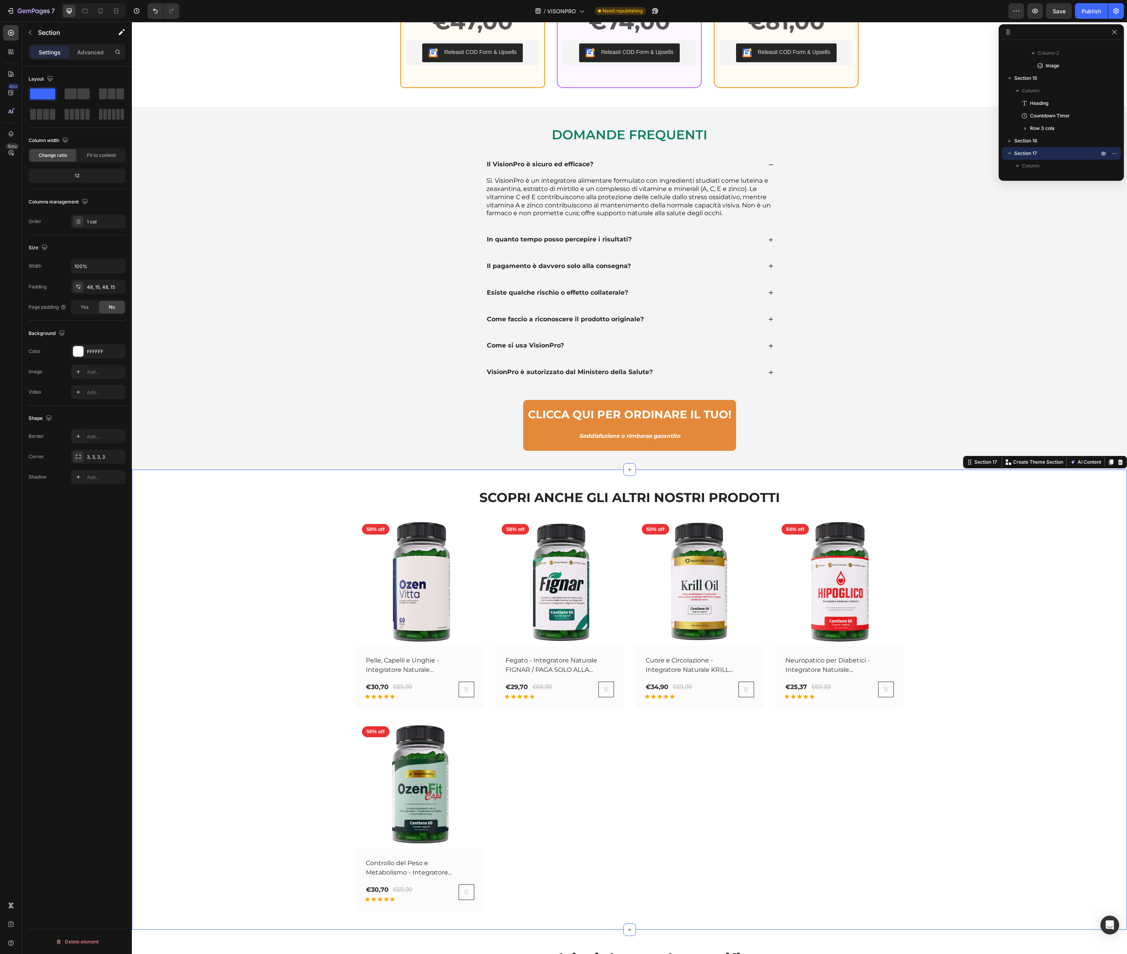
scroll to position [5860, 0]
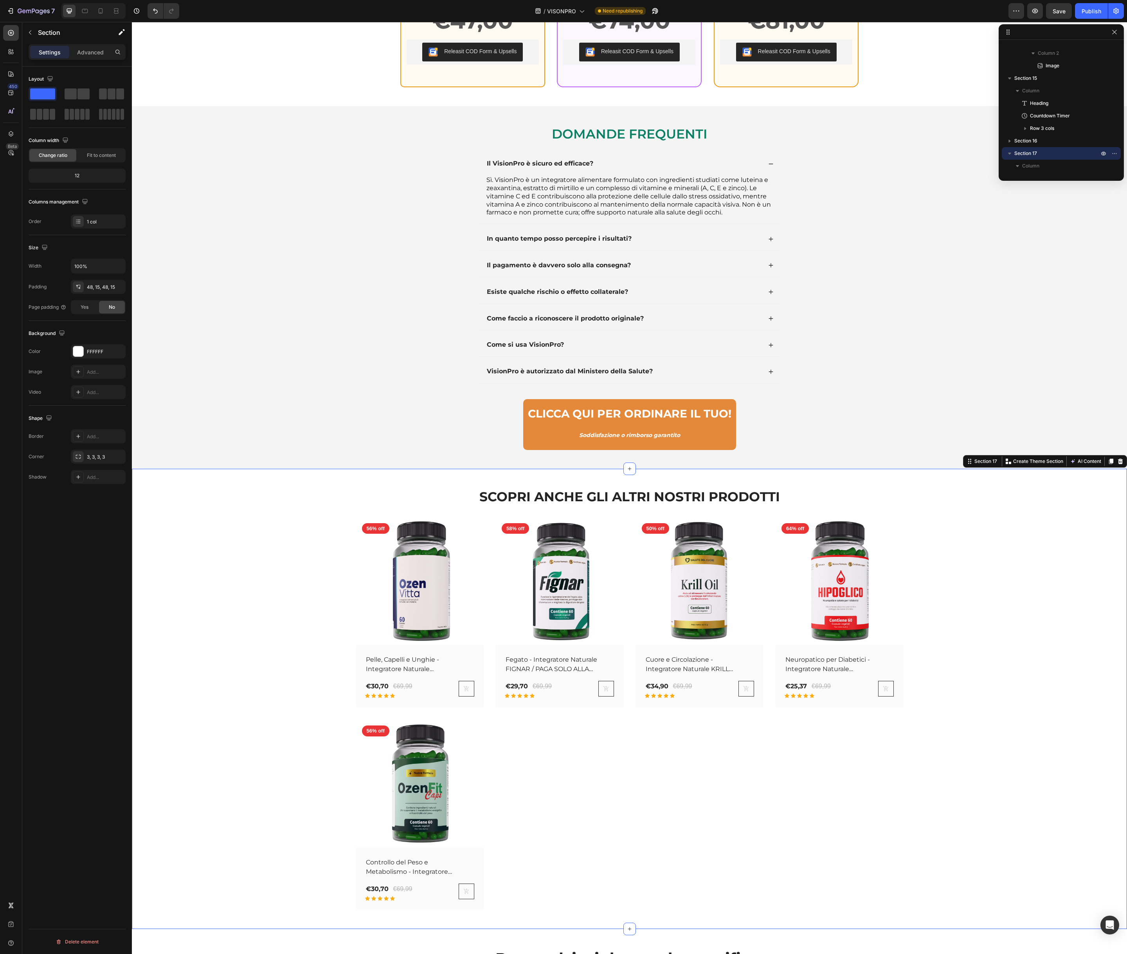
click at [392, 487] on div "SCOPRI ANCHE GLI ALTRI NOSTRI PRODOTTI Heading Row (P) Images 56% off Product B…" at bounding box center [629, 699] width 995 height 460
click at [95, 55] on p "Advanced" at bounding box center [90, 52] width 27 height 8
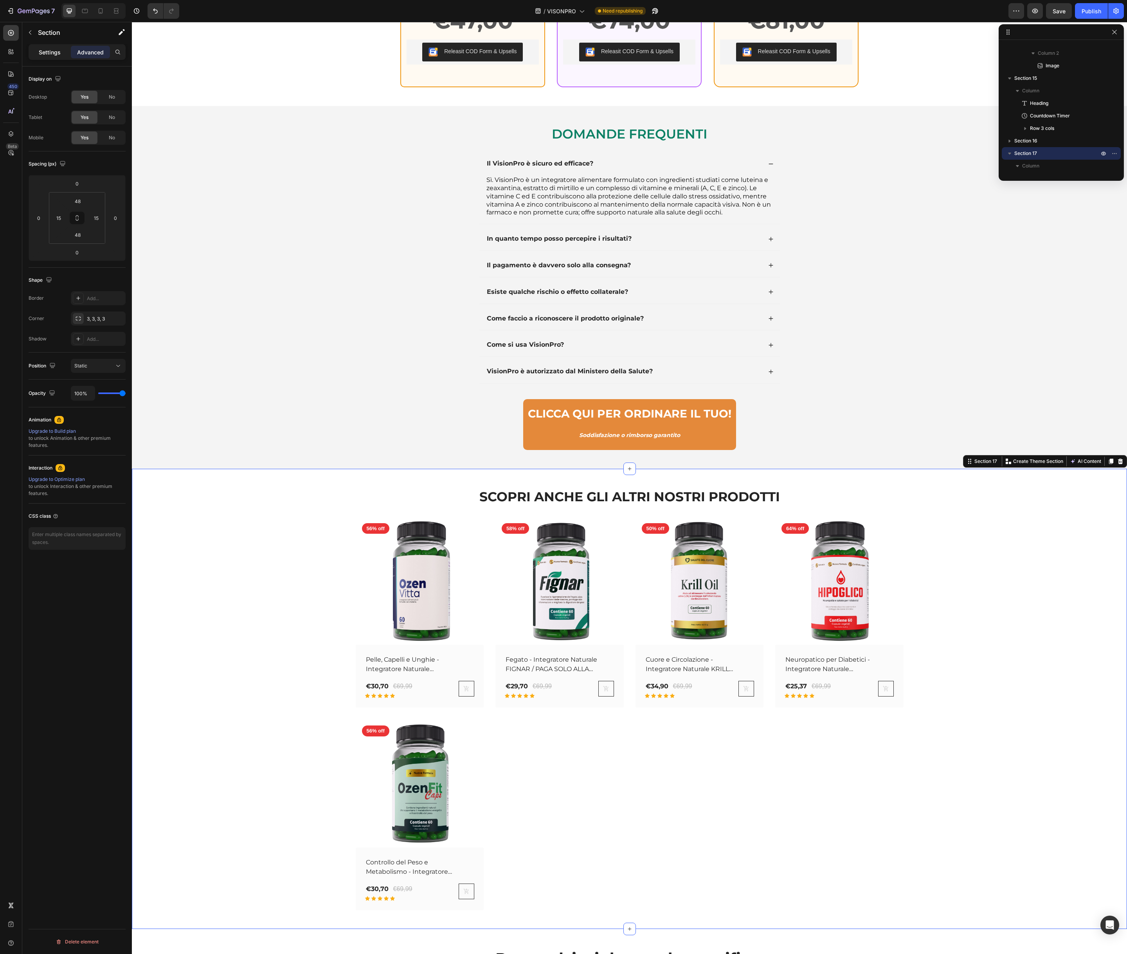
click at [35, 52] on div "Settings" at bounding box center [49, 52] width 39 height 13
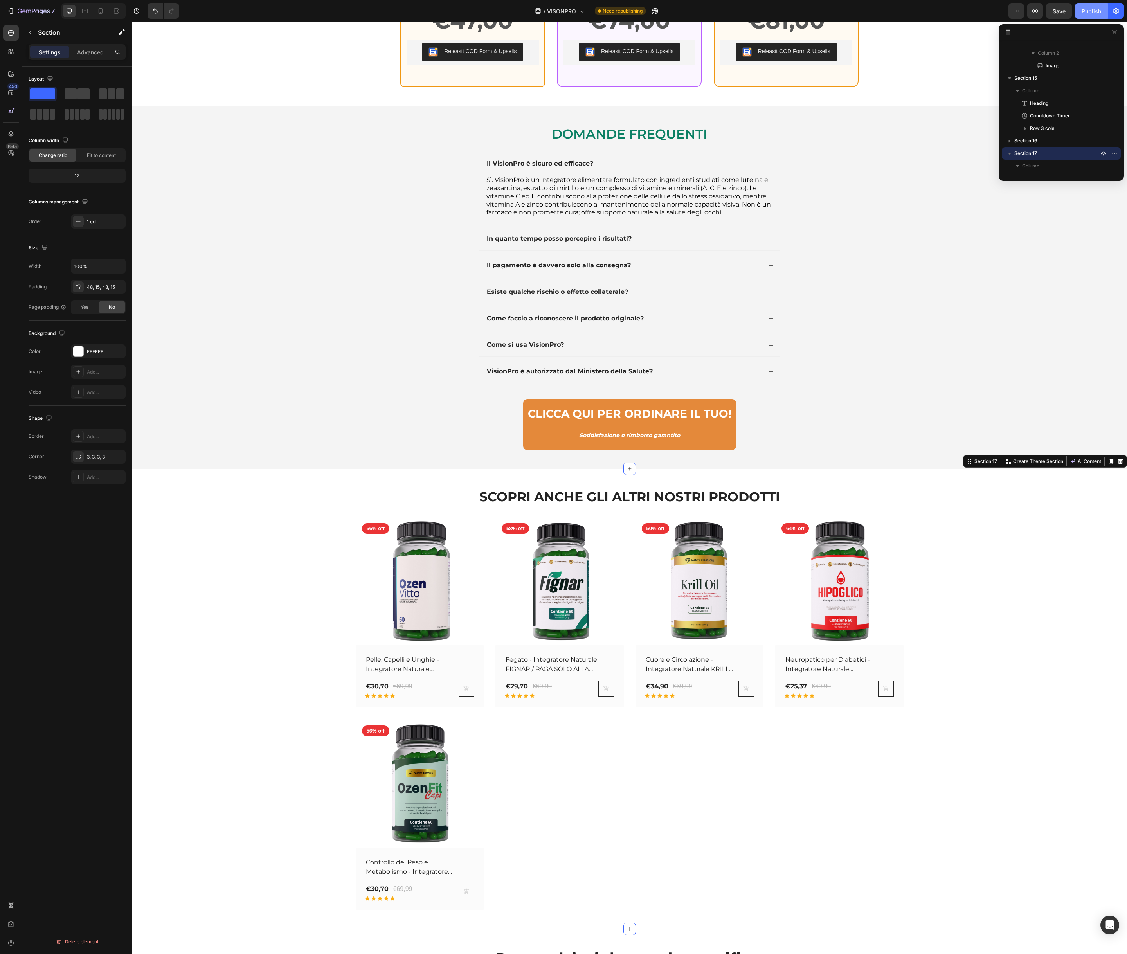
click at [1093, 8] on div "Publish" at bounding box center [1092, 11] width 20 height 8
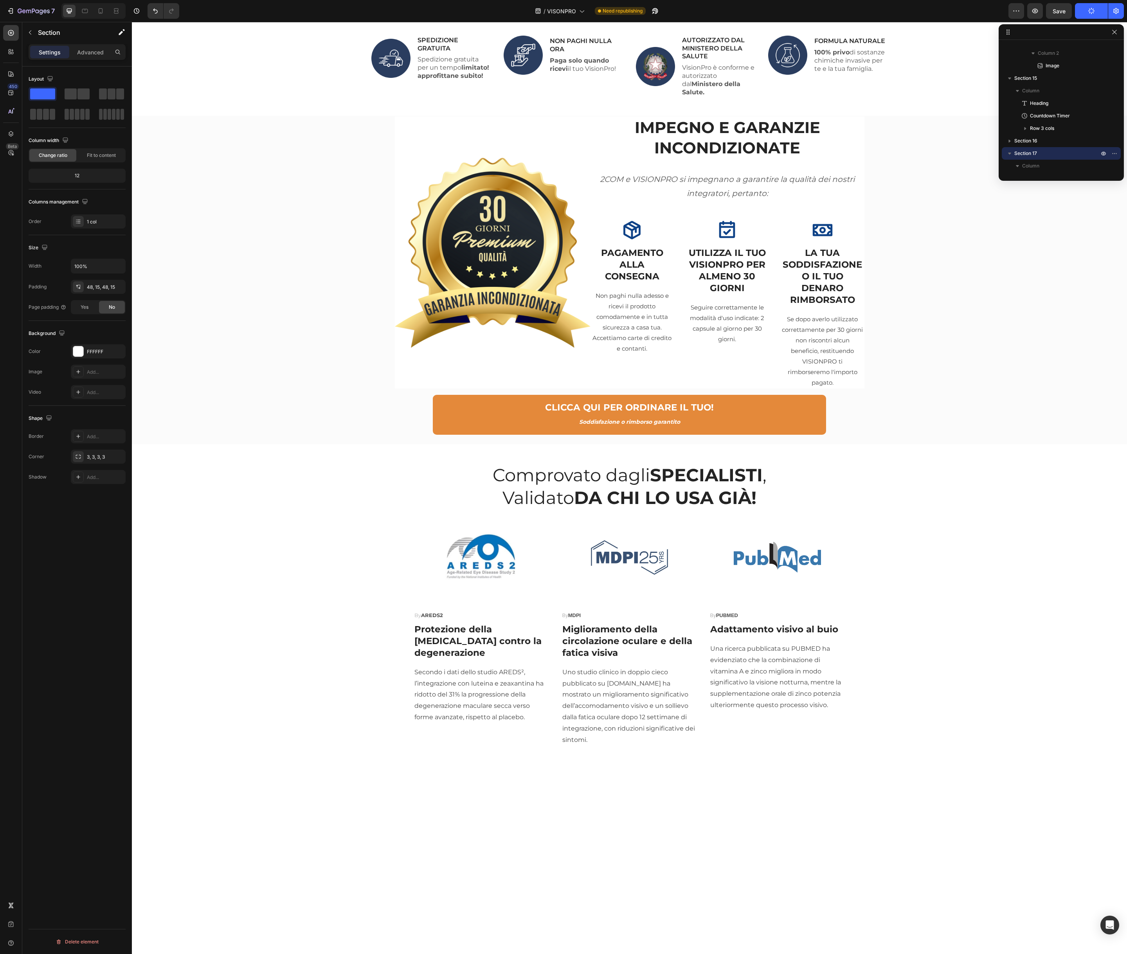
scroll to position [0, 0]
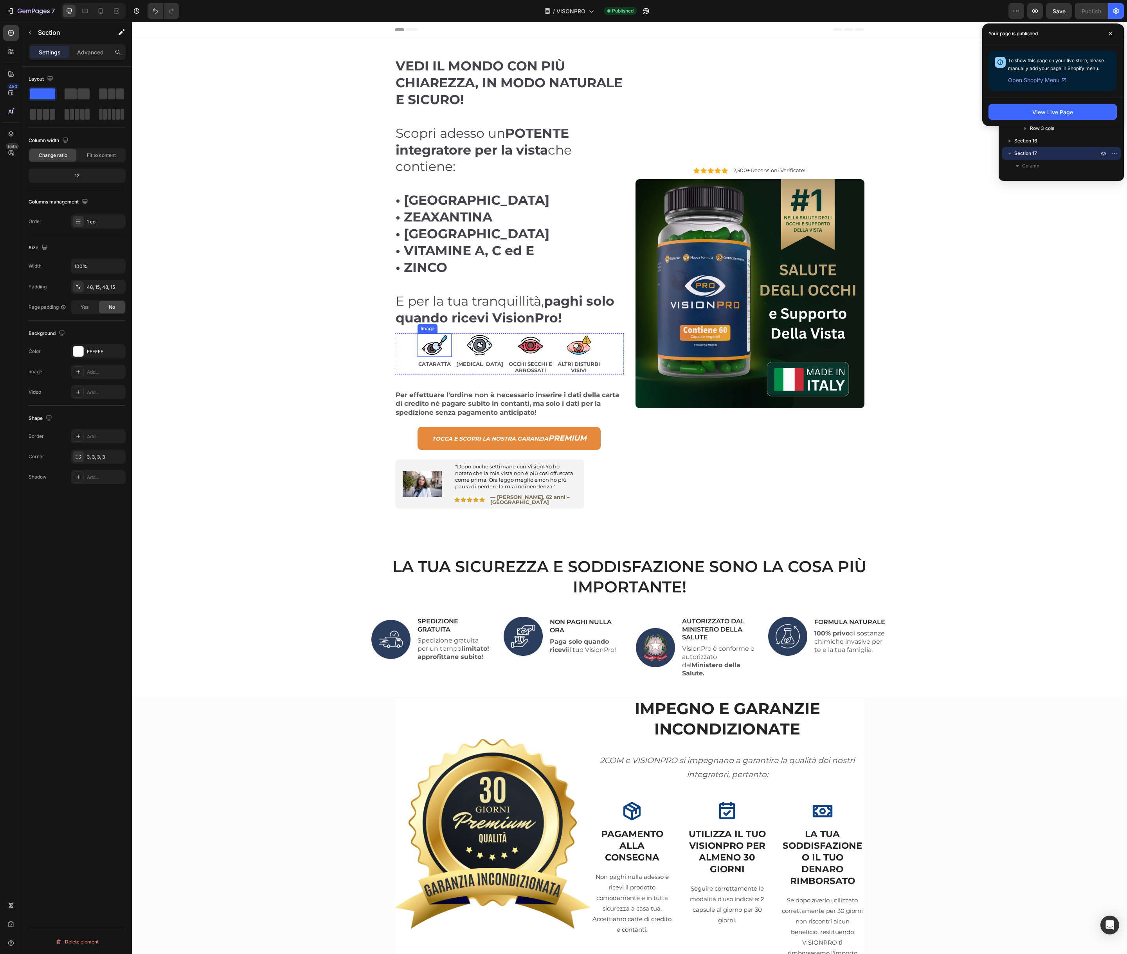
click at [444, 349] on img at bounding box center [434, 345] width 31 height 23
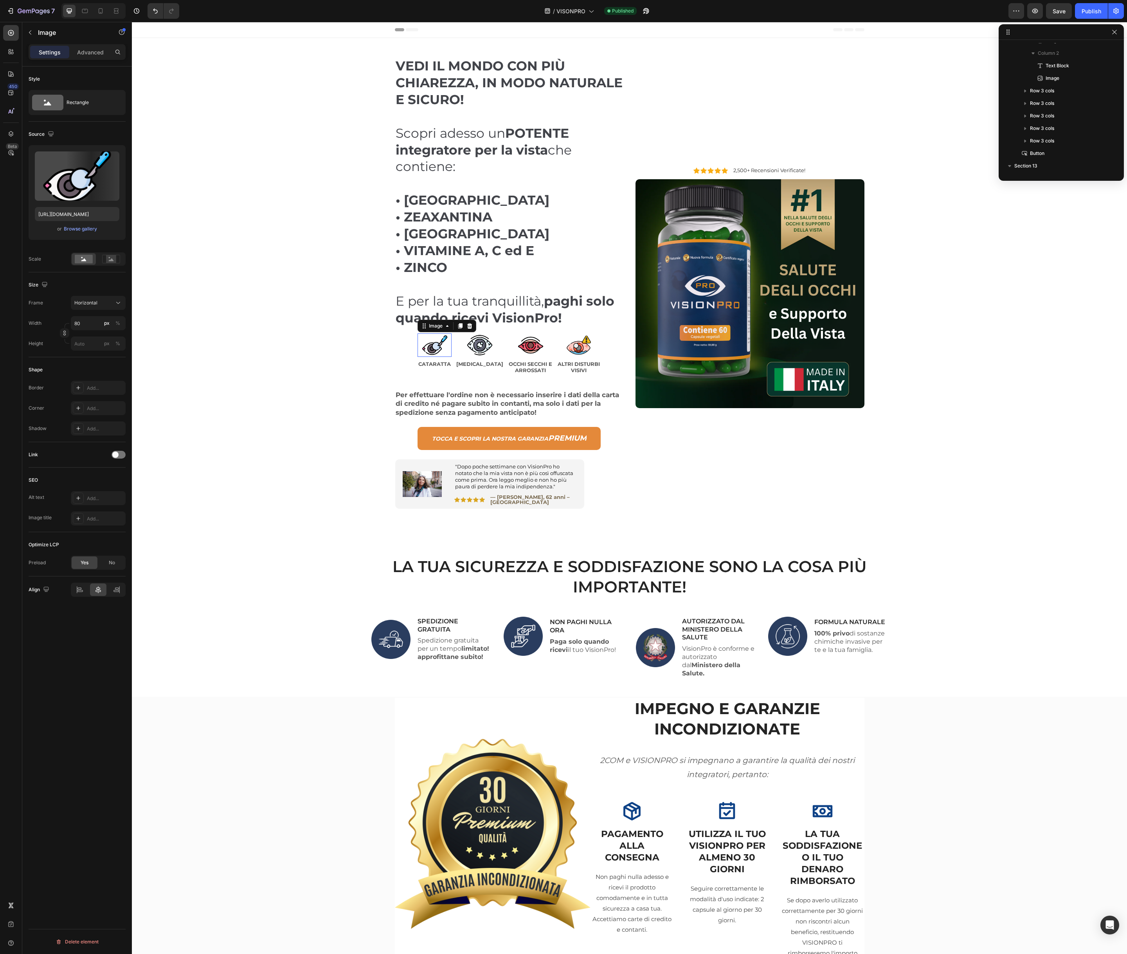
scroll to position [61, 0]
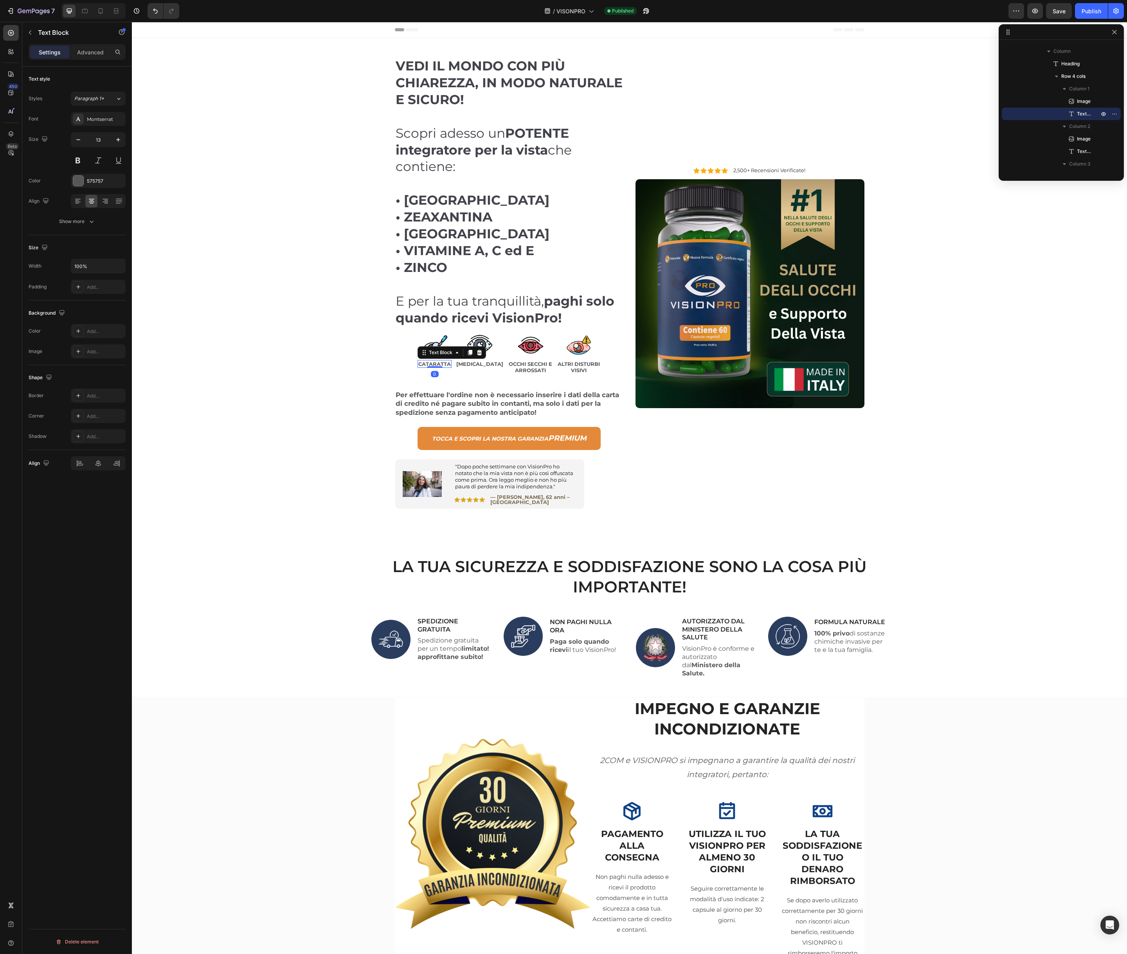
click at [449, 364] on strong "CATARATTA" at bounding box center [434, 364] width 32 height 6
click at [435, 329] on div "Image" at bounding box center [427, 328] width 17 height 7
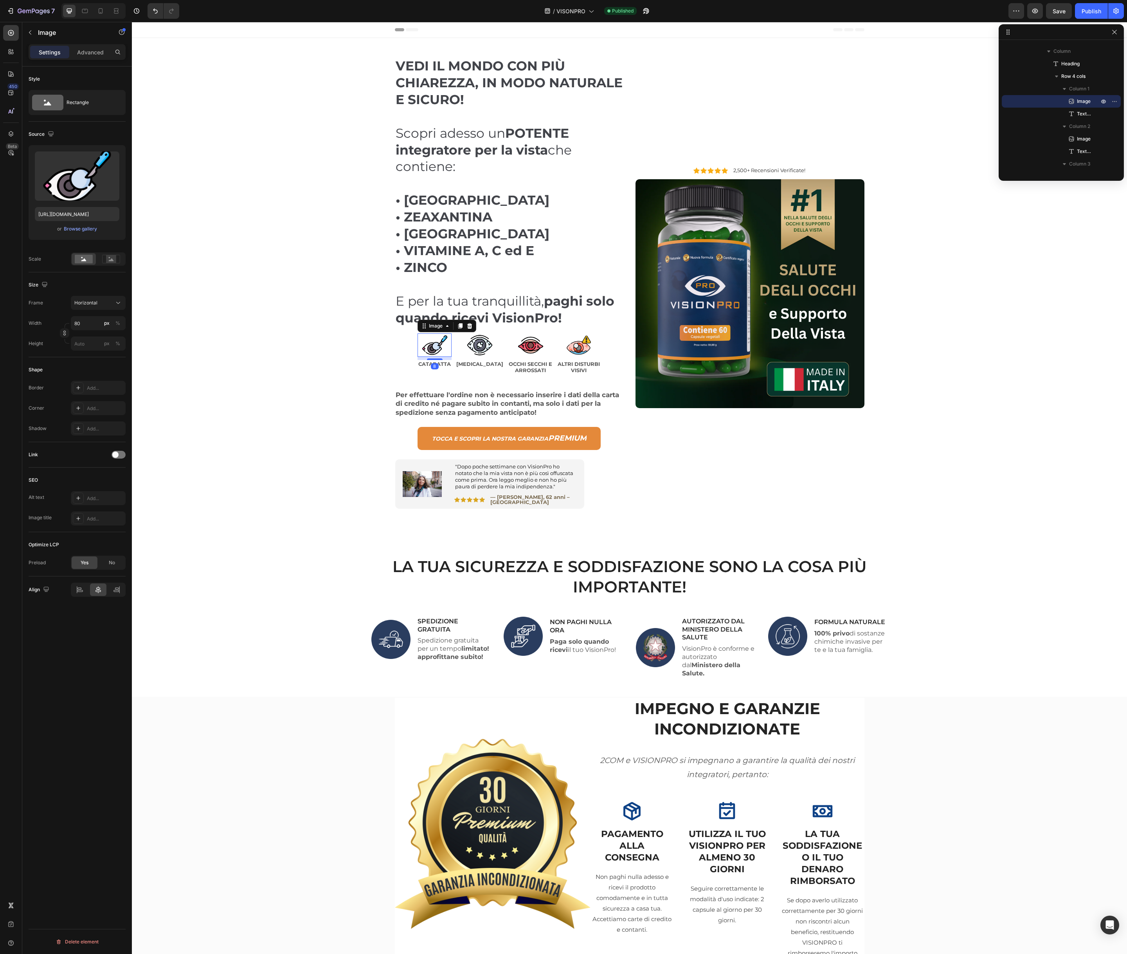
click at [438, 342] on img at bounding box center [434, 345] width 31 height 23
click at [98, 492] on div "Add..." at bounding box center [98, 498] width 55 height 14
click at [171, 538] on textarea "Describes the appearance of the image" at bounding box center [188, 540] width 97 height 22
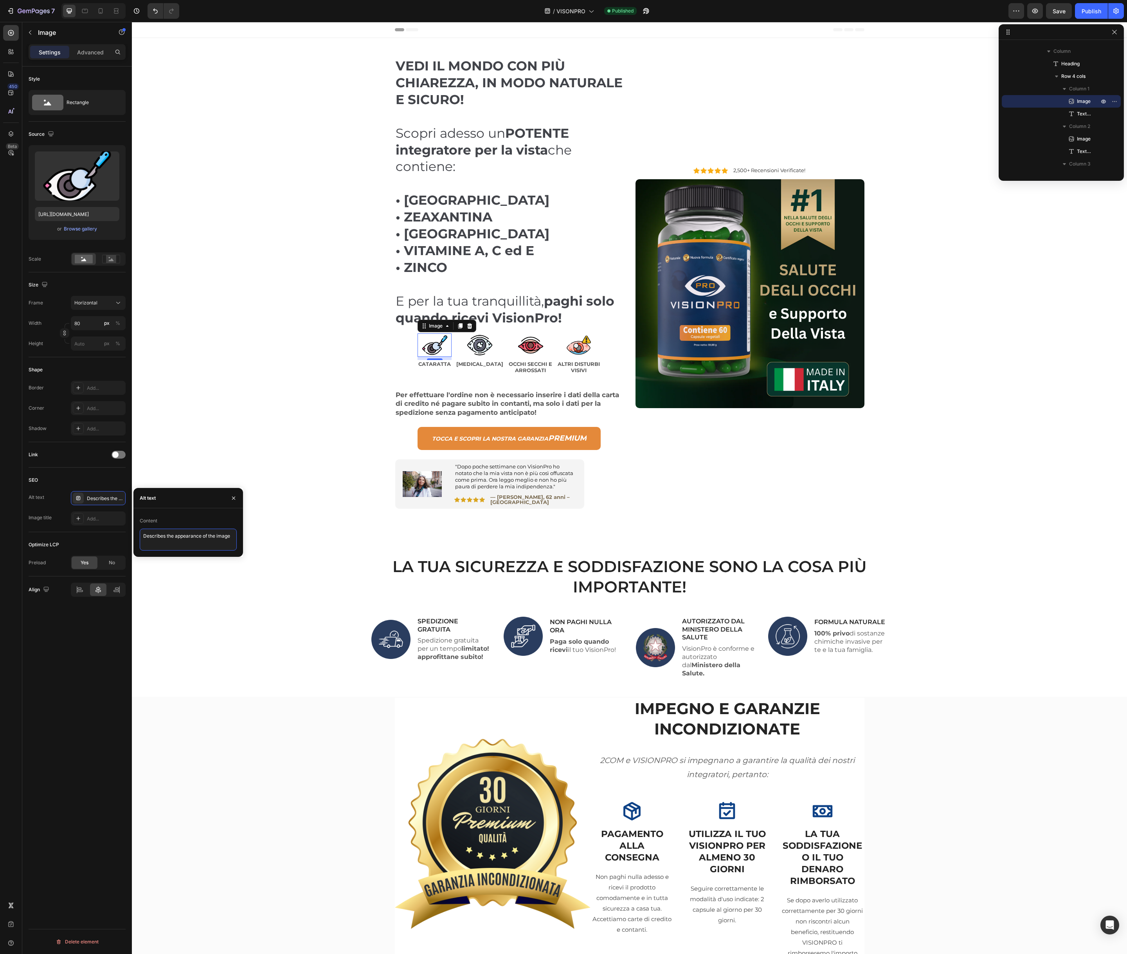
paste textarea "CATARATTA"
type textarea "CATARATTA"
click at [103, 516] on div "Add..." at bounding box center [105, 519] width 37 height 7
click at [169, 559] on textarea "Title" at bounding box center [188, 560] width 97 height 22
click at [168, 559] on textarea "Title" at bounding box center [188, 560] width 97 height 22
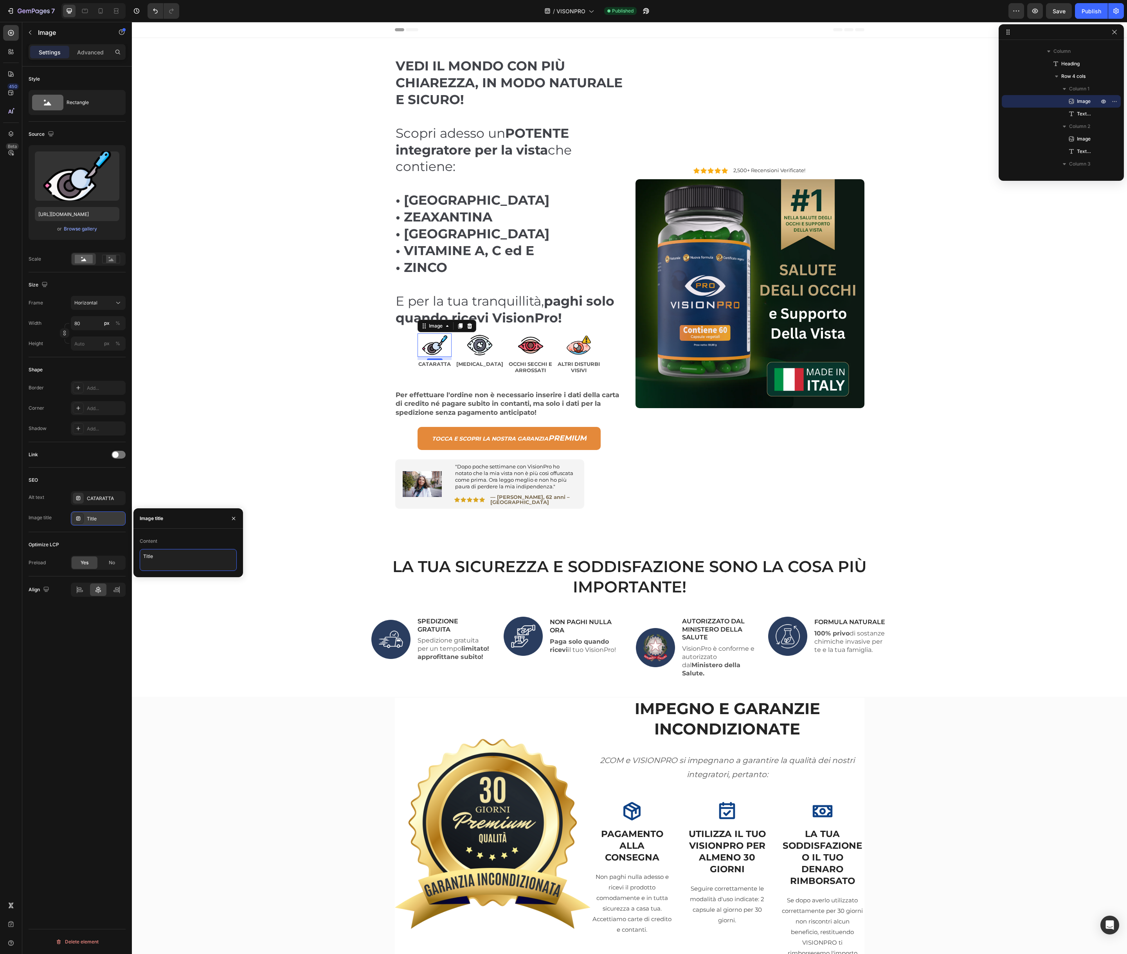
paste textarea "CATARATTA"
type textarea "CATARATTA"
click at [476, 362] on strong "[MEDICAL_DATA]" at bounding box center [479, 364] width 47 height 6
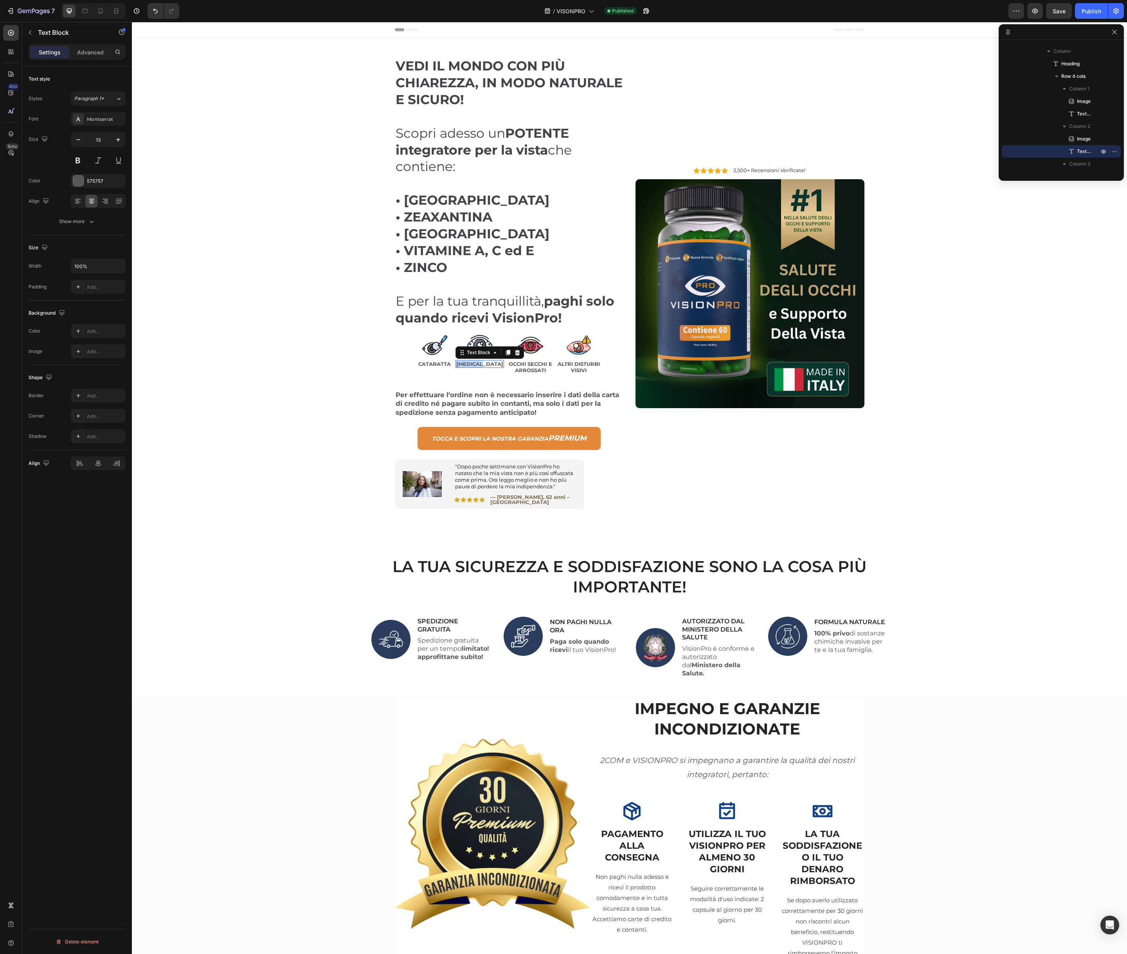
click at [476, 362] on strong "[MEDICAL_DATA]" at bounding box center [479, 364] width 47 height 6
copy strong "[MEDICAL_DATA]"
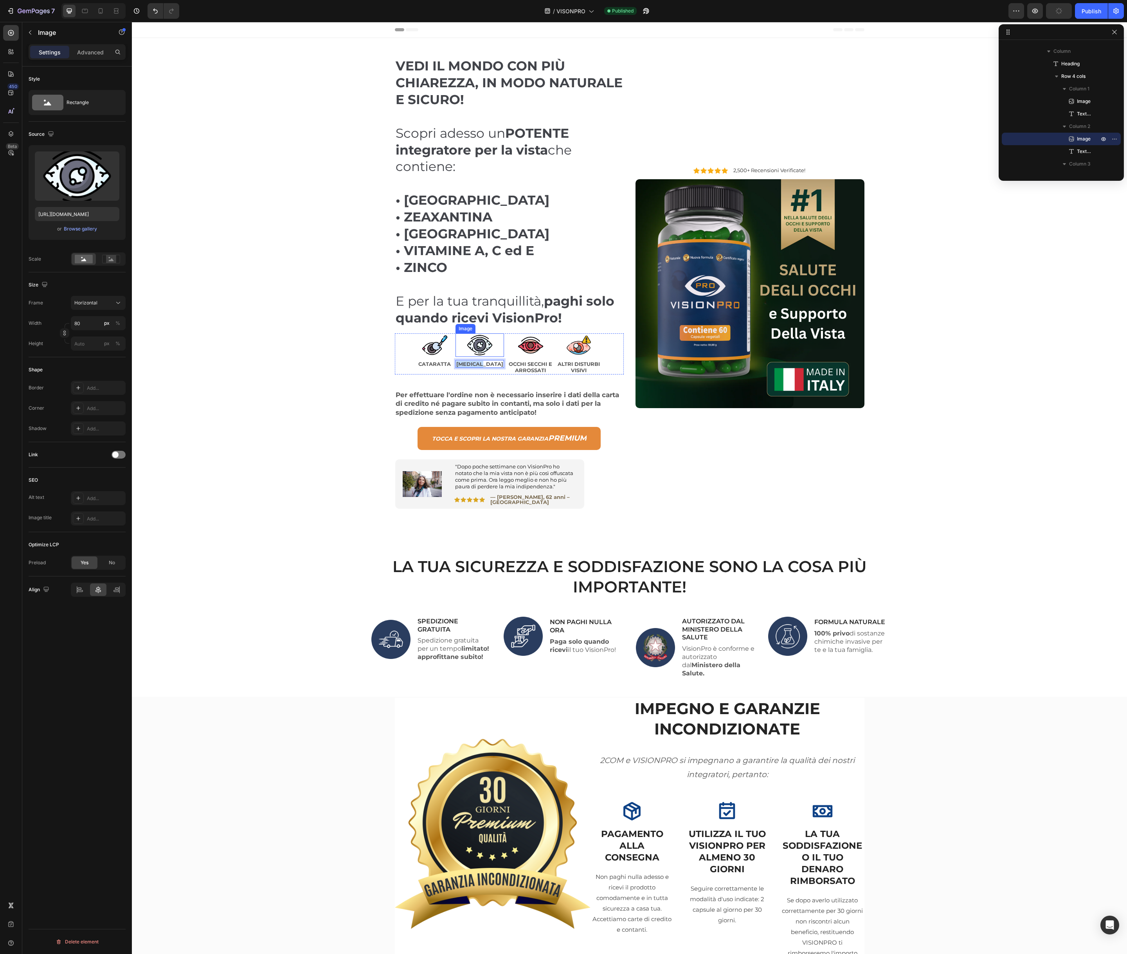
click at [480, 337] on img at bounding box center [479, 345] width 31 height 23
click at [96, 500] on div "Add..." at bounding box center [105, 498] width 37 height 7
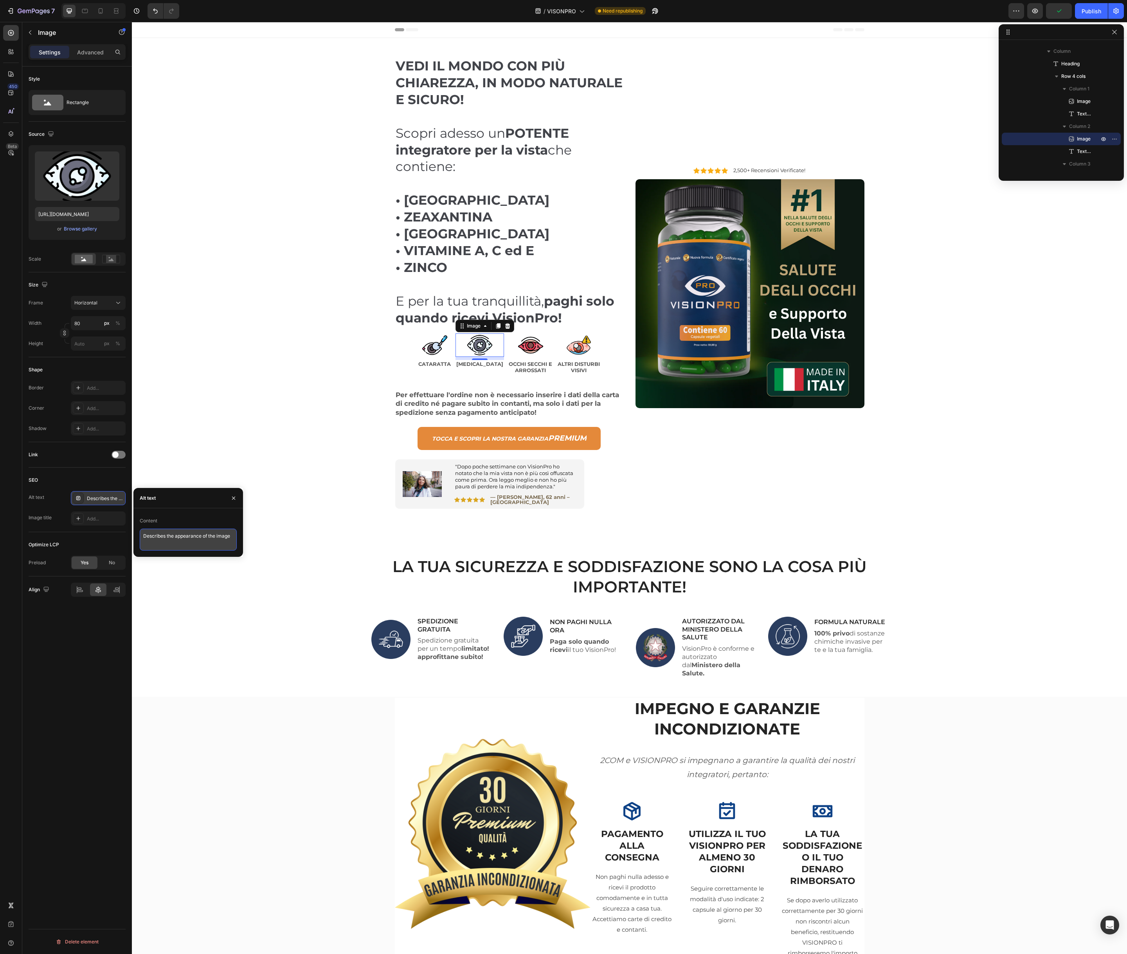
click at [157, 535] on textarea "Describes the appearance of the image" at bounding box center [188, 540] width 97 height 22
paste textarea "[MEDICAL_DATA]"
type textarea "[MEDICAL_DATA]"
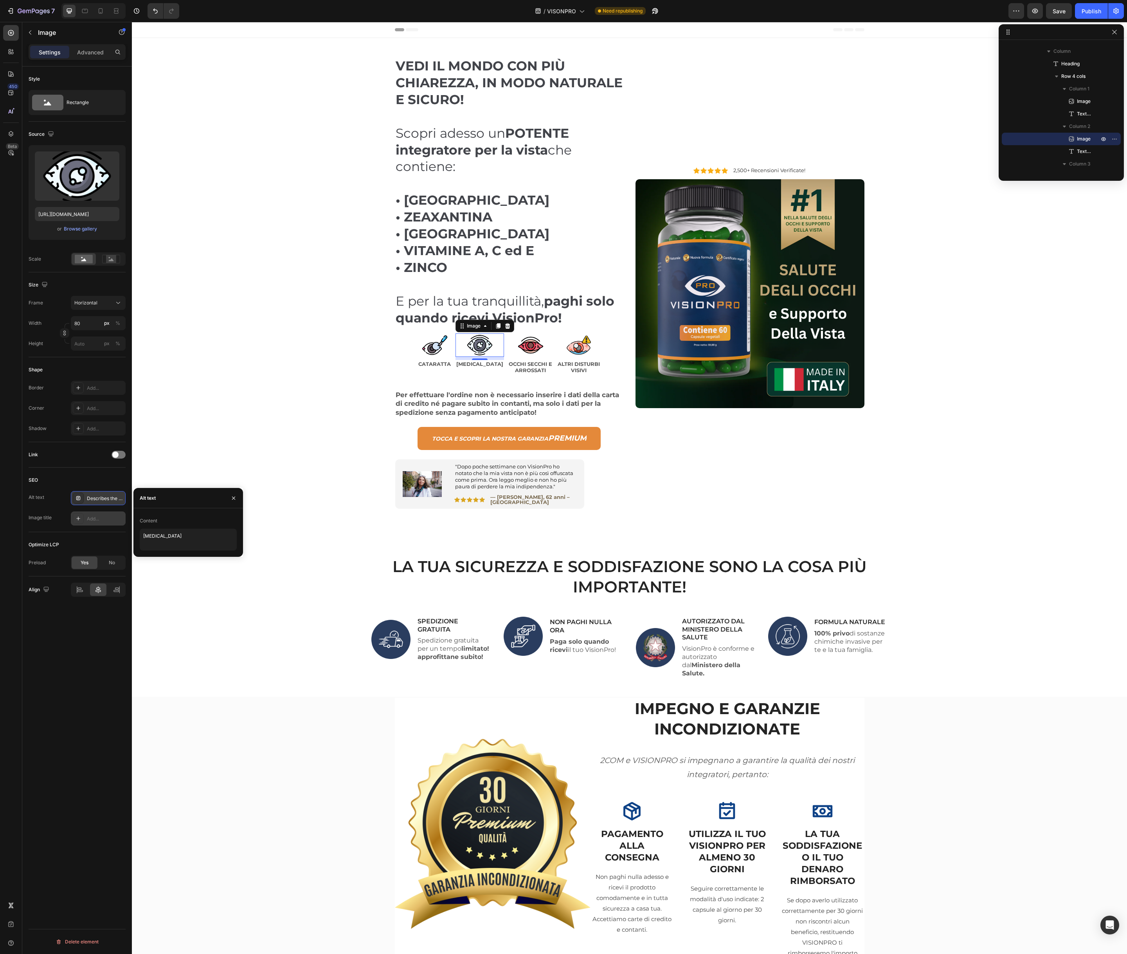
click at [112, 514] on div "Add..." at bounding box center [98, 519] width 55 height 14
click at [178, 558] on textarea "Title" at bounding box center [188, 560] width 97 height 22
paste textarea "[MEDICAL_DATA]"
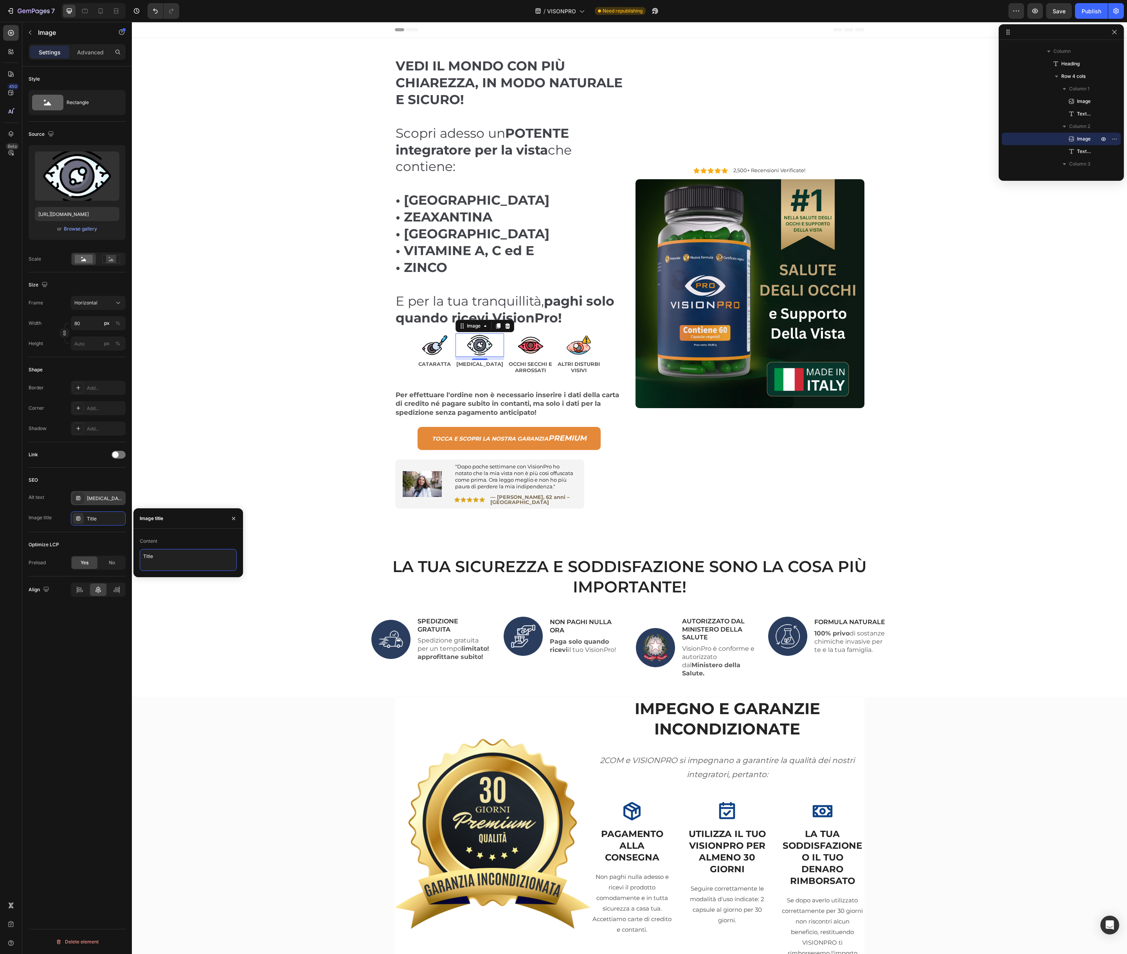
type textarea "[MEDICAL_DATA]"
click at [516, 364] on strong "OCCHI SECCHI E" at bounding box center [530, 364] width 43 height 6
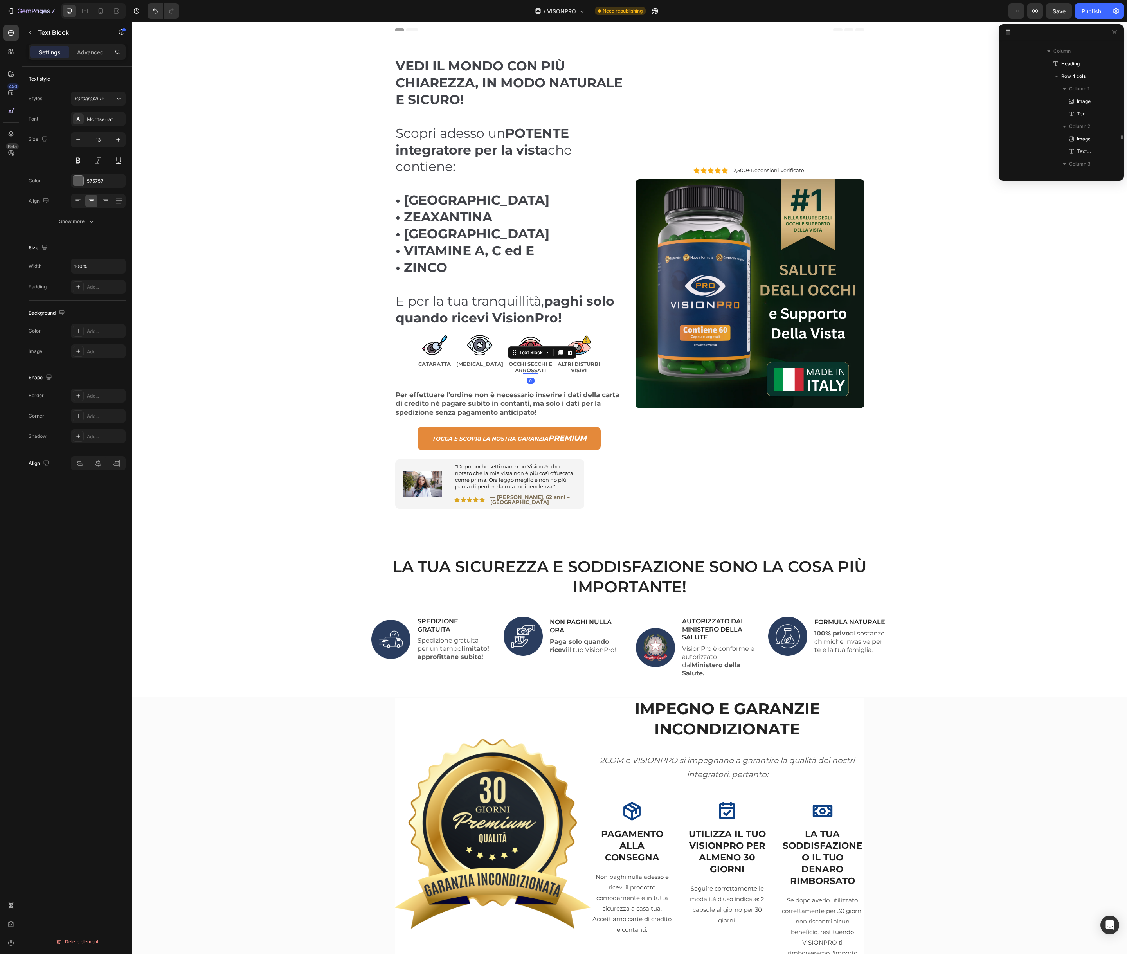
scroll to position [148, 0]
click at [517, 368] on strong "ARROSSATI" at bounding box center [530, 370] width 31 height 6
copy strong "OCCHI SECCHI E"
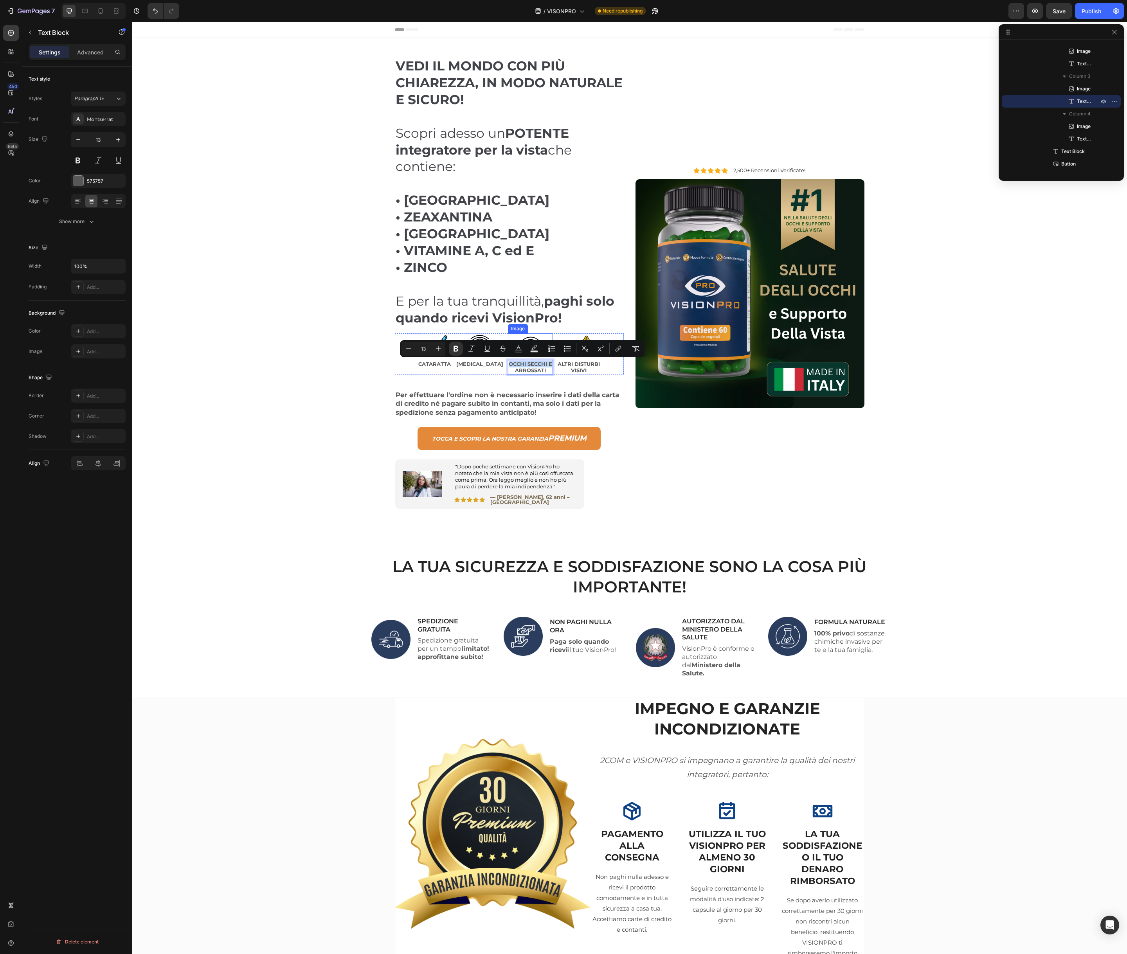
click at [525, 335] on img at bounding box center [530, 345] width 31 height 23
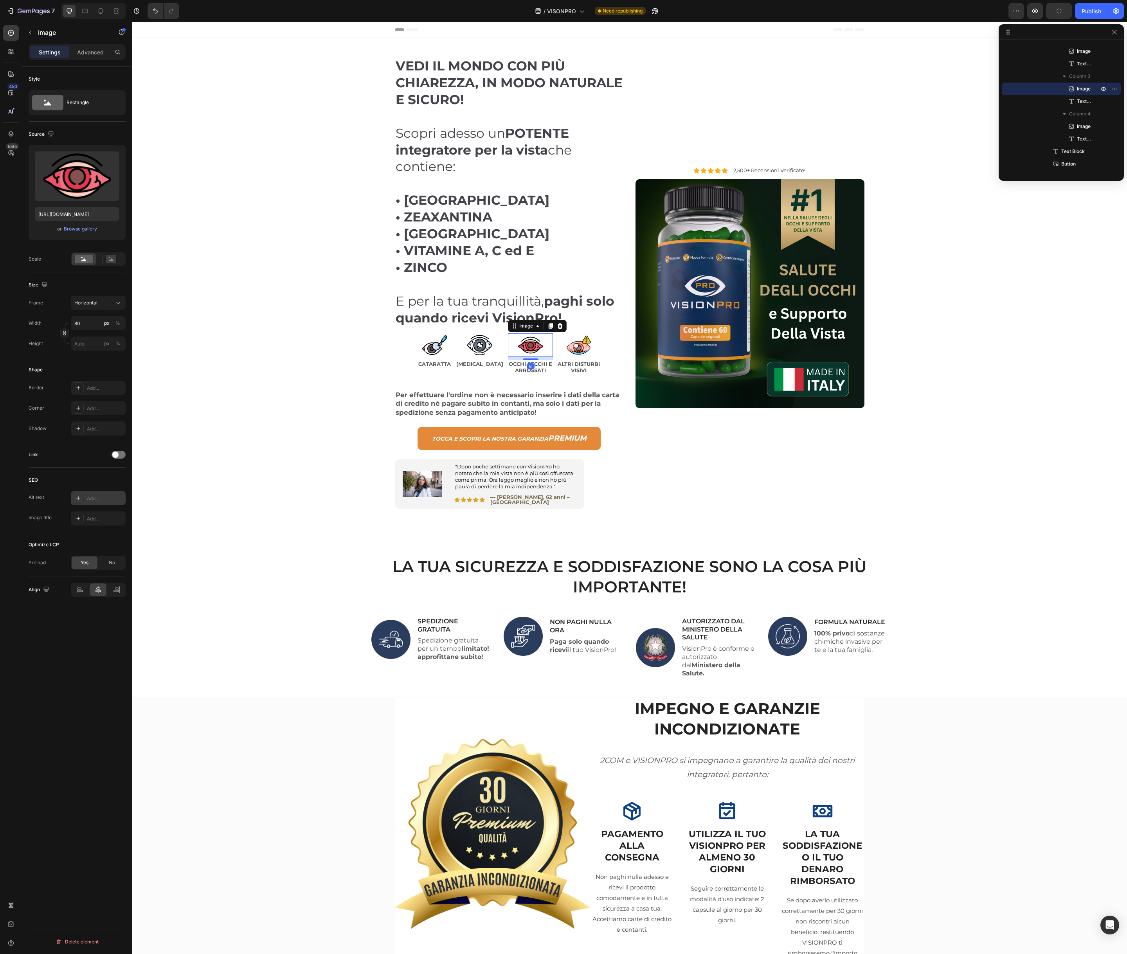
click at [90, 503] on div "Add..." at bounding box center [98, 498] width 55 height 14
click at [161, 536] on textarea "Describes the appearance of the image" at bounding box center [188, 540] width 97 height 22
paste textarea "OCCHI SECCHI E ARROSSATI"
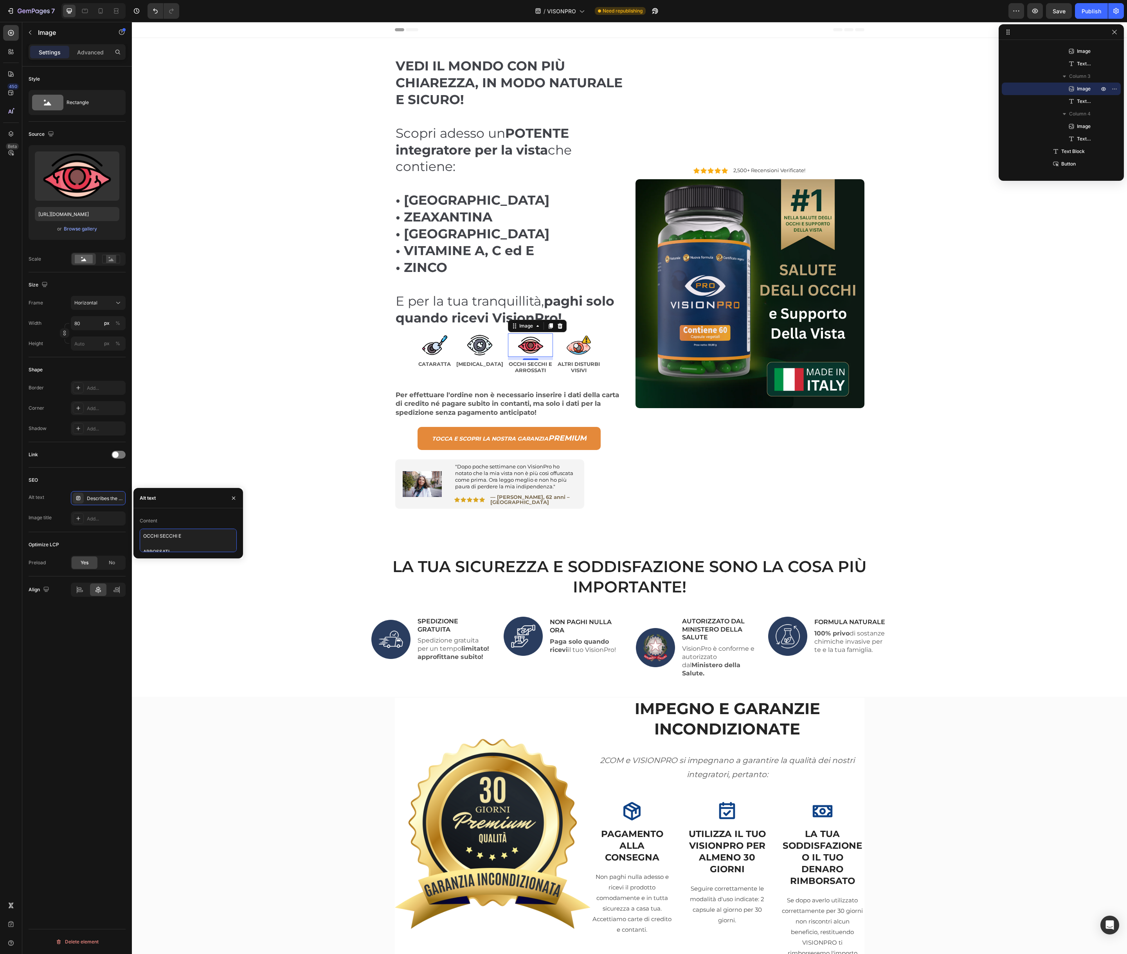
scroll to position [3, 0]
click at [144, 550] on textarea "OCCHI SECCHI E ARROSSATI" at bounding box center [188, 540] width 97 height 23
type textarea "OCCHI SECCHI E ARROSSATI"
click at [170, 539] on textarea "OCCHI SECCHI E ARROSSATI" at bounding box center [188, 540] width 97 height 22
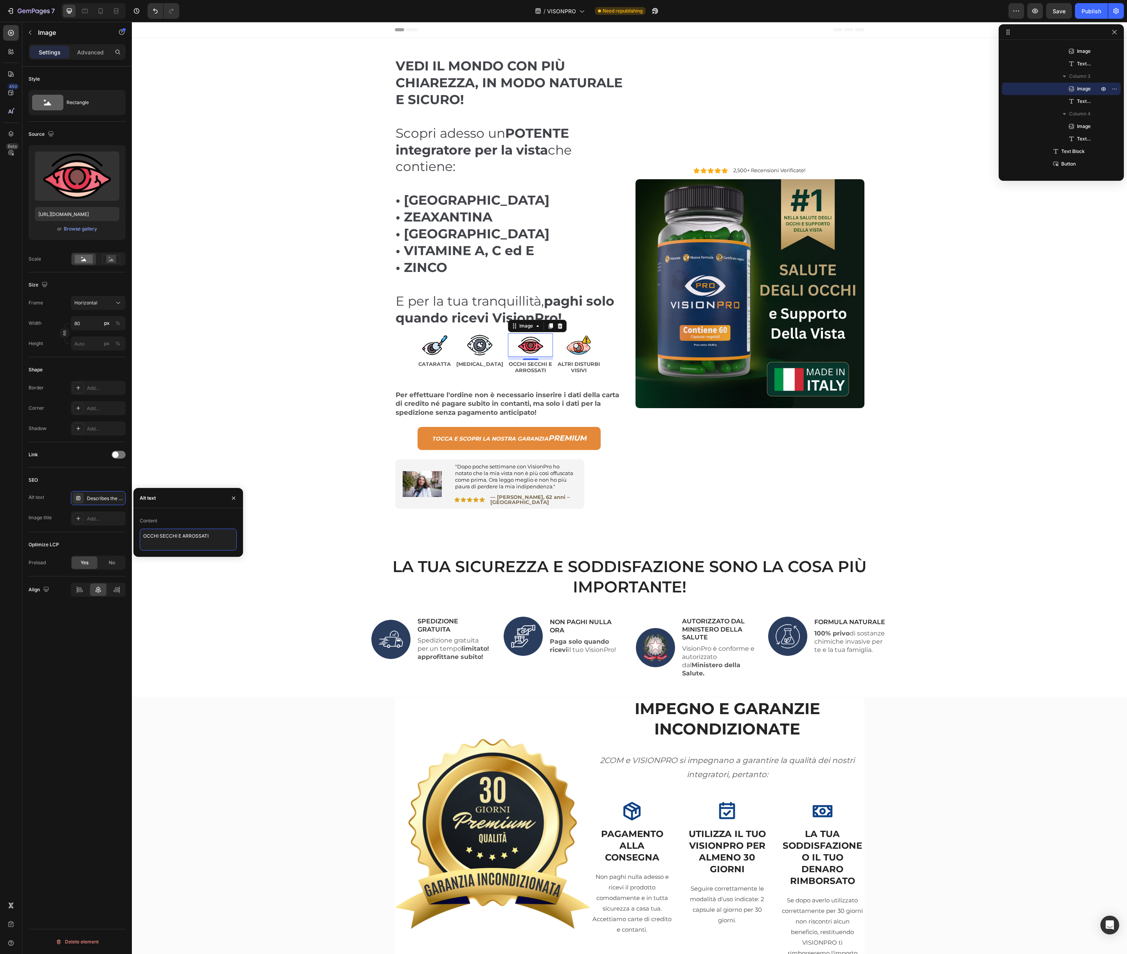
click at [170, 539] on textarea "OCCHI SECCHI E ARROSSATI" at bounding box center [188, 540] width 97 height 22
click at [90, 516] on div "Add..." at bounding box center [105, 519] width 37 height 7
click at [190, 563] on textarea "Title" at bounding box center [188, 560] width 97 height 22
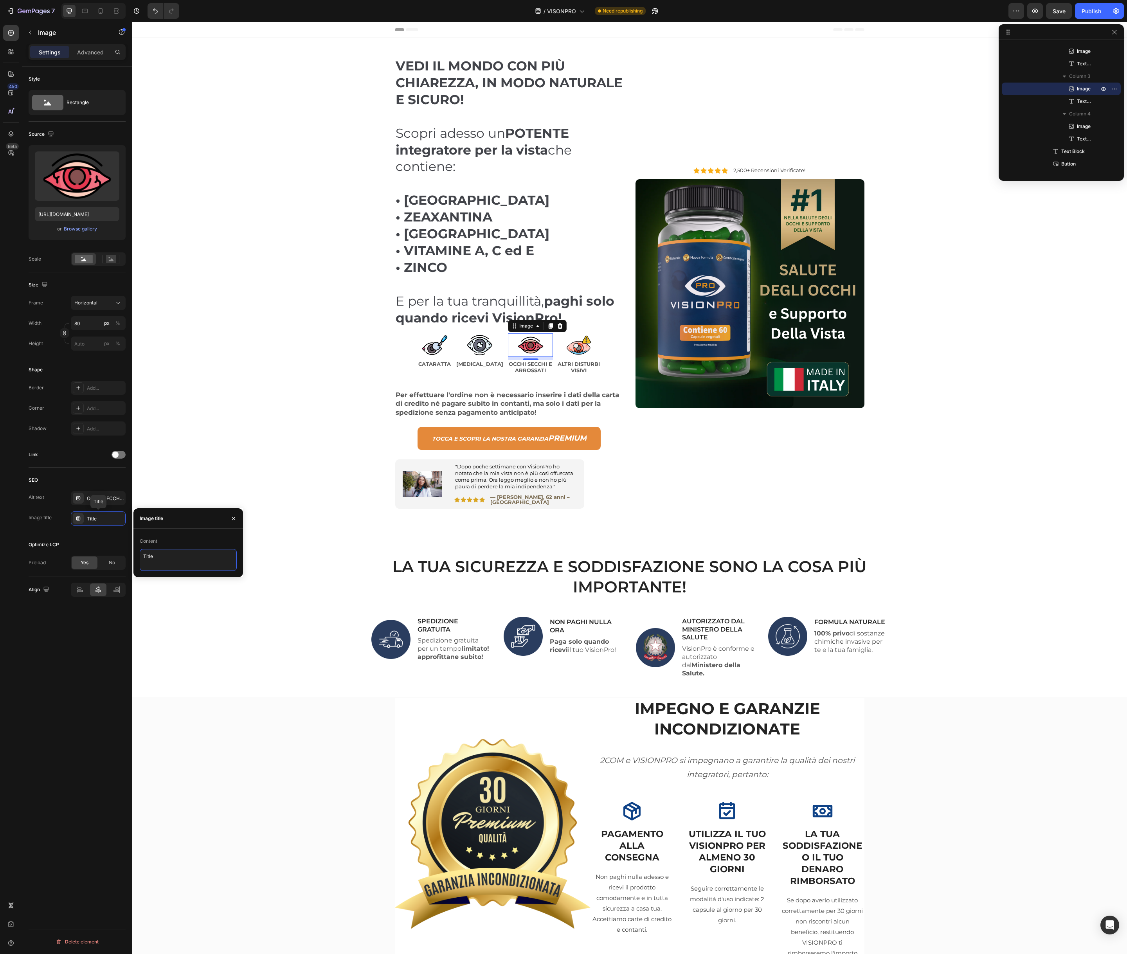
click at [190, 563] on textarea "Title" at bounding box center [188, 560] width 97 height 22
paste textarea "OCCHI SECCHI E ARROSSATI"
type textarea "OCCHI SECCHI E ARROSSATI"
click at [571, 367] on strong "VISIVI" at bounding box center [579, 370] width 16 height 6
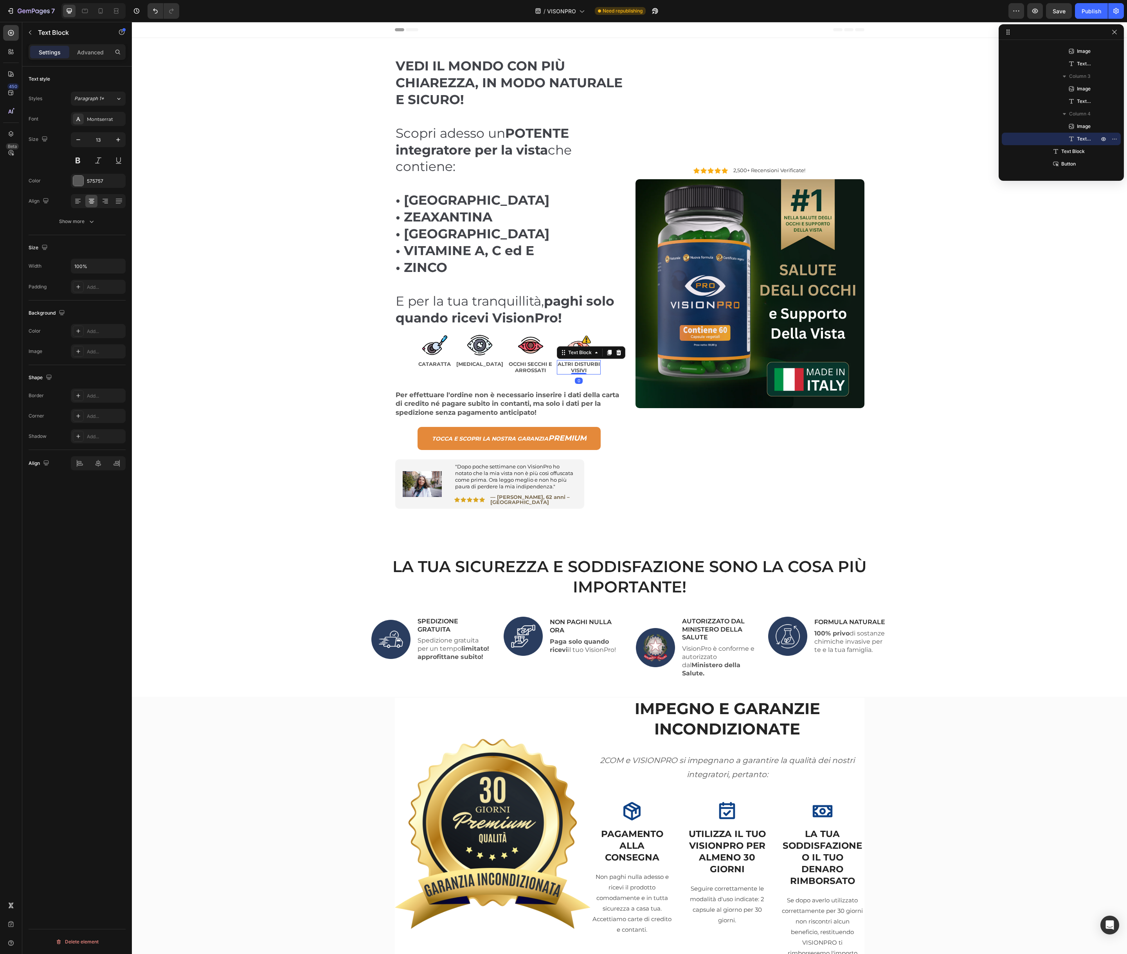
click at [571, 367] on strong "VISIVI" at bounding box center [579, 370] width 16 height 6
copy strong "ALTRI DISTURBI"
click at [573, 332] on div "VEDI IL MONDO CON PIÙ CHIAREZZA, IN MODO NATURALE E SICURO! Scopri adesso un PO…" at bounding box center [509, 288] width 229 height 462
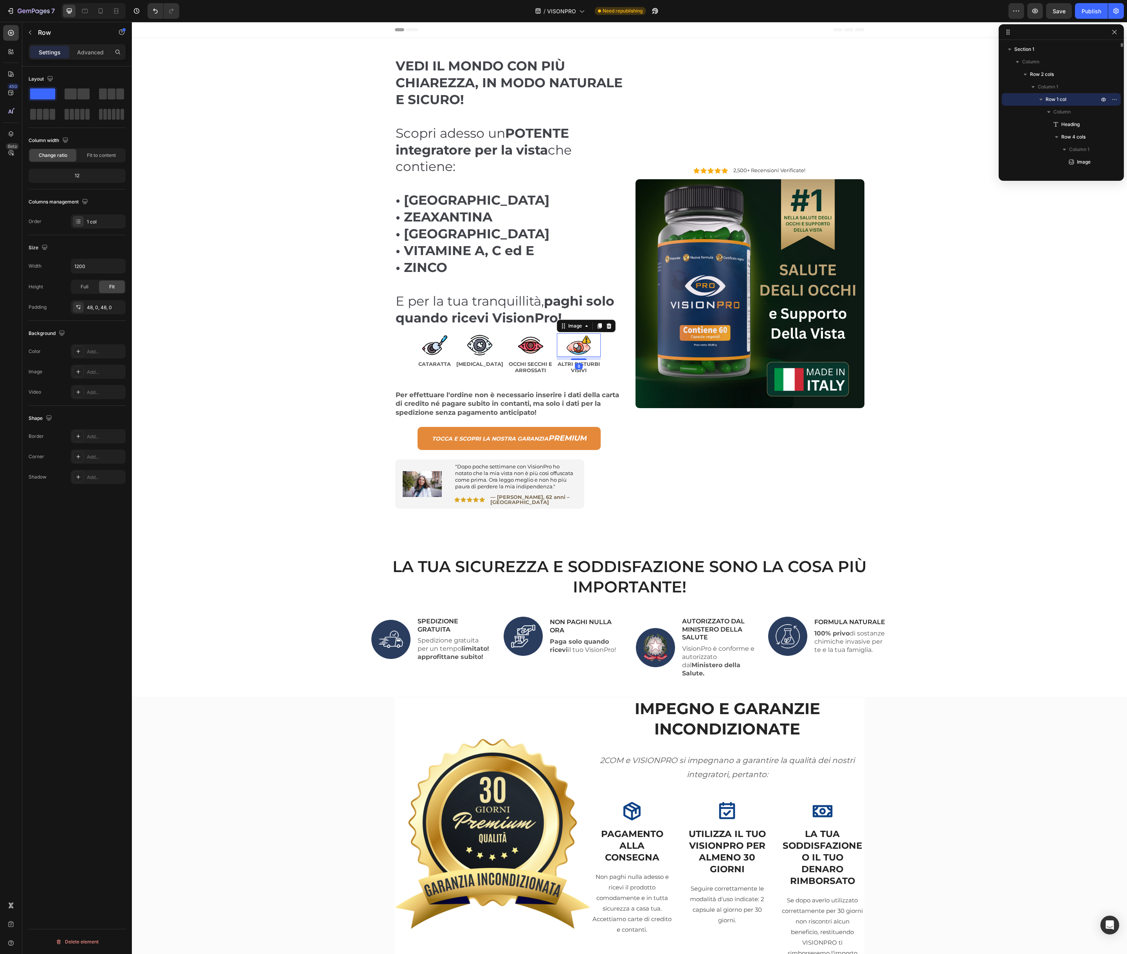
click at [572, 339] on img at bounding box center [578, 345] width 31 height 23
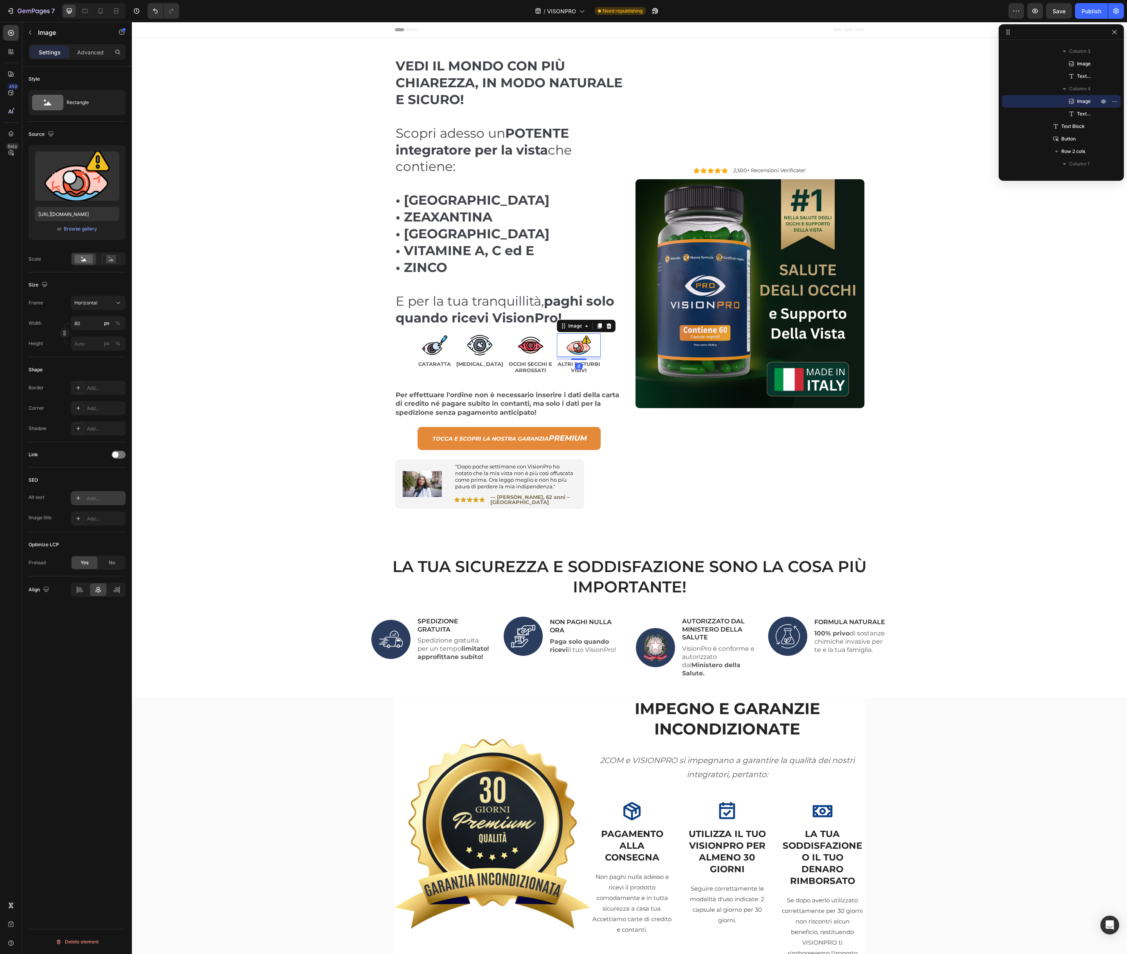
click at [94, 502] on div "Add..." at bounding box center [105, 498] width 37 height 7
click at [170, 539] on textarea "Describes the appearance of the image" at bounding box center [188, 540] width 97 height 22
paste textarea "ALTRI DISTURBI VISIVI"
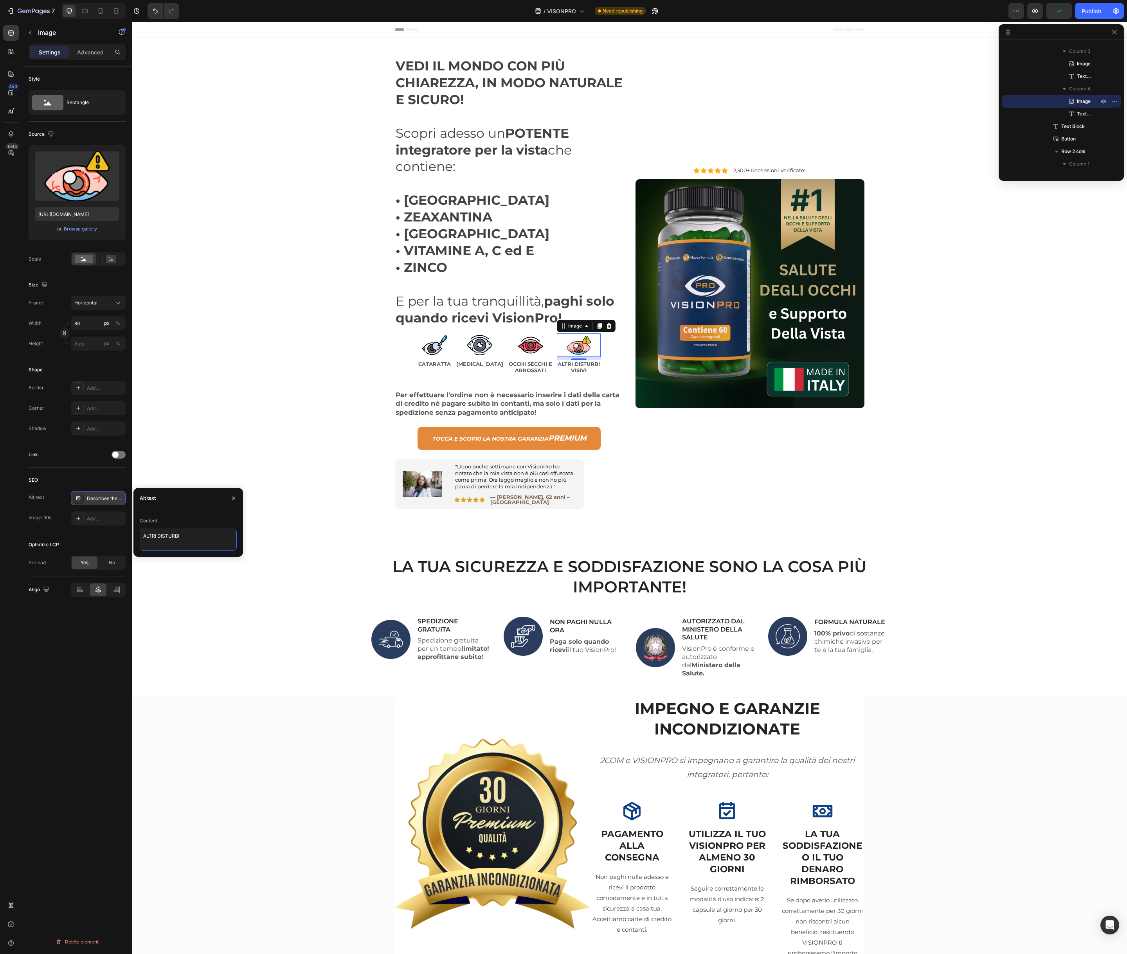
scroll to position [3, 0]
click at [143, 548] on textarea "ALTRI DISTURBI VISIVI" at bounding box center [188, 540] width 97 height 23
type textarea "ALTRI DISTURBI VISIVI"
click at [199, 537] on textarea "ALTRI DISTURBI VISIVI" at bounding box center [188, 540] width 97 height 22
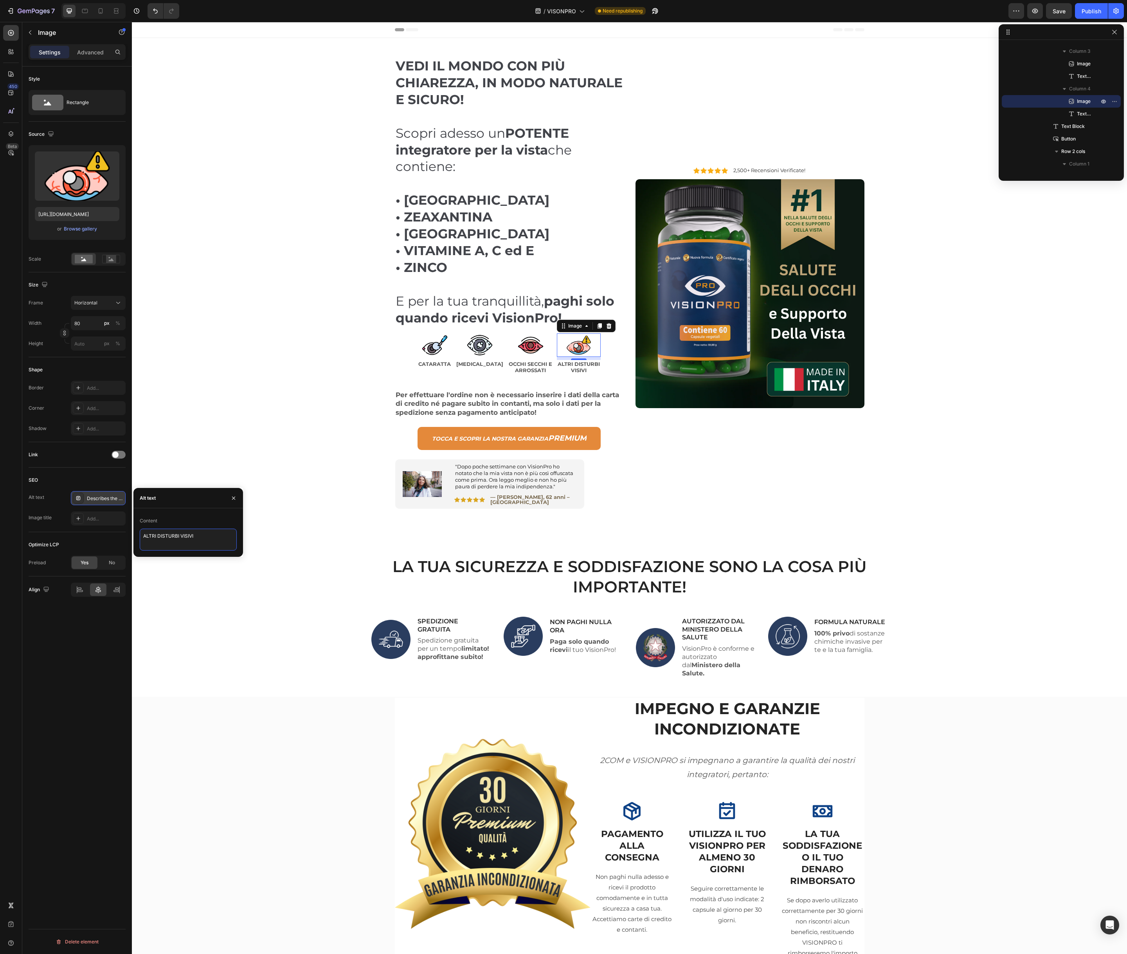
click at [199, 537] on textarea "ALTRI DISTURBI VISIVI" at bounding box center [188, 540] width 97 height 22
click at [85, 523] on div "Add..." at bounding box center [98, 519] width 55 height 14
click at [198, 569] on textarea "Title" at bounding box center [188, 560] width 97 height 22
click at [196, 566] on textarea "Title" at bounding box center [188, 560] width 97 height 22
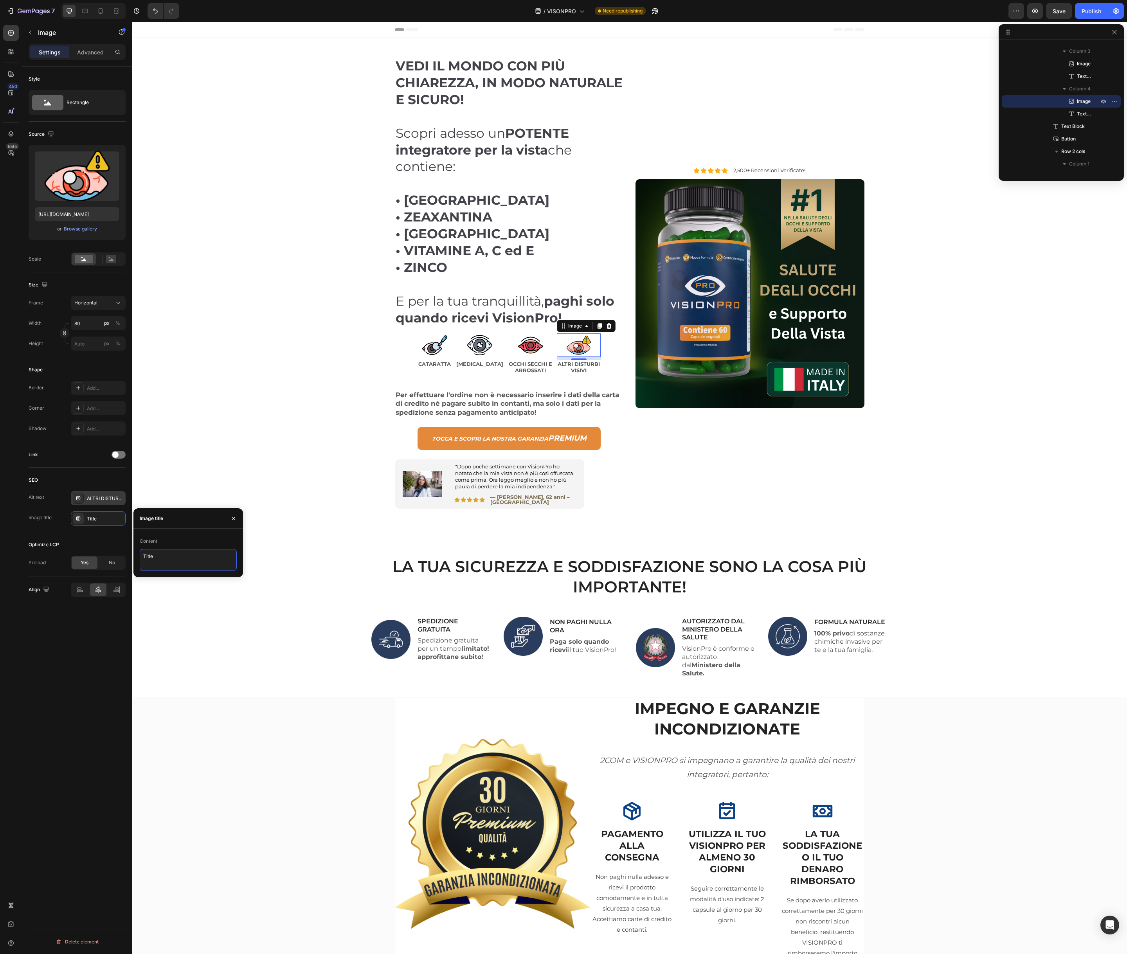
click at [196, 566] on textarea "Title" at bounding box center [188, 560] width 97 height 22
paste textarea "ALTRI DISTURBI VISIVI"
type textarea "ALTRI DISTURBI VISIVI"
click at [189, 593] on div "LA TUA SICUREZZA E SODDISFAZIONE SONO LA COSA PIÙ IMPORTANTE! Heading Image SPE…" at bounding box center [630, 627] width 984 height 142
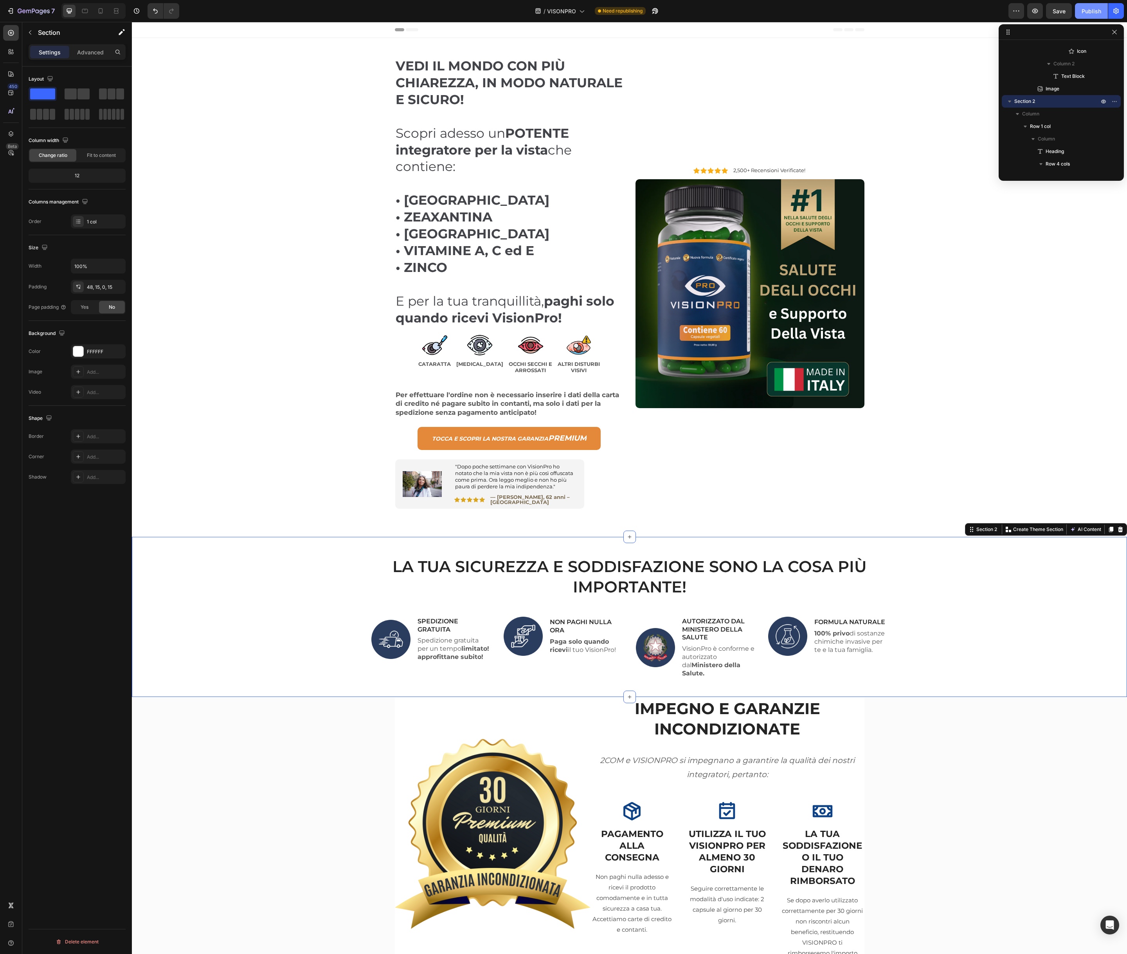
click at [1093, 11] on div "Publish" at bounding box center [1092, 11] width 20 height 8
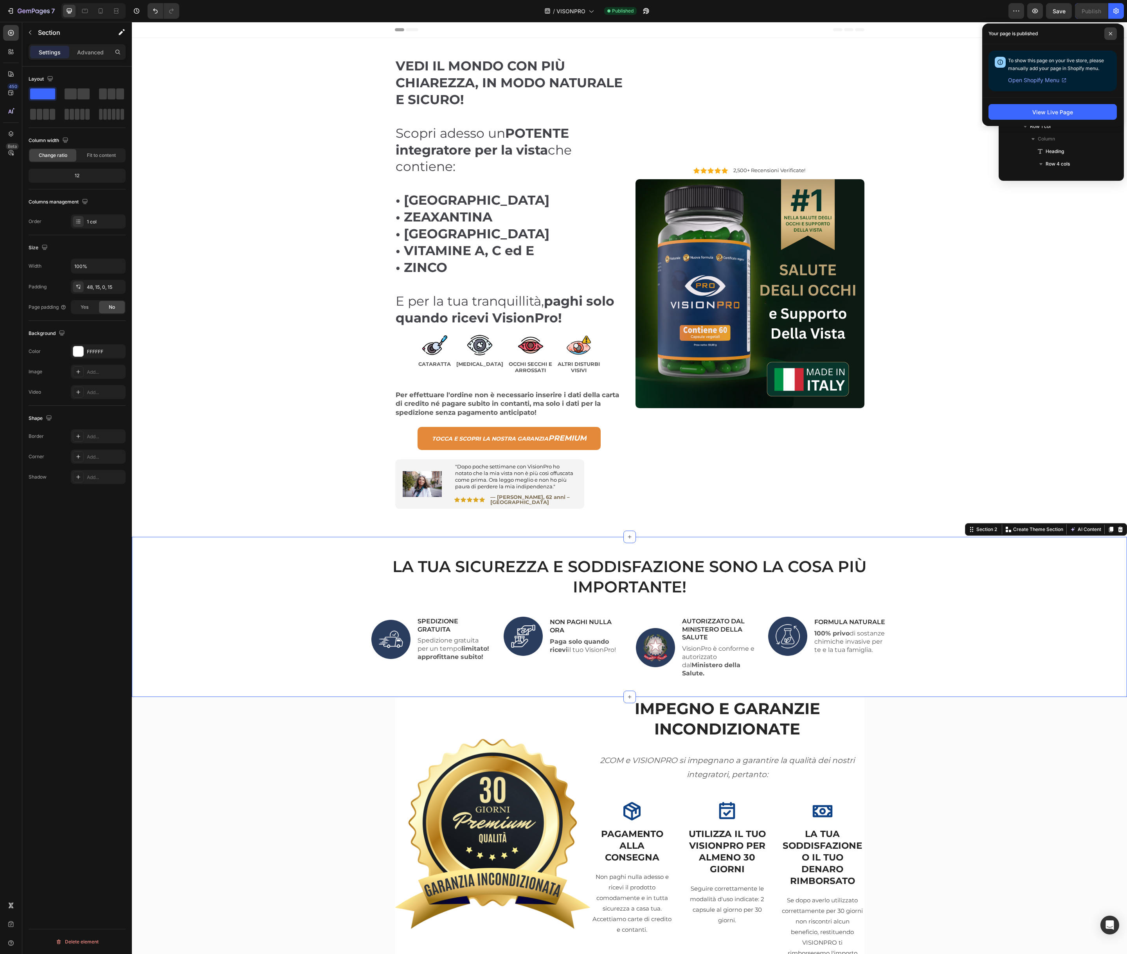
click at [1112, 34] on icon at bounding box center [1111, 34] width 4 height 4
click at [1115, 33] on icon "button" at bounding box center [1115, 32] width 6 height 6
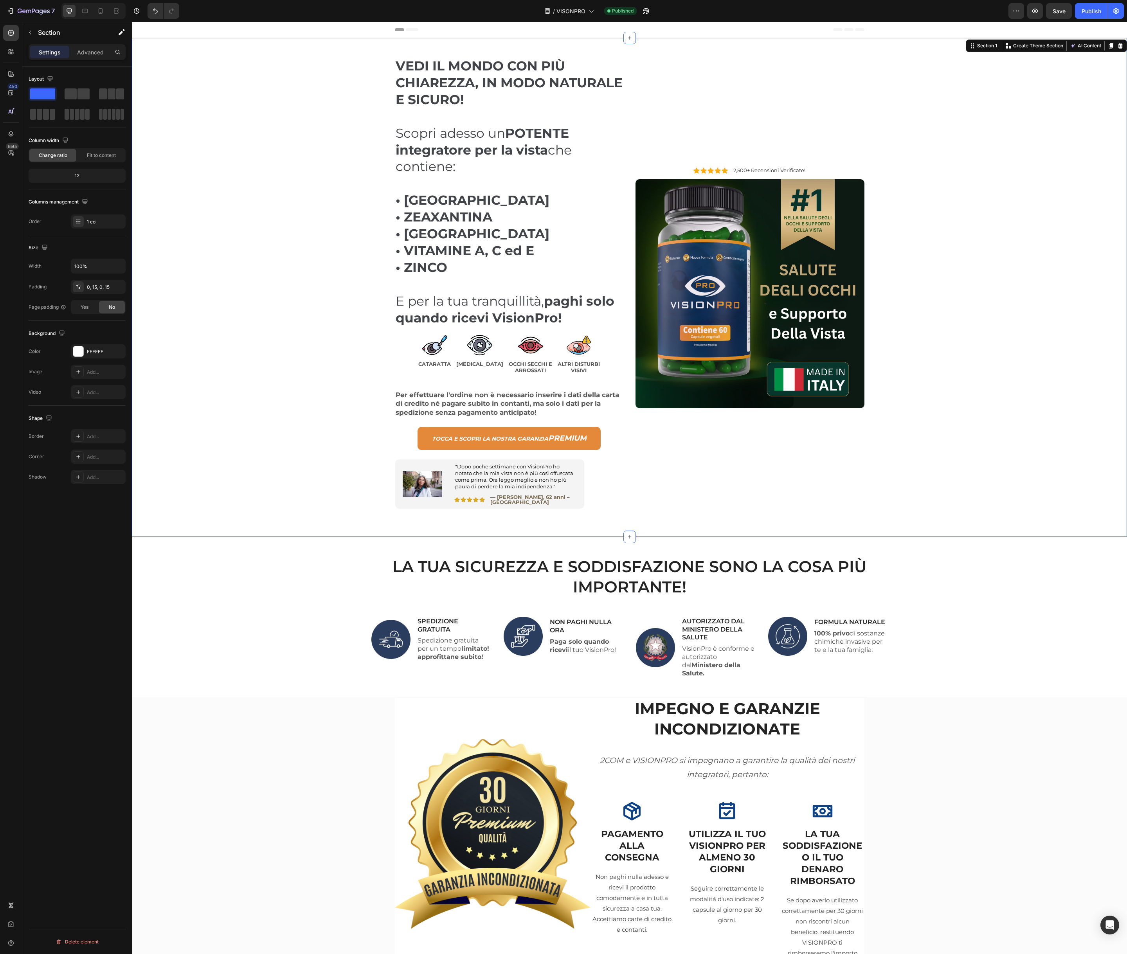
click at [302, 263] on div "VEDI IL MONDO CON PIÙ CHIAREZZA, IN MODO NATURALE E SICURO! Scopri adesso un PO…" at bounding box center [630, 287] width 984 height 499
click at [1091, 13] on div "Publish" at bounding box center [1092, 11] width 20 height 8
click at [1090, 13] on icon "button" at bounding box center [1091, 11] width 9 height 9
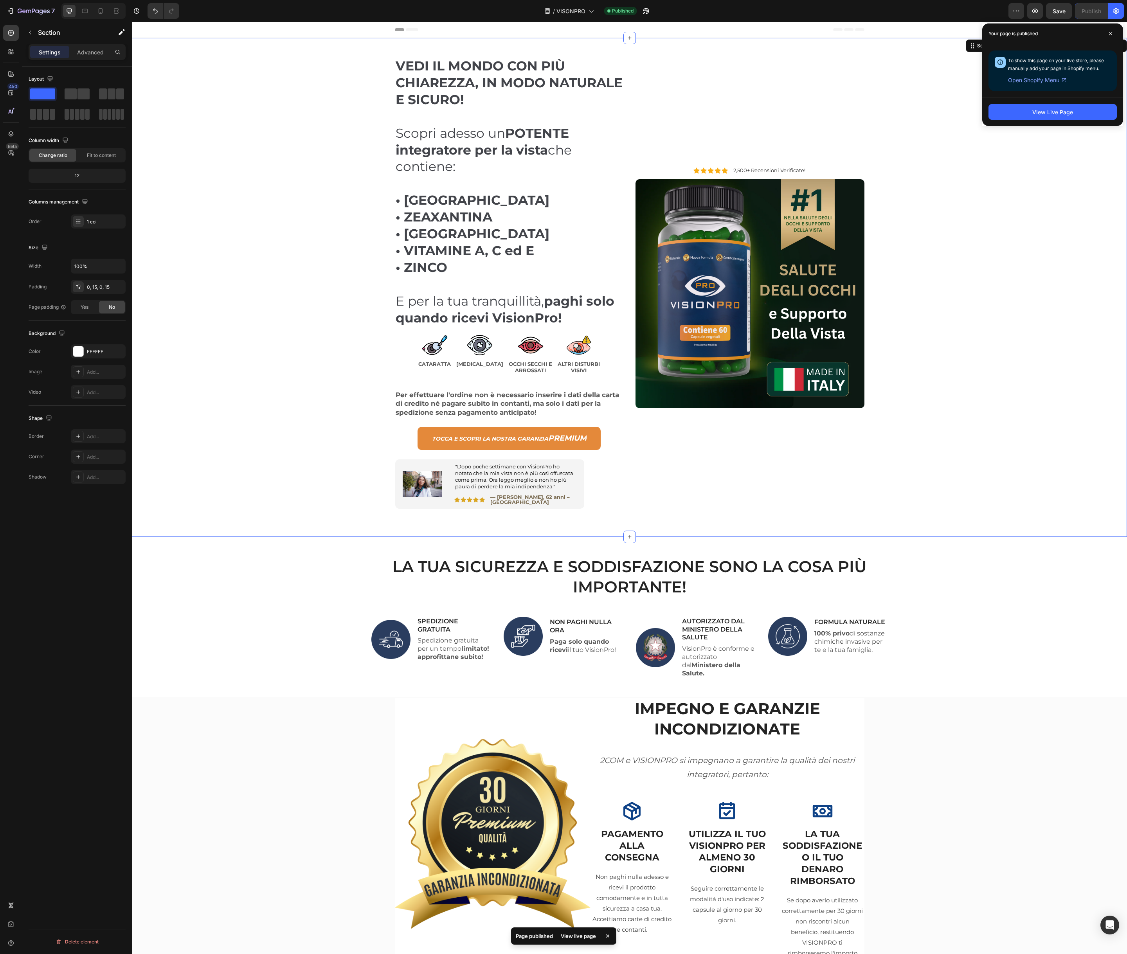
click at [230, 134] on div "VEDI IL MONDO CON PIÙ CHIAREZZA, IN MODO NATURALE E SICURO! Scopri adesso un PO…" at bounding box center [630, 287] width 984 height 499
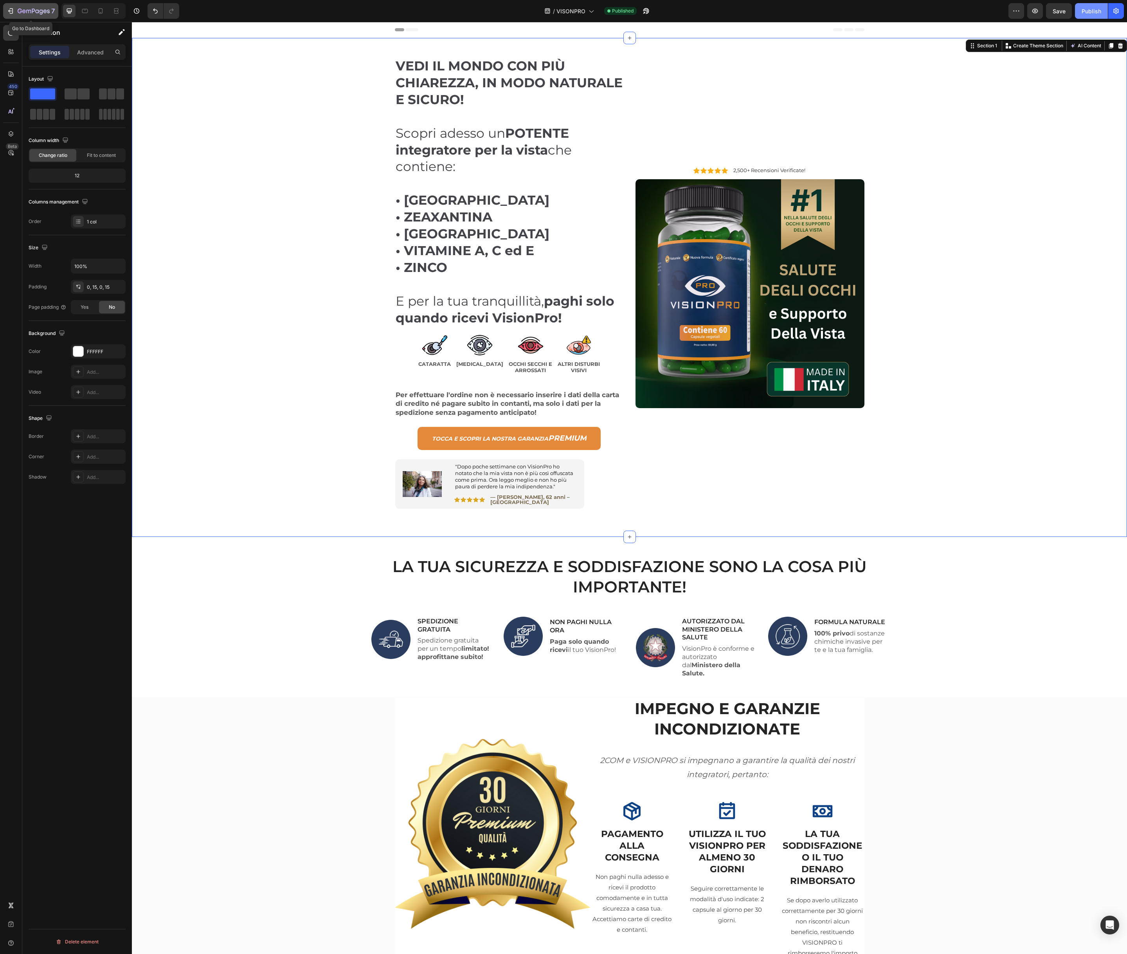
click at [34, 12] on icon "button" at bounding box center [34, 11] width 32 height 7
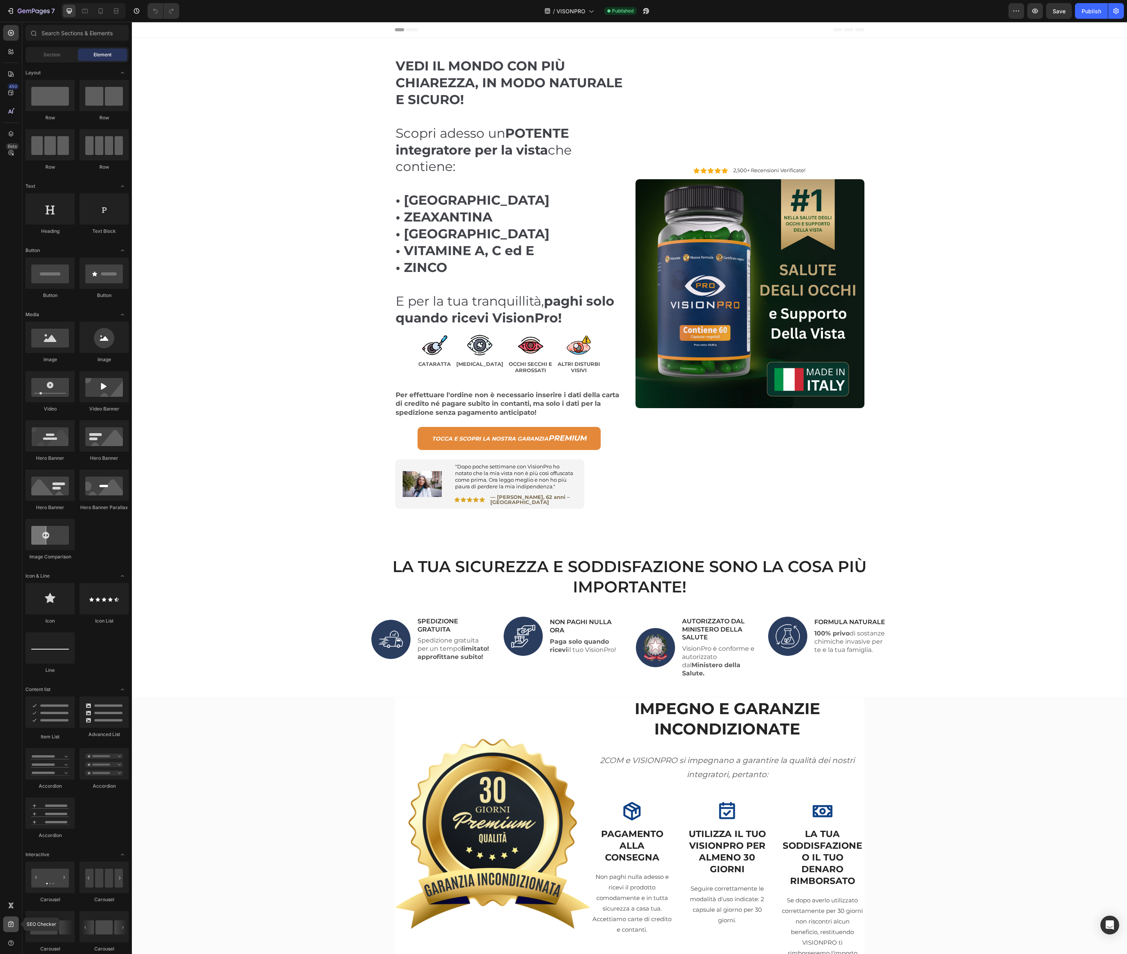
click at [10, 923] on icon at bounding box center [11, 925] width 8 height 8
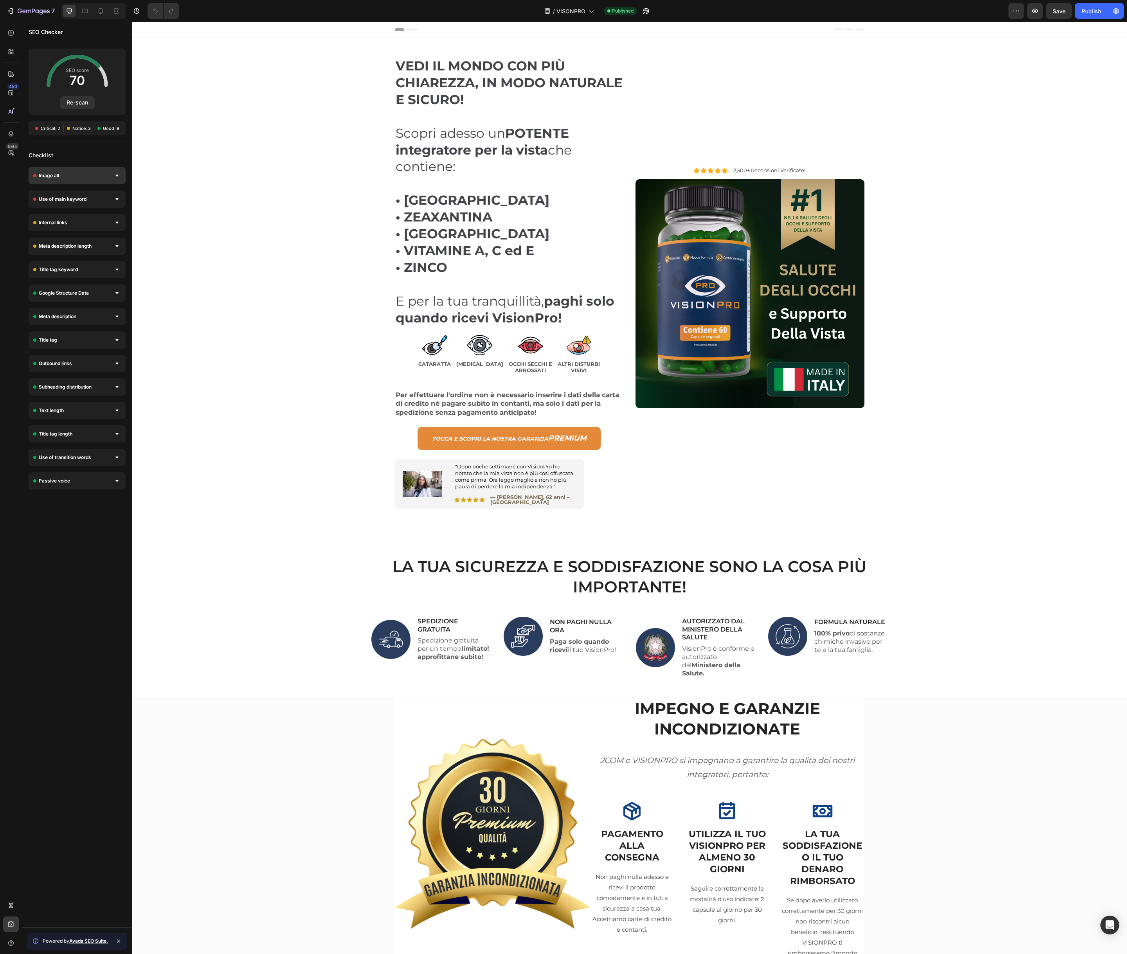
click at [117, 175] on icon at bounding box center [116, 176] width 3 height 2
click at [116, 270] on icon at bounding box center [116, 270] width 3 height 2
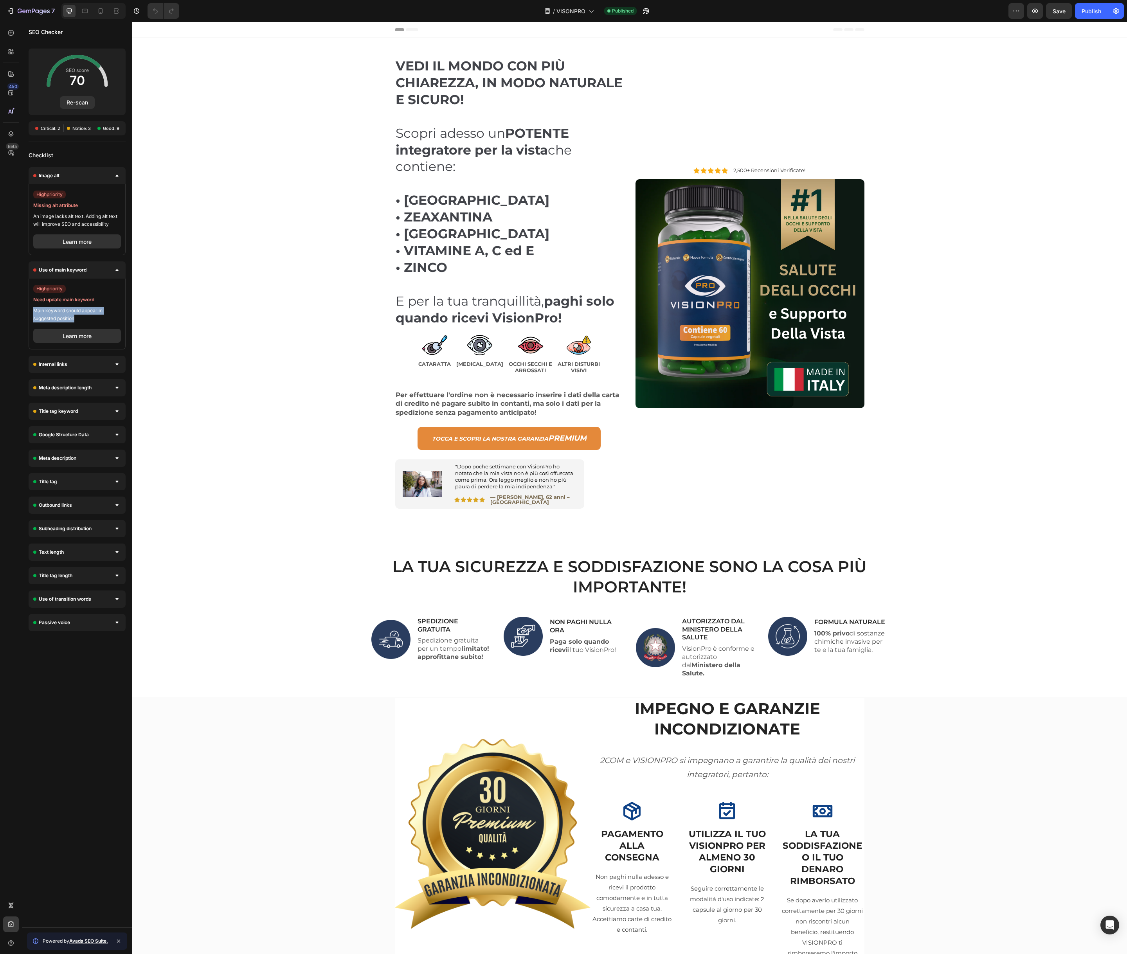
drag, startPoint x: 76, startPoint y: 317, endPoint x: 34, endPoint y: 312, distance: 42.2
click at [29, 312] on div "high priority Need update main keyword Main keyword should appear in suggested …" at bounding box center [77, 314] width 97 height 71
click at [1040, 11] on button "button" at bounding box center [1036, 11] width 16 height 16
click at [536, 30] on div "Header" at bounding box center [630, 30] width 470 height 16
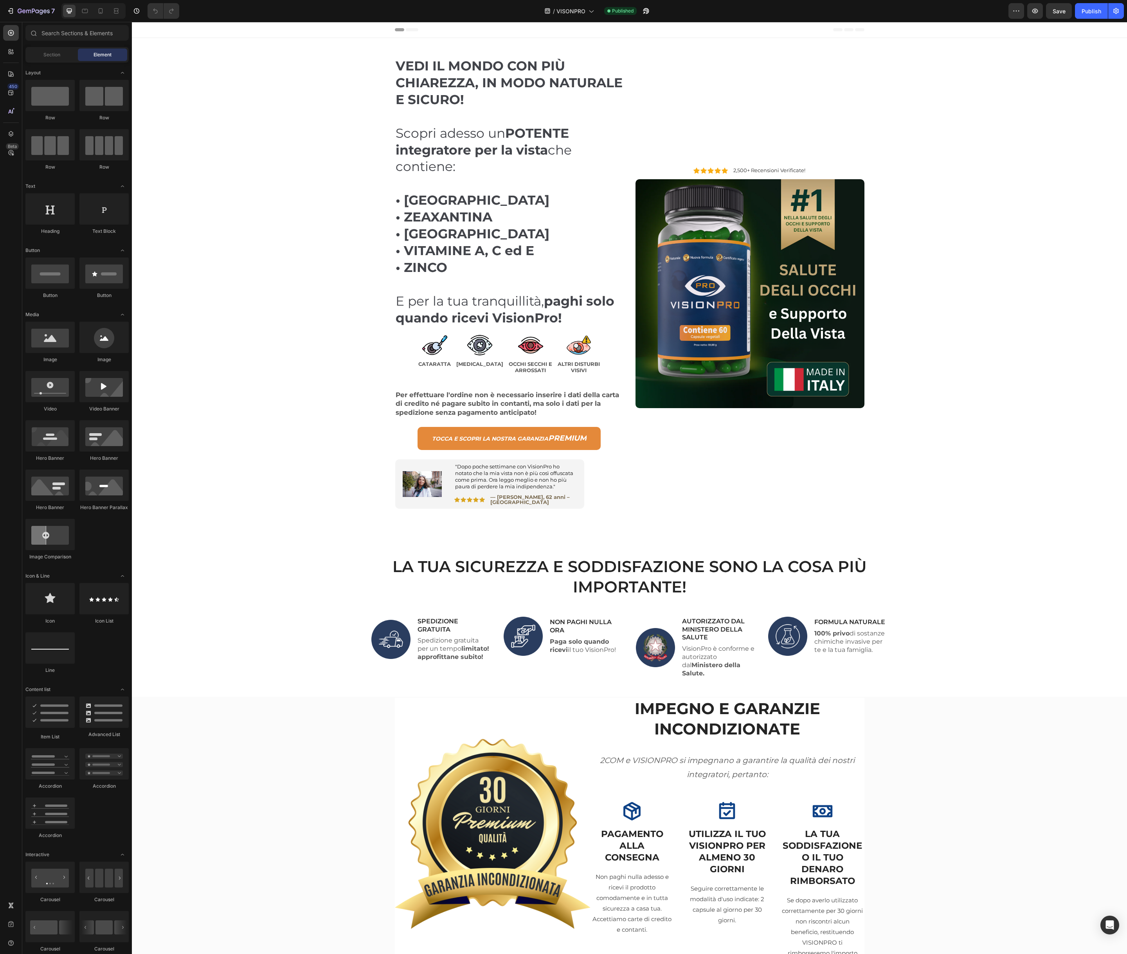
click at [151, 28] on span "Header" at bounding box center [155, 30] width 17 height 8
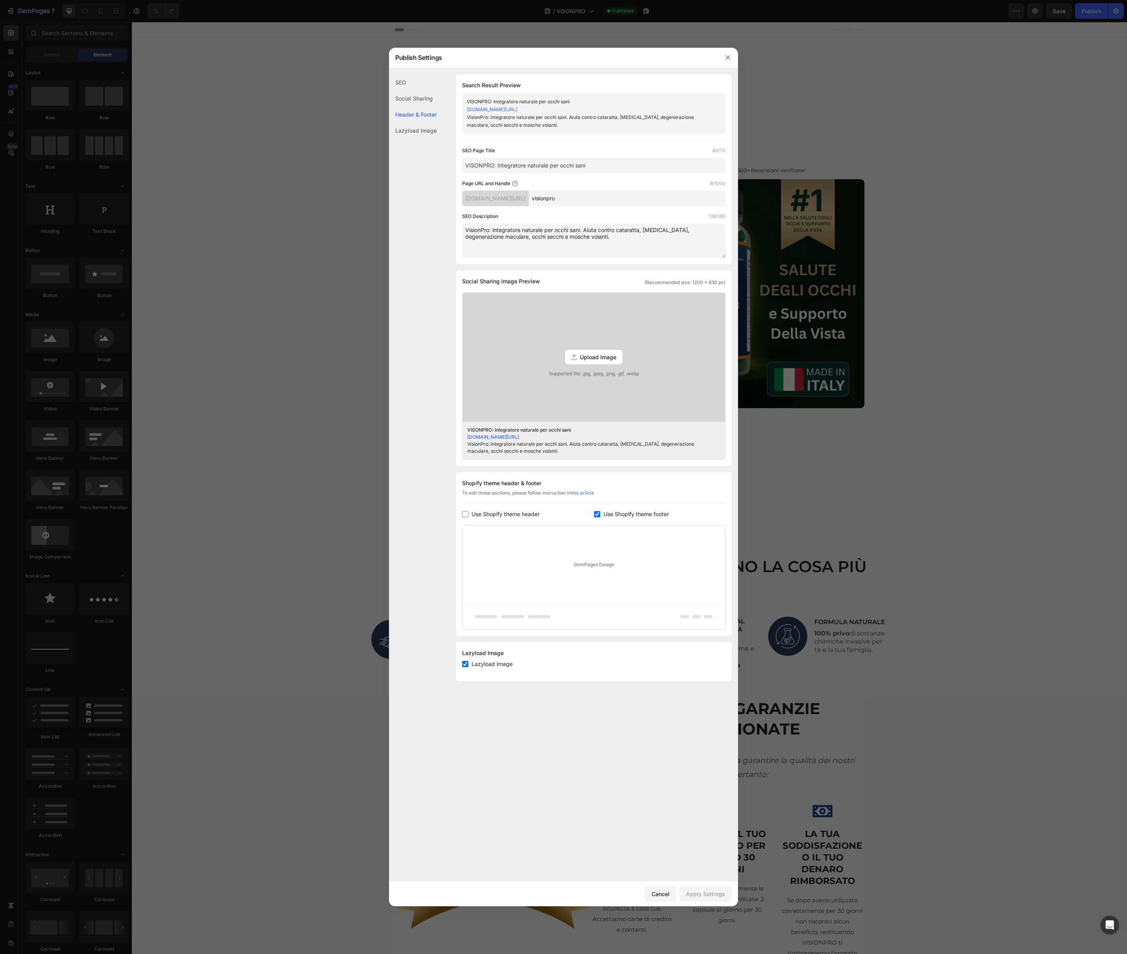
click at [591, 105] on div "VISONPRO: Integratore naturale per occhi sani" at bounding box center [587, 102] width 241 height 8
click at [522, 202] on div "[DOMAIN_NAME][URL]" at bounding box center [495, 199] width 67 height 16
click at [523, 198] on div "[DOMAIN_NAME][URL]" at bounding box center [495, 199] width 67 height 16
click at [583, 198] on input "visionpro" at bounding box center [627, 199] width 197 height 16
click at [528, 198] on div "[DOMAIN_NAME][URL]" at bounding box center [495, 199] width 67 height 16
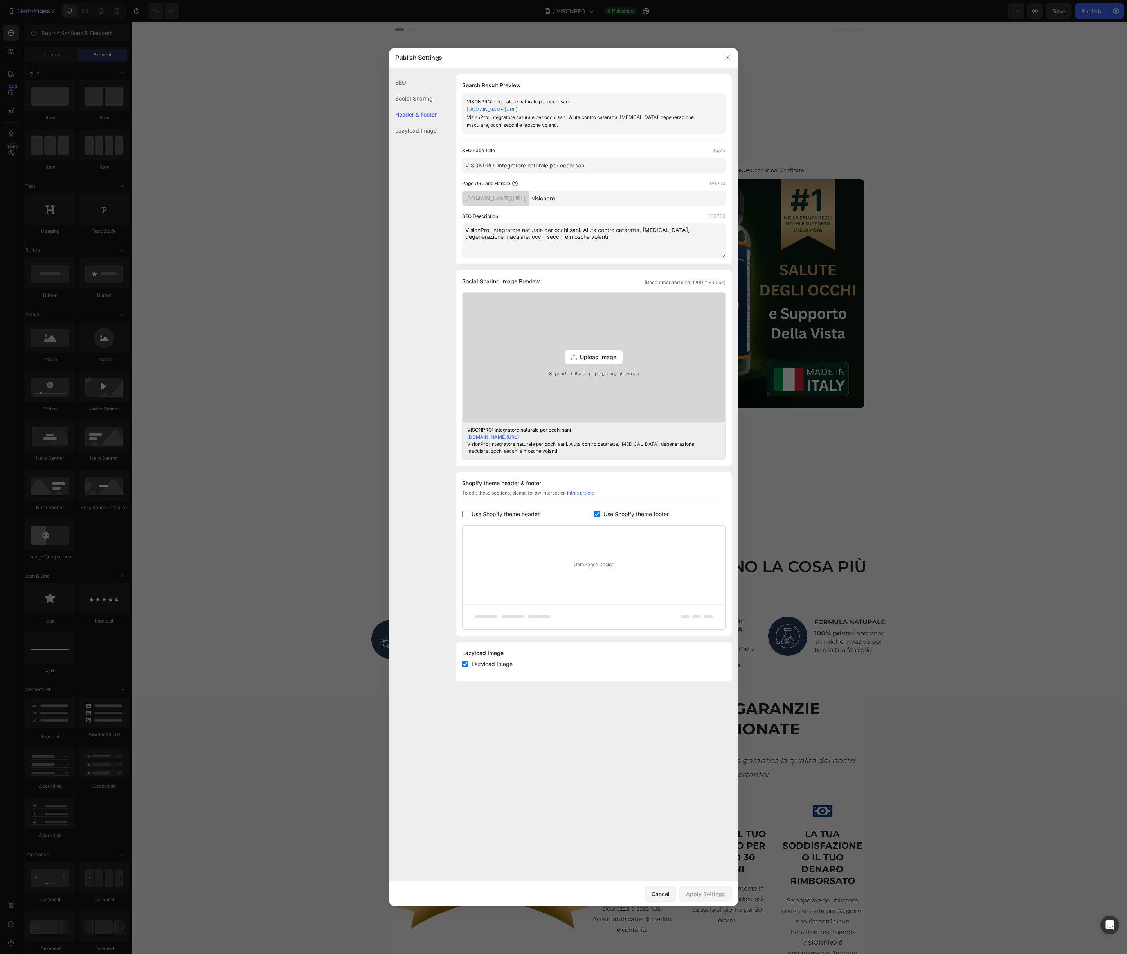
click at [487, 198] on div "[DOMAIN_NAME][URL]" at bounding box center [495, 199] width 67 height 16
click at [421, 128] on div "Lazyload Image" at bounding box center [413, 131] width 48 height 16
click at [466, 666] on input "checkbox" at bounding box center [465, 664] width 6 height 6
click at [466, 664] on input "checkbox" at bounding box center [465, 664] width 6 height 6
click at [413, 123] on div "Header & Footer" at bounding box center [413, 131] width 48 height 16
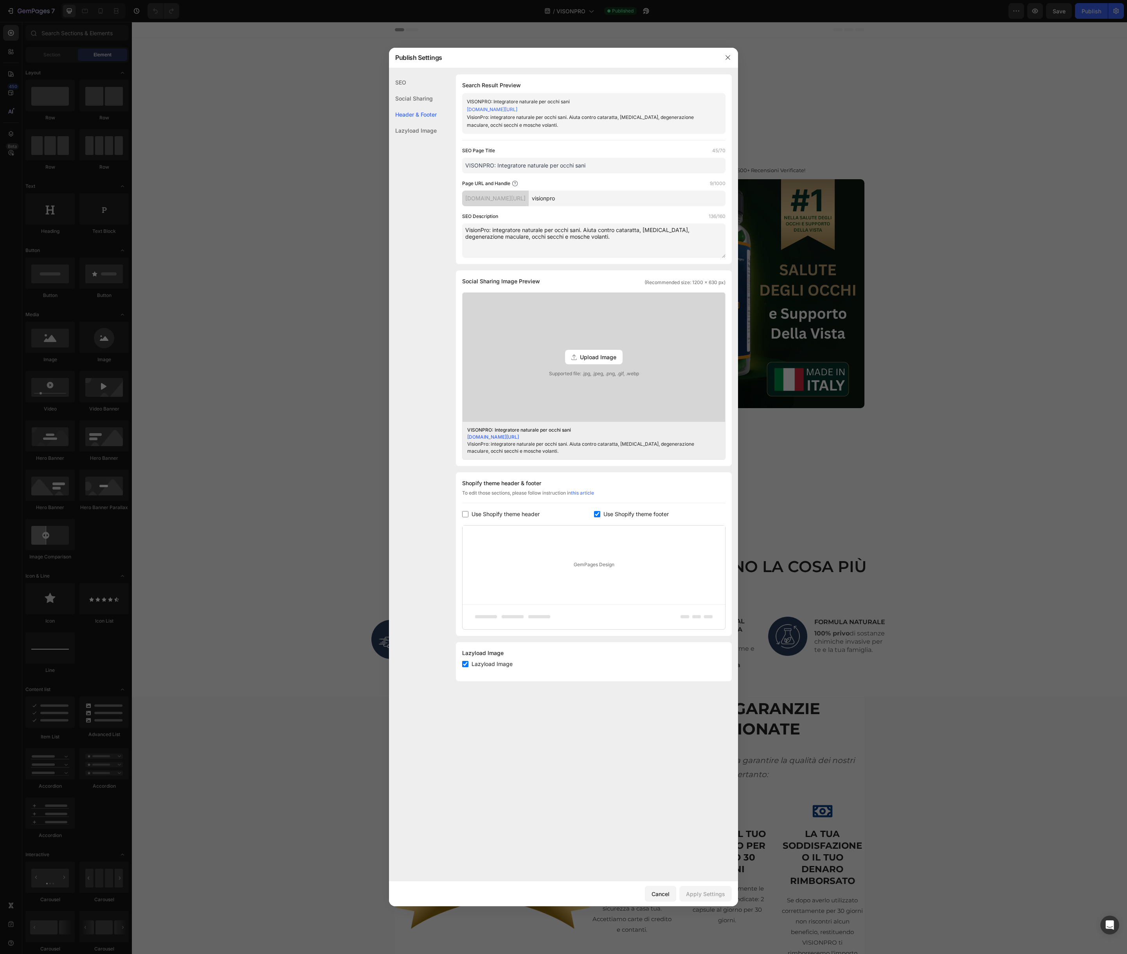
click at [411, 114] on div "Header & Footer" at bounding box center [413, 114] width 48 height 16
click at [466, 665] on input "checkbox" at bounding box center [465, 664] width 6 height 6
checkbox input "false"
click at [715, 891] on div "Apply Settings" at bounding box center [705, 894] width 39 height 8
click at [726, 59] on icon "button" at bounding box center [728, 57] width 6 height 6
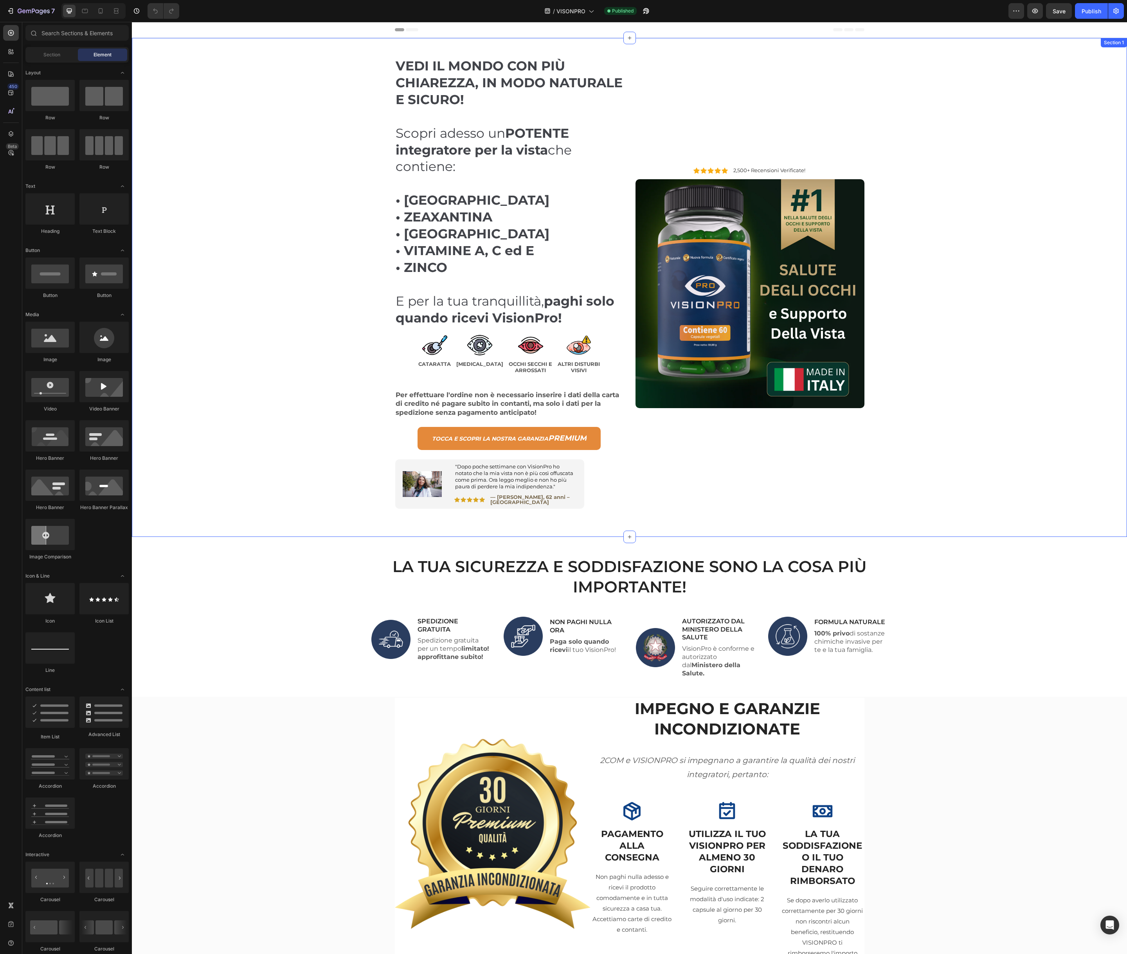
click at [326, 76] on div "VEDI IL MONDO CON PIÙ CHIAREZZA, IN MODO NATURALE E SICURO! Scopri adesso un PO…" at bounding box center [630, 287] width 984 height 499
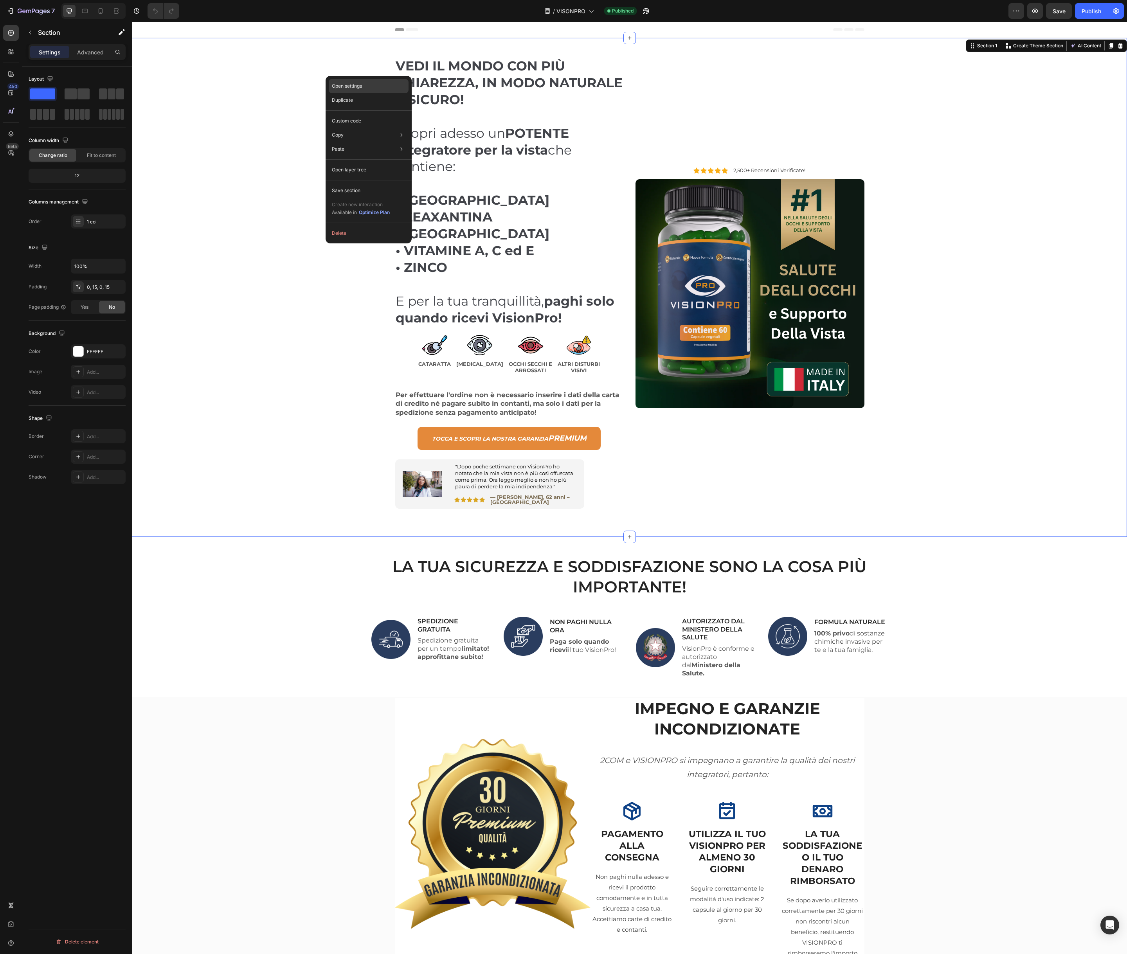
click at [339, 83] on p "Open settings" at bounding box center [347, 86] width 30 height 7
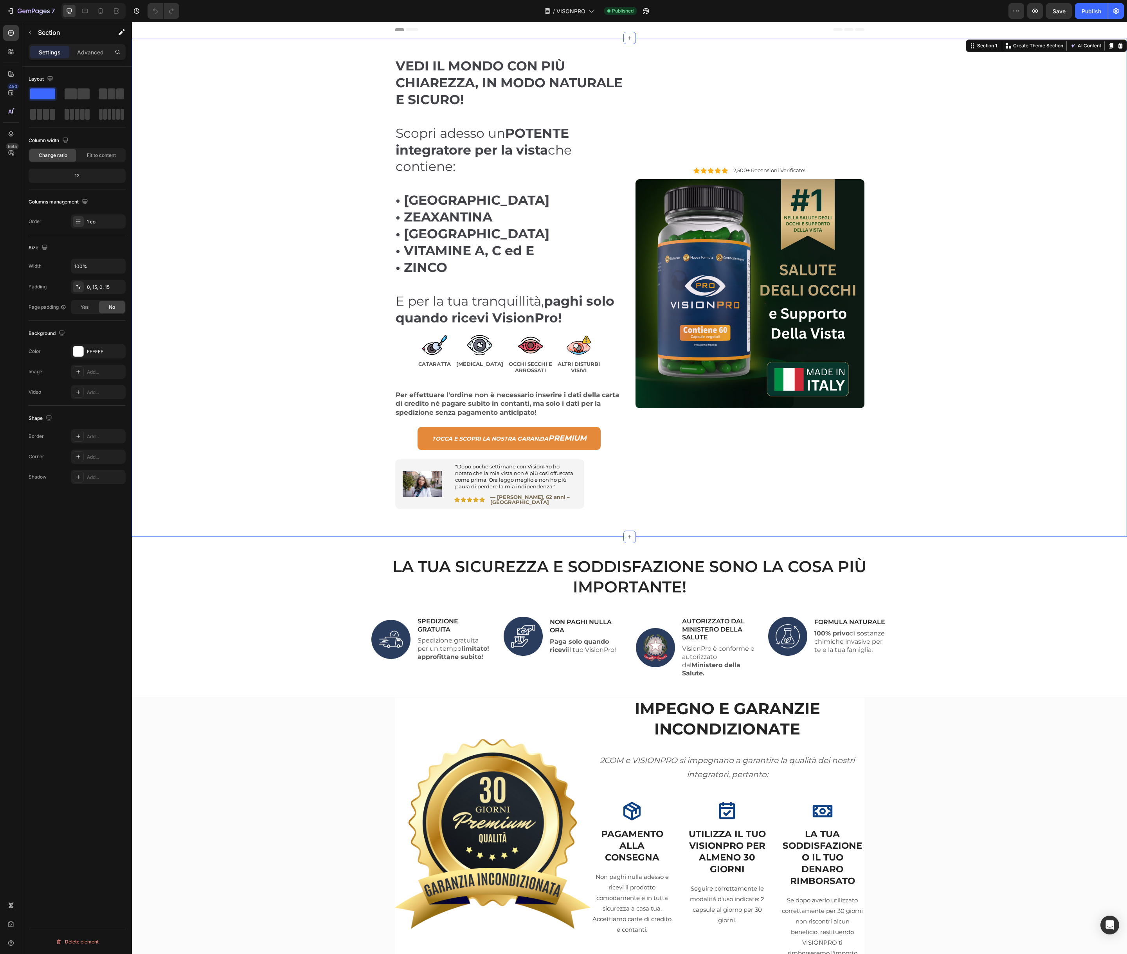
click at [195, 82] on div "VEDI IL MONDO CON PIÙ CHIAREZZA, IN MODO NATURALE E SICURO! Scopri adesso un PO…" at bounding box center [630, 287] width 984 height 499
click at [95, 57] on div "Advanced" at bounding box center [90, 52] width 39 height 13
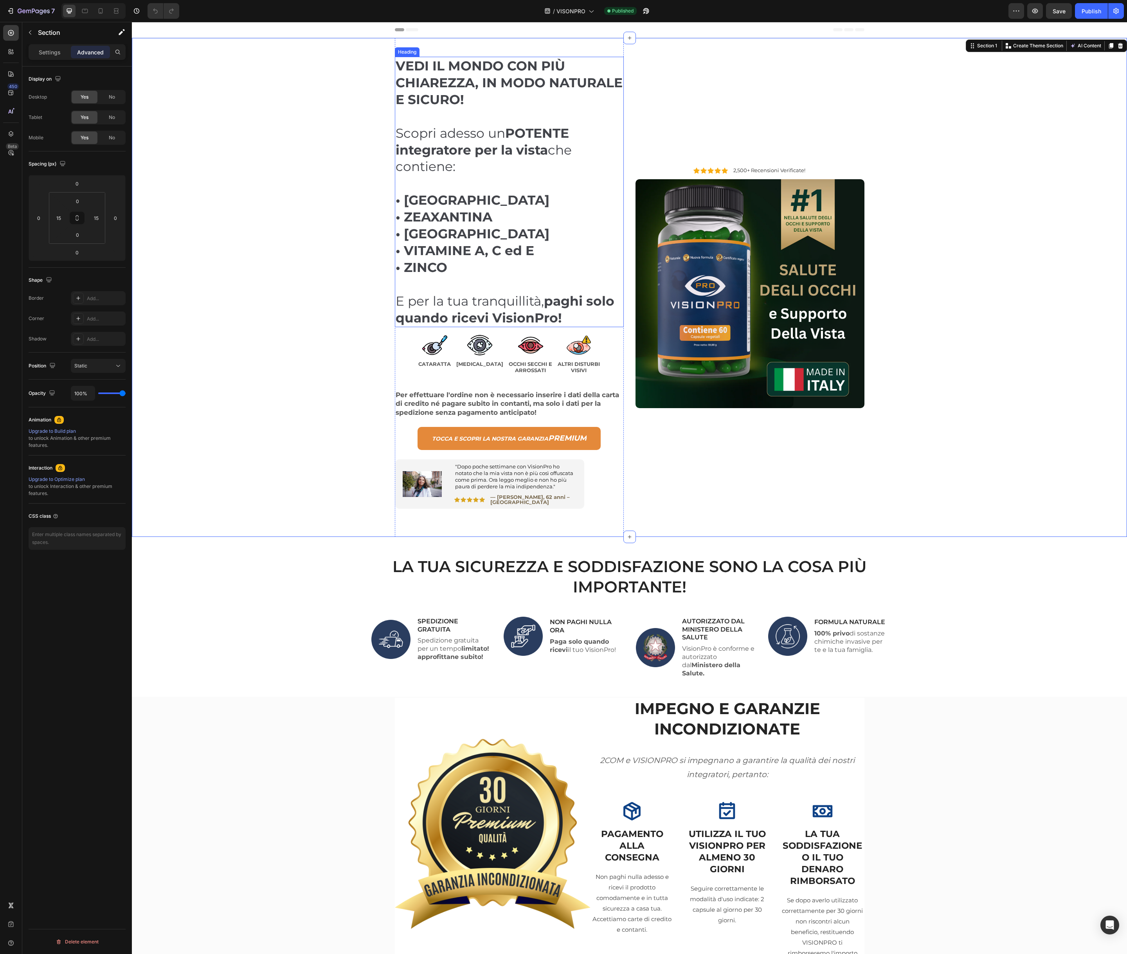
click at [520, 72] on strong "VEDI IL MONDO CON PIÙ CHIAREZZA, IN MODO NATURALE E SICURO!" at bounding box center [509, 82] width 227 height 49
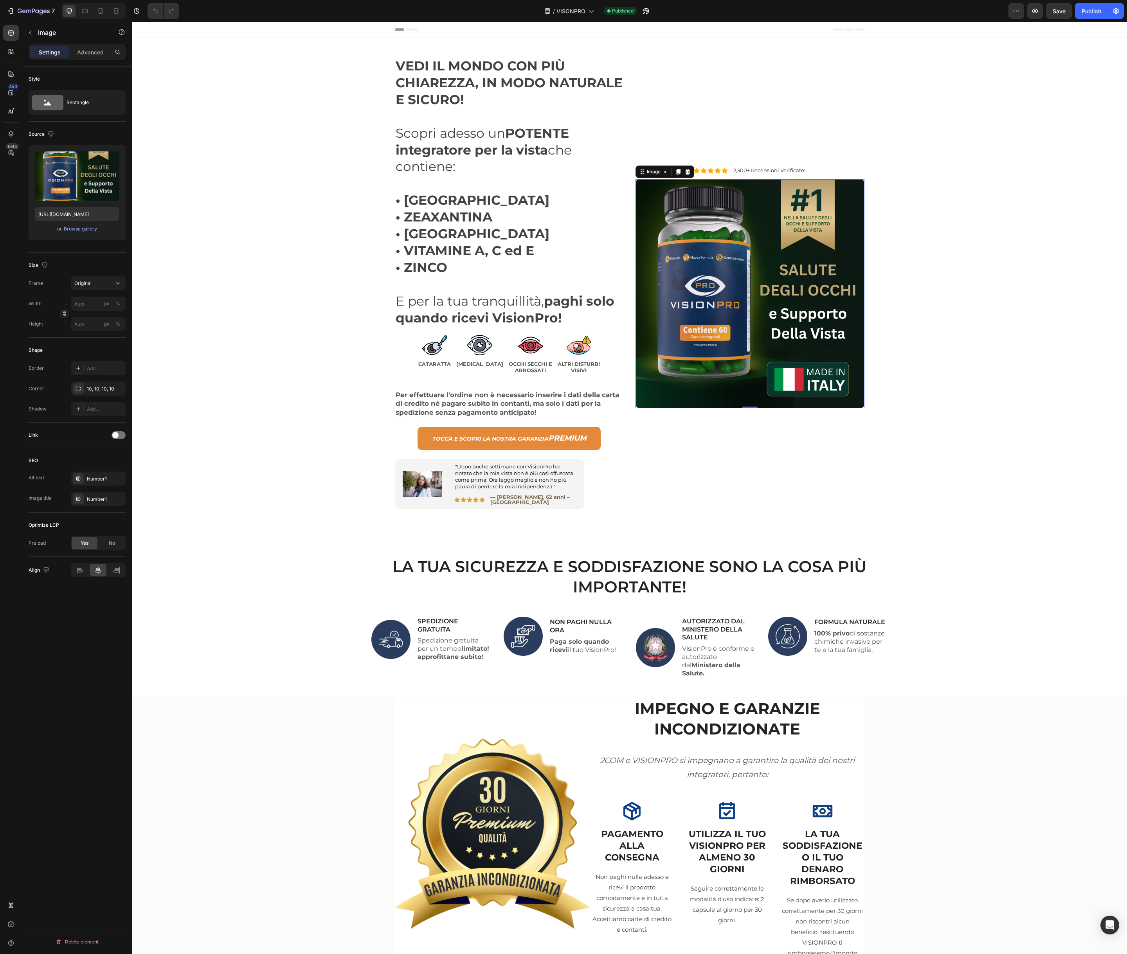
click at [697, 322] on img at bounding box center [750, 293] width 229 height 229
click at [1087, 15] on button "Publish" at bounding box center [1091, 11] width 33 height 16
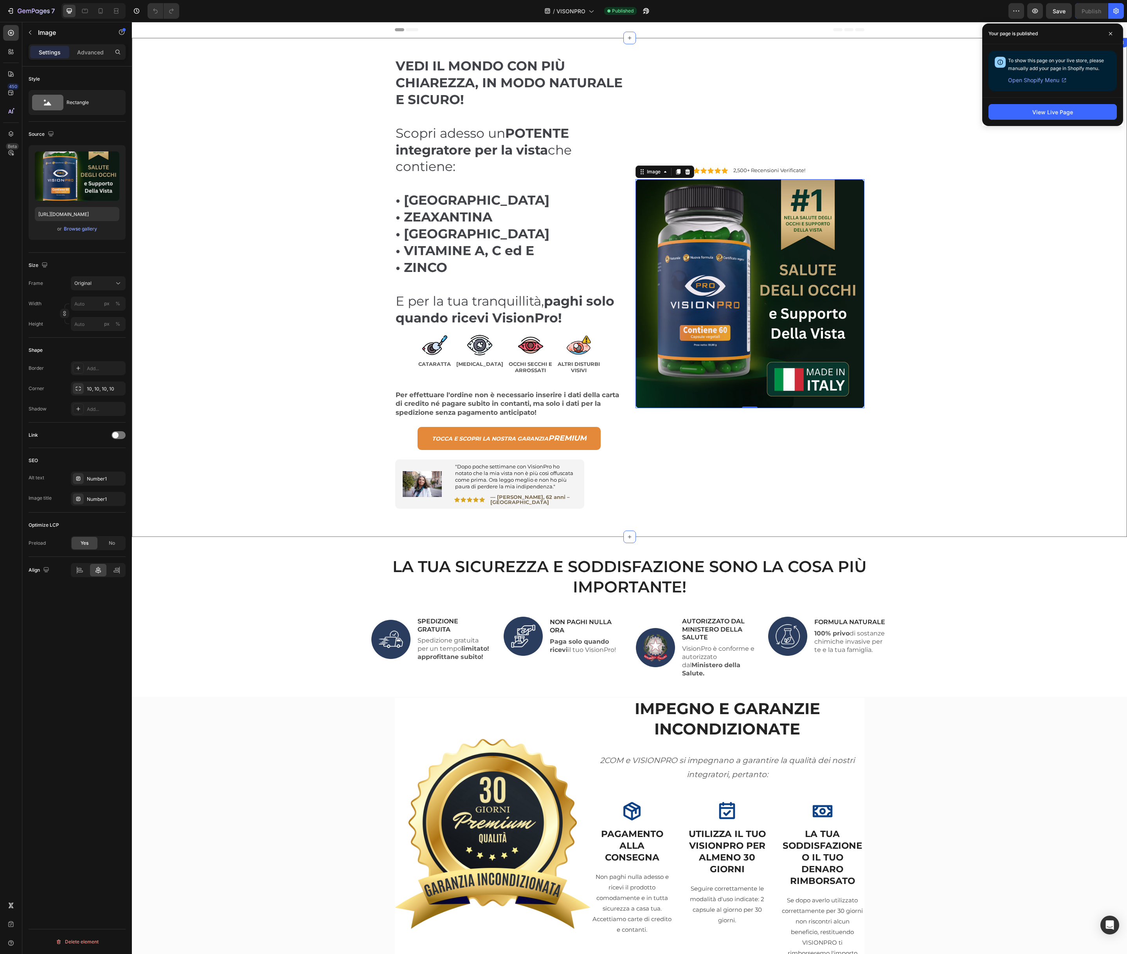
click at [328, 198] on div "VEDI IL MONDO CON PIÙ CHIAREZZA, IN MODO NATURALE E SICURO! Scopri adesso un PO…" at bounding box center [630, 287] width 984 height 499
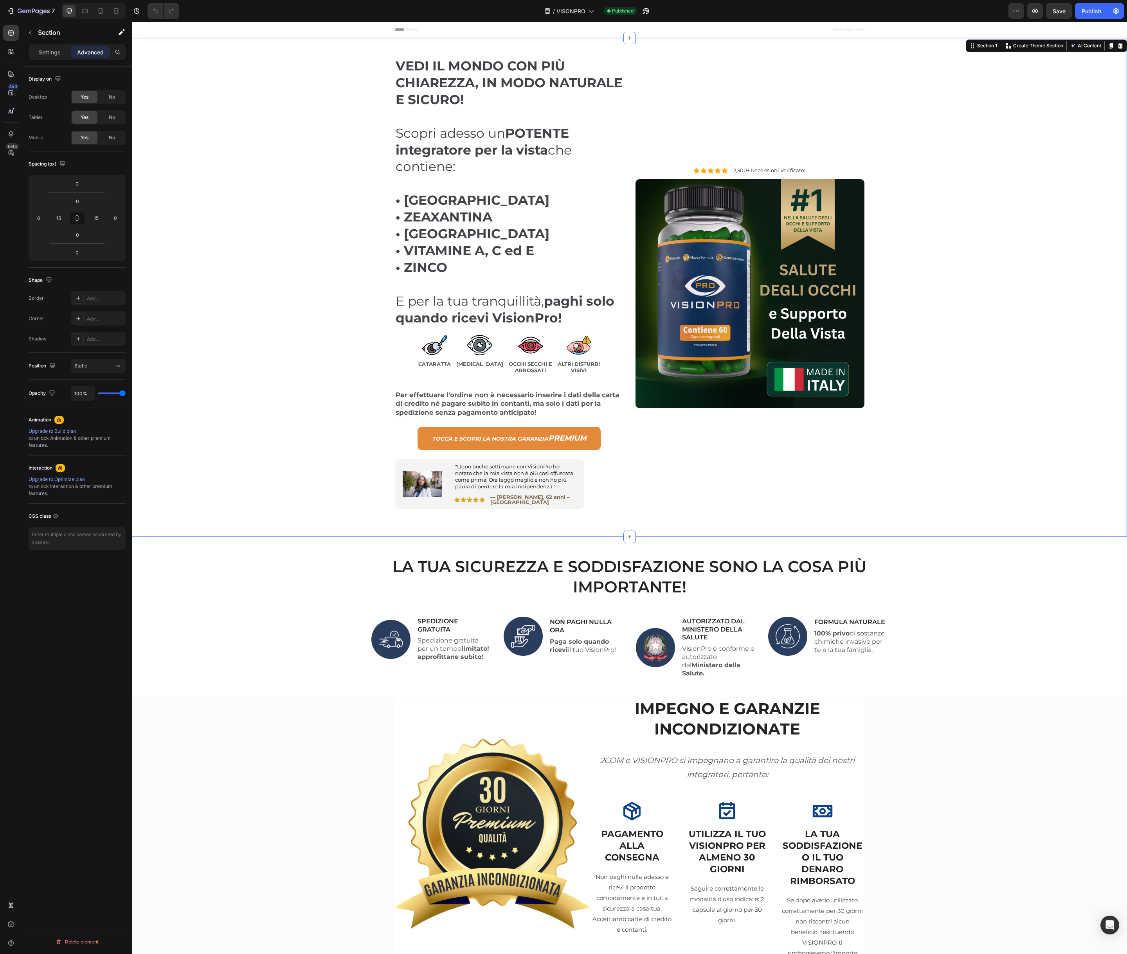
click at [306, 162] on div "VEDI IL MONDO CON PIÙ CHIAREZZA, IN MODO NATURALE E SICURO! Scopri adesso un PO…" at bounding box center [630, 287] width 984 height 499
click at [271, 31] on div "Header" at bounding box center [629, 30] width 995 height 16
click at [252, 109] on div "VEDI IL MONDO CON PIÙ CHIAREZZA, IN MODO NATURALE E SICURO! Scopri adesso un PO…" at bounding box center [630, 287] width 984 height 499
click at [1037, 47] on p "Create Theme Section" at bounding box center [1038, 45] width 50 height 7
click at [991, 45] on div "Section 1" at bounding box center [987, 45] width 23 height 7
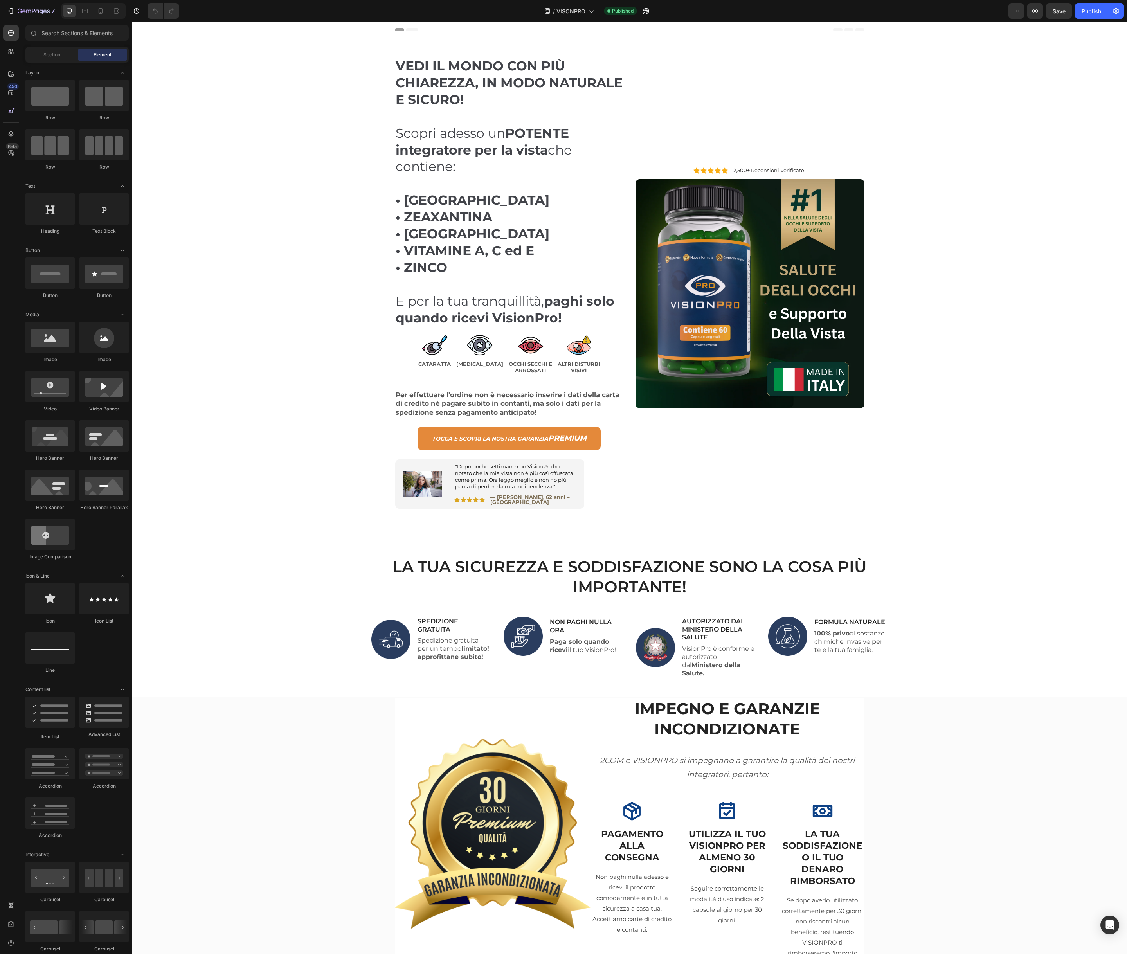
click at [154, 33] on span "Header" at bounding box center [155, 30] width 17 height 8
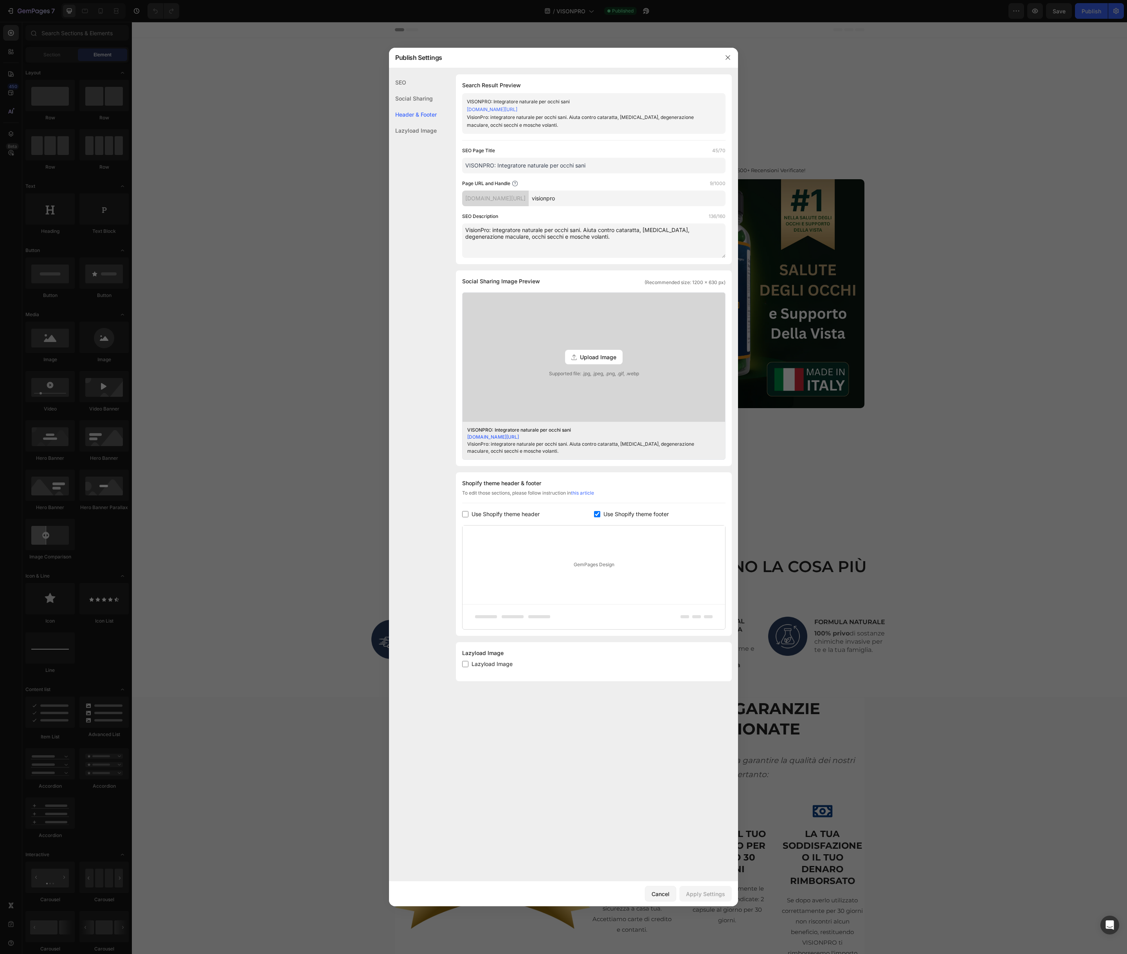
click at [930, 193] on div at bounding box center [563, 477] width 1127 height 954
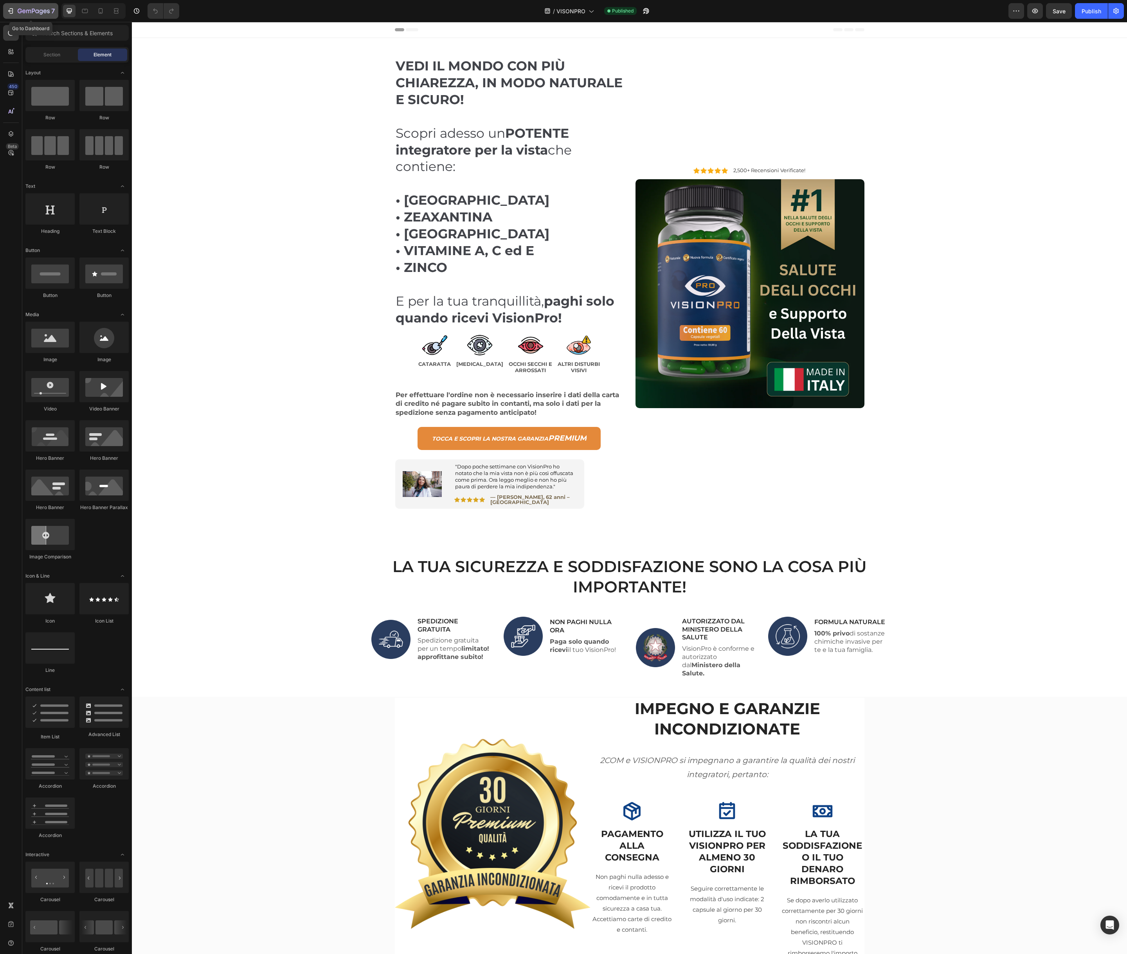
click at [9, 9] on icon "button" at bounding box center [11, 11] width 8 height 8
